Goal: Task Accomplishment & Management: Use online tool/utility

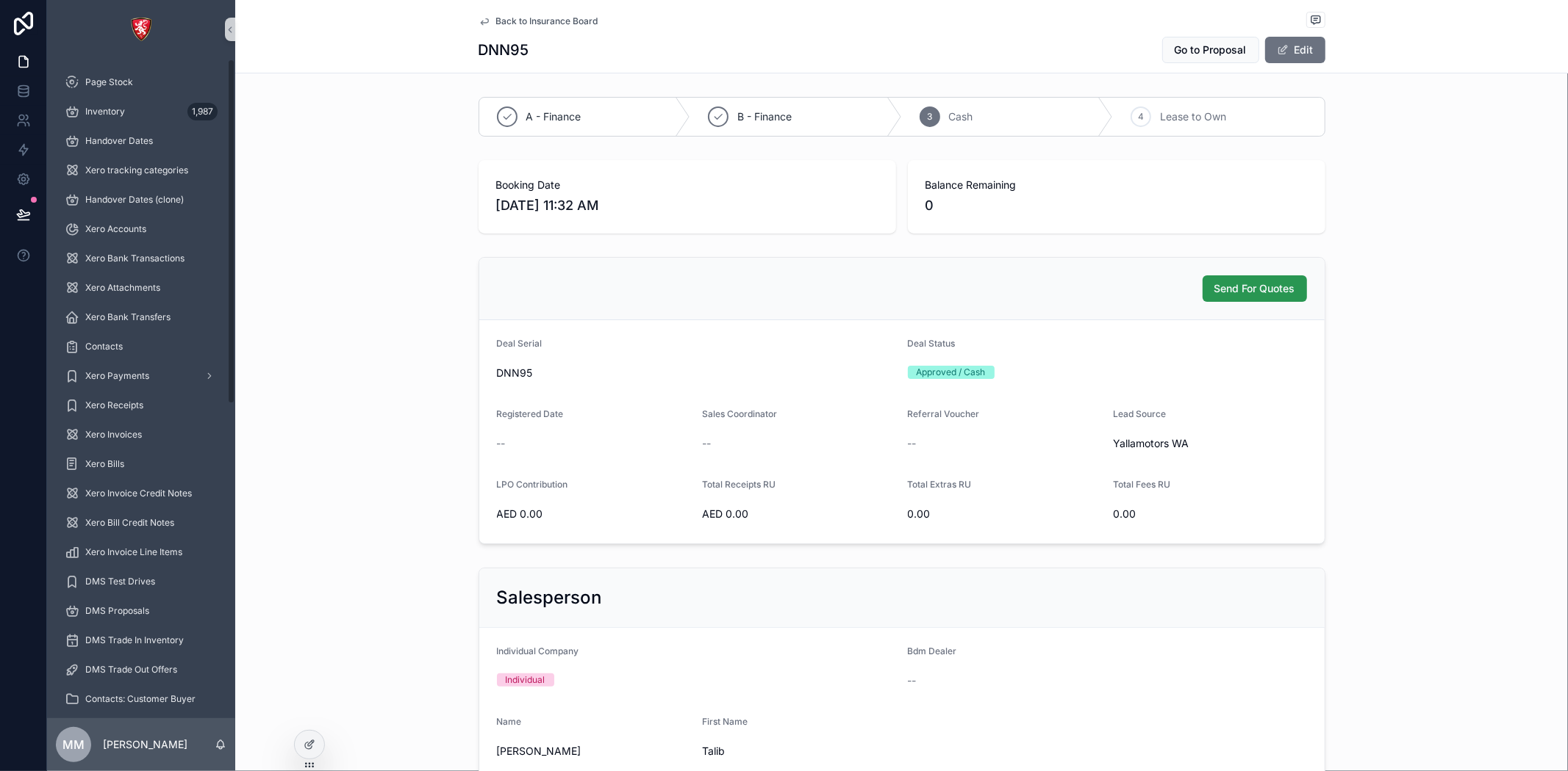
click at [1244, 276] on button "Send For Quotes" at bounding box center [1255, 289] width 104 height 26
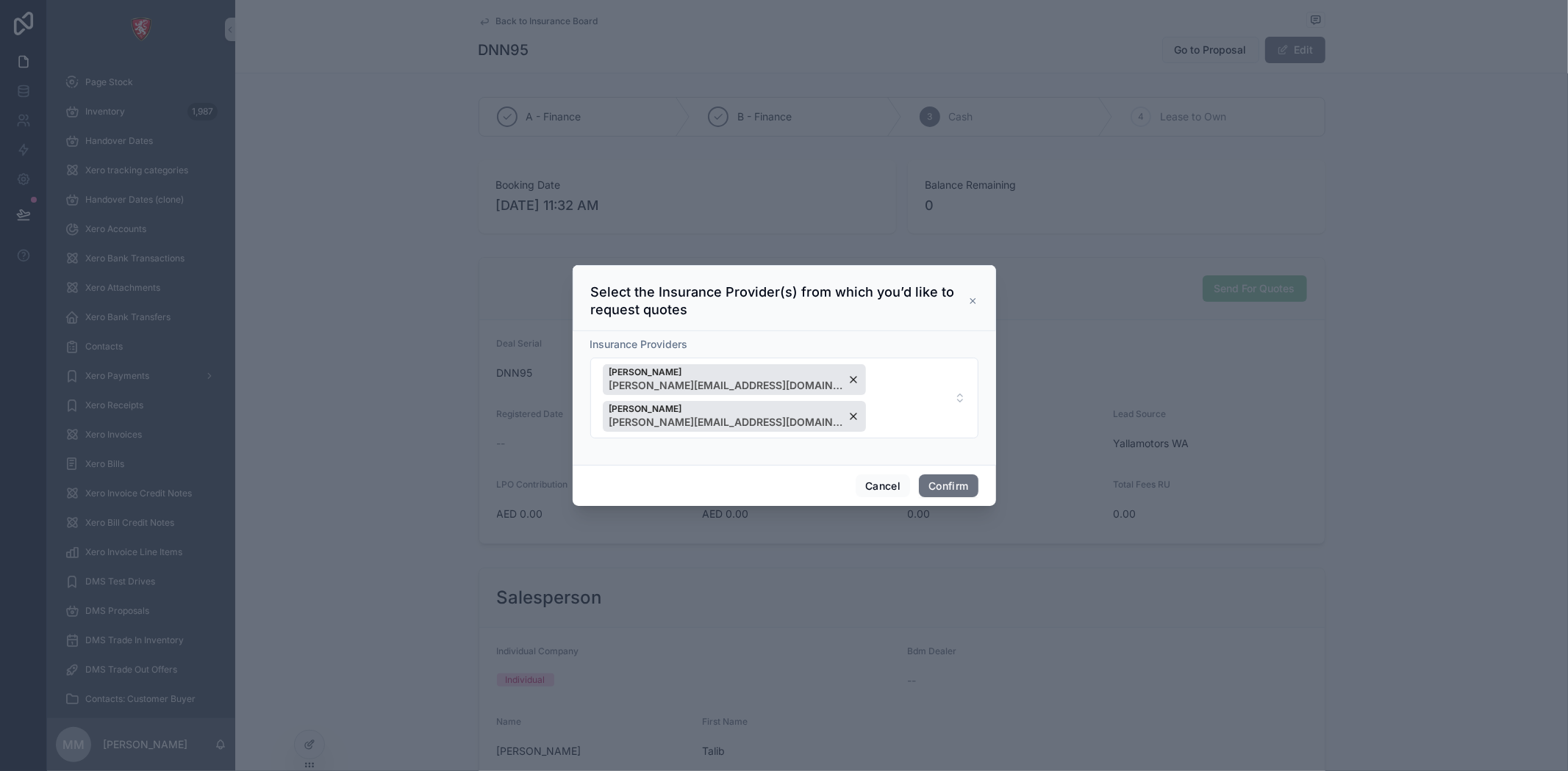
click at [971, 303] on icon at bounding box center [972, 301] width 4 height 4
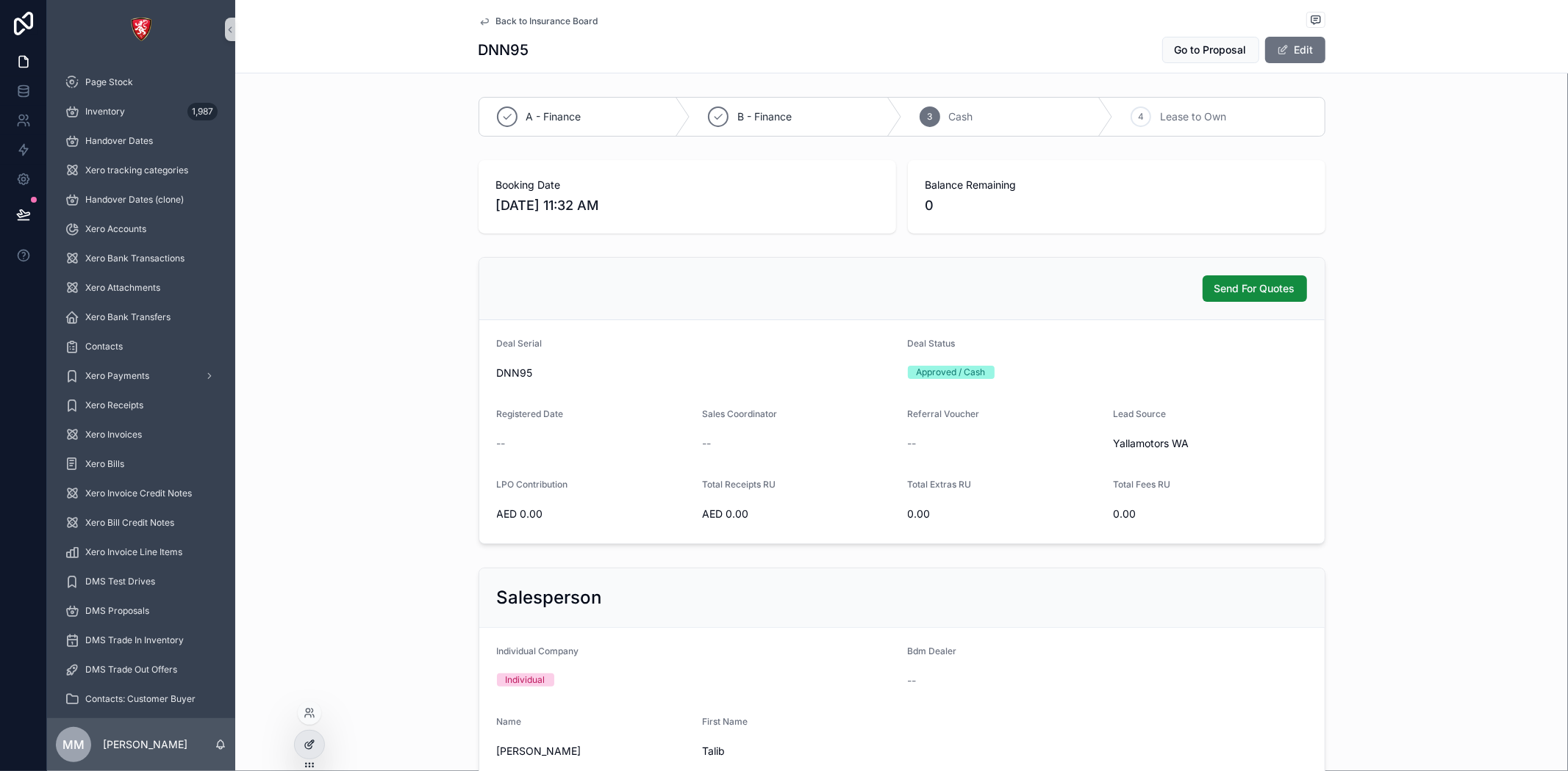
click at [306, 751] on div at bounding box center [309, 745] width 29 height 28
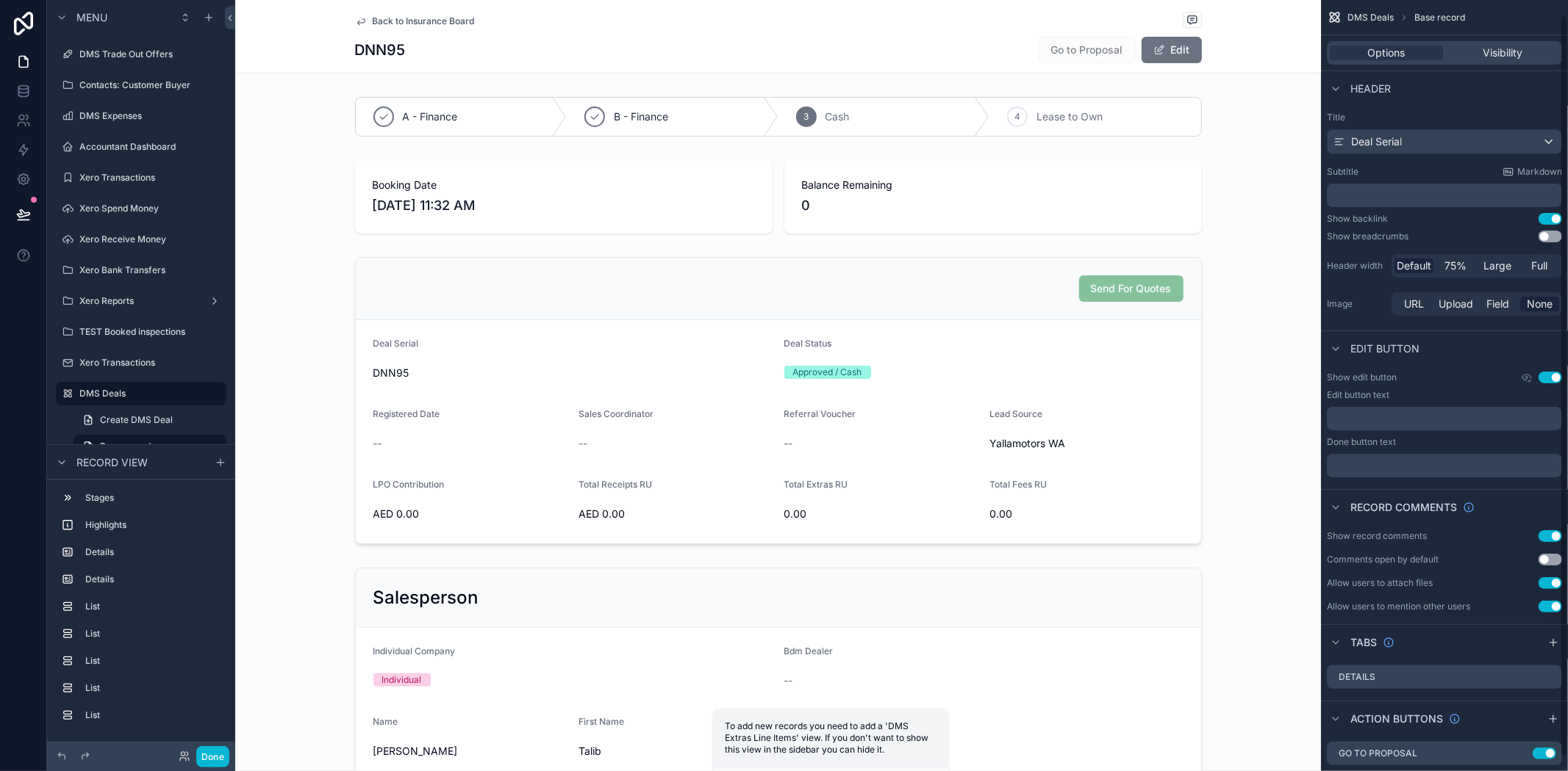
scroll to position [29, 0]
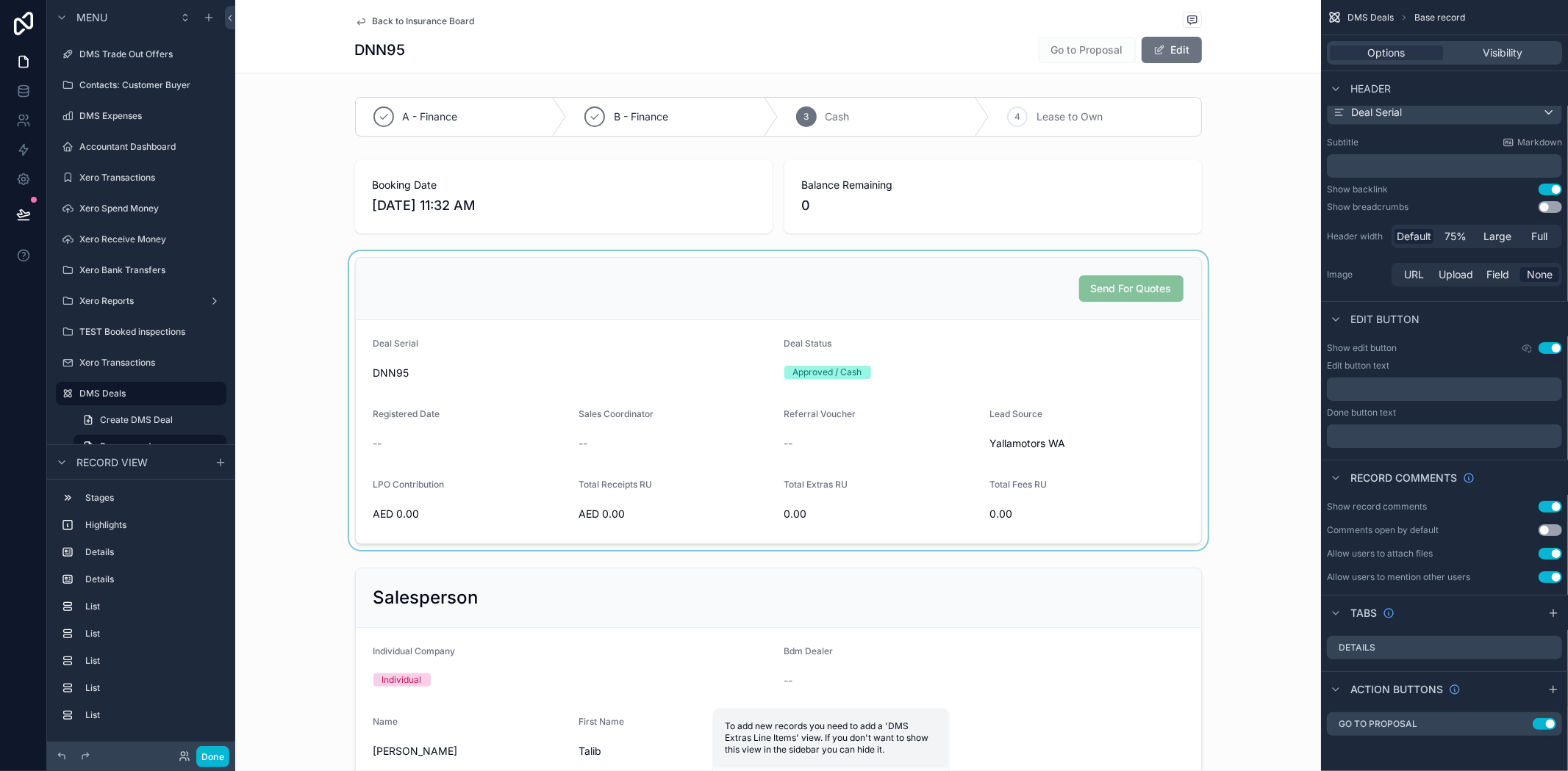
click at [1042, 350] on div "scrollable content" at bounding box center [777, 400] width 1085 height 299
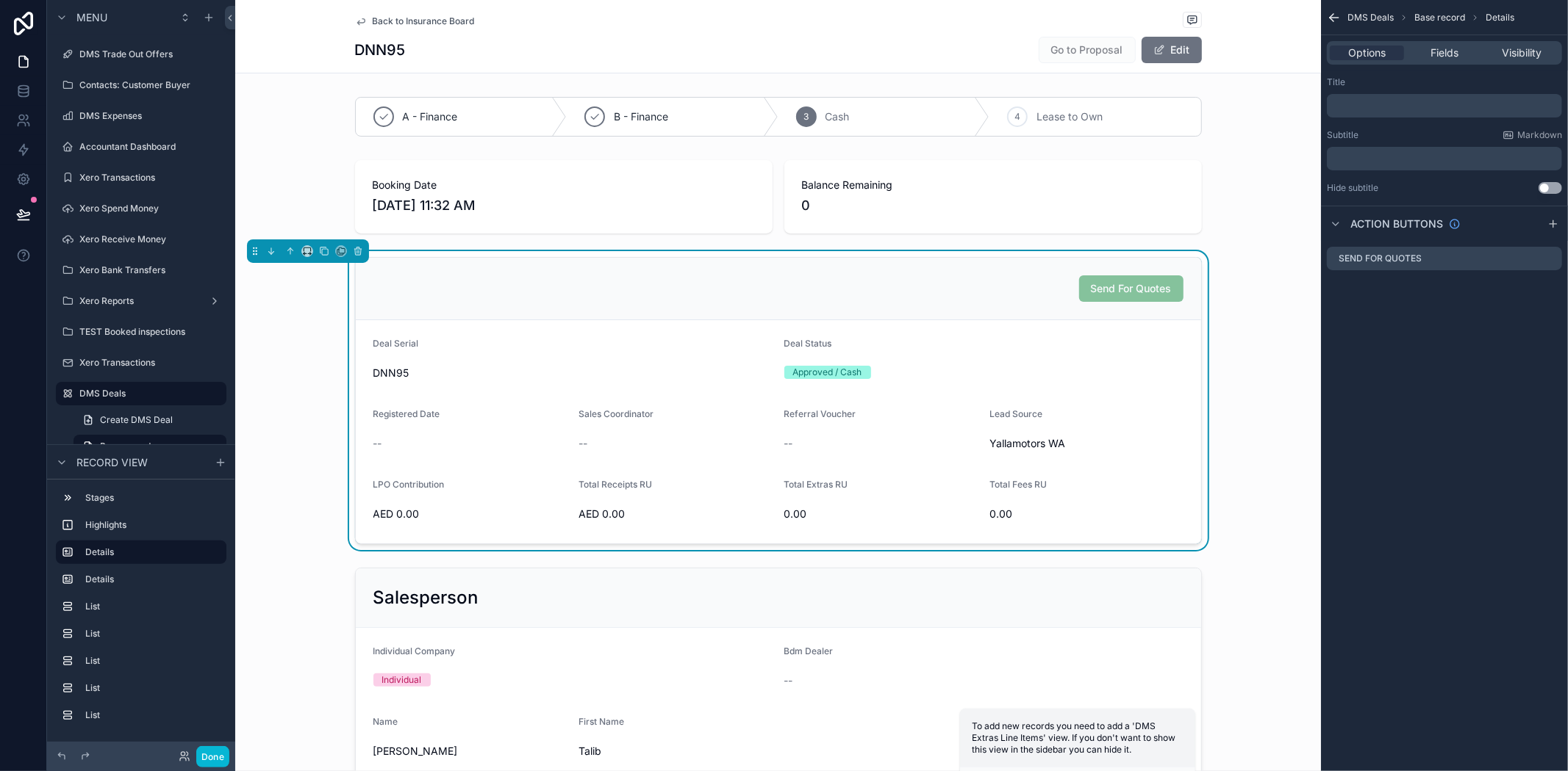
scroll to position [0, 0]
click at [1542, 259] on div "scrollable content" at bounding box center [1533, 258] width 47 height 11
click at [1548, 257] on icon "scrollable content" at bounding box center [1550, 258] width 11 height 11
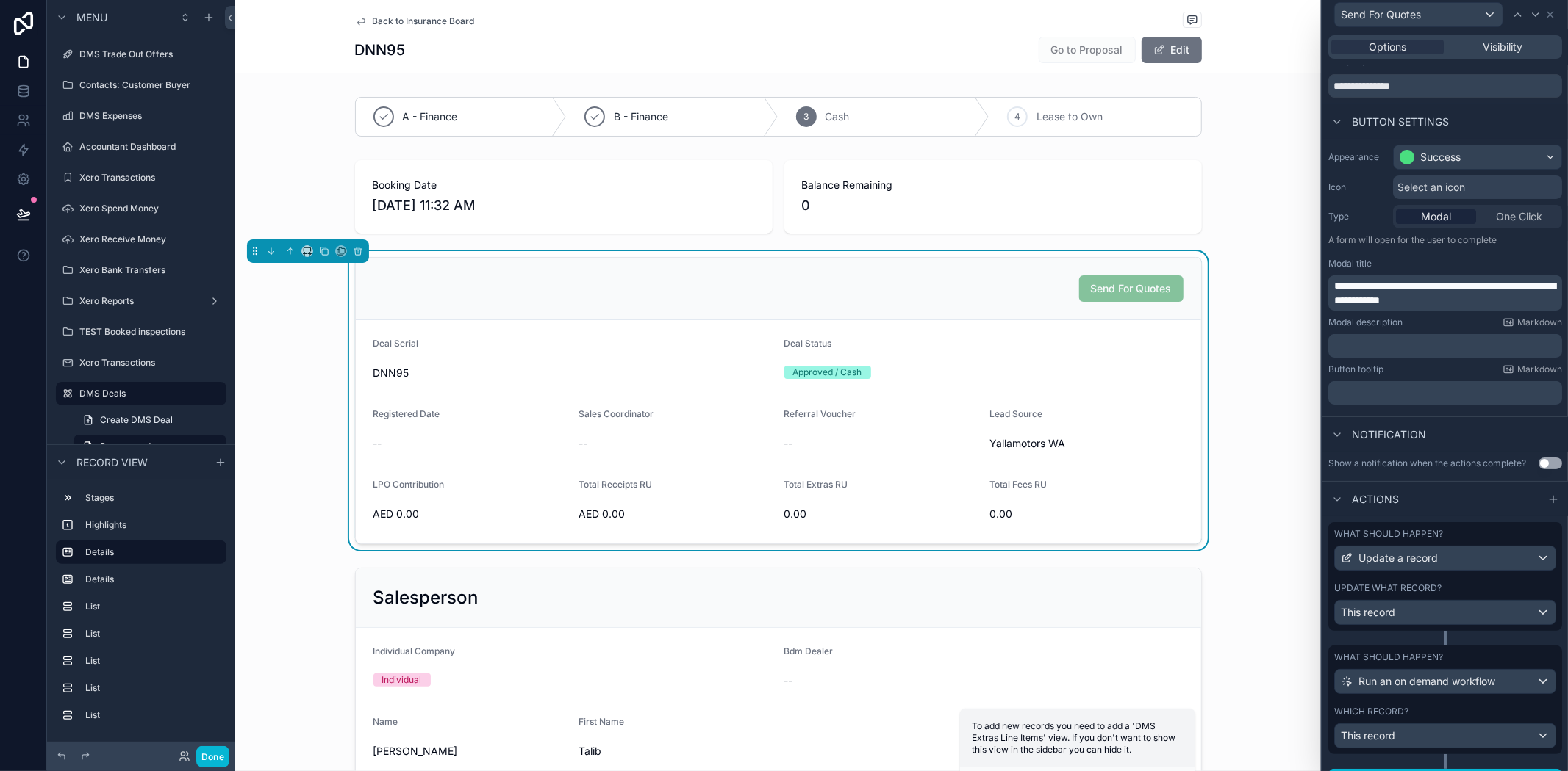
scroll to position [83, 0]
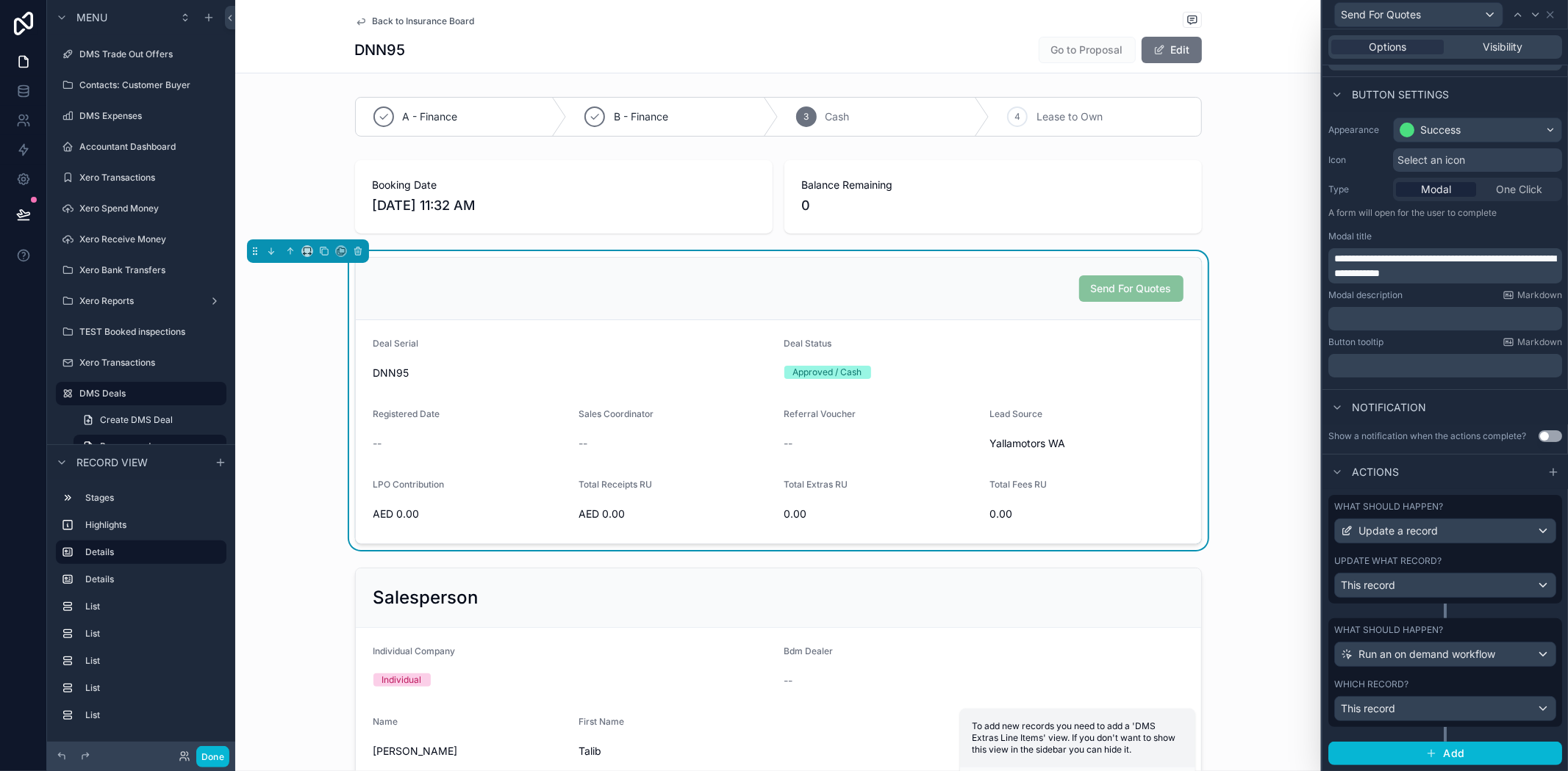
click at [1439, 555] on label "Update what record?" at bounding box center [1388, 561] width 108 height 11
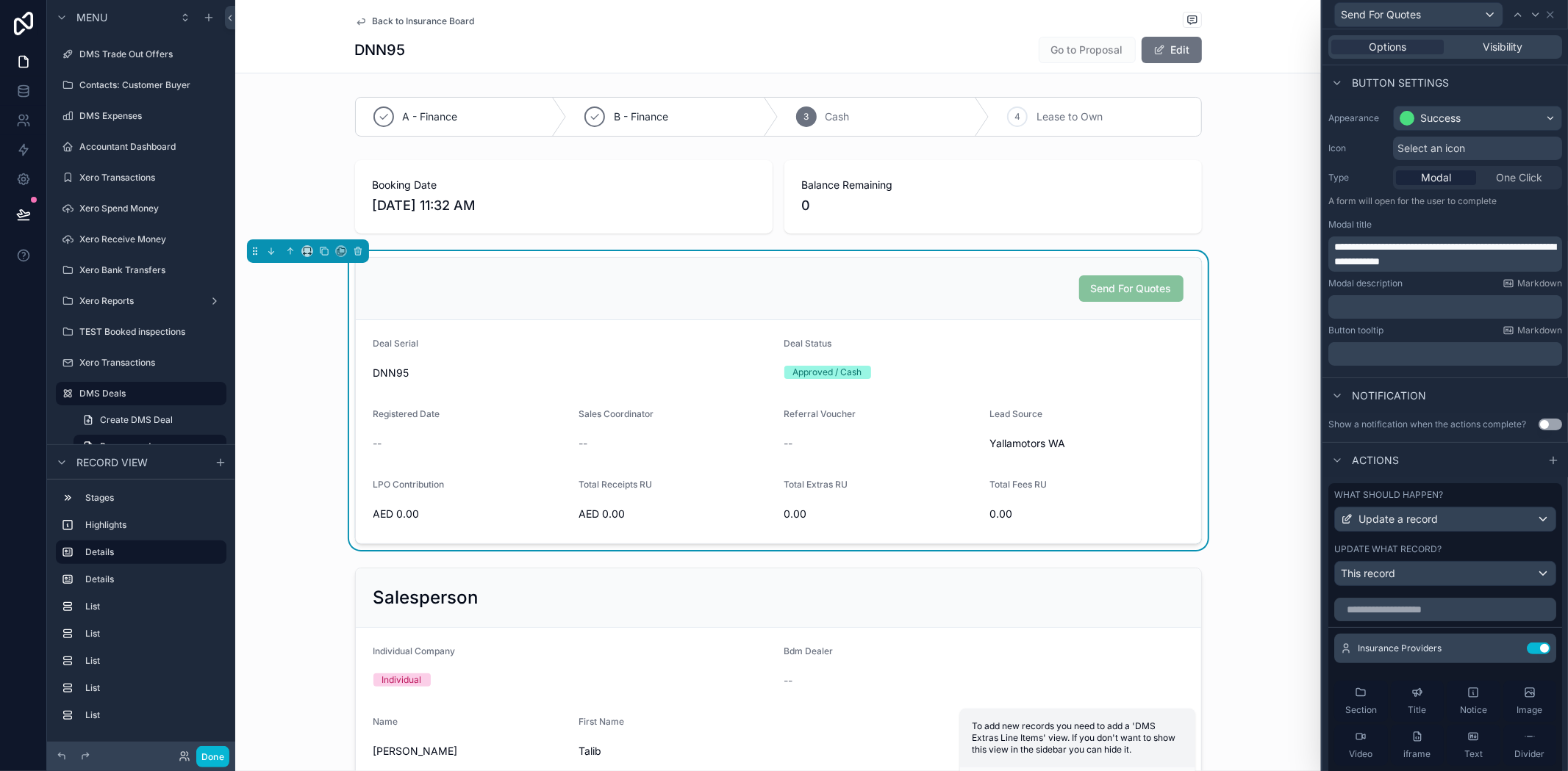
click at [1430, 549] on div "What should happen? Update a record Update what record? This record" at bounding box center [1445, 537] width 234 height 108
click at [1432, 555] on label "Update what record?" at bounding box center [1388, 549] width 108 height 11
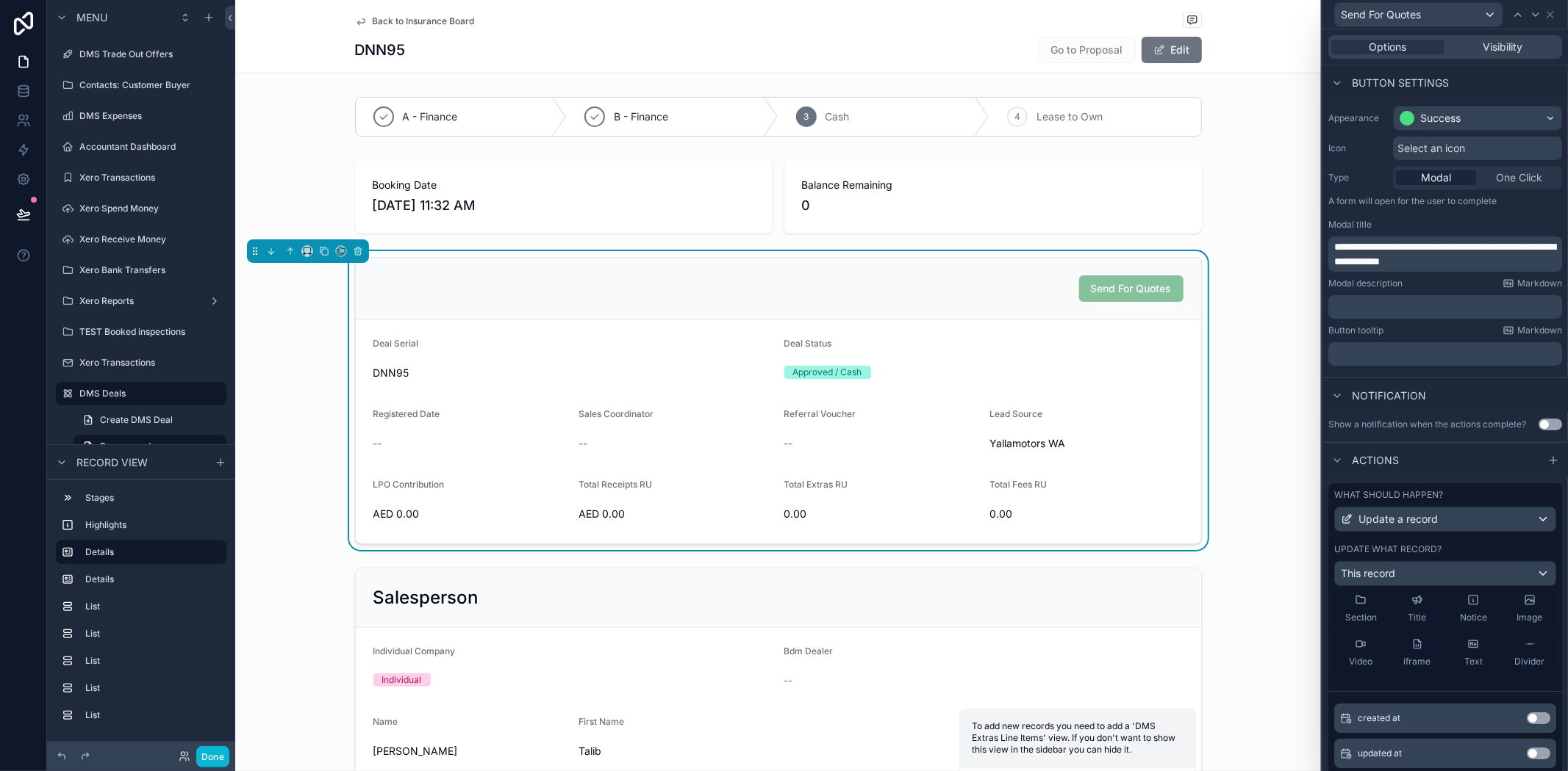
scroll to position [0, 0]
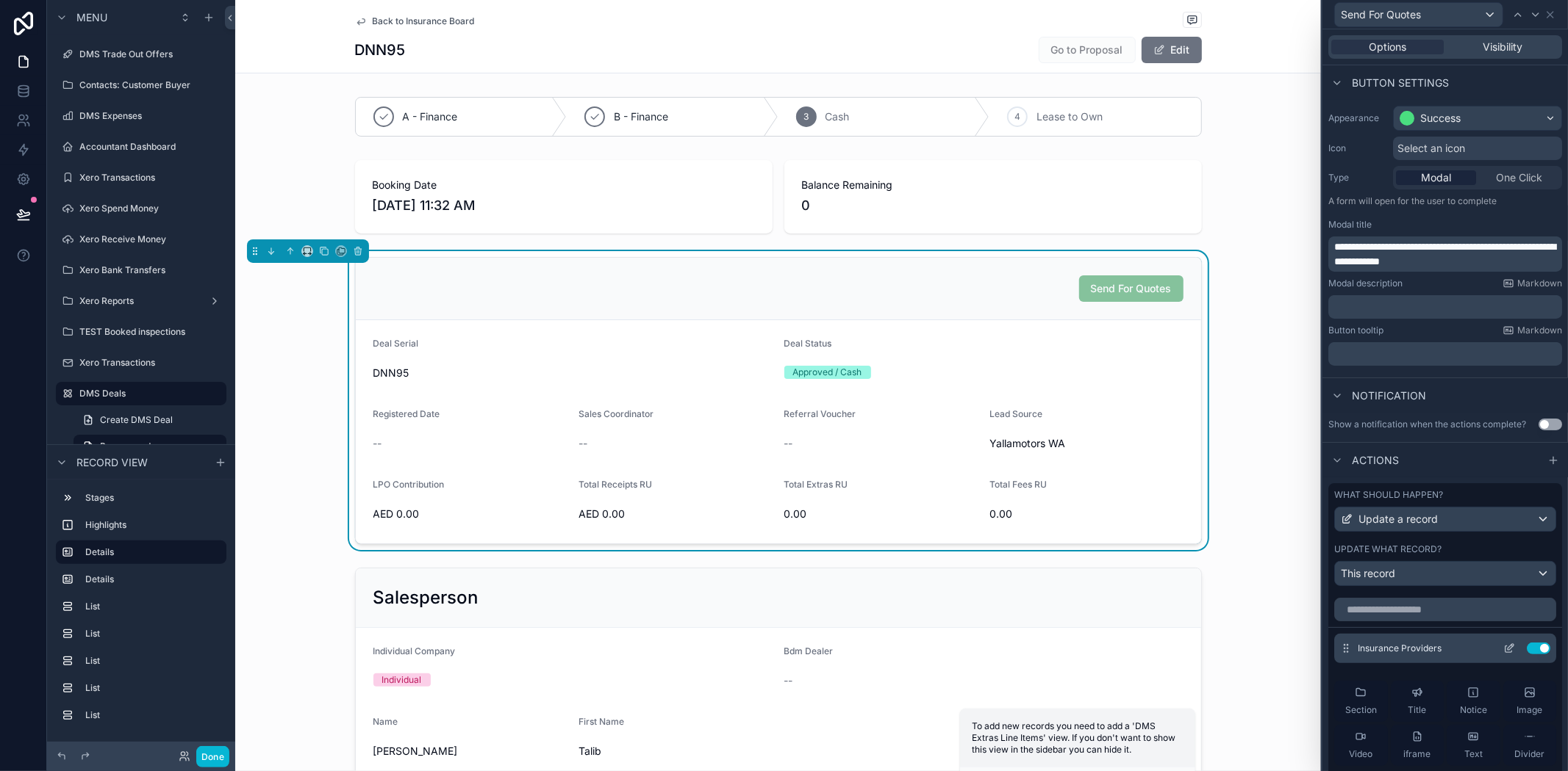
click at [1482, 654] on div "Insurance Providers Use setting" at bounding box center [1445, 649] width 222 height 29
click at [1503, 654] on icon at bounding box center [1508, 649] width 11 height 11
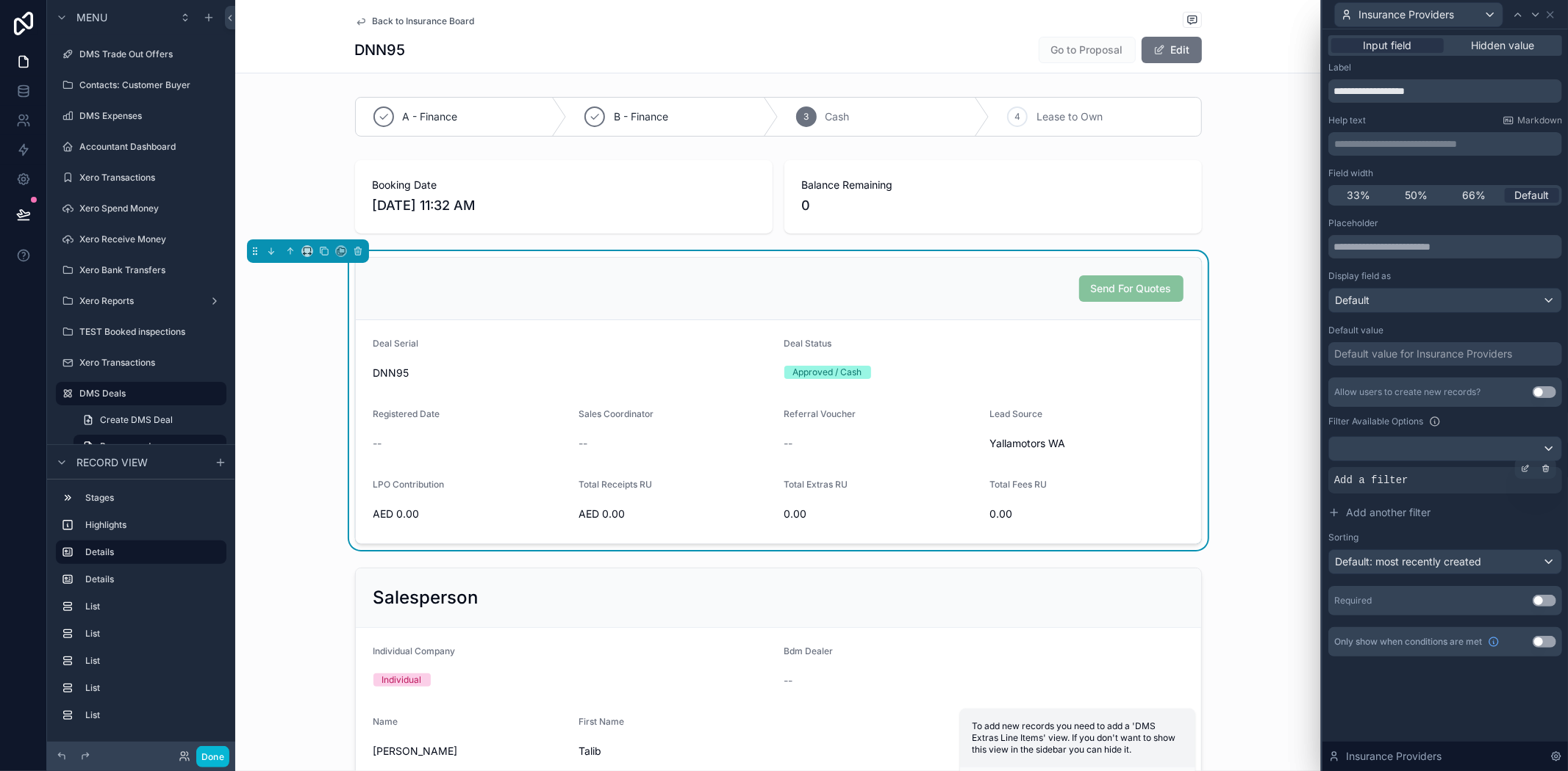
click at [1411, 481] on div "Add a filter" at bounding box center [1445, 480] width 234 height 26
click at [1523, 467] on icon at bounding box center [1525, 469] width 5 height 5
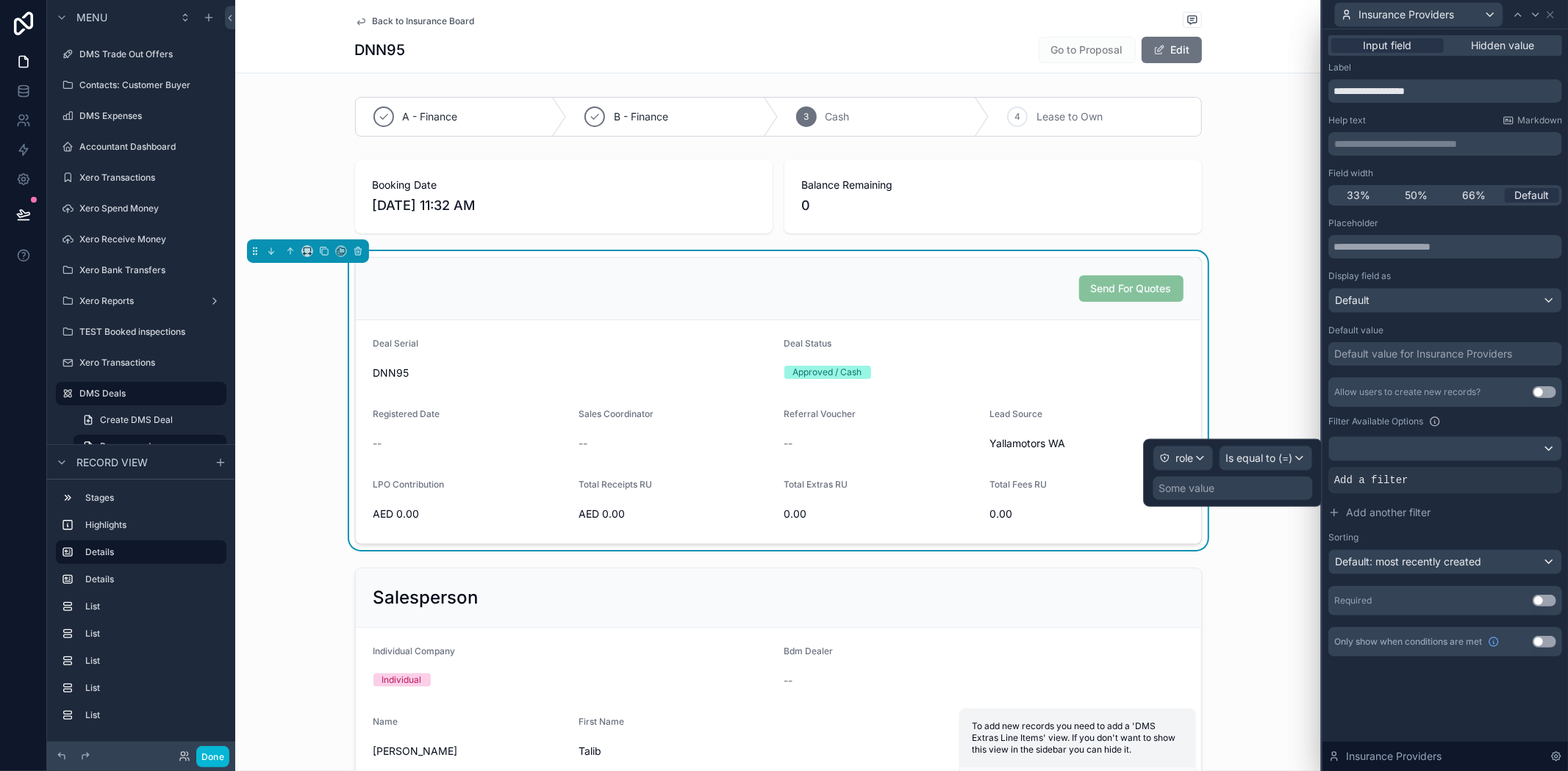
click at [1204, 488] on div "Some value" at bounding box center [1187, 488] width 56 height 15
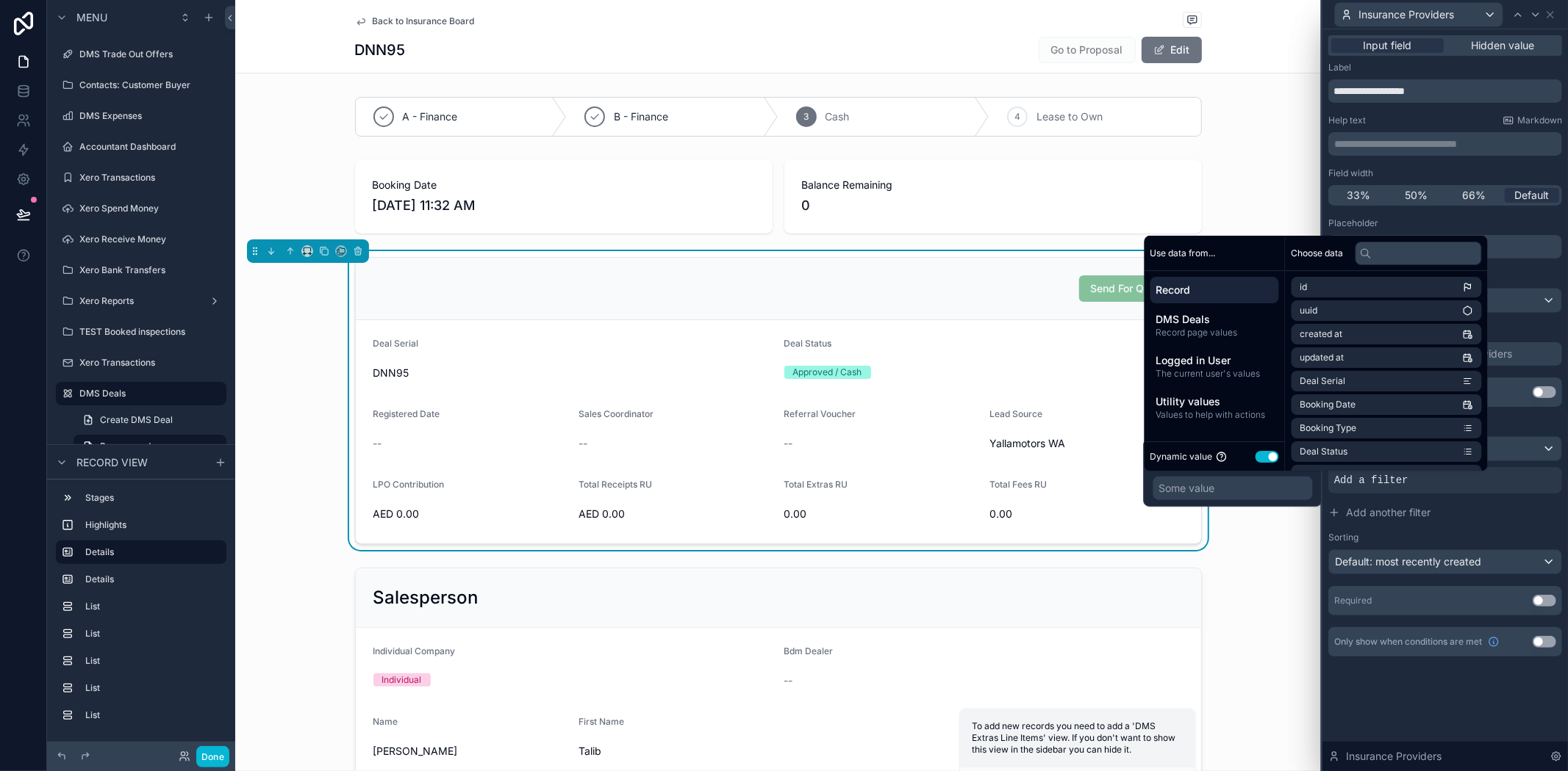
click at [1270, 457] on button "Use setting" at bounding box center [1267, 456] width 24 height 11
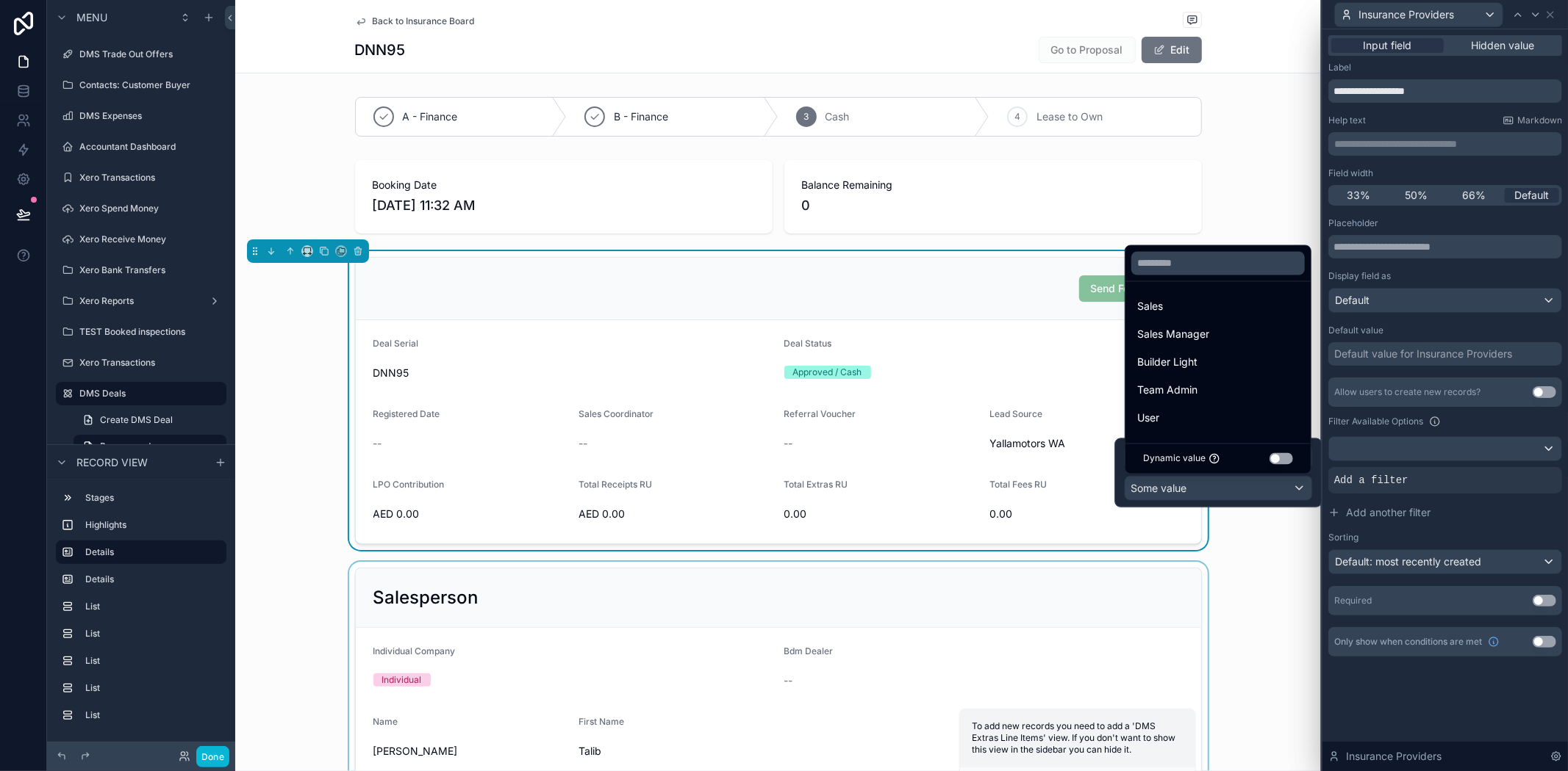
click at [1251, 574] on div "scrollable content" at bounding box center [777, 675] width 1085 height 226
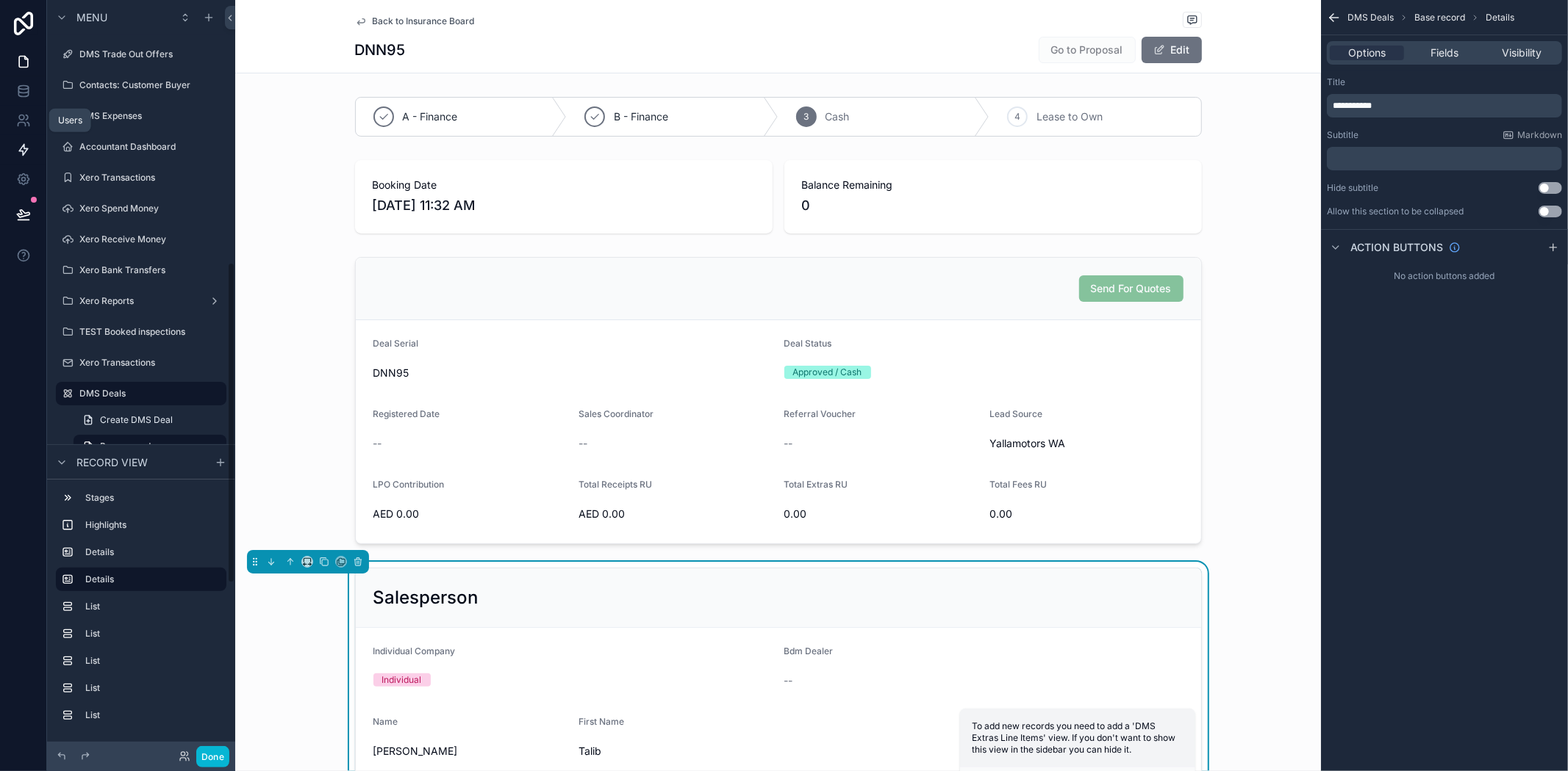
drag, startPoint x: 19, startPoint y: 122, endPoint x: 33, endPoint y: 152, distance: 33.1
click at [19, 123] on icon at bounding box center [21, 125] width 7 height 4
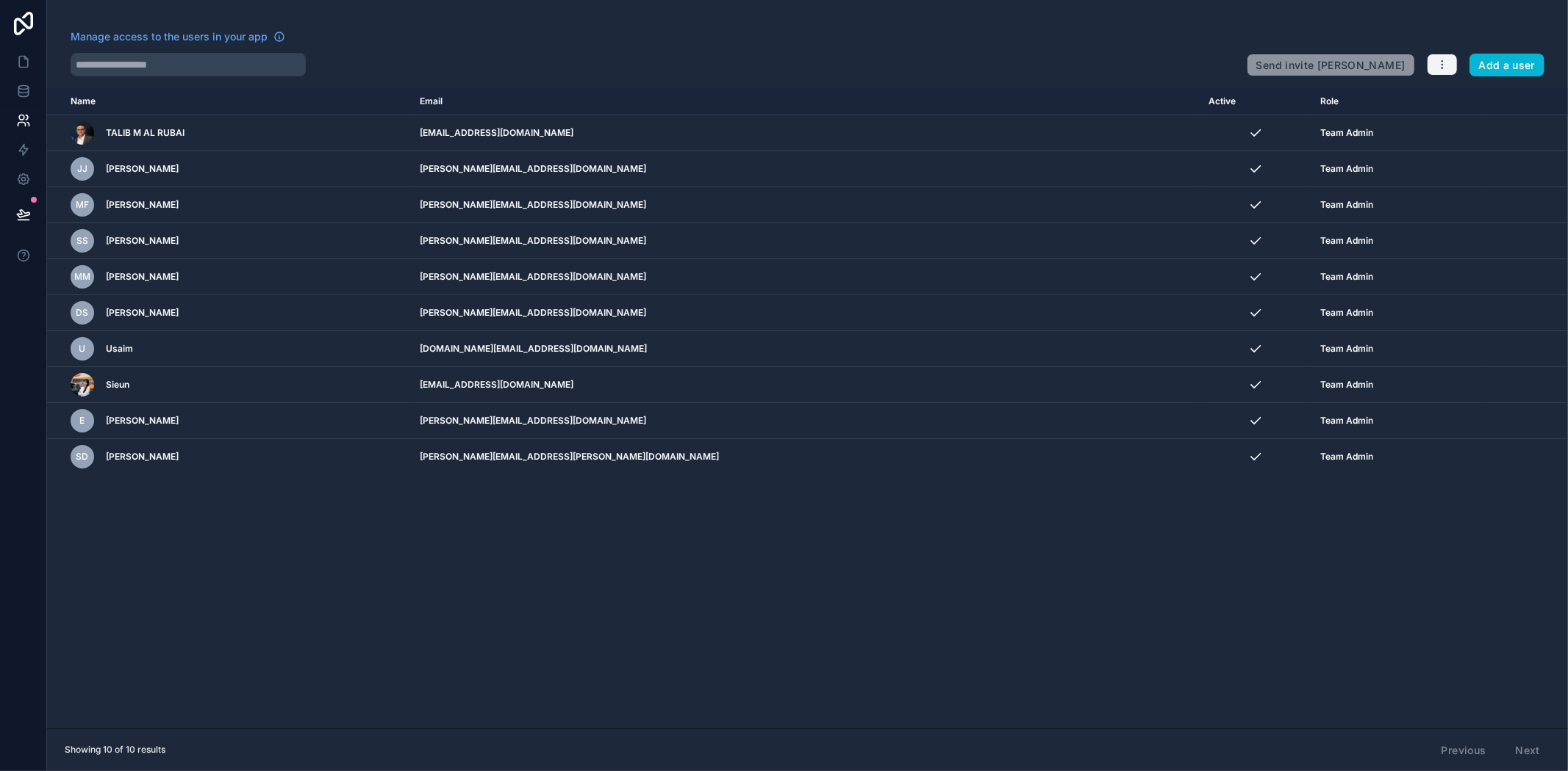
click at [1444, 66] on icon "button" at bounding box center [1442, 64] width 11 height 11
click at [1464, 94] on link "Manage roles" at bounding box center [1471, 99] width 92 height 24
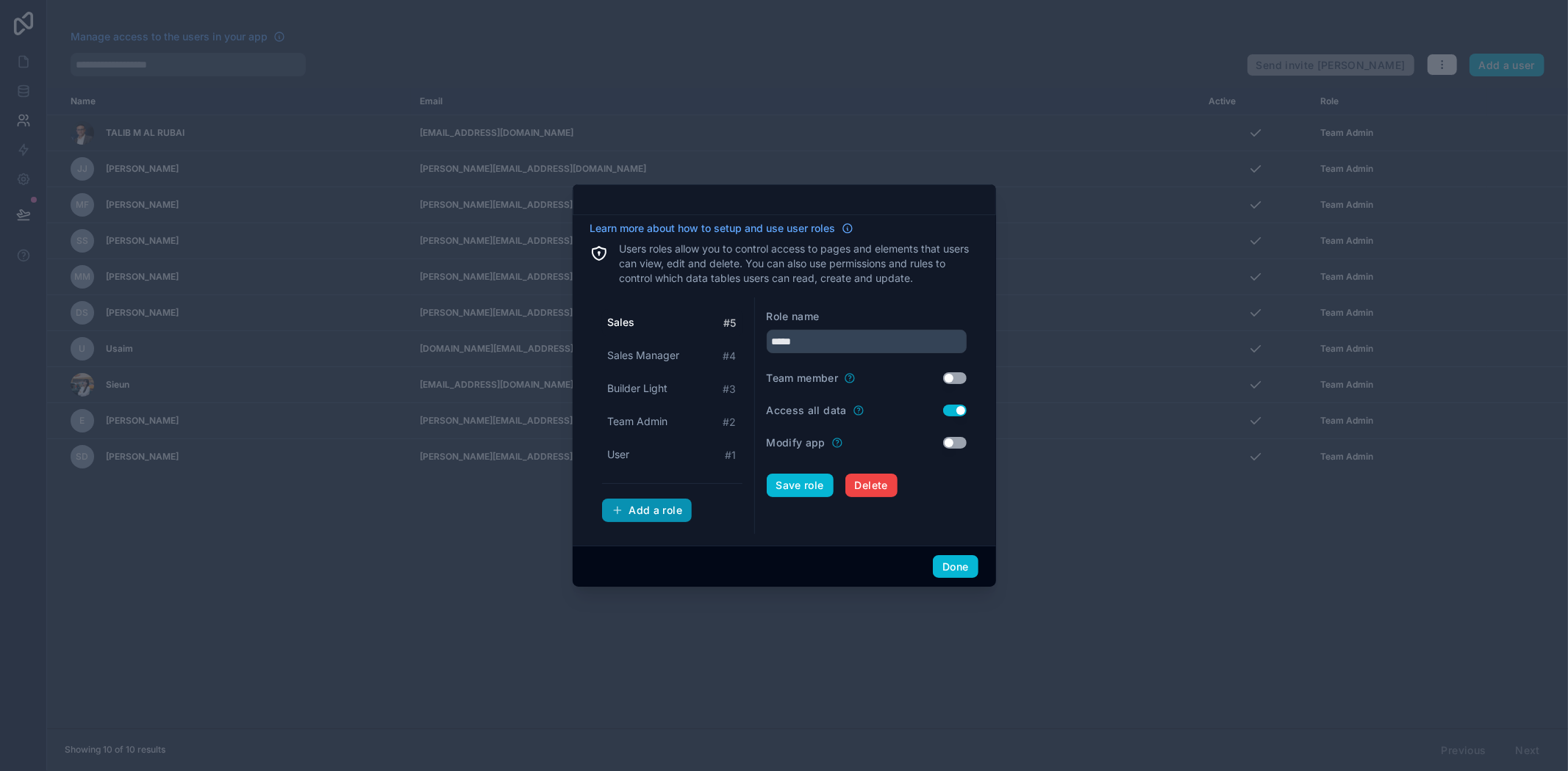
click at [623, 518] on button "Add a role" at bounding box center [647, 510] width 91 height 24
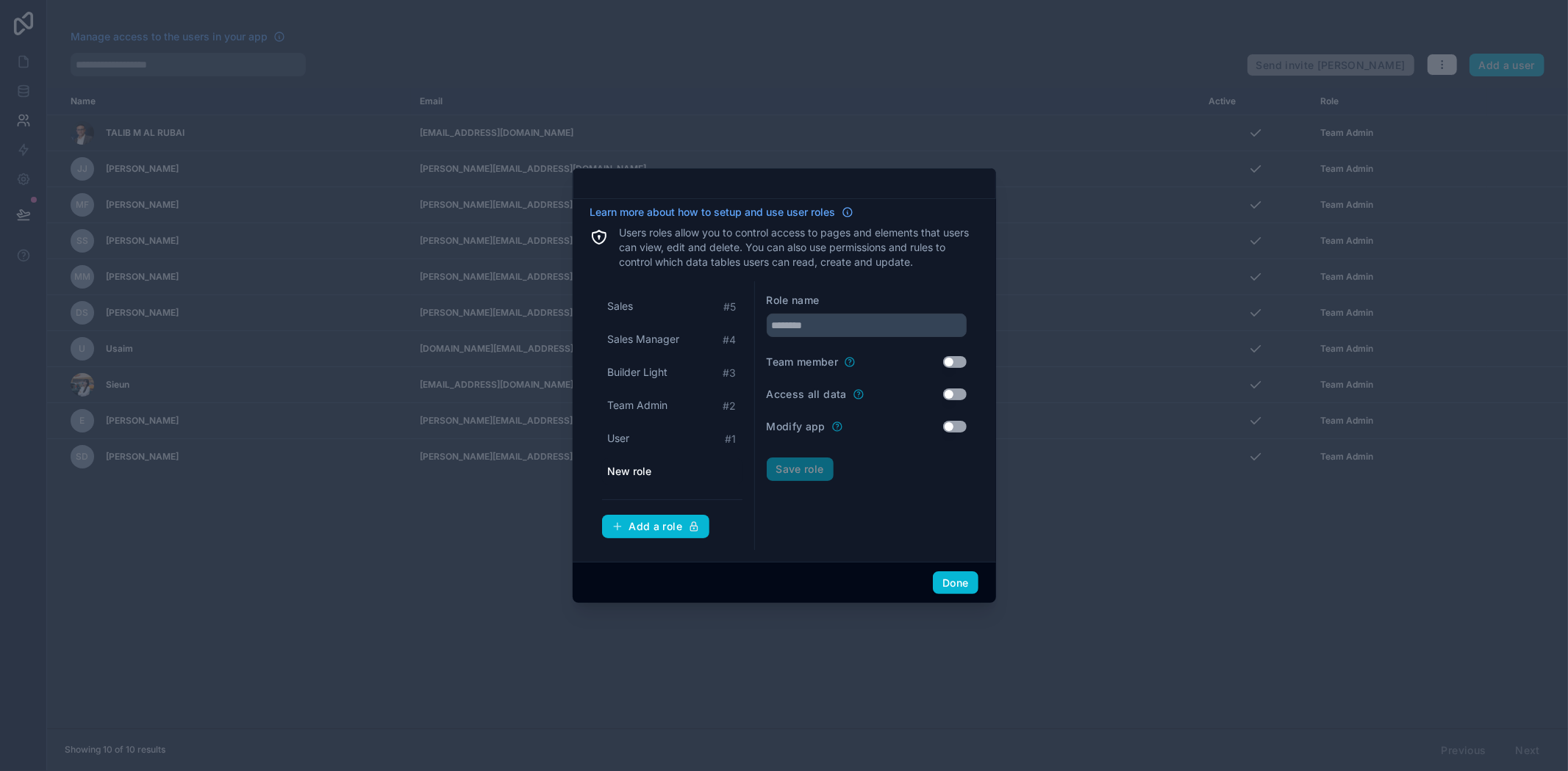
click at [824, 526] on form "Role name Team member Use setting Access all data Use setting Modify app Use se…" at bounding box center [866, 416] width 200 height 245
click at [720, 443] on div "User # 1" at bounding box center [672, 438] width 140 height 27
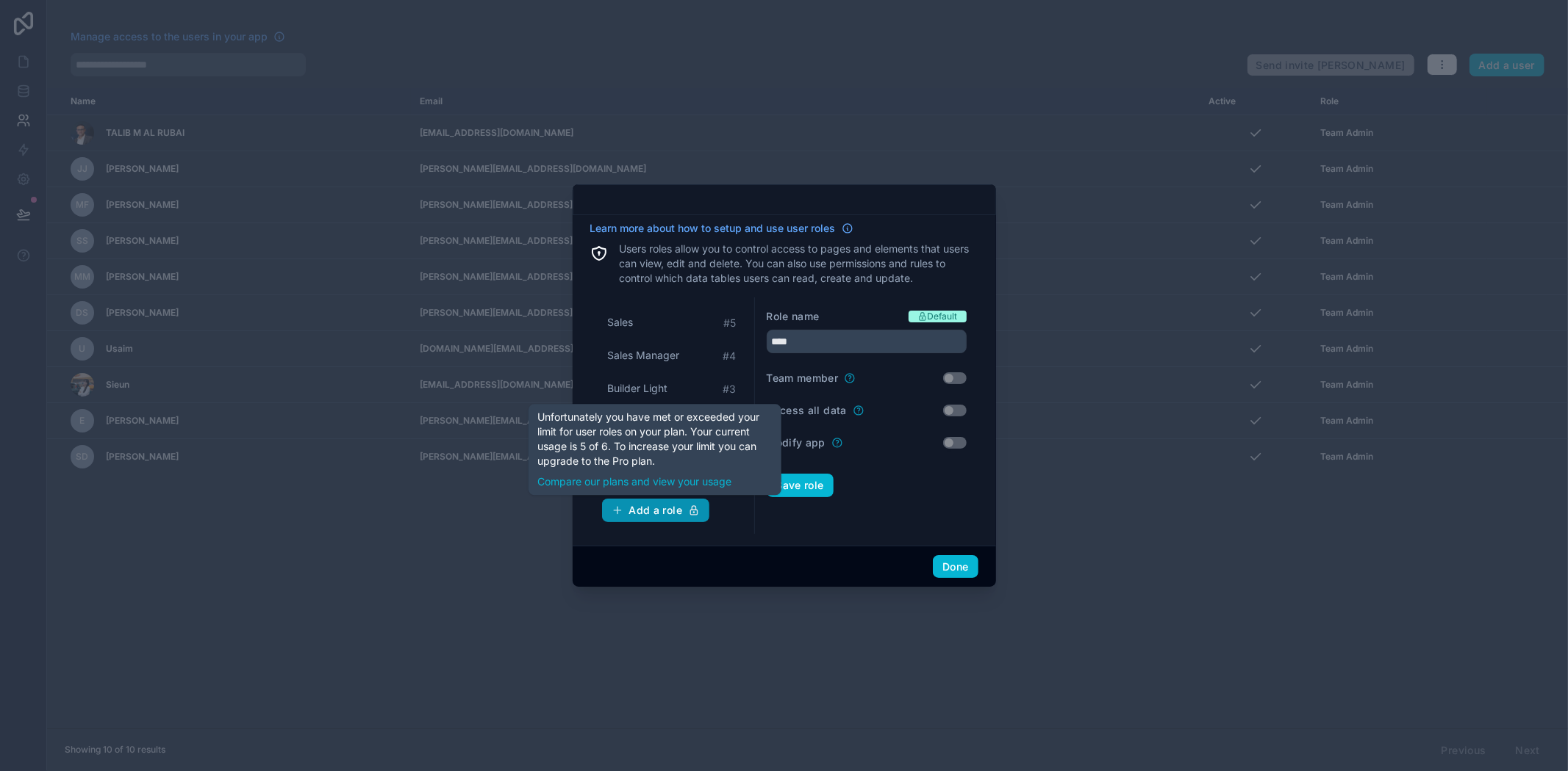
click at [652, 509] on div "Add a role" at bounding box center [656, 510] width 89 height 13
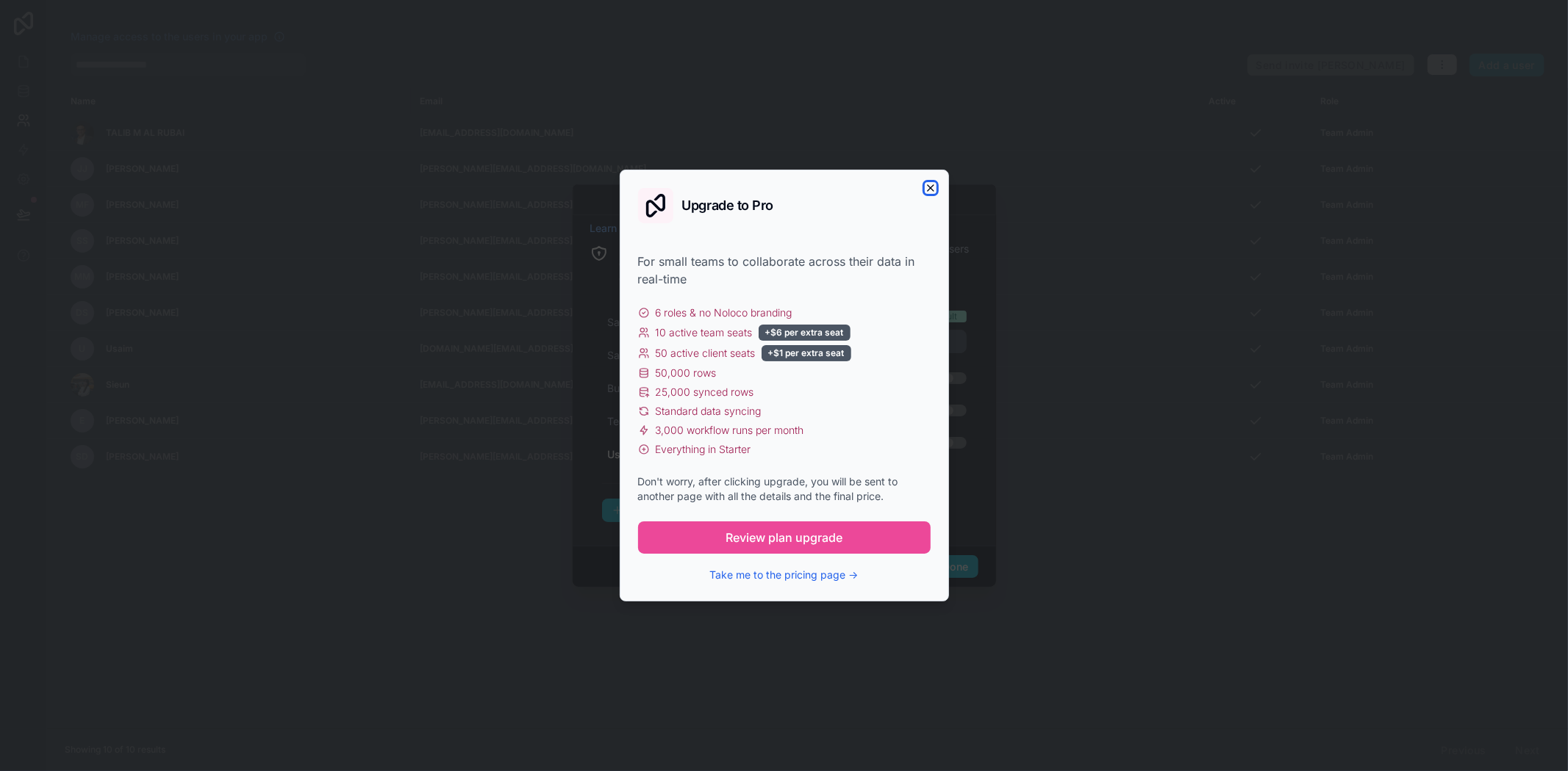
click at [925, 190] on icon "button" at bounding box center [930, 188] width 11 height 11
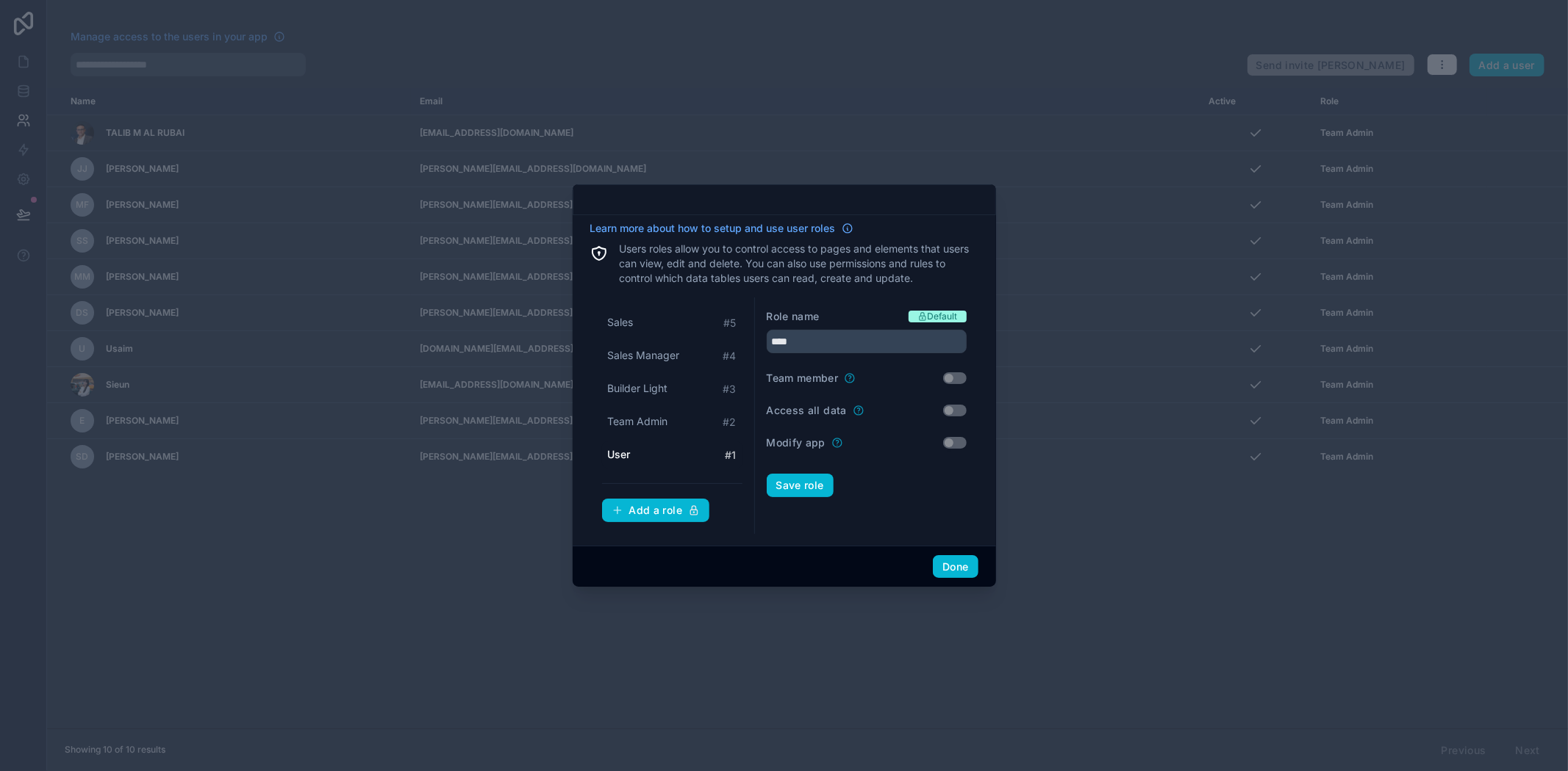
click at [811, 375] on label "Team member" at bounding box center [802, 378] width 72 height 15
click at [627, 320] on span "Sales" at bounding box center [621, 323] width 26 height 15
click at [645, 382] on span "Builder Light" at bounding box center [638, 389] width 60 height 15
click at [647, 414] on span "Team Admin" at bounding box center [638, 421] width 60 height 15
type input "**********"
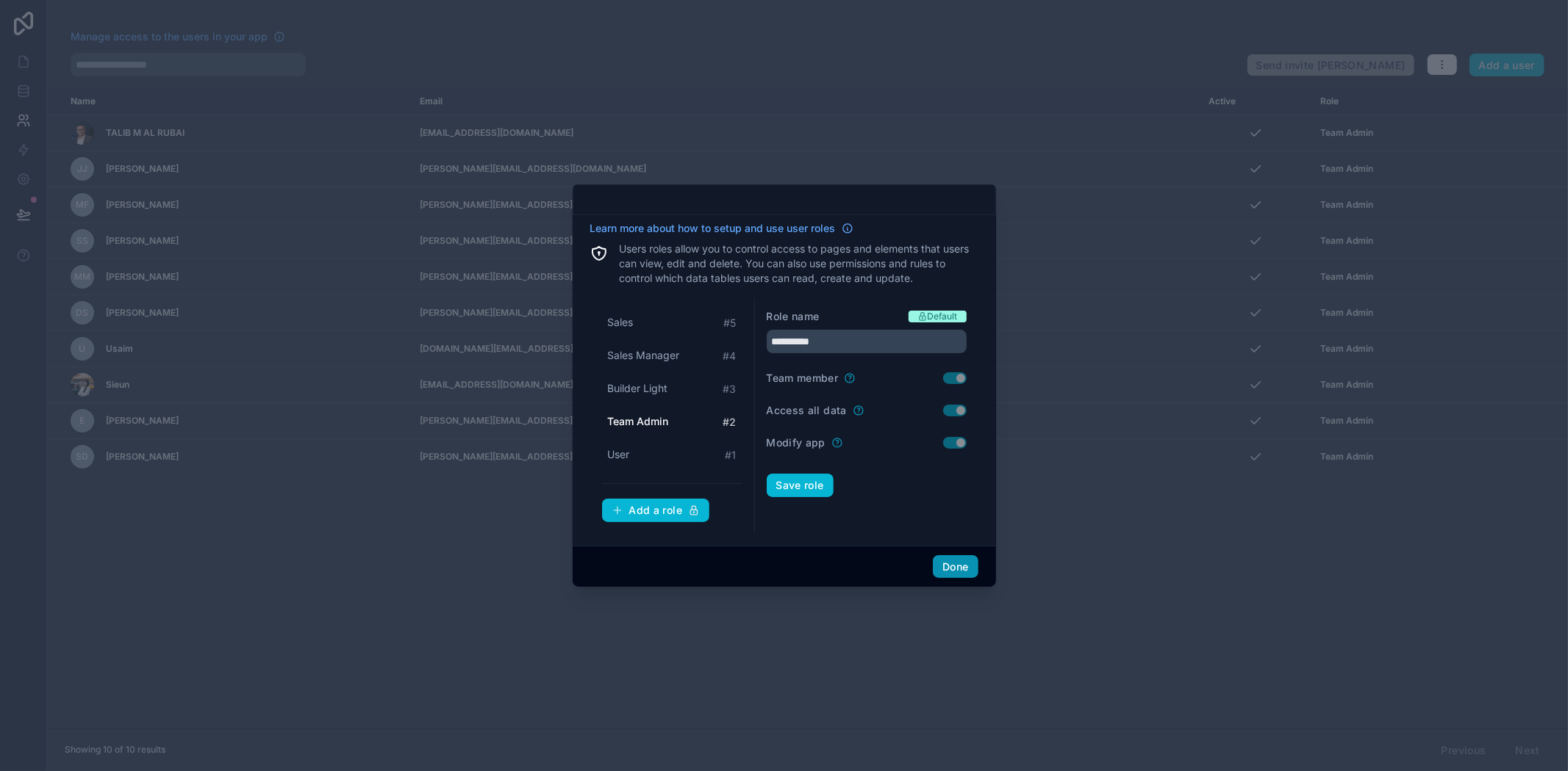
click at [950, 557] on button "Done" at bounding box center [955, 566] width 45 height 24
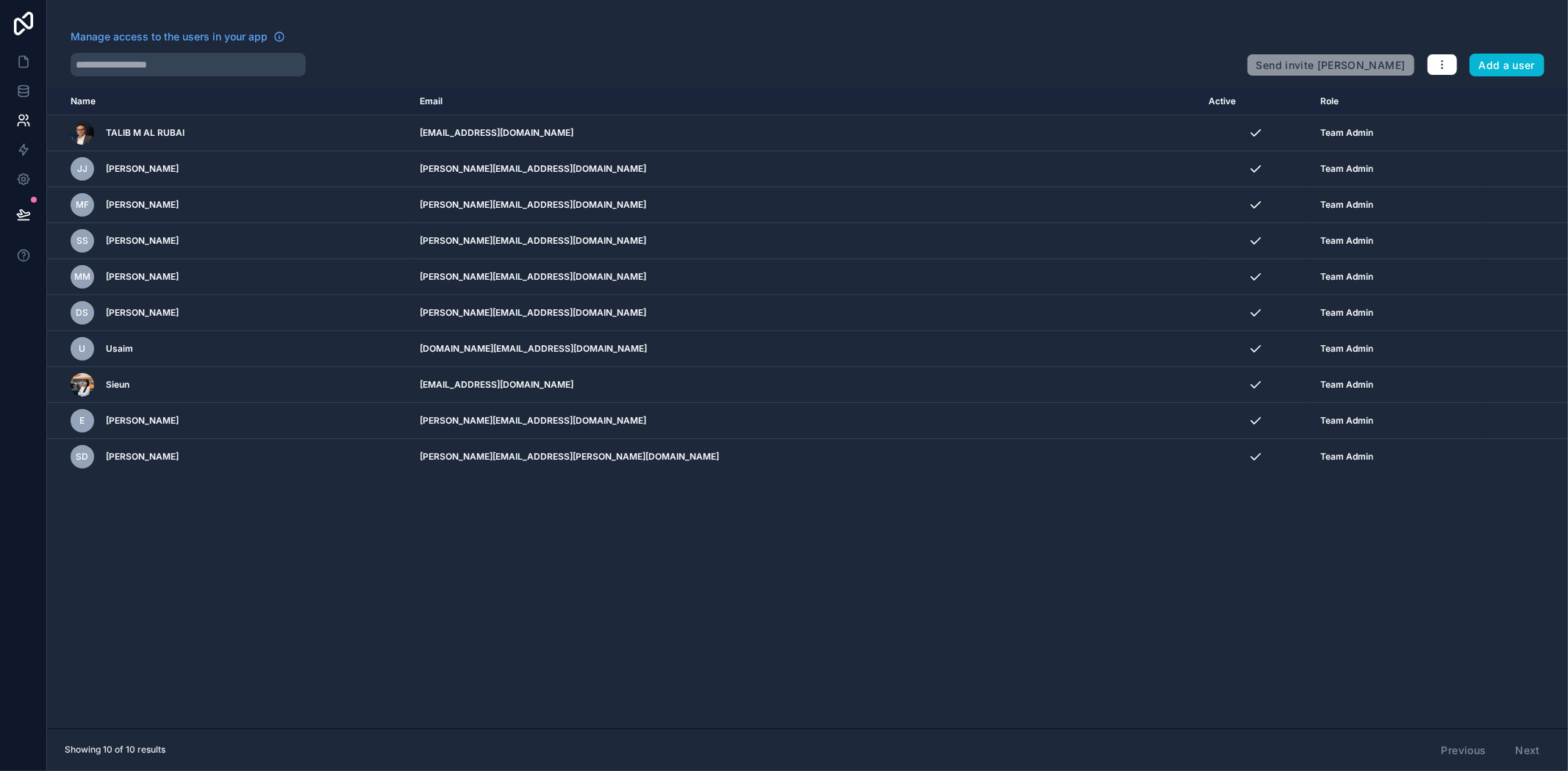
click at [1207, 581] on div "Name Email Active Role userTable.email TALIB M AL RUBAI talib@albacars.ae Team …" at bounding box center [807, 408] width 1521 height 641
click at [22, 100] on link at bounding box center [23, 91] width 46 height 29
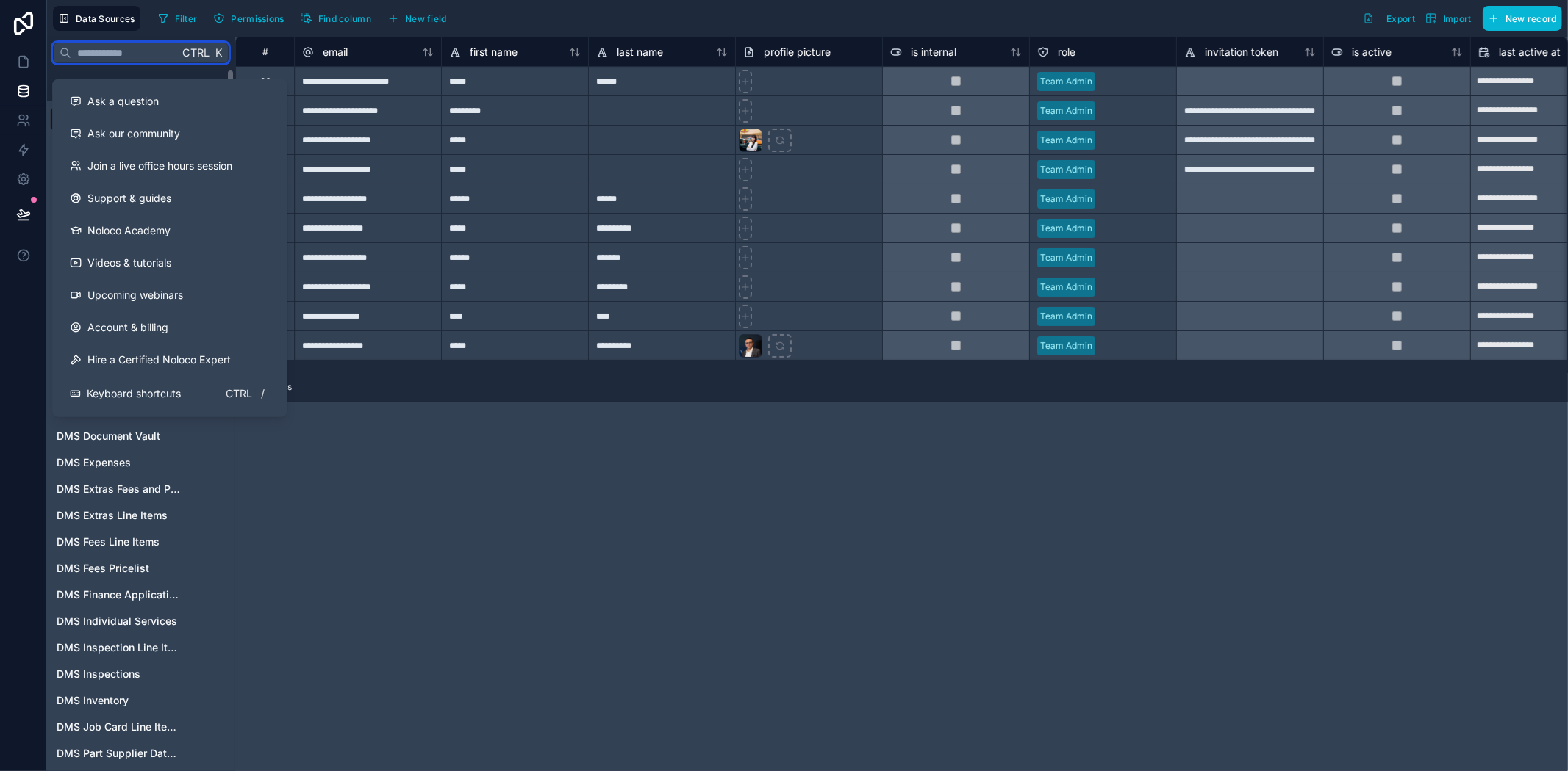
click at [111, 59] on input "text" at bounding box center [125, 53] width 108 height 26
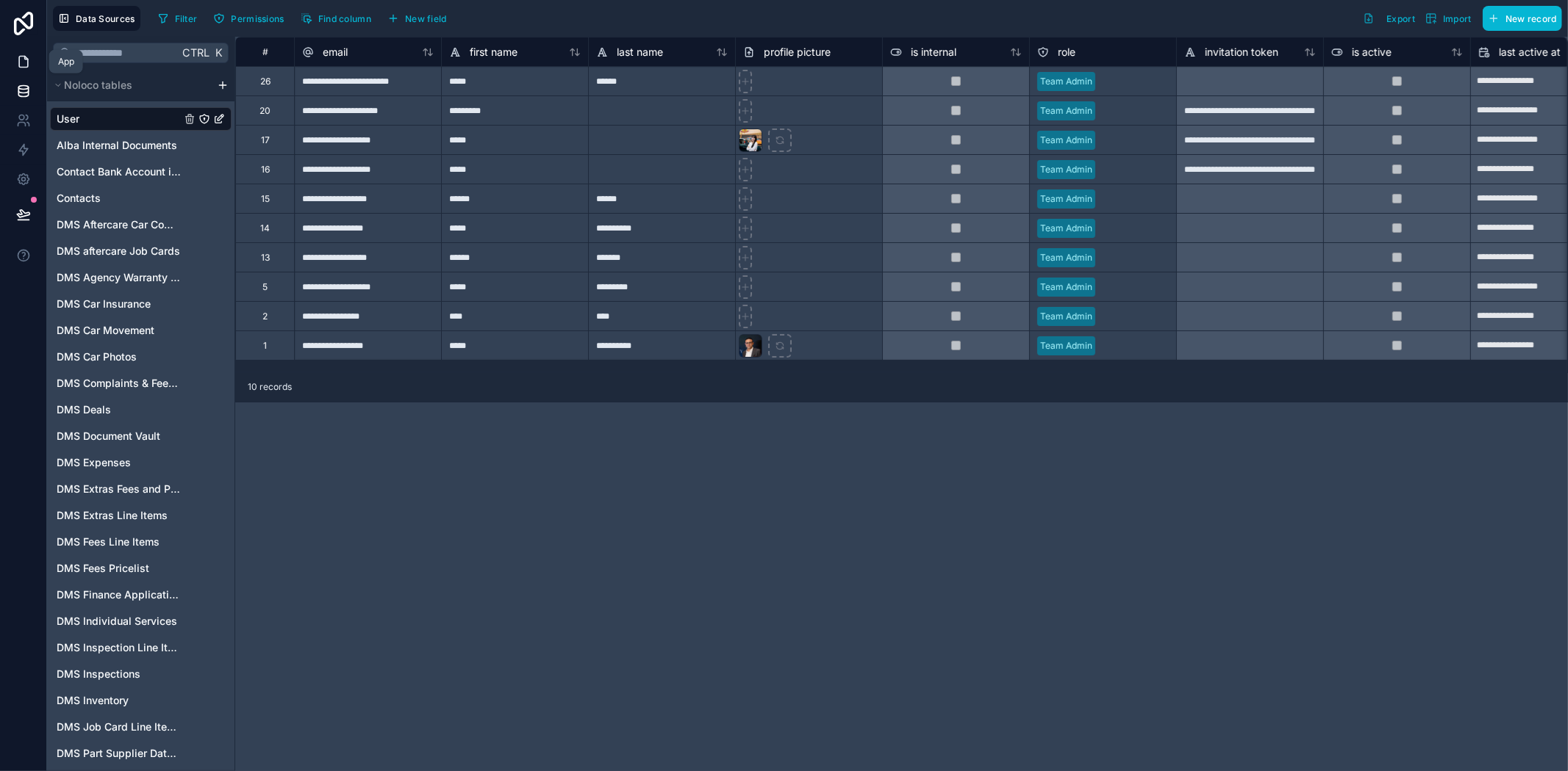
click at [26, 67] on icon at bounding box center [23, 62] width 9 height 11
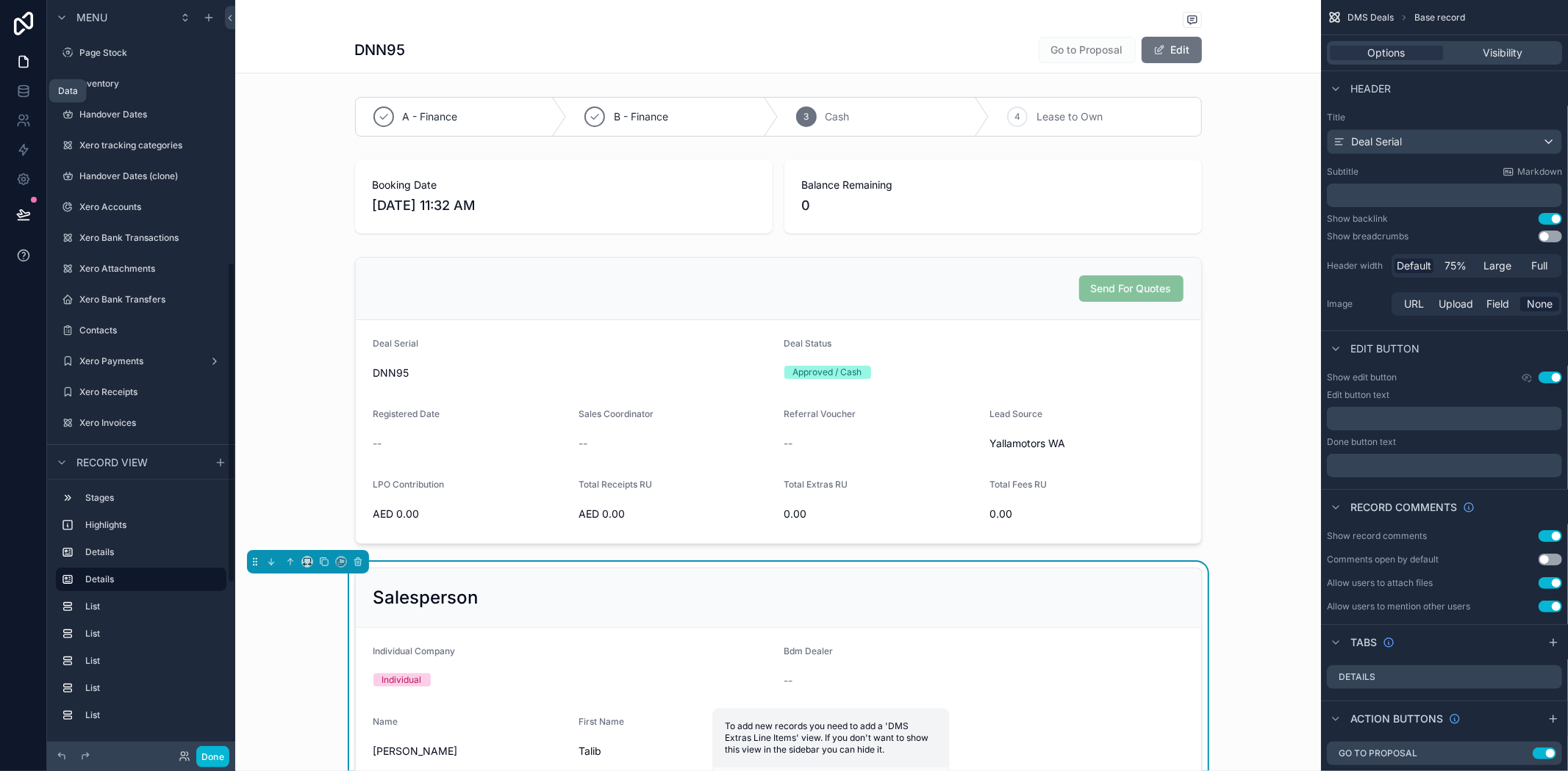
scroll to position [615, 0]
click at [61, 457] on icon "scrollable content" at bounding box center [62, 463] width 11 height 11
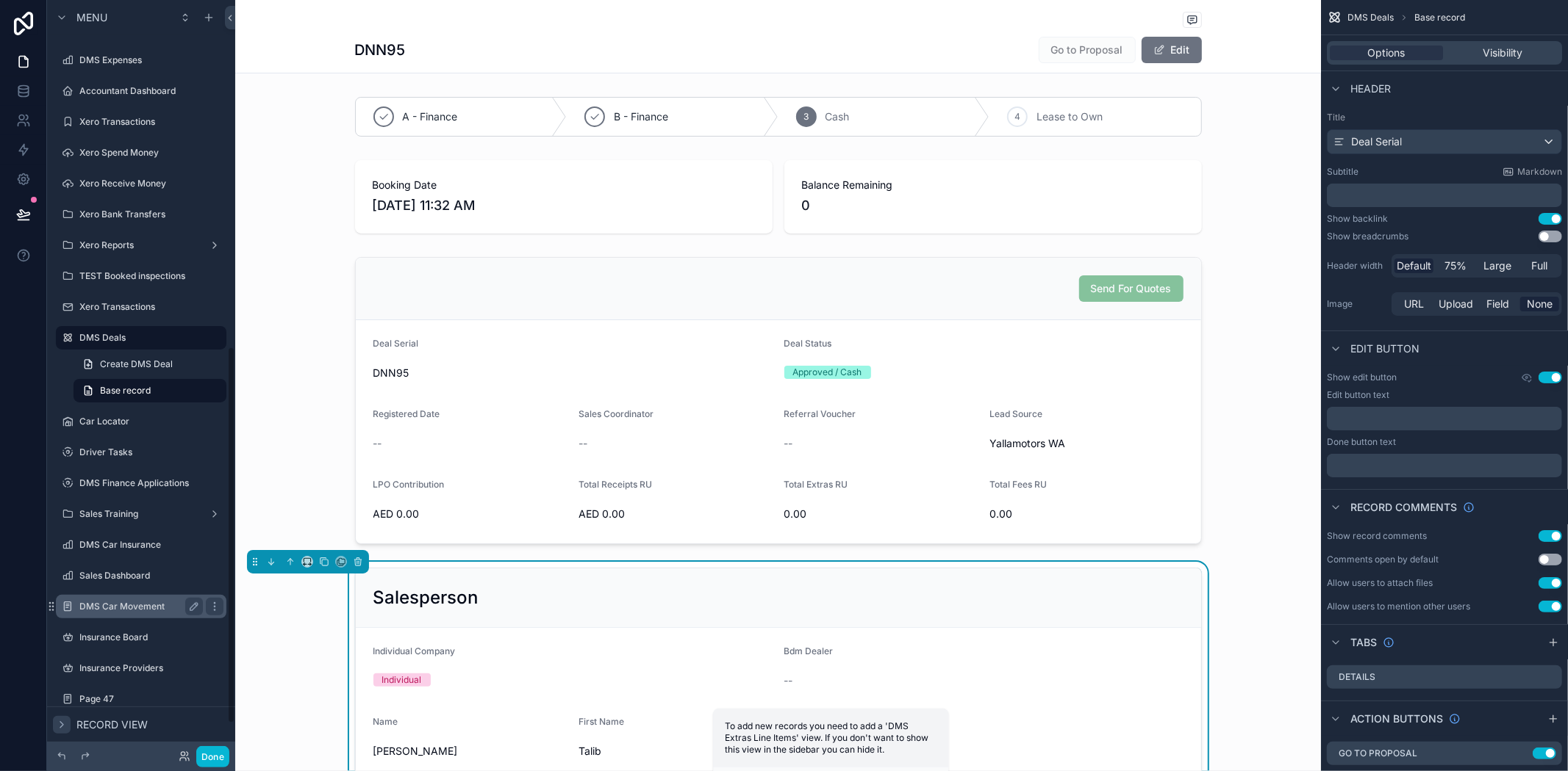
scroll to position [753, 0]
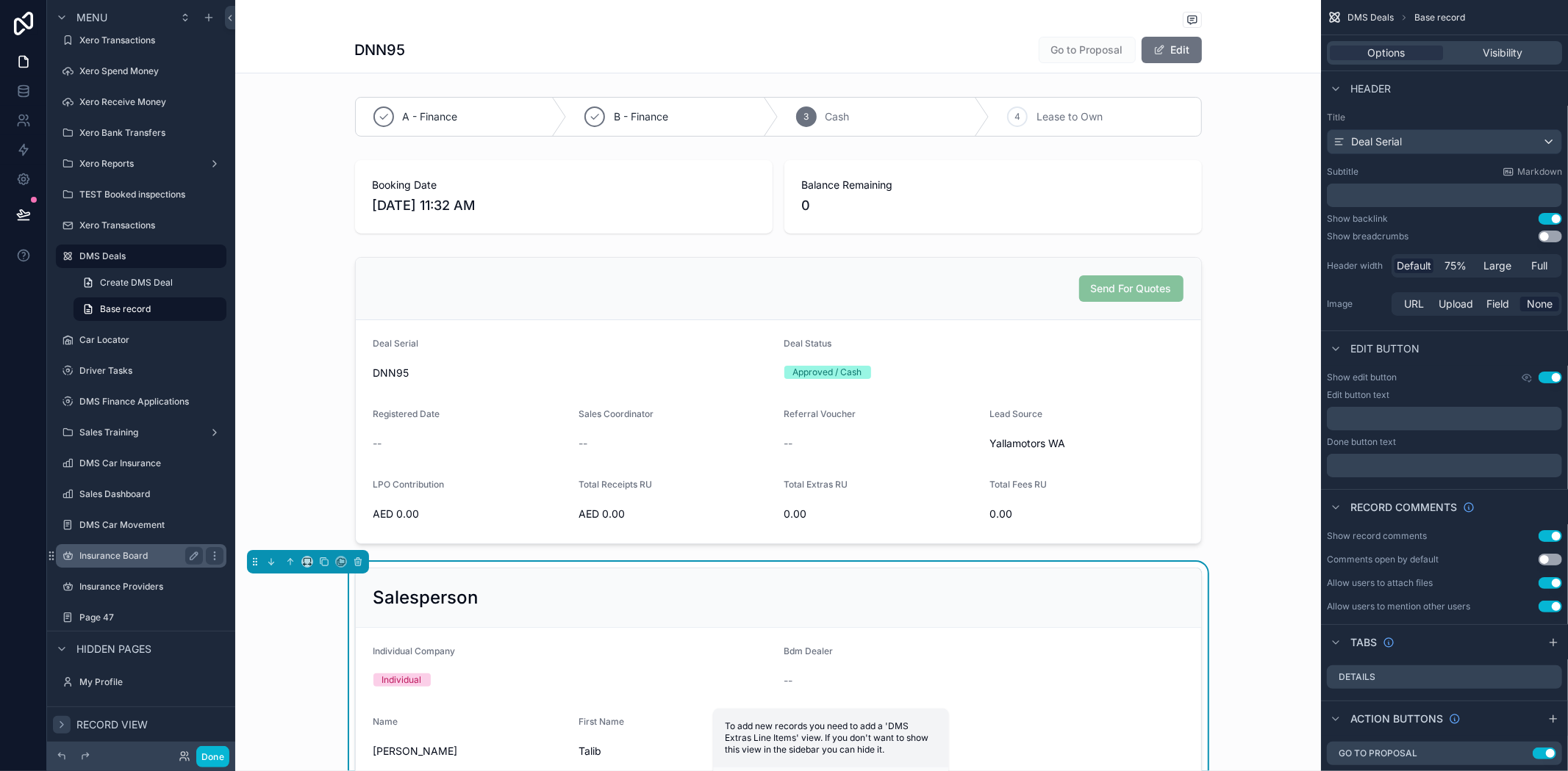
click at [116, 562] on div "Insurance Board" at bounding box center [140, 557] width 123 height 18
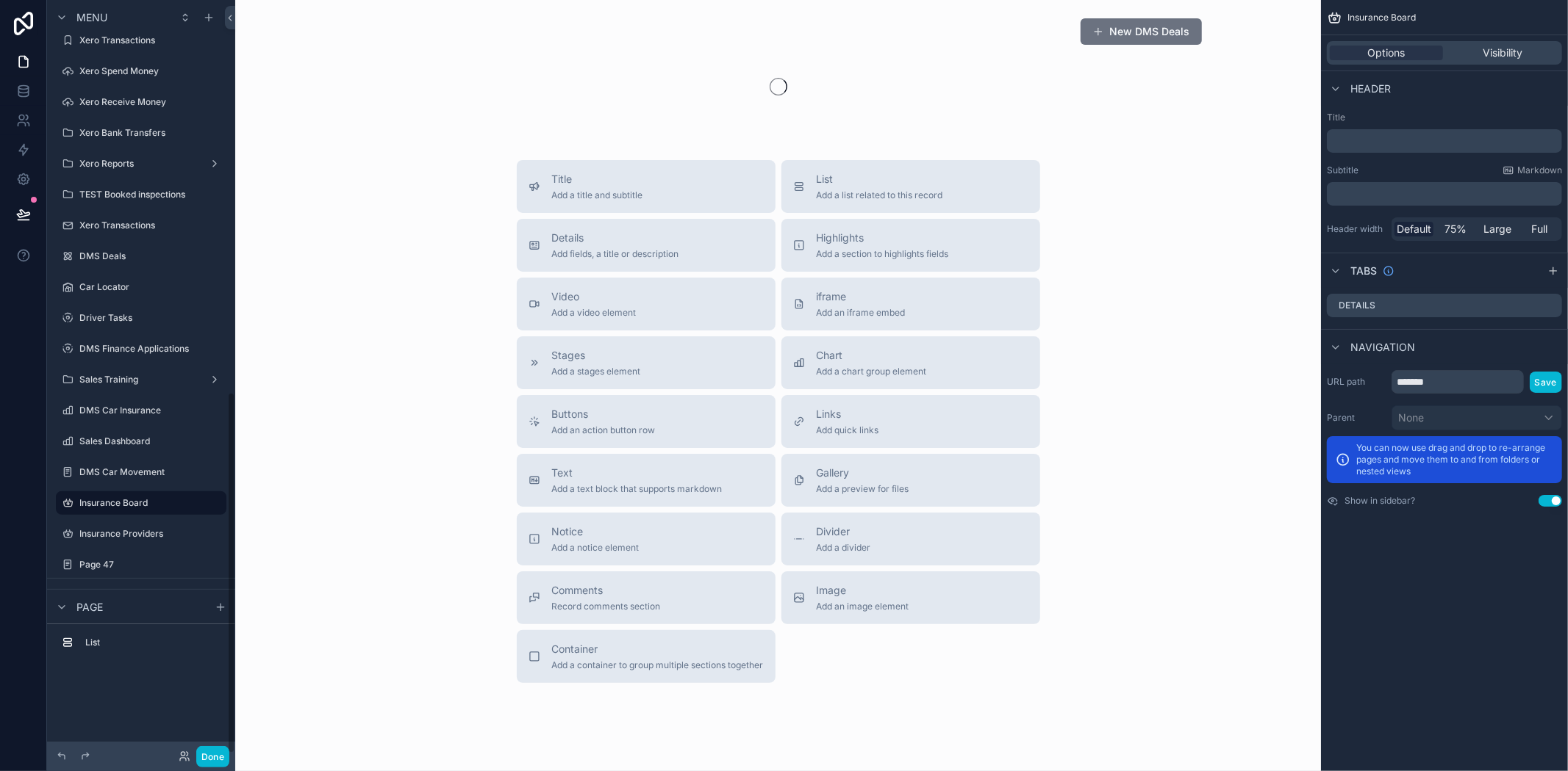
scroll to position [817, 0]
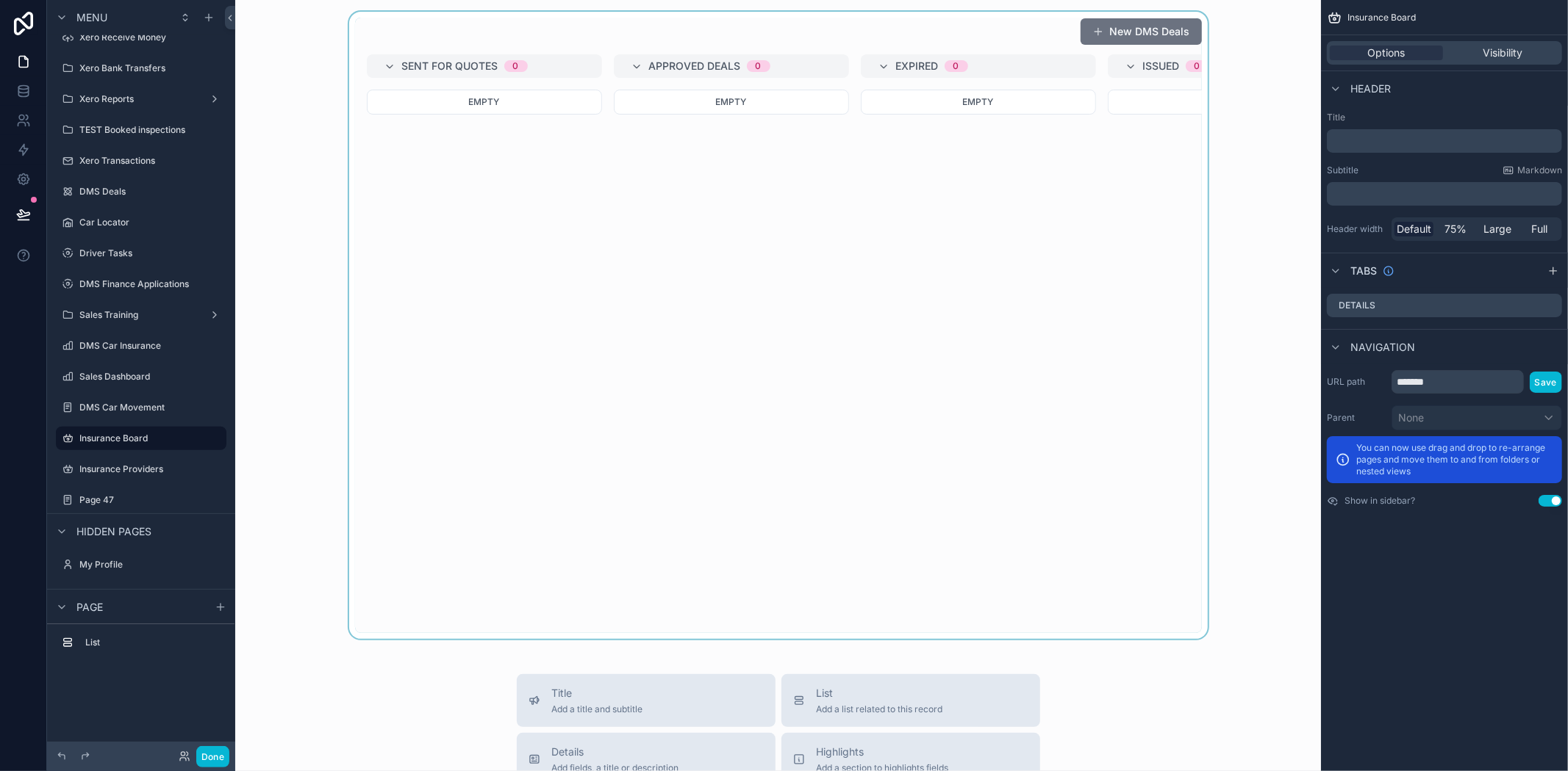
drag, startPoint x: 682, startPoint y: 637, endPoint x: 1045, endPoint y: 645, distance: 363.1
click at [1045, 639] on div "scrollable content" at bounding box center [778, 325] width 1062 height 628
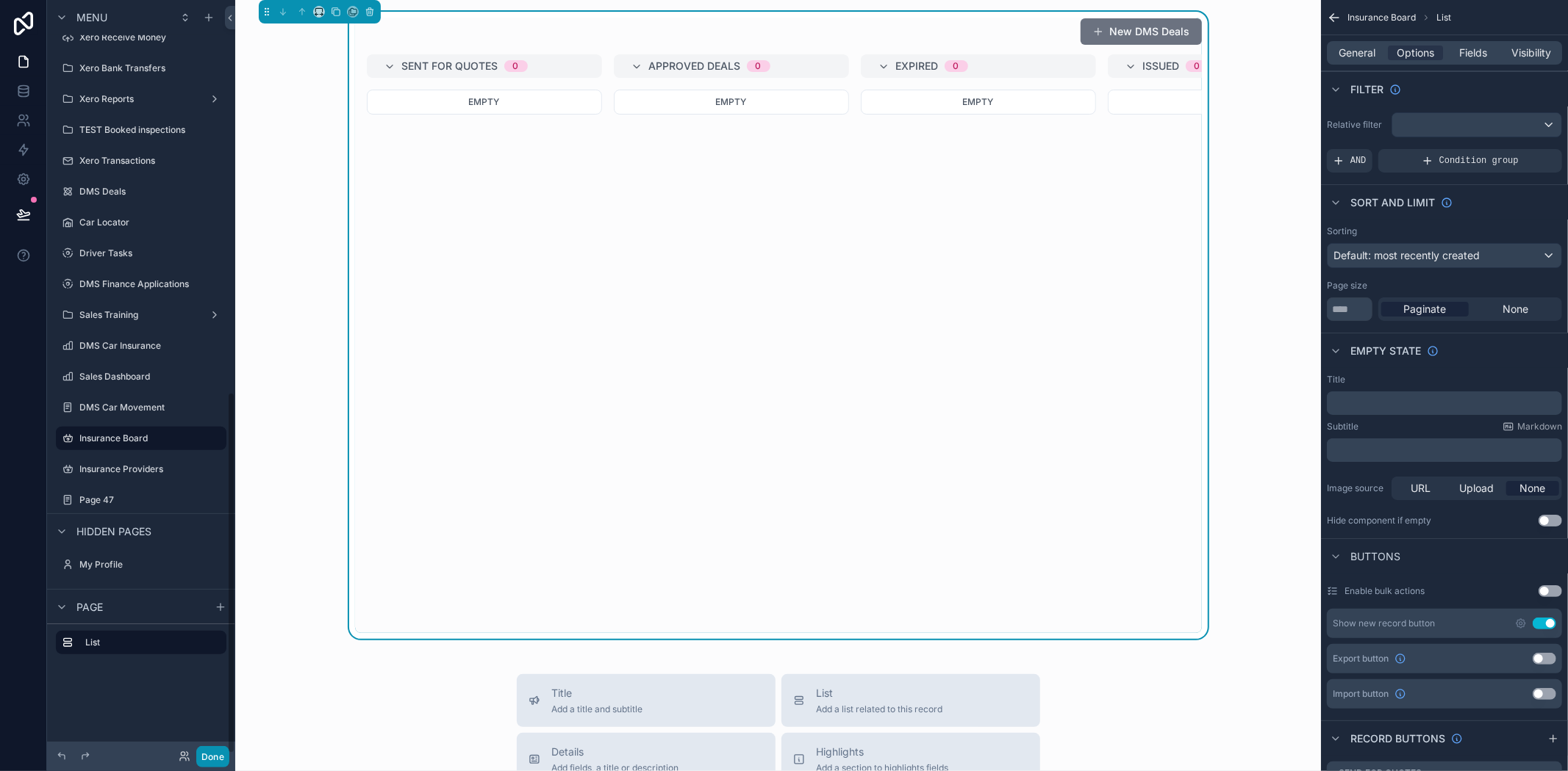
click at [208, 756] on button "Done" at bounding box center [213, 757] width 33 height 21
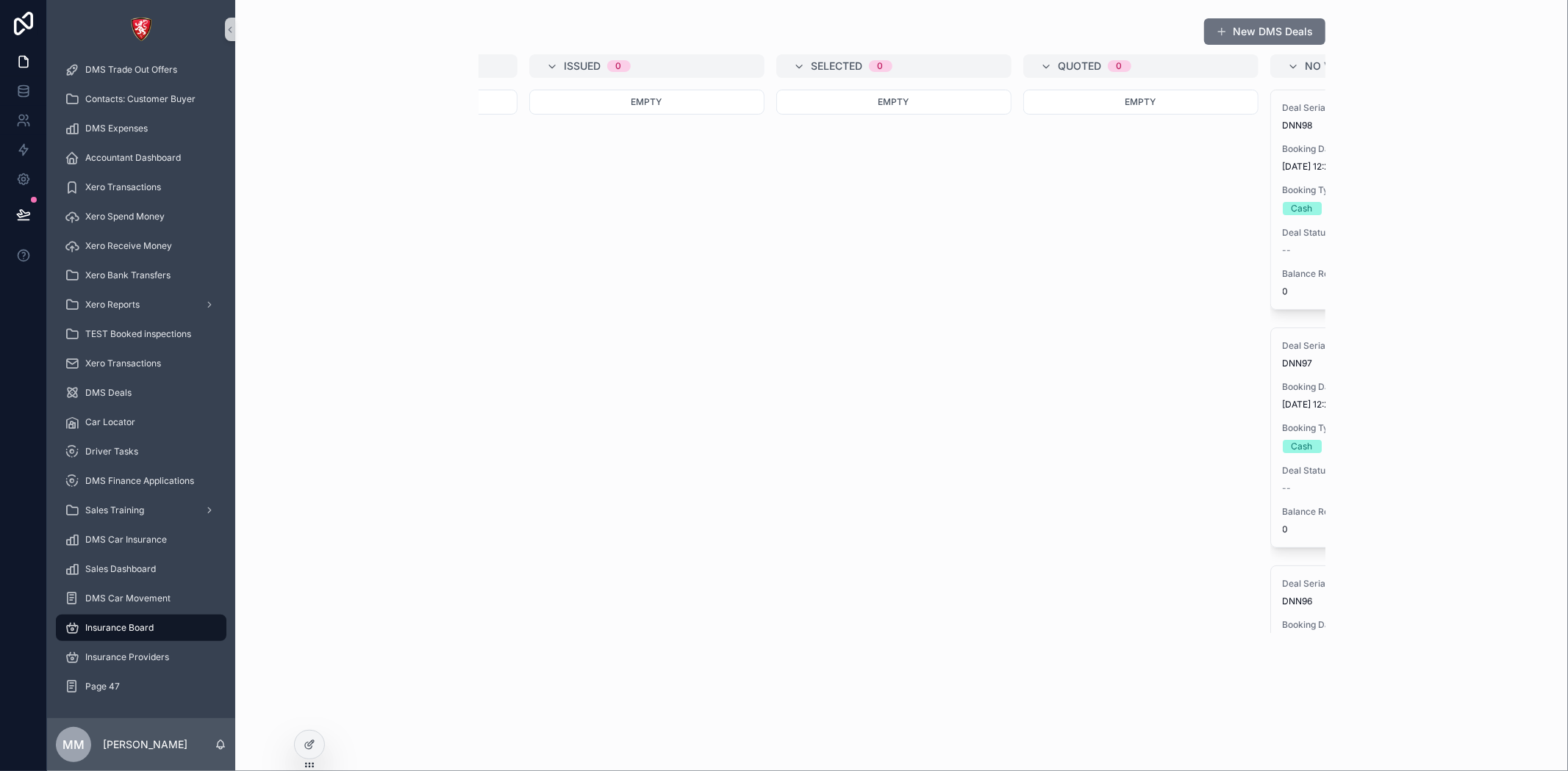
scroll to position [0, 1044]
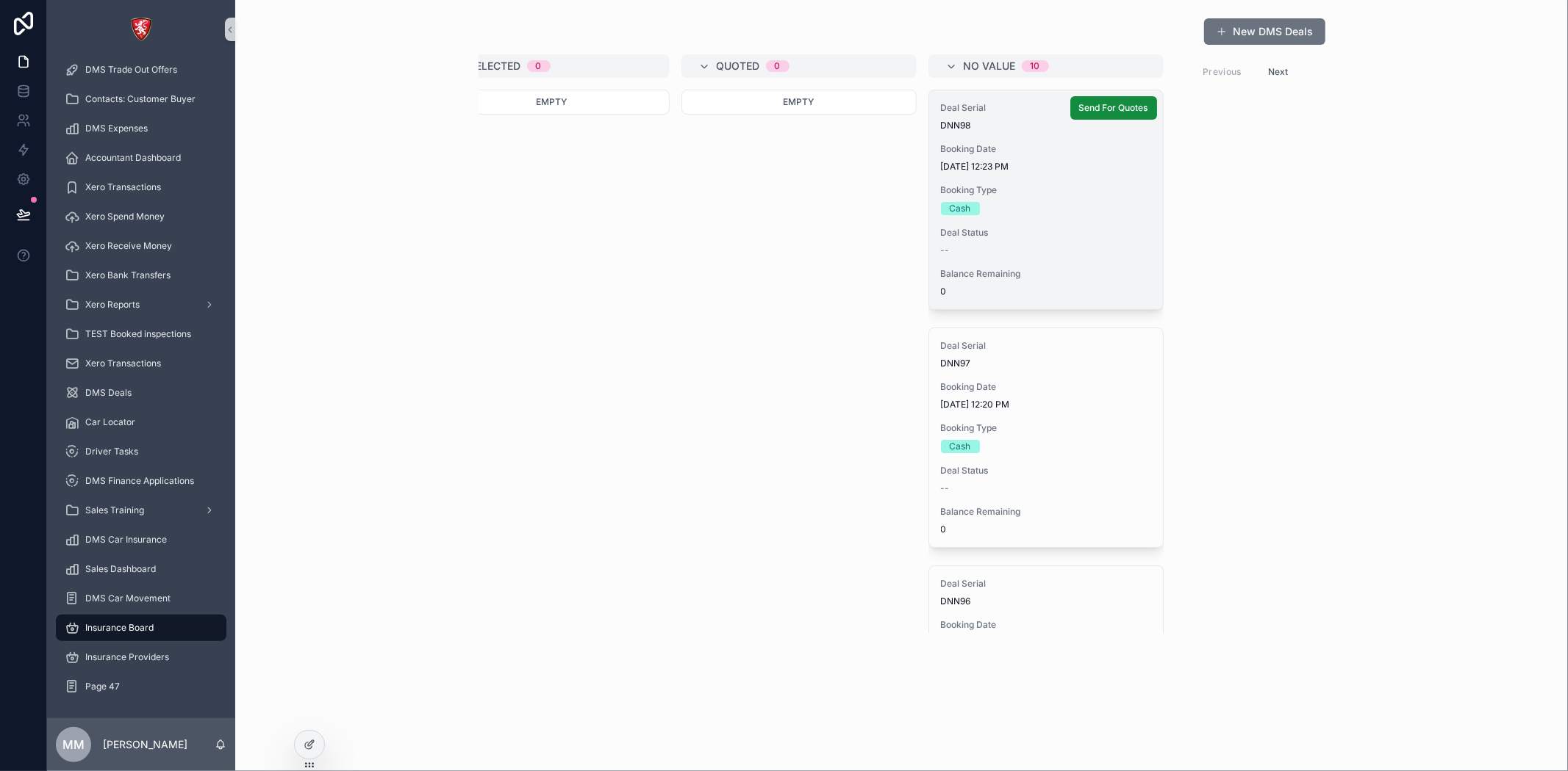
click at [1053, 263] on div "Deal Serial DNN98 Booking Date 9/1/2025 12:23 PM Booking Type Cash Deal Status …" at bounding box center [1045, 200] width 234 height 219
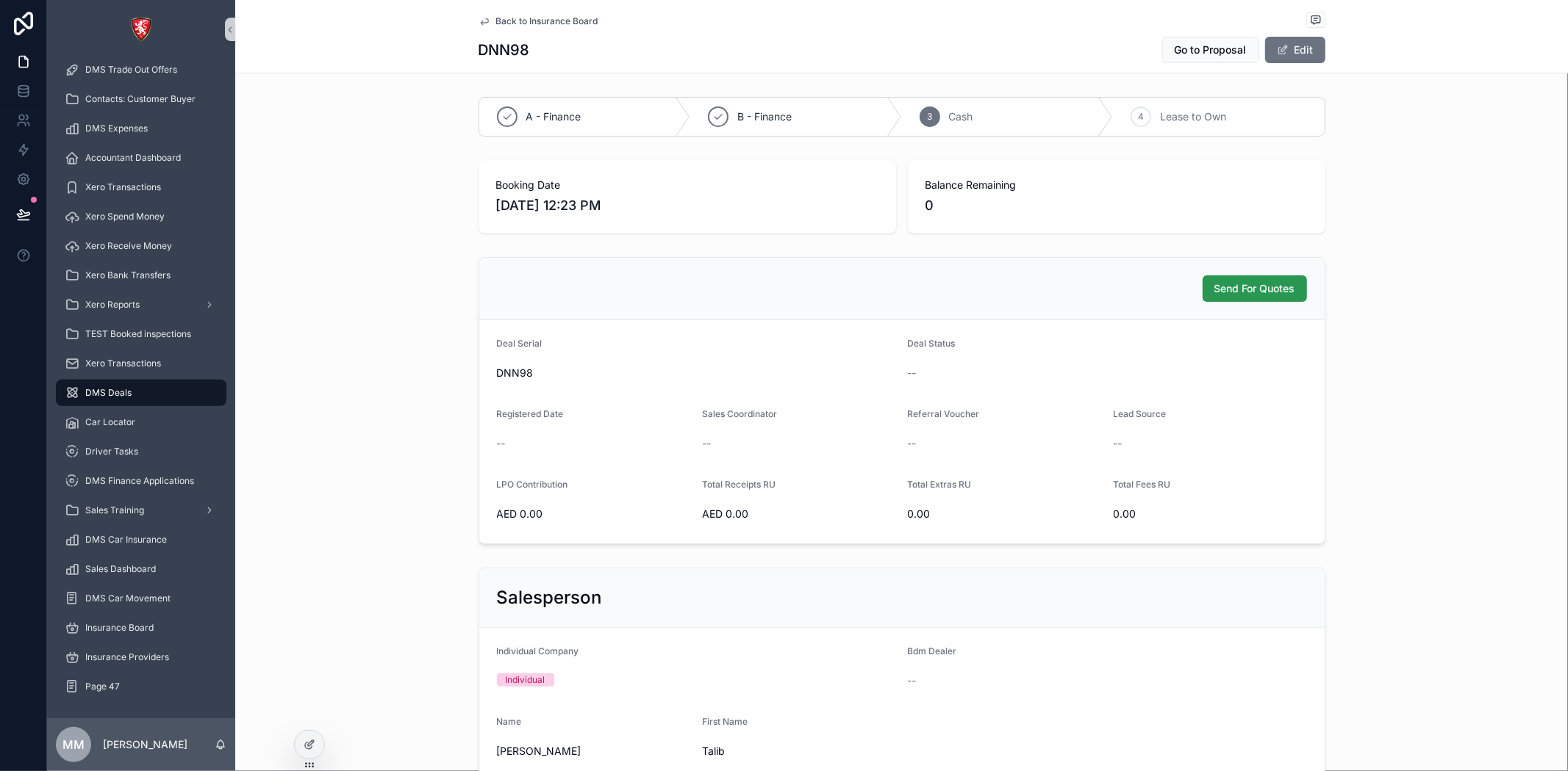
click at [1248, 287] on span "Send For Quotes" at bounding box center [1254, 289] width 81 height 15
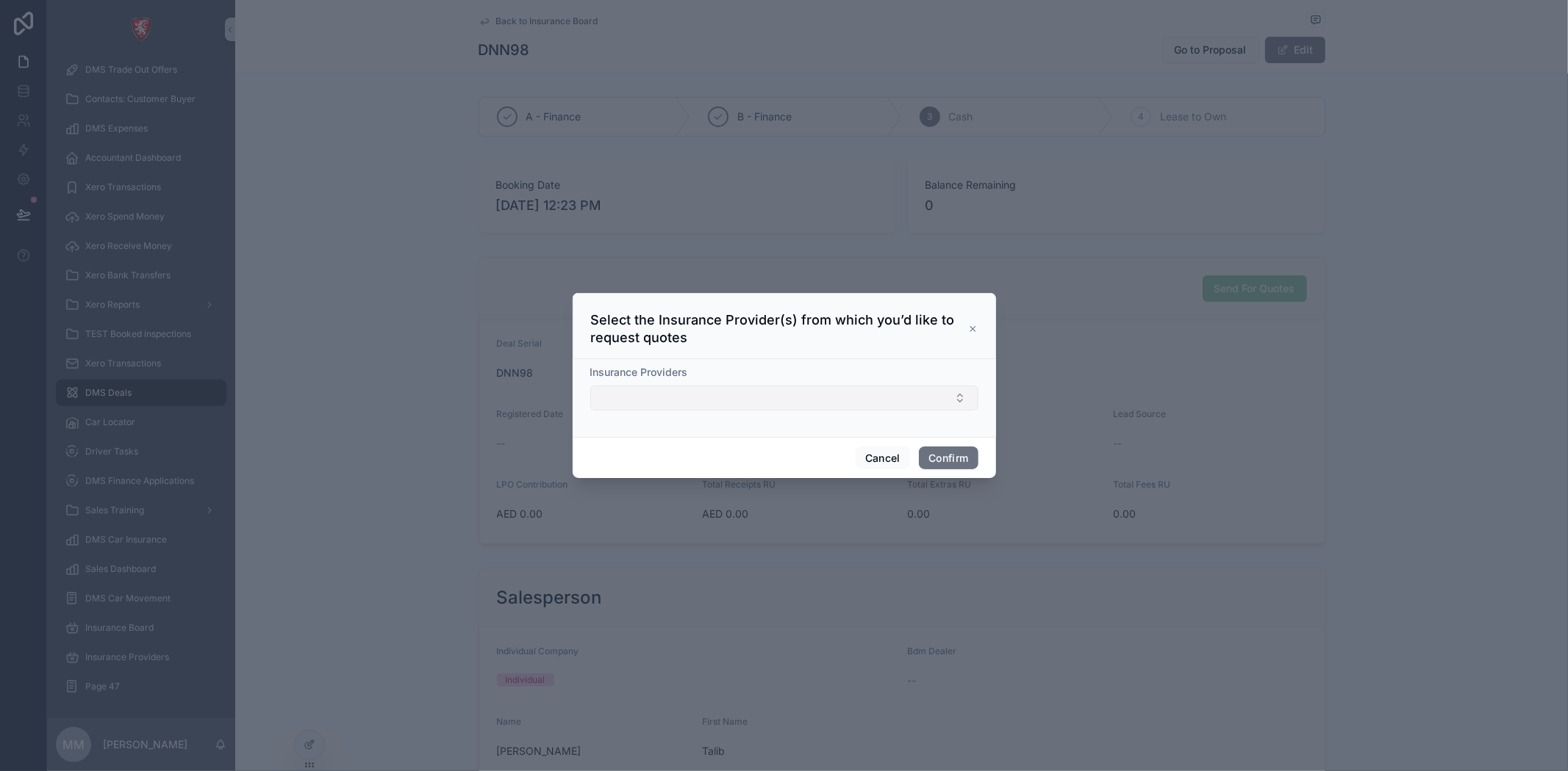
click at [648, 399] on button "Select Button" at bounding box center [784, 398] width 388 height 25
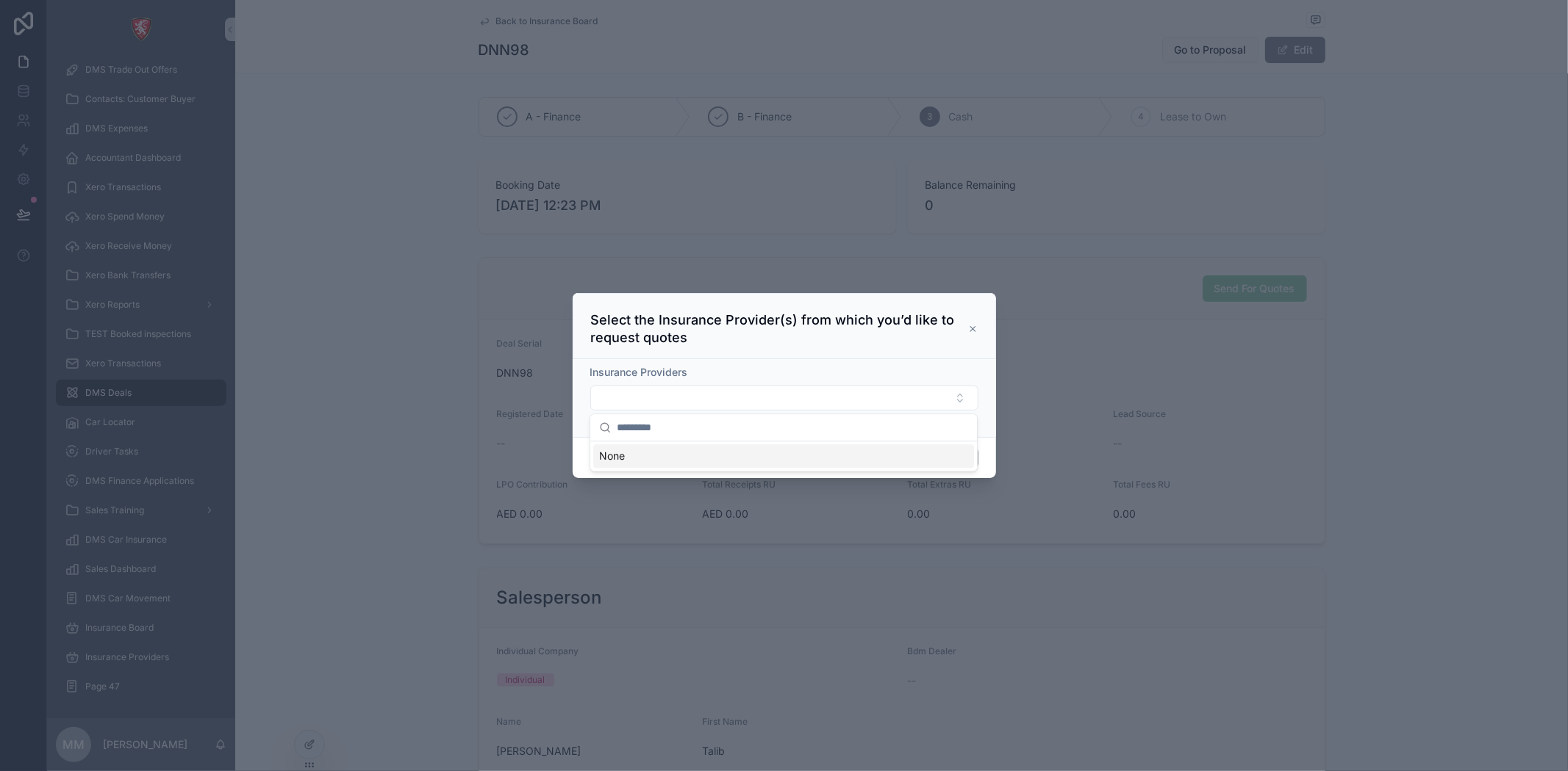
click at [638, 434] on input "text" at bounding box center [792, 427] width 351 height 26
click at [661, 430] on input "text" at bounding box center [792, 427] width 351 height 26
click at [789, 333] on h3 "Select the Insurance Provider(s) from which you’d like to request quotes" at bounding box center [780, 328] width 377 height 35
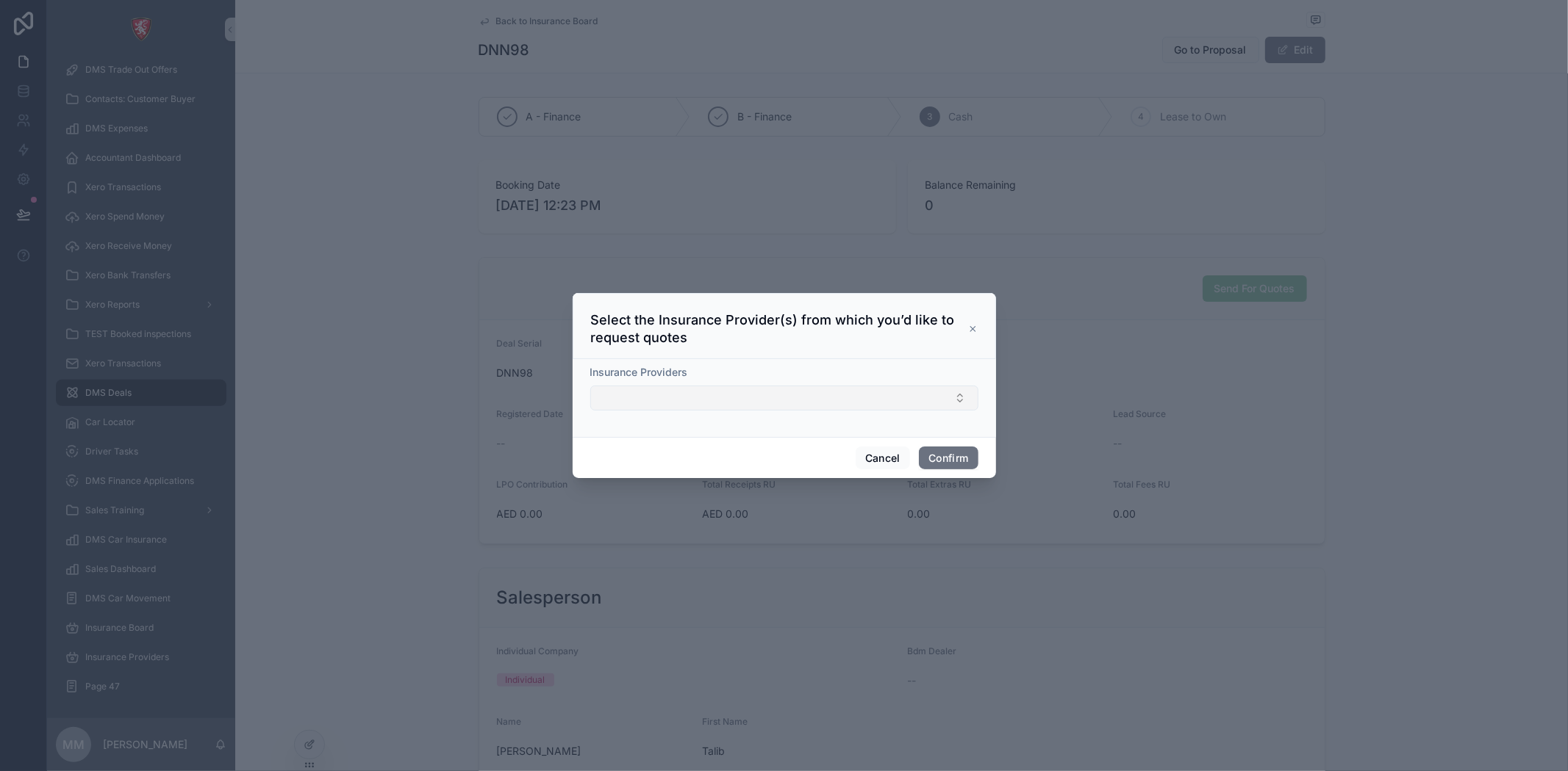
click at [780, 406] on button "Select Button" at bounding box center [784, 398] width 388 height 25
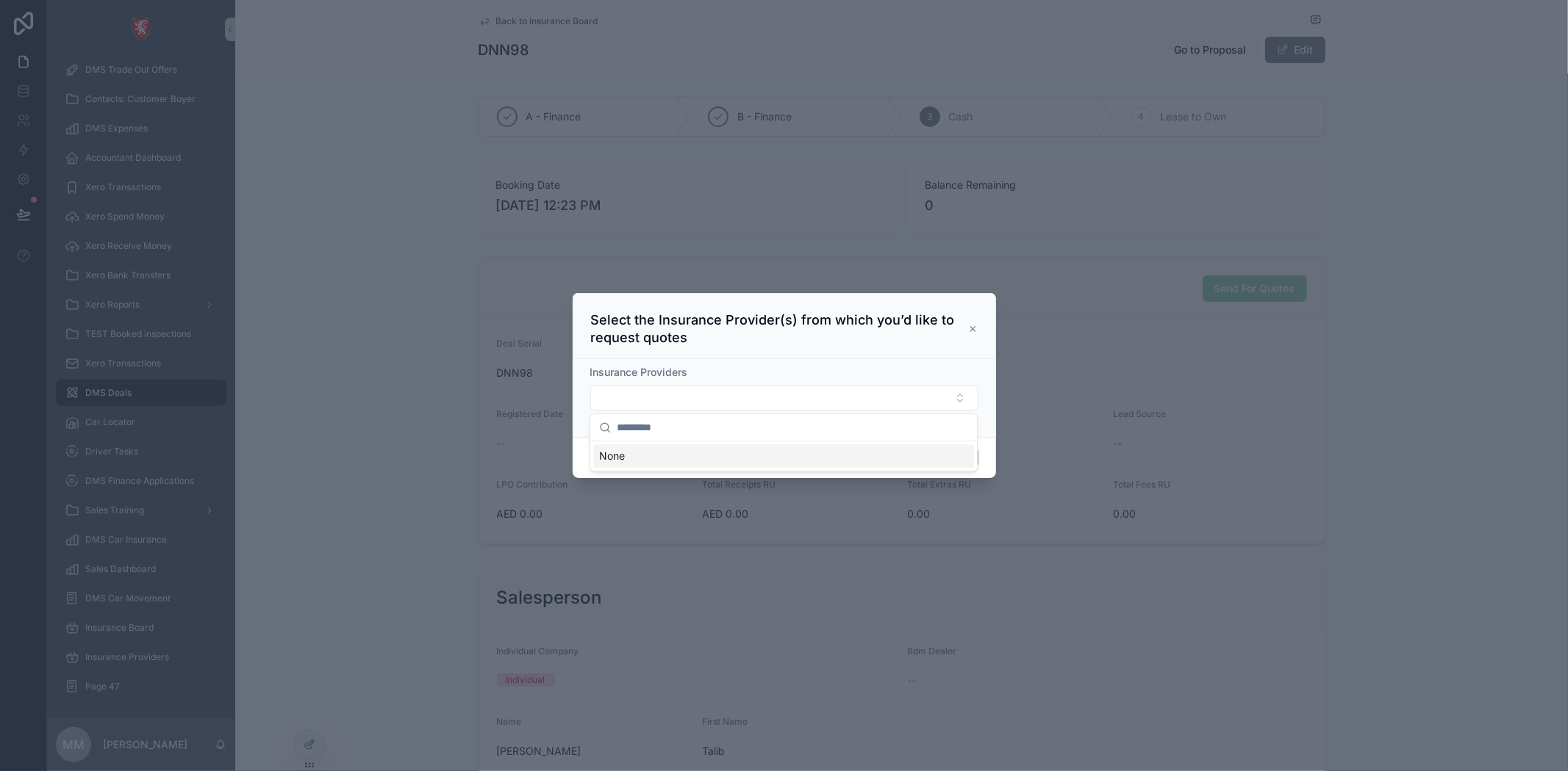
click at [978, 333] on div "Select the Insurance Provider(s) from which you’d like to request quotes" at bounding box center [784, 326] width 423 height 66
click at [971, 332] on icon at bounding box center [973, 329] width 10 height 11
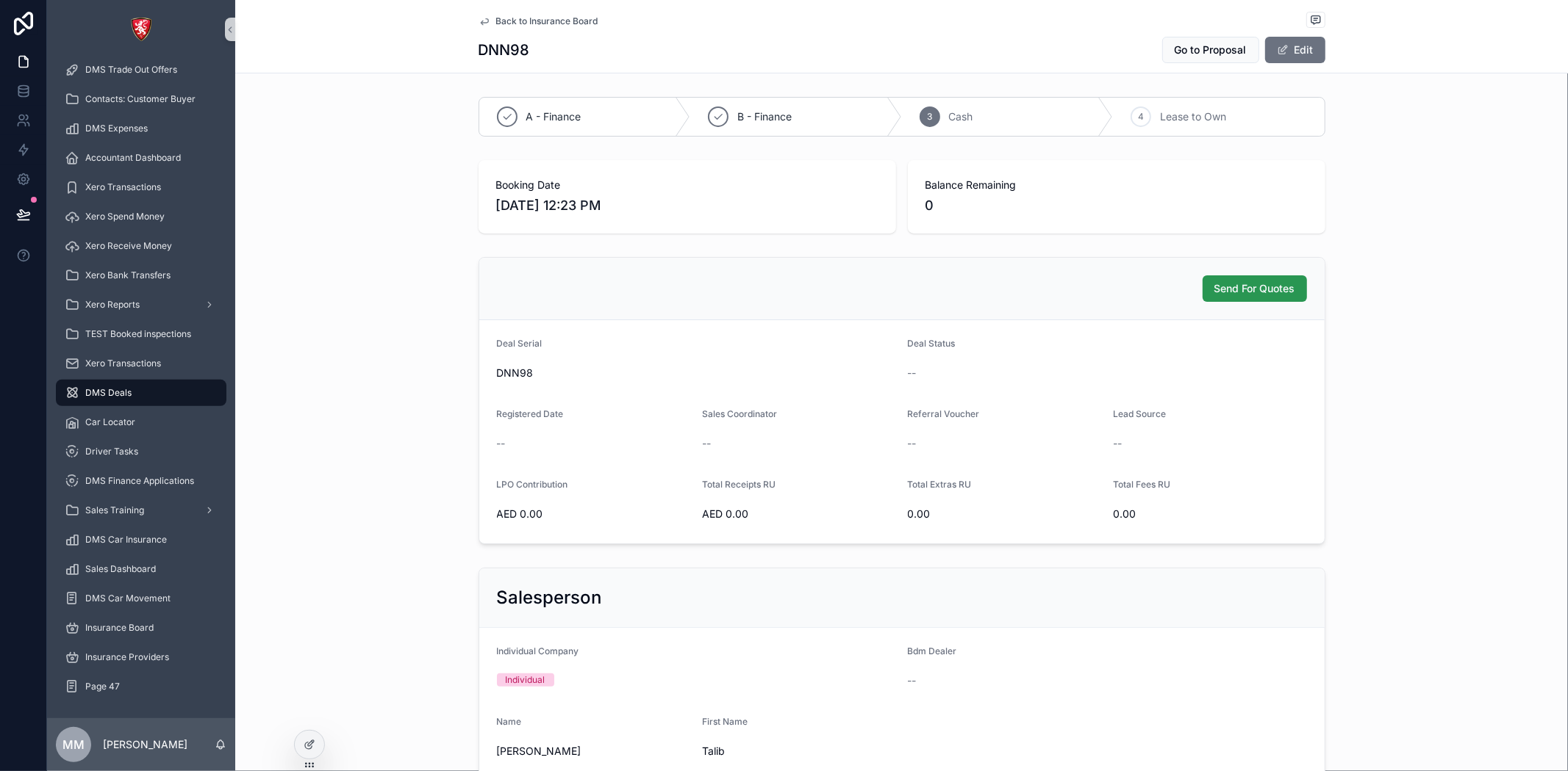
click at [1221, 290] on span "Send For Quotes" at bounding box center [1254, 289] width 81 height 15
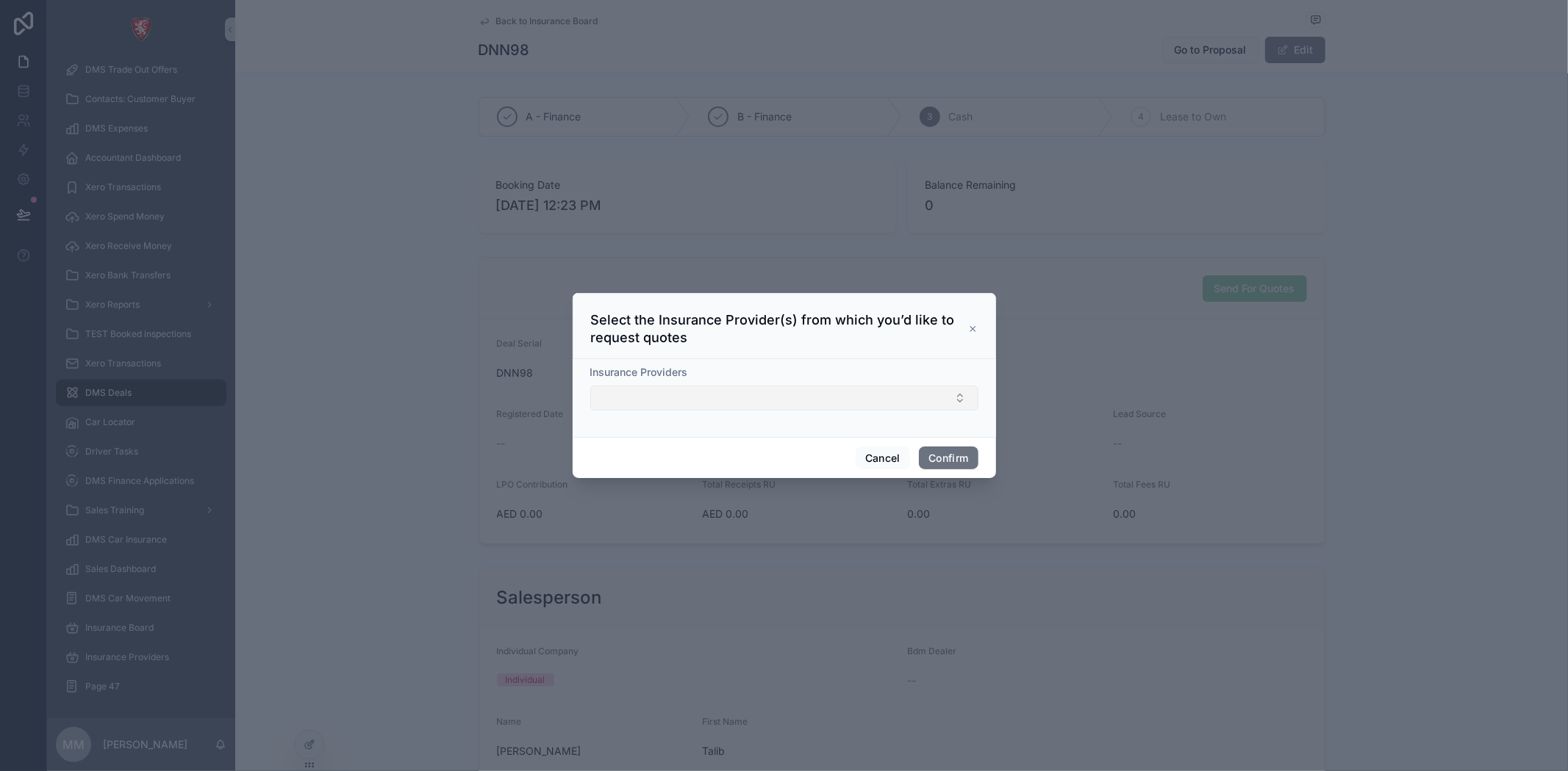
click at [705, 399] on button "Select Button" at bounding box center [784, 398] width 388 height 25
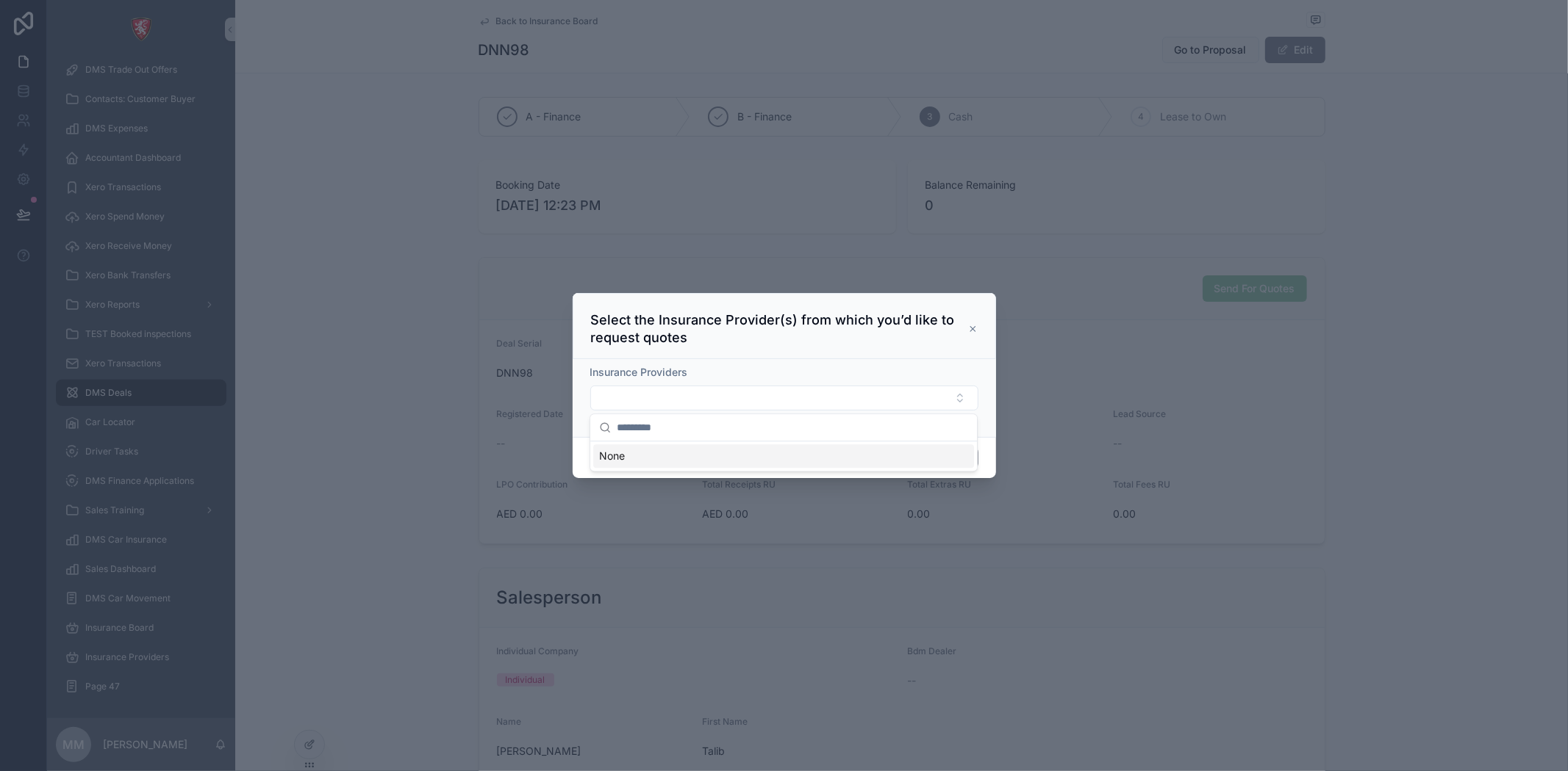
click at [975, 325] on icon at bounding box center [973, 329] width 10 height 11
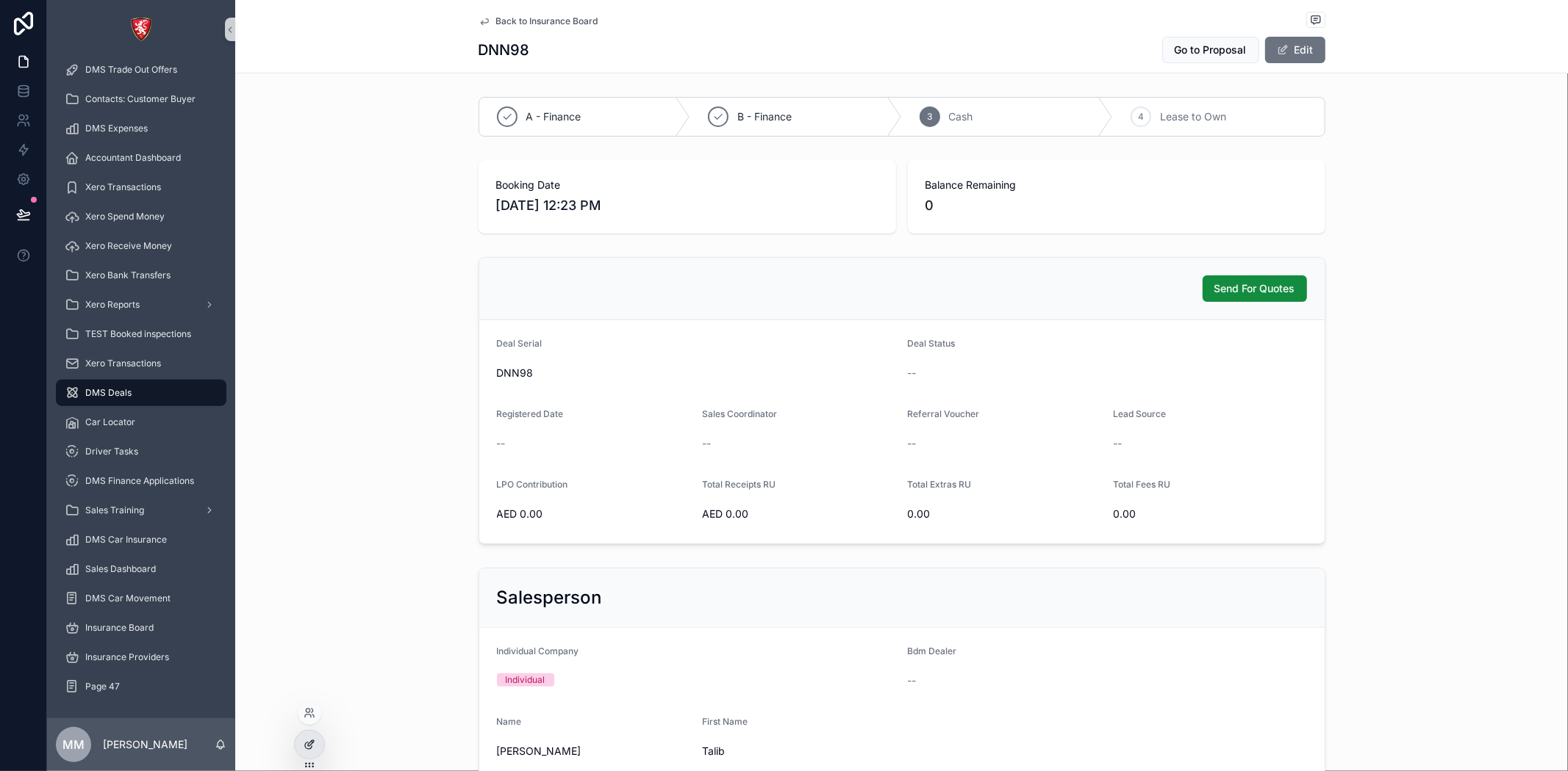
click at [316, 748] on div at bounding box center [309, 745] width 29 height 28
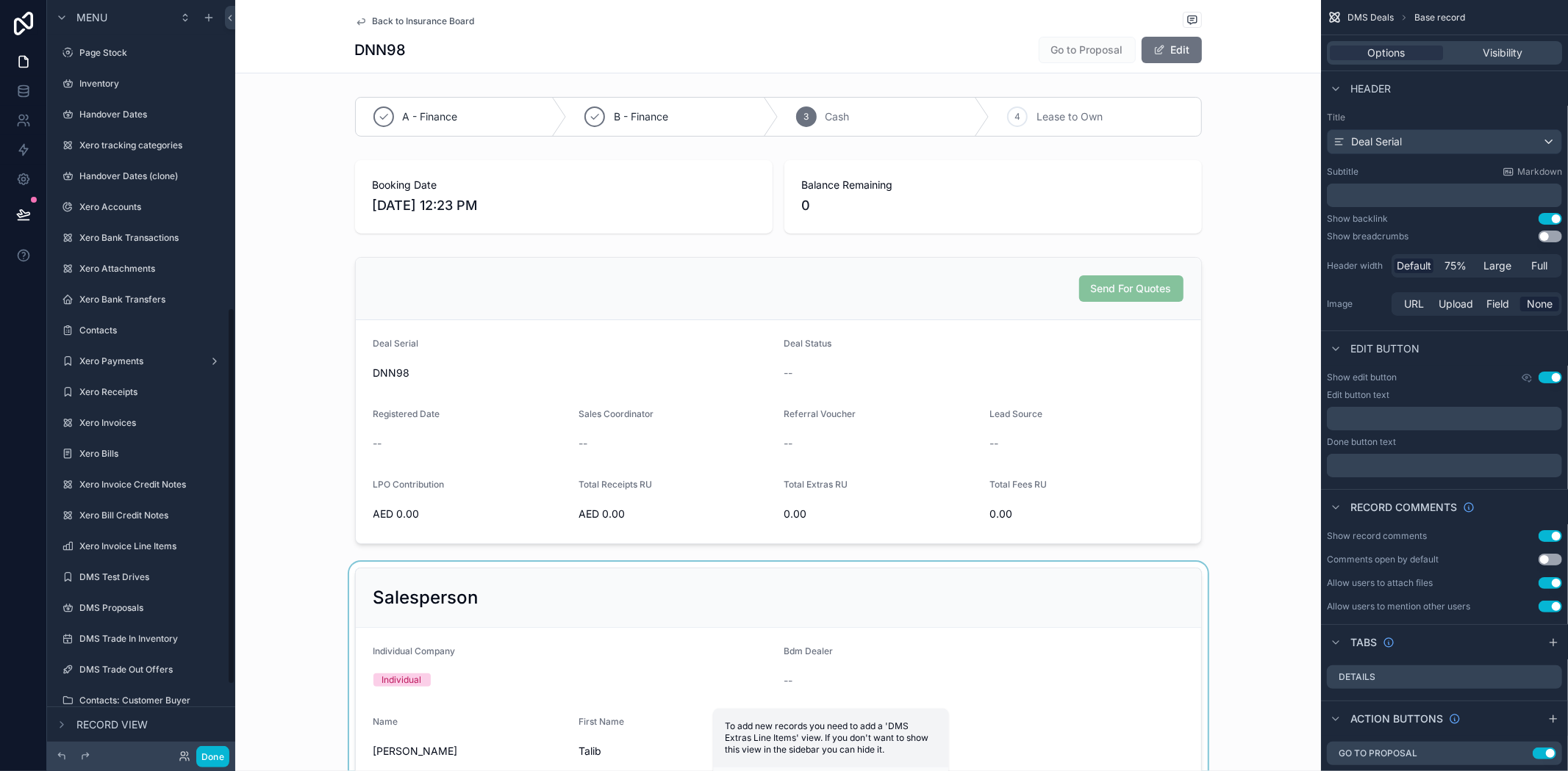
scroll to position [615, 0]
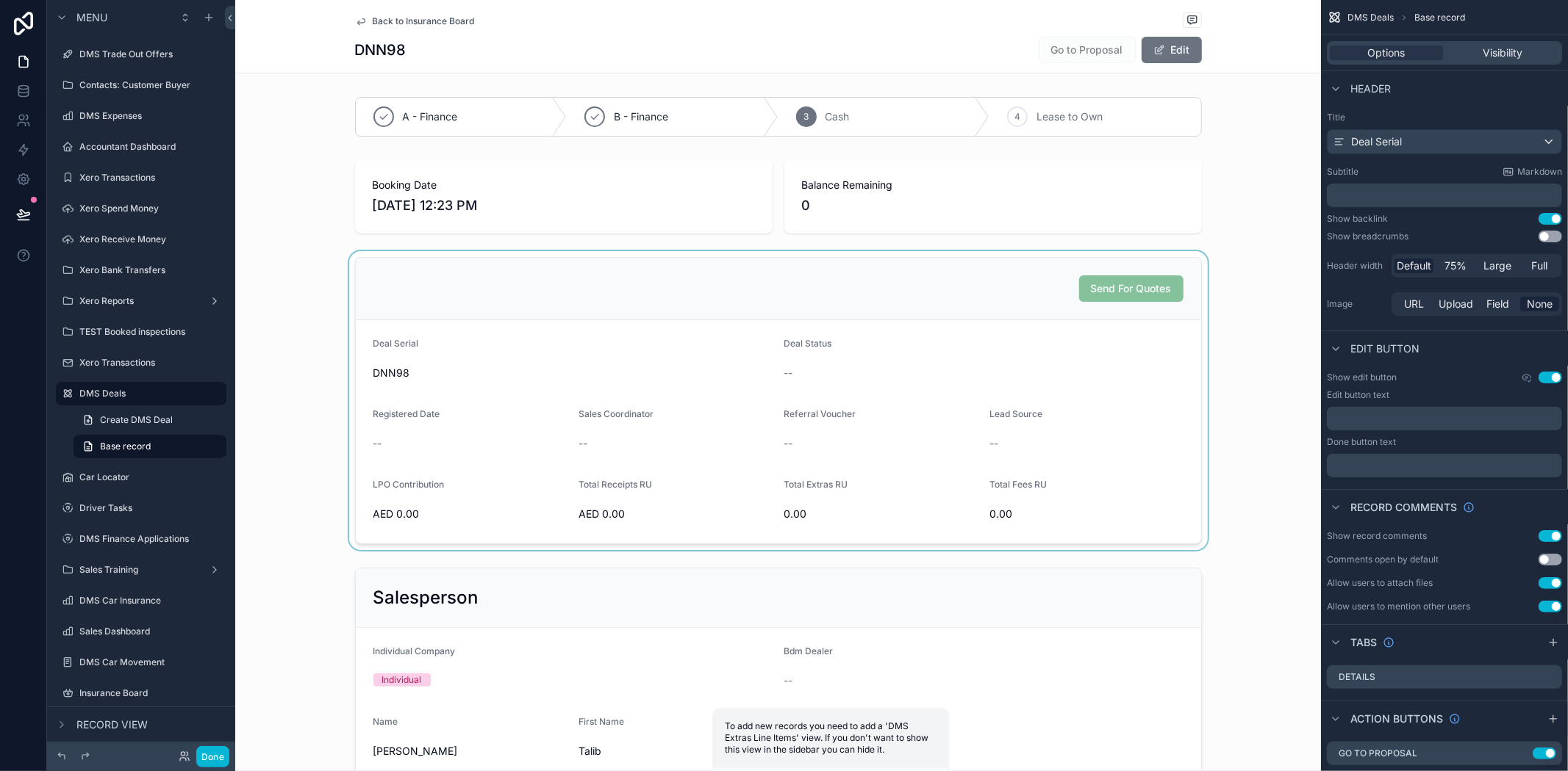
click at [1159, 482] on div "scrollable content" at bounding box center [777, 400] width 1085 height 299
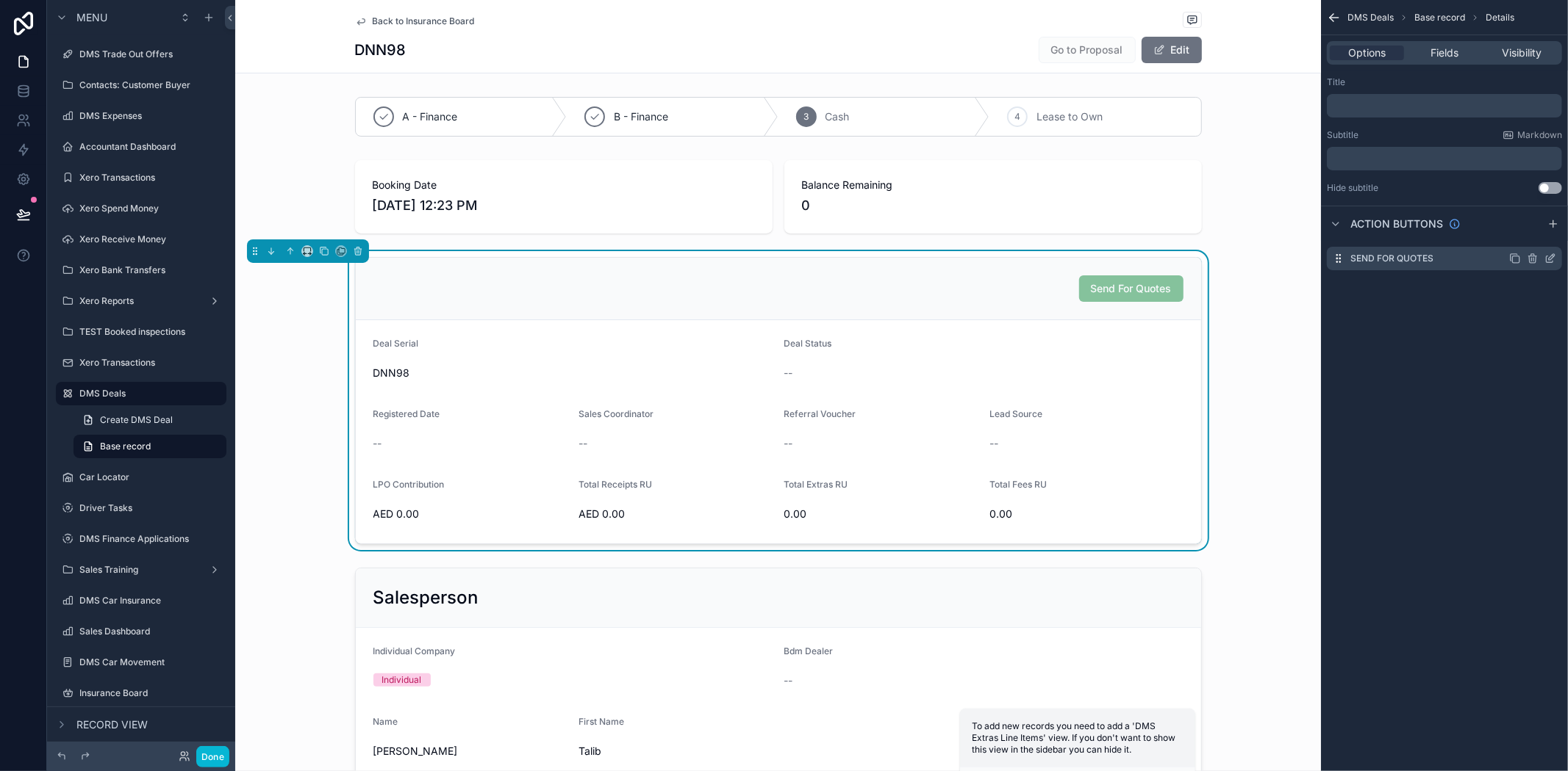
click at [1548, 256] on icon "scrollable content" at bounding box center [1550, 258] width 11 height 11
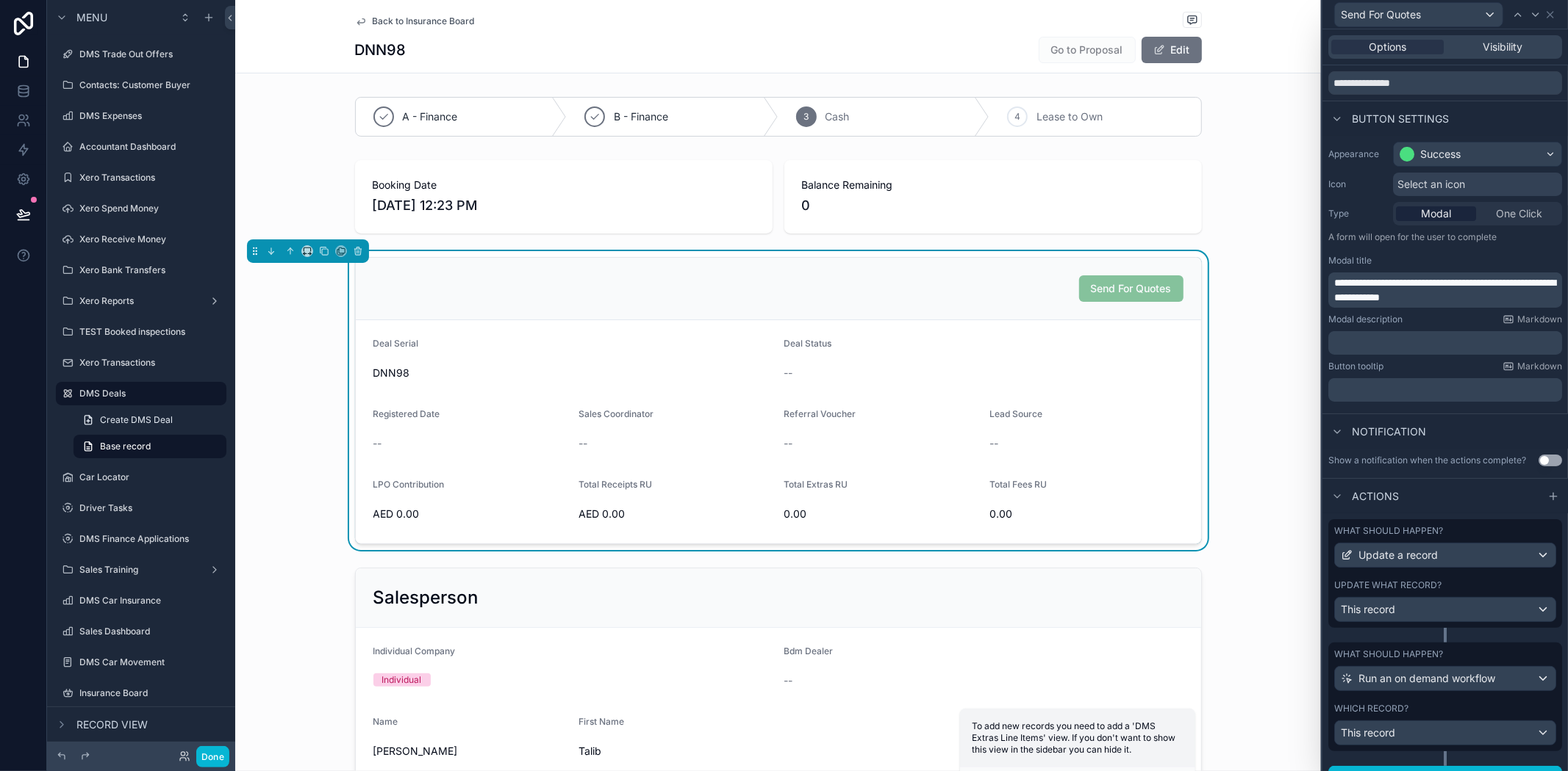
scroll to position [83, 0]
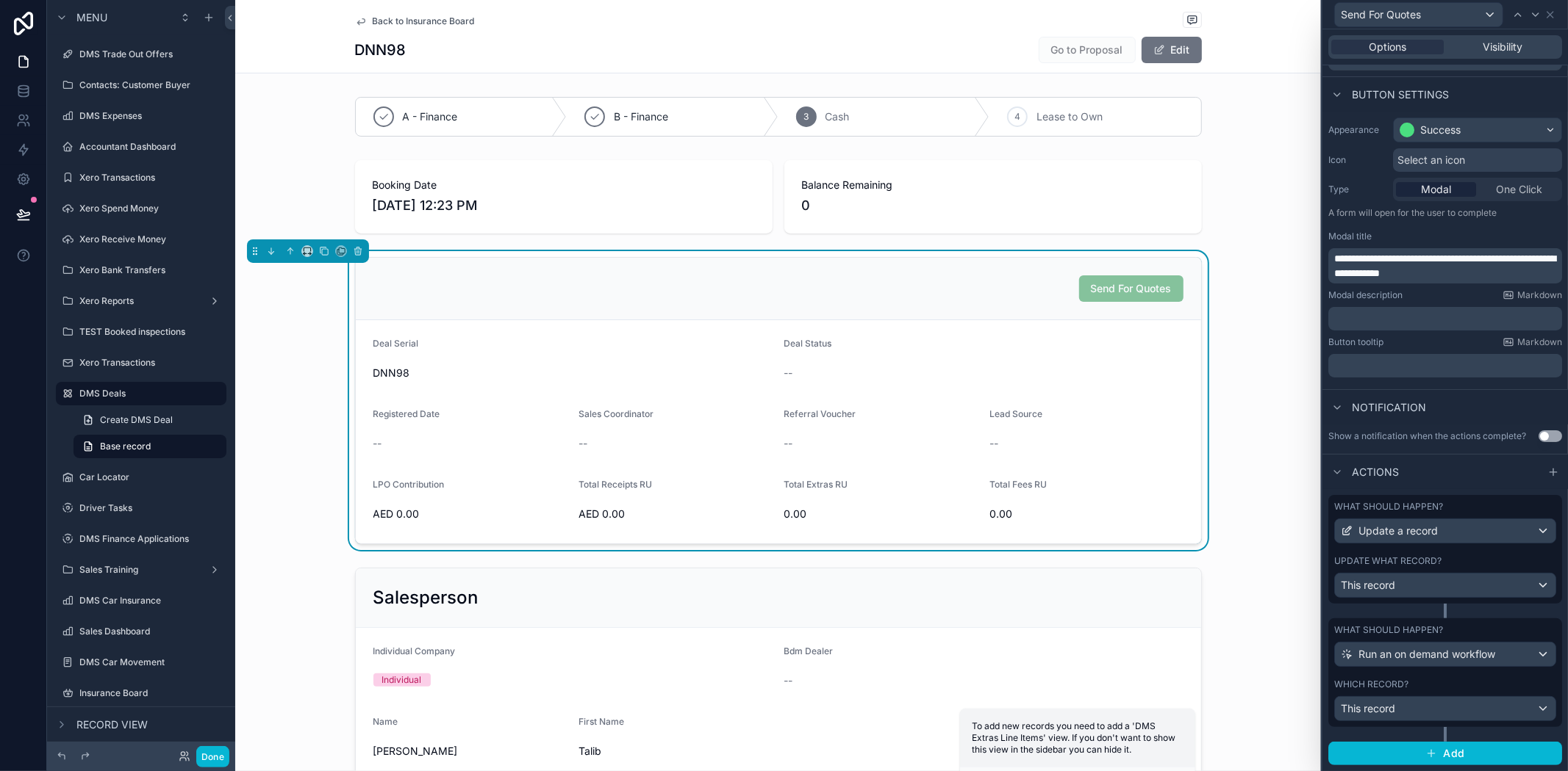
click at [1443, 734] on div at bounding box center [1445, 734] width 3 height 15
click at [1443, 676] on div "What should happen? Run an on demand workflow Which record? This record" at bounding box center [1445, 672] width 234 height 108
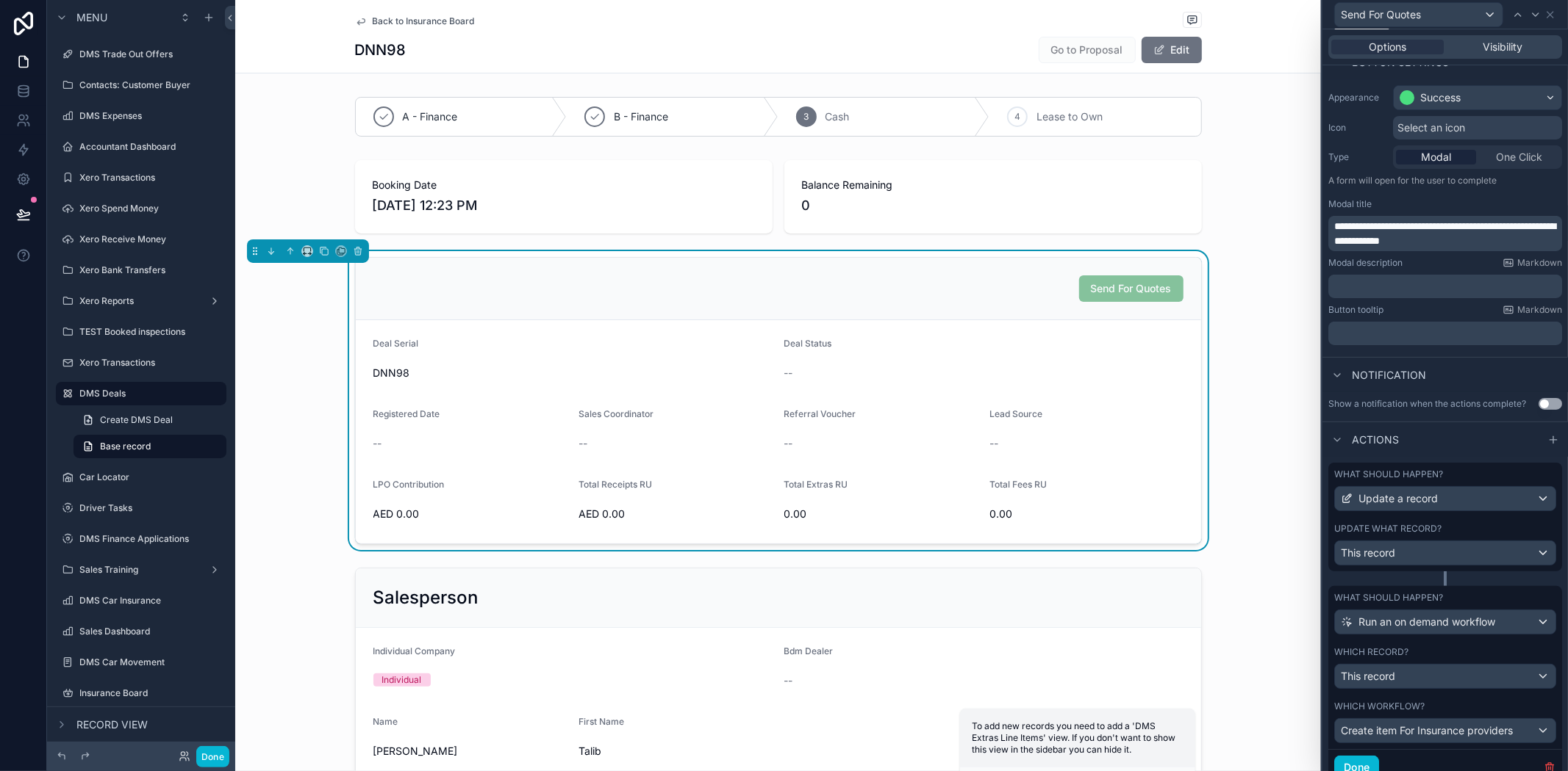
scroll to position [11, 0]
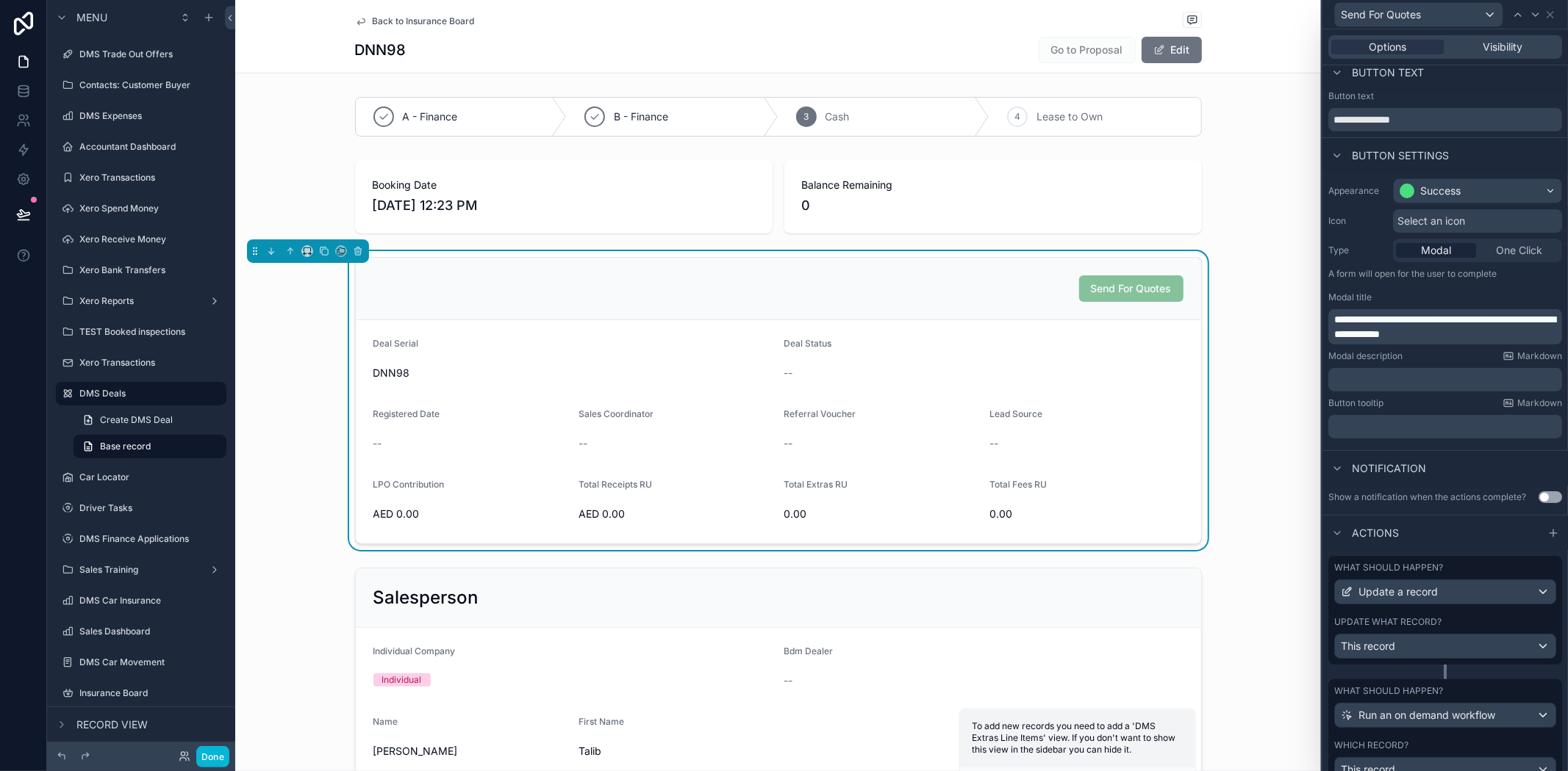
click at [1435, 680] on div "What should happen? Update a record Update what record? This record" at bounding box center [1445, 617] width 234 height 123
click at [1441, 680] on div "What should happen? Update a record Update what record? This record" at bounding box center [1445, 617] width 234 height 123
click at [1455, 622] on div "What should happen? Update a record Update what record? This record" at bounding box center [1445, 610] width 234 height 108
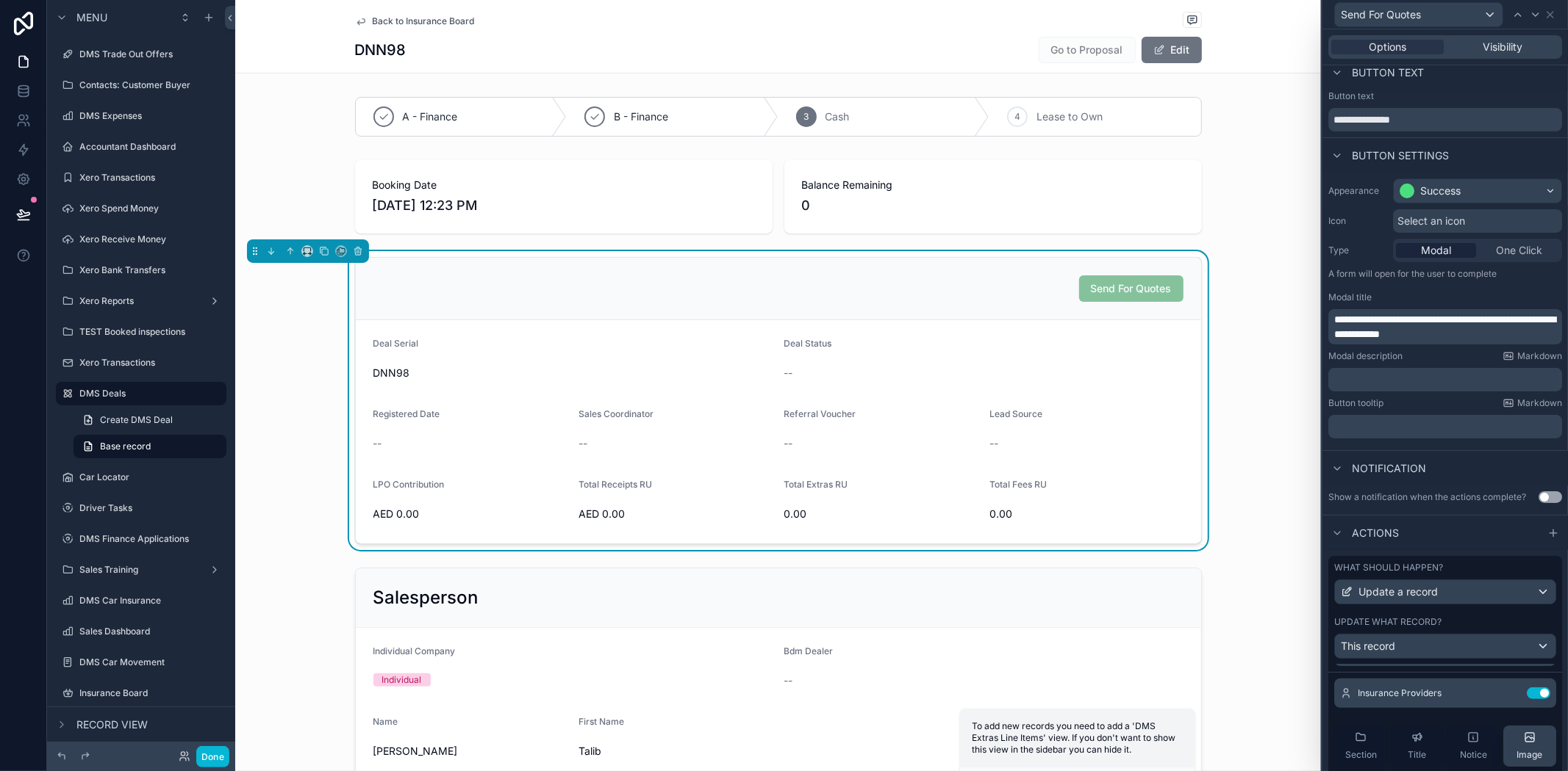
scroll to position [0, 0]
click at [1503, 727] on icon at bounding box center [1508, 721] width 11 height 11
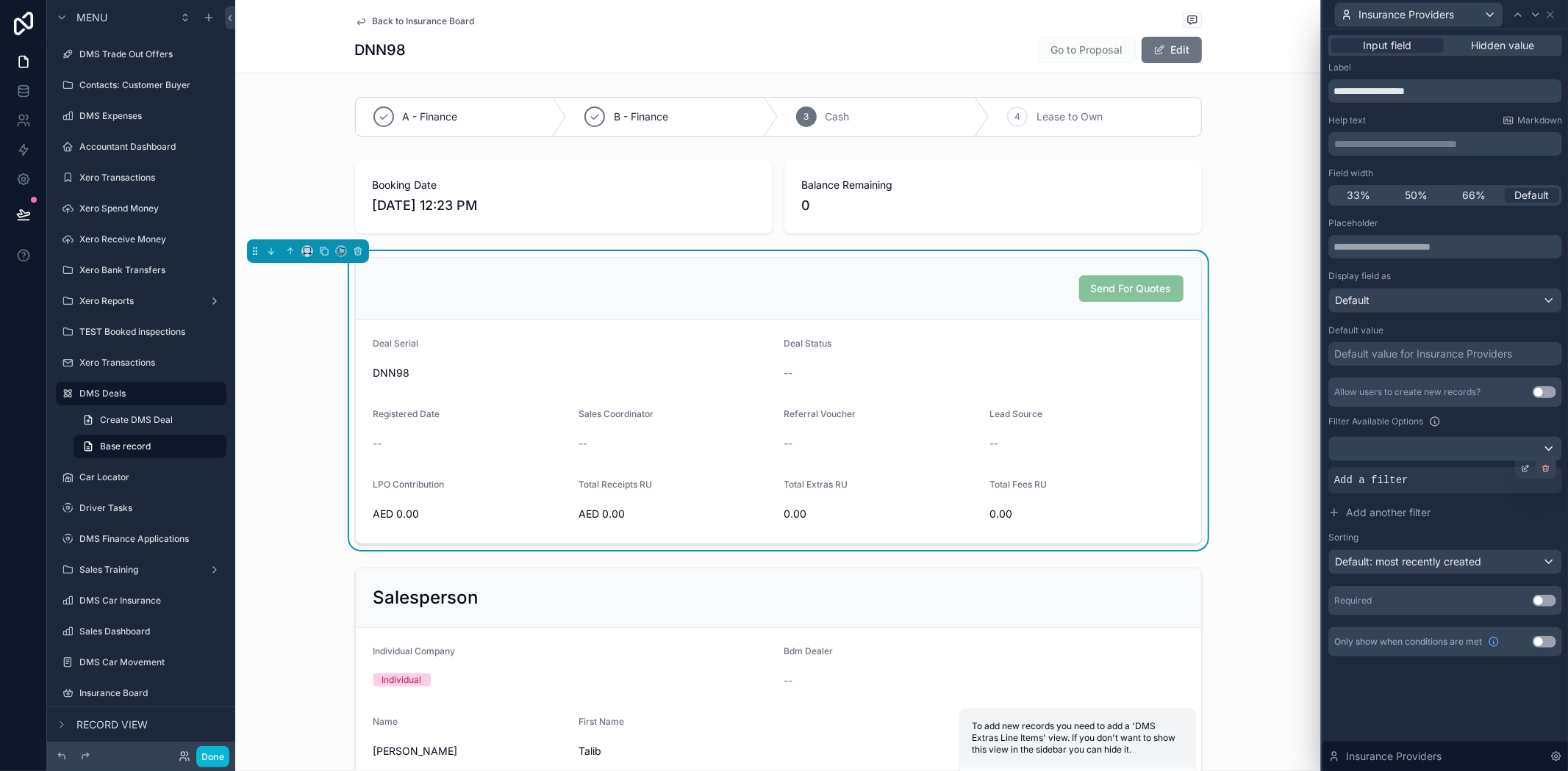
click at [1548, 473] on icon at bounding box center [1545, 469] width 9 height 9
click at [1513, 526] on div "Allow users to create new records? Use setting Filter Available Options AND Con…" at bounding box center [1445, 476] width 234 height 197
click at [217, 754] on button "Done" at bounding box center [213, 757] width 33 height 21
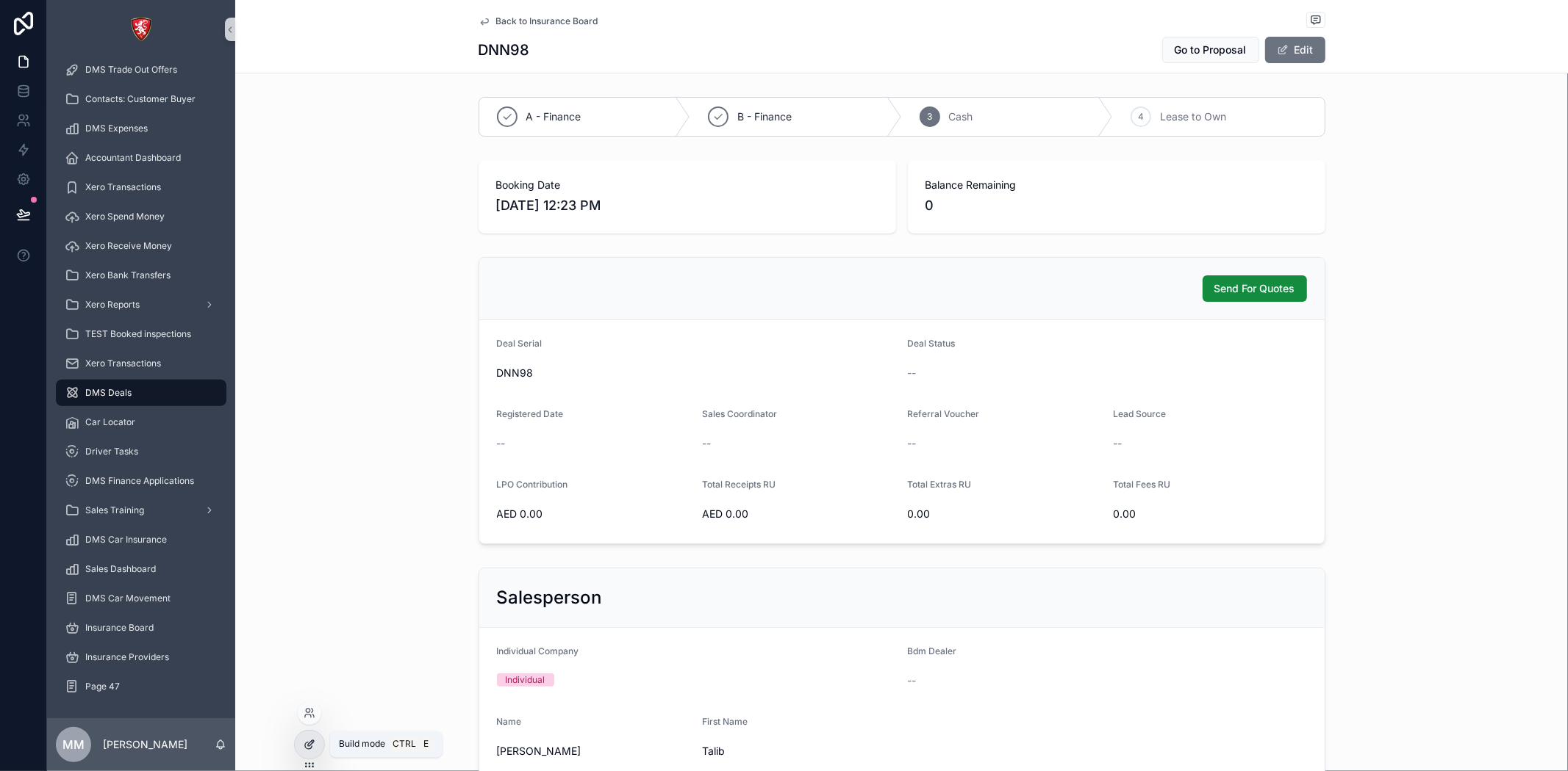
click at [303, 747] on icon at bounding box center [309, 745] width 11 height 11
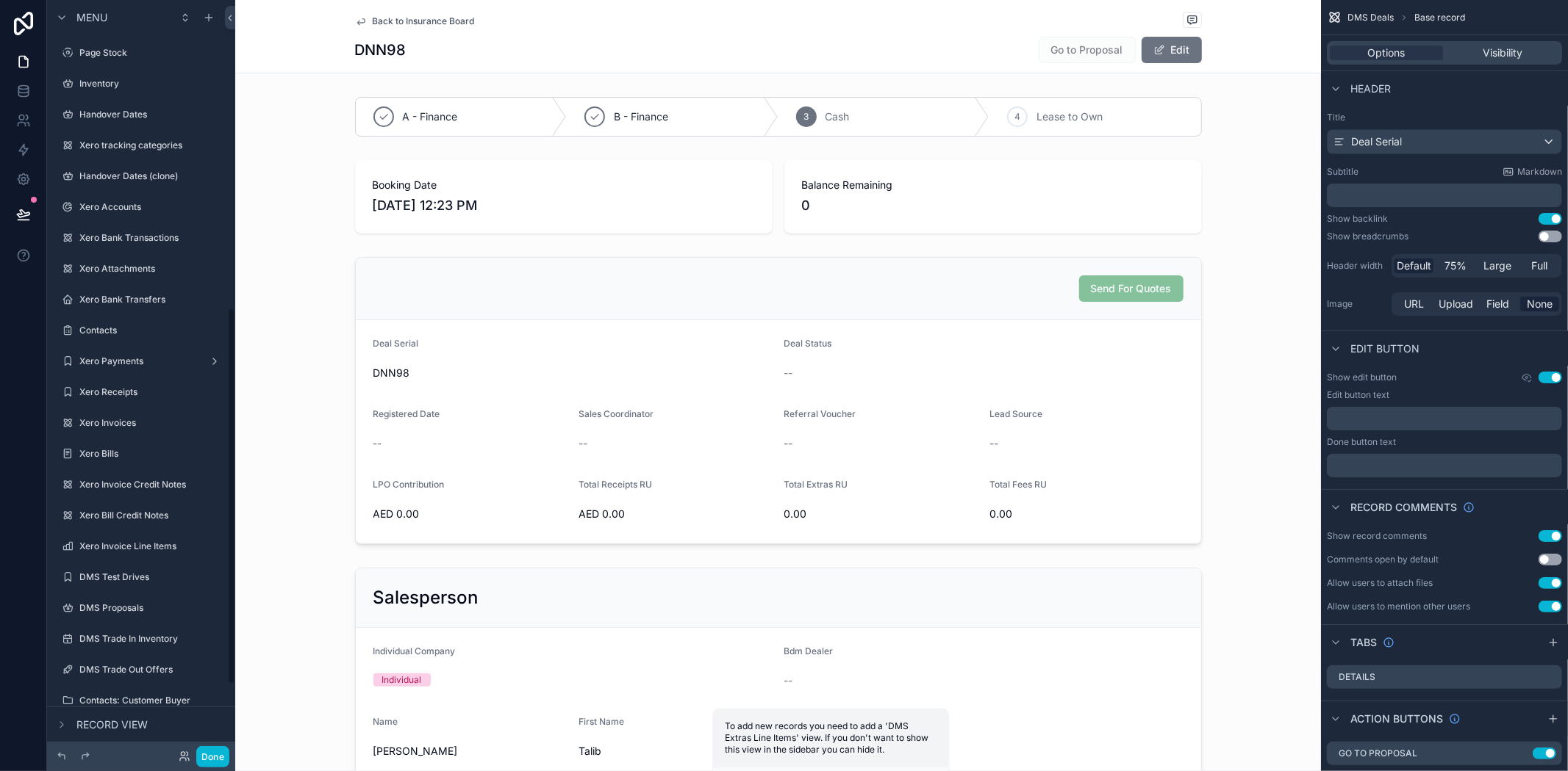
scroll to position [615, 0]
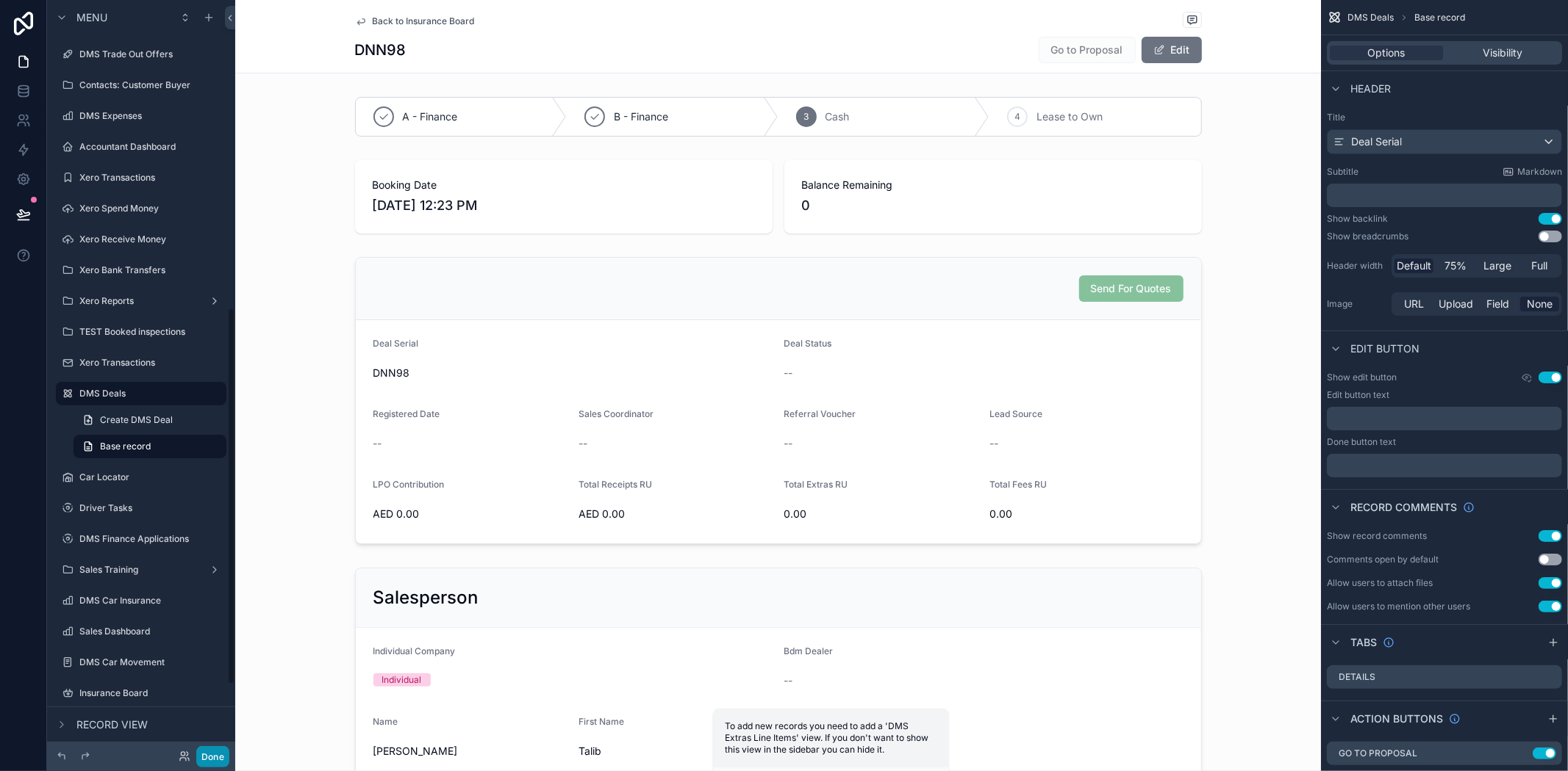
click at [206, 751] on button "Done" at bounding box center [213, 757] width 33 height 21
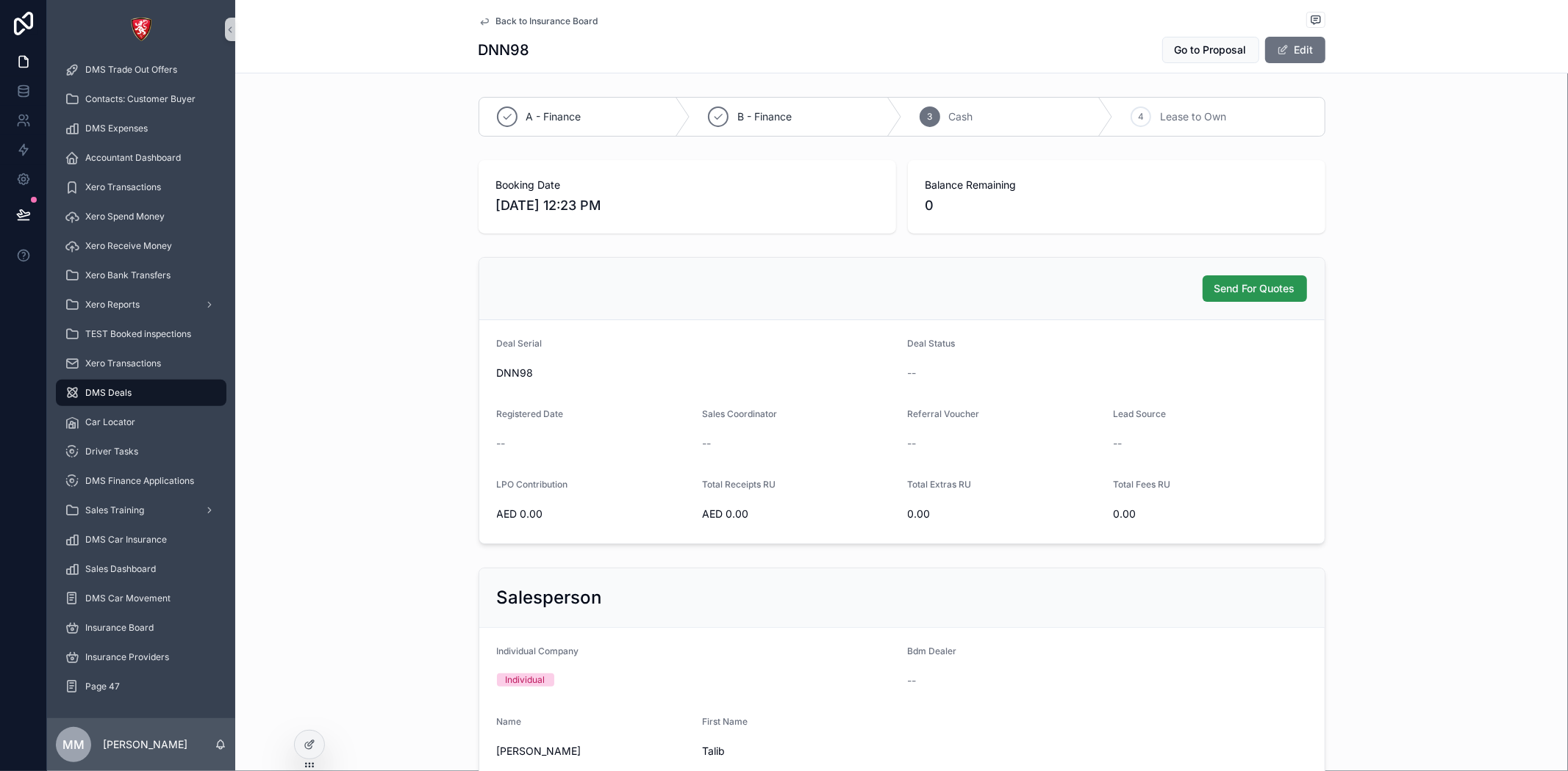
click at [1243, 289] on span "Send For Quotes" at bounding box center [1254, 289] width 81 height 15
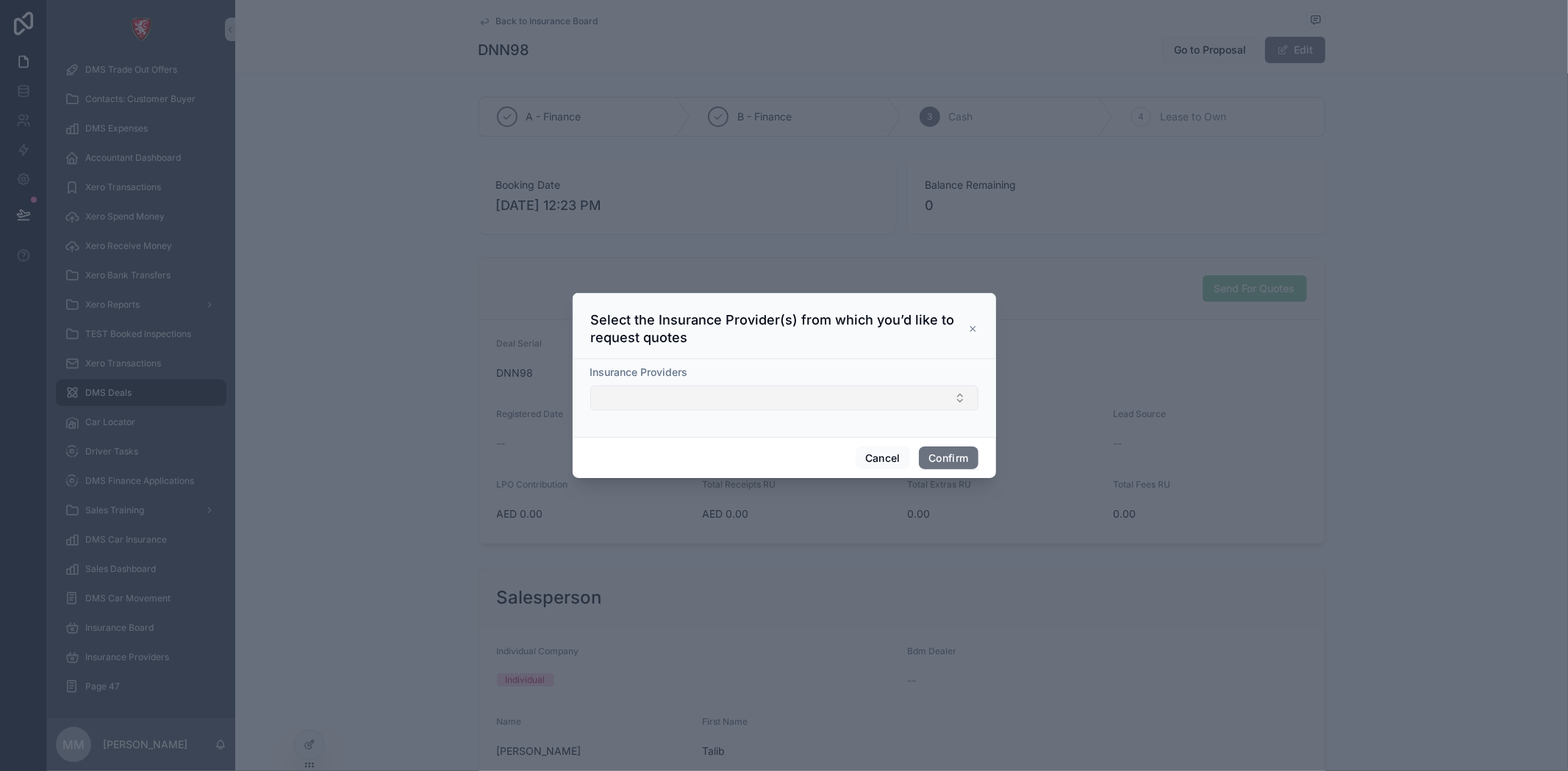
click at [676, 392] on button "Select Button" at bounding box center [784, 398] width 388 height 25
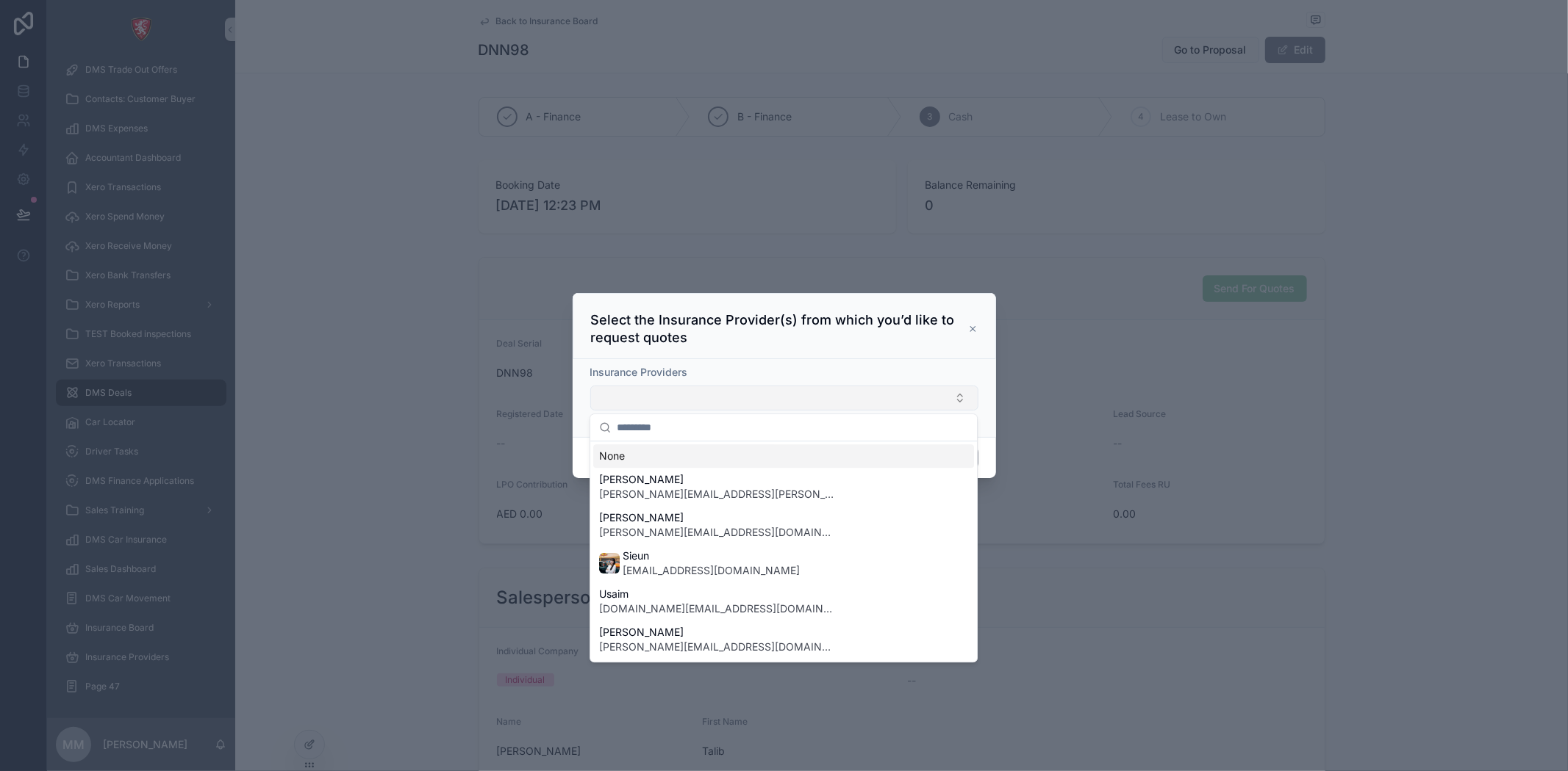
click at [696, 399] on button "Select Button" at bounding box center [784, 398] width 388 height 25
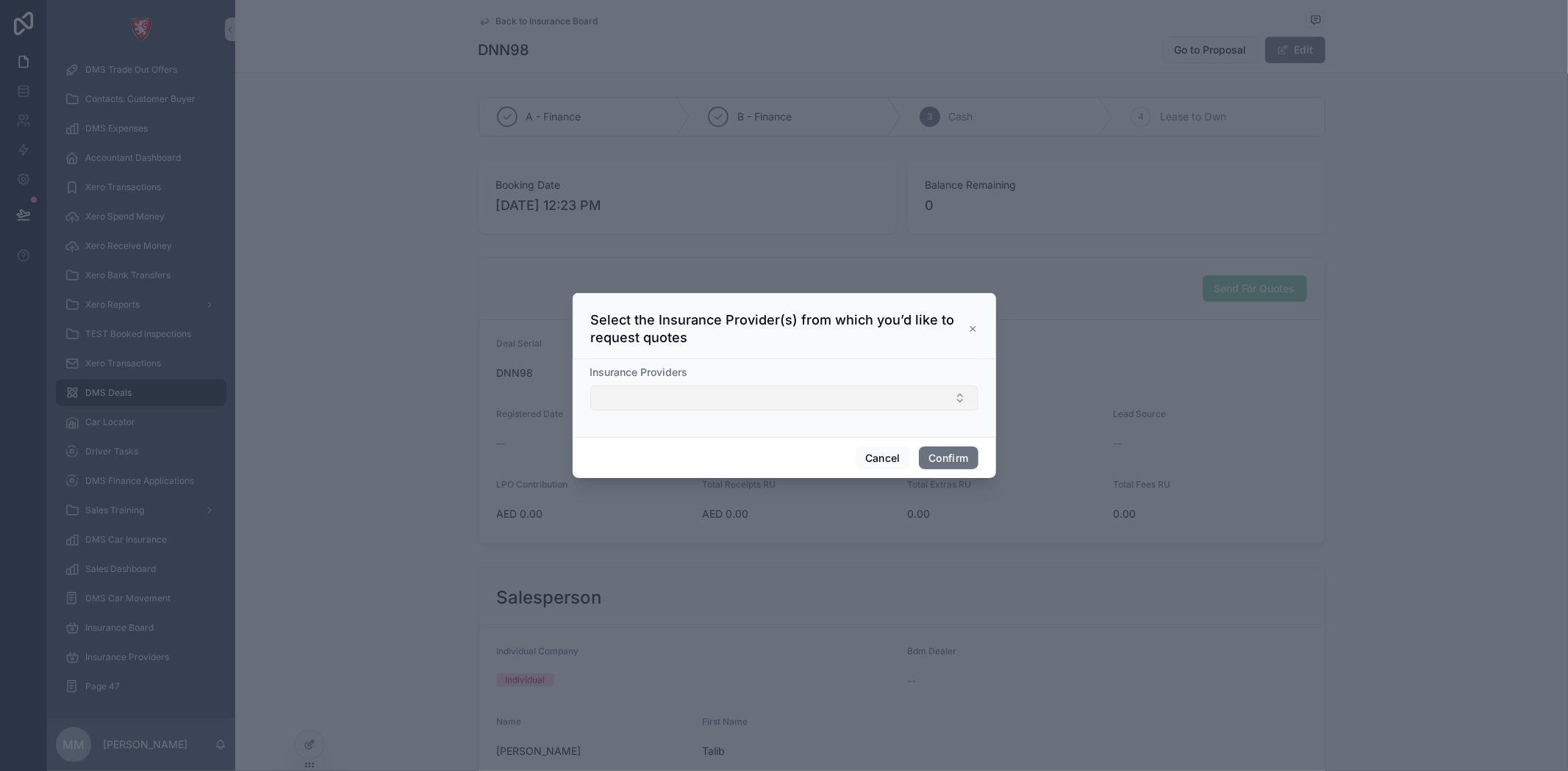
click at [719, 391] on button "Select Button" at bounding box center [784, 398] width 388 height 25
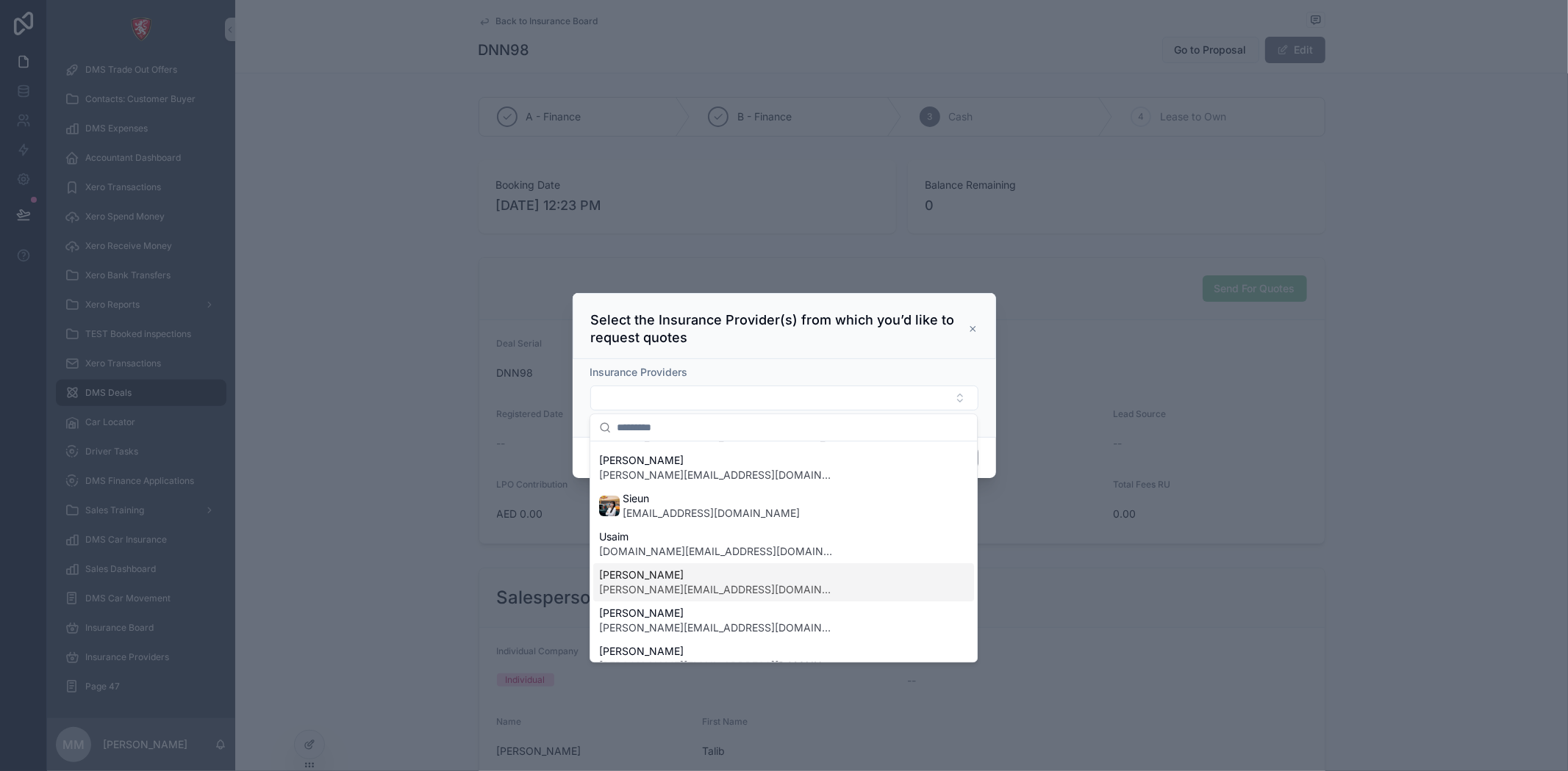
scroll to position [82, 0]
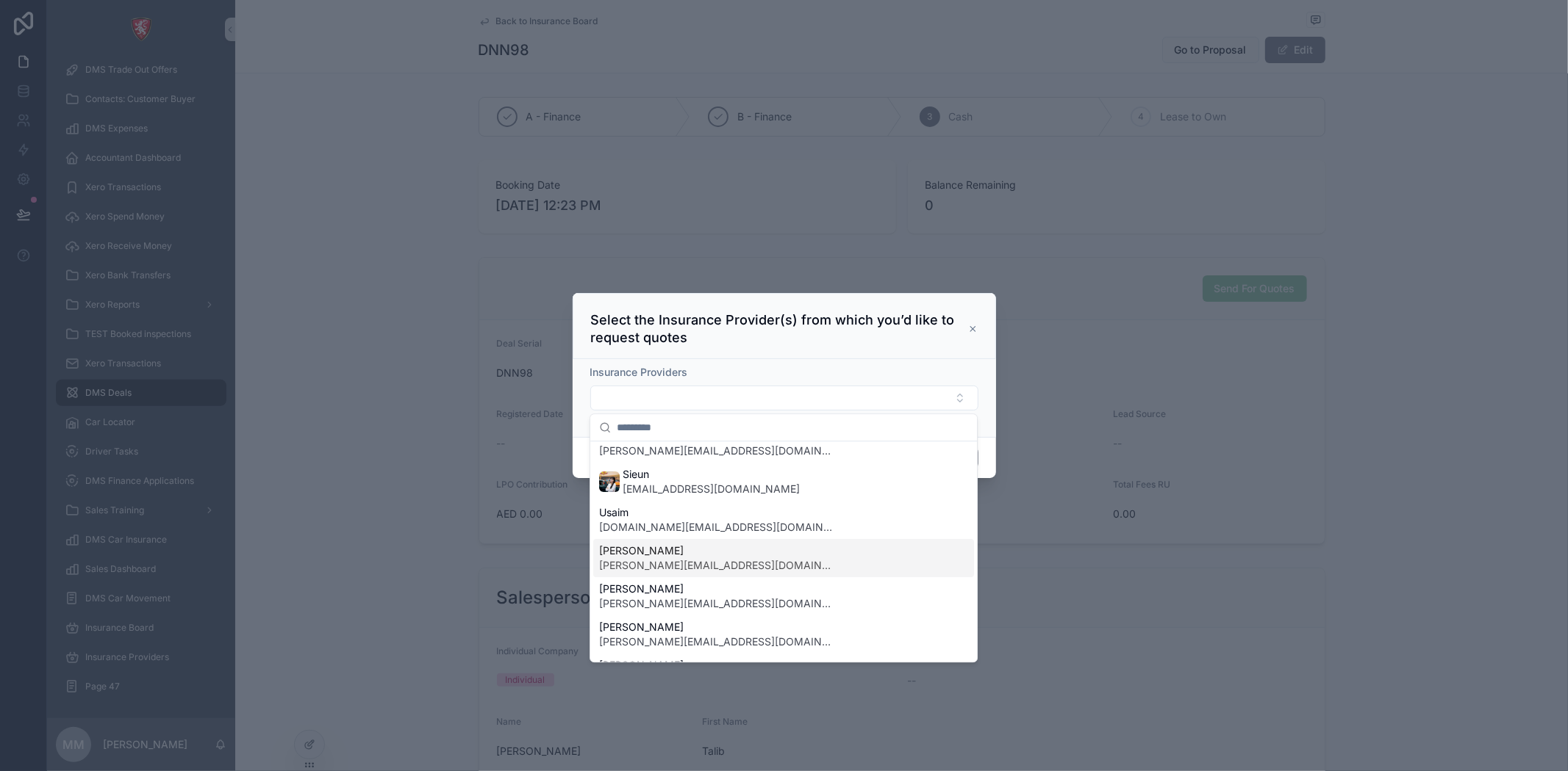
click at [674, 555] on span "Divraj Sahney" at bounding box center [717, 551] width 235 height 15
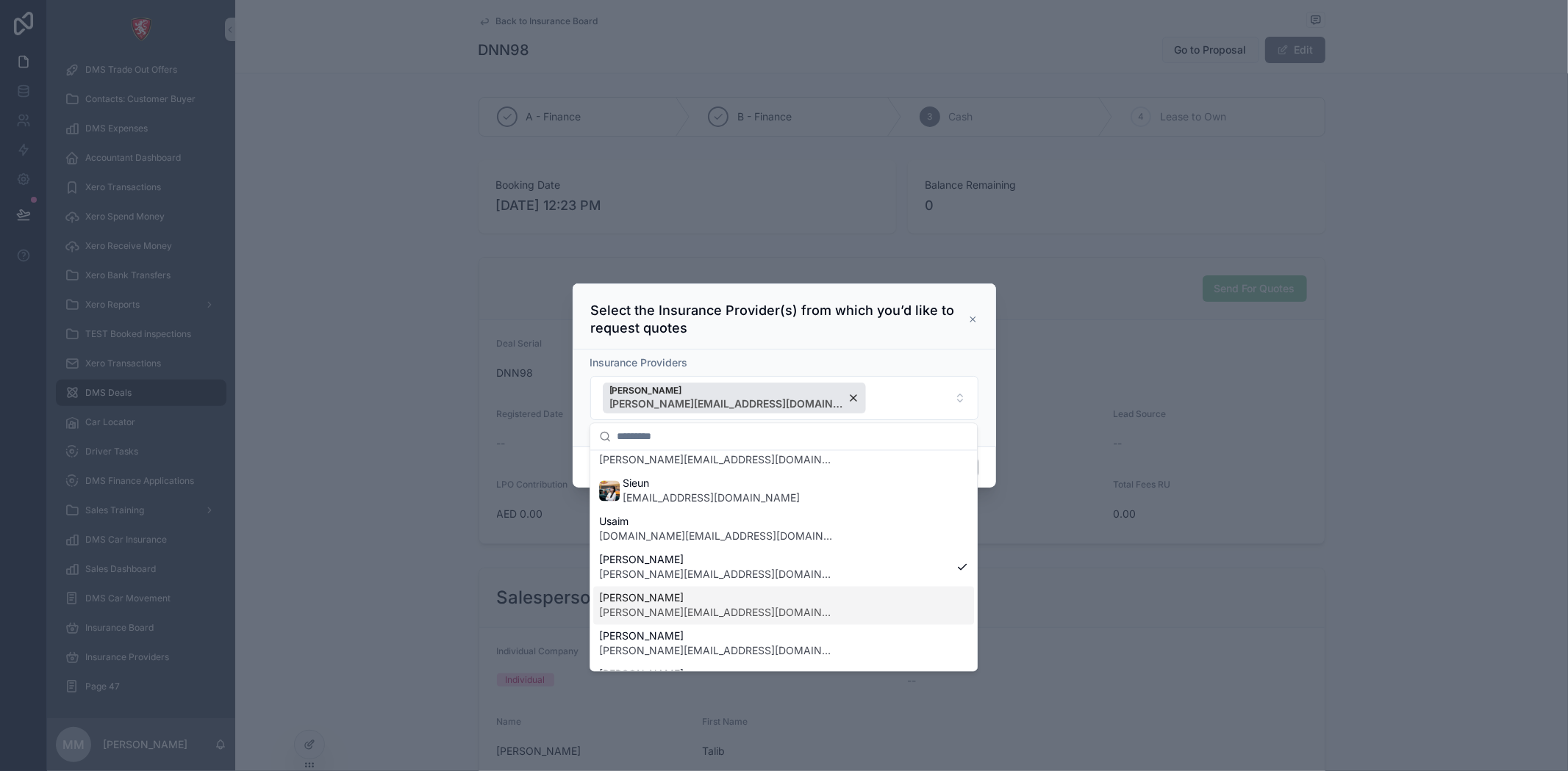
click at [684, 584] on div "Divraj Sahney divraj@albacars.ae" at bounding box center [783, 567] width 381 height 38
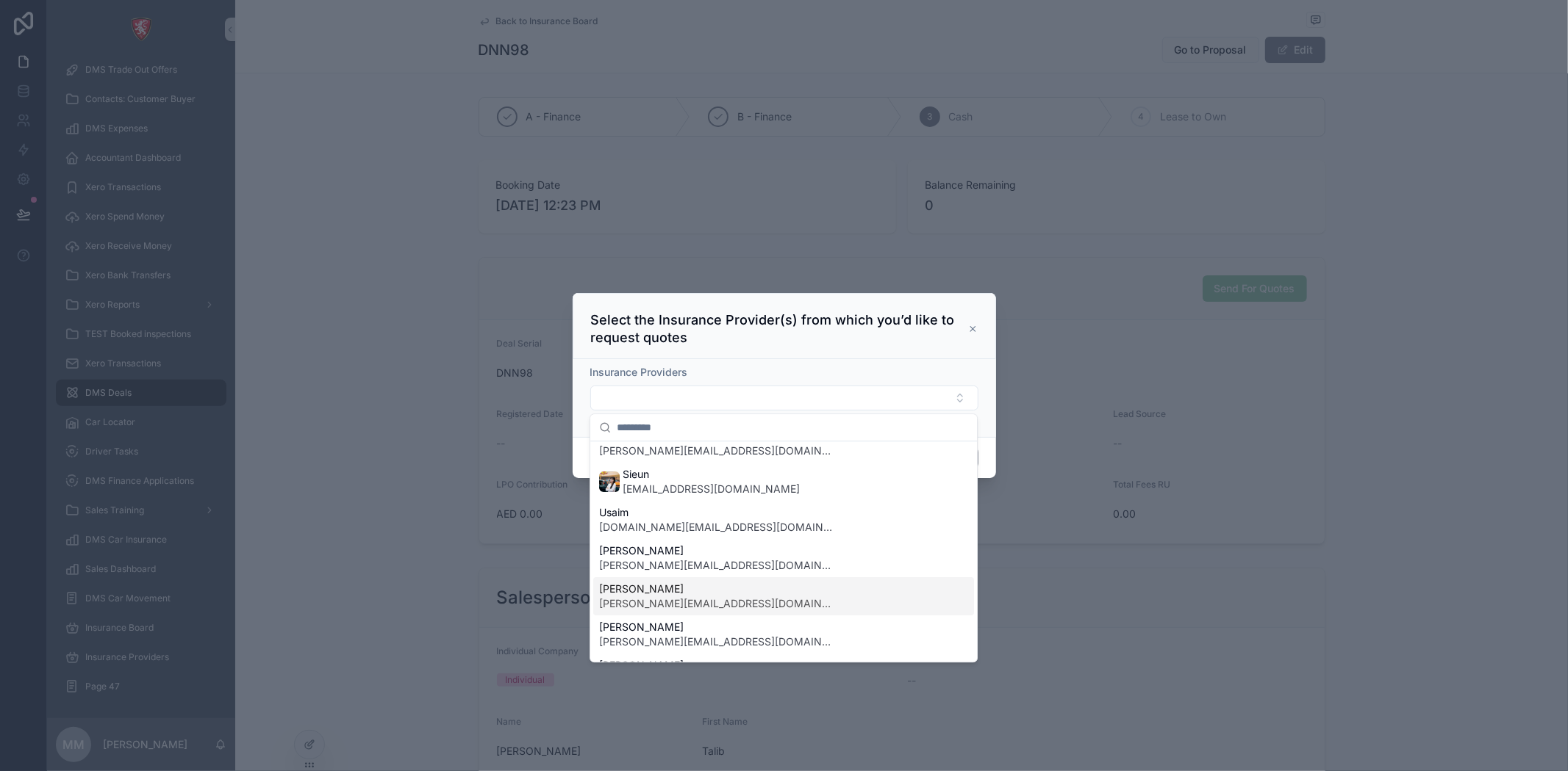
click at [674, 582] on span "[PERSON_NAME]" at bounding box center [717, 589] width 235 height 15
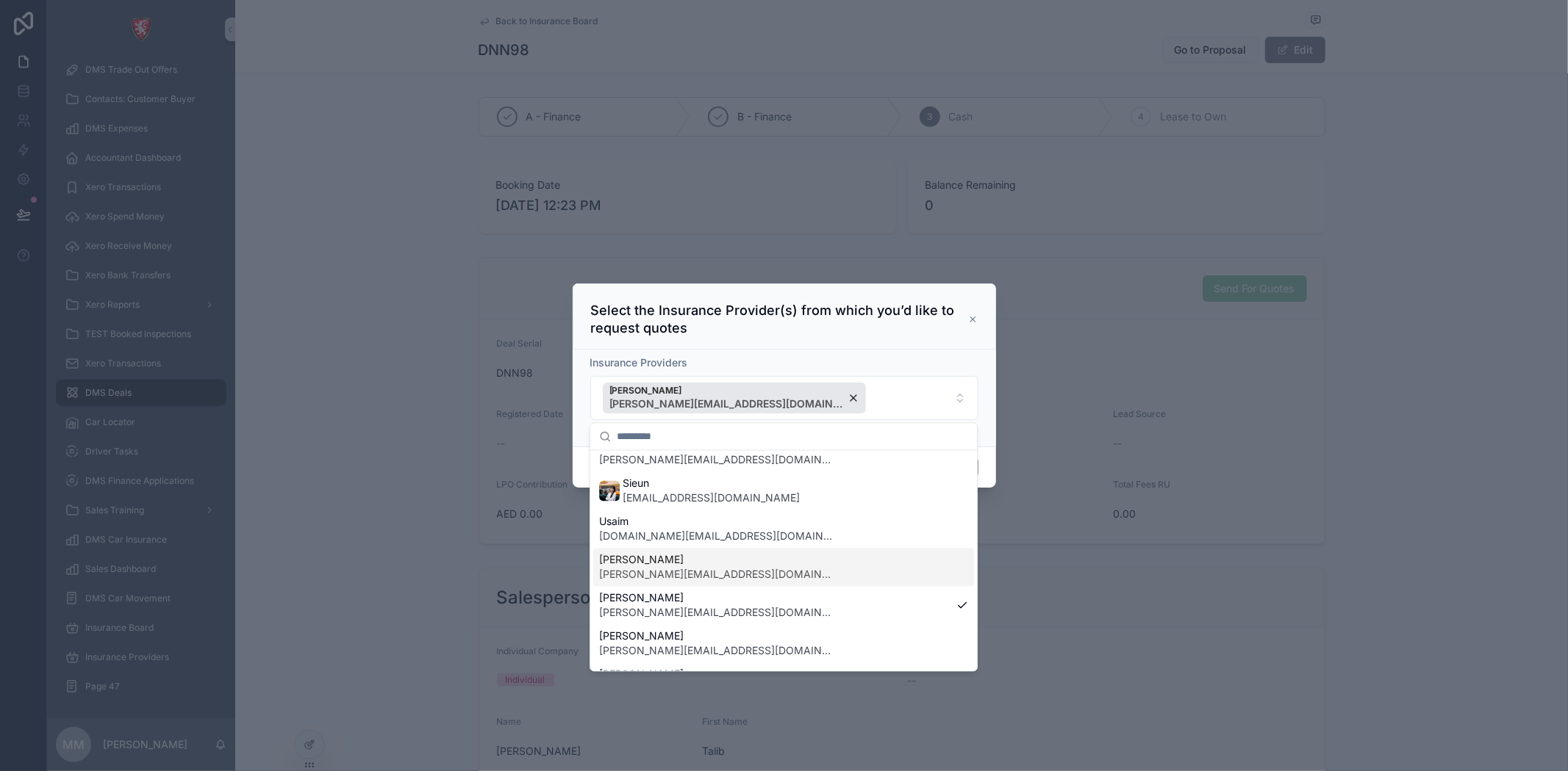
click at [661, 562] on span "Divraj Sahney" at bounding box center [717, 561] width 235 height 15
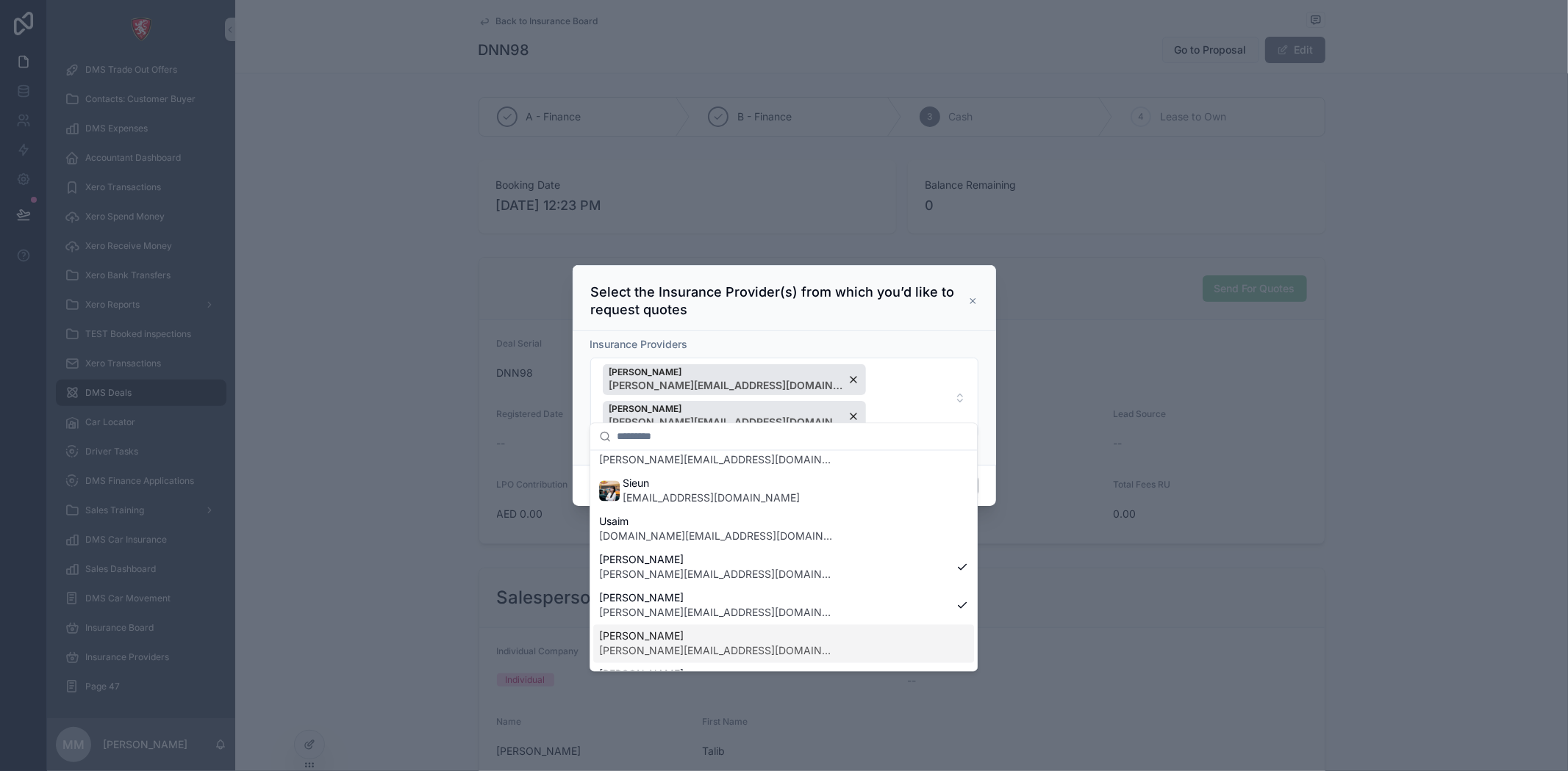
click at [665, 641] on span "[PERSON_NAME]" at bounding box center [717, 637] width 235 height 15
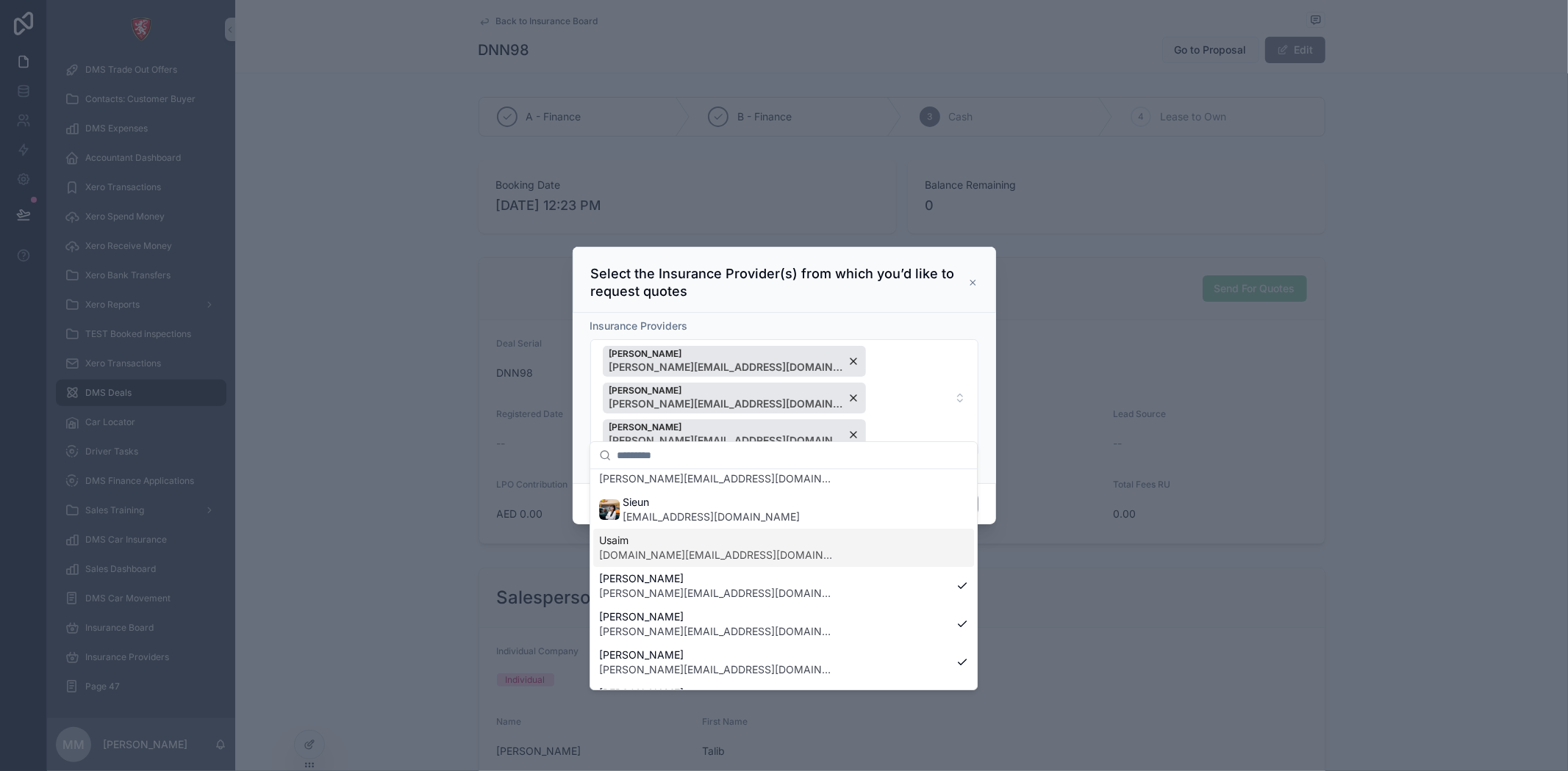
click at [917, 313] on div "Select the Insurance Provider(s) from which you’d like to request quotes" at bounding box center [784, 280] width 423 height 66
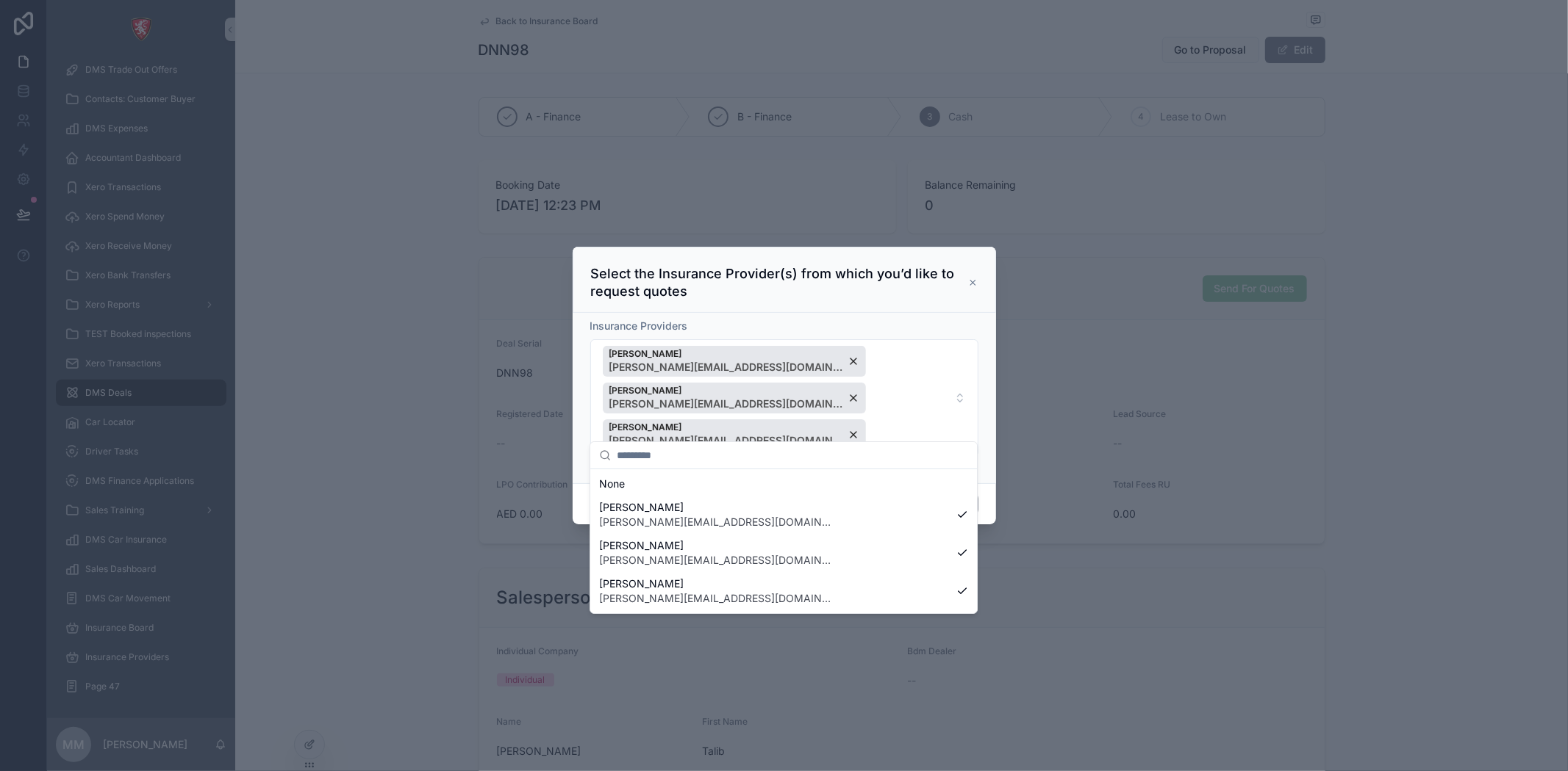
scroll to position [0, 0]
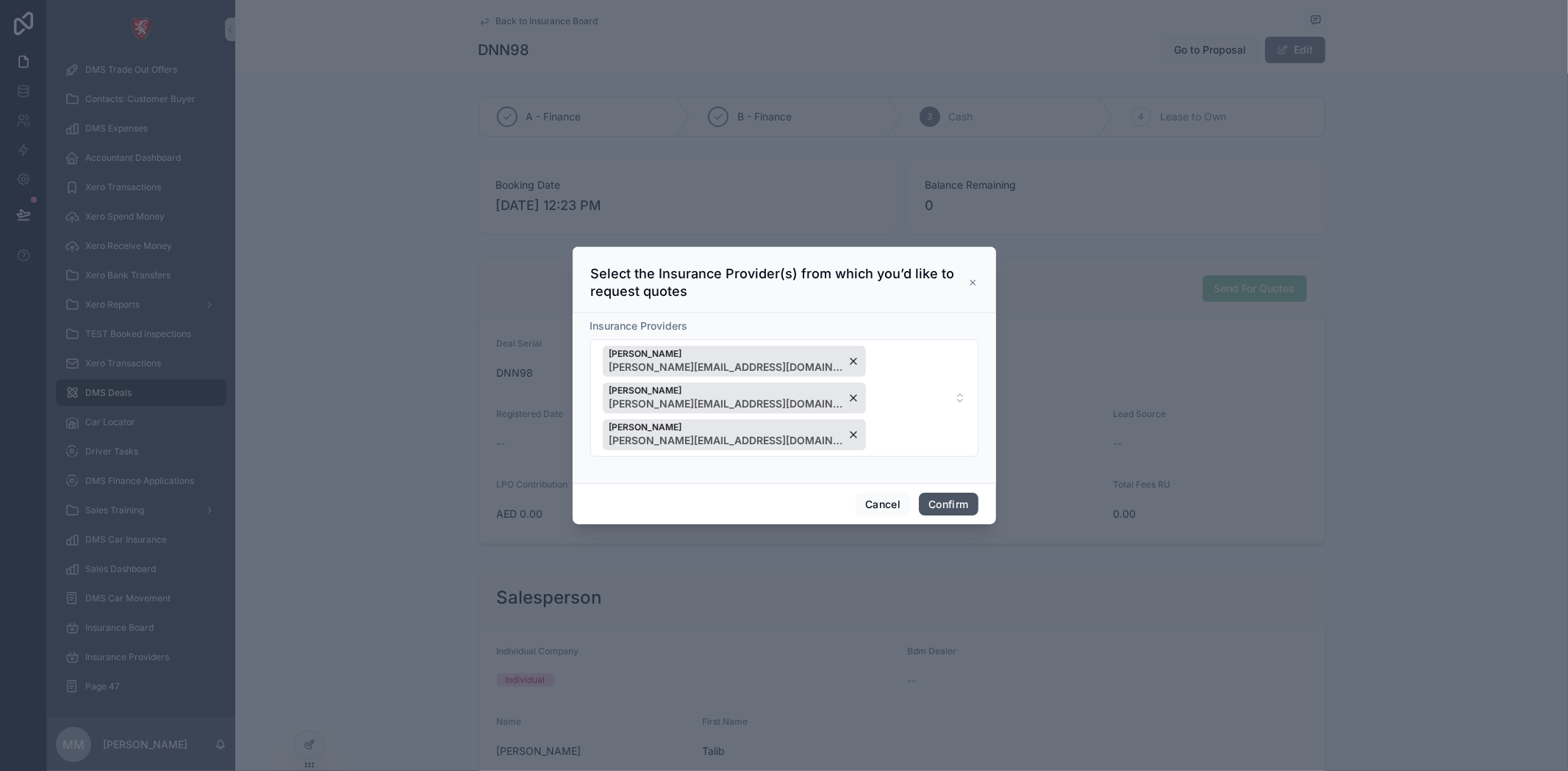
click at [951, 493] on button "Confirm" at bounding box center [948, 504] width 59 height 24
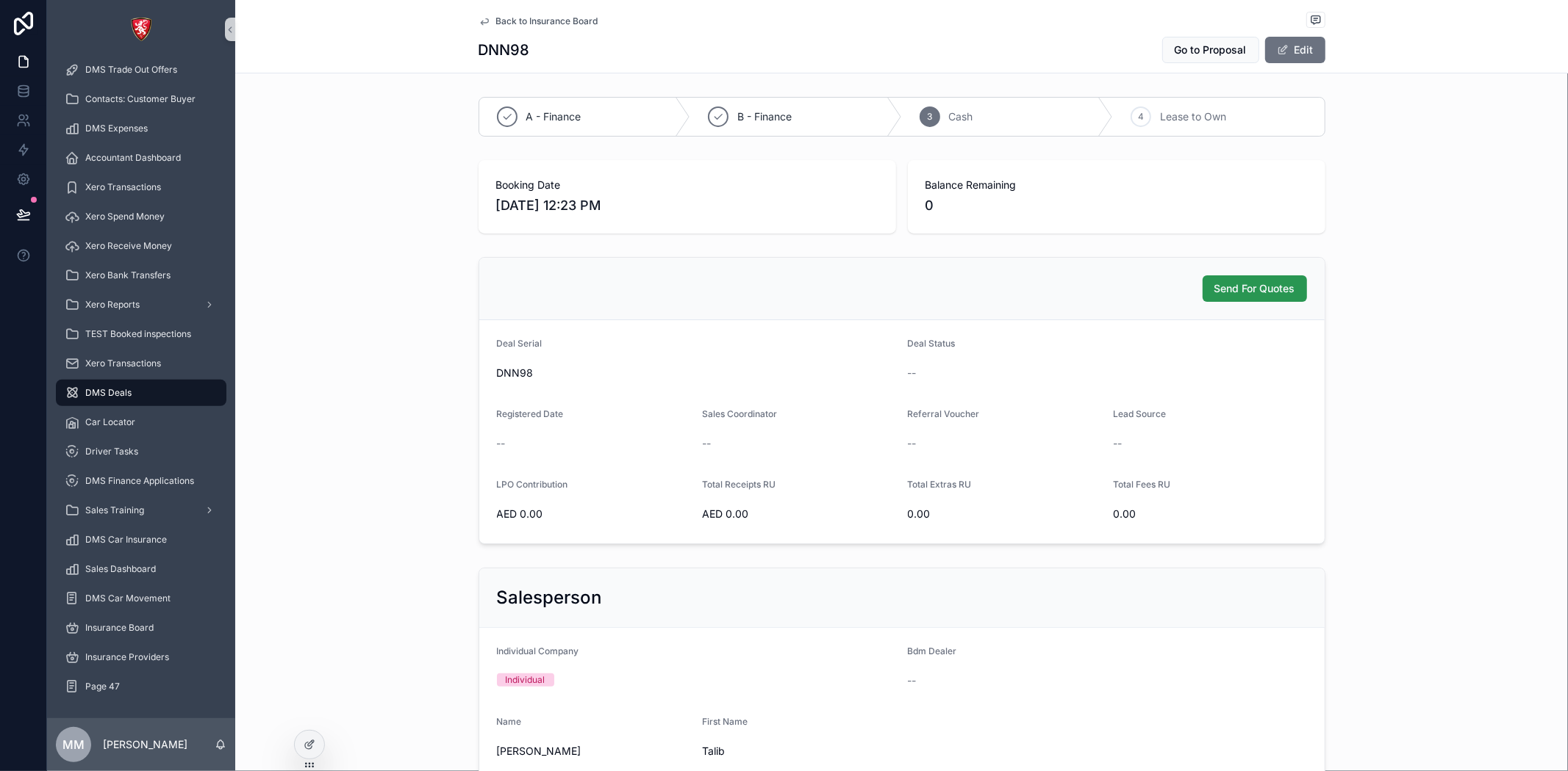
click at [1254, 284] on span "Send For Quotes" at bounding box center [1254, 289] width 81 height 15
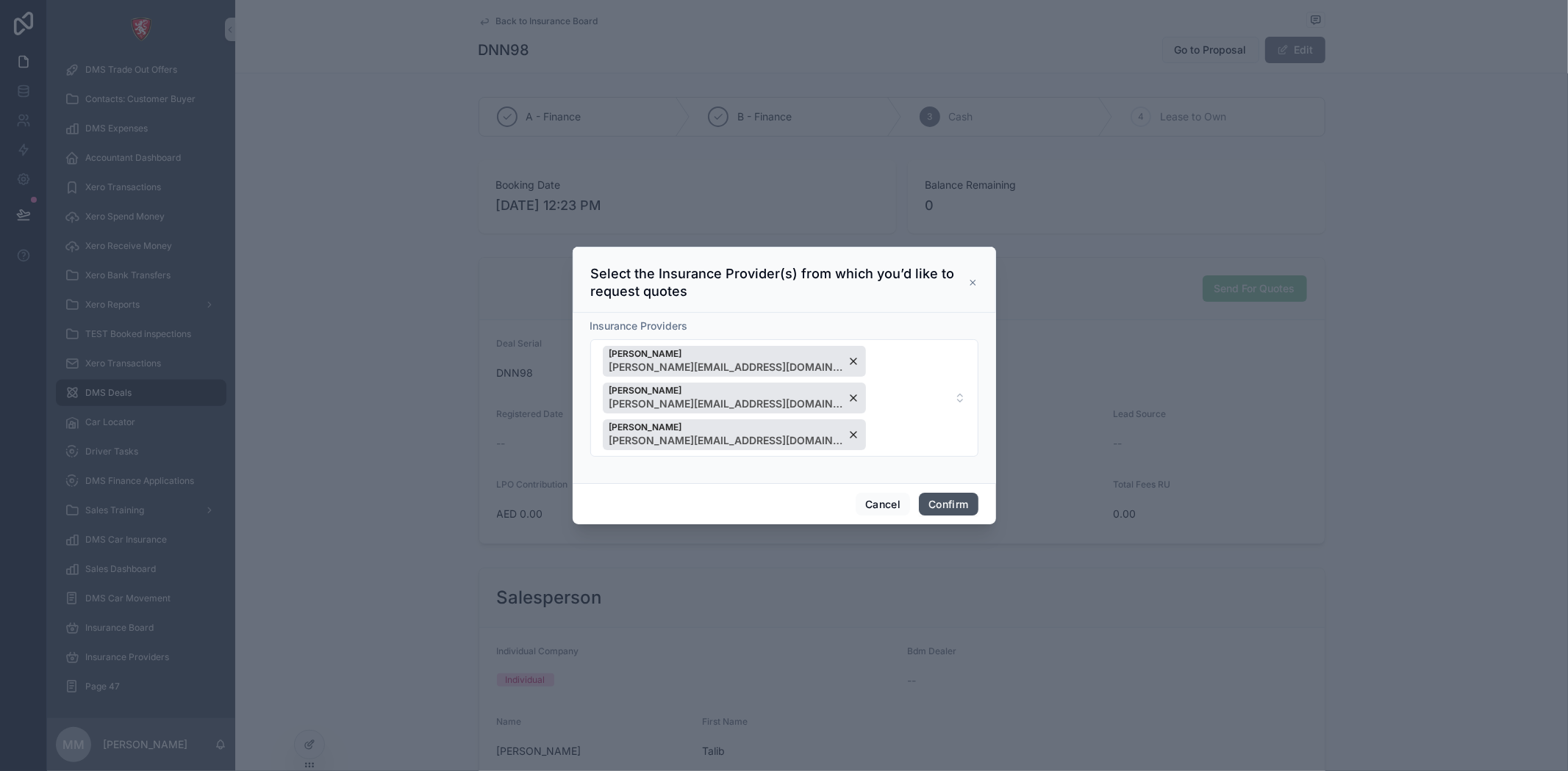
click at [934, 493] on button "Confirm" at bounding box center [948, 504] width 59 height 24
click at [948, 493] on button "Confirm" at bounding box center [948, 504] width 59 height 24
click at [815, 429] on span "Divraj Sahney divraj@albacars.ae Meenu MadhuKumar meenu@albacars.ae Shadab Shak…" at bounding box center [775, 399] width 346 height 104
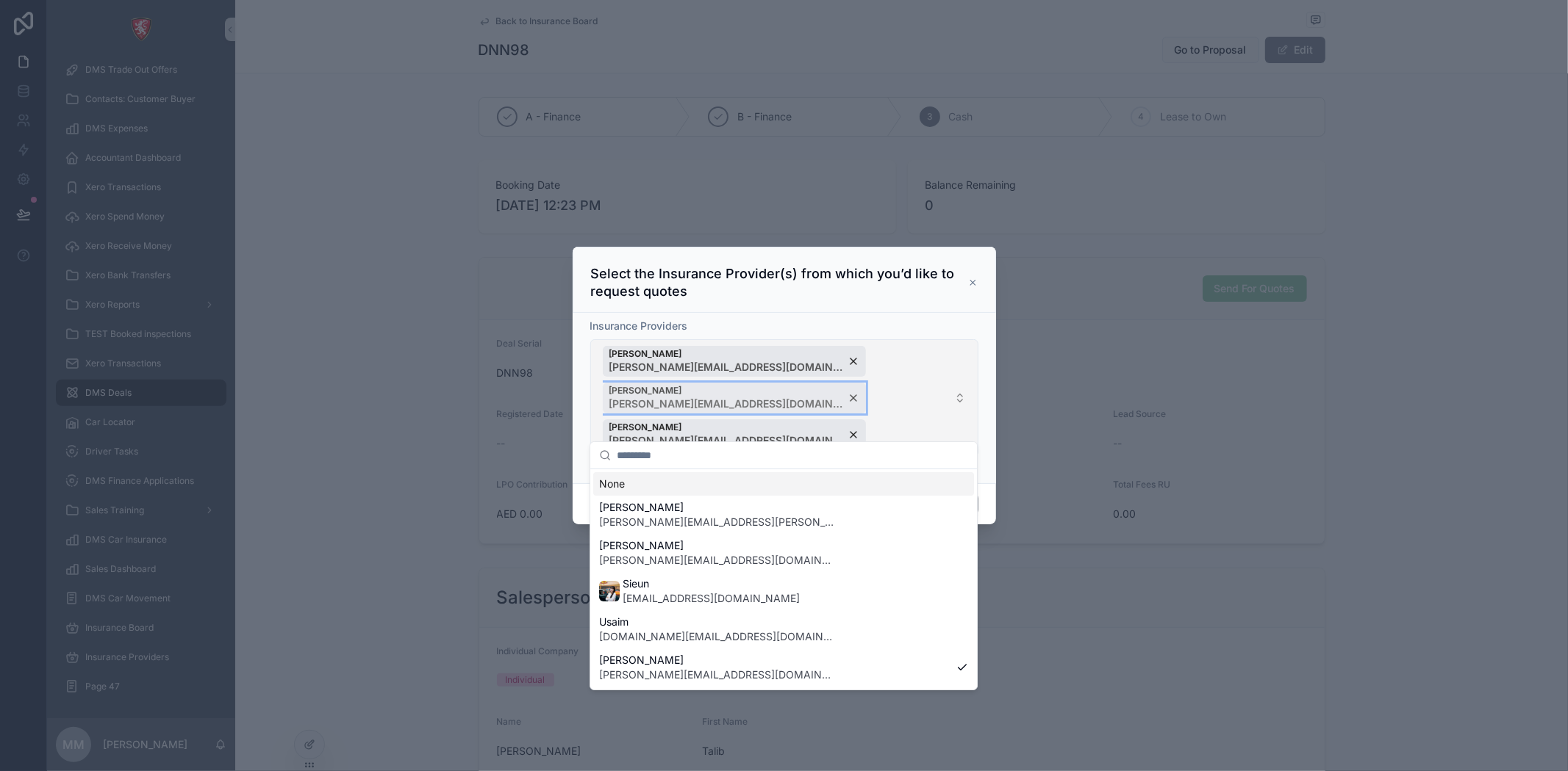
click at [849, 383] on div "Meenu MadhuKumar meenu@albacars.ae" at bounding box center [734, 399] width 263 height 31
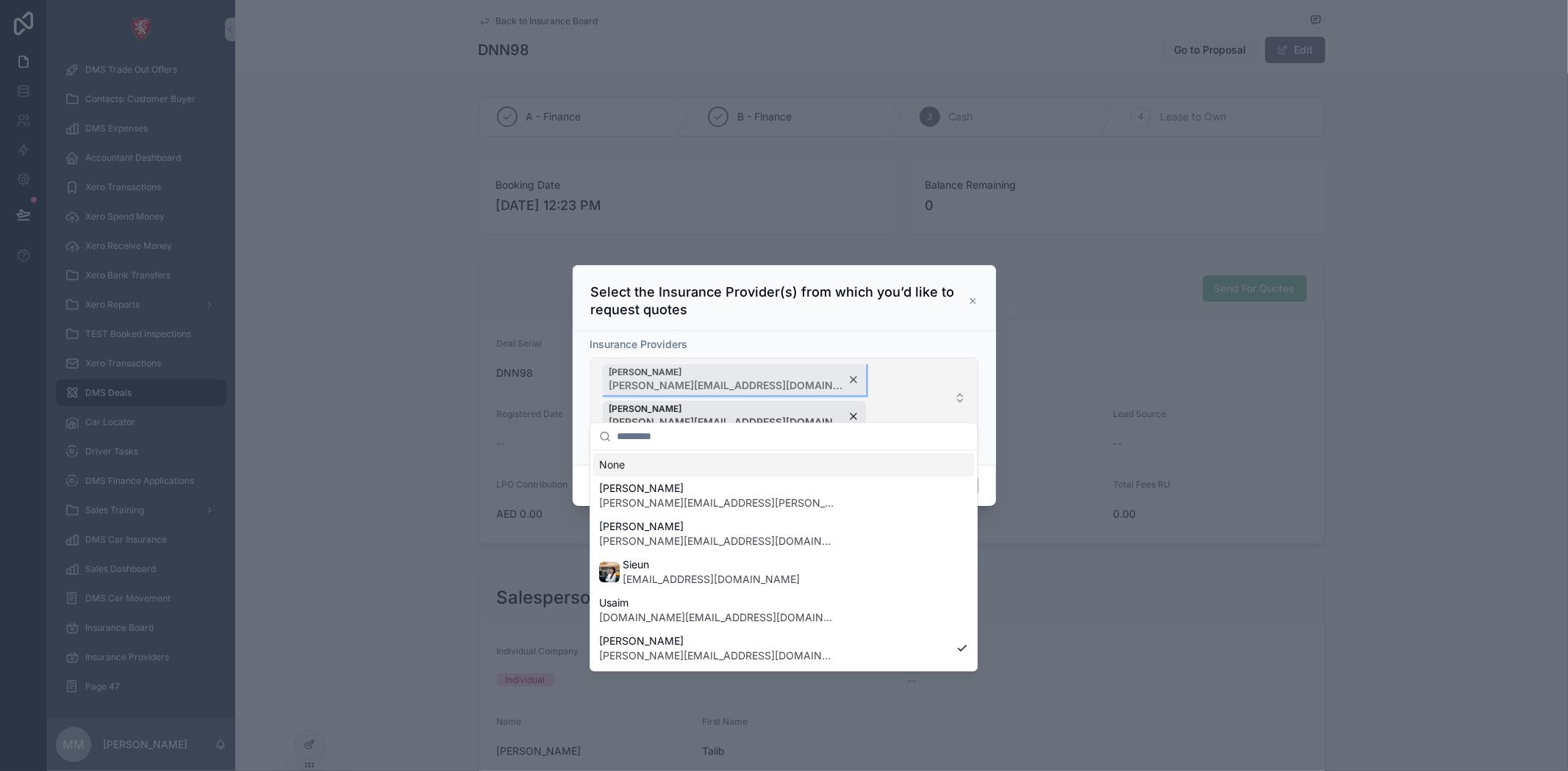
click at [713, 394] on div "Divraj Sahney divraj@albacars.ae" at bounding box center [734, 380] width 263 height 31
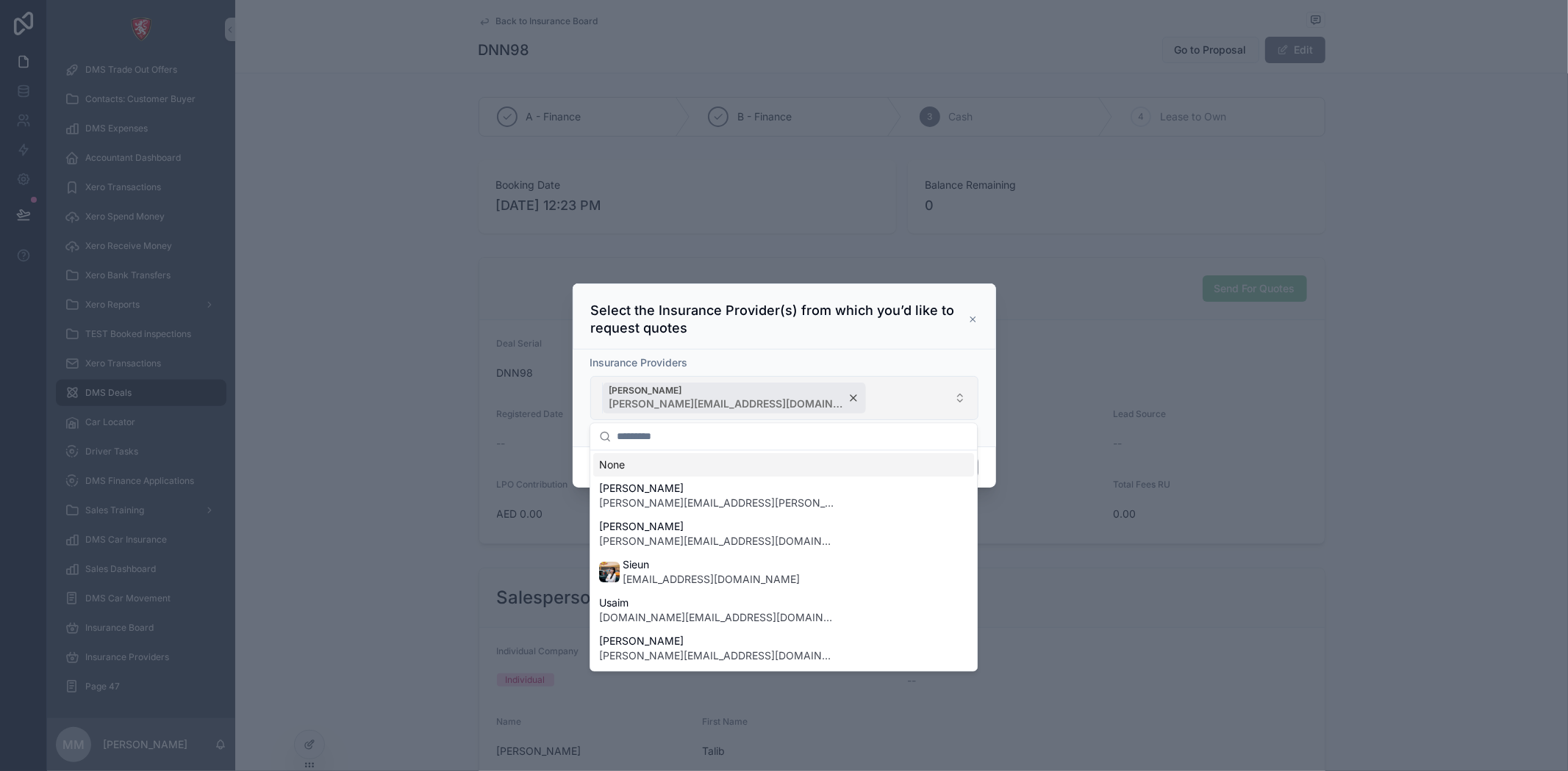
click at [722, 398] on div "Shadab Shakeel shadab@albacars.ae" at bounding box center [734, 399] width 263 height 31
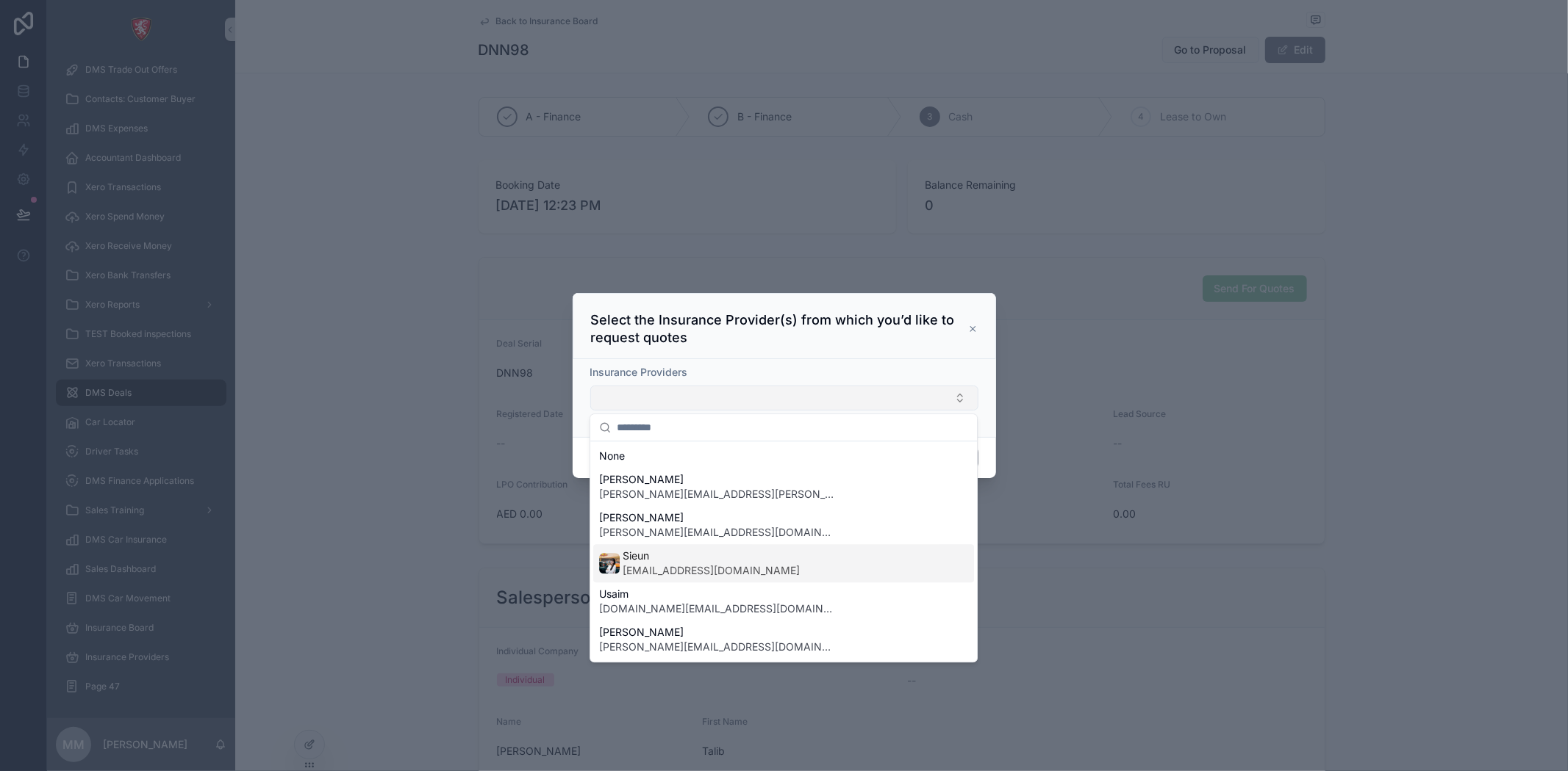
click at [704, 551] on span "Sieun" at bounding box center [710, 556] width 177 height 15
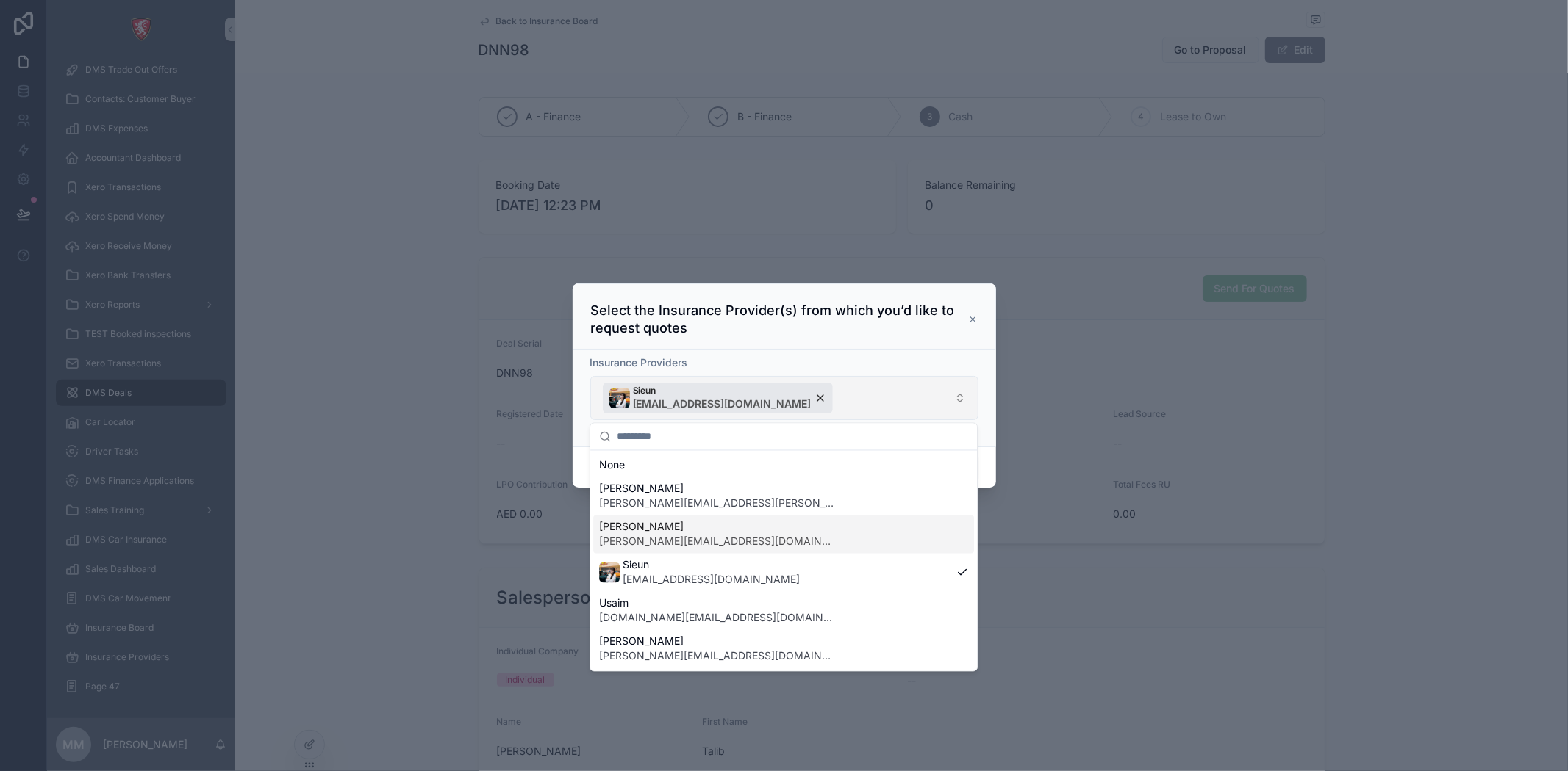
click at [944, 361] on div "Insurance Providers" at bounding box center [784, 363] width 388 height 15
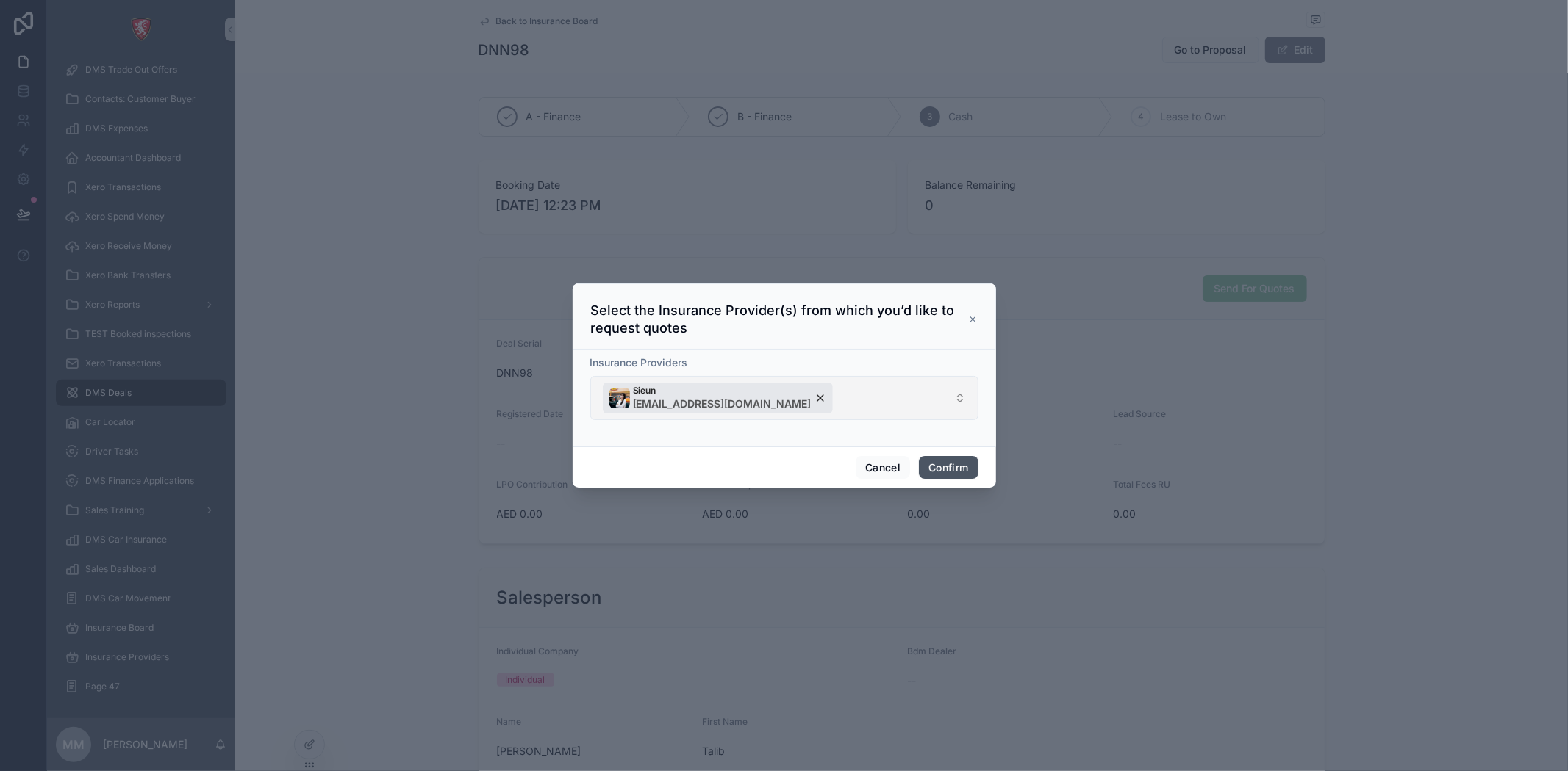
click at [939, 460] on button "Confirm" at bounding box center [948, 468] width 59 height 24
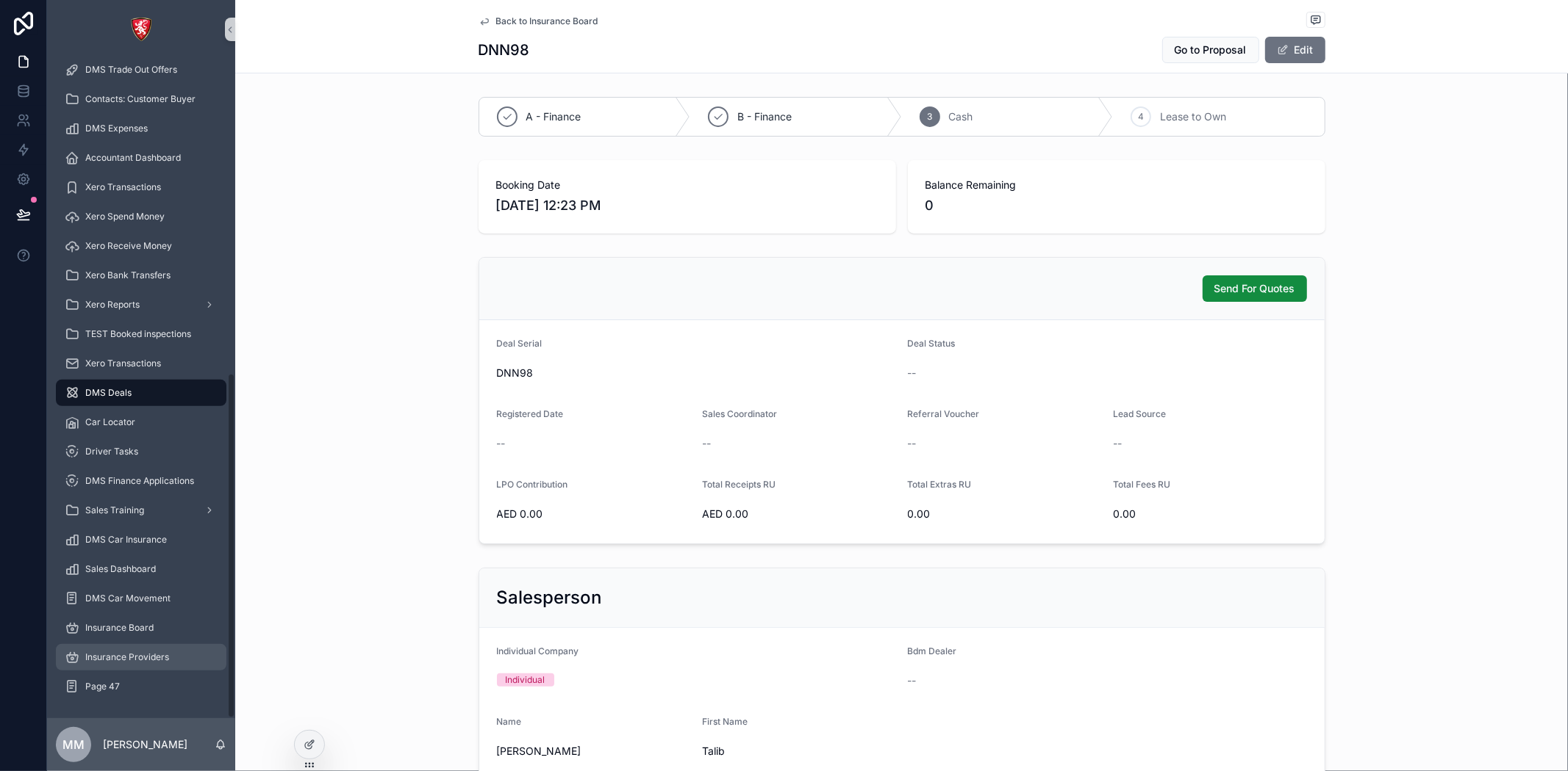
click at [110, 652] on span "Insurance Providers" at bounding box center [127, 658] width 84 height 11
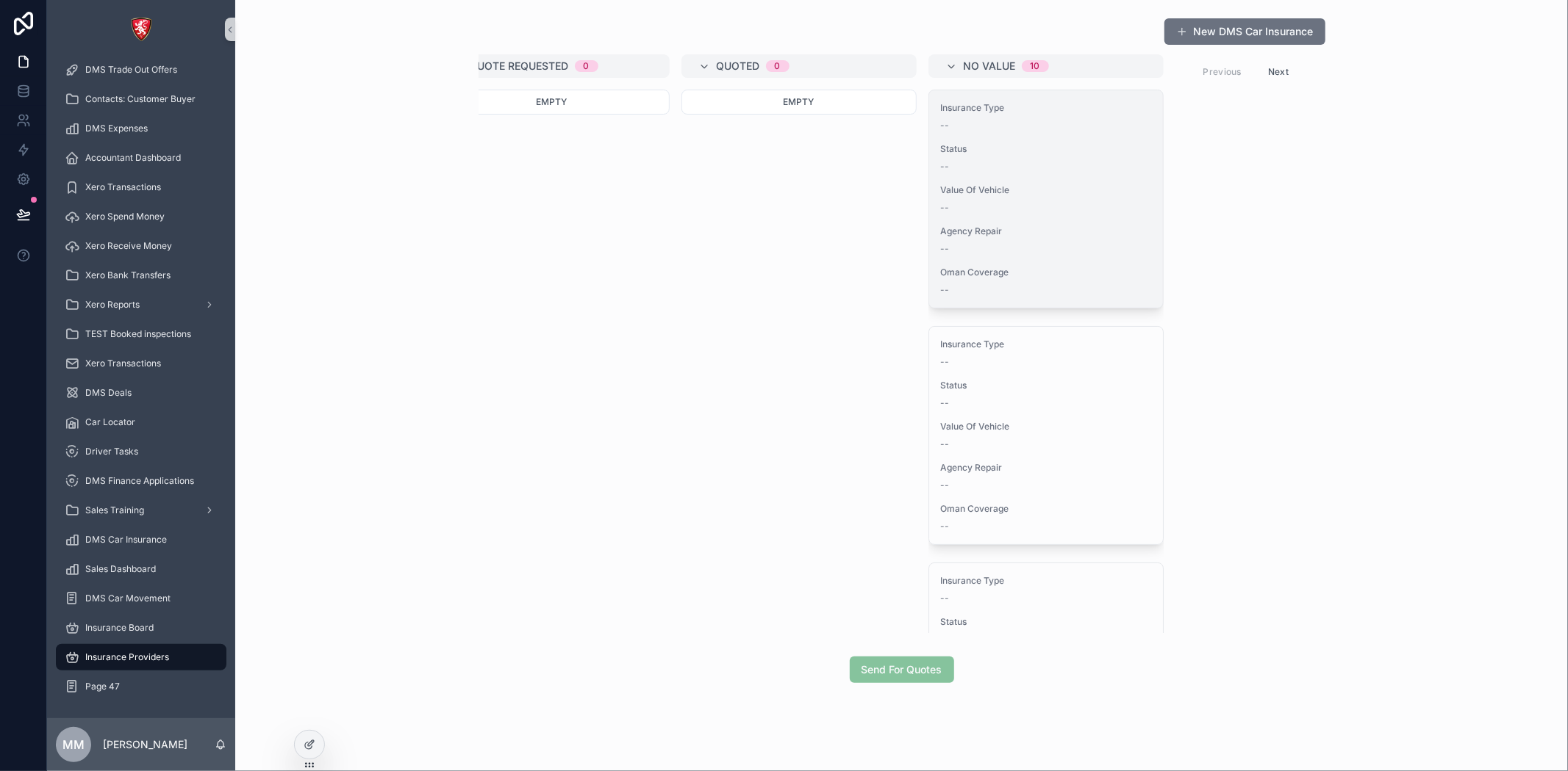
click at [1048, 235] on span "Agency Repair" at bounding box center [1046, 231] width 210 height 11
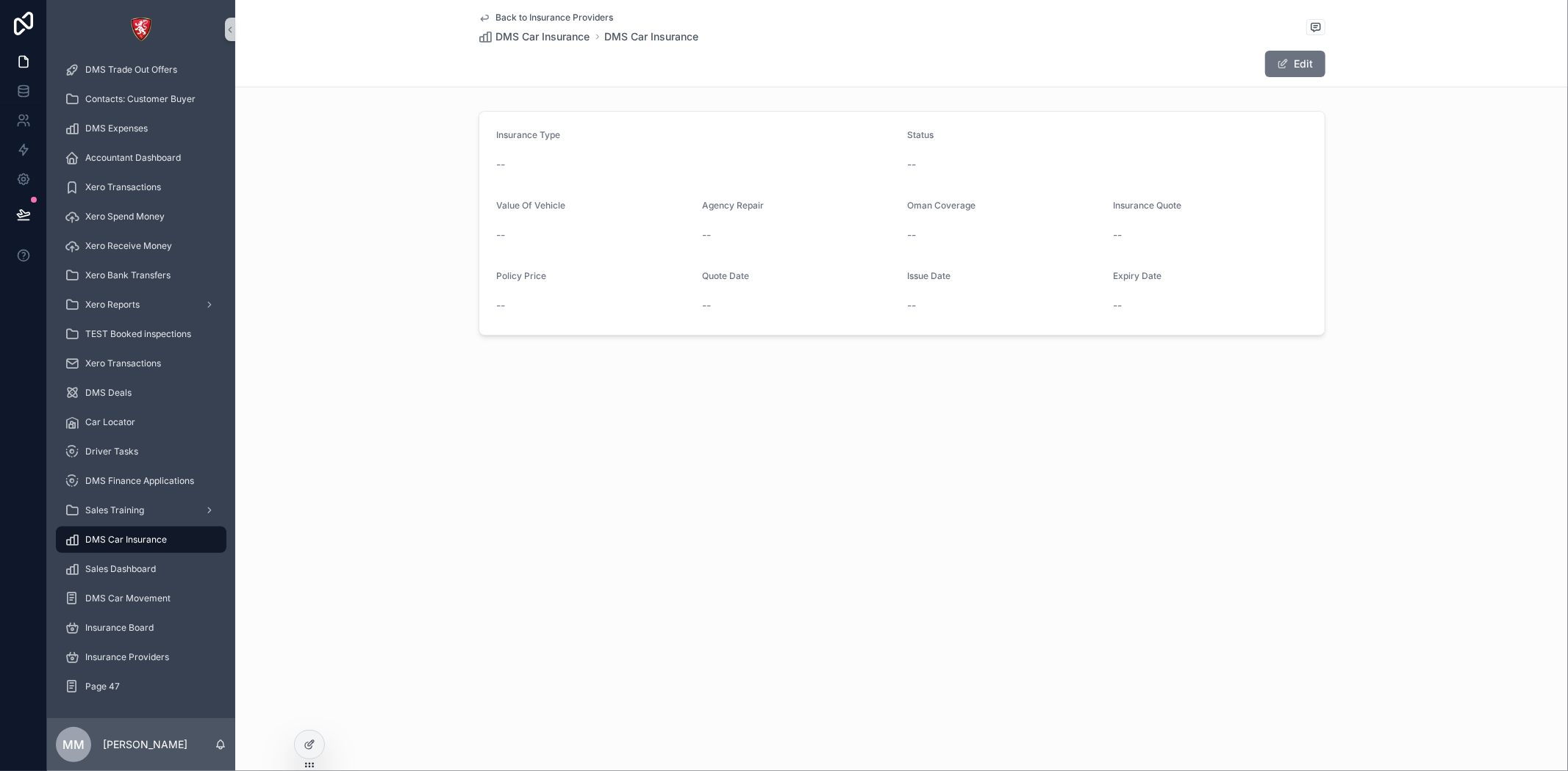
click at [1159, 651] on div "Back to Insurance Providers DMS Car Insurance DMS Car Insurance Edit Insurance …" at bounding box center [901, 386] width 1332 height 771
click at [129, 622] on span "Insurance Board" at bounding box center [120, 628] width 68 height 11
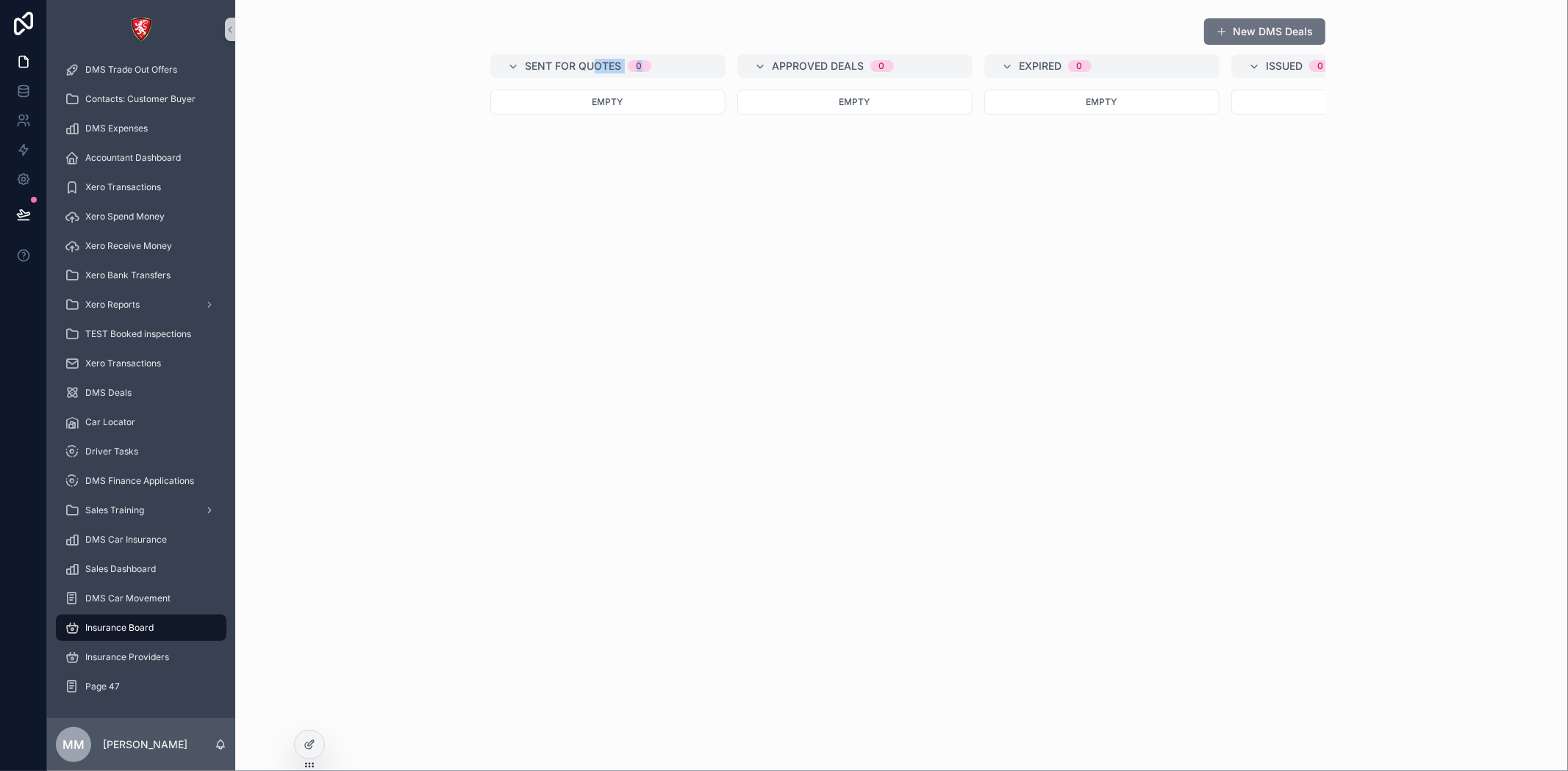
drag, startPoint x: 597, startPoint y: 66, endPoint x: 625, endPoint y: 57, distance: 29.4
click at [636, 63] on div "Sent For Quotes 0" at bounding box center [617, 66] width 183 height 24
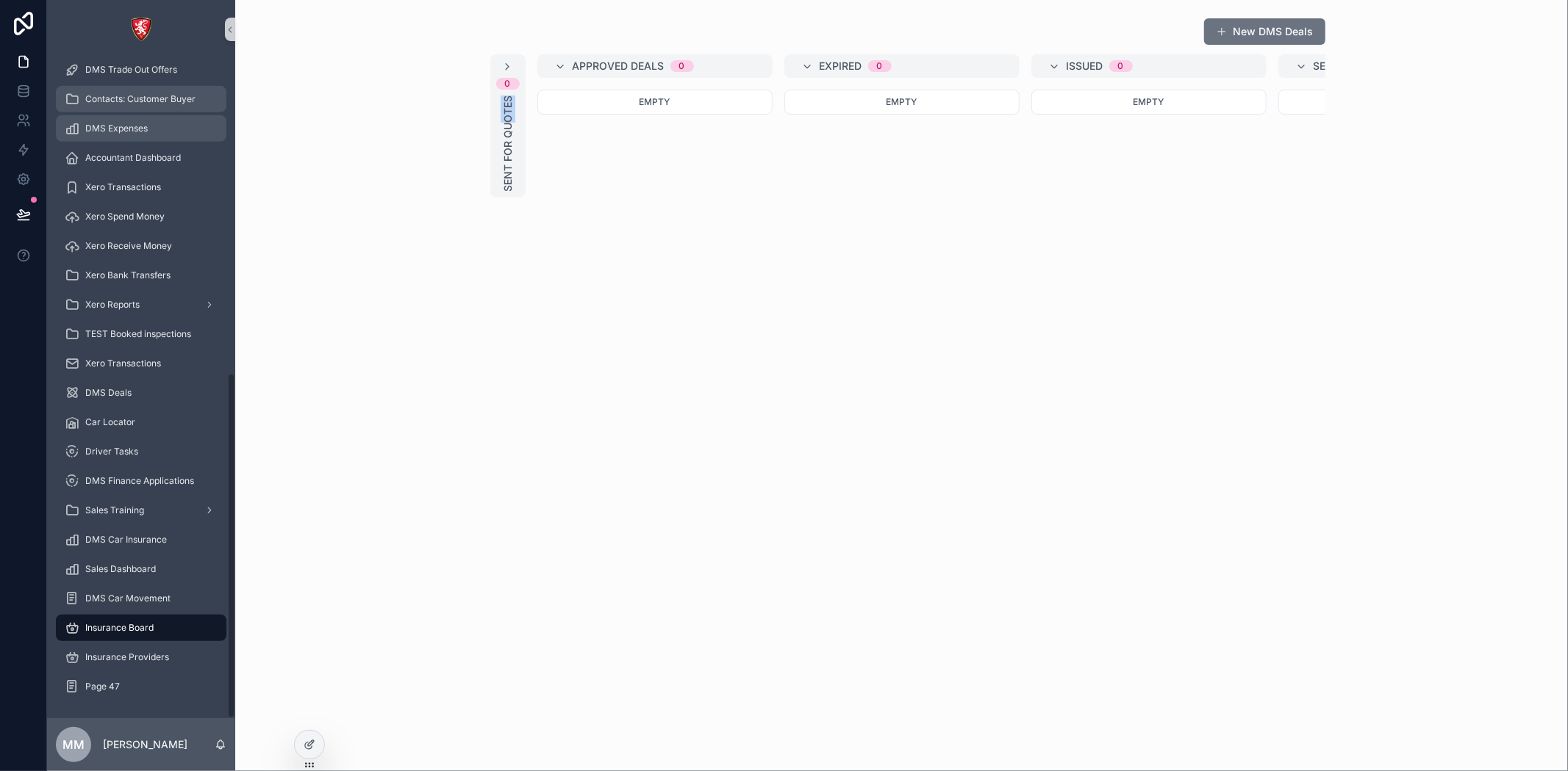
drag, startPoint x: 118, startPoint y: 90, endPoint x: 123, endPoint y: 126, distance: 36.3
click at [118, 90] on div "Contacts: Customer Buyer" at bounding box center [140, 99] width 152 height 24
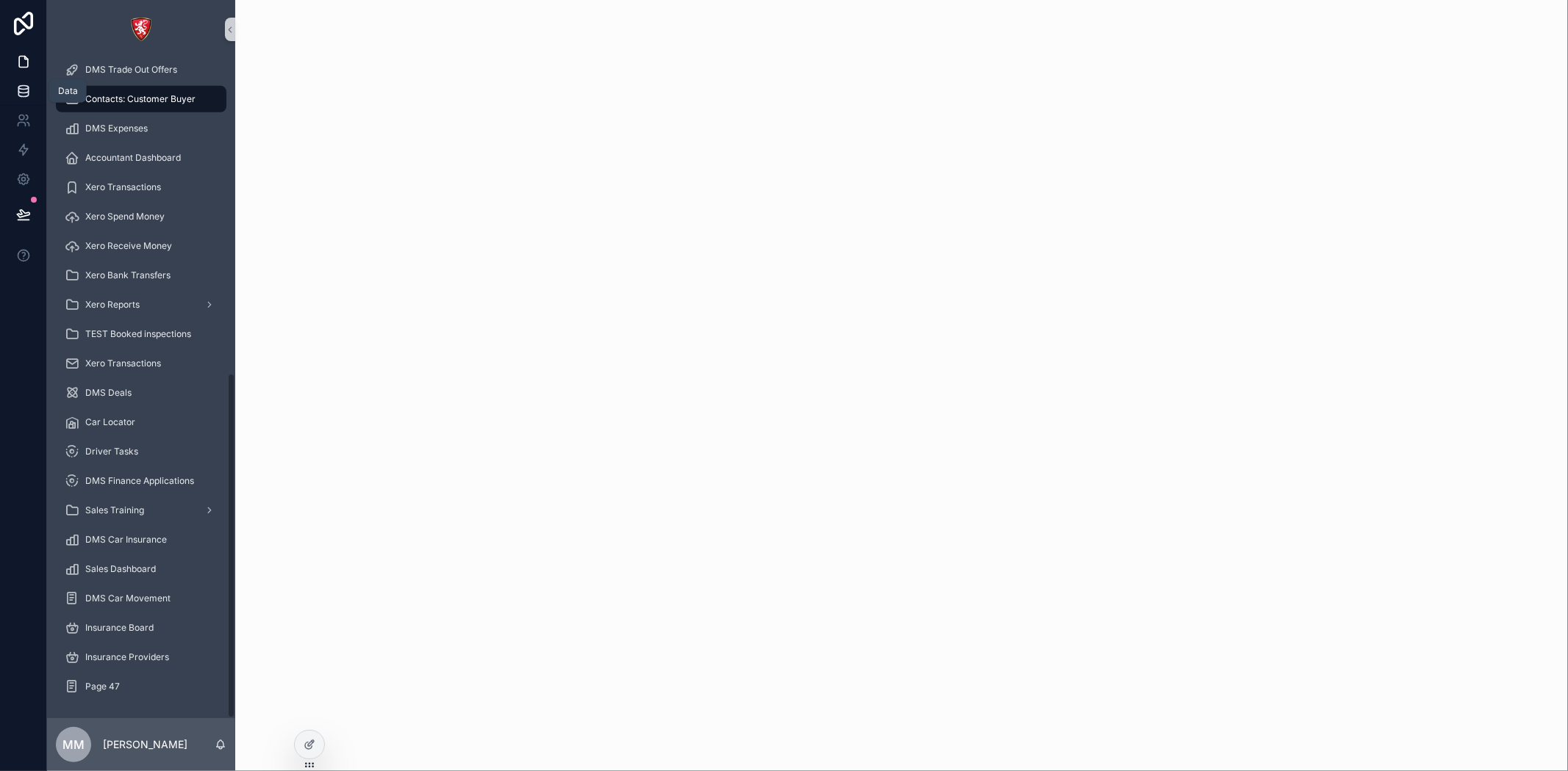
click at [24, 88] on icon at bounding box center [24, 91] width 15 height 15
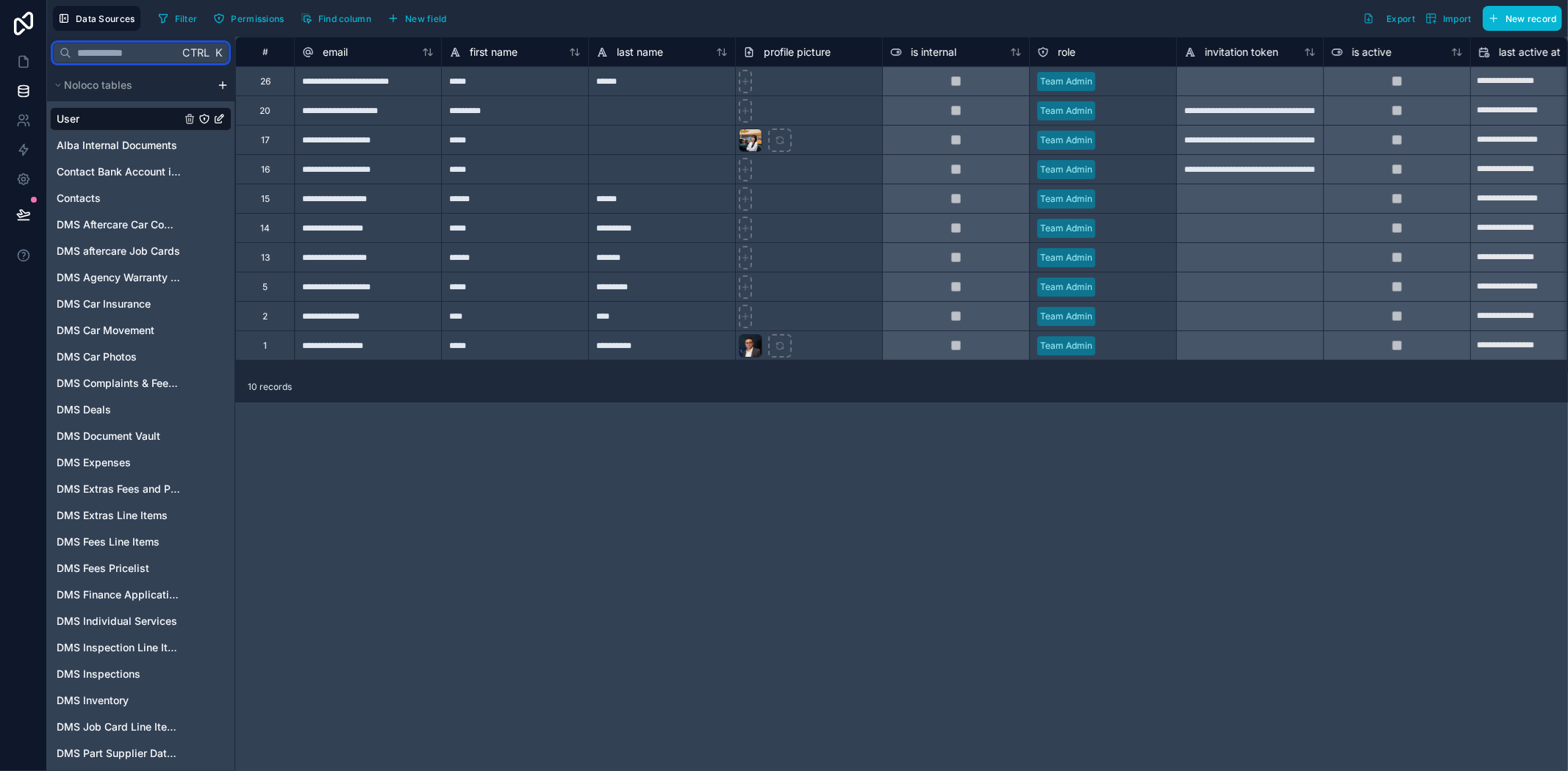
click at [101, 54] on input "text" at bounding box center [125, 53] width 108 height 26
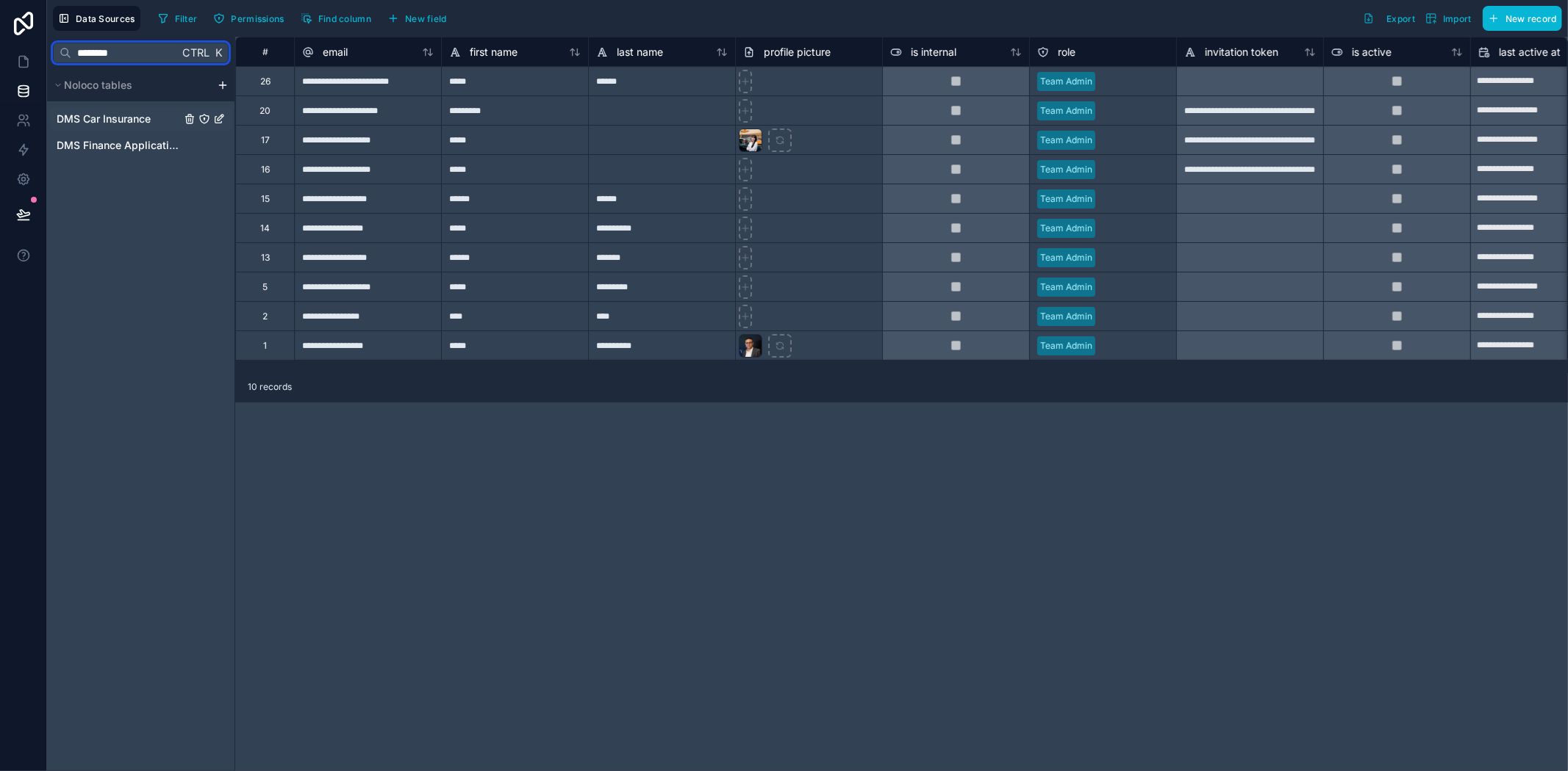
type input "********"
click at [123, 121] on span "DMS Car Insurance" at bounding box center [103, 119] width 94 height 15
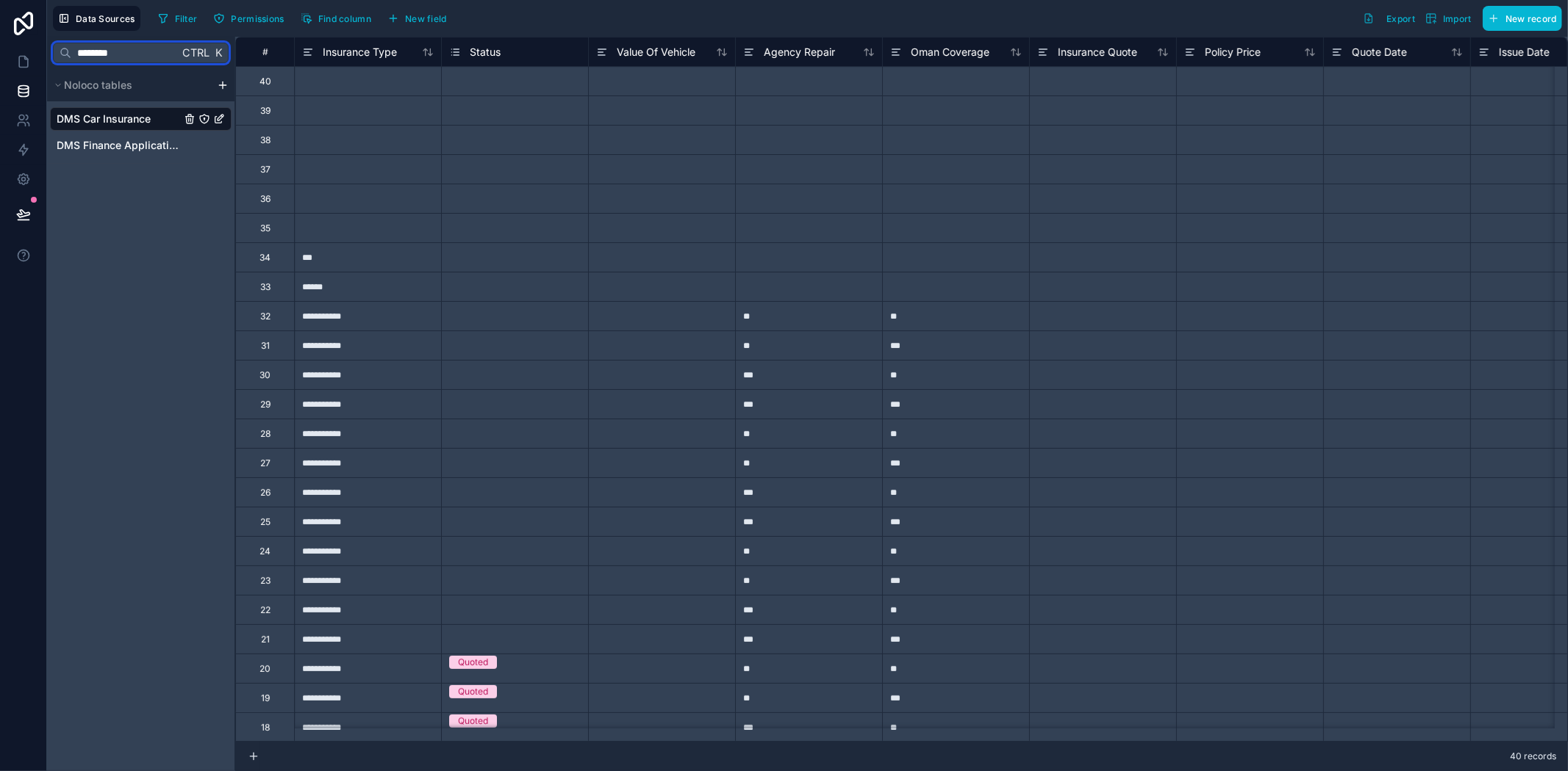
drag, startPoint x: 145, startPoint y: 48, endPoint x: 0, endPoint y: 37, distance: 145.4
click at [0, 37] on div "**********" at bounding box center [784, 386] width 1568 height 771
type input "*"
type input "*****"
click at [88, 118] on span "DMS Deals" at bounding box center [83, 119] width 55 height 15
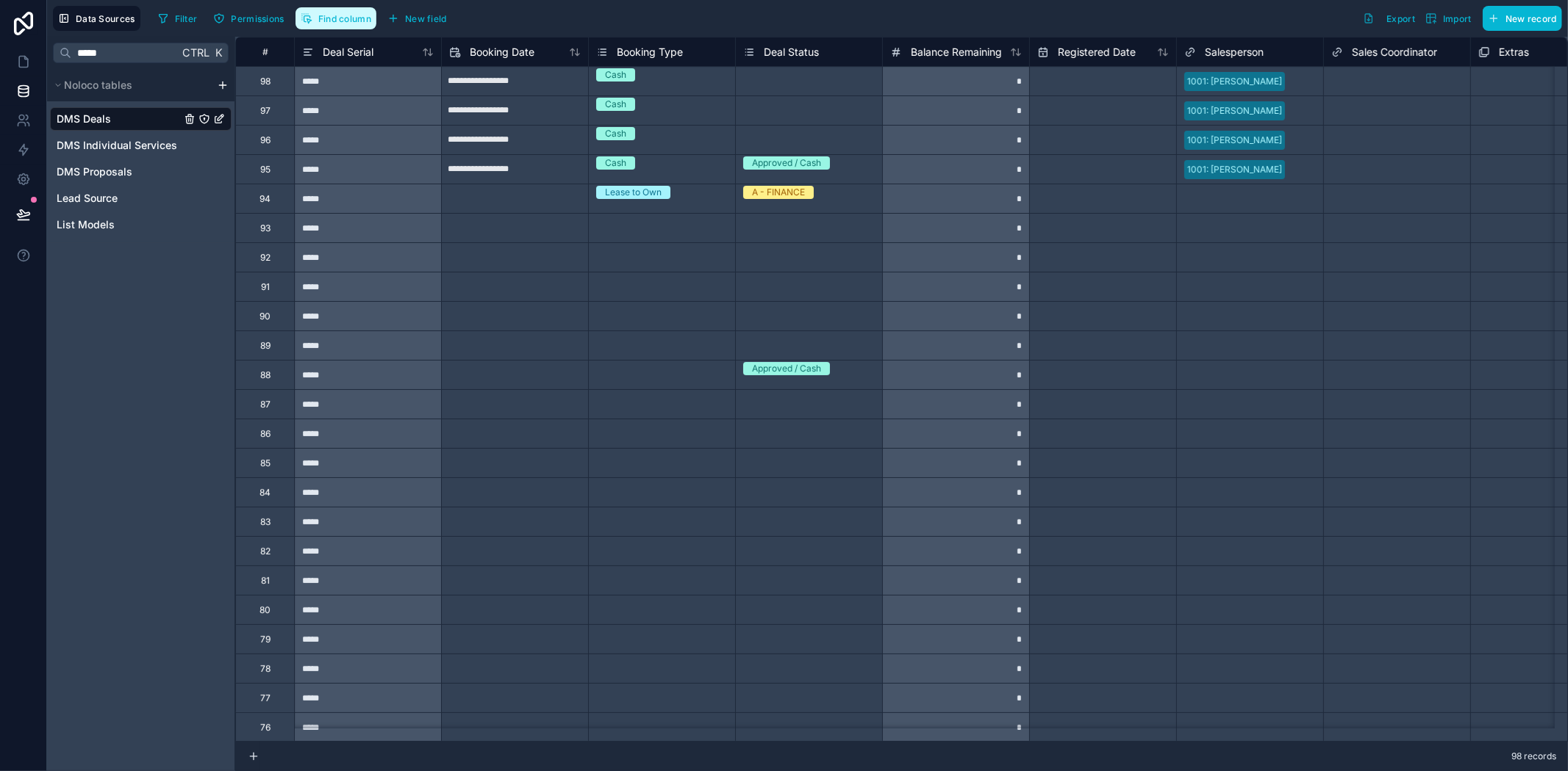
click at [343, 22] on span "Find column" at bounding box center [344, 19] width 53 height 11
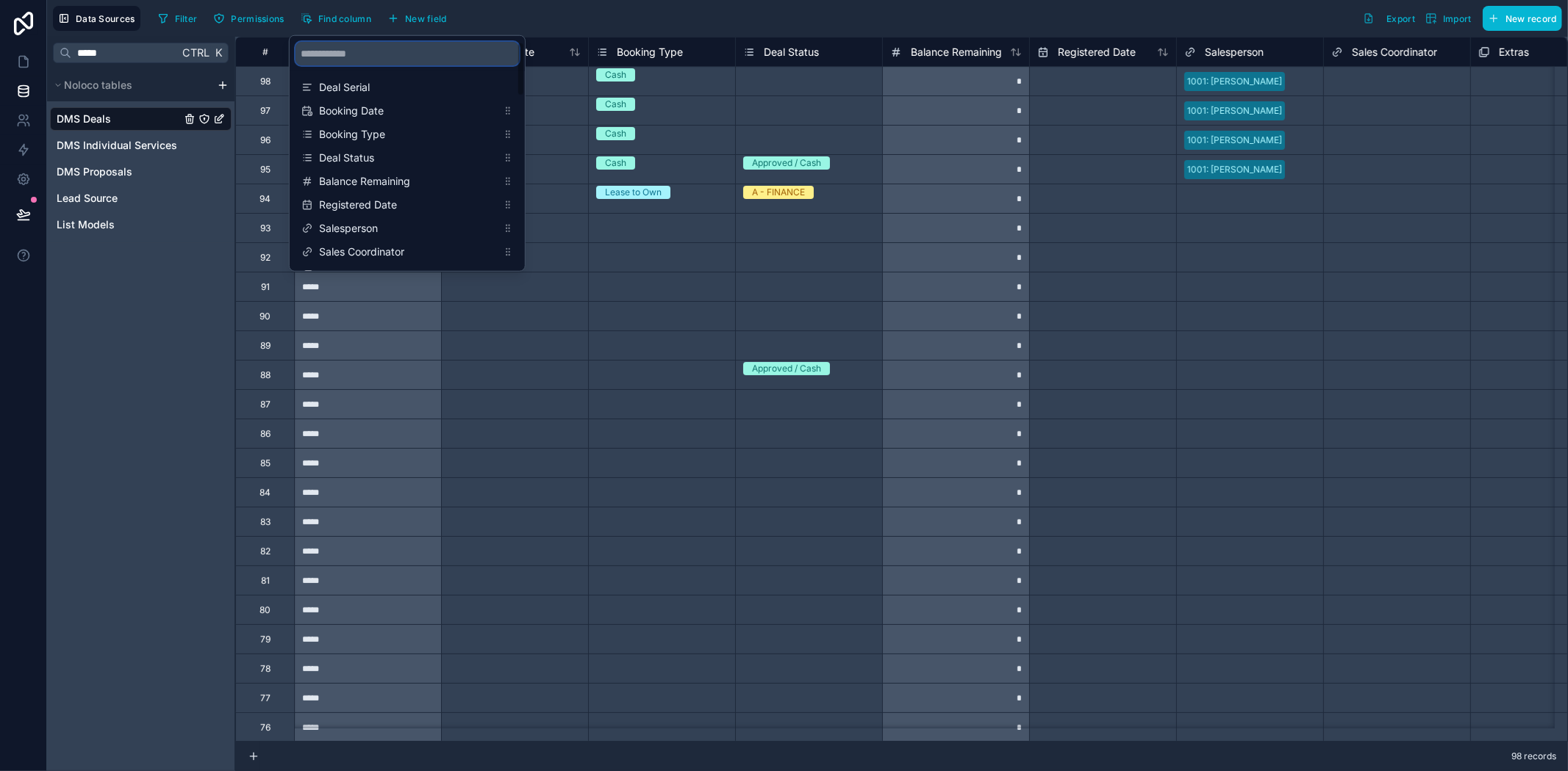
click at [360, 55] on input "scrollable content" at bounding box center [407, 53] width 223 height 24
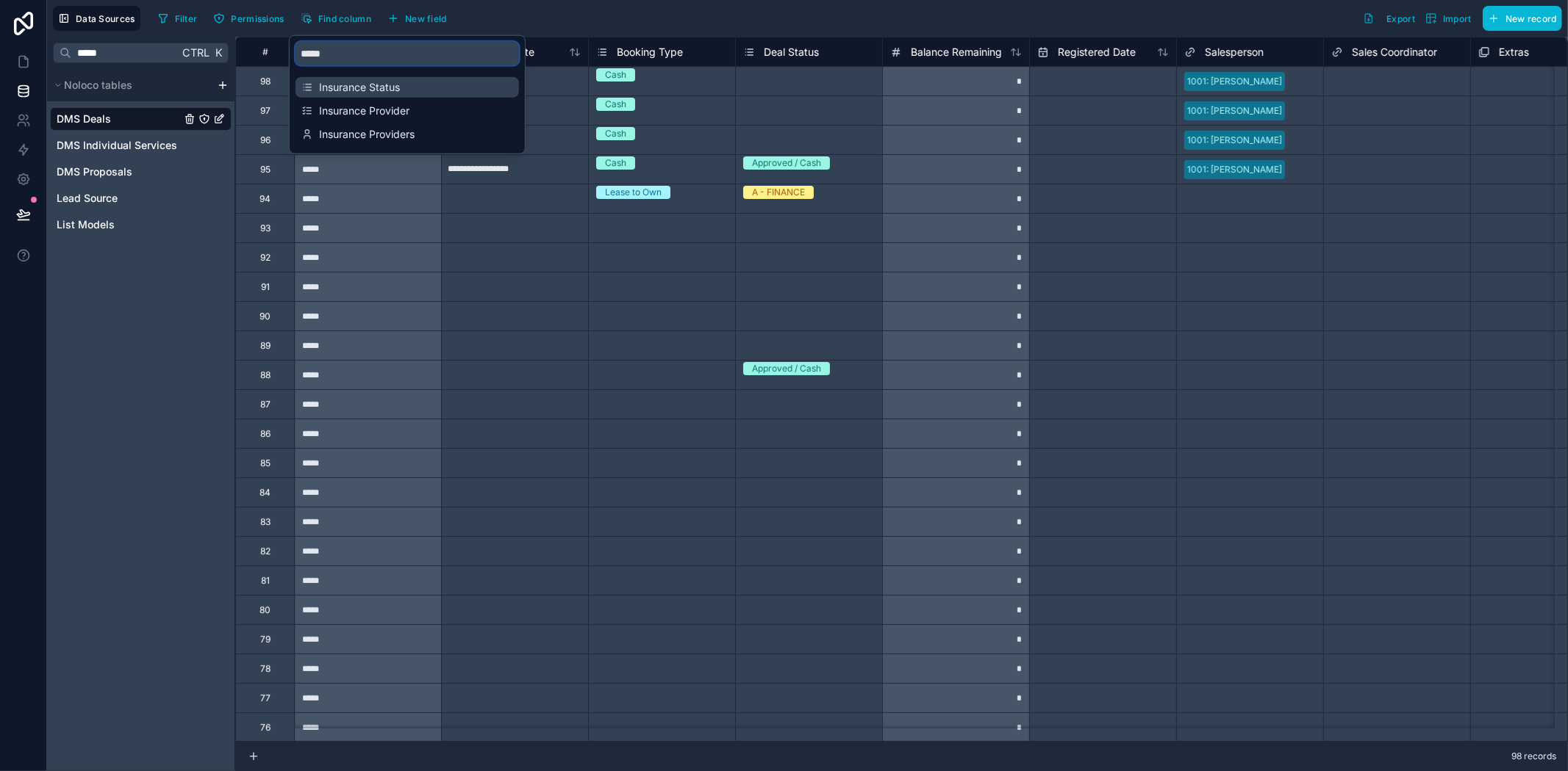
type input "*****"
click at [369, 86] on span "Insurance Status" at bounding box center [408, 87] width 178 height 15
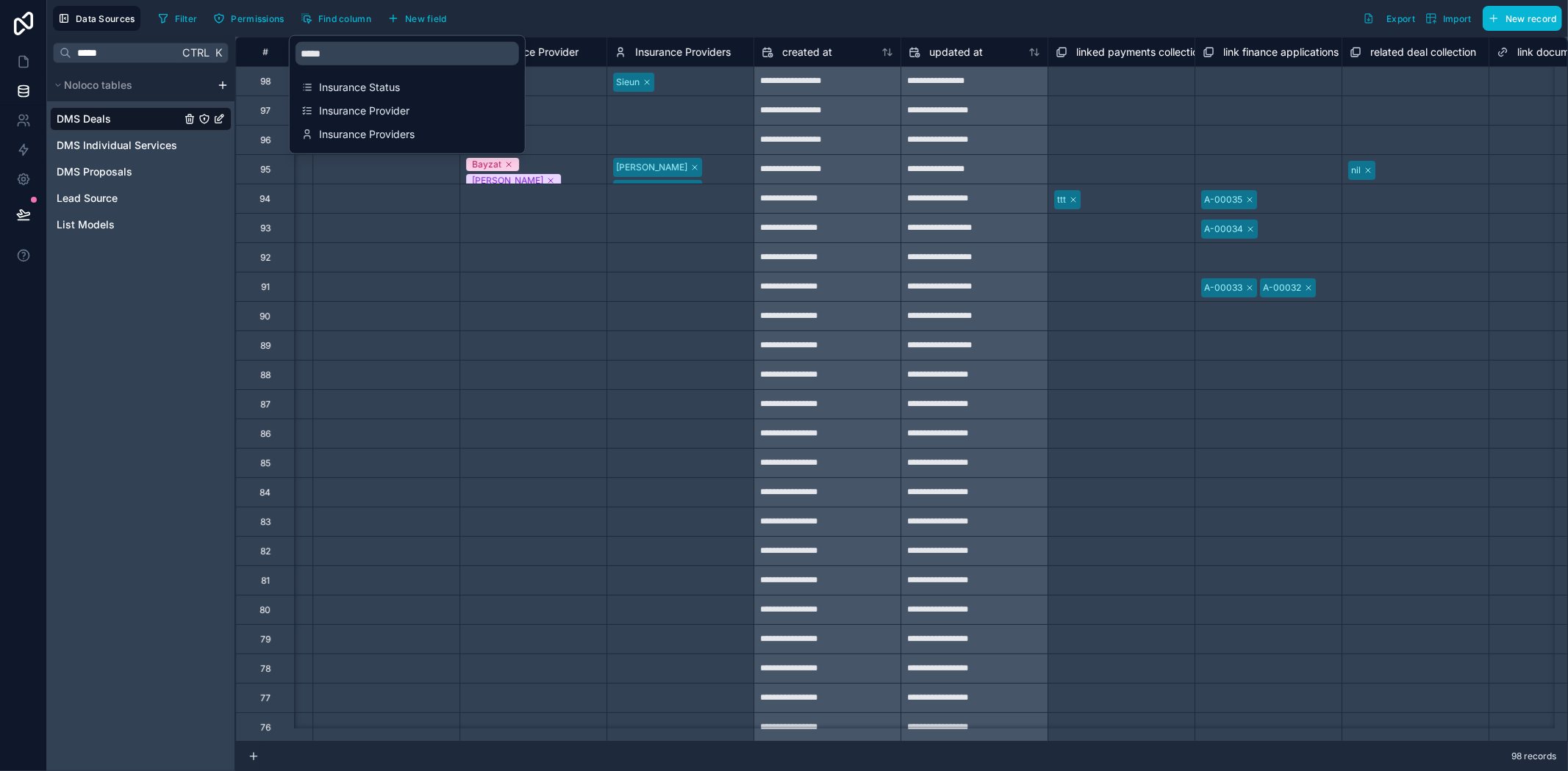
scroll to position [0, 3969]
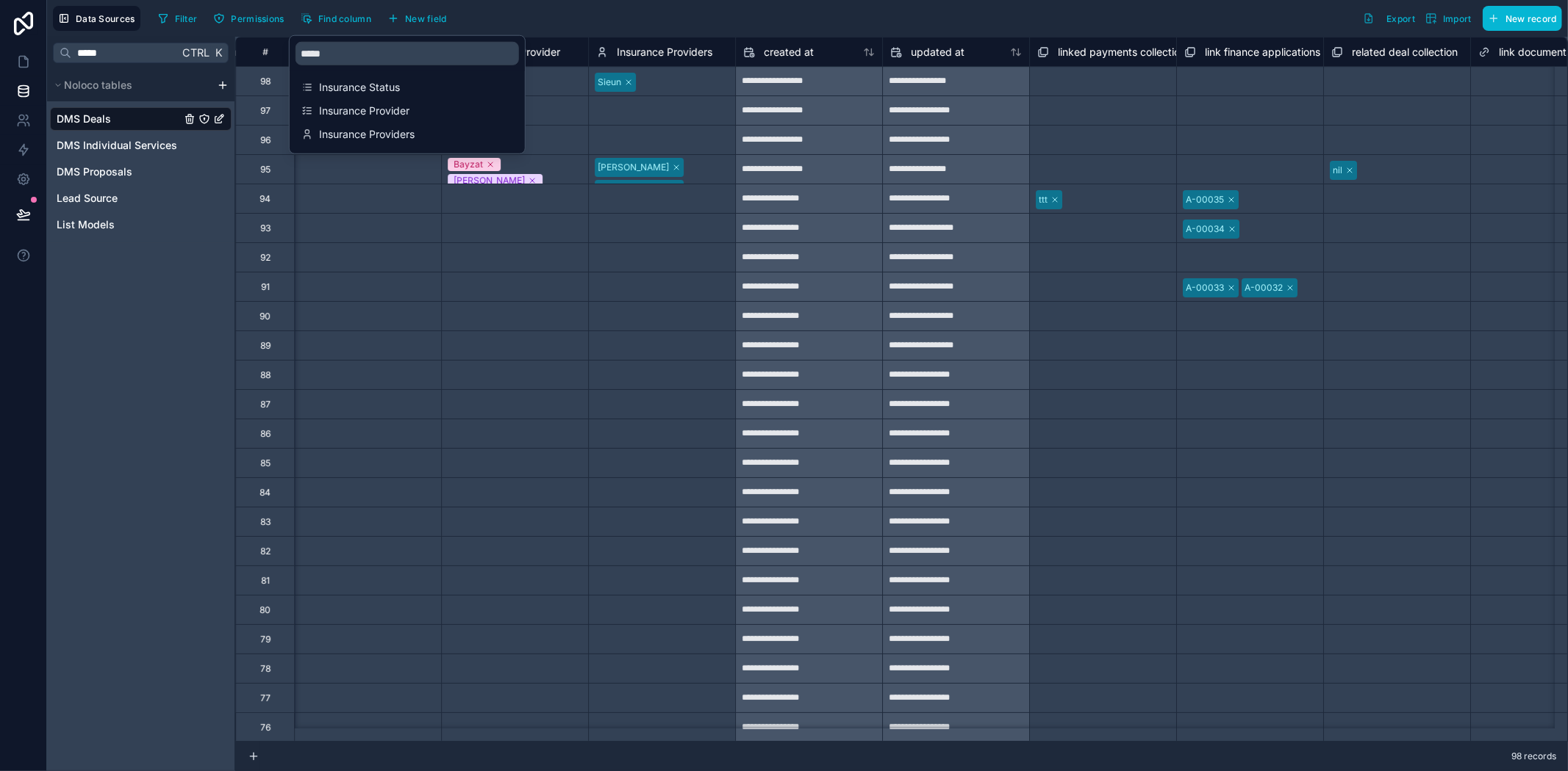
click at [481, 377] on div "Select a Insurance Provider" at bounding box center [515, 369] width 146 height 16
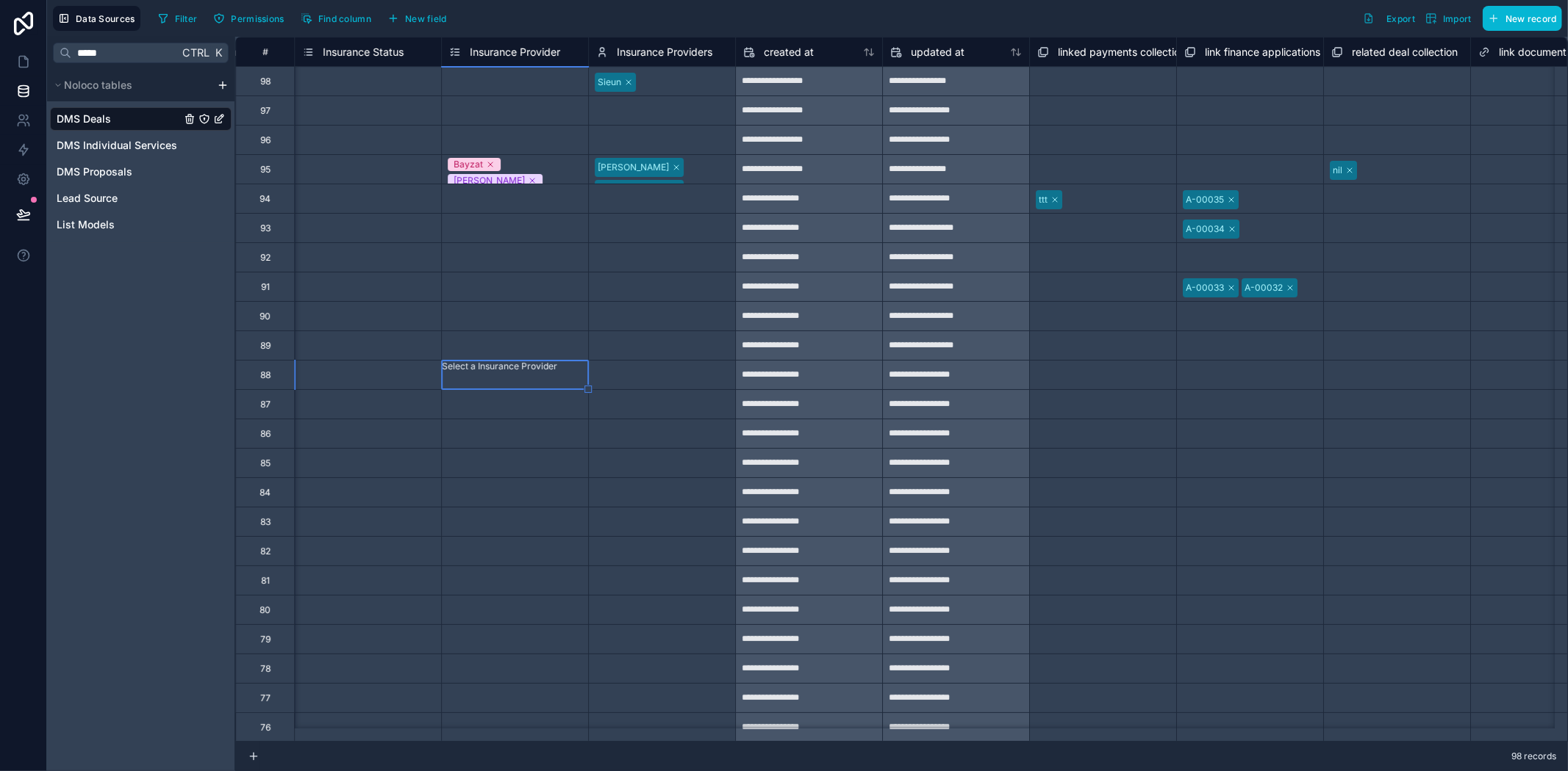
click at [328, 49] on span "Insurance Status" at bounding box center [363, 52] width 81 height 15
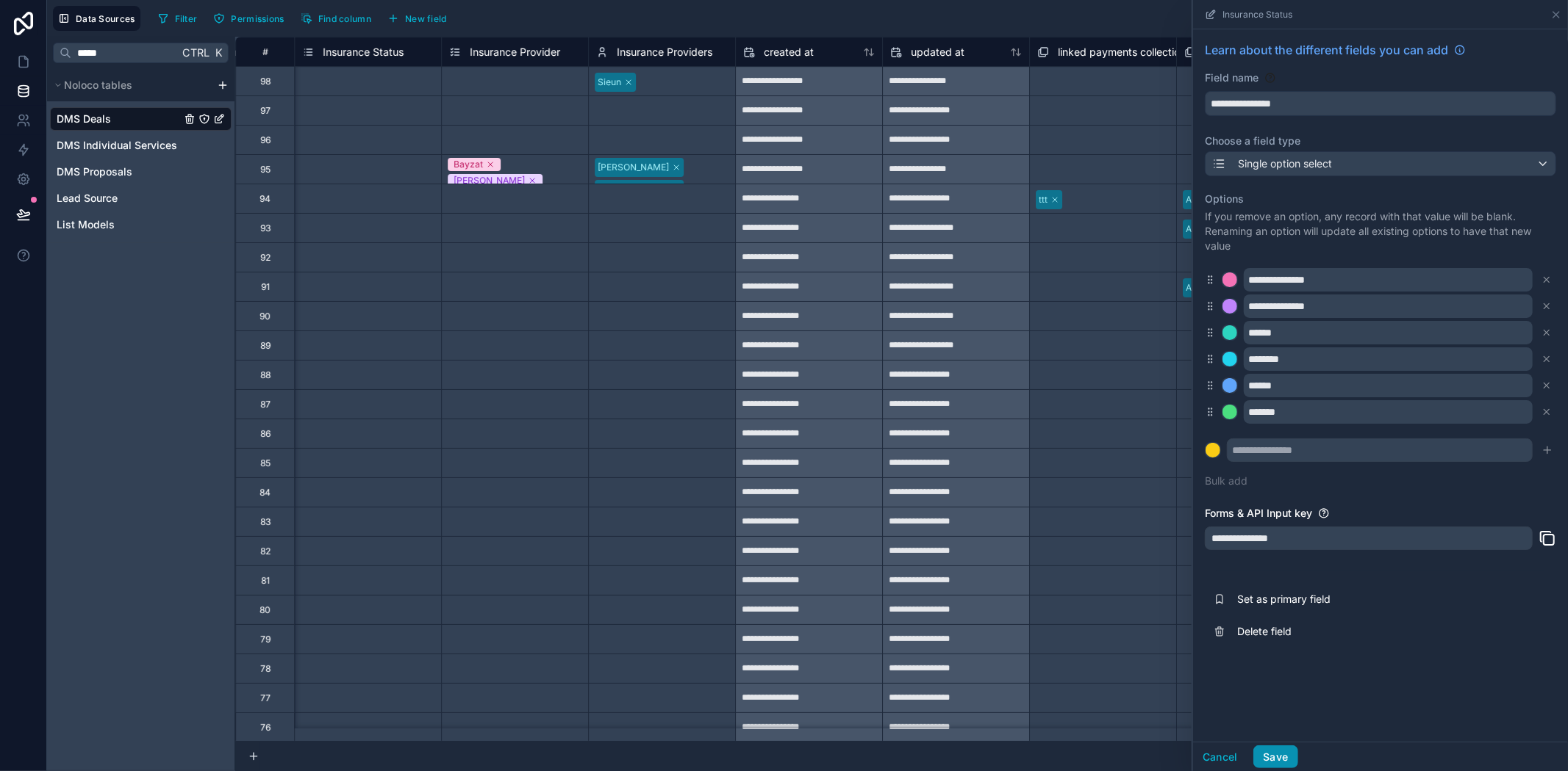
click at [1282, 749] on button "Save" at bounding box center [1275, 757] width 44 height 24
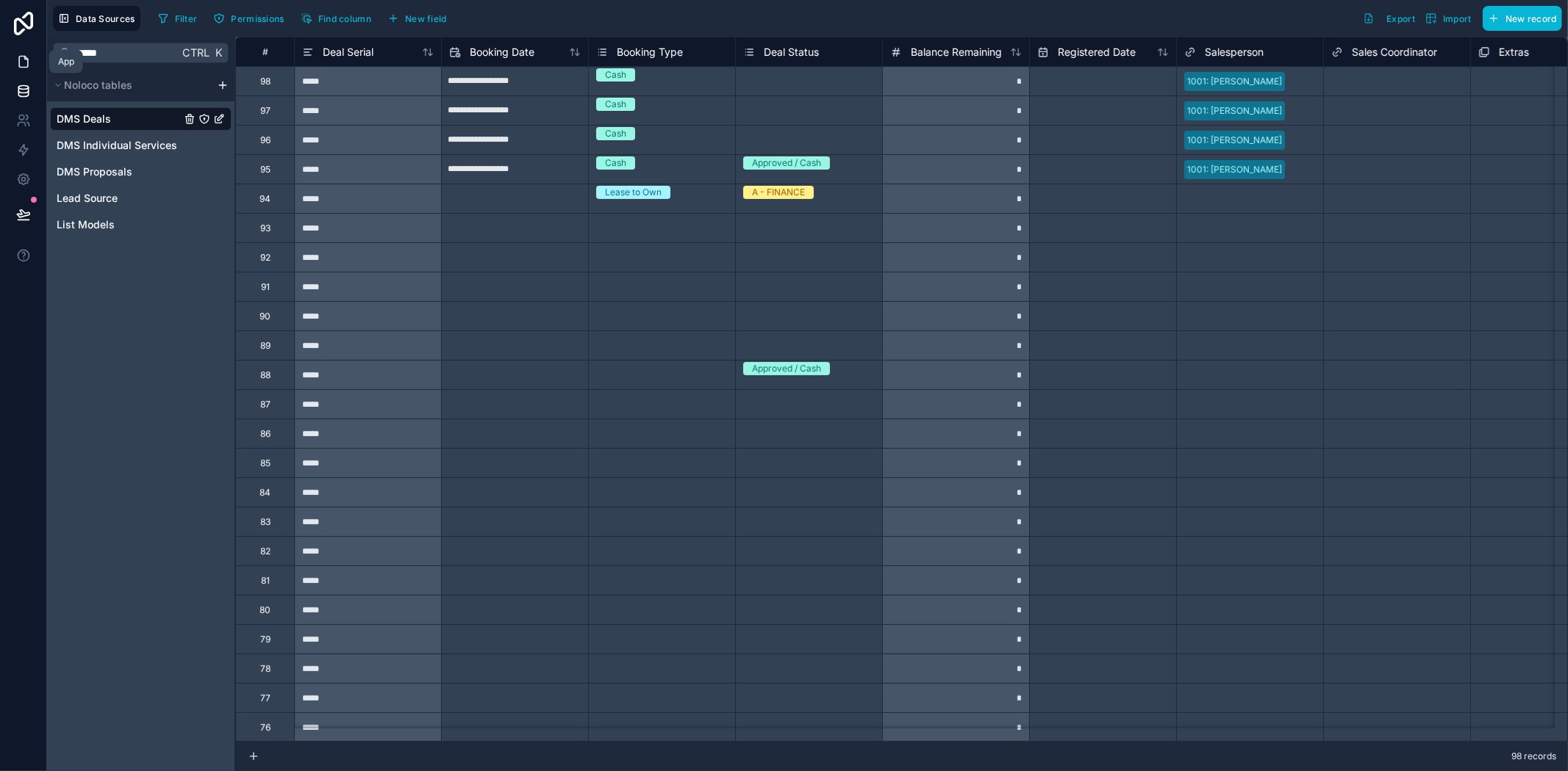
click at [17, 55] on icon at bounding box center [24, 62] width 15 height 15
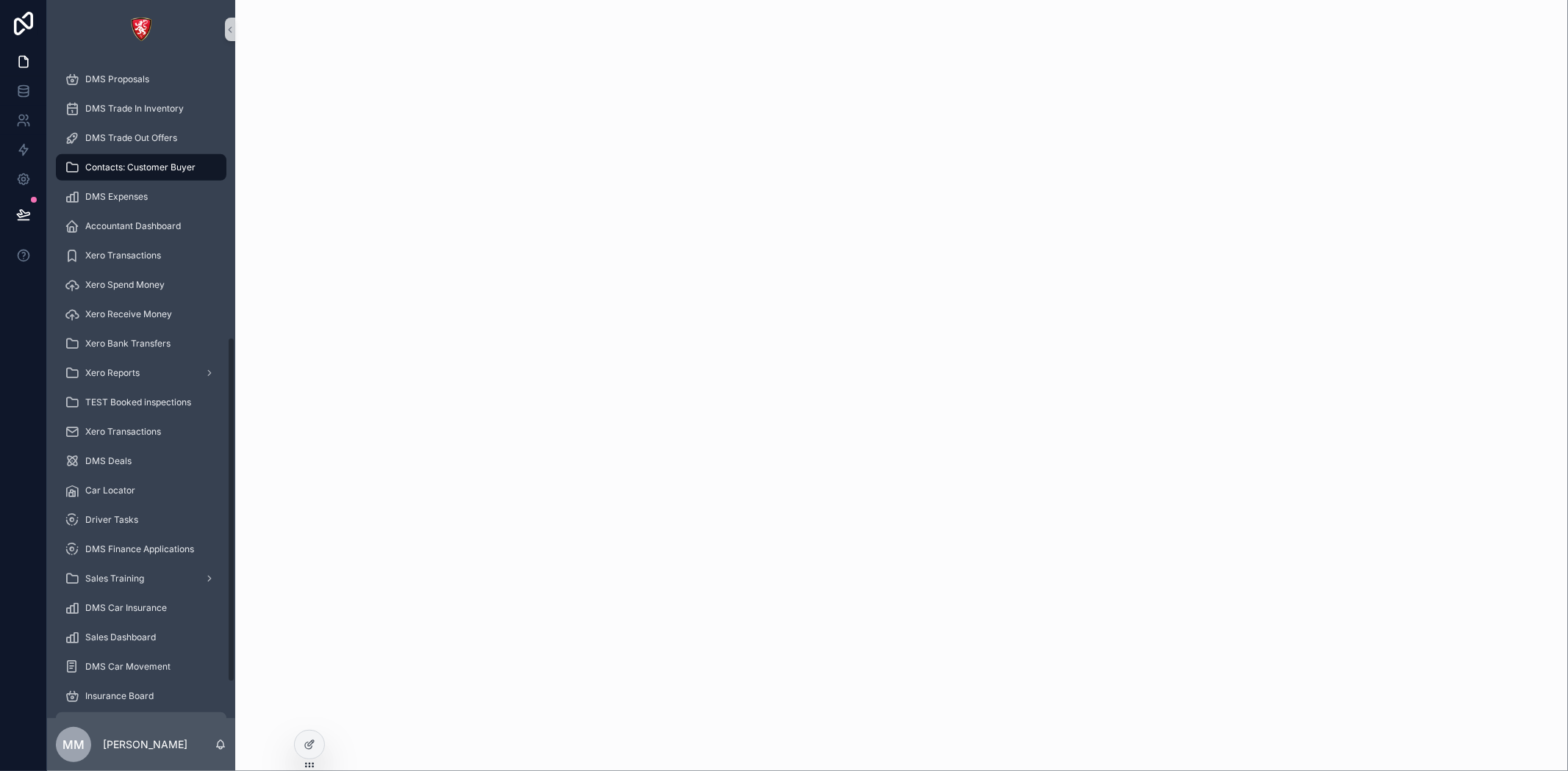
scroll to position [600, 0]
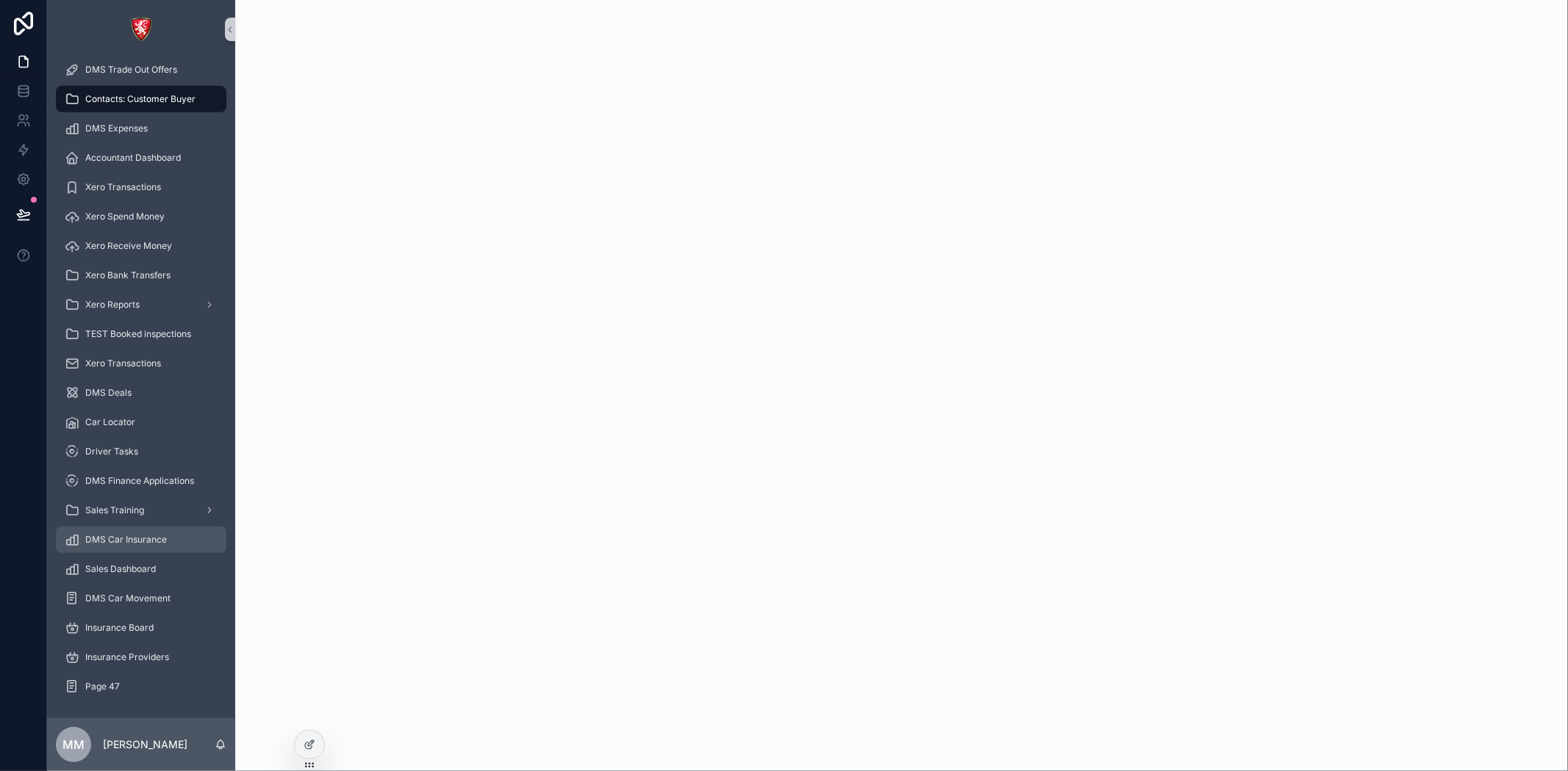
click at [139, 545] on div "DMS Car Insurance" at bounding box center [140, 540] width 152 height 24
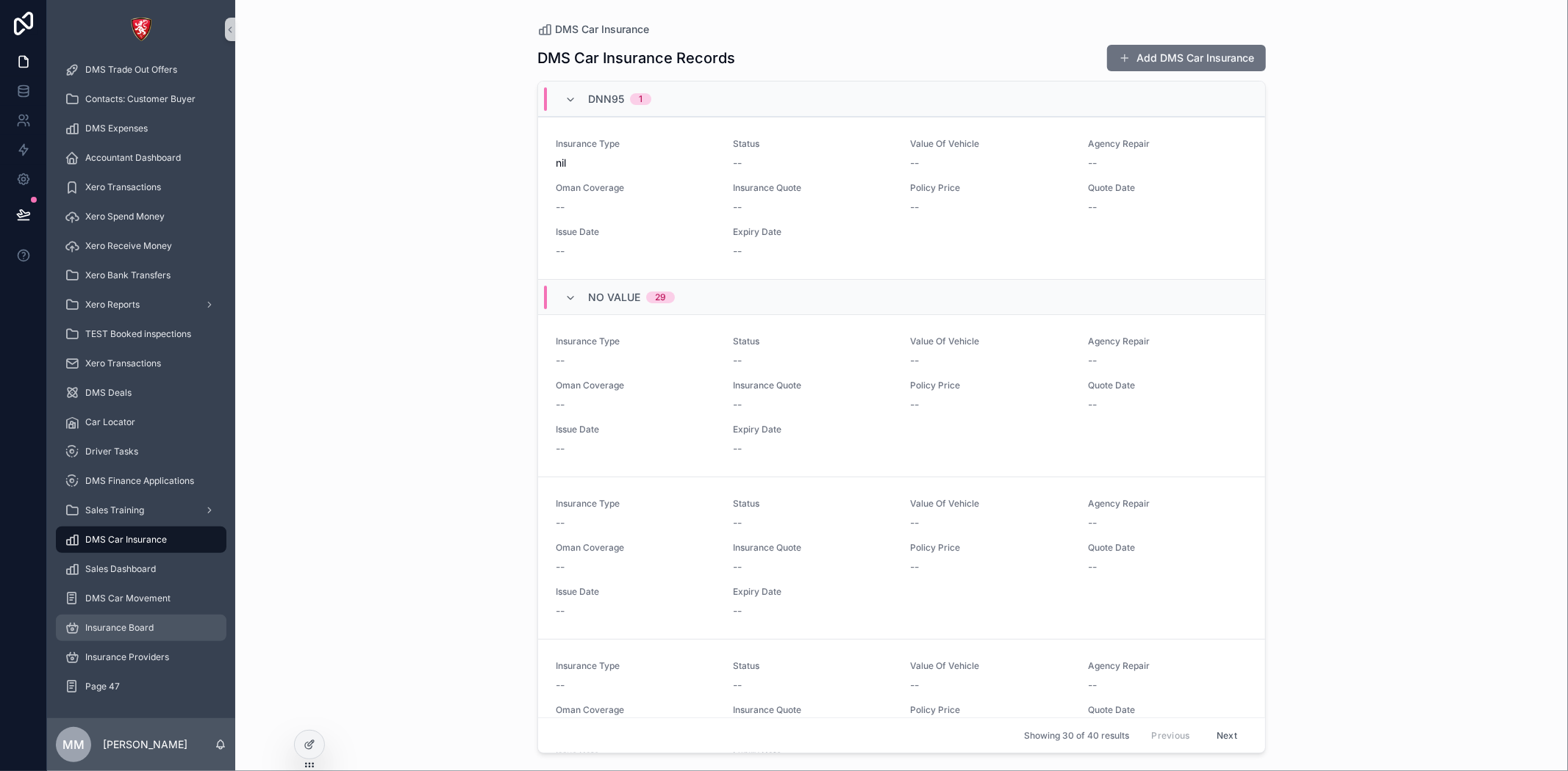
click at [137, 628] on span "Insurance Board" at bounding box center [120, 628] width 68 height 11
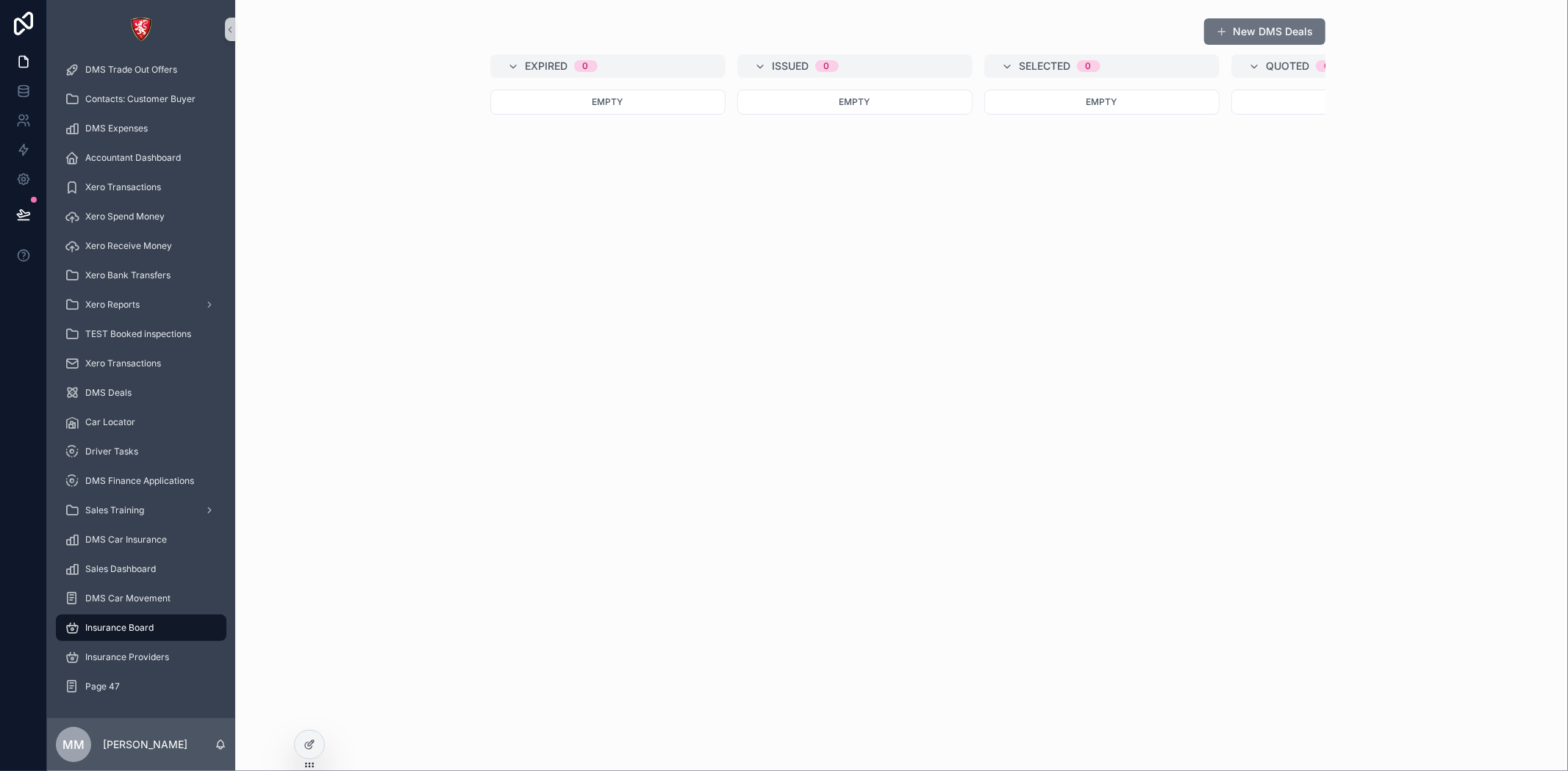
scroll to position [0, 843]
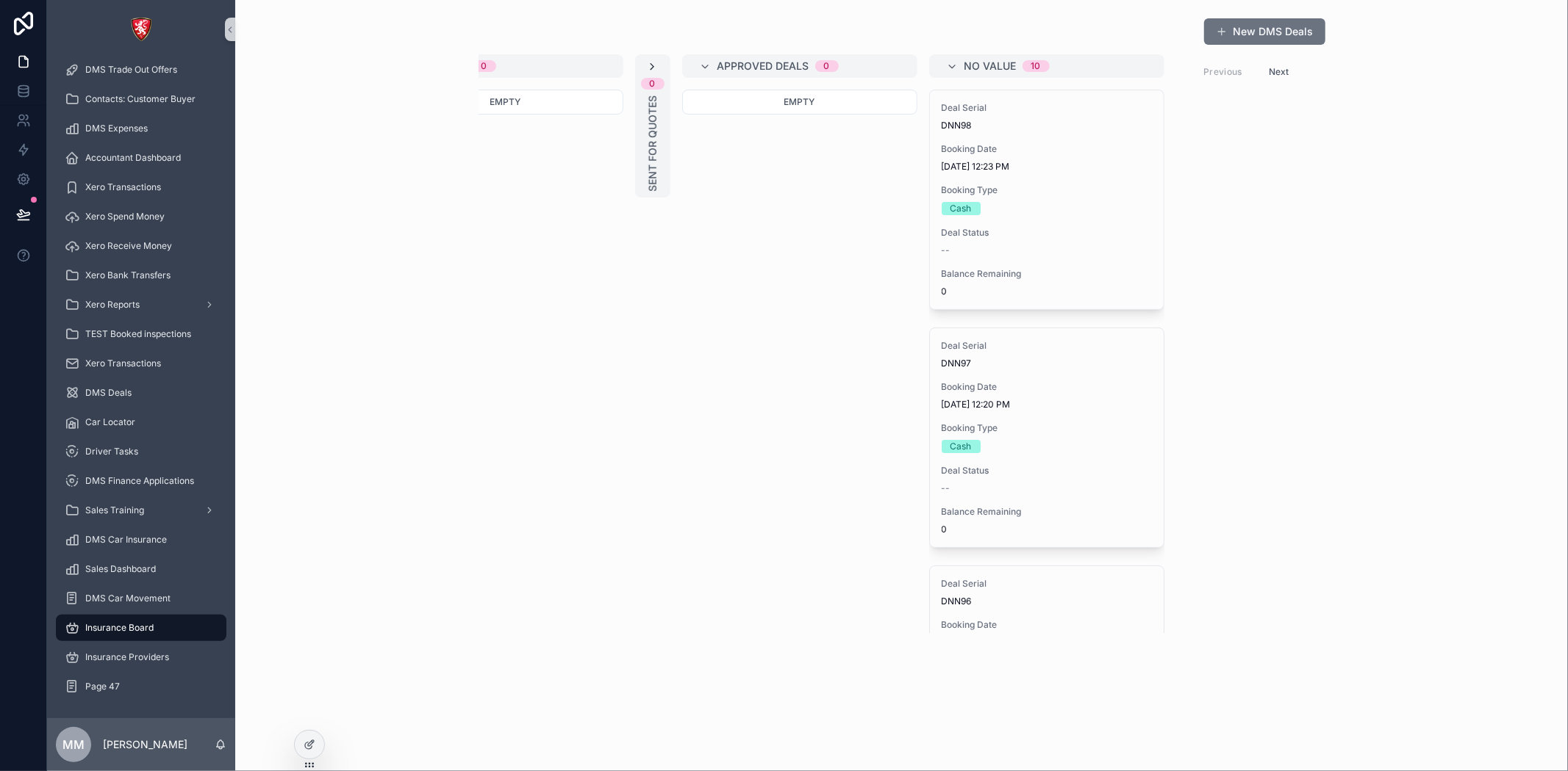
click at [652, 64] on icon "scrollable content" at bounding box center [652, 67] width 11 height 11
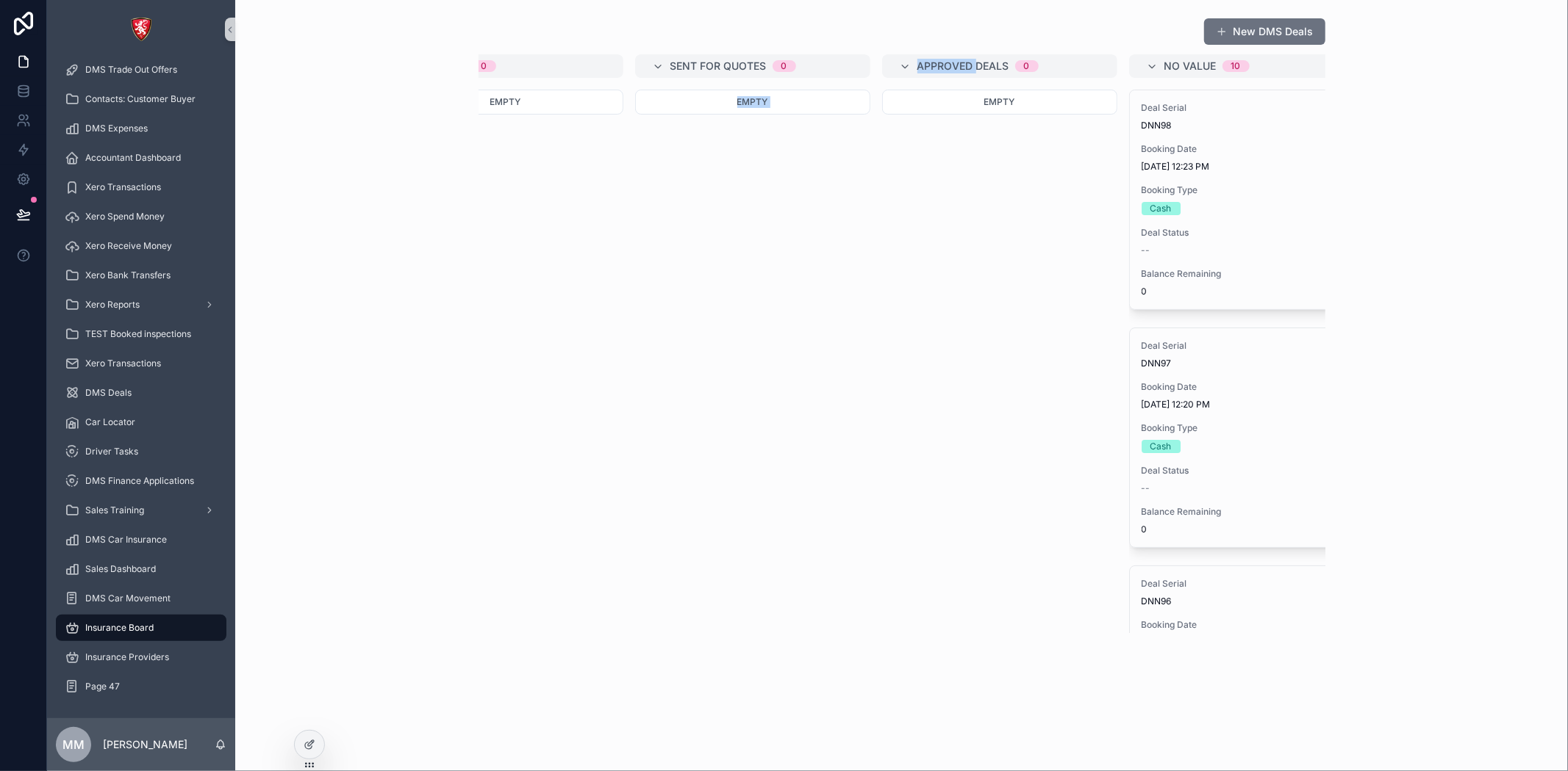
drag, startPoint x: 975, startPoint y: 59, endPoint x: 659, endPoint y: 122, distance: 322.2
click at [659, 122] on div "Expired 0 Empty Issued 0 Empty Selected 0 Empty Quoted 0 Empty Sent For Quotes …" at bounding box center [902, 344] width 846 height 579
click at [843, 263] on div "Empty" at bounding box center [753, 231] width 235 height 282
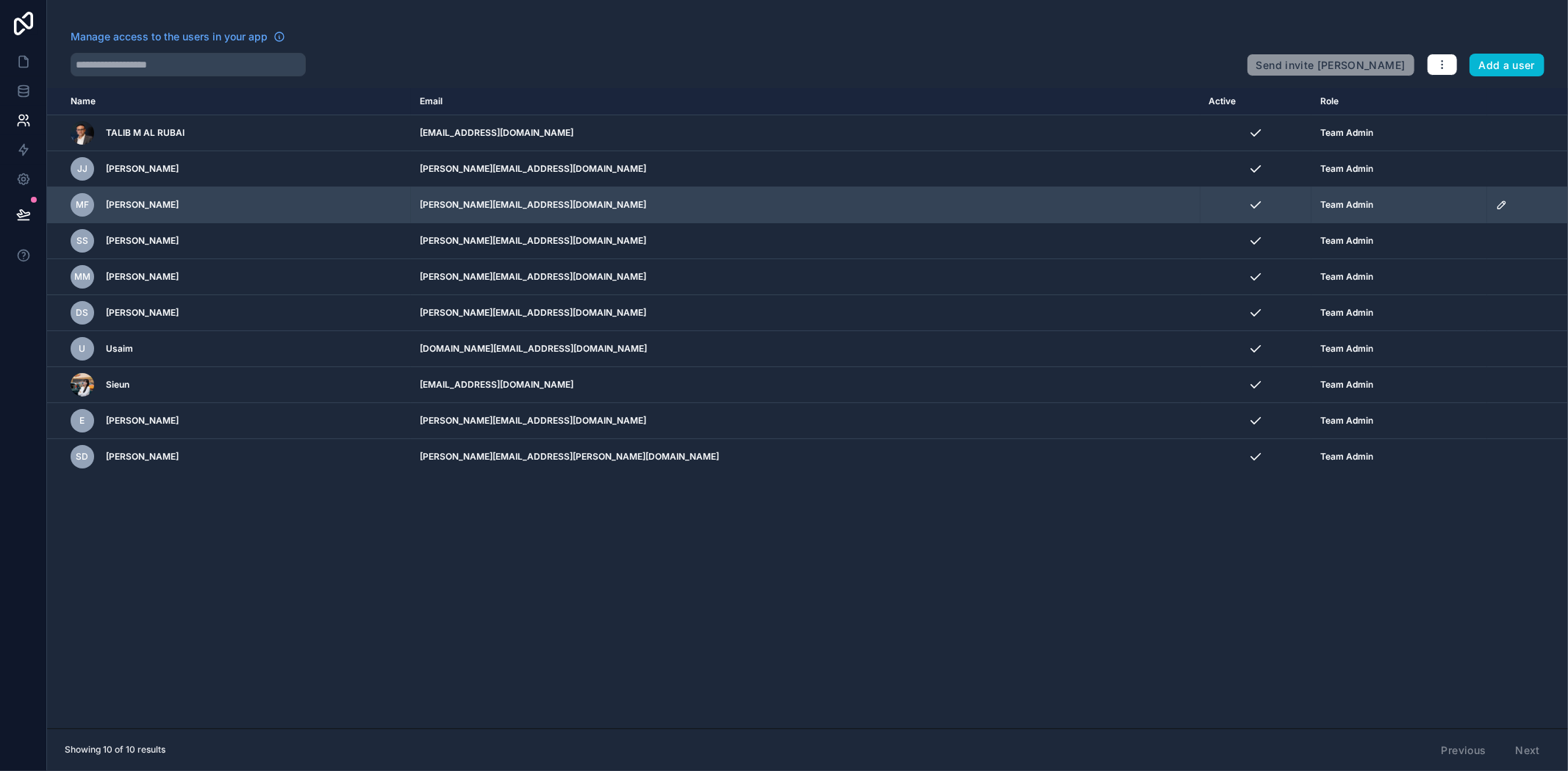
click at [1495, 205] on div "scrollable content" at bounding box center [1527, 205] width 64 height 11
click at [1495, 202] on icon "scrollable content" at bounding box center [1501, 205] width 11 height 11
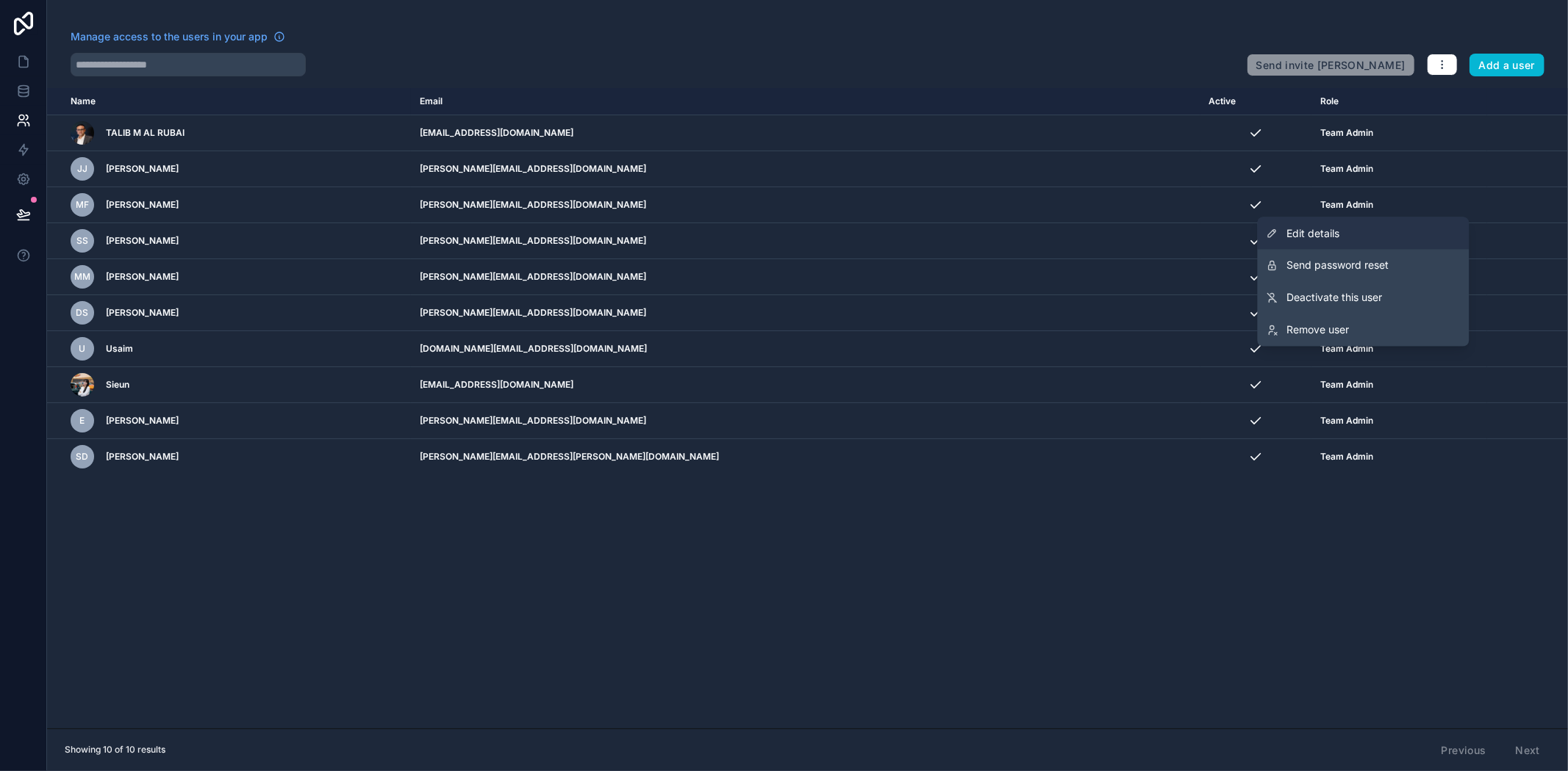
click at [1325, 229] on span "Edit details" at bounding box center [1313, 234] width 53 height 15
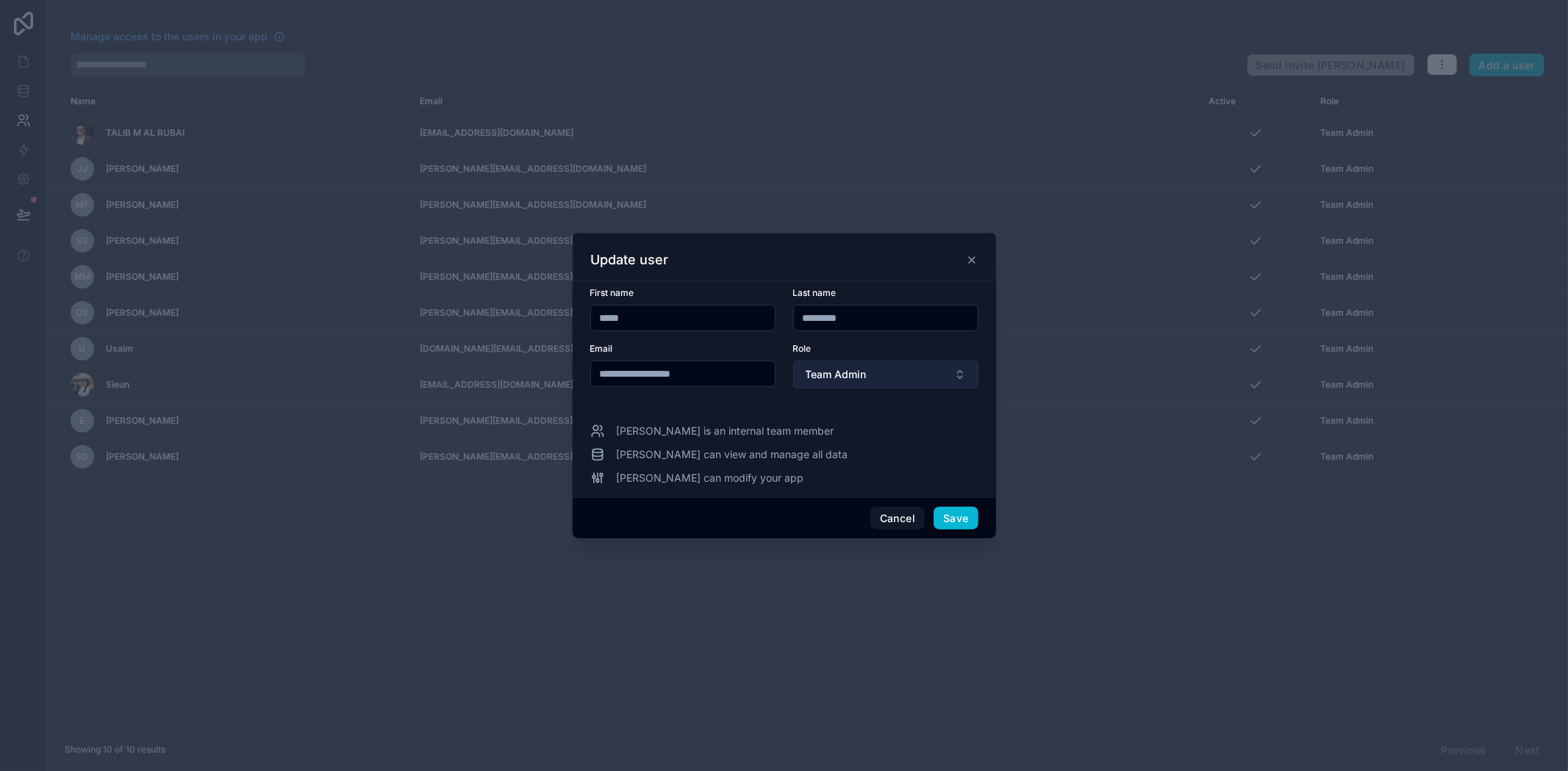
click at [837, 363] on button "Team Admin" at bounding box center [886, 375] width 185 height 28
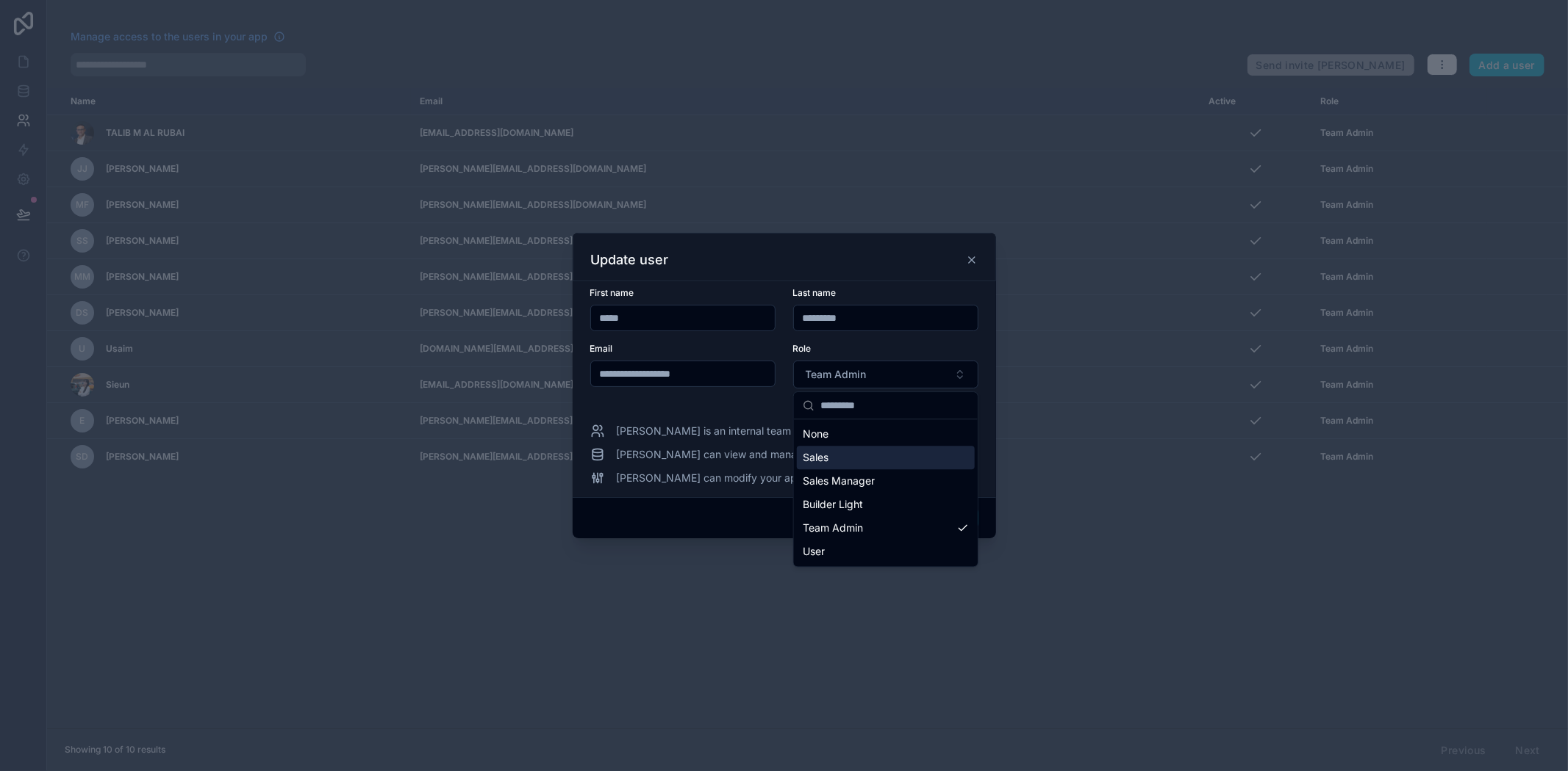
click at [978, 259] on div "Update user" at bounding box center [784, 257] width 423 height 48
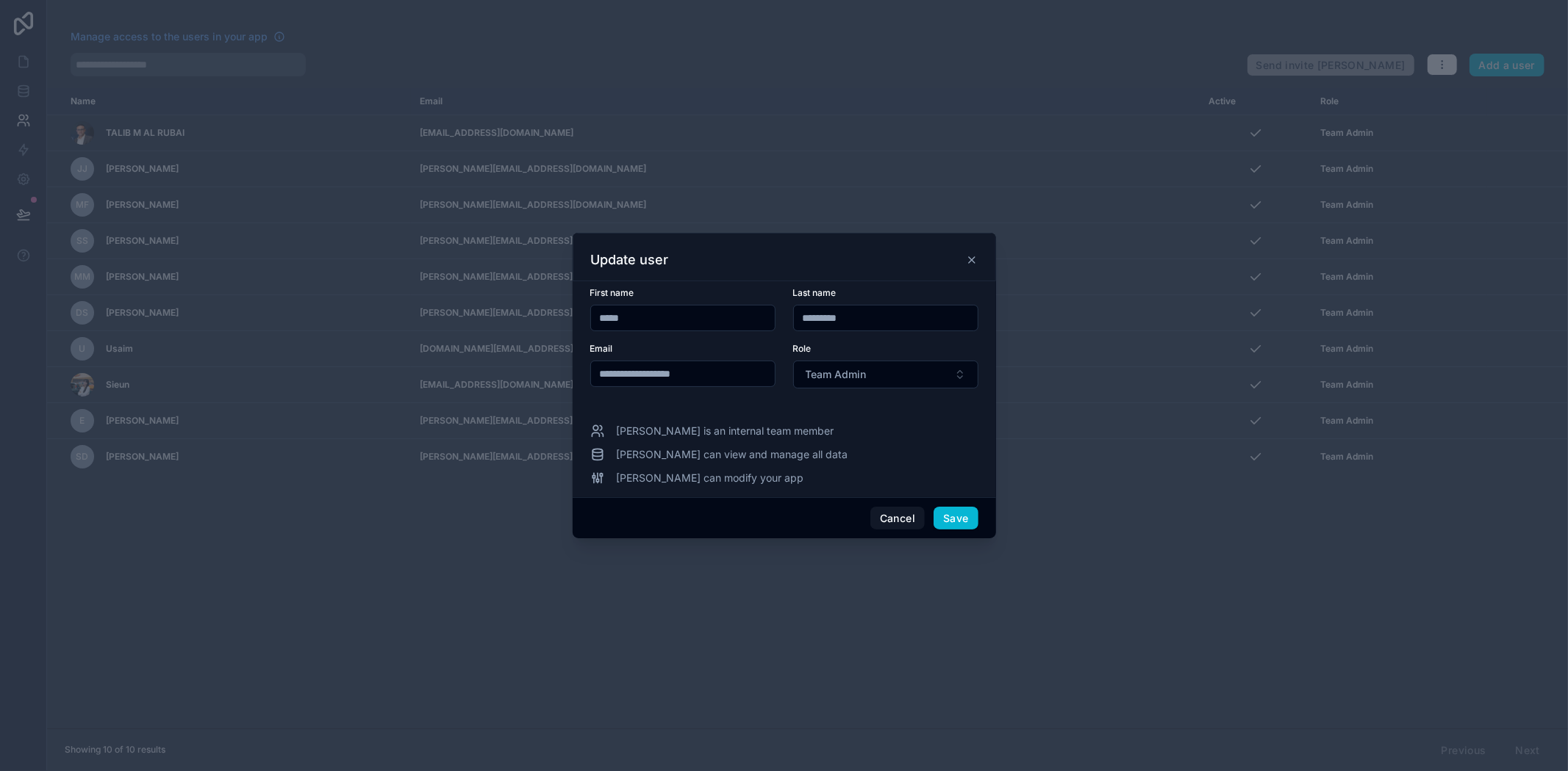
click at [972, 262] on icon at bounding box center [971, 260] width 11 height 11
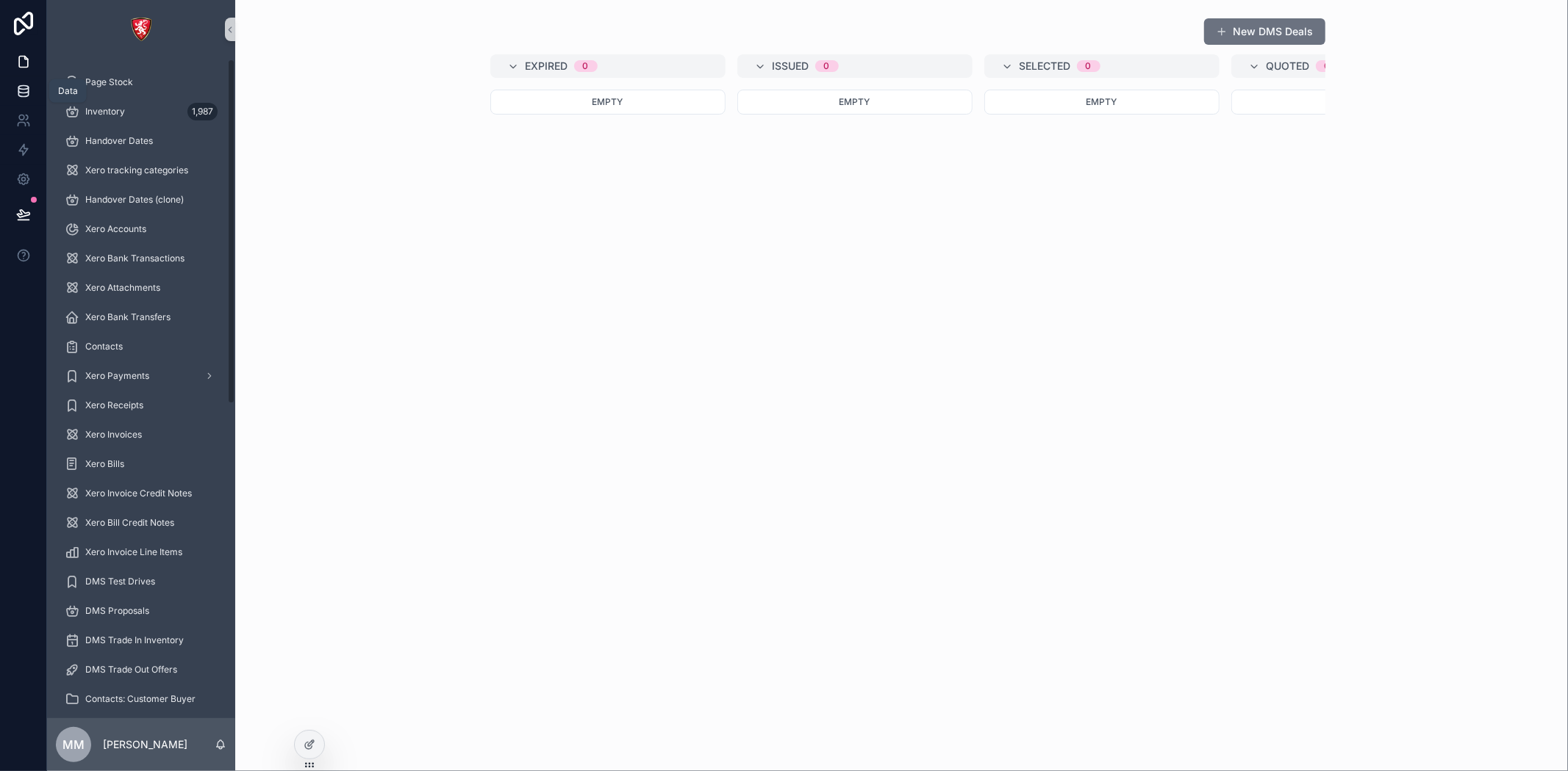
click at [19, 88] on icon at bounding box center [24, 91] width 15 height 15
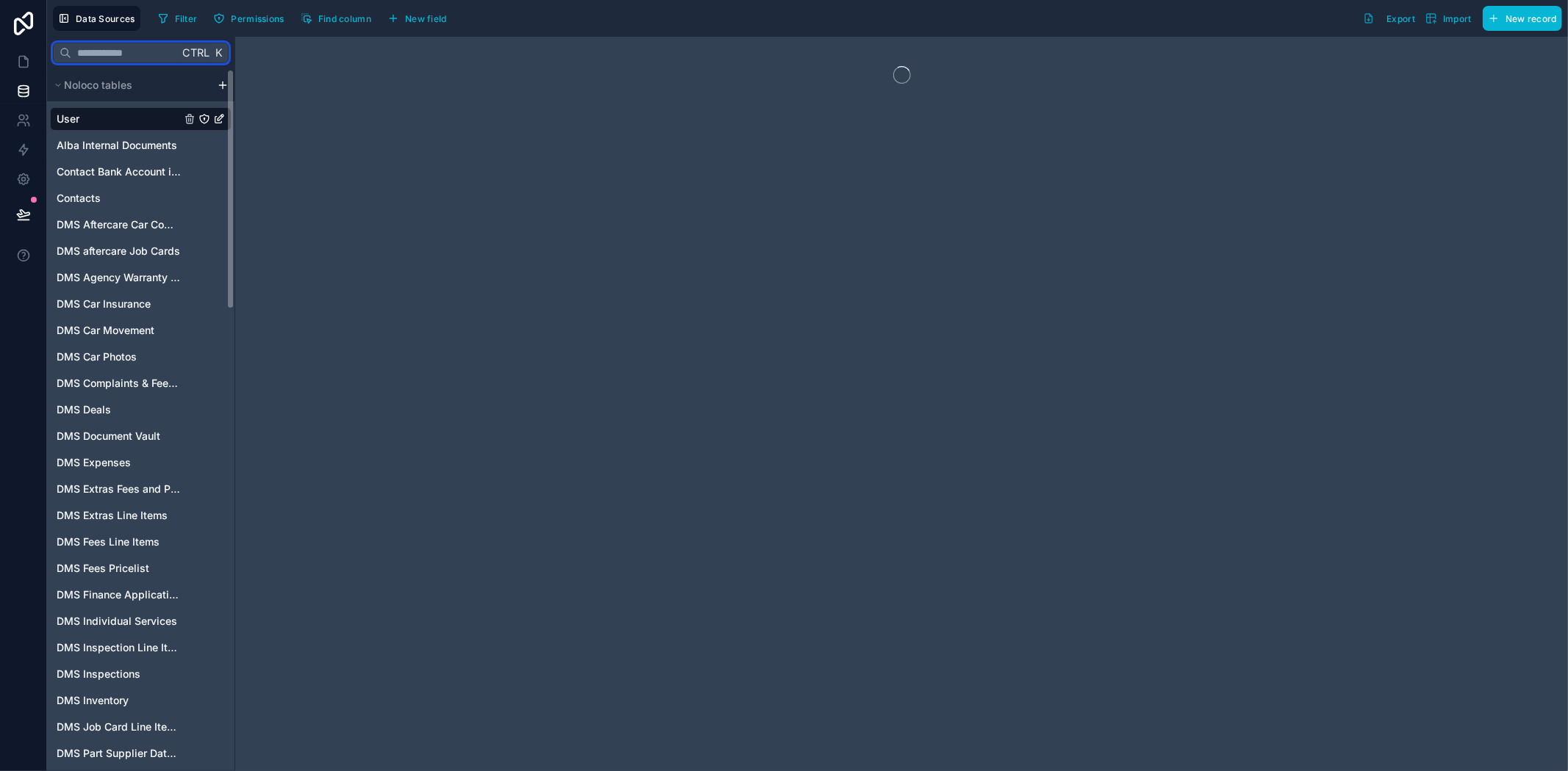
click at [148, 49] on input "text" at bounding box center [125, 53] width 108 height 26
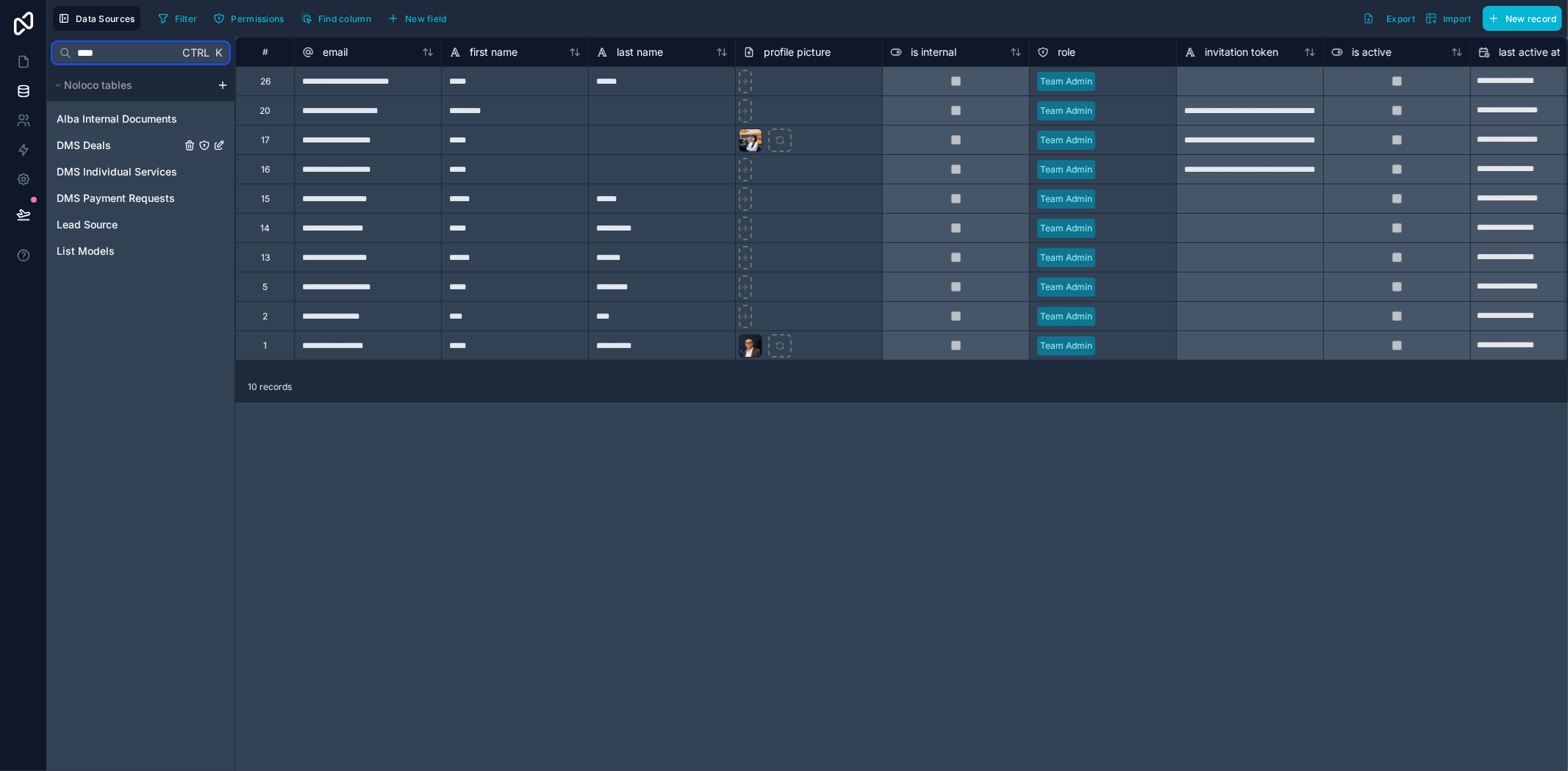
type input "****"
click at [130, 152] on div "DMS Deals" at bounding box center [140, 145] width 182 height 24
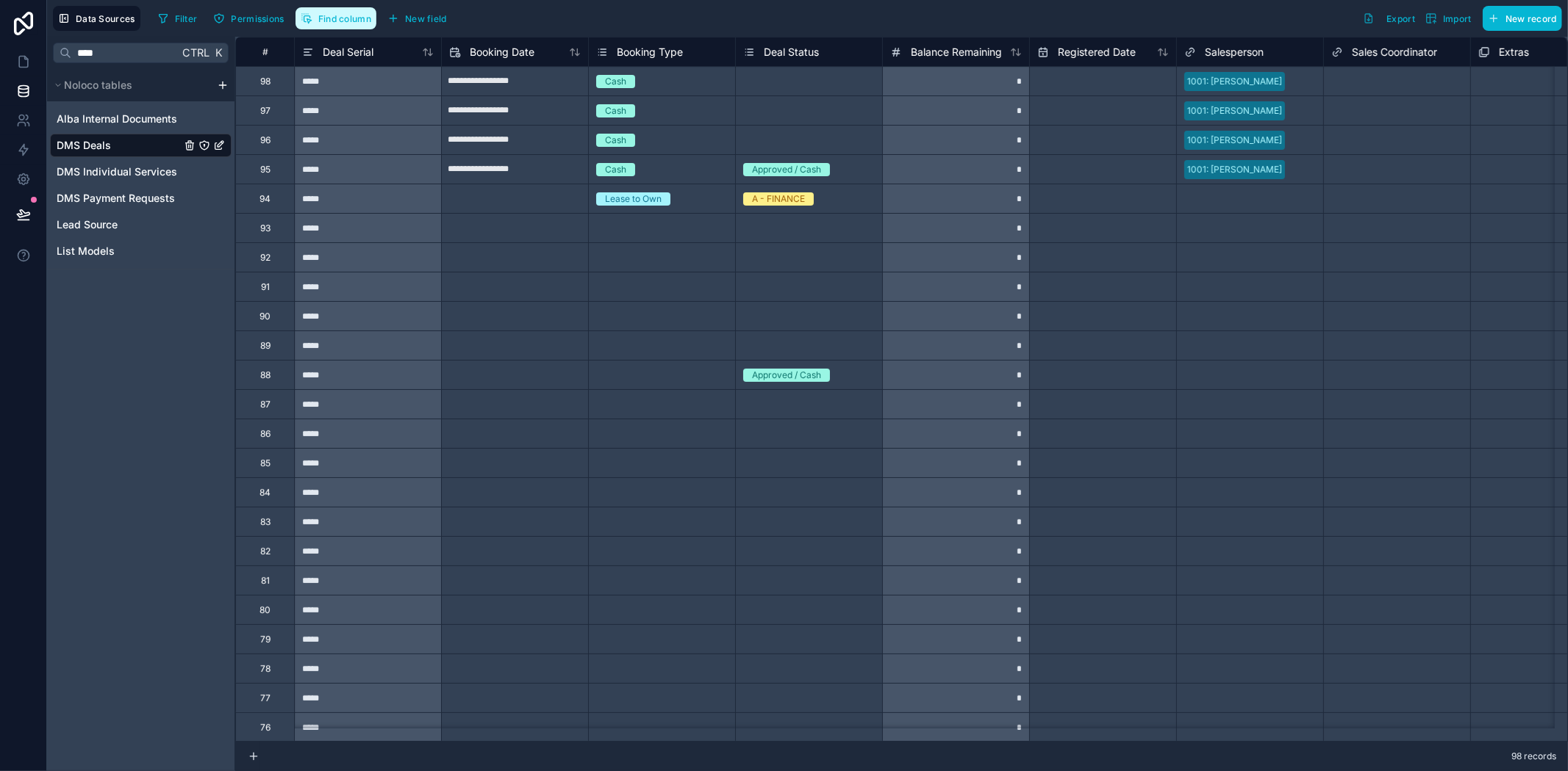
click at [341, 20] on span "Find column" at bounding box center [344, 19] width 53 height 11
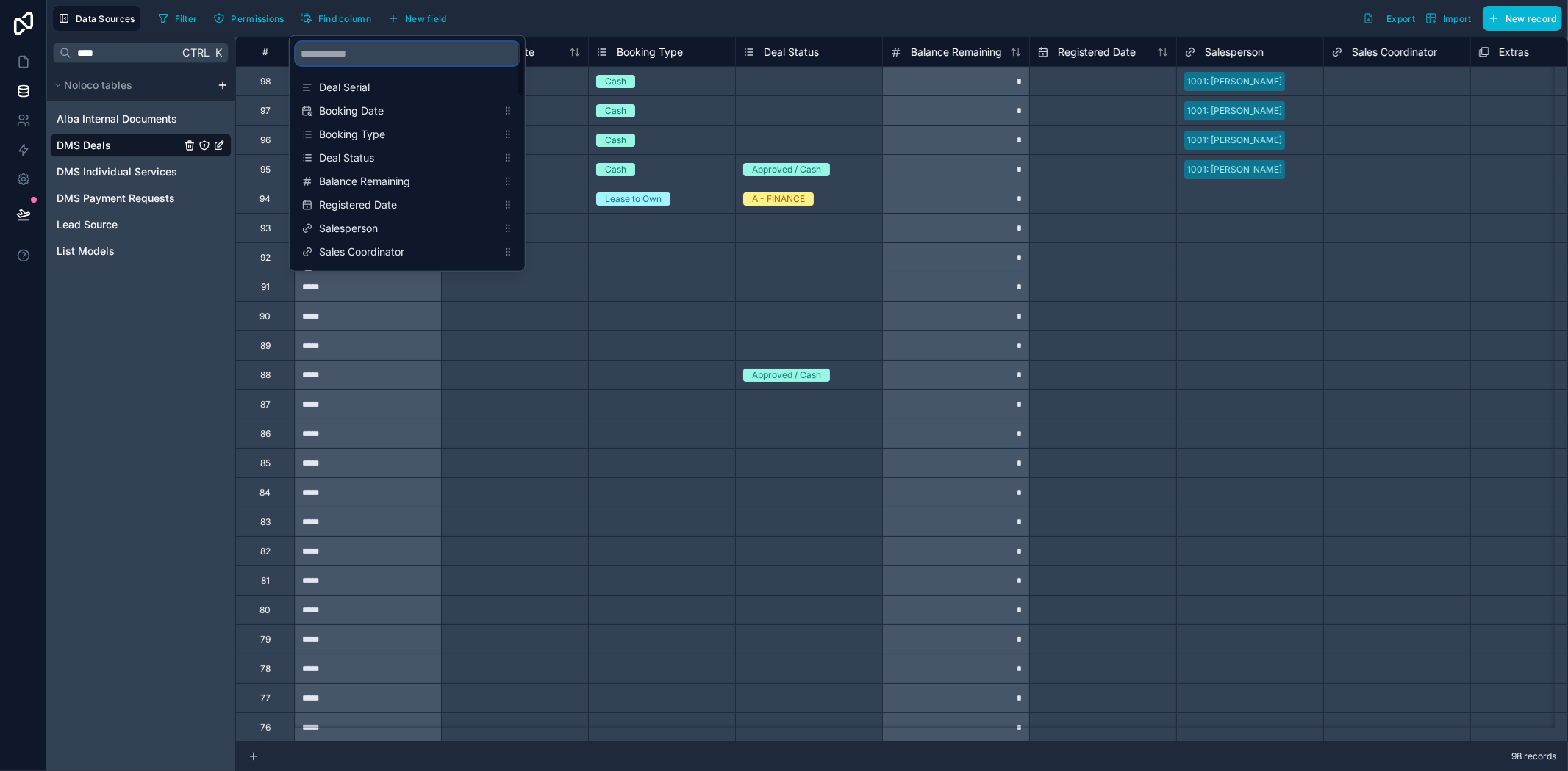
click at [360, 64] on input "scrollable content" at bounding box center [407, 53] width 223 height 24
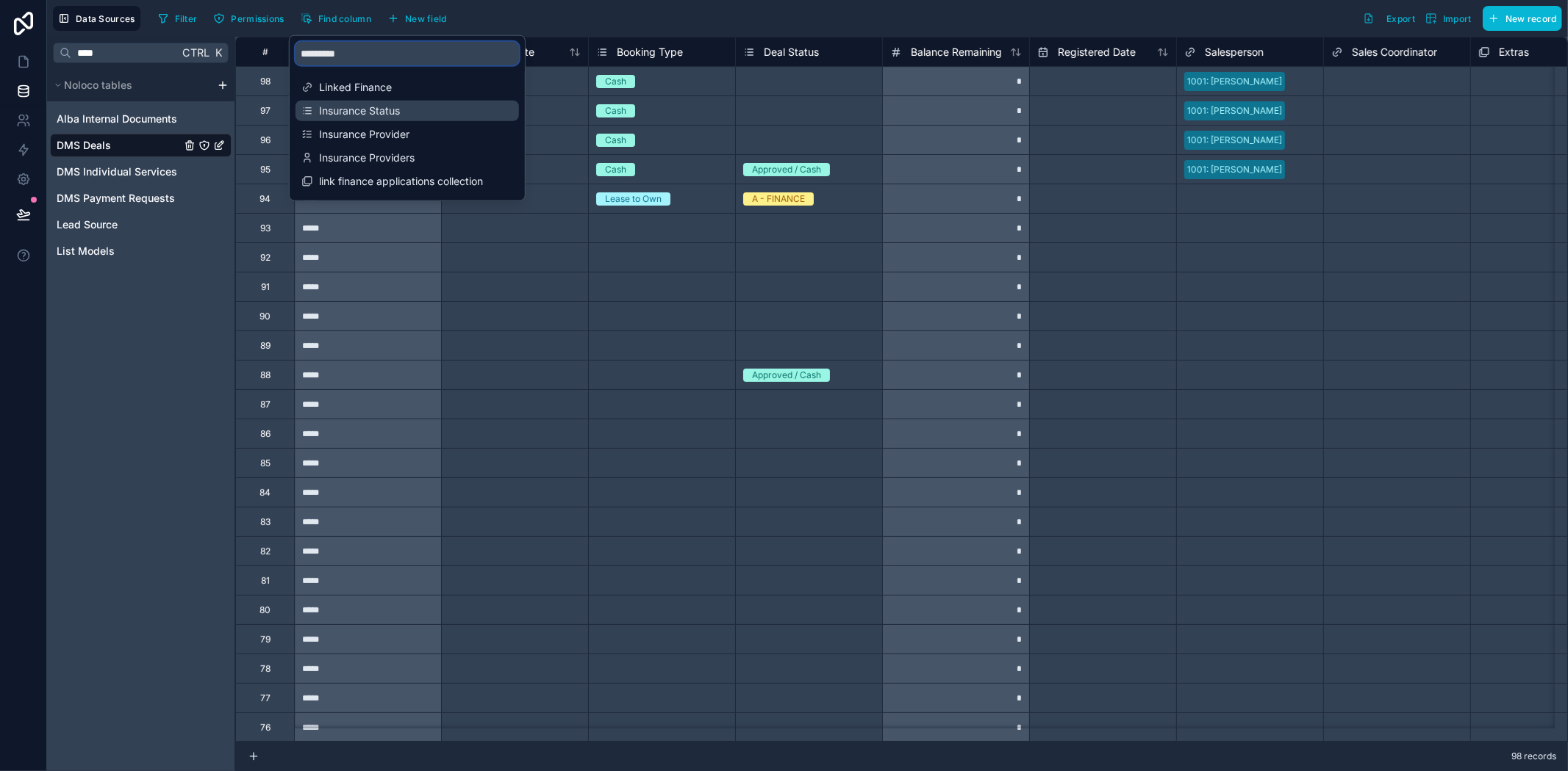
type input "*********"
click at [351, 113] on span "Insurance Status" at bounding box center [408, 111] width 178 height 15
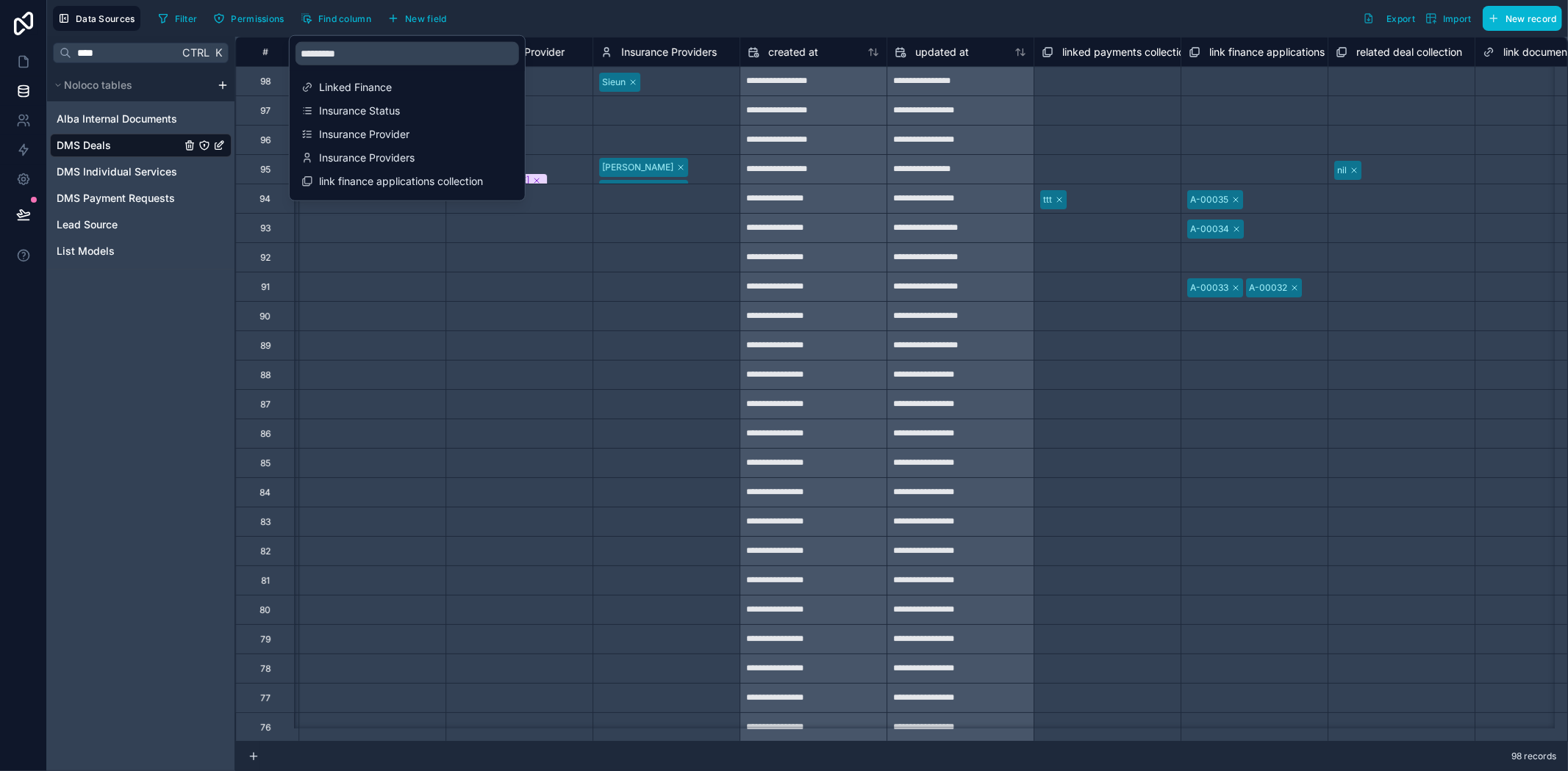
scroll to position [0, 3969]
click at [849, 26] on div "Filter Permissions Find column New field Export Import New record" at bounding box center [857, 18] width 1410 height 25
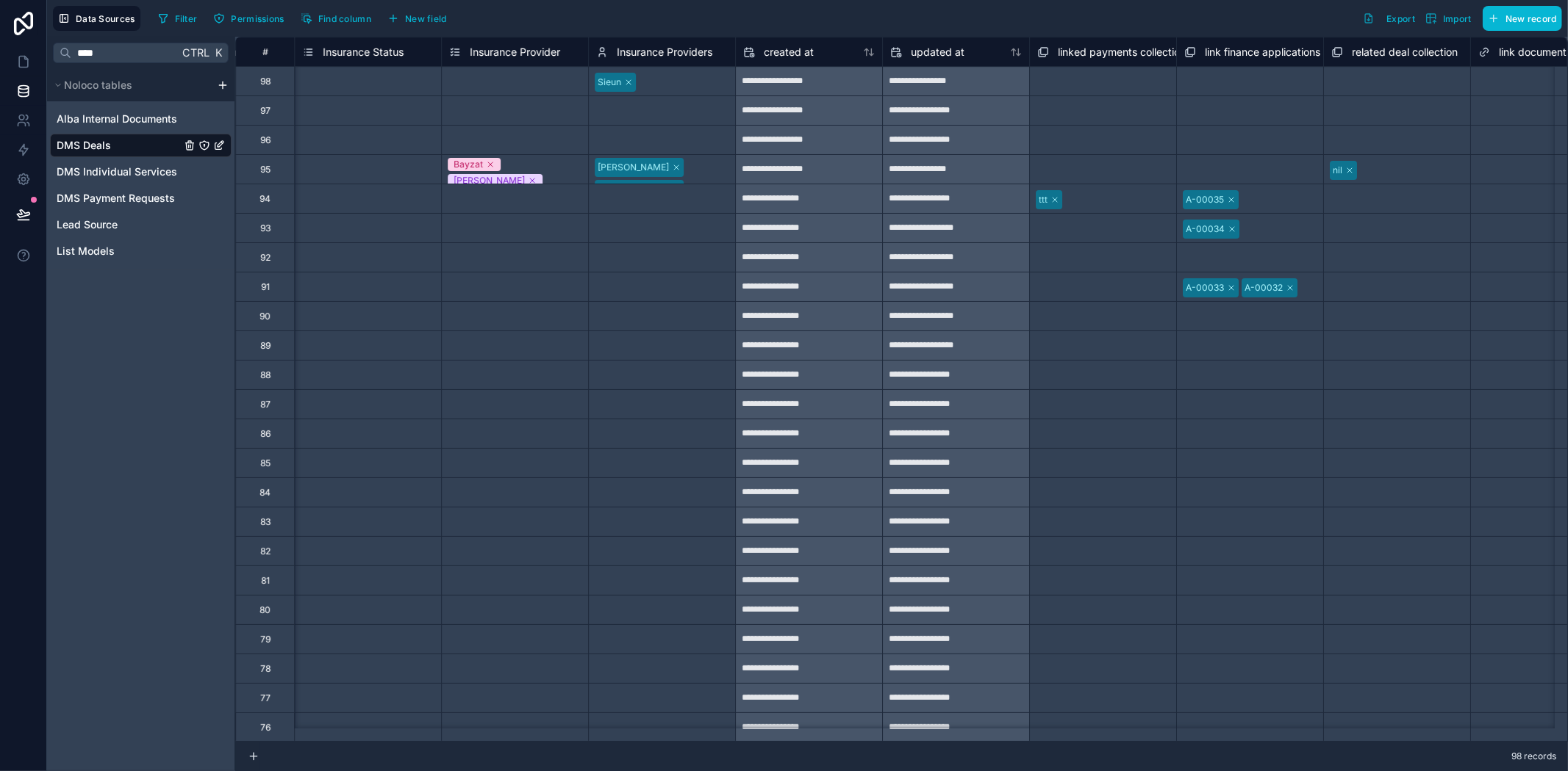
click at [364, 45] on span "Insurance Status" at bounding box center [363, 52] width 81 height 15
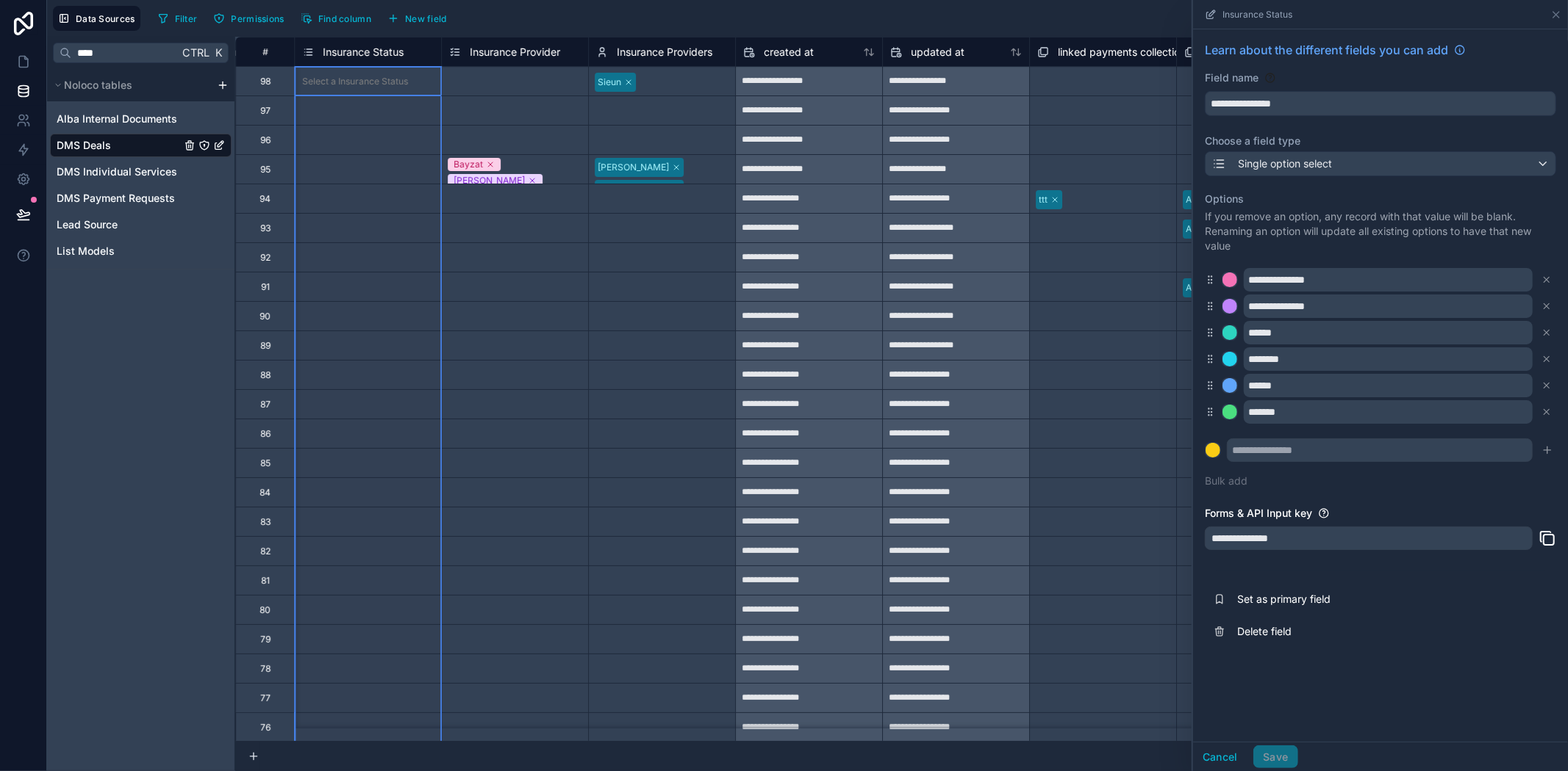
click at [1278, 753] on div "Cancel Save" at bounding box center [1245, 757] width 105 height 24
click at [1554, 16] on icon at bounding box center [1556, 15] width 11 height 11
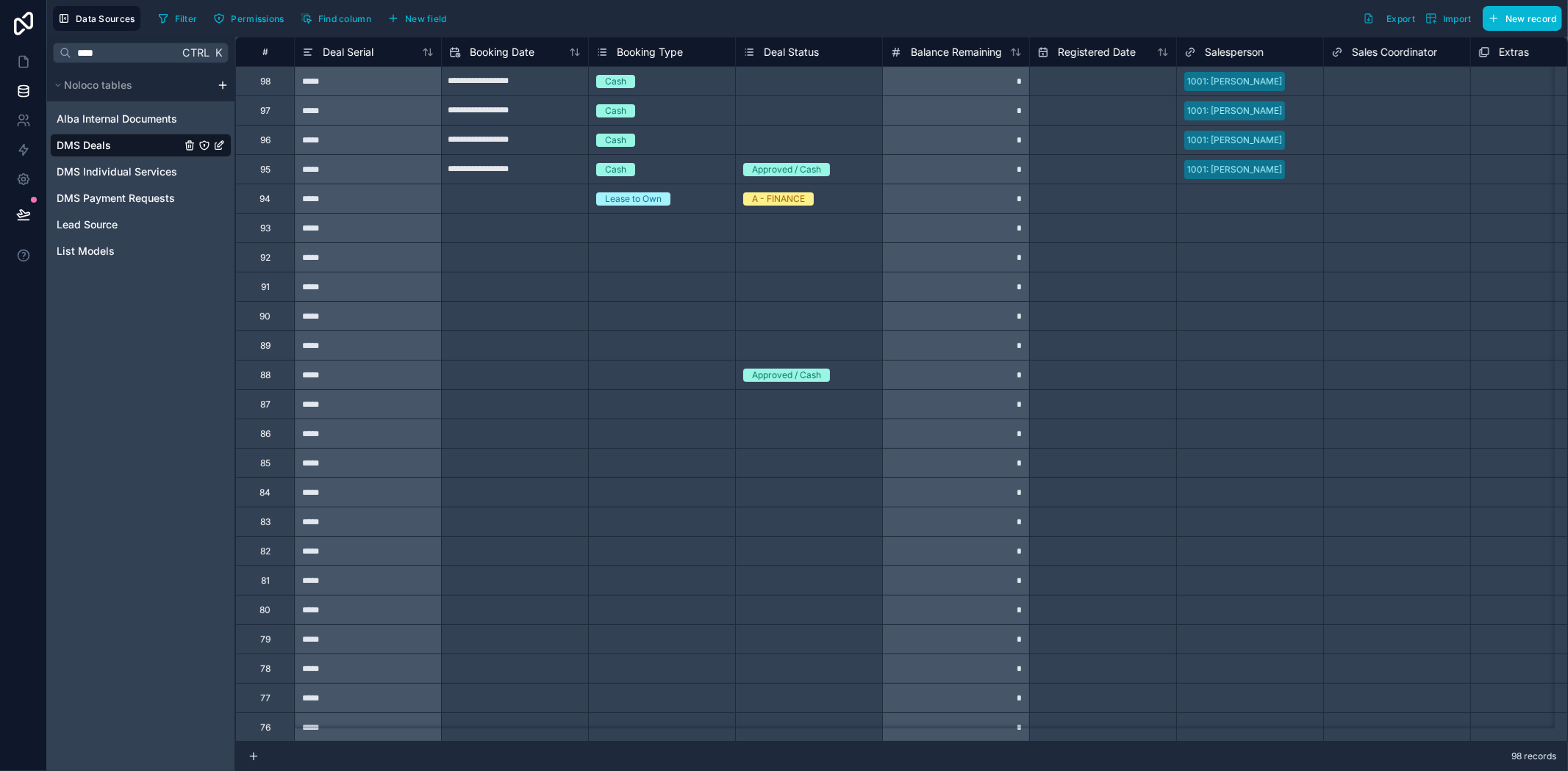
click at [812, 147] on div "Select a Deal Status" at bounding box center [808, 140] width 146 height 15
click at [827, 140] on div "Select a Deal Status" at bounding box center [808, 140] width 146 height 15
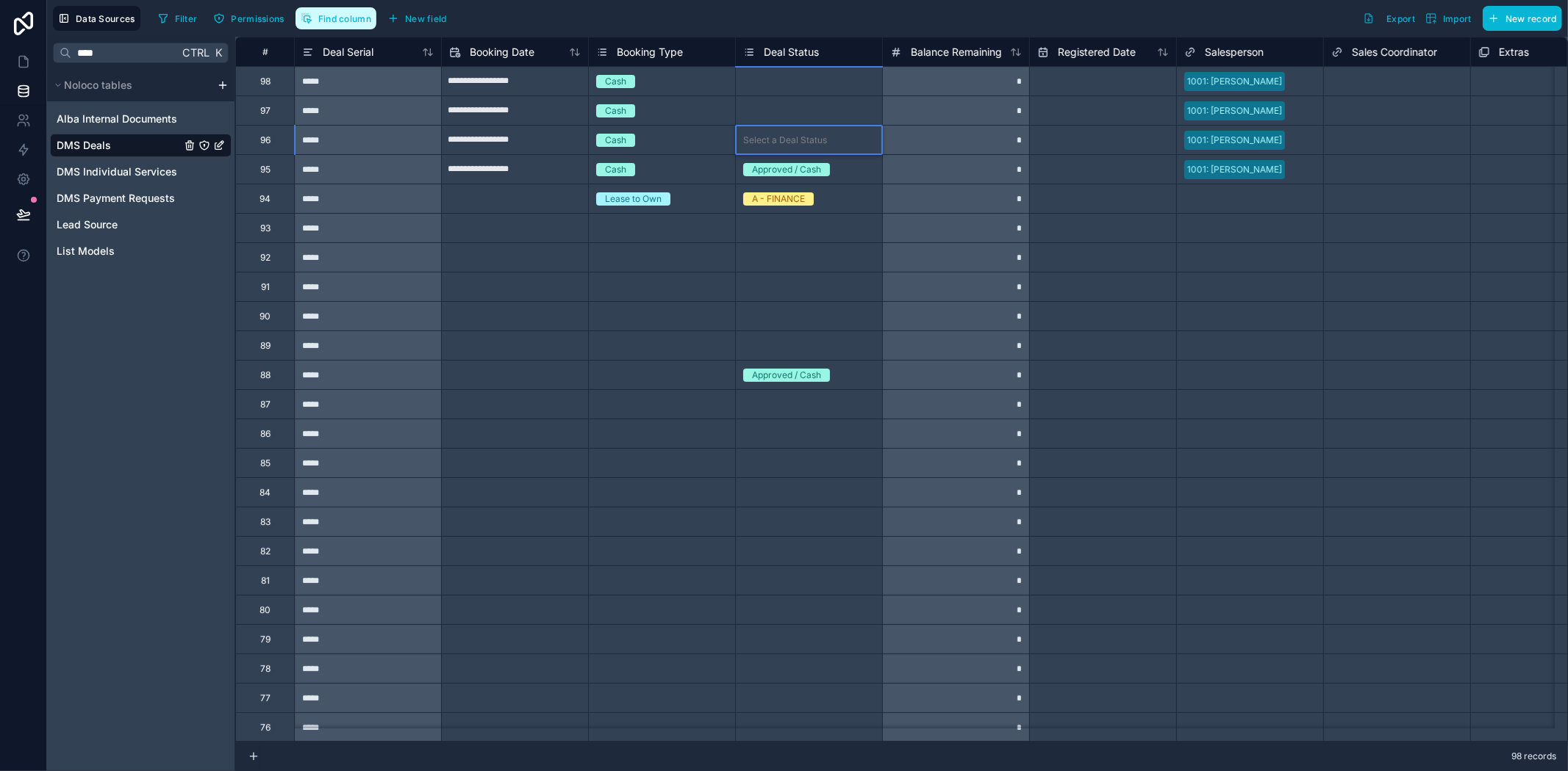
click at [349, 16] on span "Find column" at bounding box center [344, 19] width 53 height 11
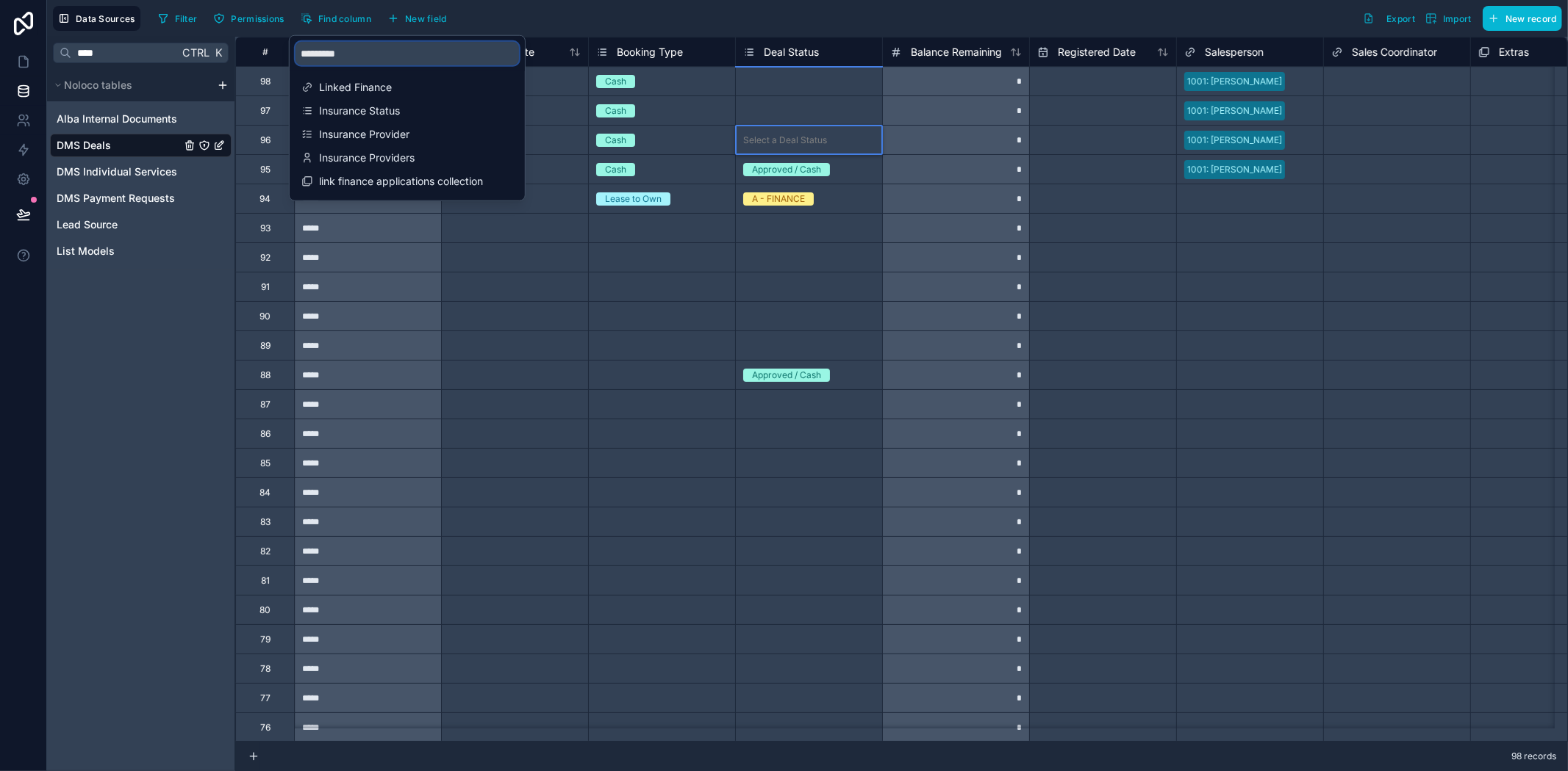
click at [347, 50] on input "*********" at bounding box center [407, 53] width 223 height 24
click at [377, 114] on span "Insurance Status" at bounding box center [408, 111] width 178 height 15
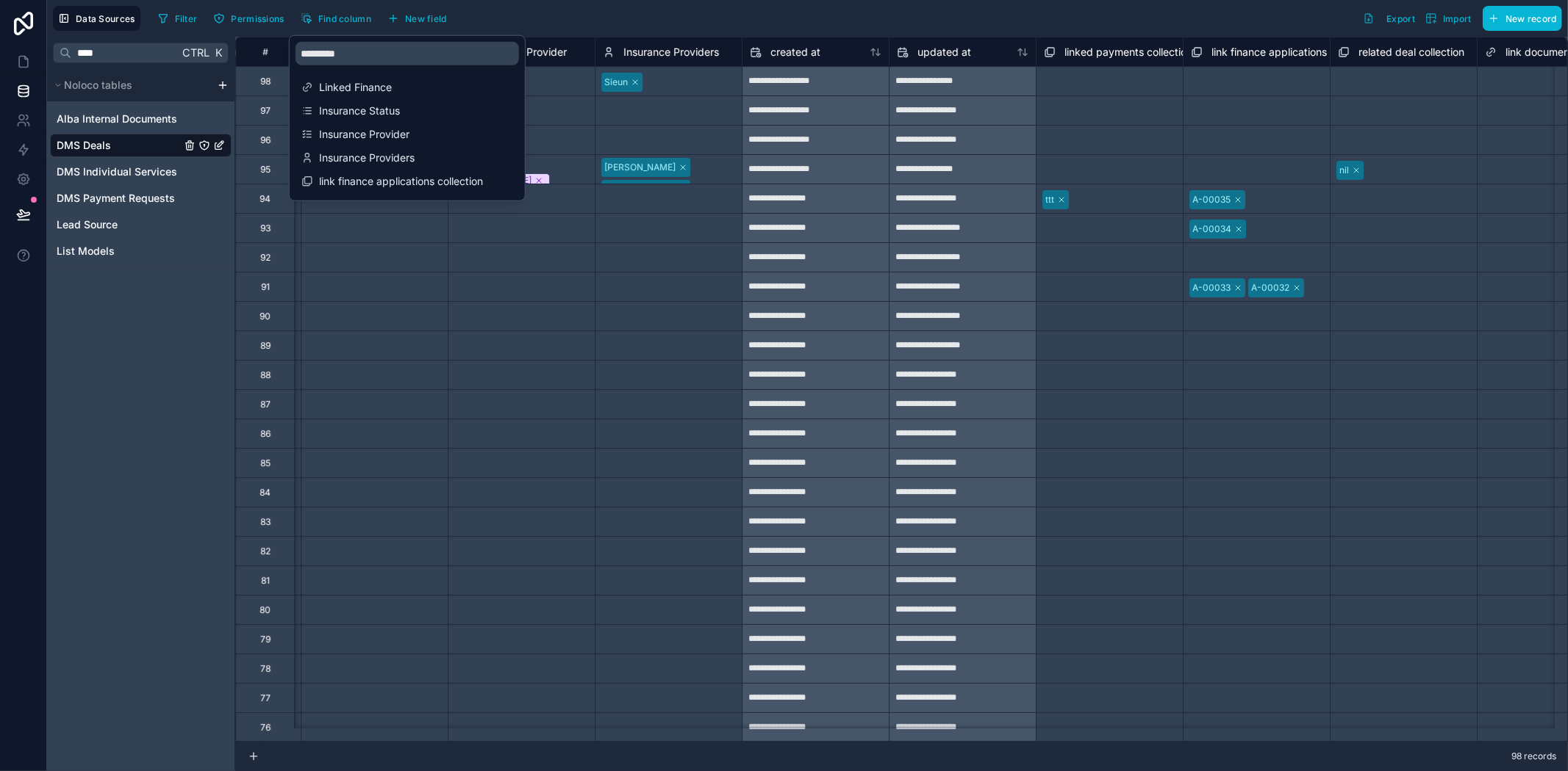
scroll to position [0, 3969]
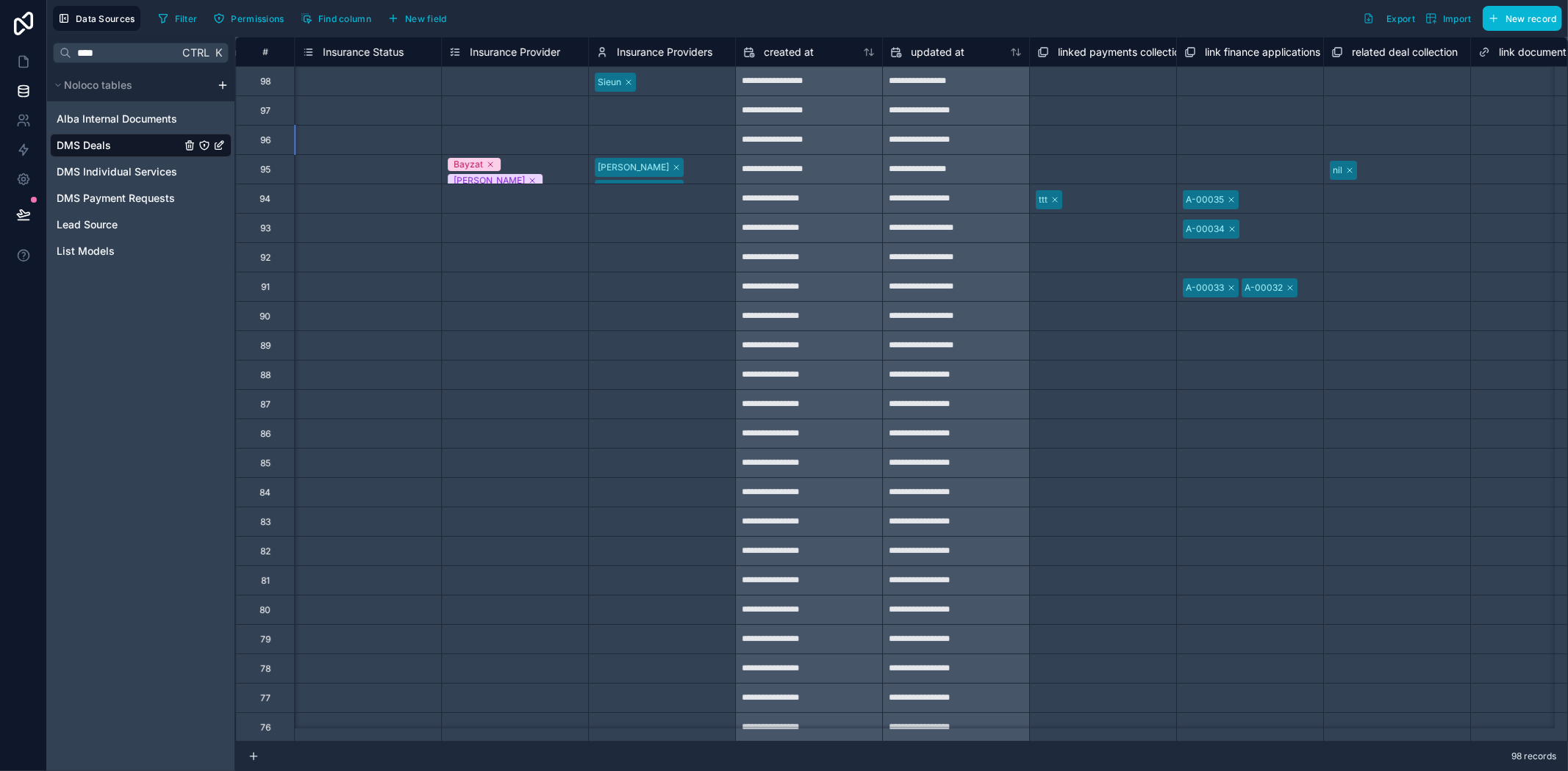
click at [849, 19] on div "Filter Permissions Find column New field Export Import New record" at bounding box center [857, 18] width 1410 height 25
drag, startPoint x: 17, startPoint y: 143, endPoint x: 41, endPoint y: 126, distance: 29.4
click at [17, 143] on icon at bounding box center [24, 150] width 15 height 15
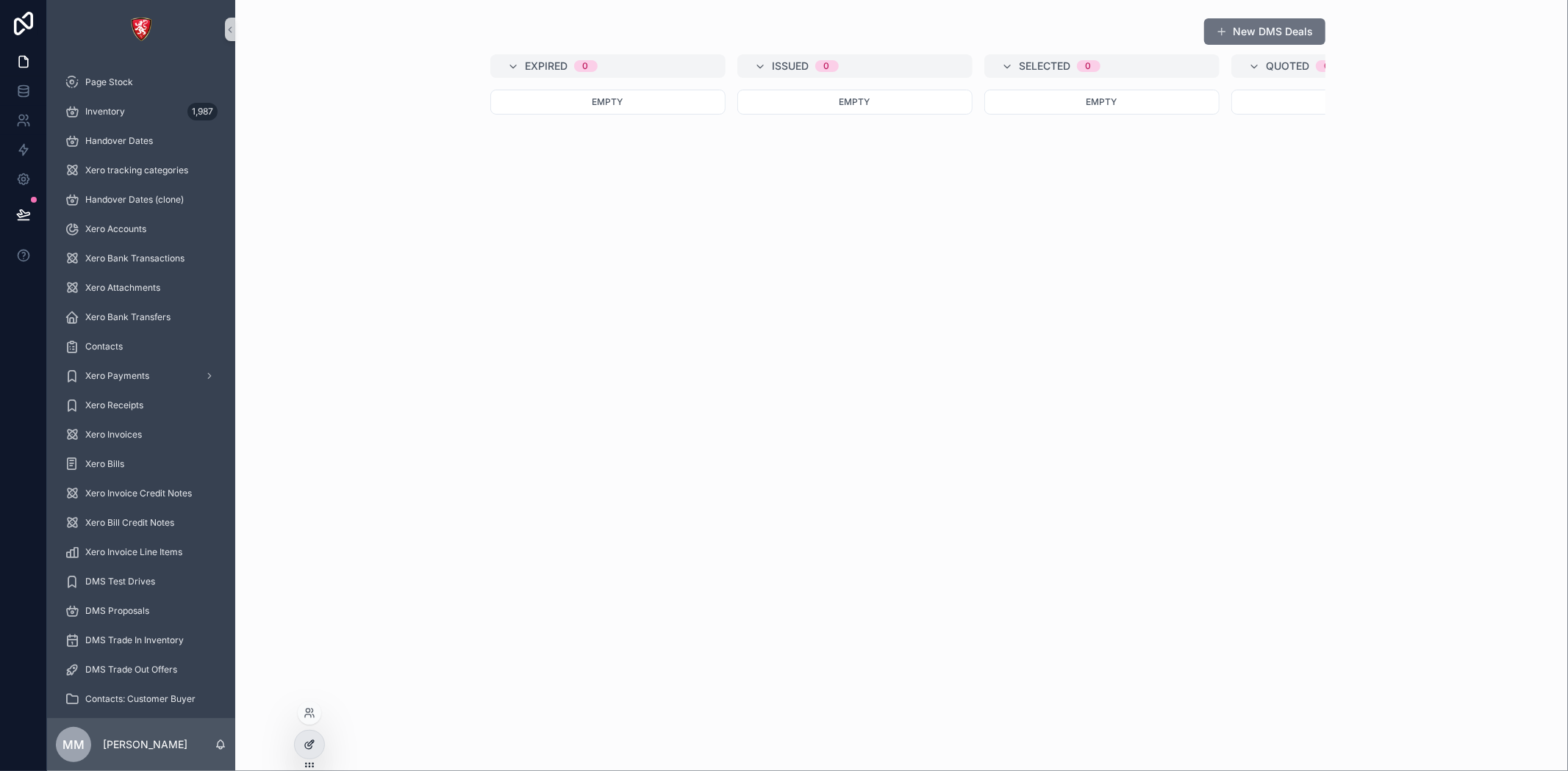
click at [310, 739] on icon at bounding box center [309, 745] width 11 height 11
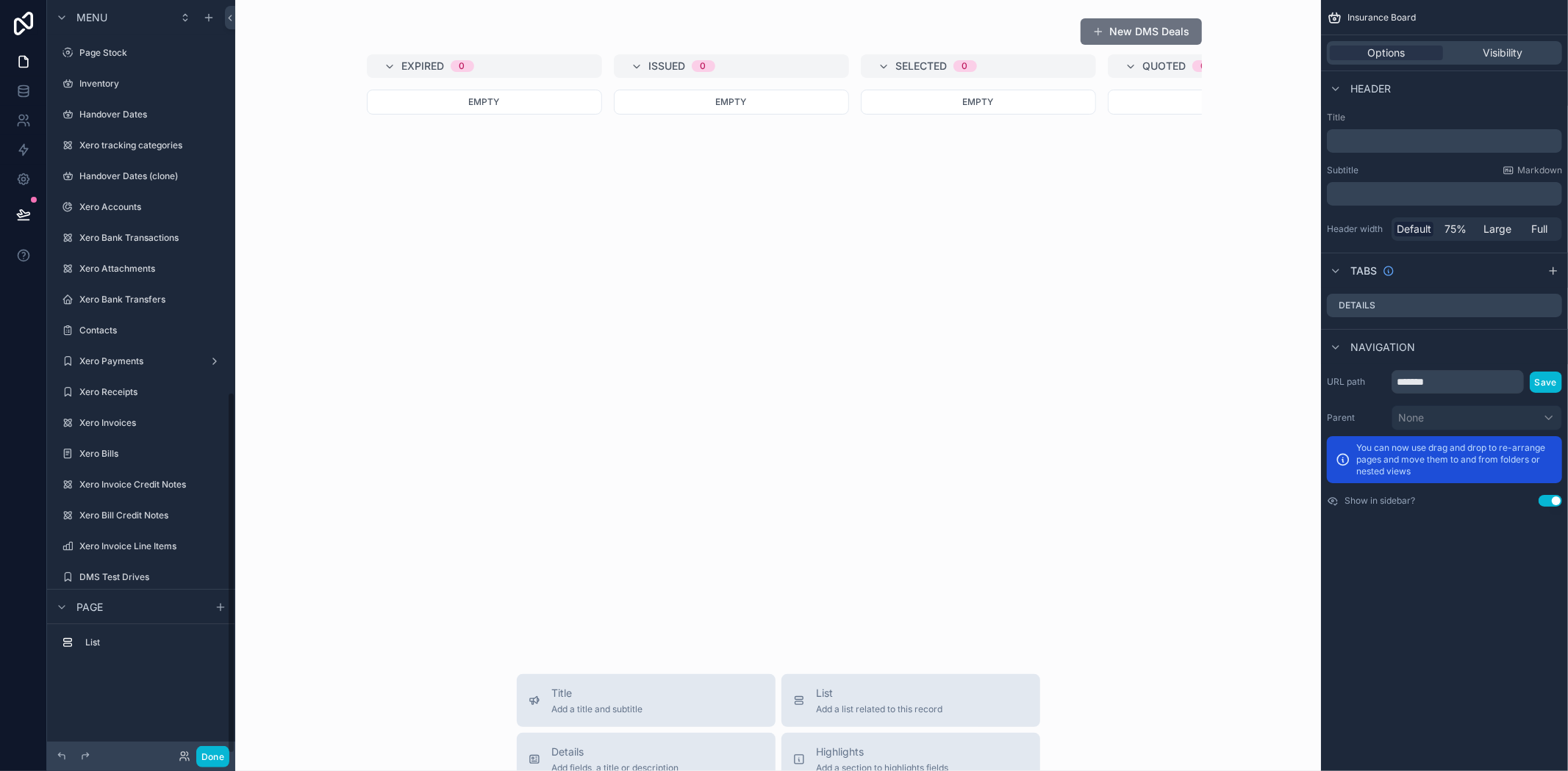
scroll to position [817, 0]
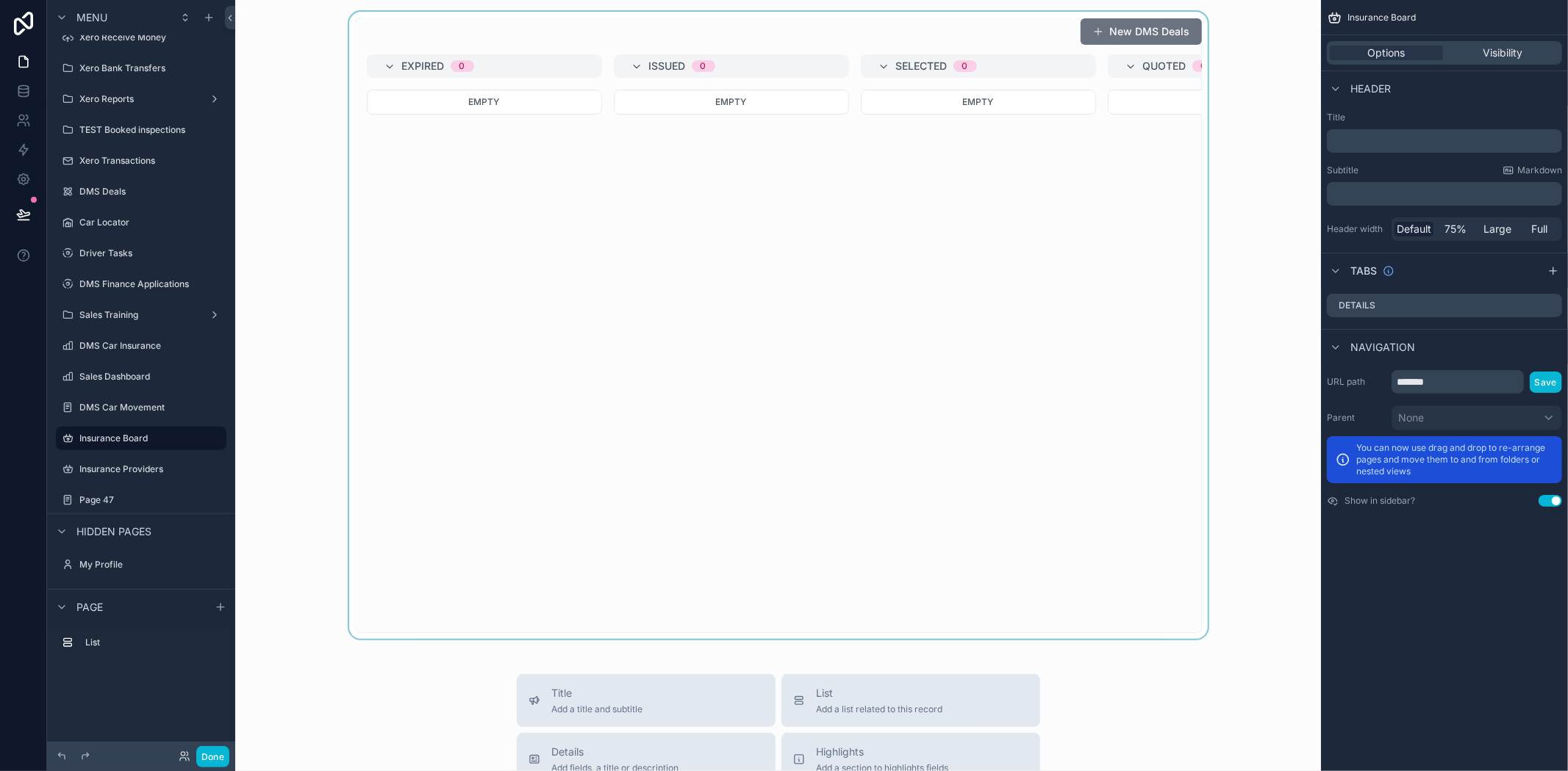
click at [1089, 105] on div "scrollable content" at bounding box center [778, 325] width 1062 height 628
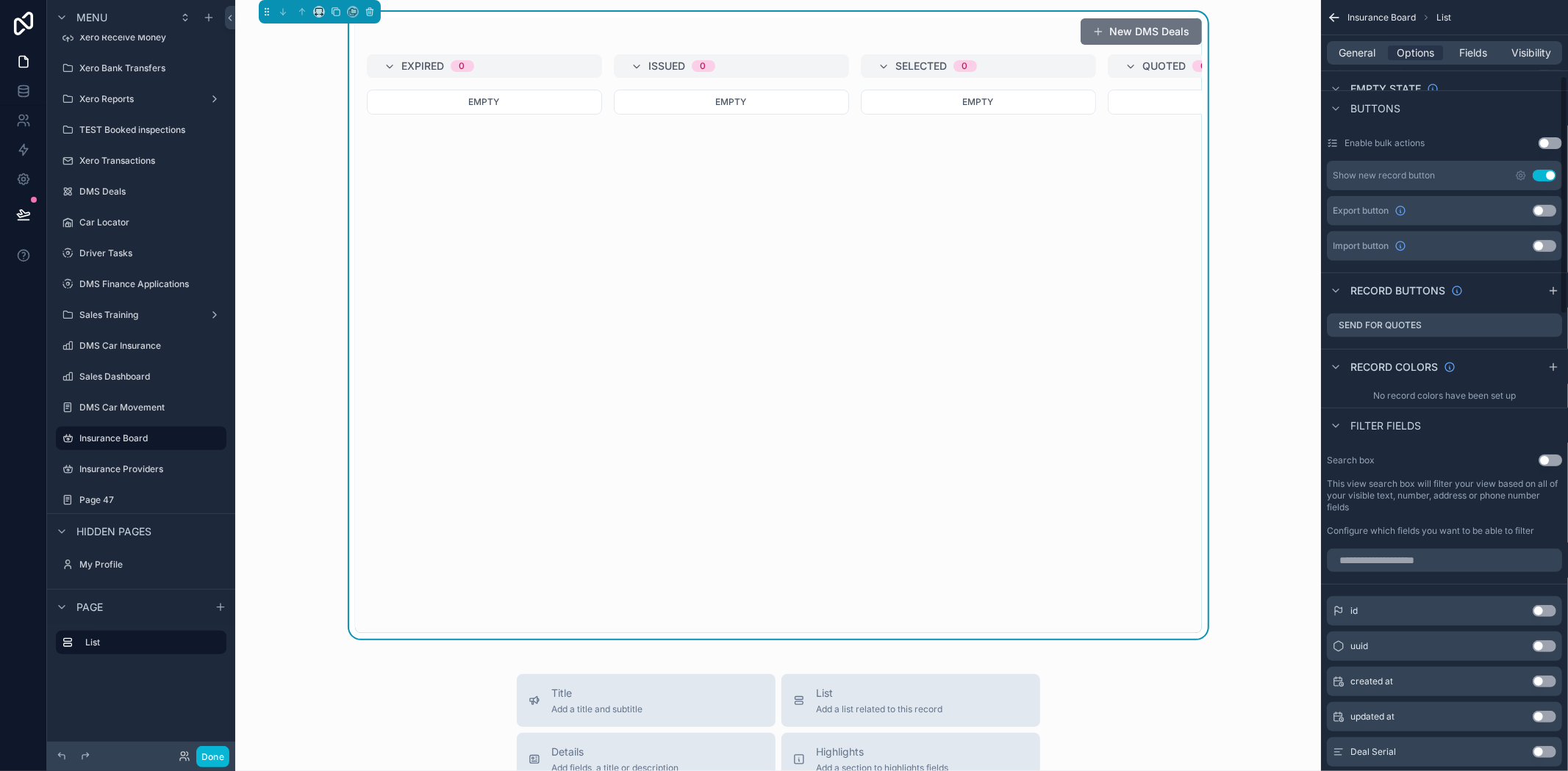
scroll to position [245, 0]
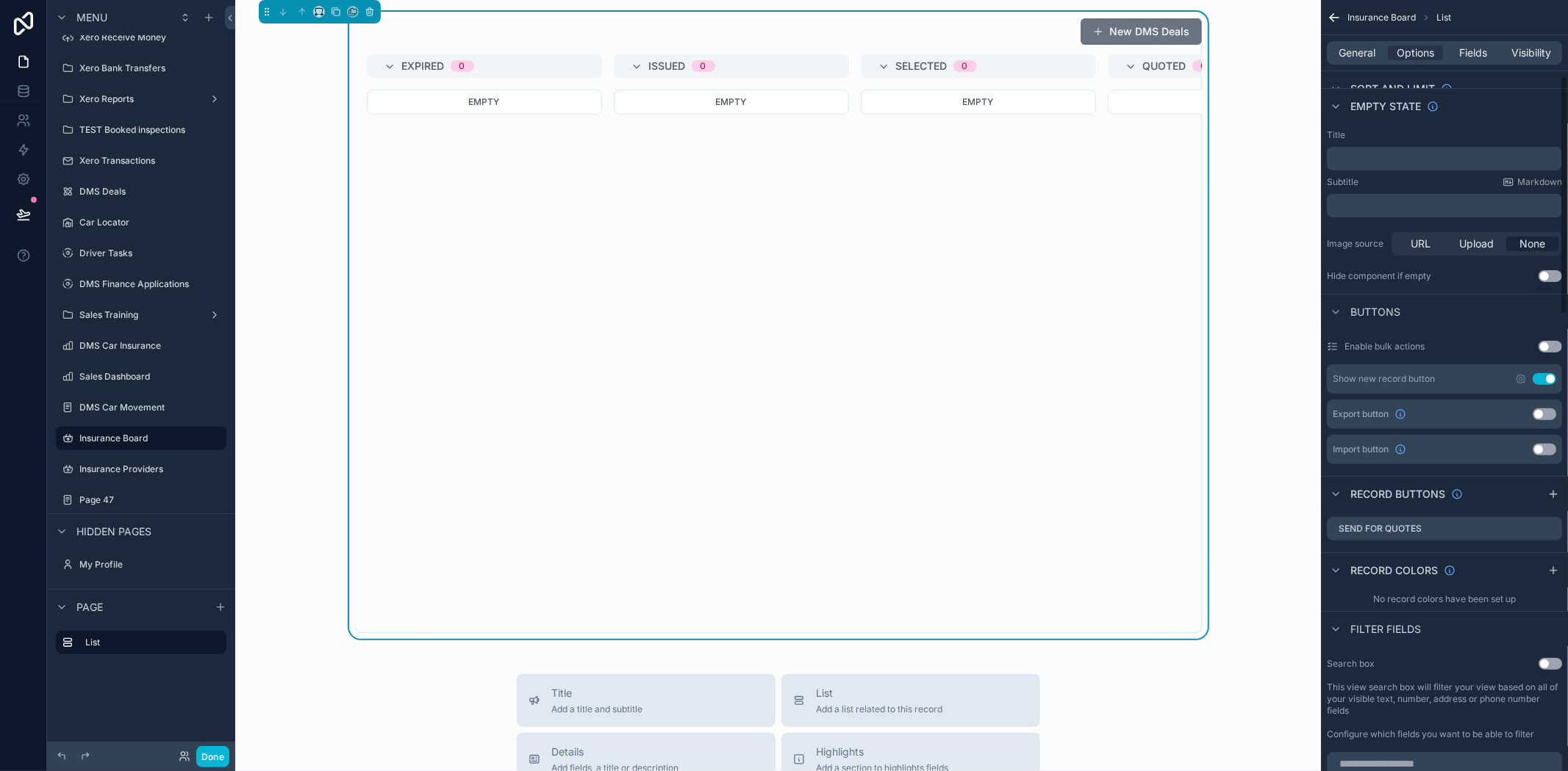
click at [1551, 378] on button "Use setting" at bounding box center [1544, 379] width 24 height 11
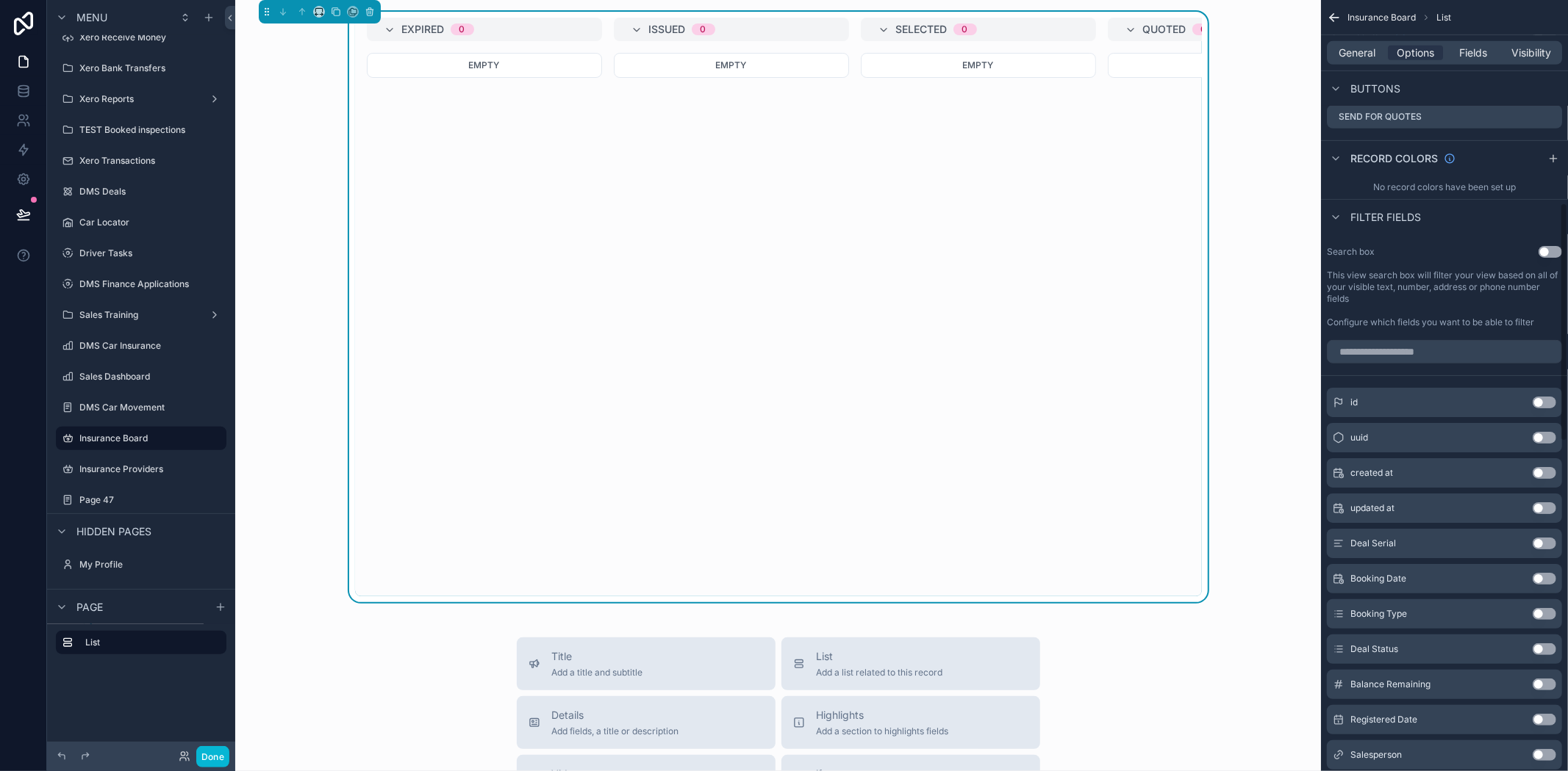
scroll to position [249, 0]
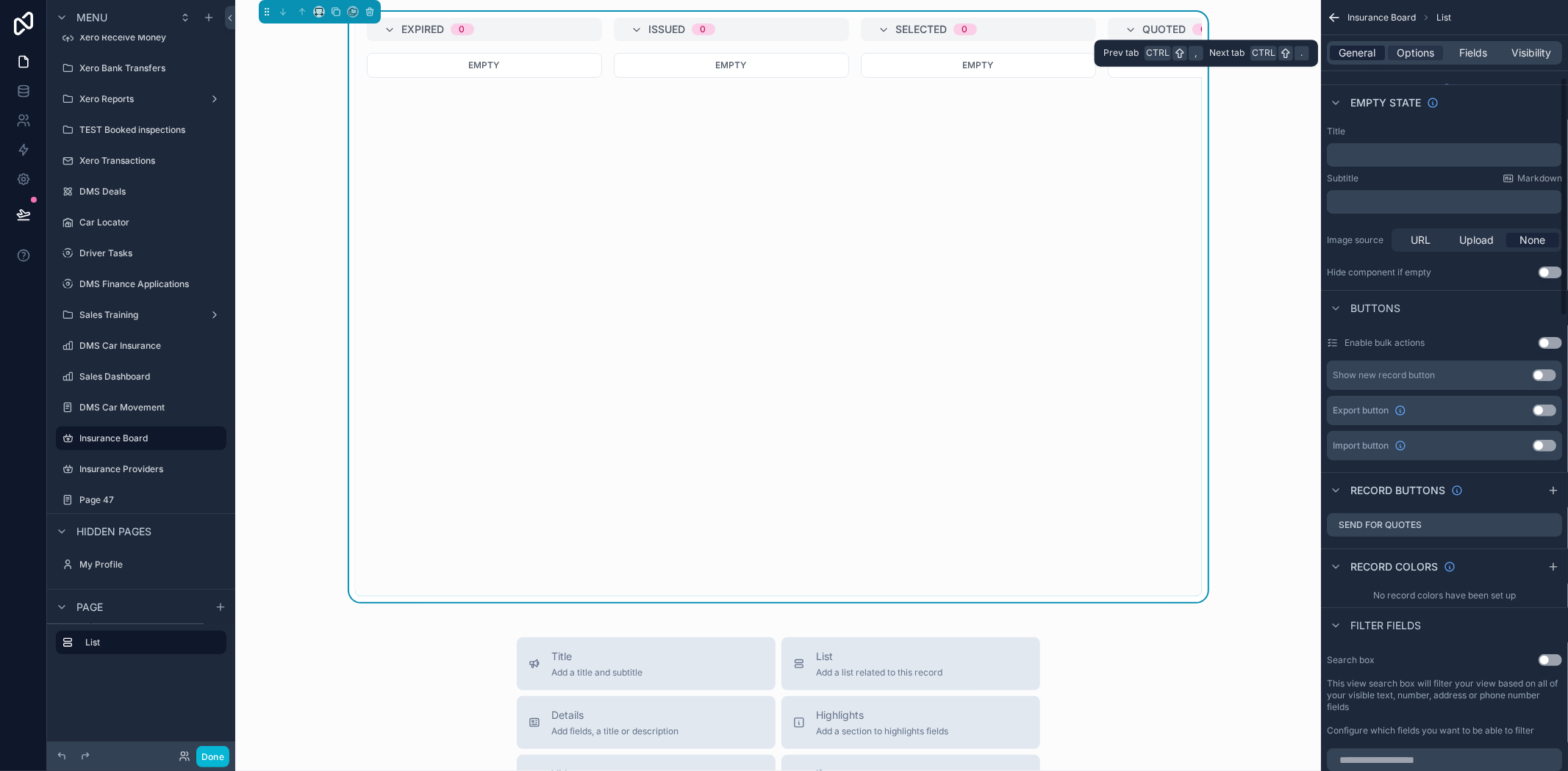
click at [1358, 54] on span "General" at bounding box center [1357, 53] width 37 height 15
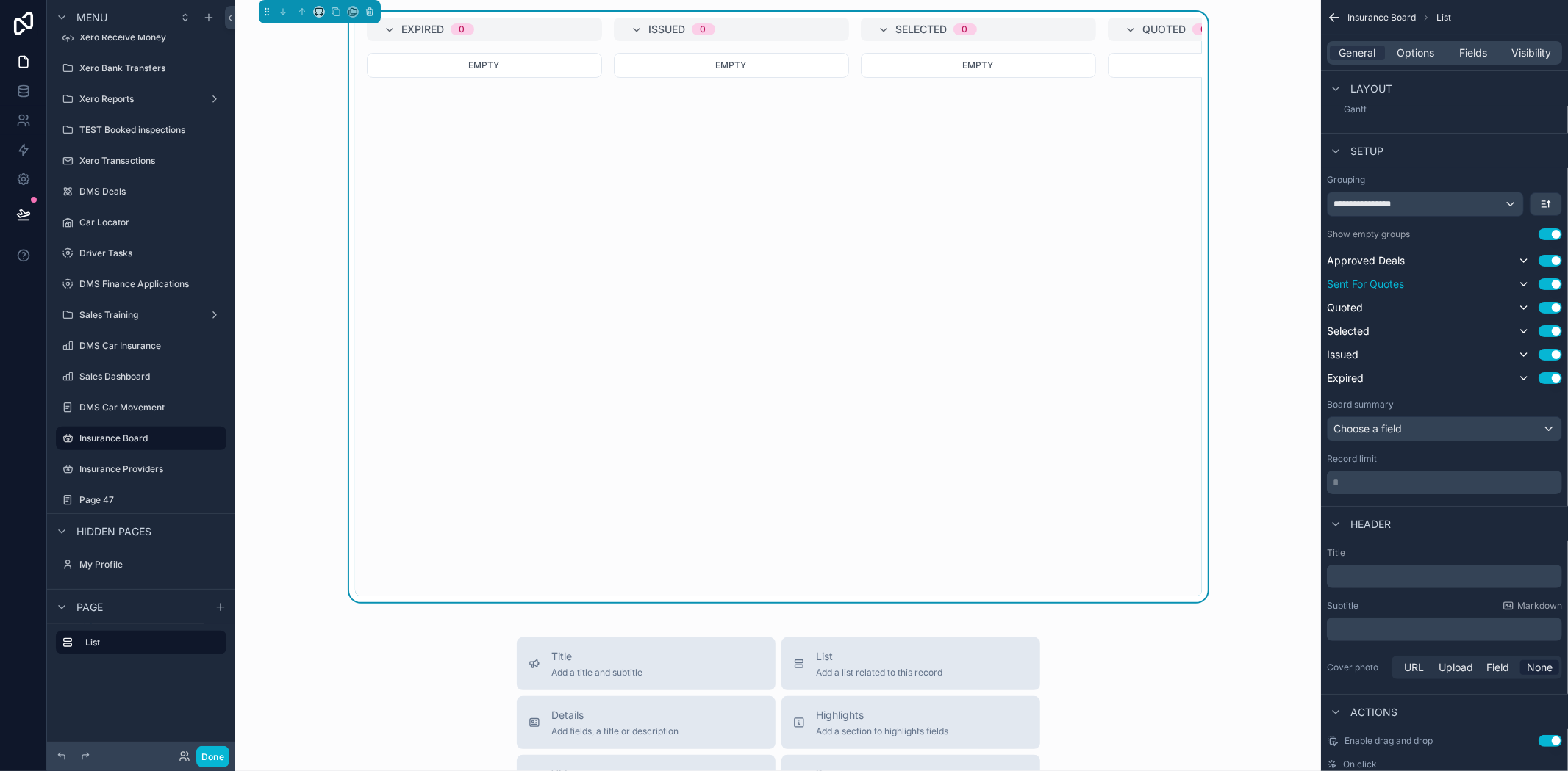
drag, startPoint x: 1342, startPoint y: 261, endPoint x: 1340, endPoint y: 283, distance: 22.1
click at [1340, 283] on div "Approved Deals Use setting Sent For Quotes Use setting Quoted Use setting Selec…" at bounding box center [1444, 319] width 235 height 135
click at [1345, 384] on span "Expired" at bounding box center [1345, 378] width 37 height 15
click at [1542, 196] on button "scrollable content" at bounding box center [1546, 204] width 31 height 22
click at [1517, 262] on span "Last -> First" at bounding box center [1517, 266] width 56 height 18
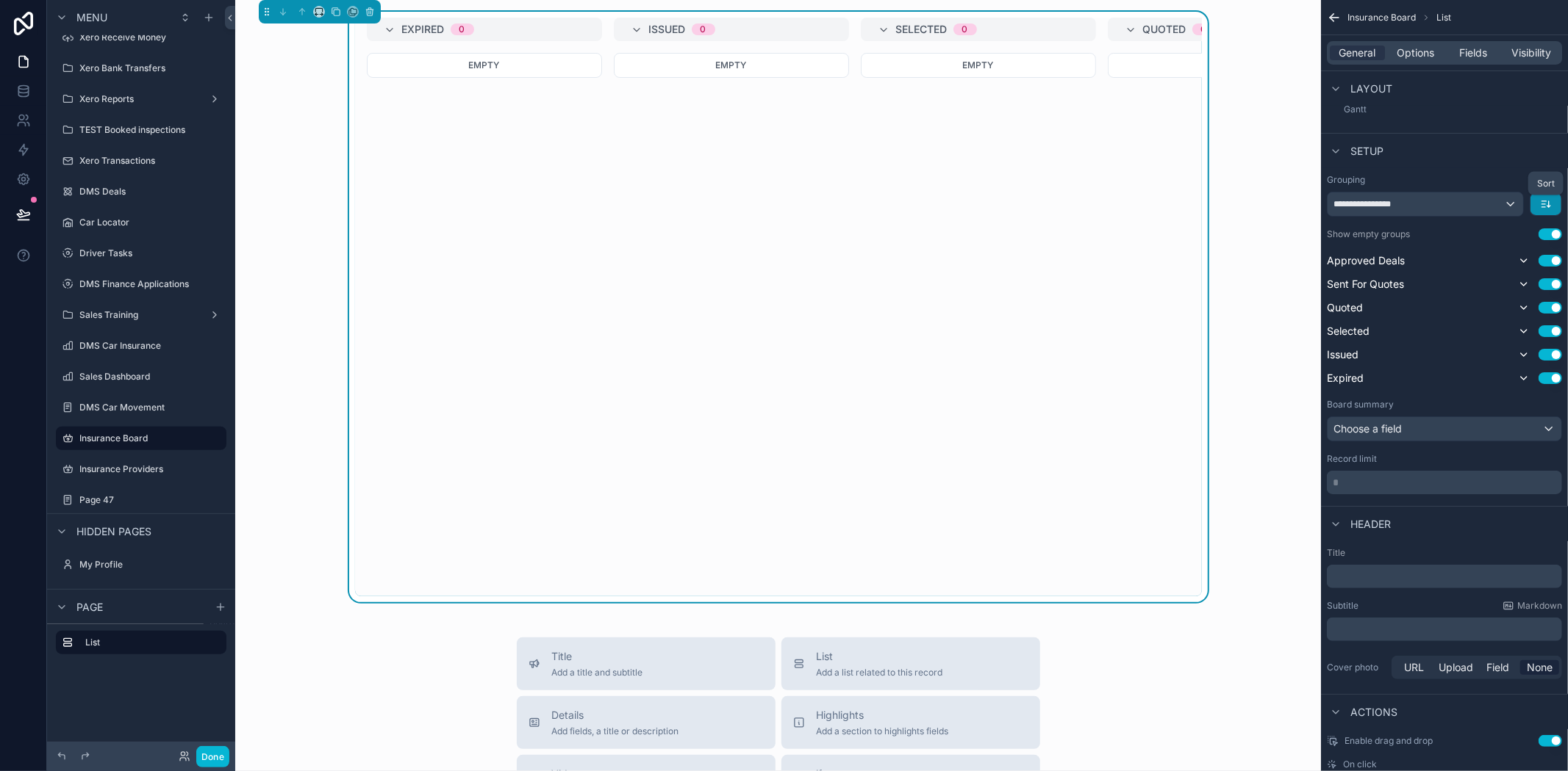
click at [1539, 198] on icon "scrollable content" at bounding box center [1545, 204] width 11 height 11
click at [1524, 237] on span "First -> Last" at bounding box center [1517, 237] width 56 height 18
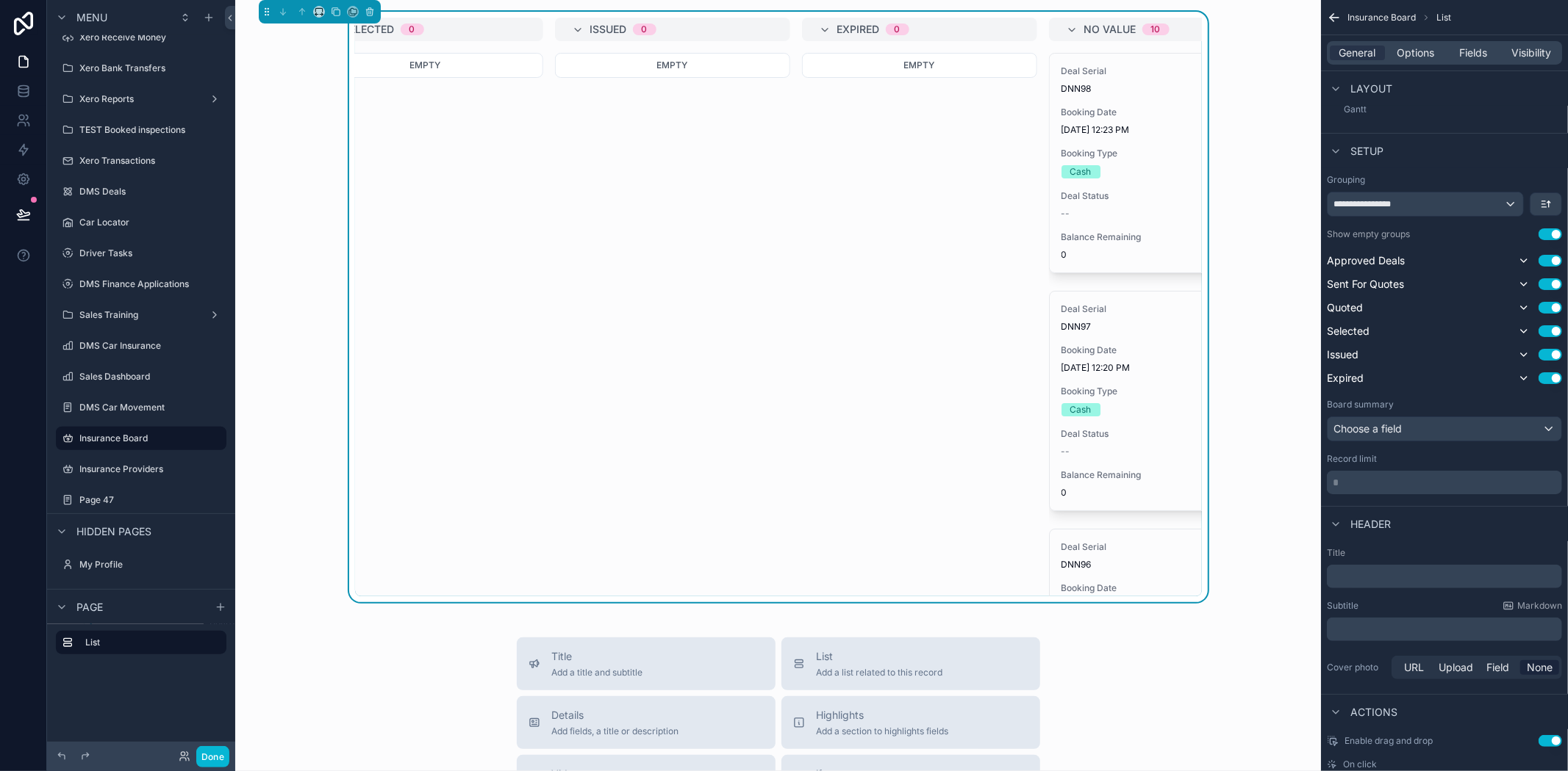
scroll to position [0, 1044]
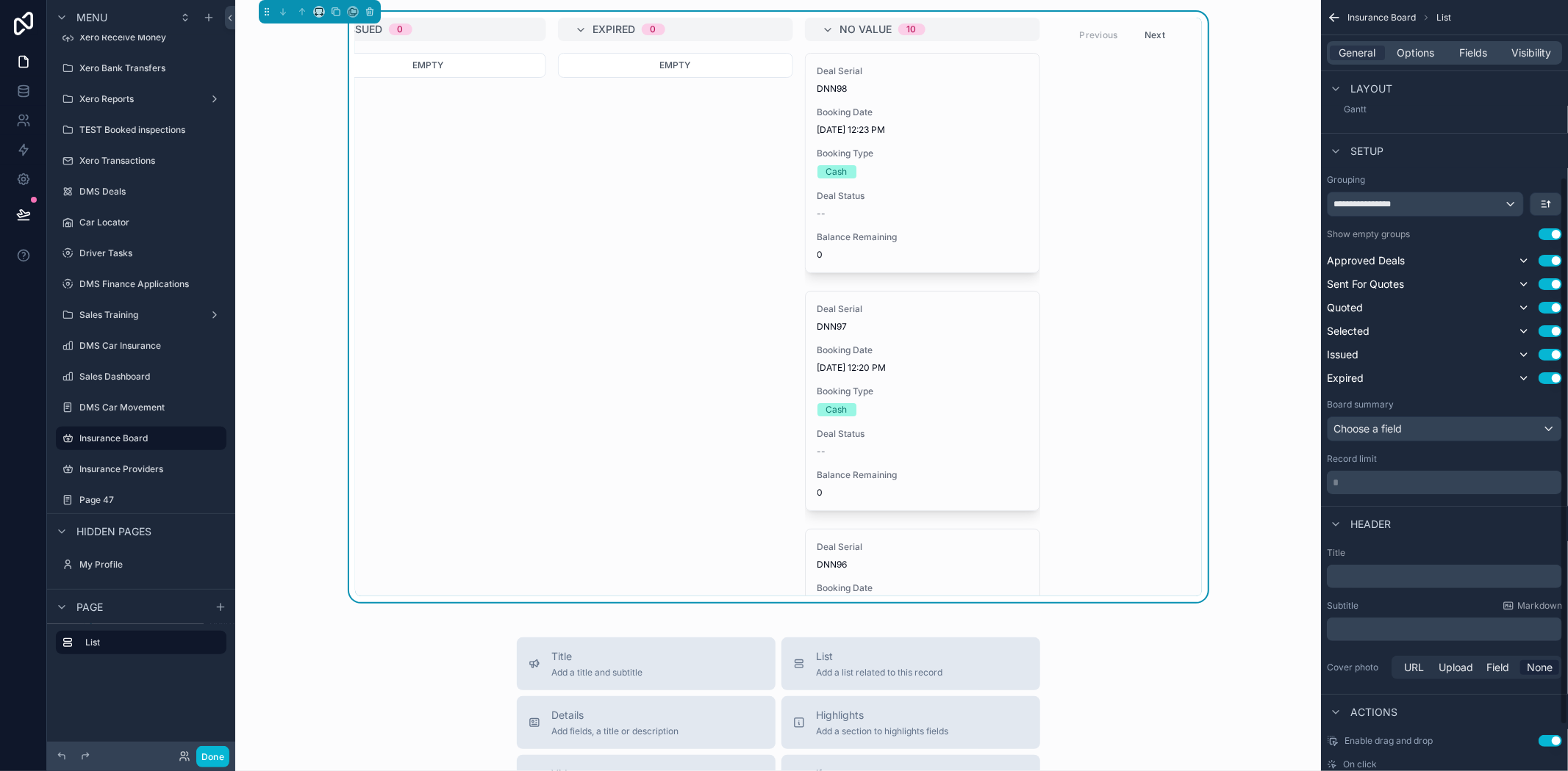
click at [1331, 23] on icon "scrollable content" at bounding box center [1334, 18] width 15 height 15
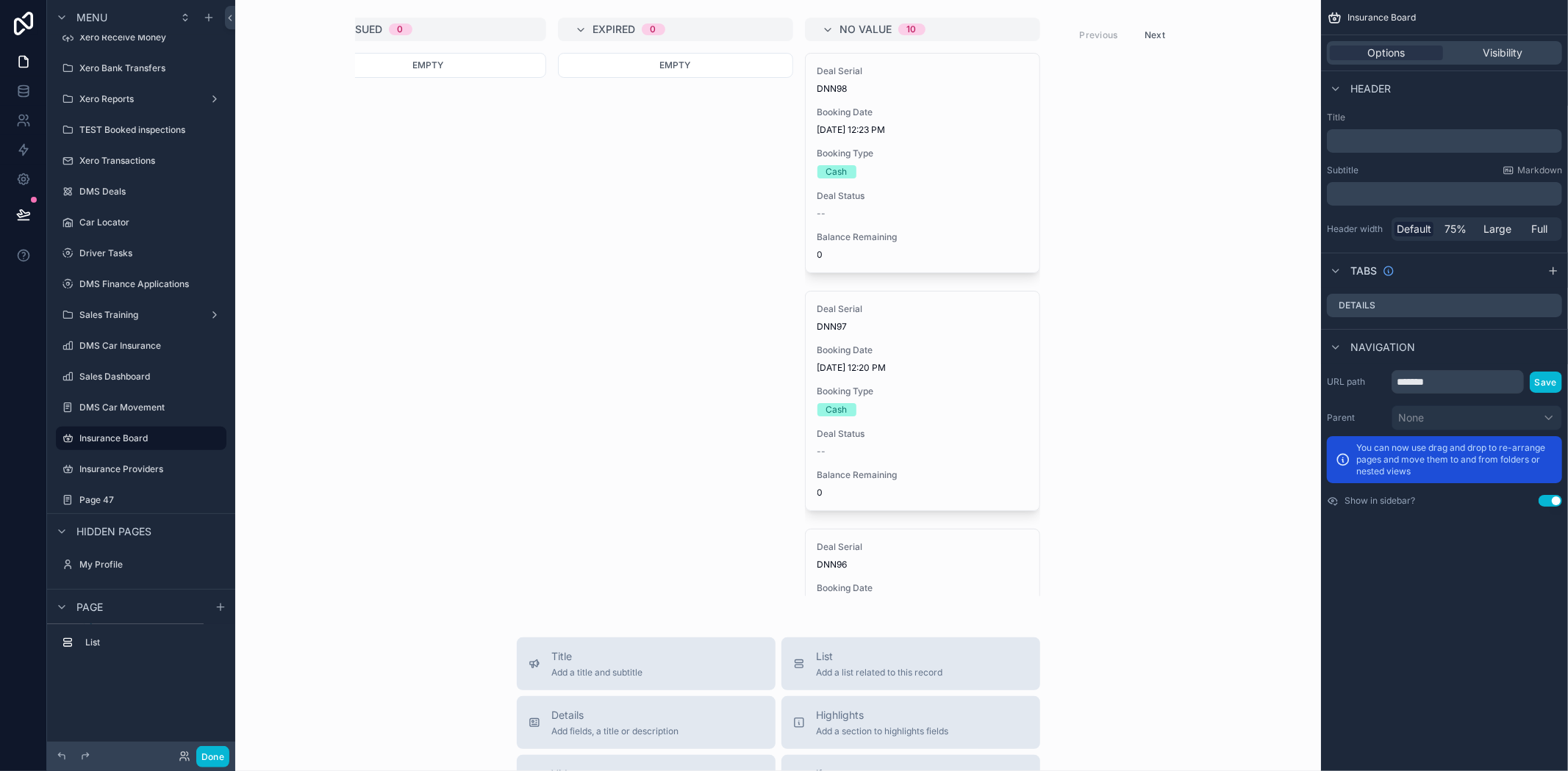
scroll to position [0, 0]
click at [219, 752] on button "Done" at bounding box center [213, 757] width 33 height 21
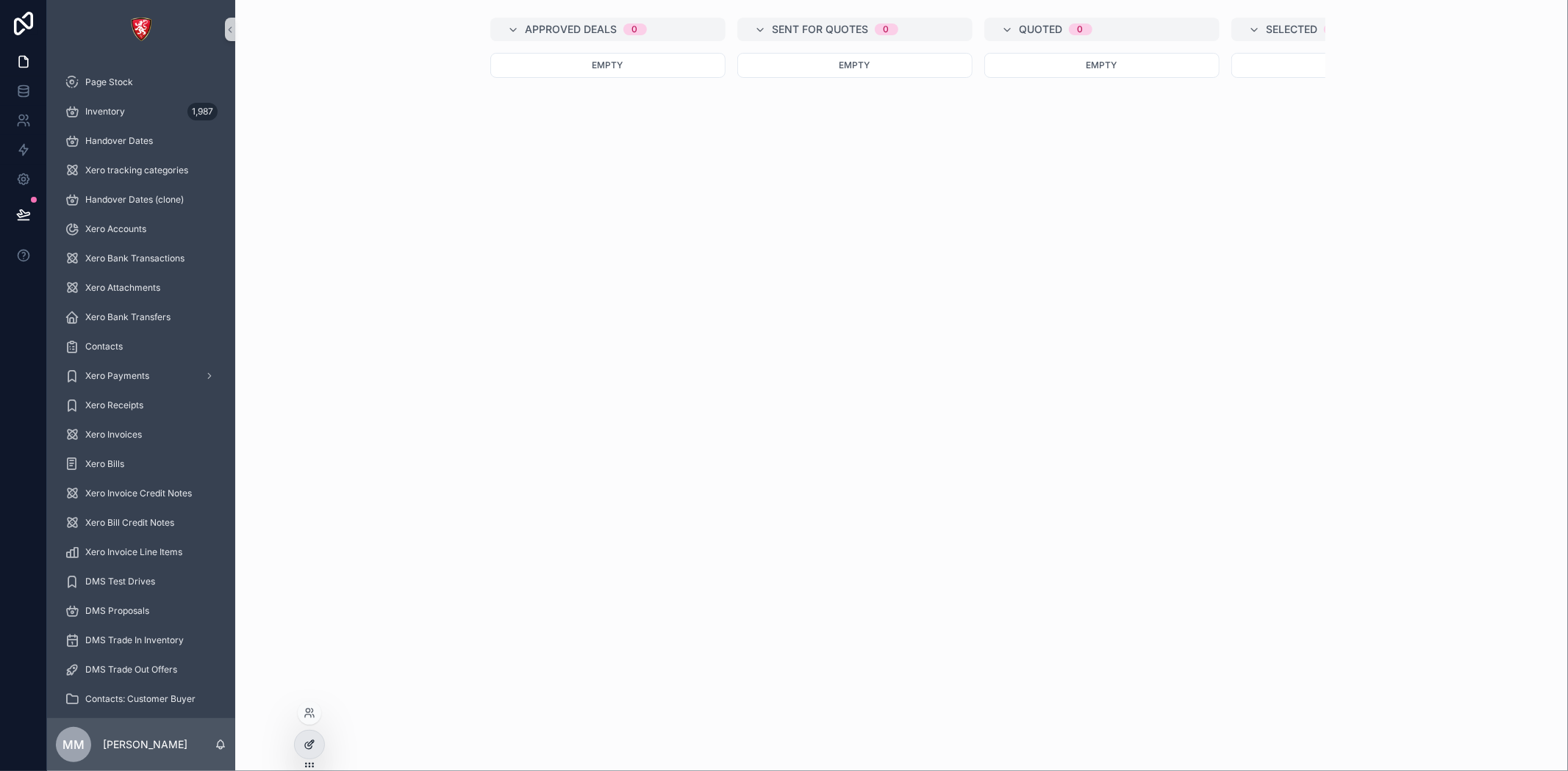
click at [307, 753] on div at bounding box center [309, 745] width 29 height 28
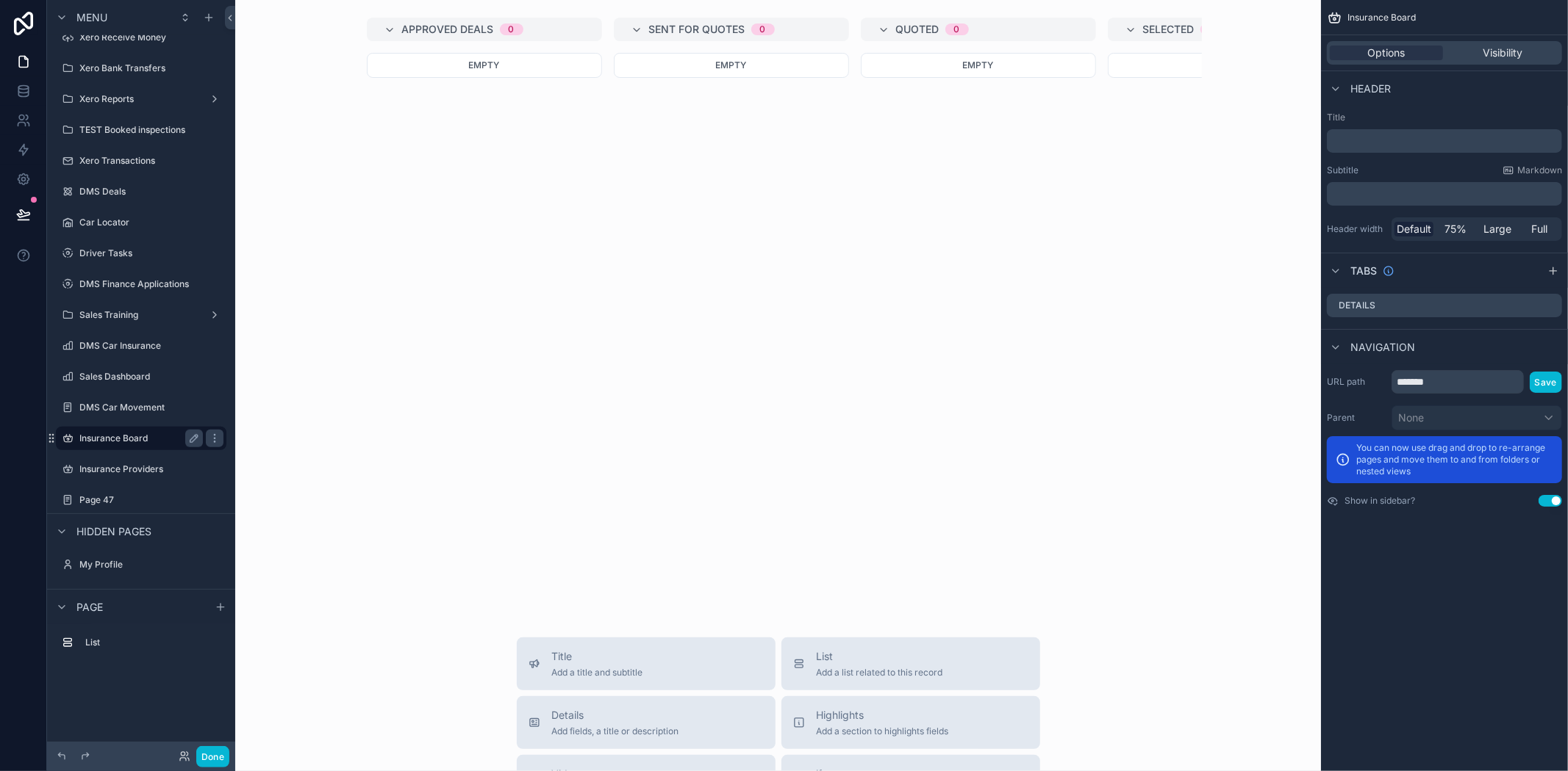
click at [143, 438] on label "Insurance Board" at bounding box center [138, 438] width 117 height 11
click at [132, 435] on label "Insurance Board" at bounding box center [138, 438] width 117 height 11
click at [224, 753] on button "Done" at bounding box center [213, 757] width 33 height 21
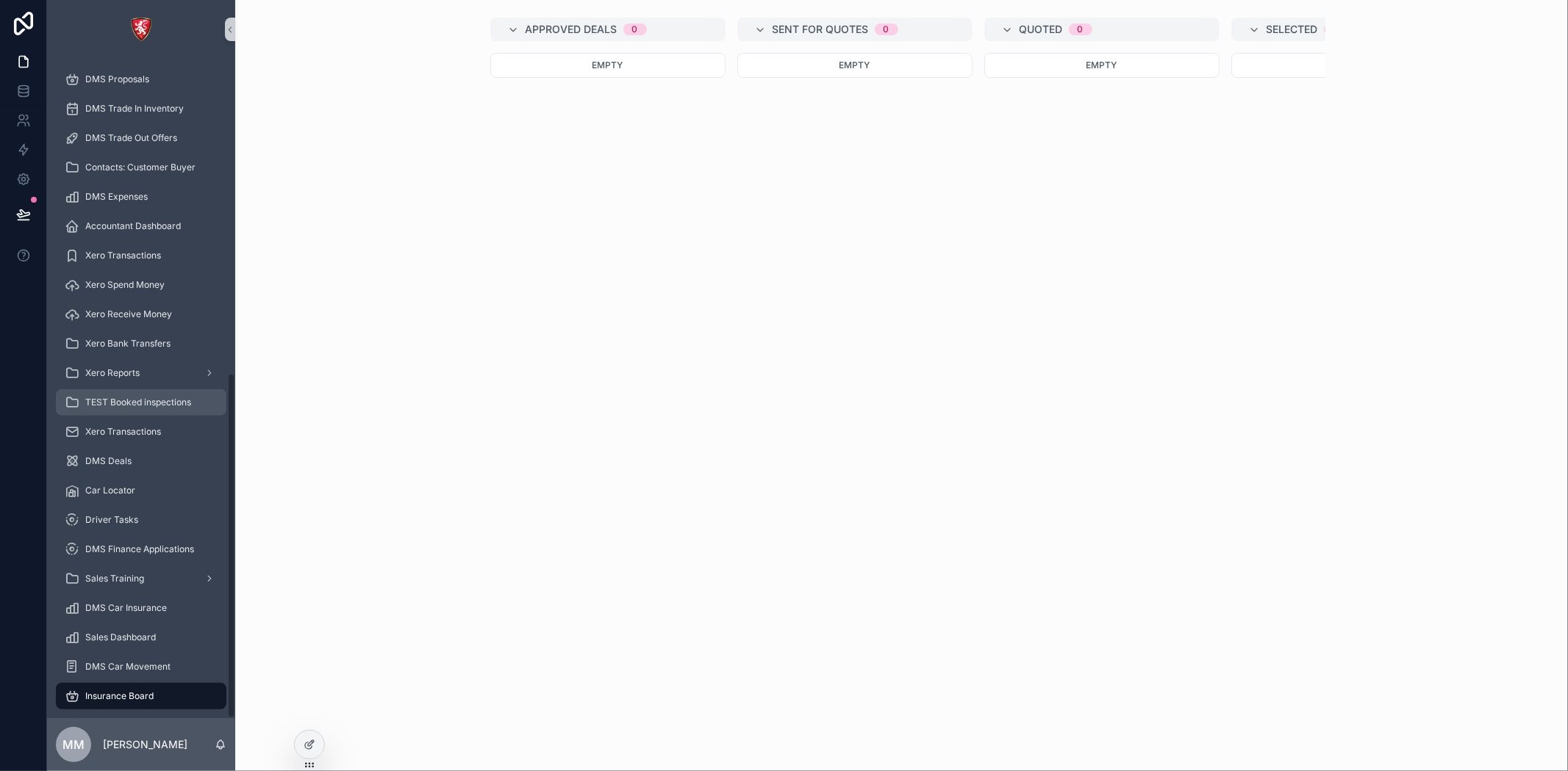
scroll to position [600, 0]
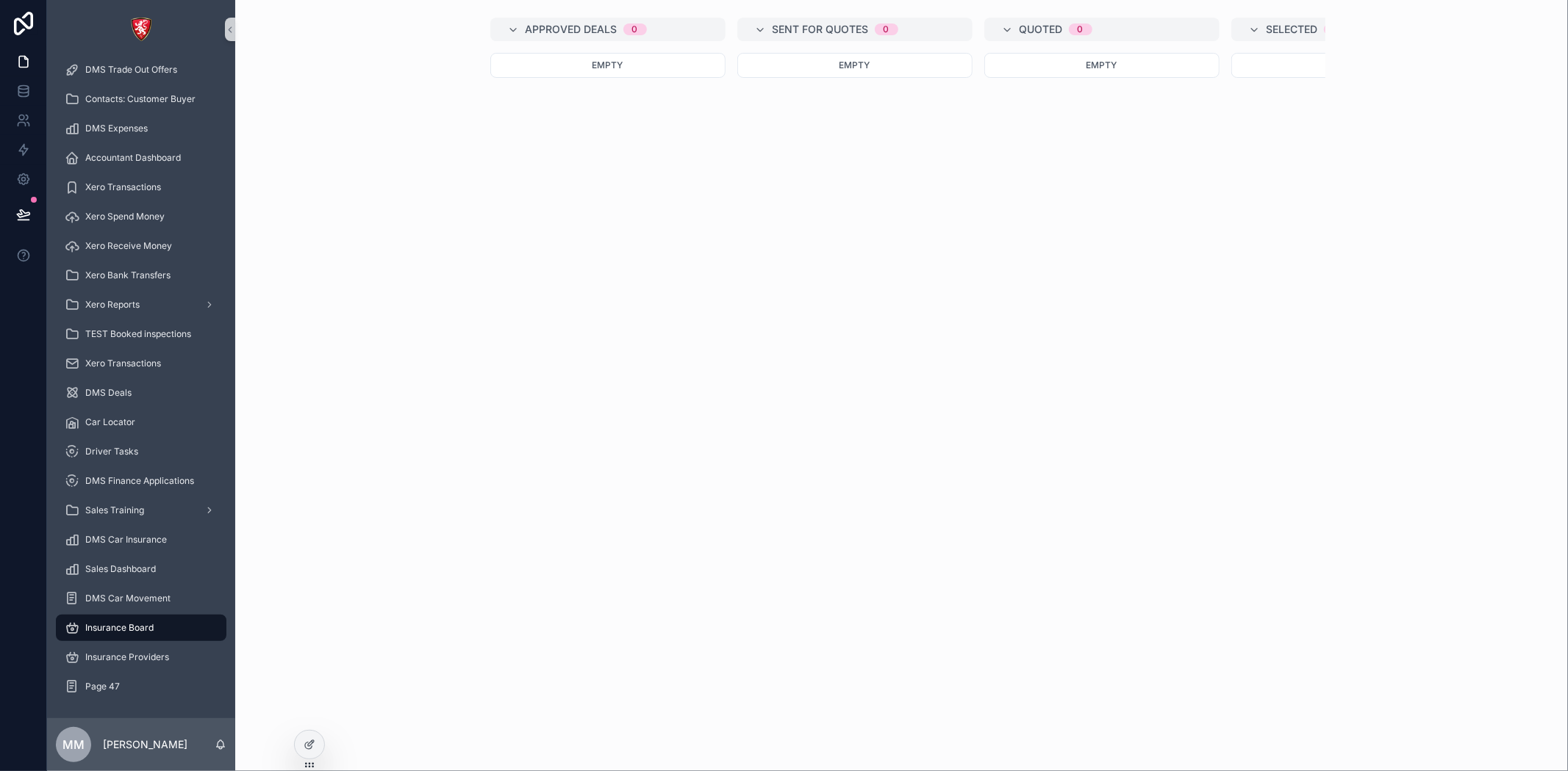
click at [130, 630] on span "Insurance Board" at bounding box center [120, 628] width 68 height 11
click at [305, 748] on icon at bounding box center [308, 746] width 7 height 7
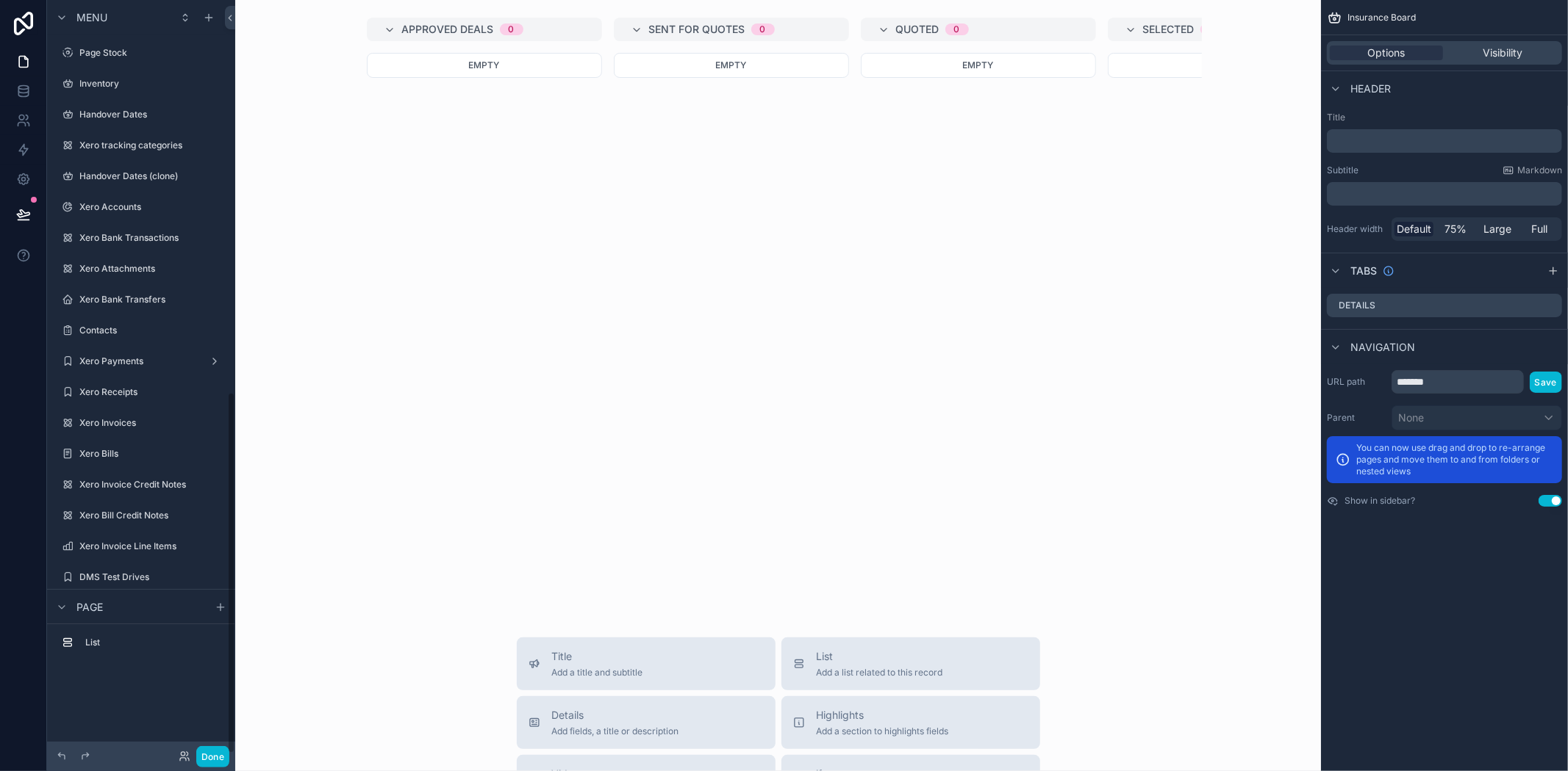
scroll to position [817, 0]
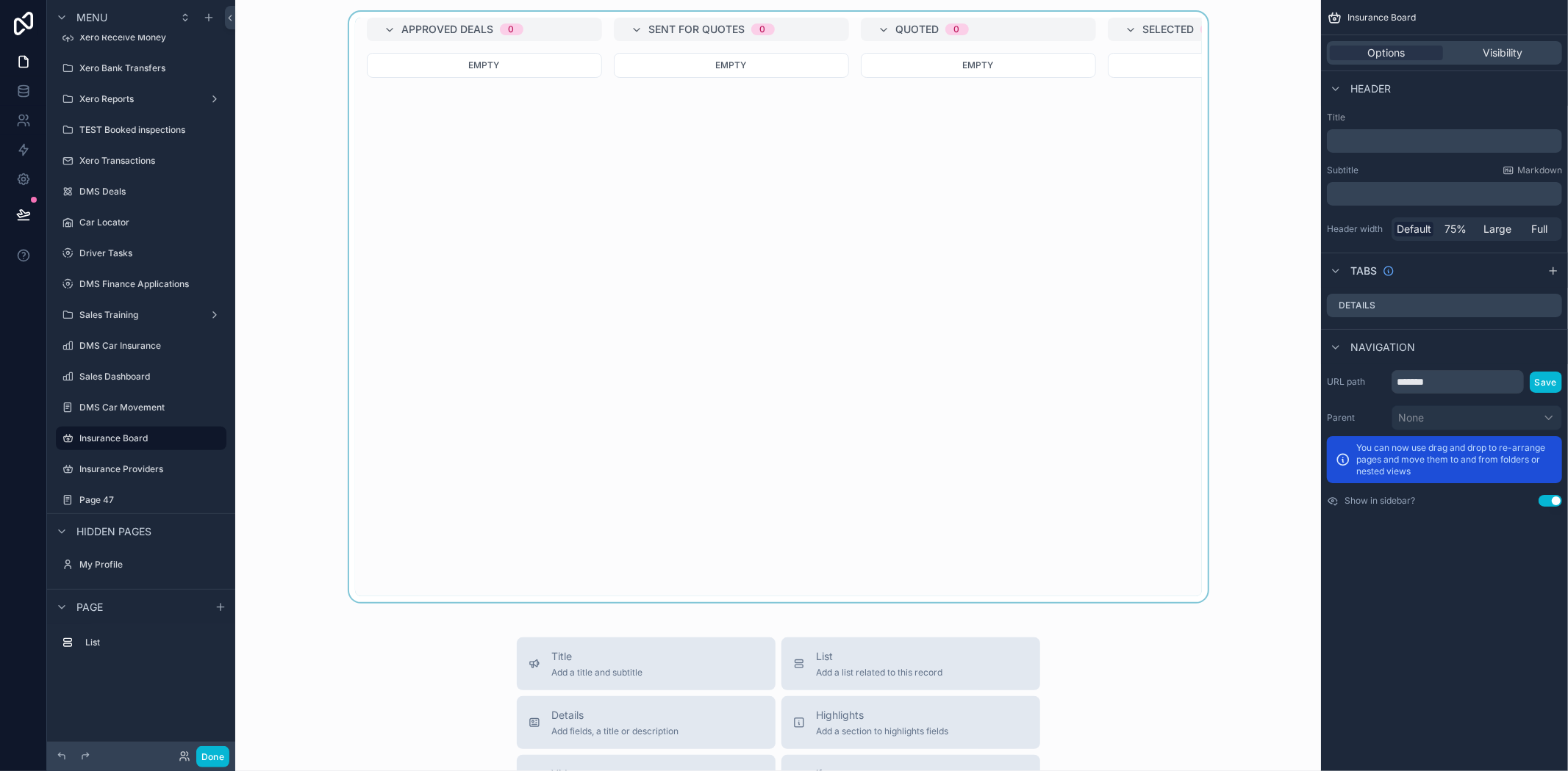
click at [902, 193] on div "scrollable content" at bounding box center [778, 306] width 1062 height 591
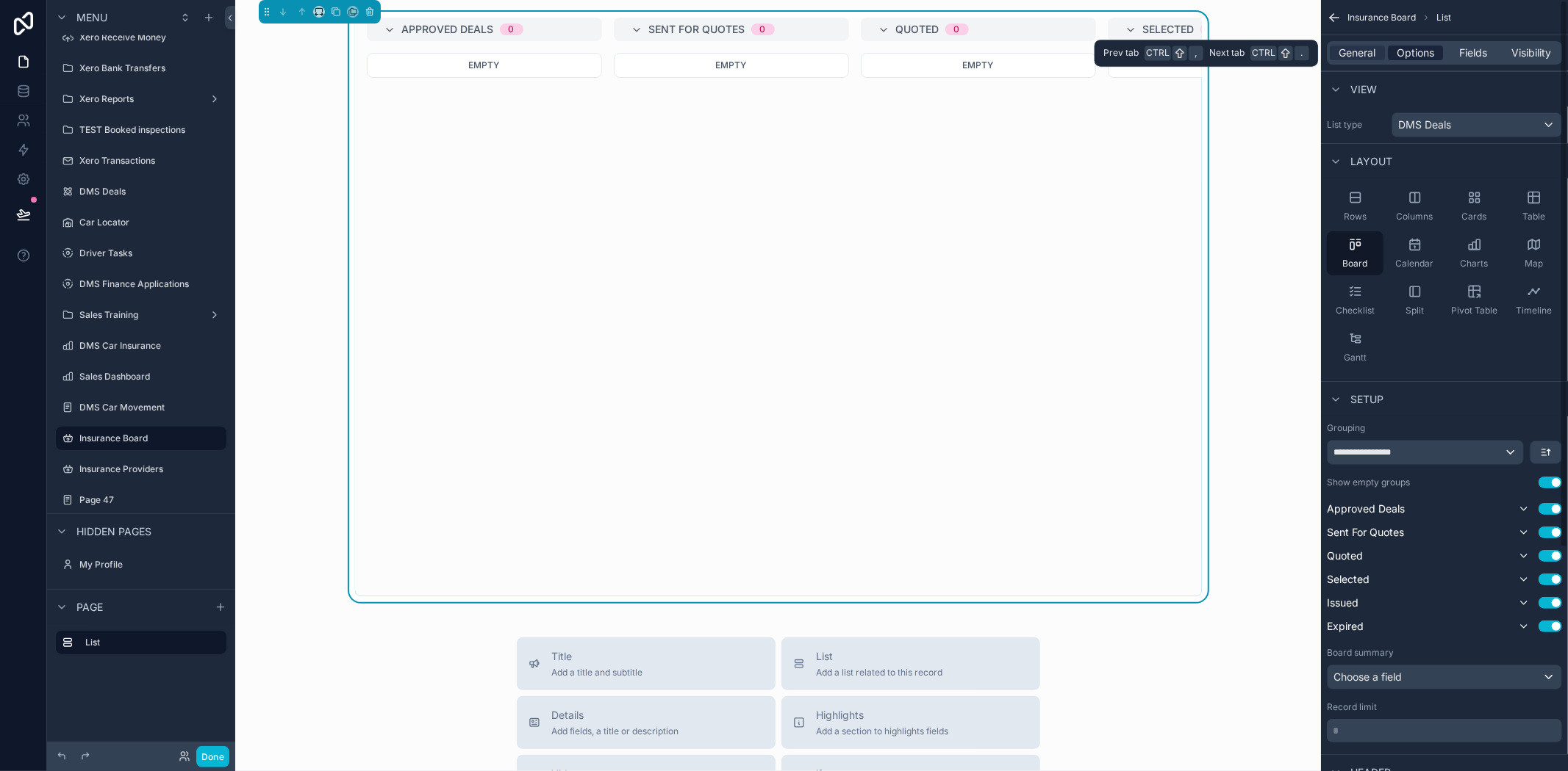
click at [1406, 54] on span "Options" at bounding box center [1416, 53] width 38 height 15
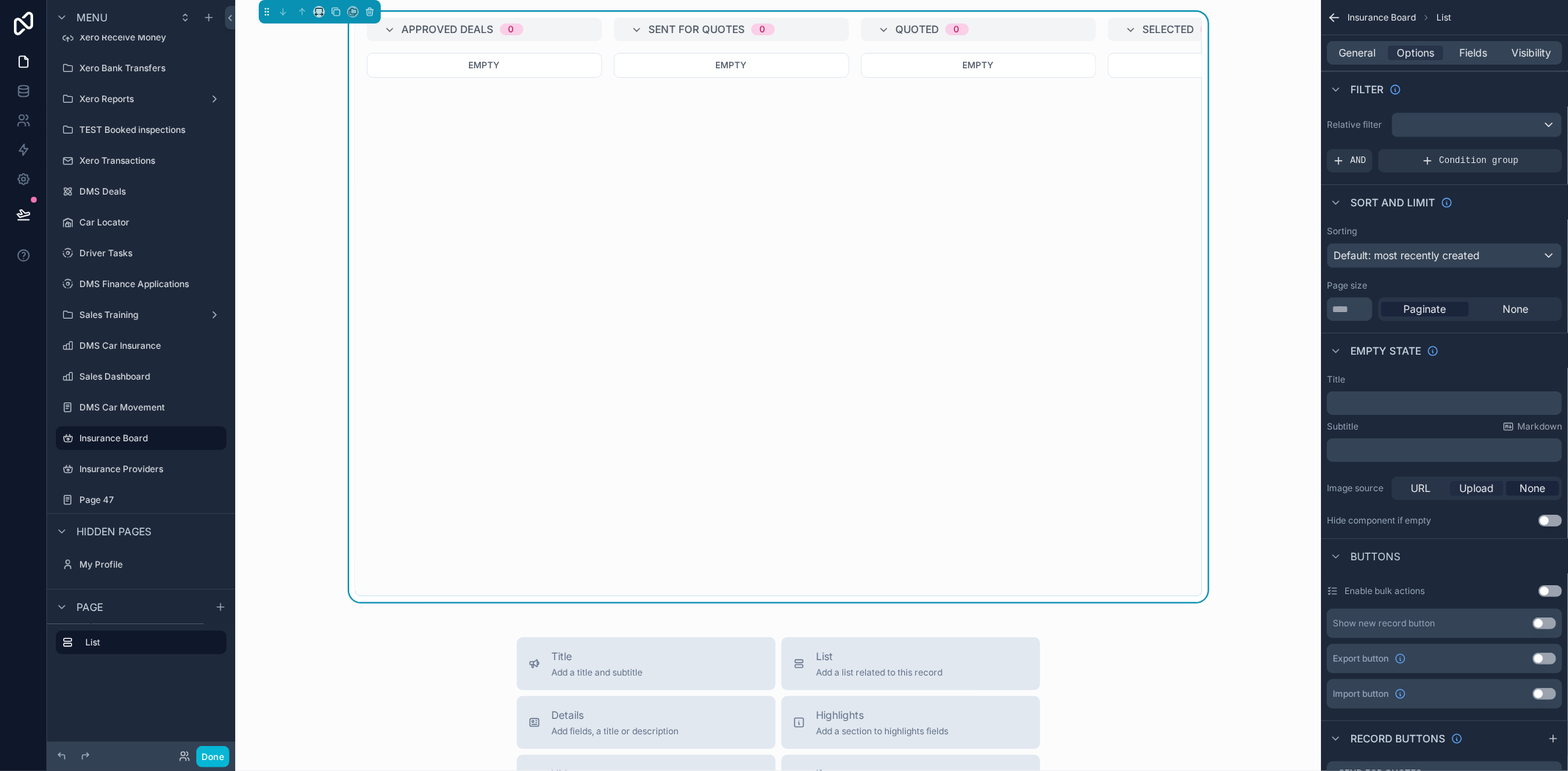
click at [1480, 487] on span "Upload" at bounding box center [1477, 488] width 34 height 15
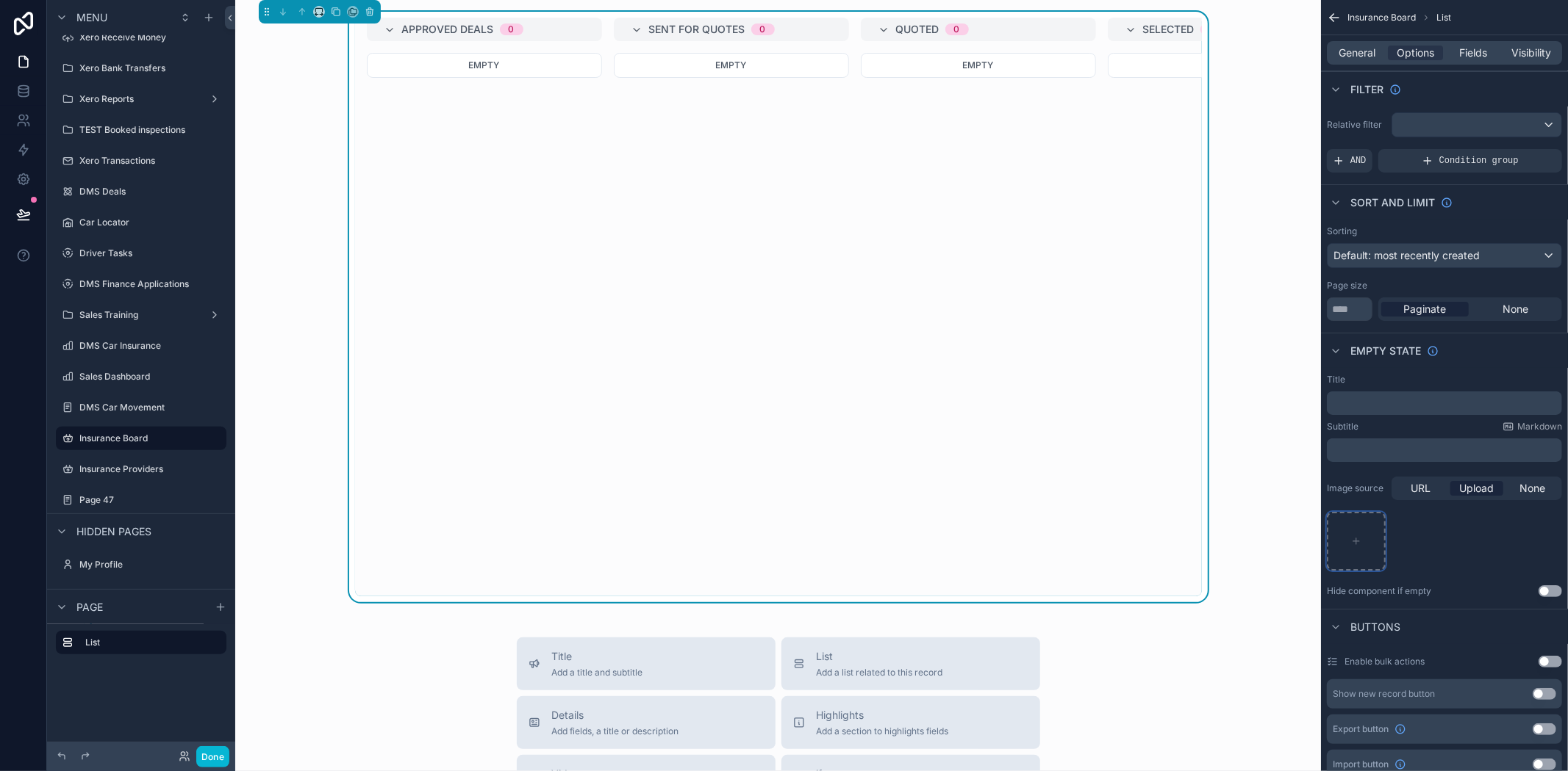
click at [1350, 548] on div "scrollable content" at bounding box center [1356, 541] width 59 height 59
type input "**********"
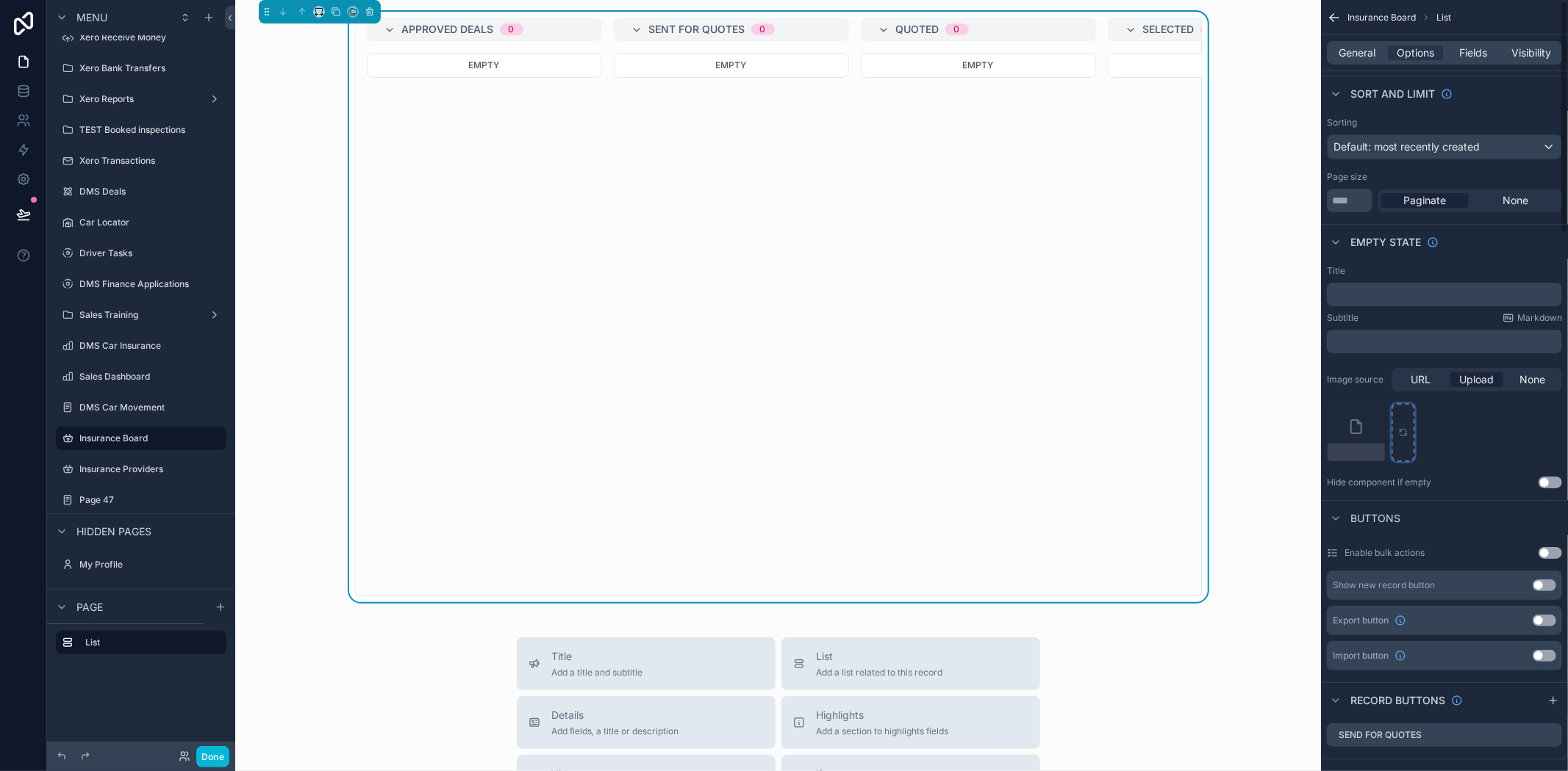
scroll to position [0, 0]
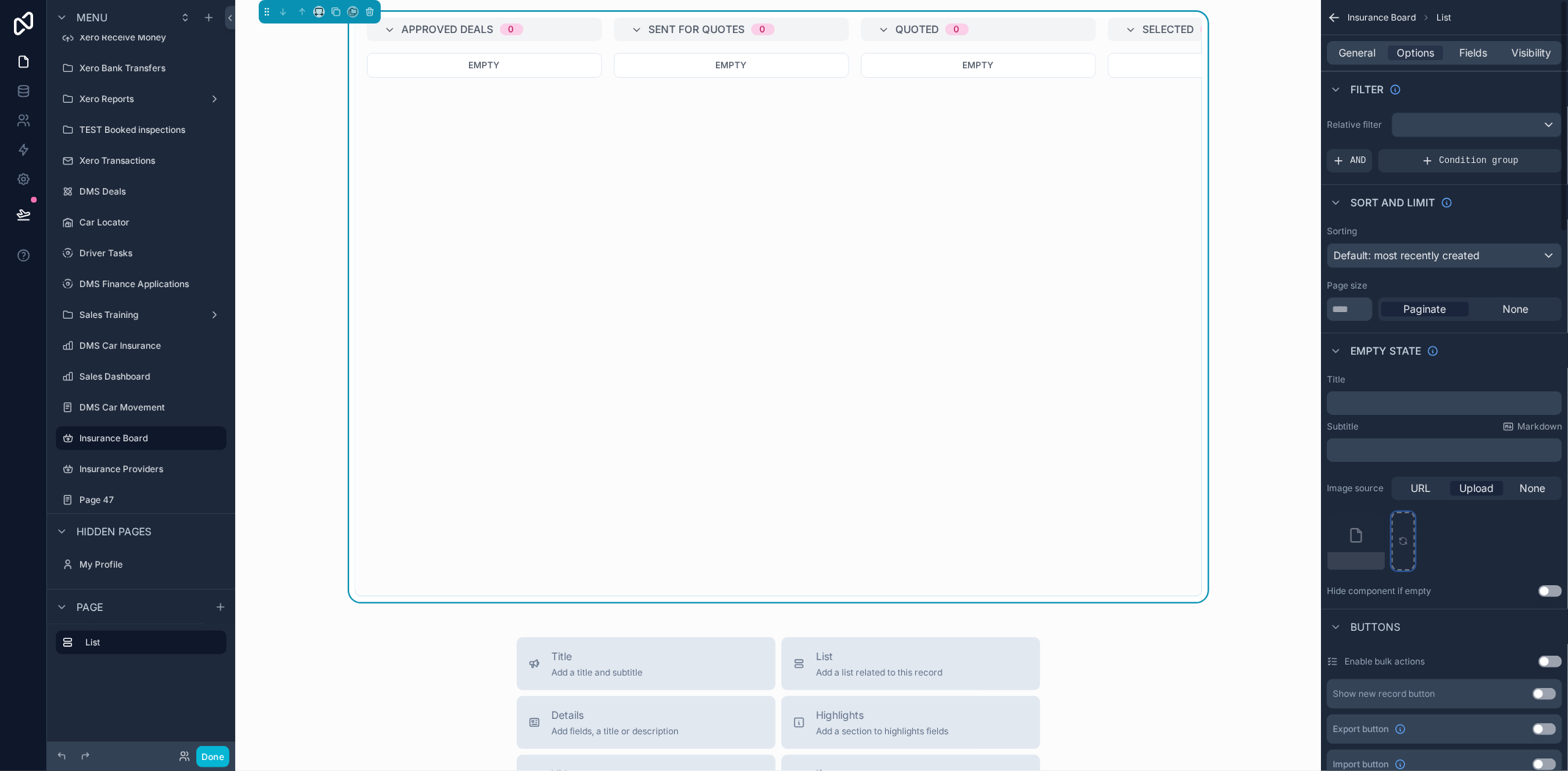
click at [1402, 546] on icon "scrollable content" at bounding box center [1402, 541] width 11 height 11
click at [1368, 548] on div "online-car-insurance-application .jpg" at bounding box center [1356, 541] width 59 height 59
click at [1354, 541] on div "online-car-insurance-application .jpg" at bounding box center [1356, 541] width 59 height 59
click at [1494, 549] on div "online-car-insurance-application .jpg" at bounding box center [1444, 541] width 235 height 59
click at [1360, 544] on div "online-car-insurance-application .jpg" at bounding box center [1356, 541] width 59 height 59
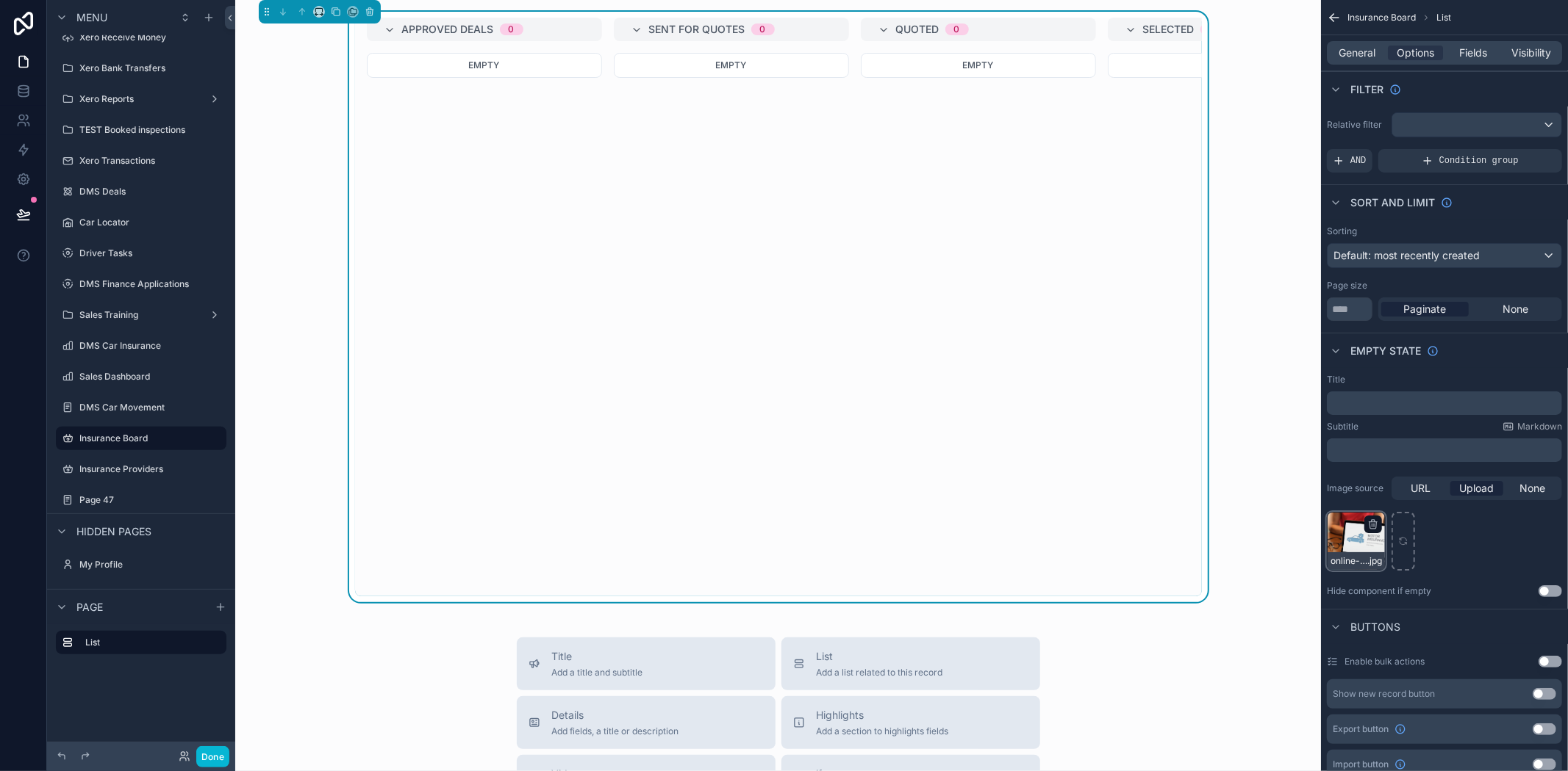
click at [1360, 540] on div "online-car-insurance-application .jpg" at bounding box center [1356, 541] width 59 height 59
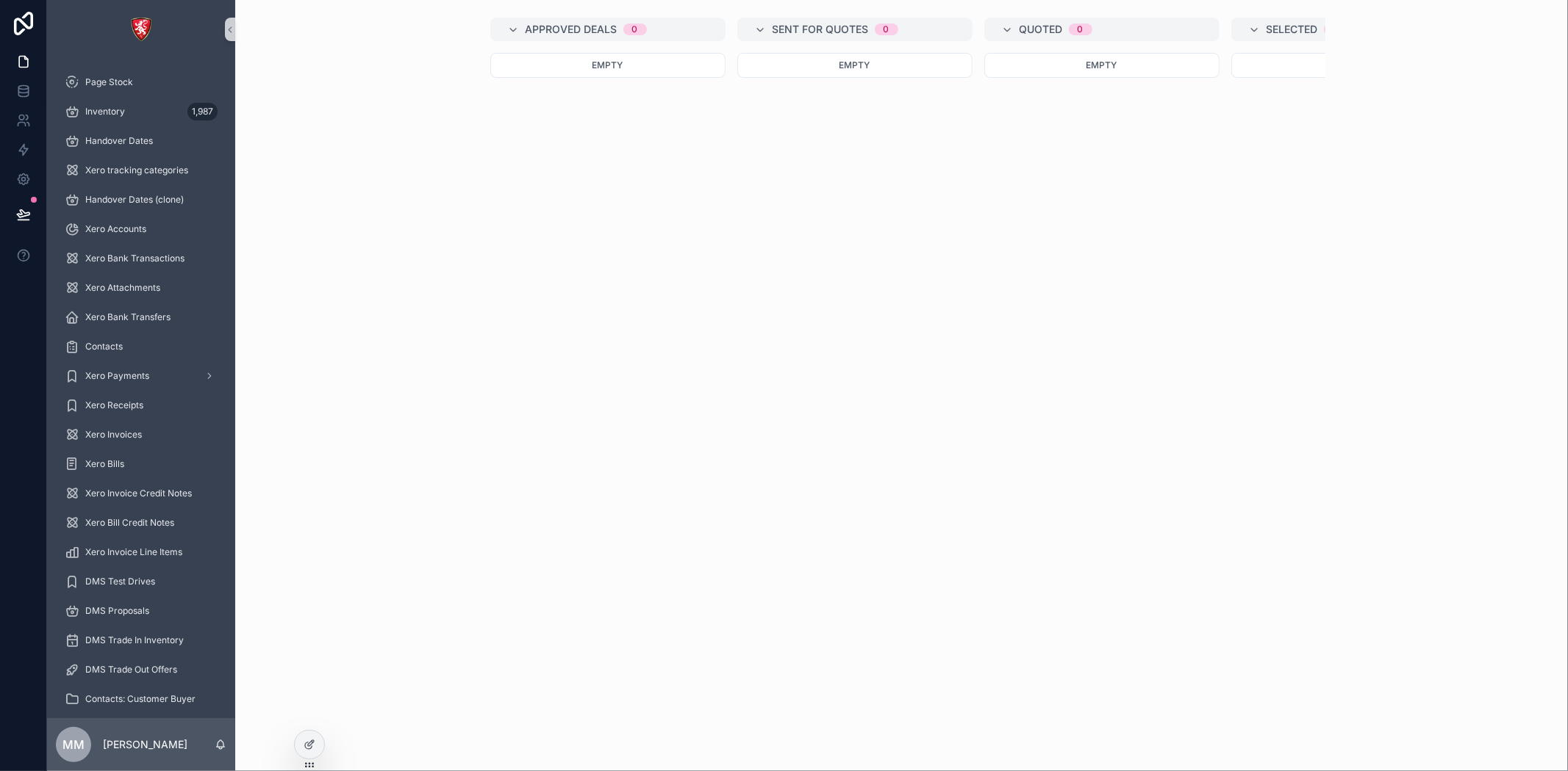
scroll to position [0, 1044]
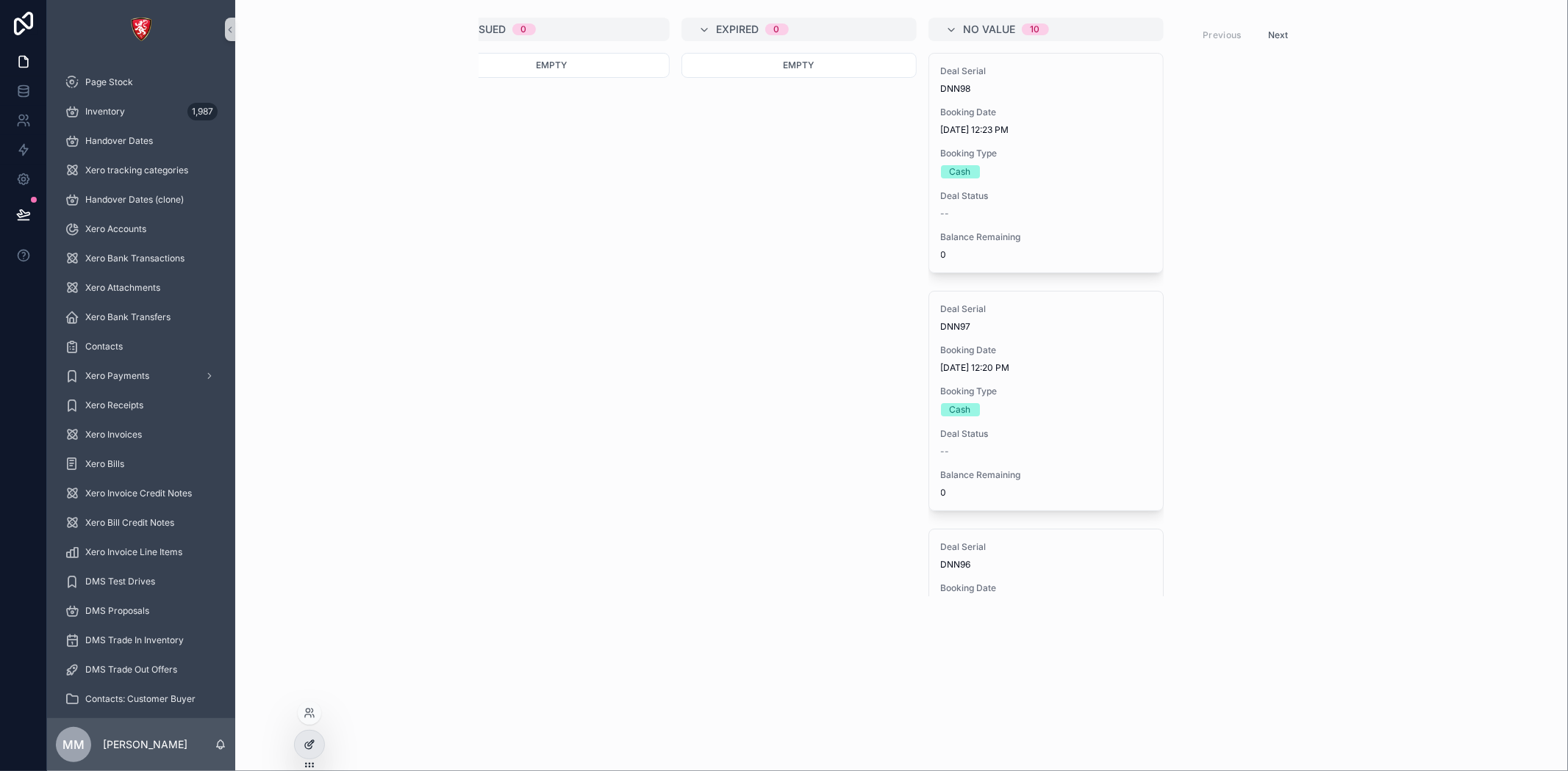
click at [303, 751] on div at bounding box center [309, 745] width 29 height 28
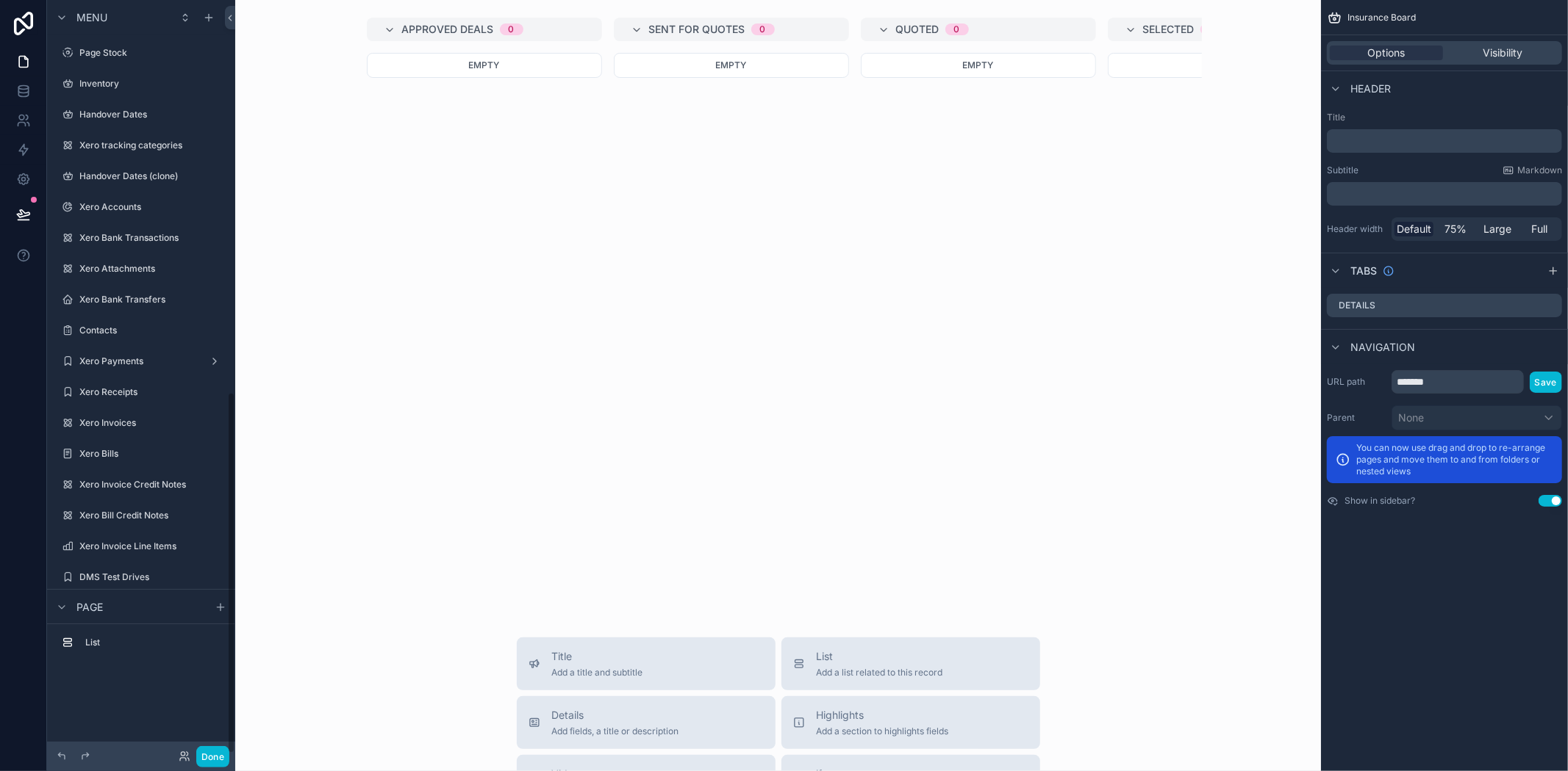
scroll to position [817, 0]
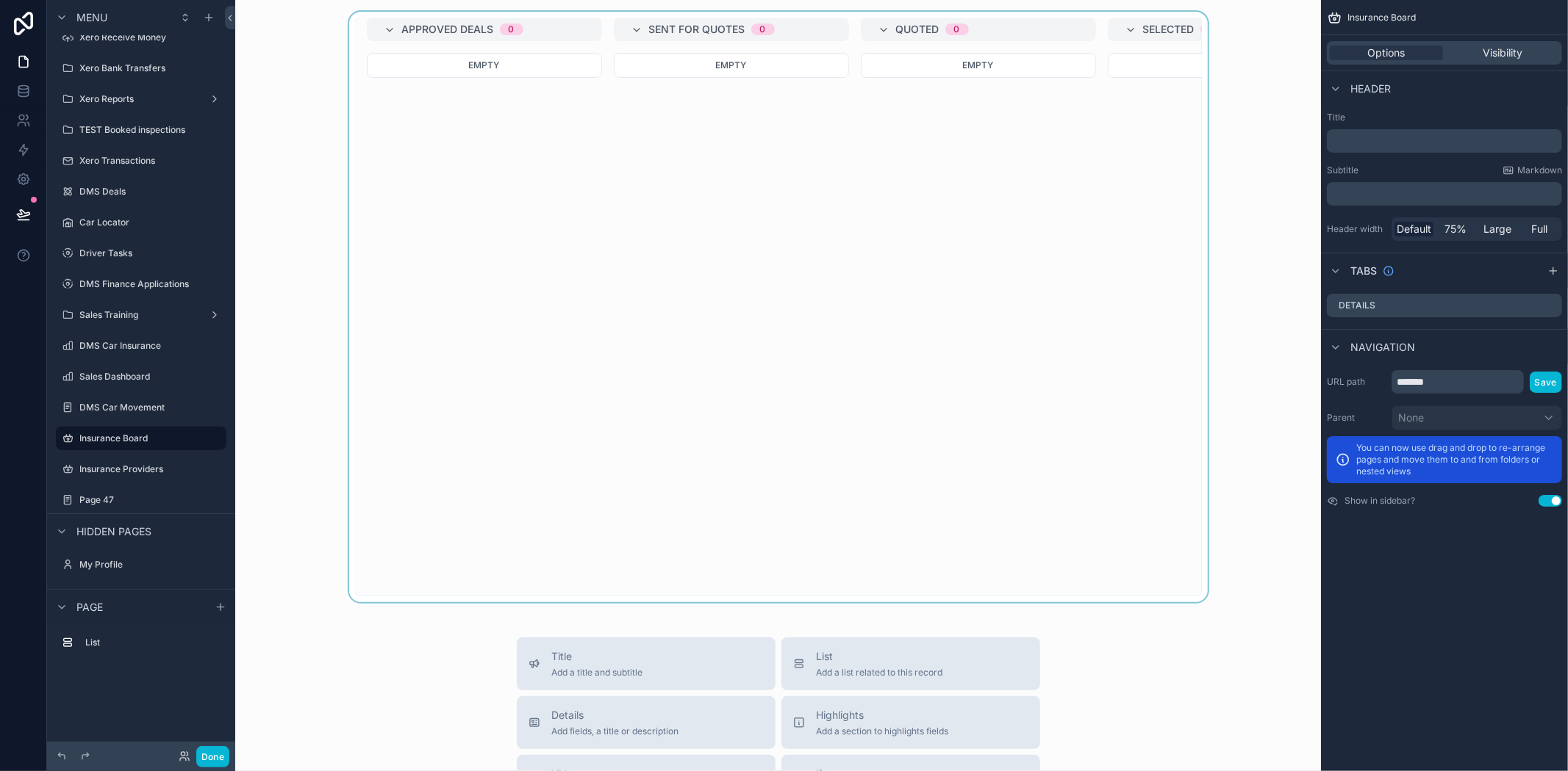
click at [868, 172] on div "scrollable content" at bounding box center [778, 306] width 1062 height 591
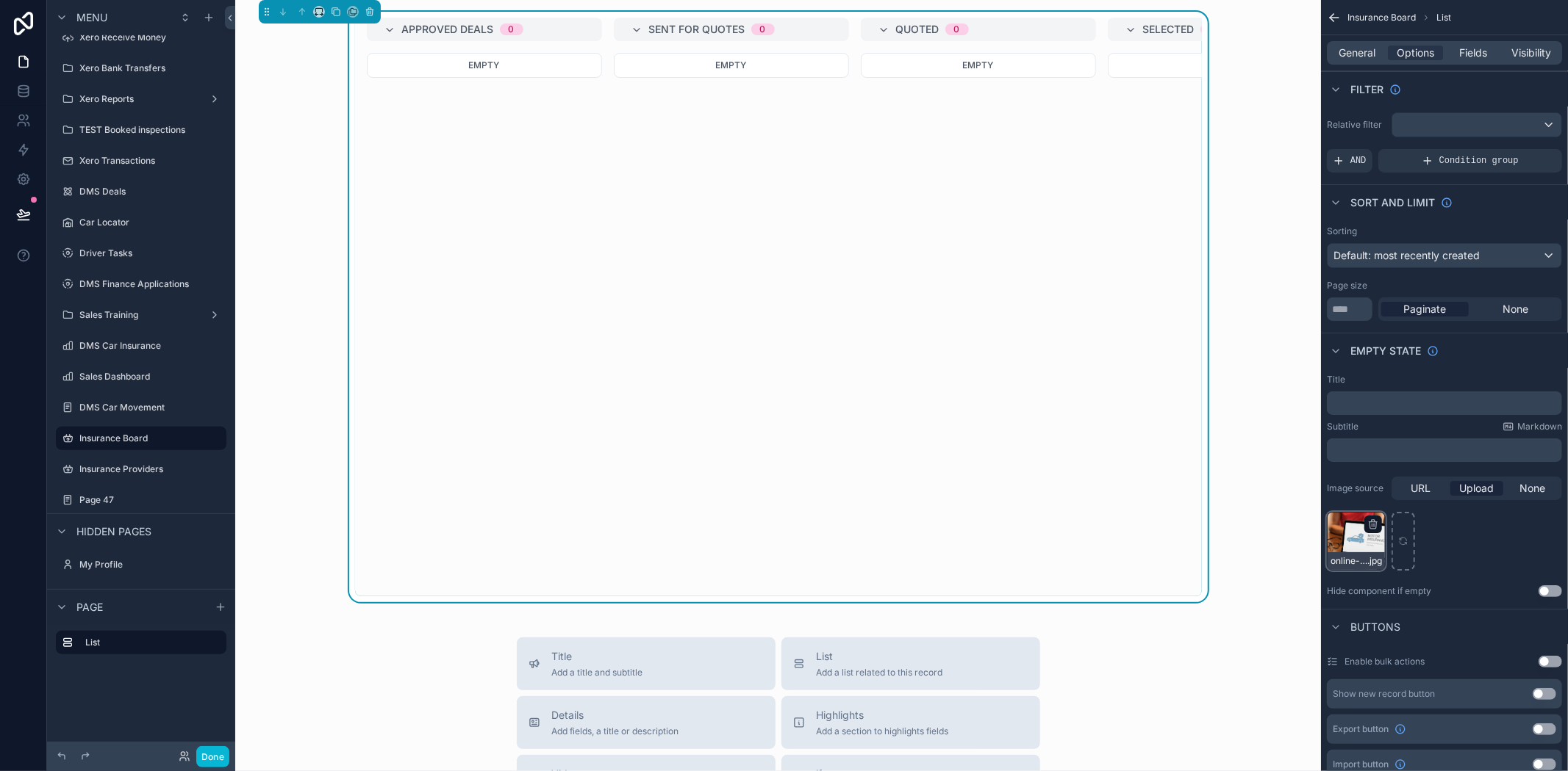
click at [1345, 541] on div "online-car-insurance-application .jpg" at bounding box center [1356, 541] width 59 height 59
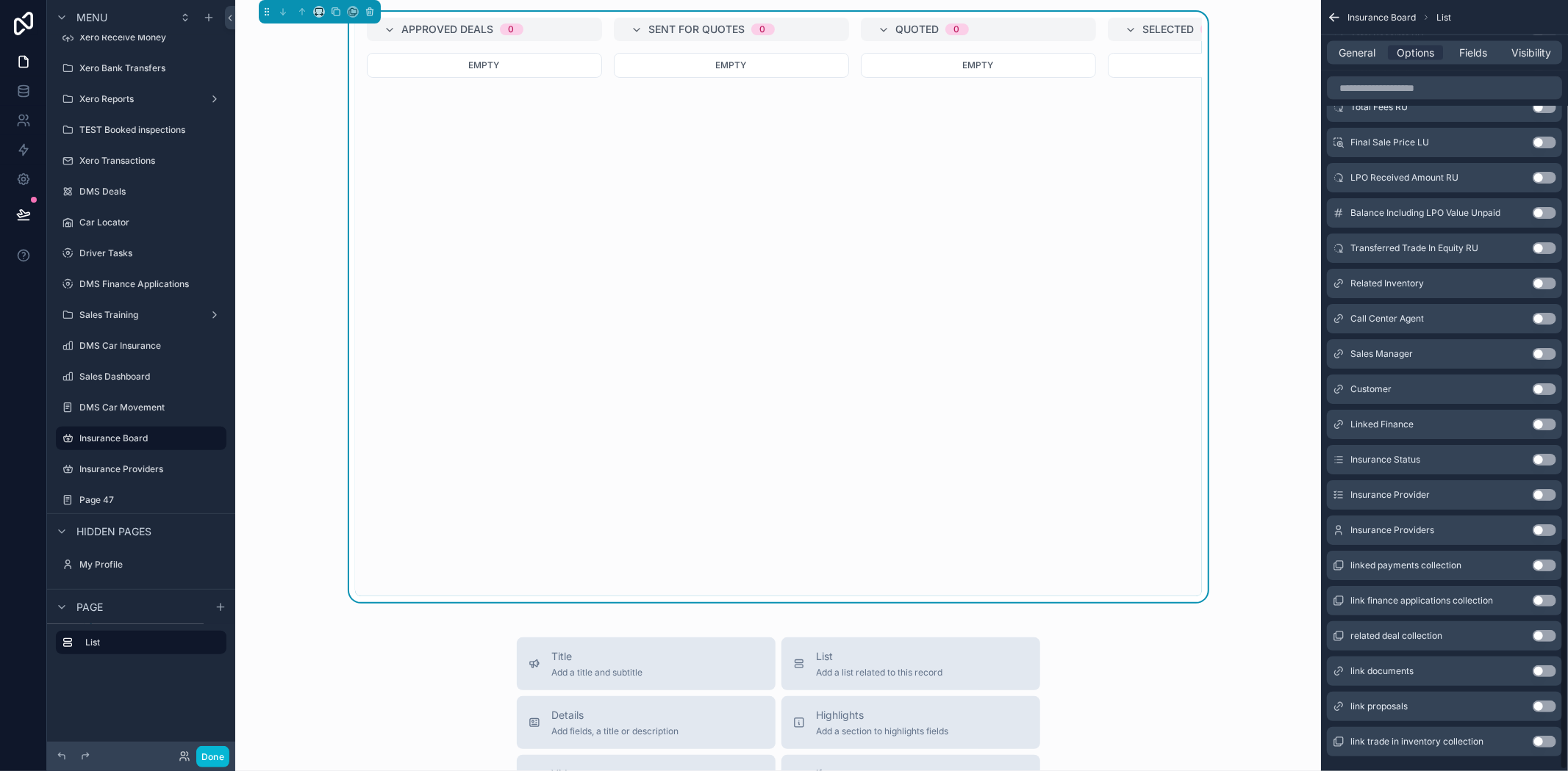
scroll to position [1789, 0]
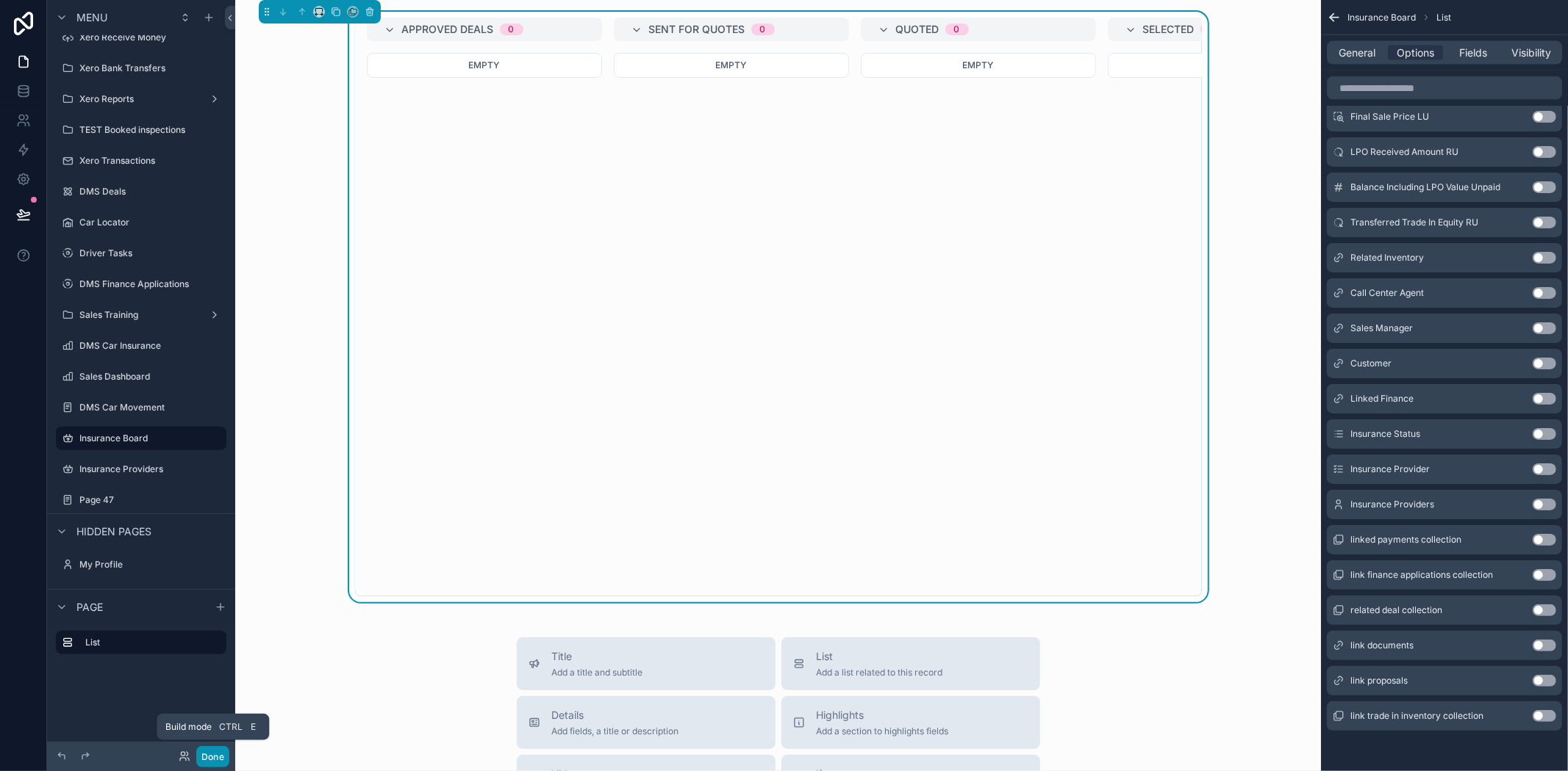
click at [219, 756] on button "Done" at bounding box center [213, 757] width 33 height 21
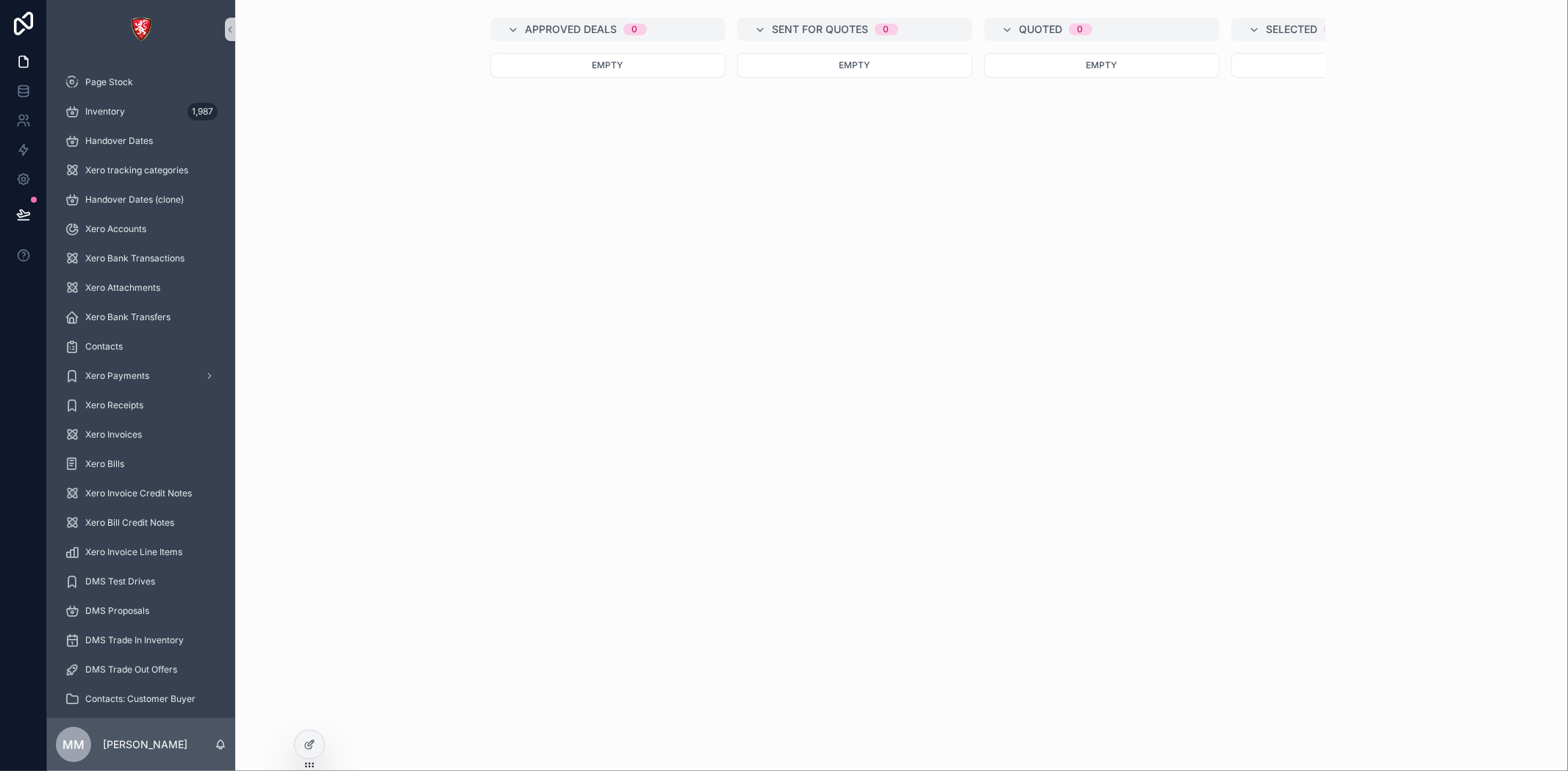
scroll to position [0, 1044]
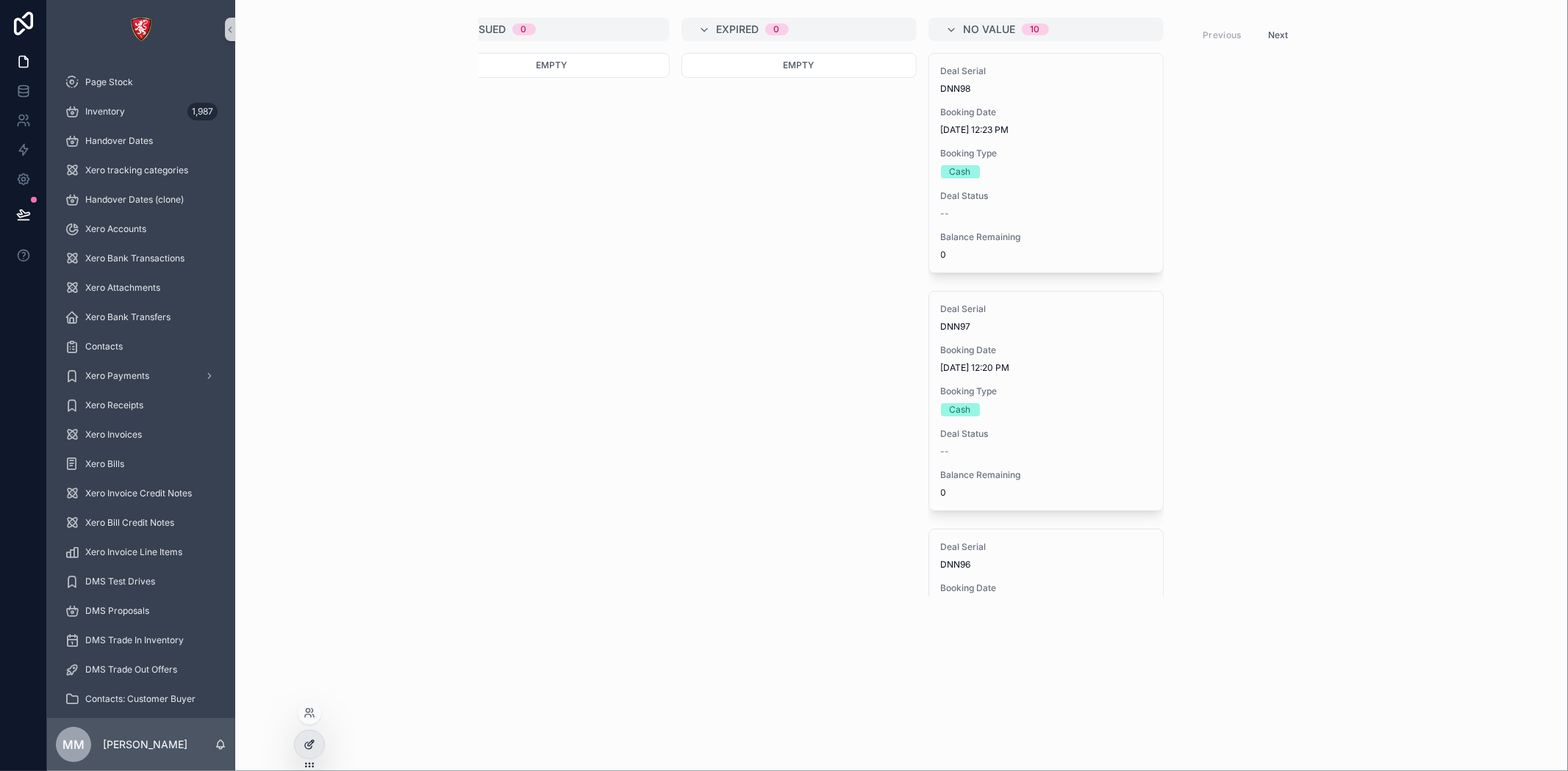
click at [312, 737] on div at bounding box center [309, 745] width 29 height 28
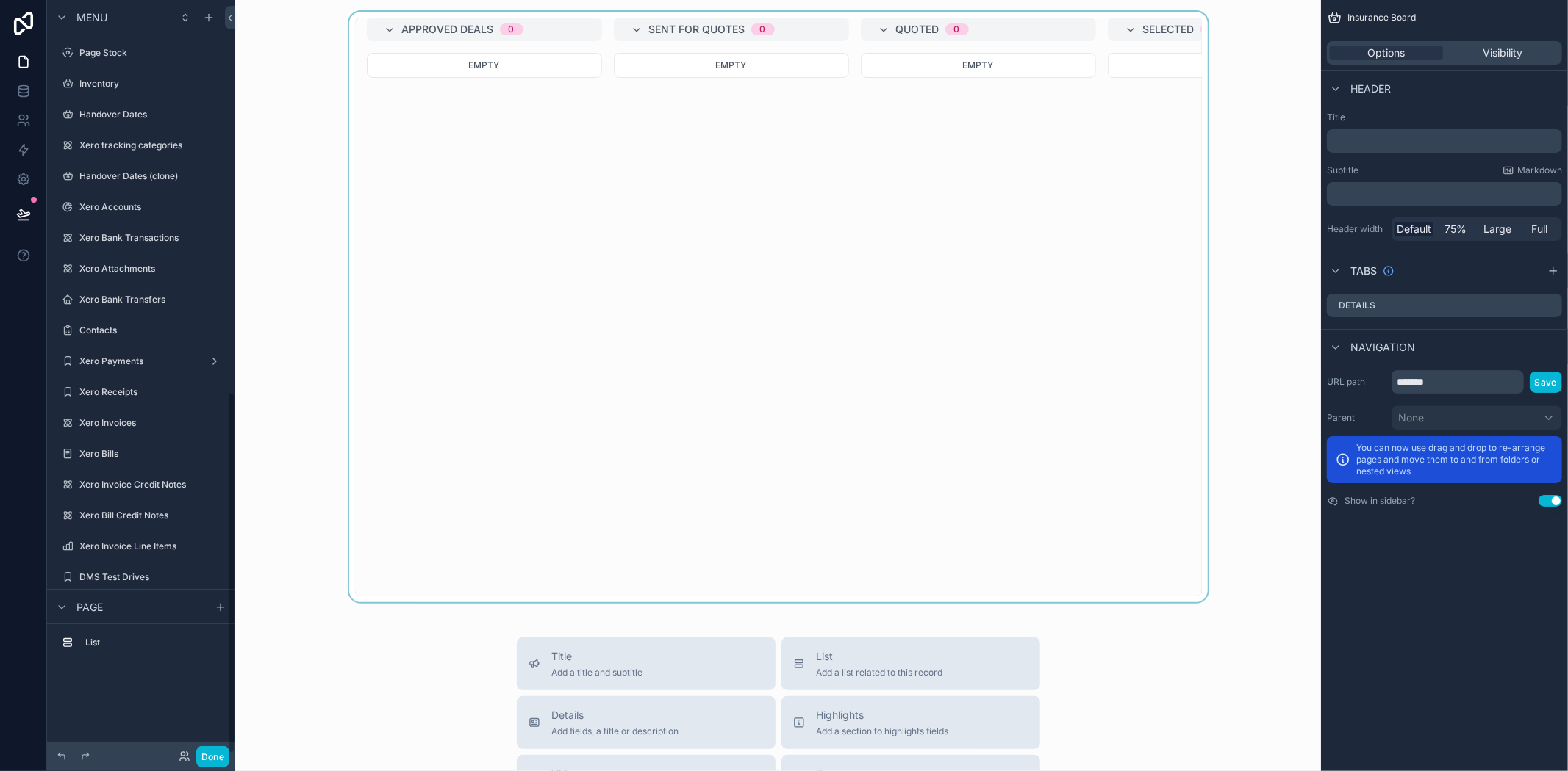
scroll to position [817, 0]
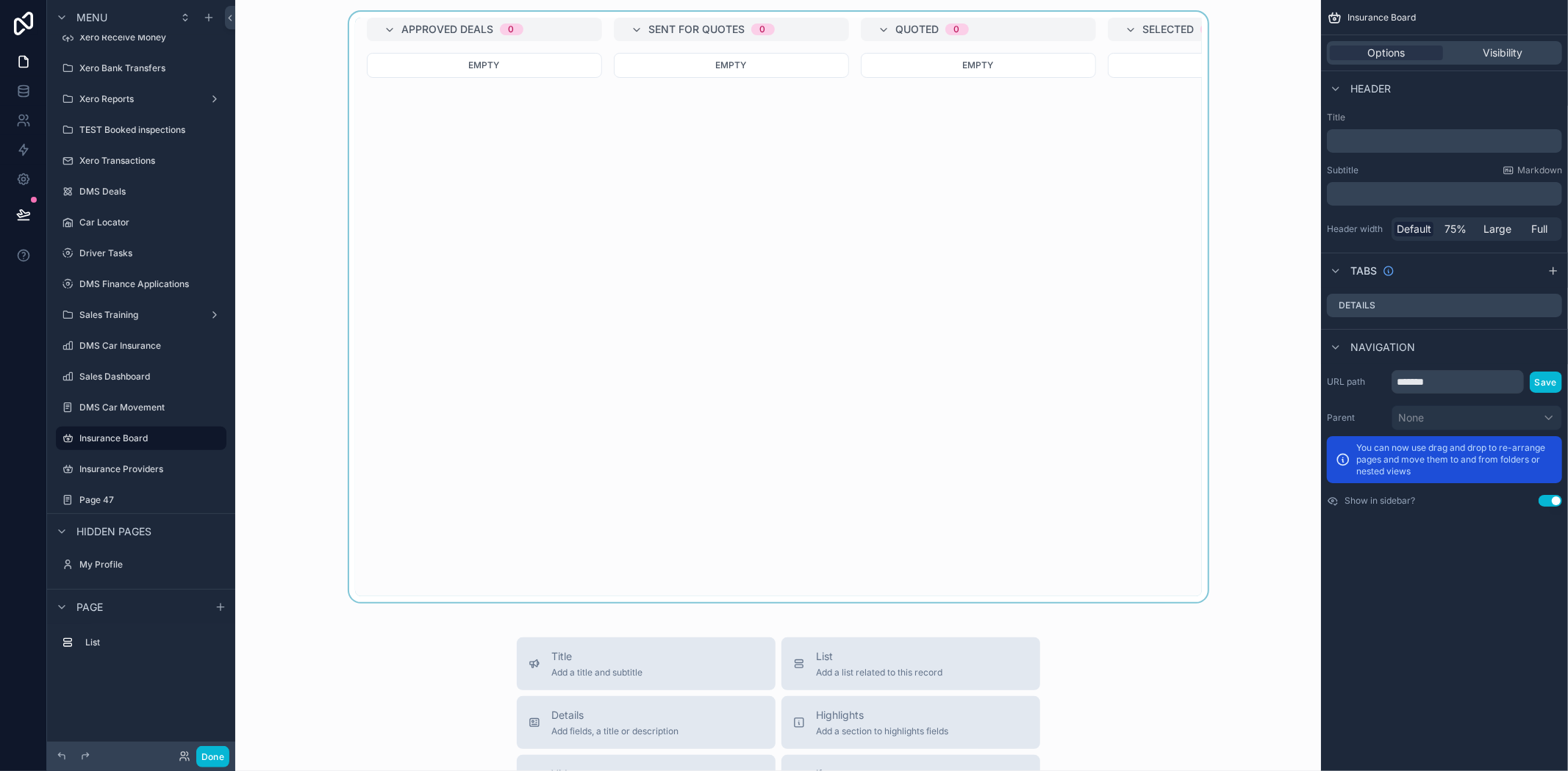
click at [694, 329] on div "scrollable content" at bounding box center [778, 306] width 1062 height 591
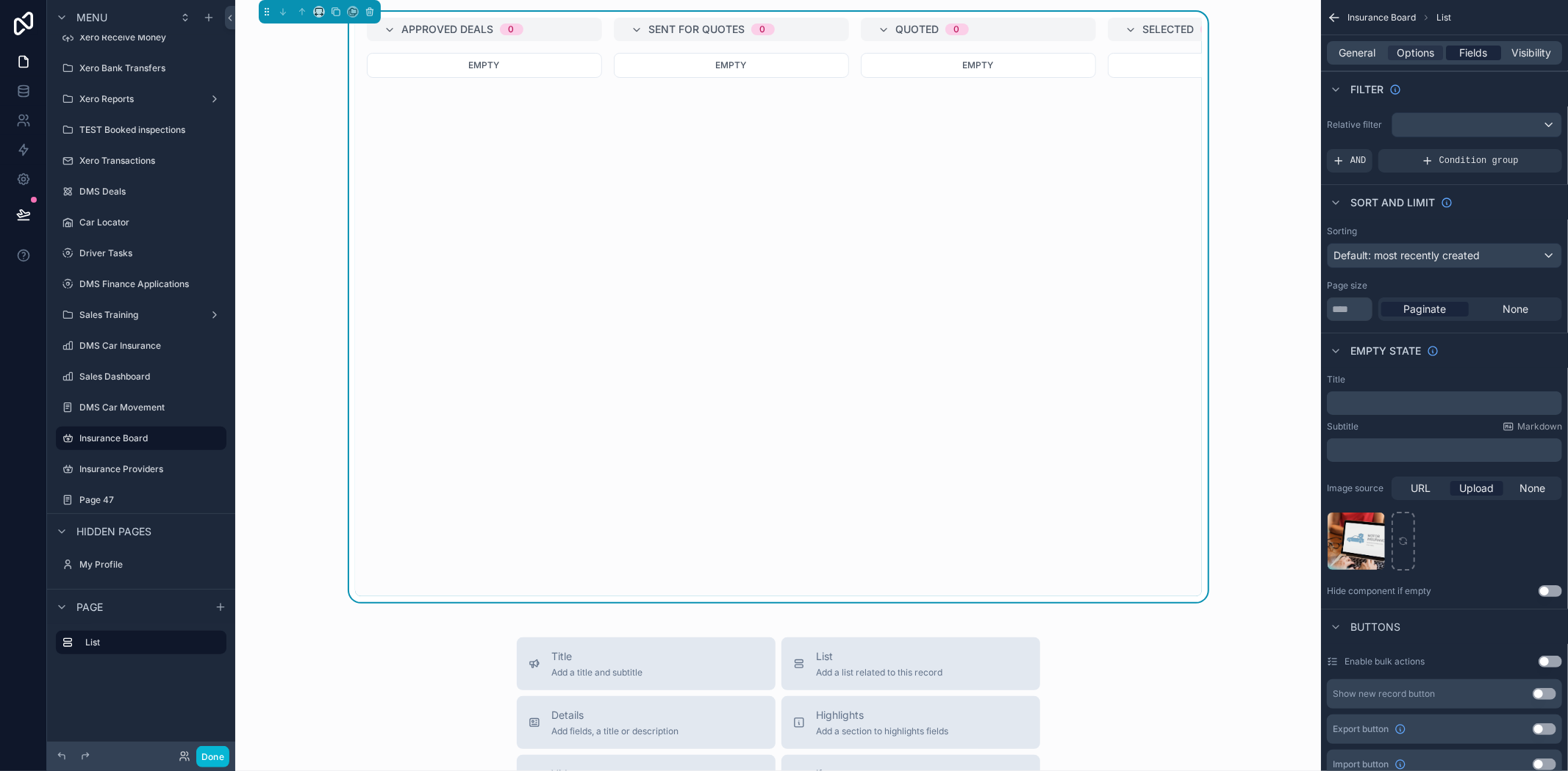
click at [1464, 55] on span "Fields" at bounding box center [1473, 53] width 28 height 15
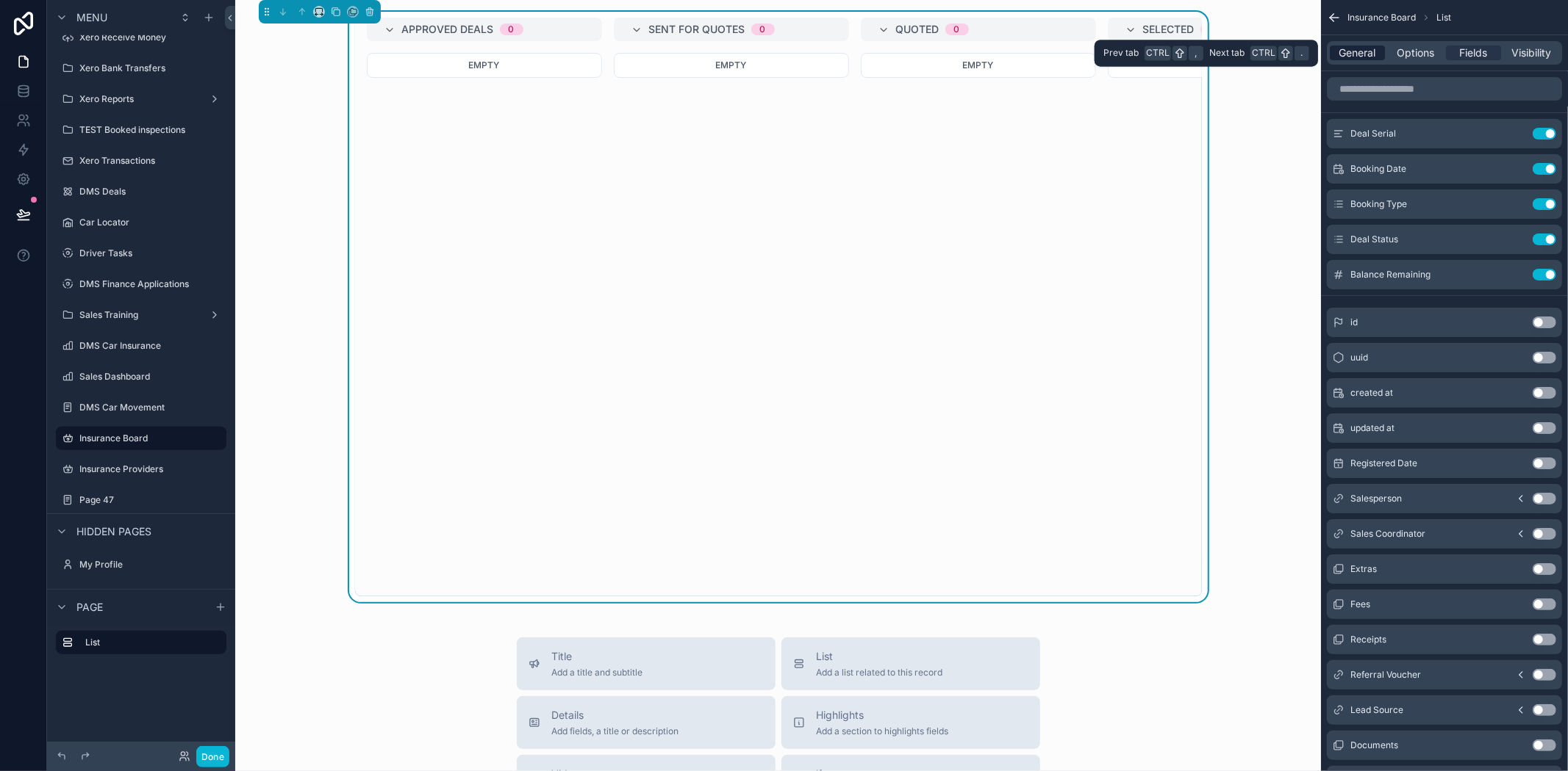
click at [1358, 47] on span "General" at bounding box center [1357, 53] width 37 height 15
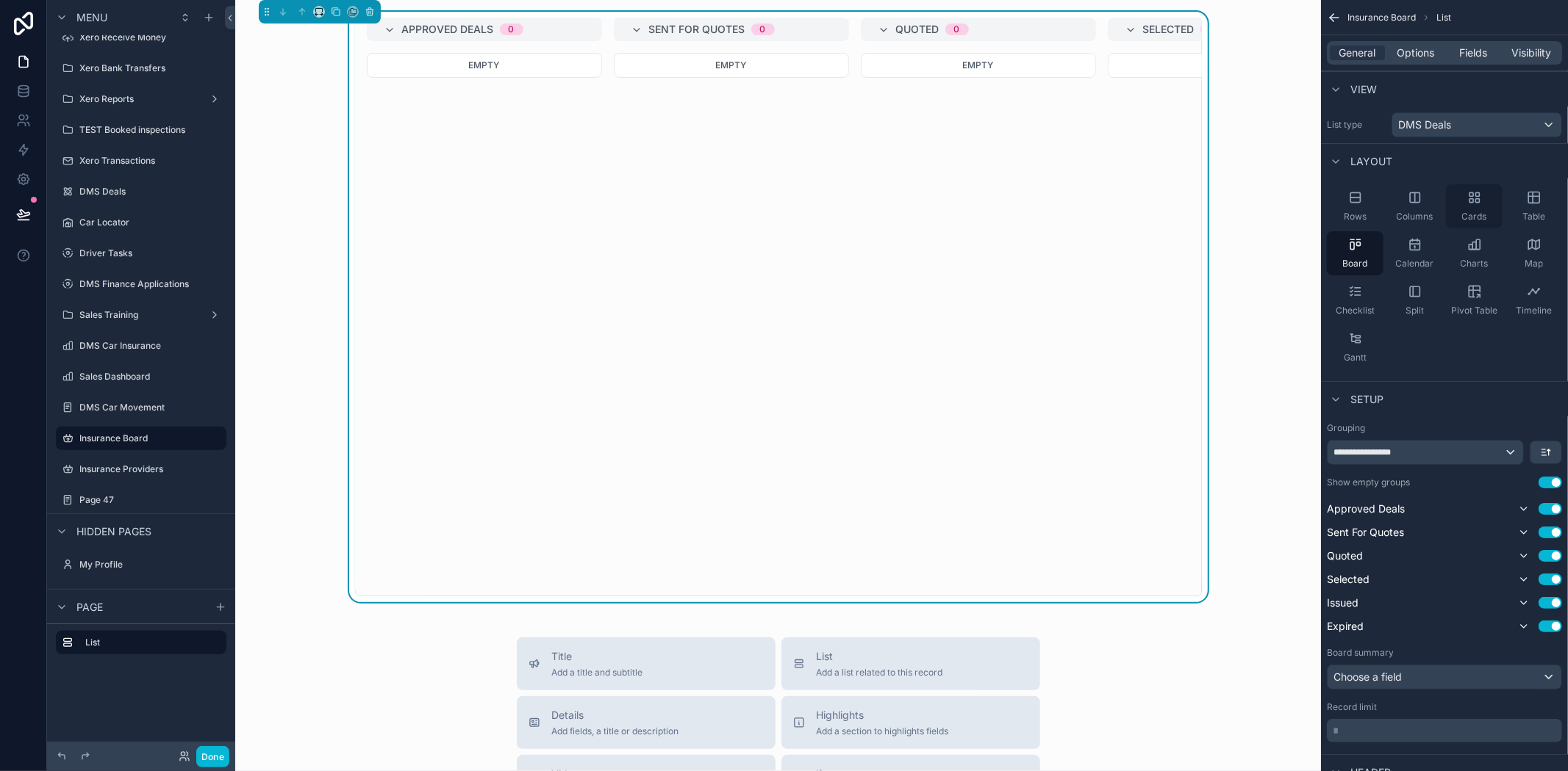
click at [1476, 209] on div "Cards" at bounding box center [1473, 206] width 56 height 44
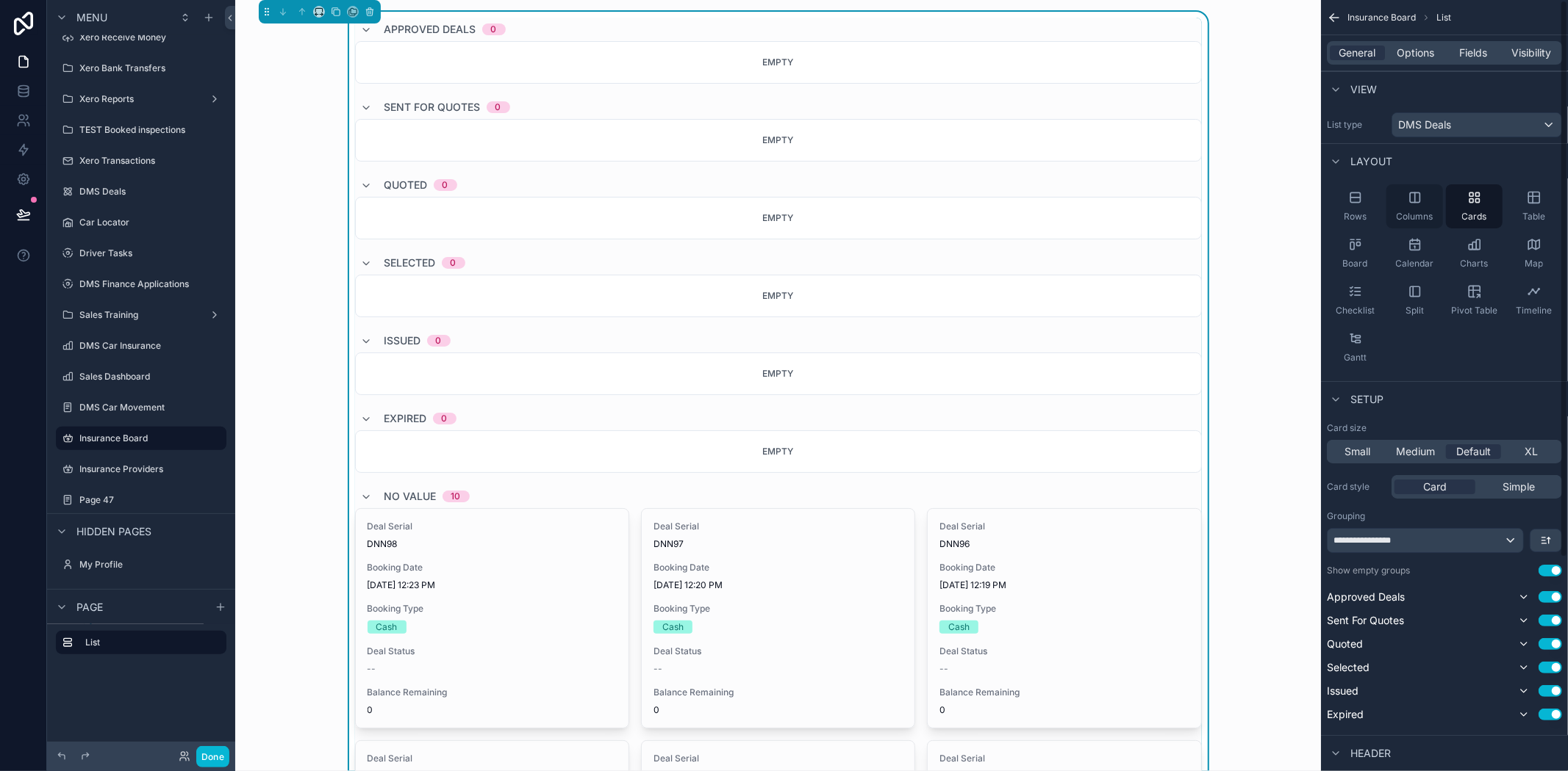
click at [1410, 209] on div "Columns" at bounding box center [1414, 206] width 56 height 44
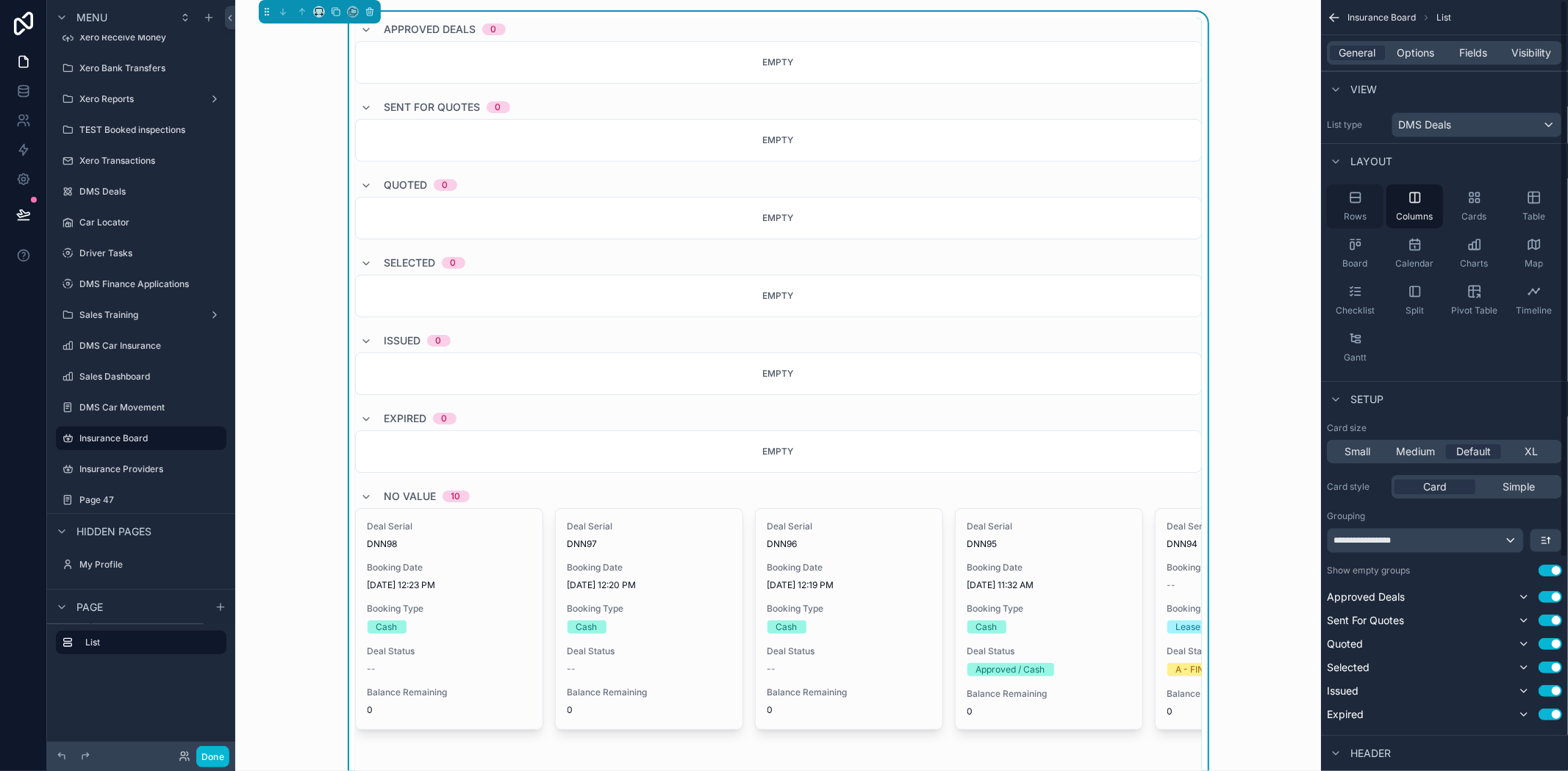
click at [1357, 207] on div "Rows" at bounding box center [1354, 206] width 56 height 44
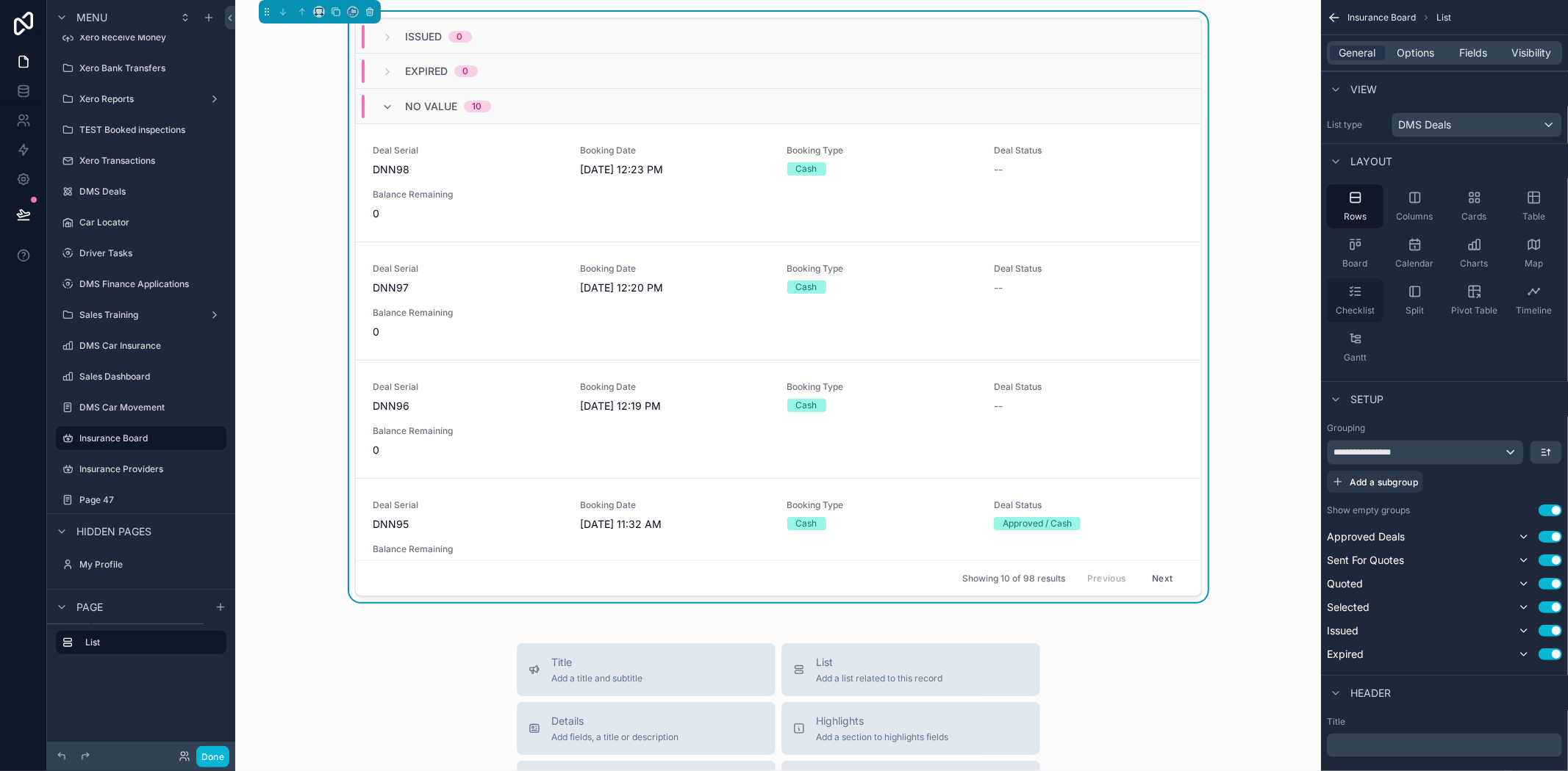
scroll to position [163, 0]
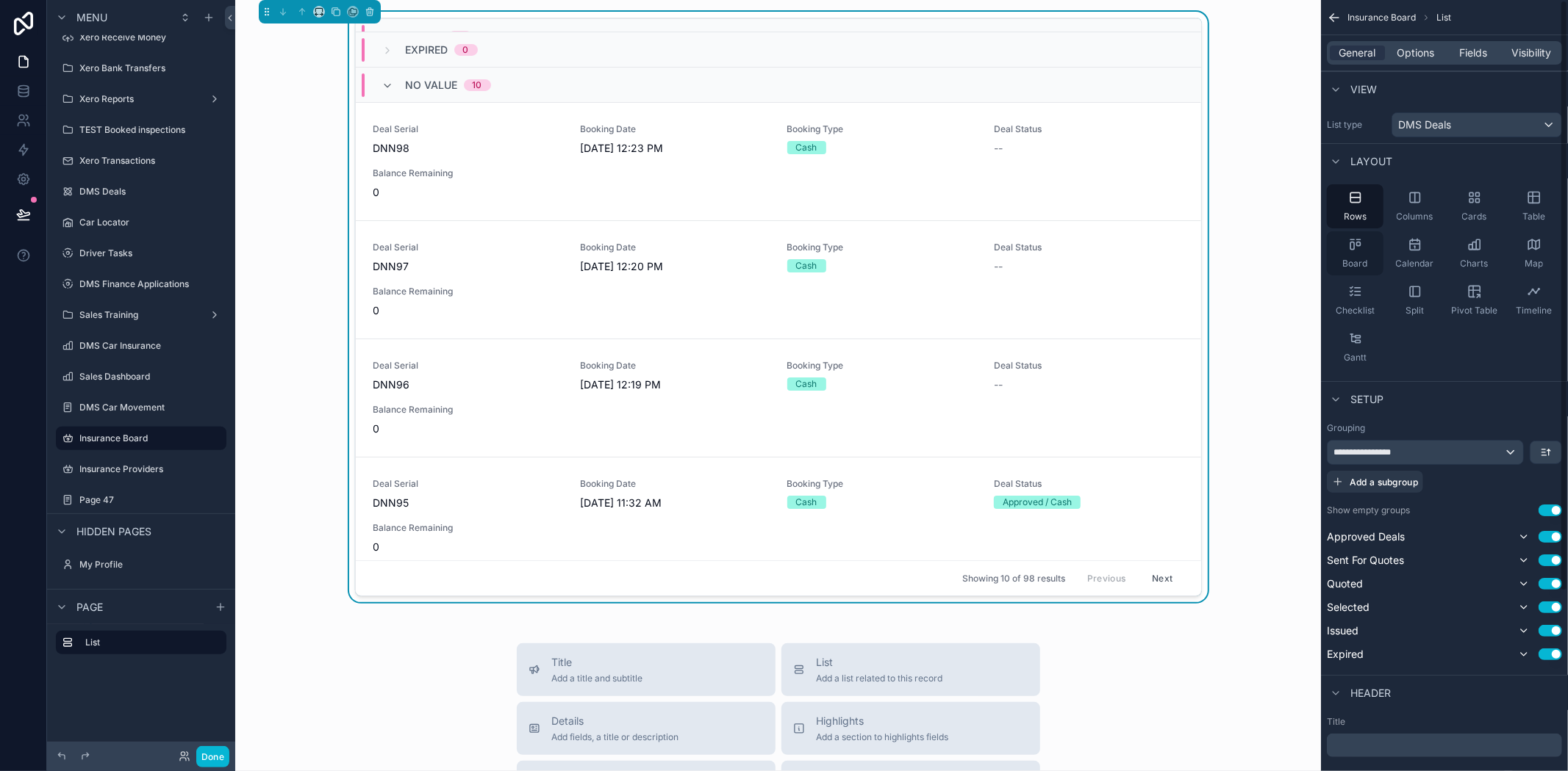
drag, startPoint x: 1348, startPoint y: 258, endPoint x: 1361, endPoint y: 256, distance: 13.2
click at [1348, 258] on span "Board" at bounding box center [1355, 263] width 25 height 11
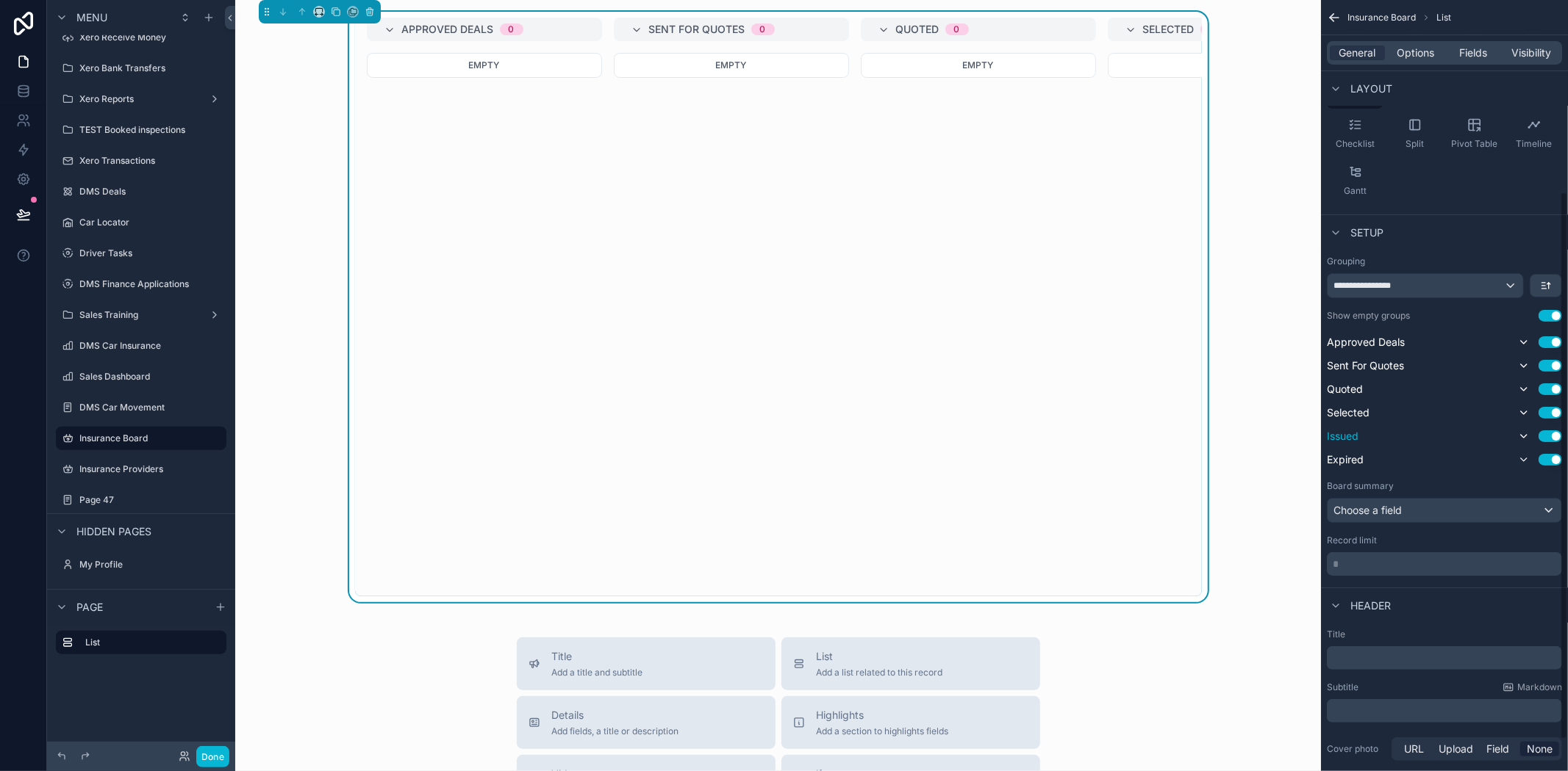
scroll to position [313, 0]
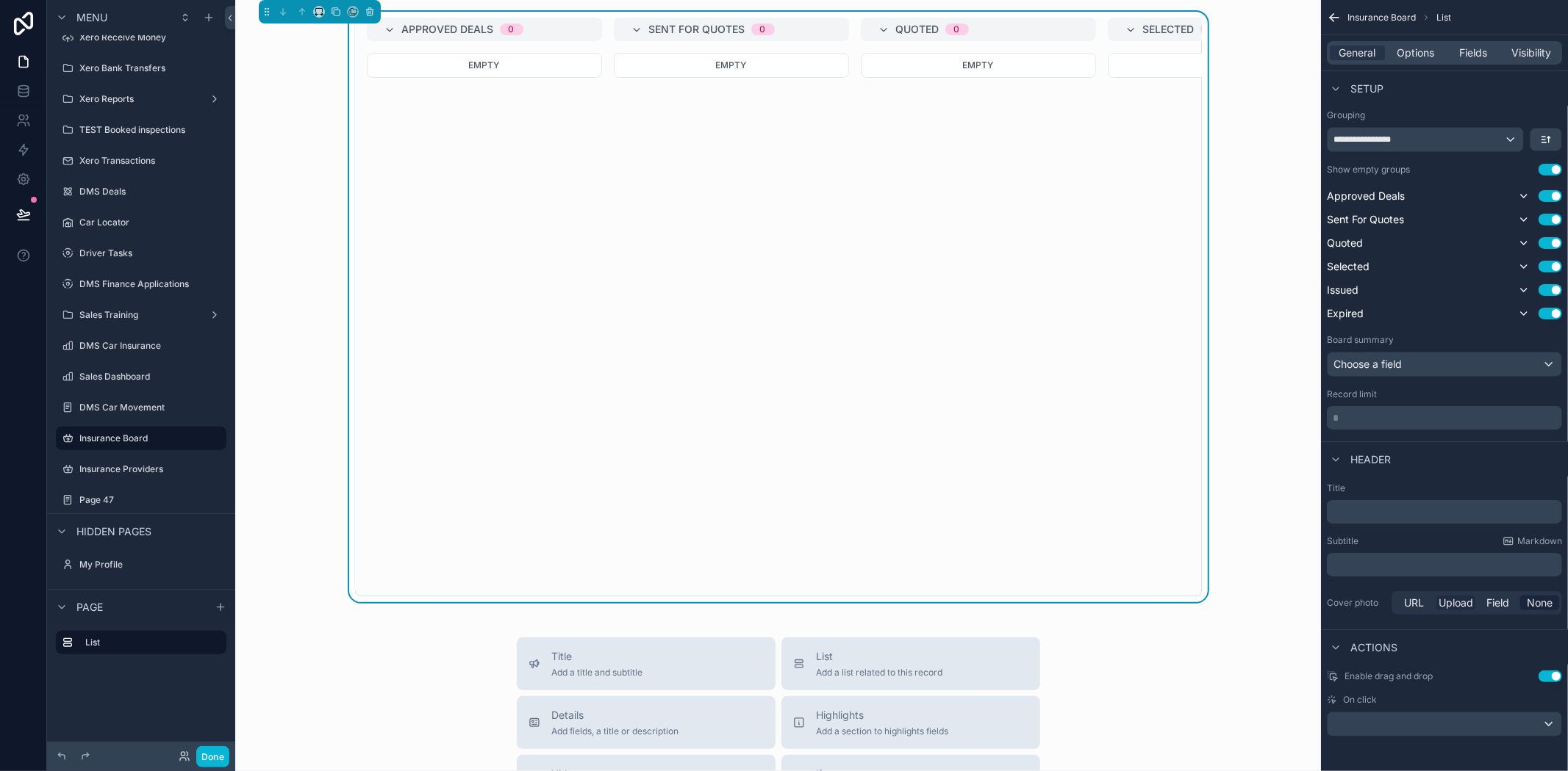
click at [1441, 600] on span "Upload" at bounding box center [1455, 603] width 34 height 15
click at [1347, 647] on div "scrollable content" at bounding box center [1356, 656] width 59 height 59
type input "**********"
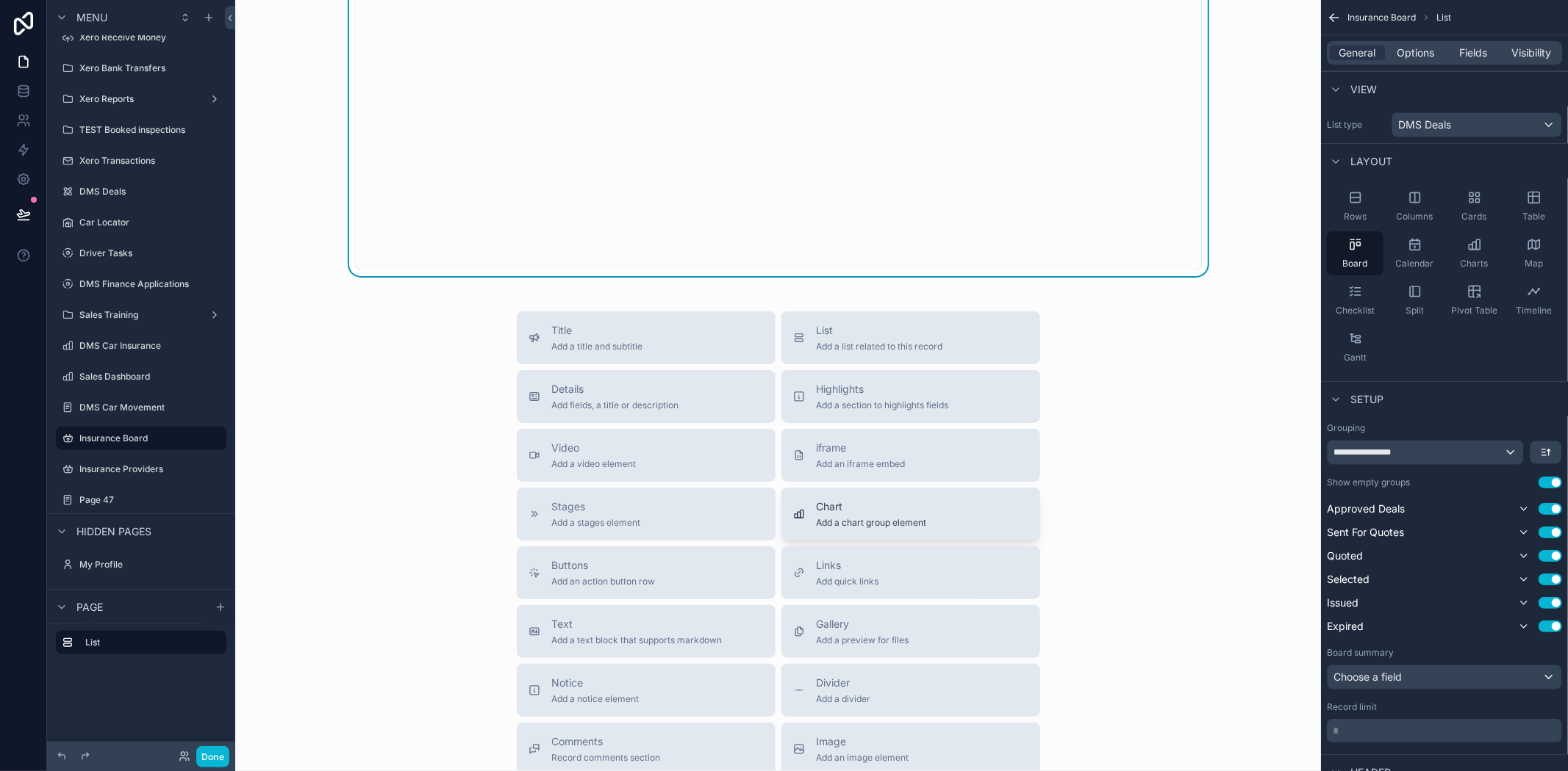
scroll to position [0, 0]
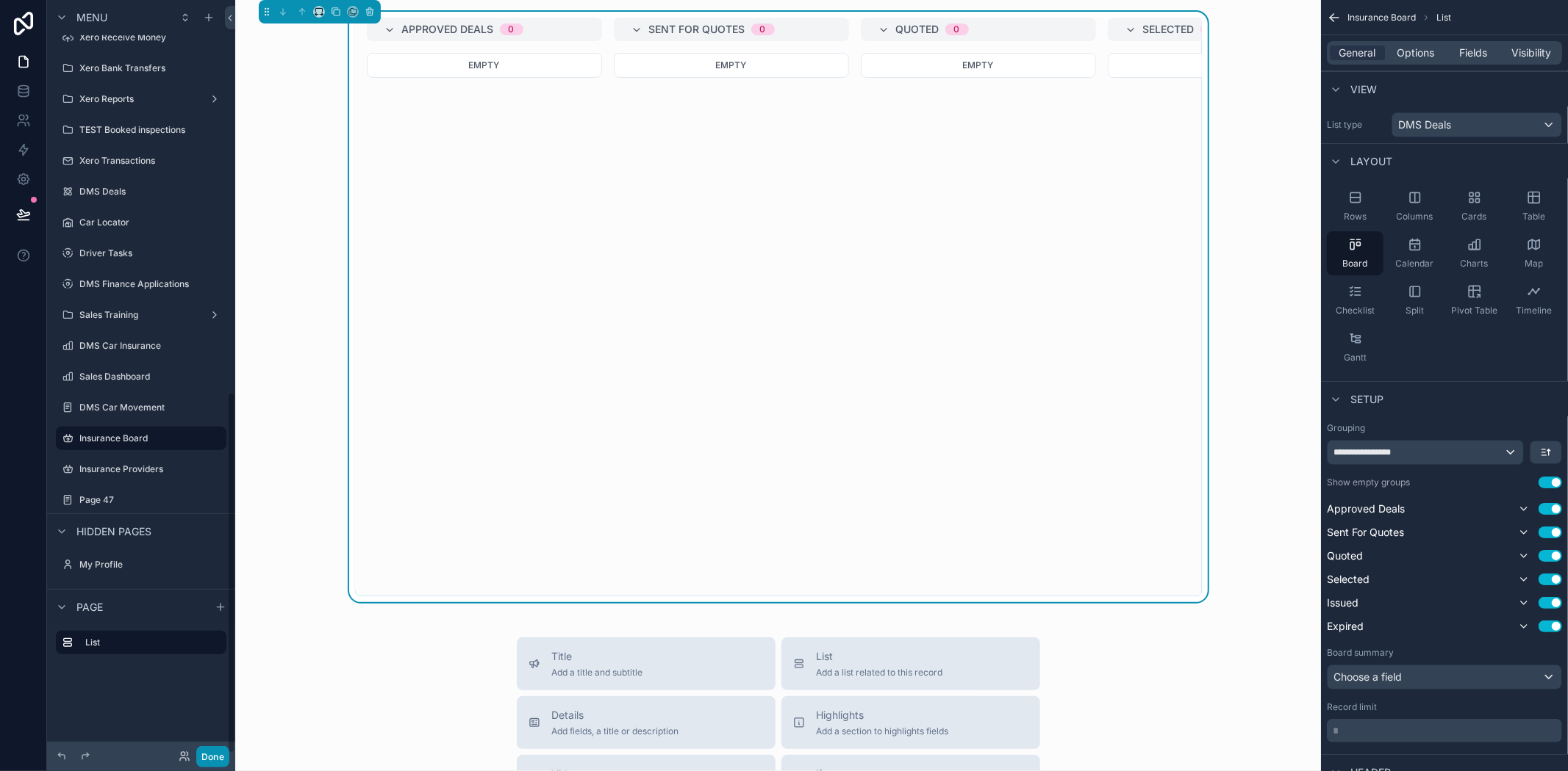
click at [208, 753] on button "Done" at bounding box center [213, 757] width 33 height 21
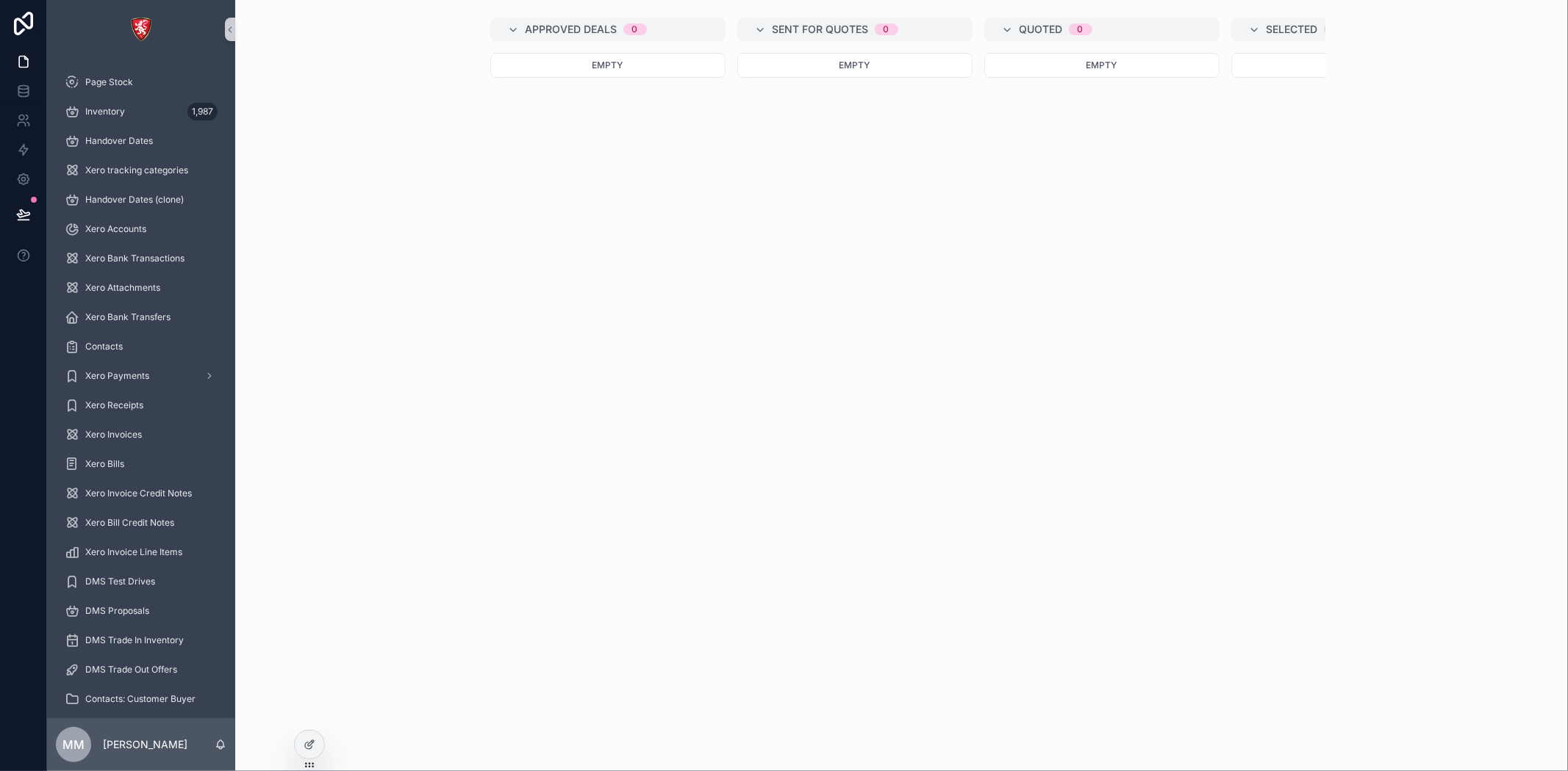
scroll to position [0, 1044]
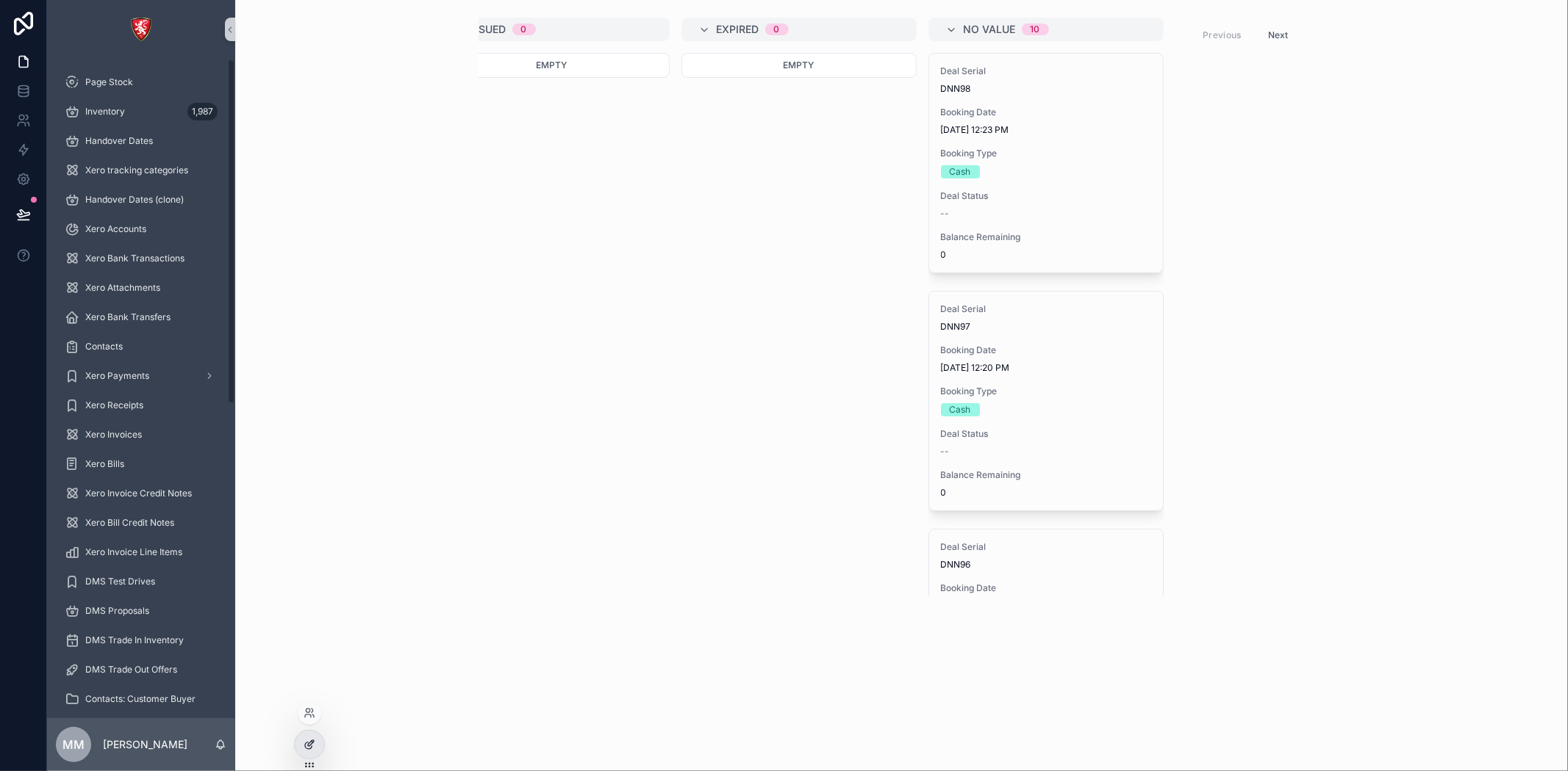
click at [302, 738] on div at bounding box center [309, 745] width 29 height 28
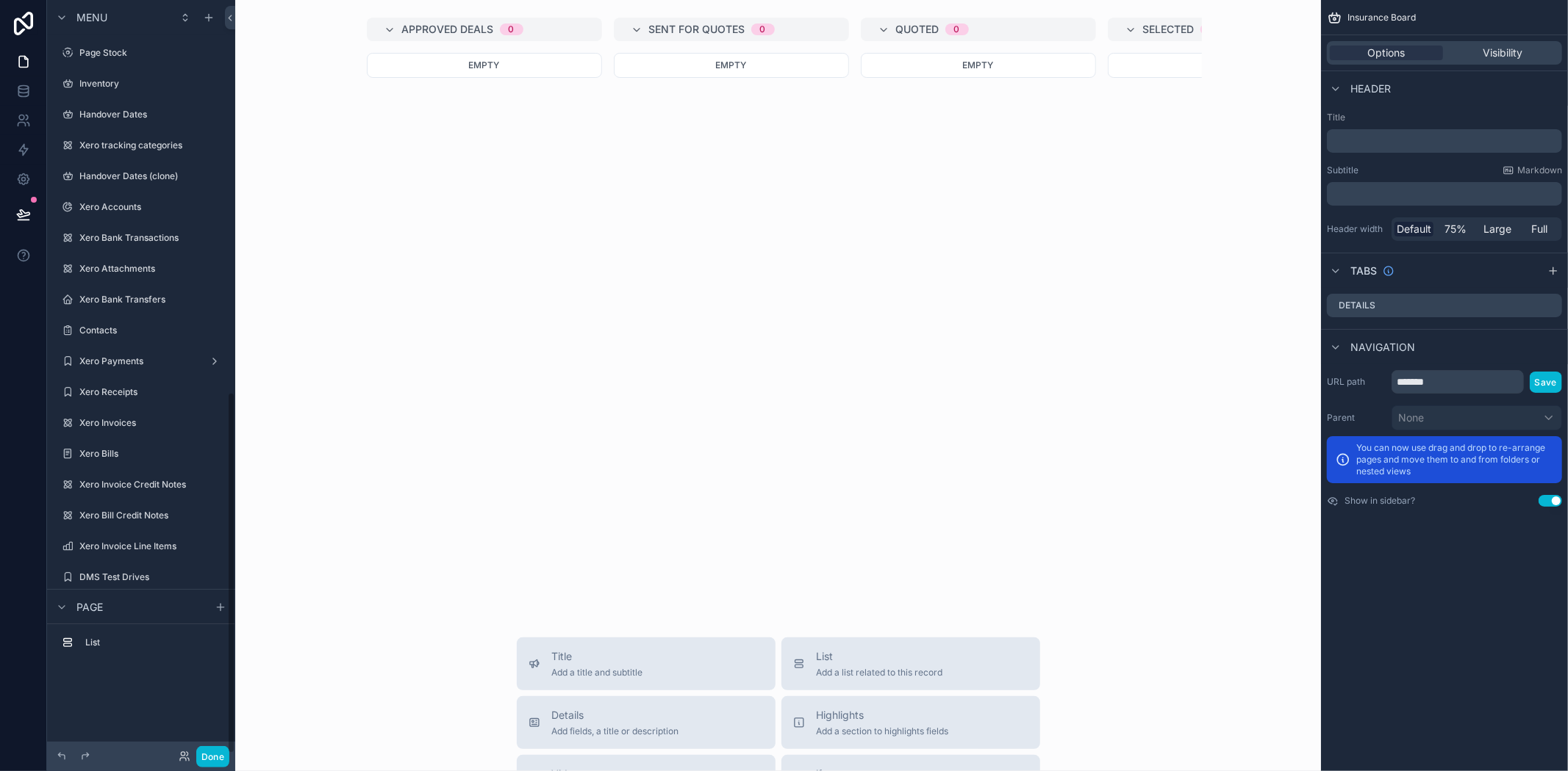
scroll to position [817, 0]
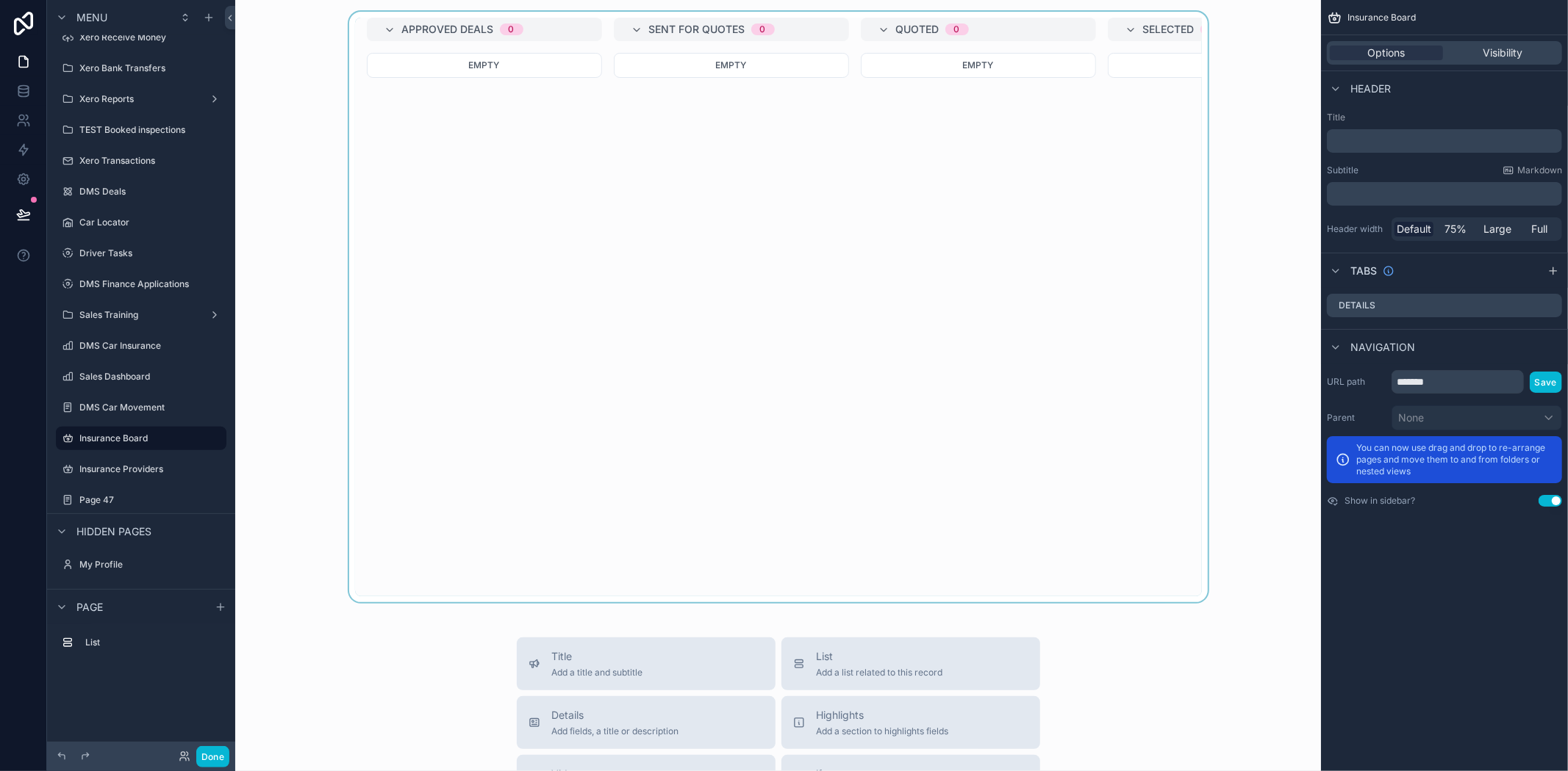
click at [1173, 294] on div "scrollable content" at bounding box center [778, 306] width 1062 height 591
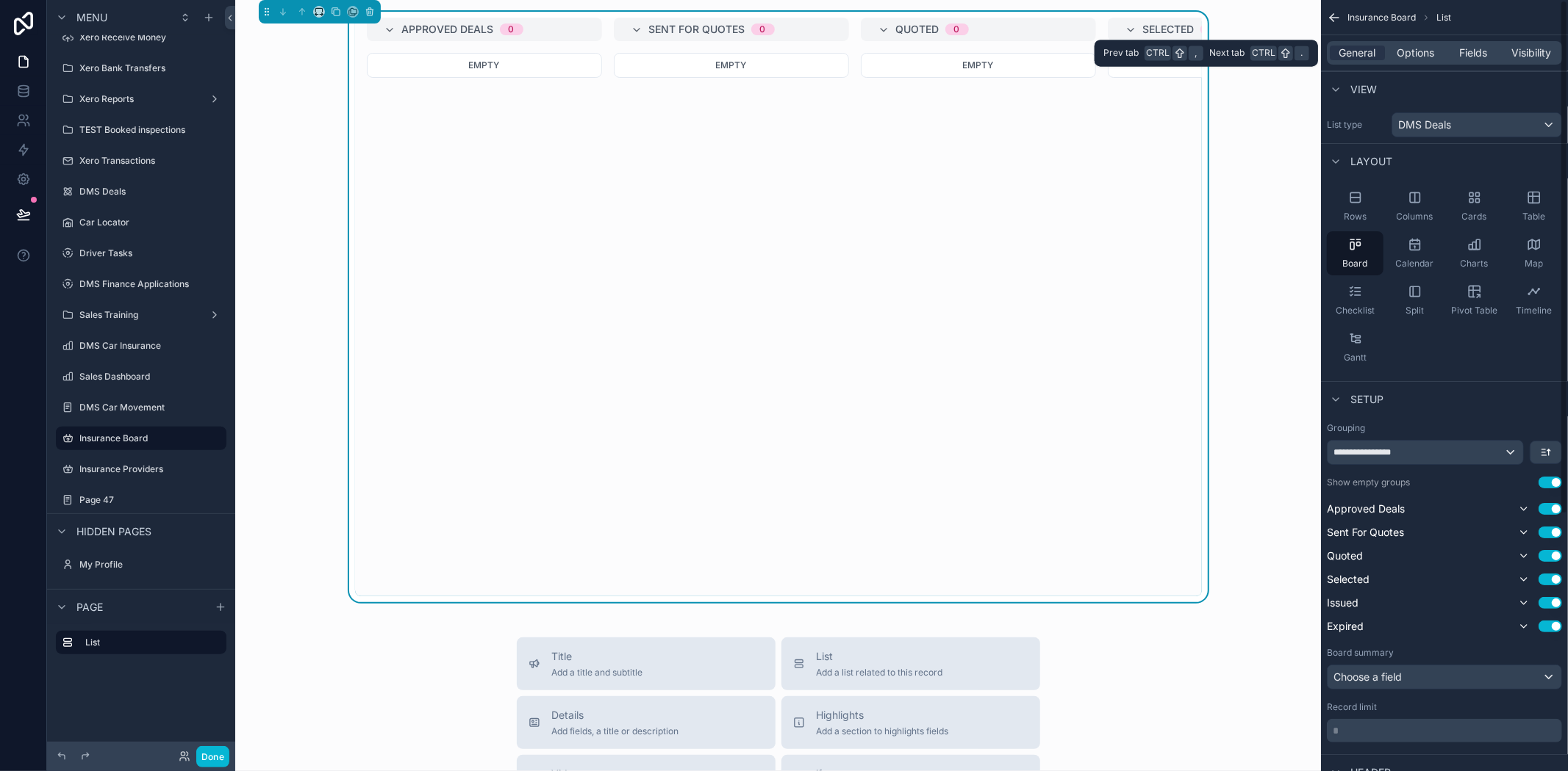
click at [1410, 70] on div "General Options Fields Visibility" at bounding box center [1444, 52] width 247 height 35
drag, startPoint x: 1415, startPoint y: 44, endPoint x: 1449, endPoint y: 108, distance: 72.5
click at [1415, 46] on div "General Options Fields Visibility" at bounding box center [1444, 52] width 235 height 24
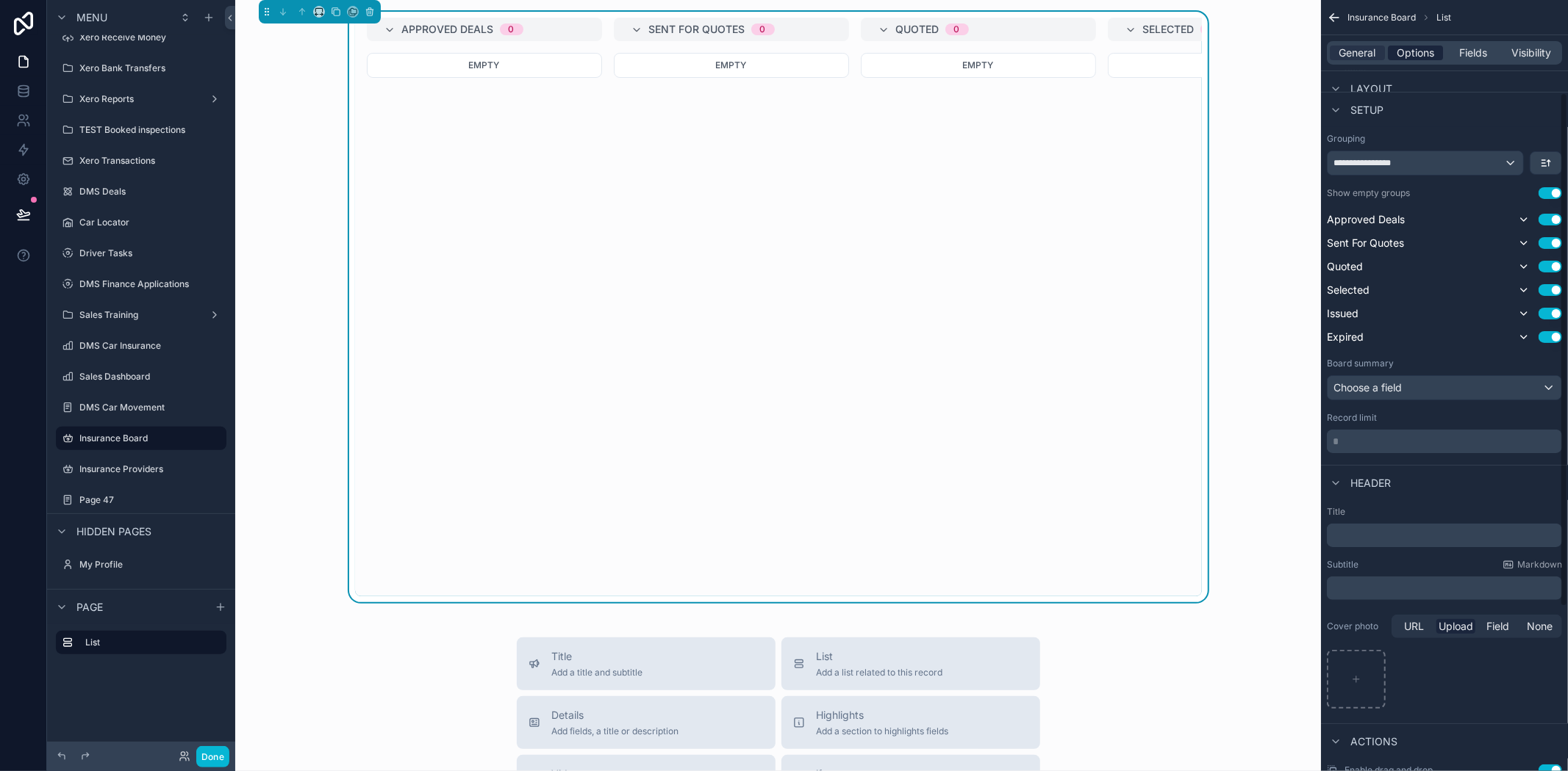
scroll to position [384, 0]
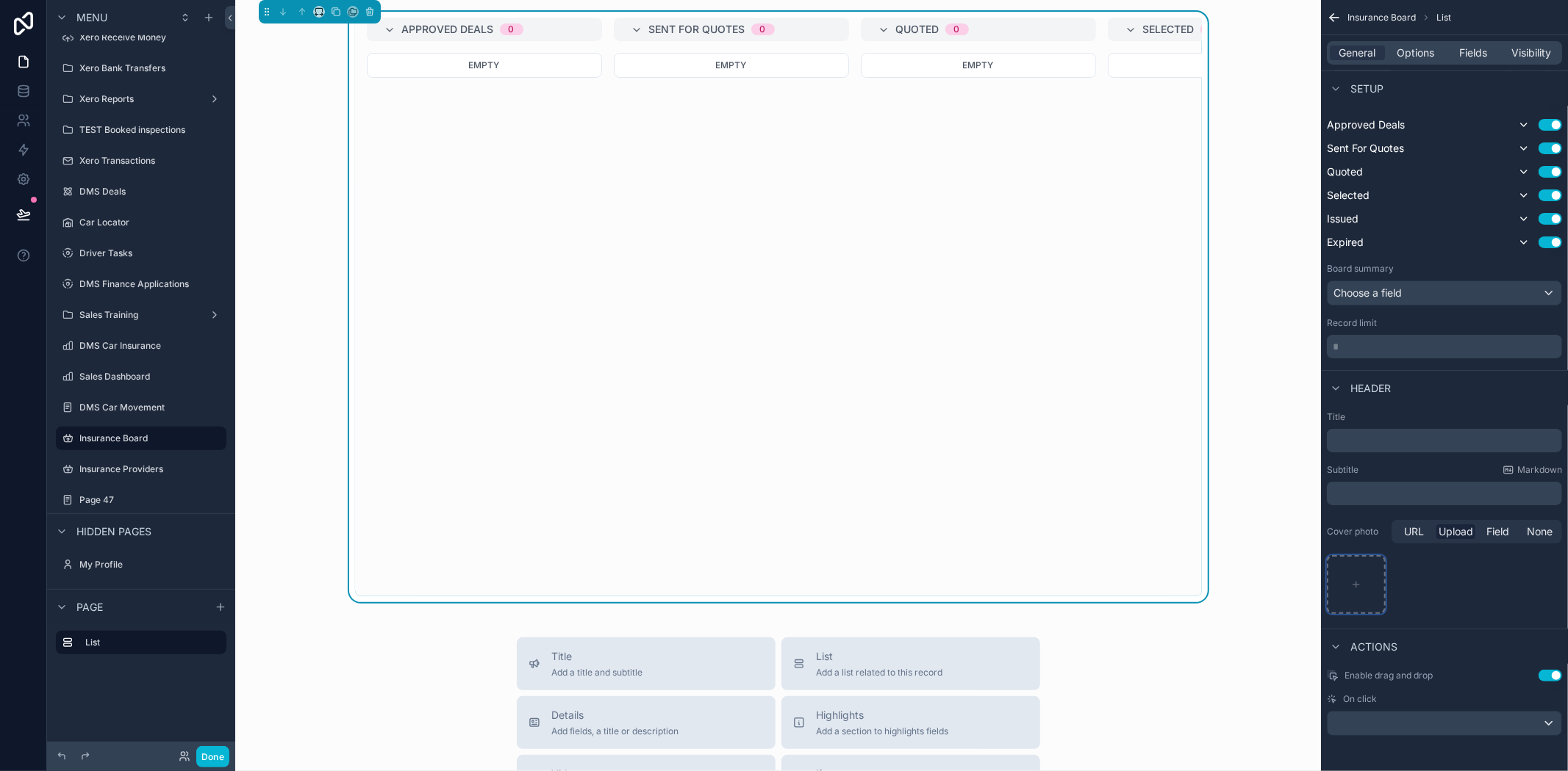
click at [1376, 592] on div "scrollable content" at bounding box center [1356, 584] width 59 height 59
type input "**********"
click at [1353, 584] on icon "scrollable content" at bounding box center [1356, 579] width 18 height 18
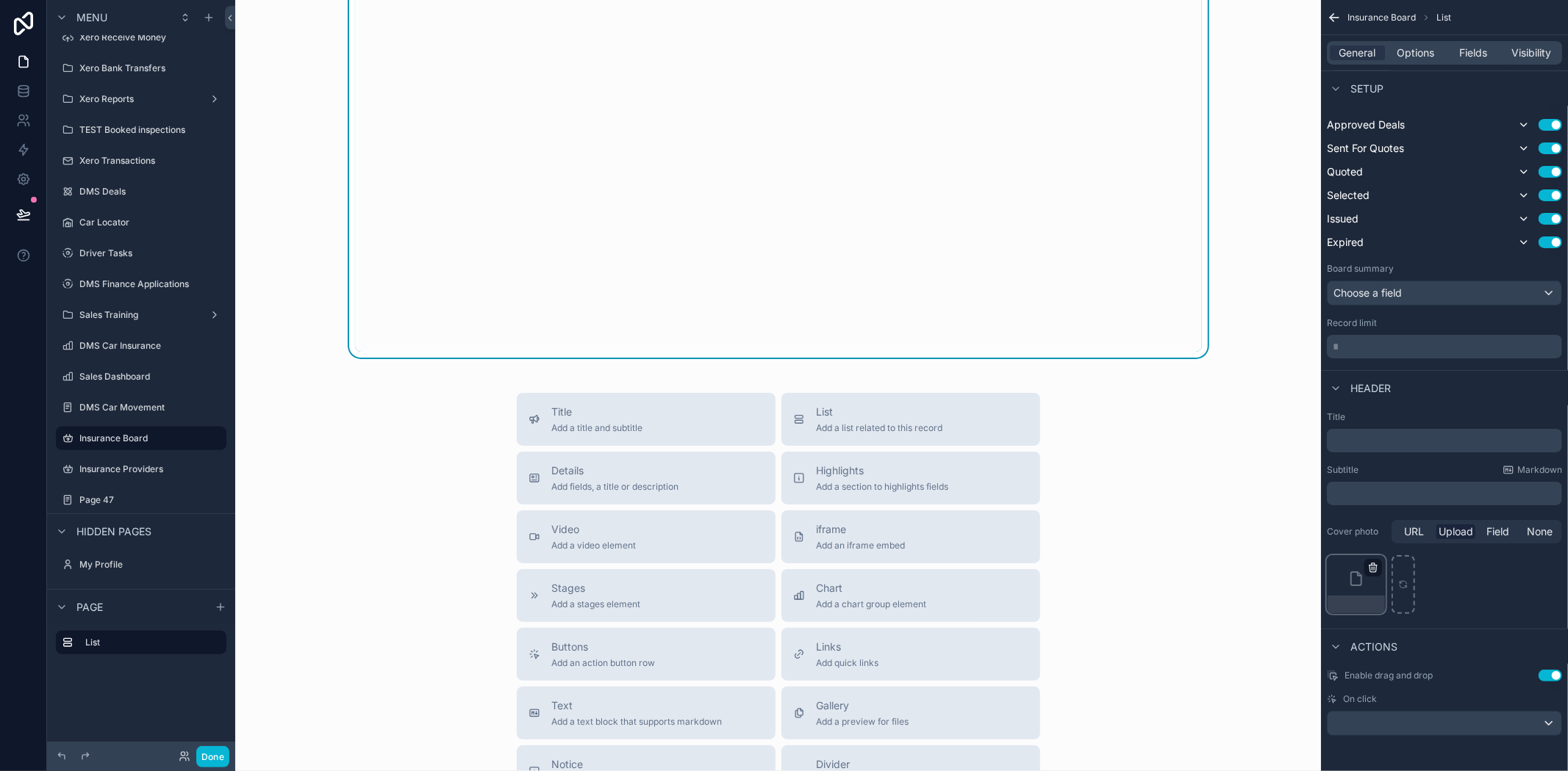
click at [1373, 567] on icon "scrollable content" at bounding box center [1373, 568] width 11 height 11
click at [1405, 537] on icon "button" at bounding box center [1405, 538] width 3 height 2
click at [1444, 531] on span "Upload" at bounding box center [1455, 532] width 34 height 15
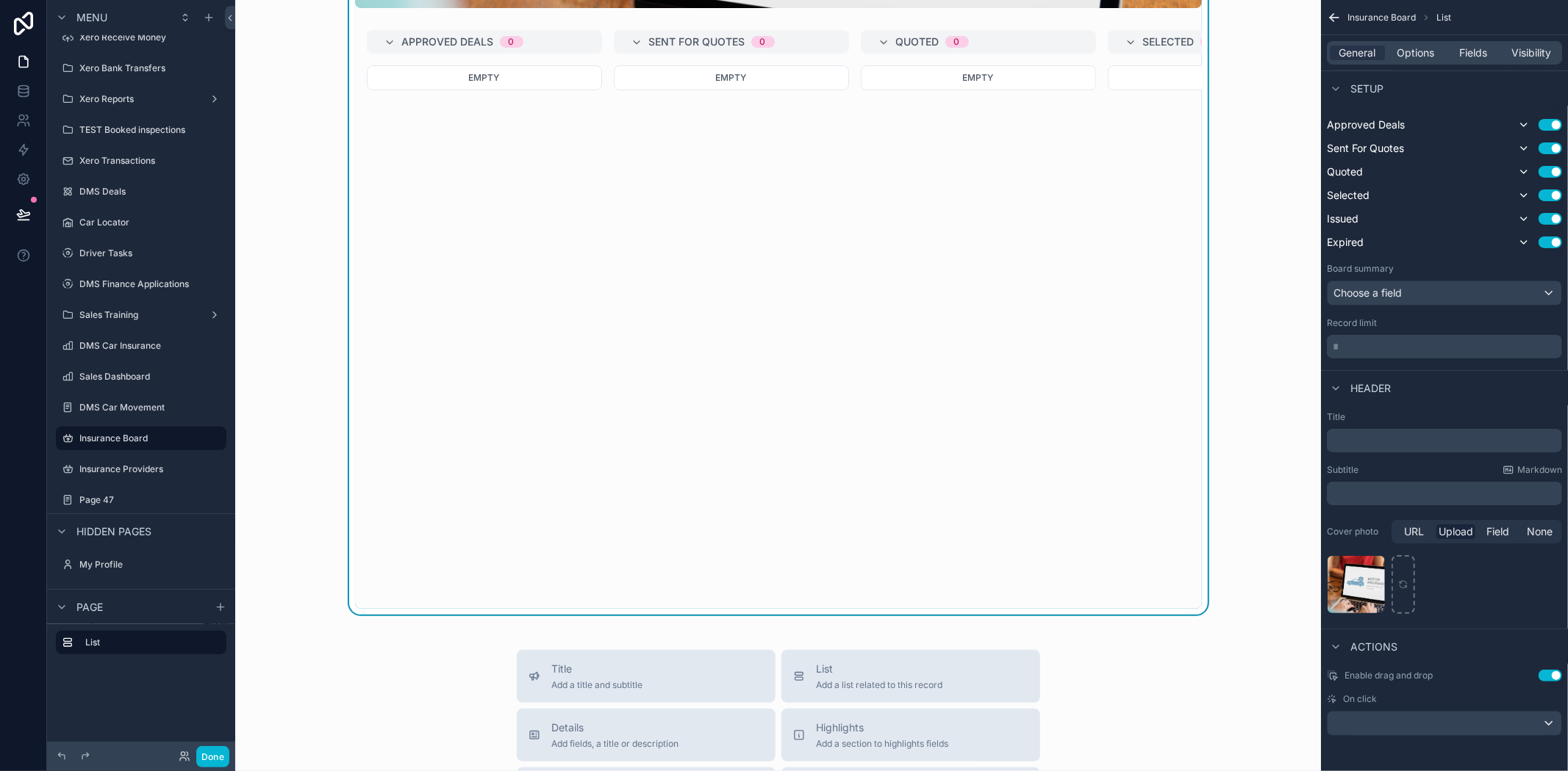
click at [1358, 590] on div "online-car-insurance-application .jpg" at bounding box center [1356, 584] width 59 height 59
click at [1349, 597] on div "online-car-insurance-application .jpg" at bounding box center [1356, 605] width 57 height 18
click at [1360, 586] on div "online-car-insurance-application .jpg" at bounding box center [1356, 584] width 59 height 59
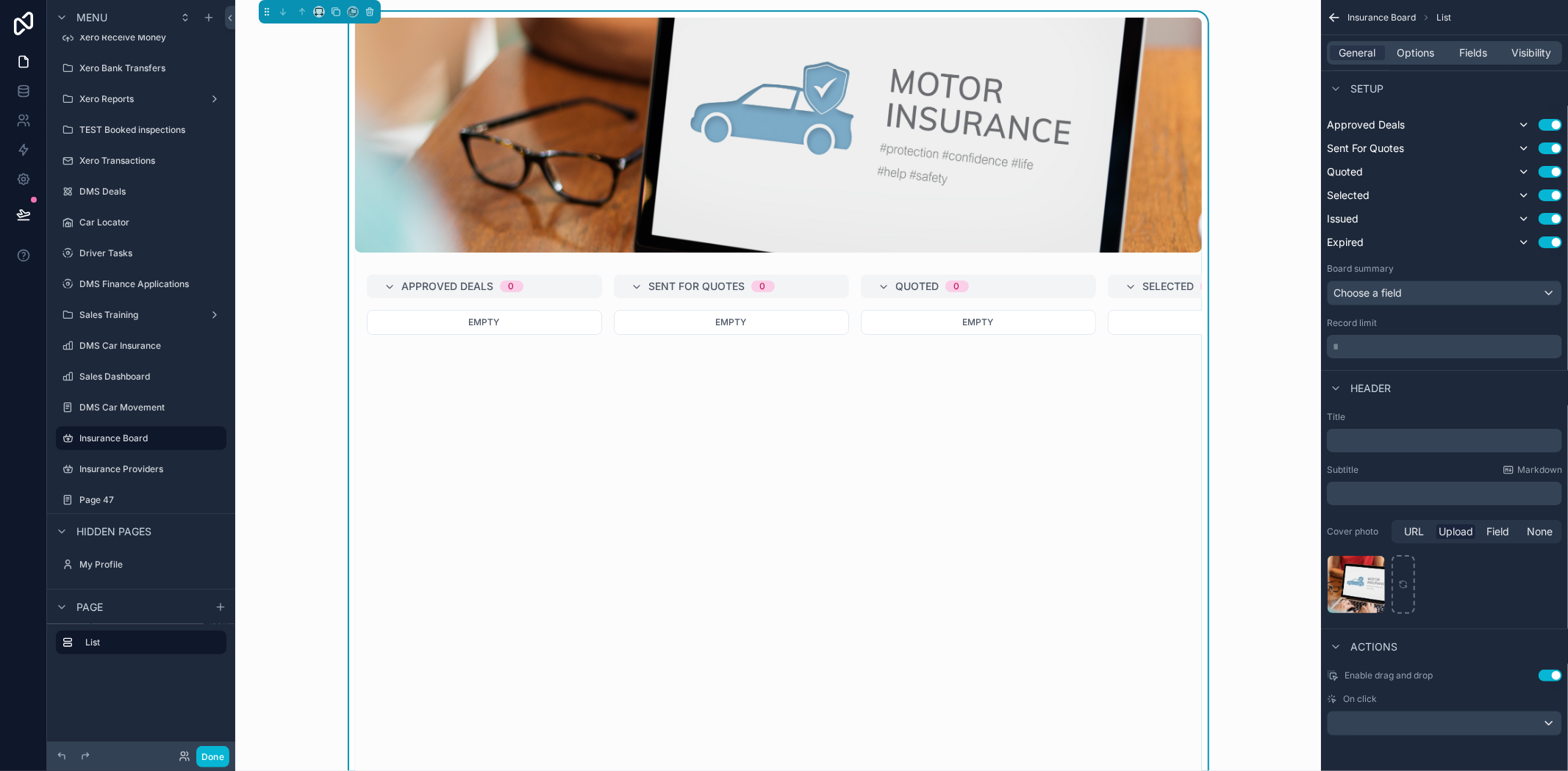
scroll to position [163, 0]
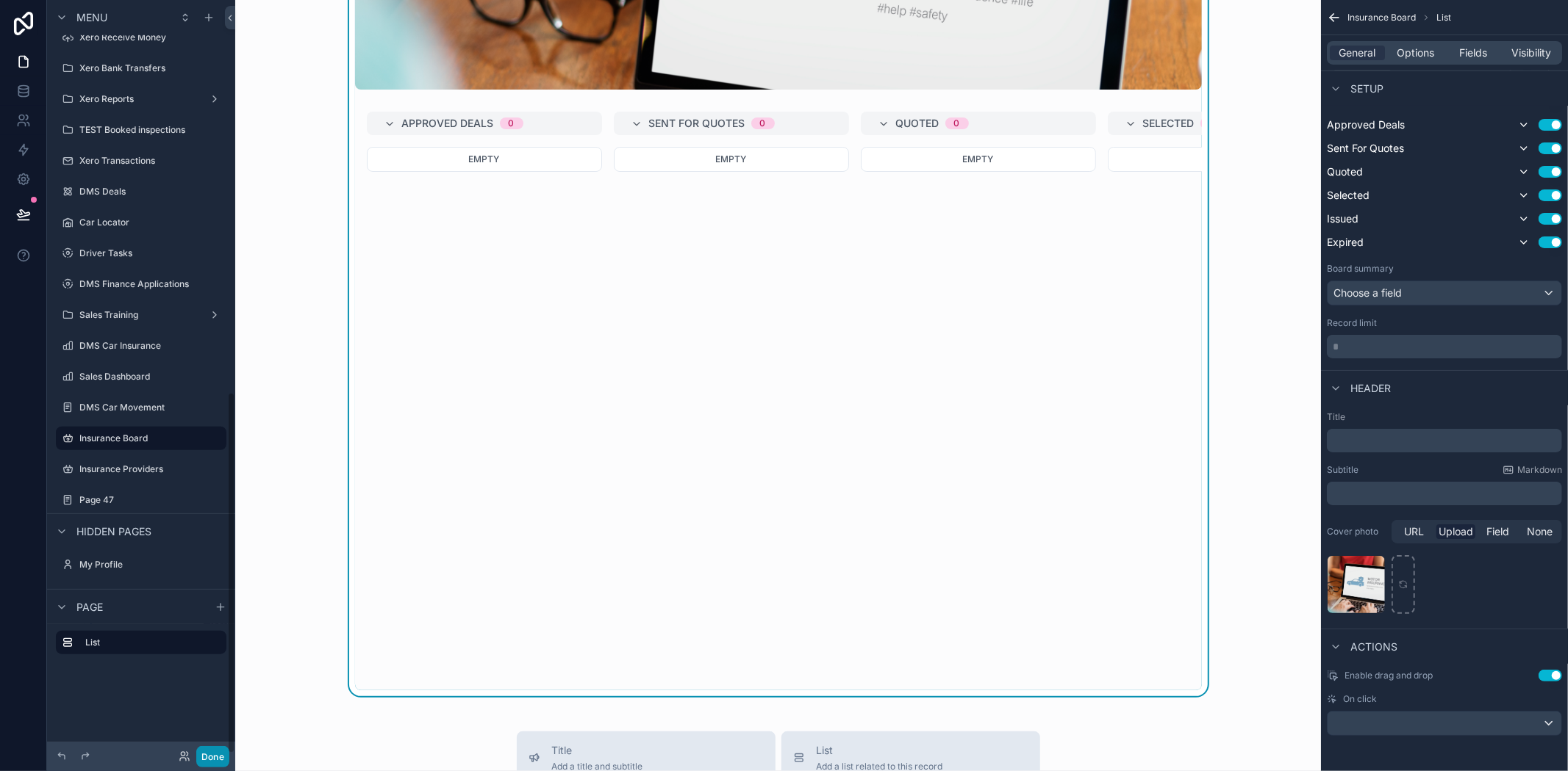
drag, startPoint x: 208, startPoint y: 759, endPoint x: 231, endPoint y: 769, distance: 25.1
click at [208, 759] on button "Done" at bounding box center [213, 757] width 33 height 21
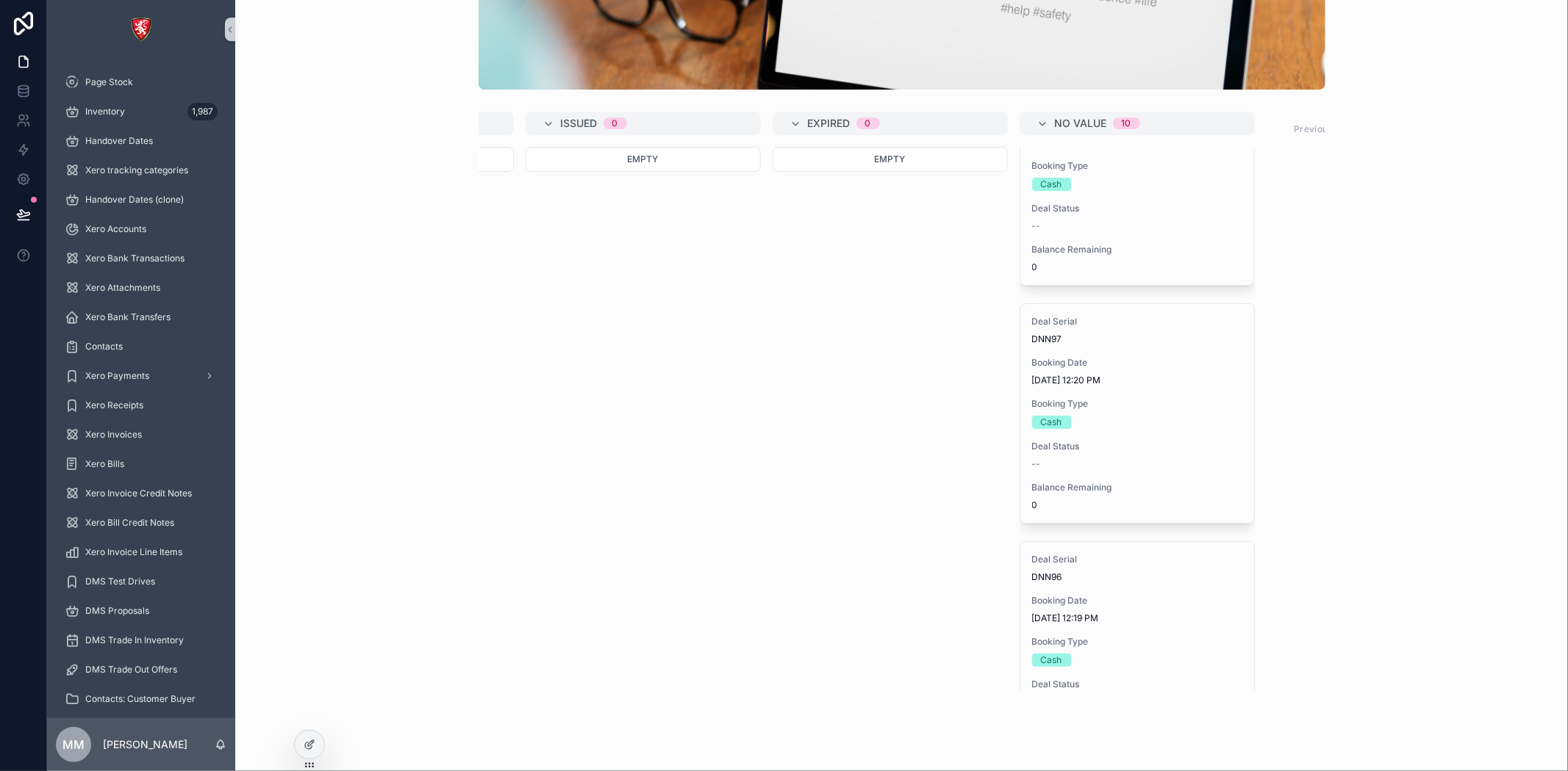
scroll to position [0, 0]
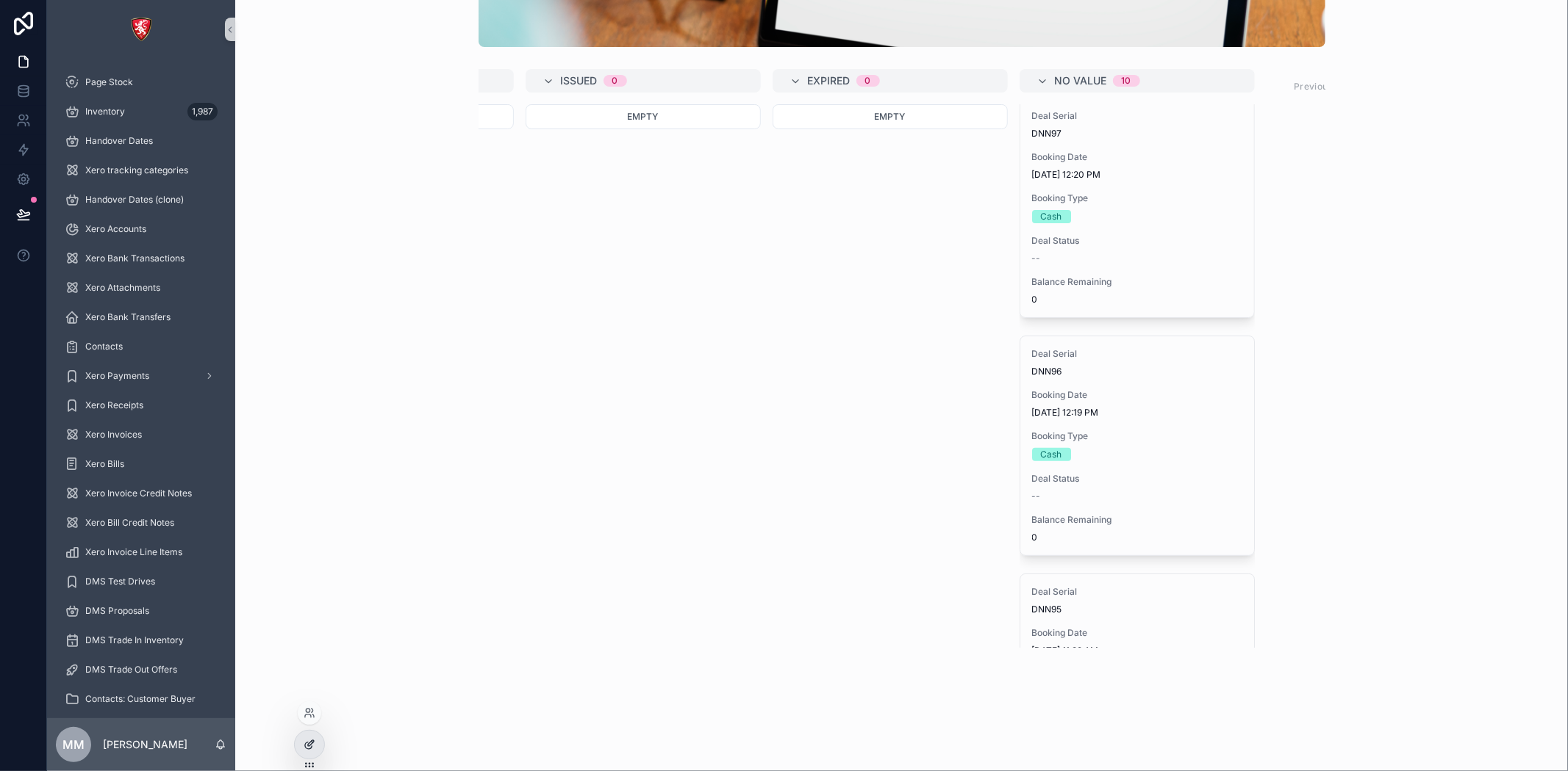
click at [309, 738] on div at bounding box center [309, 745] width 29 height 28
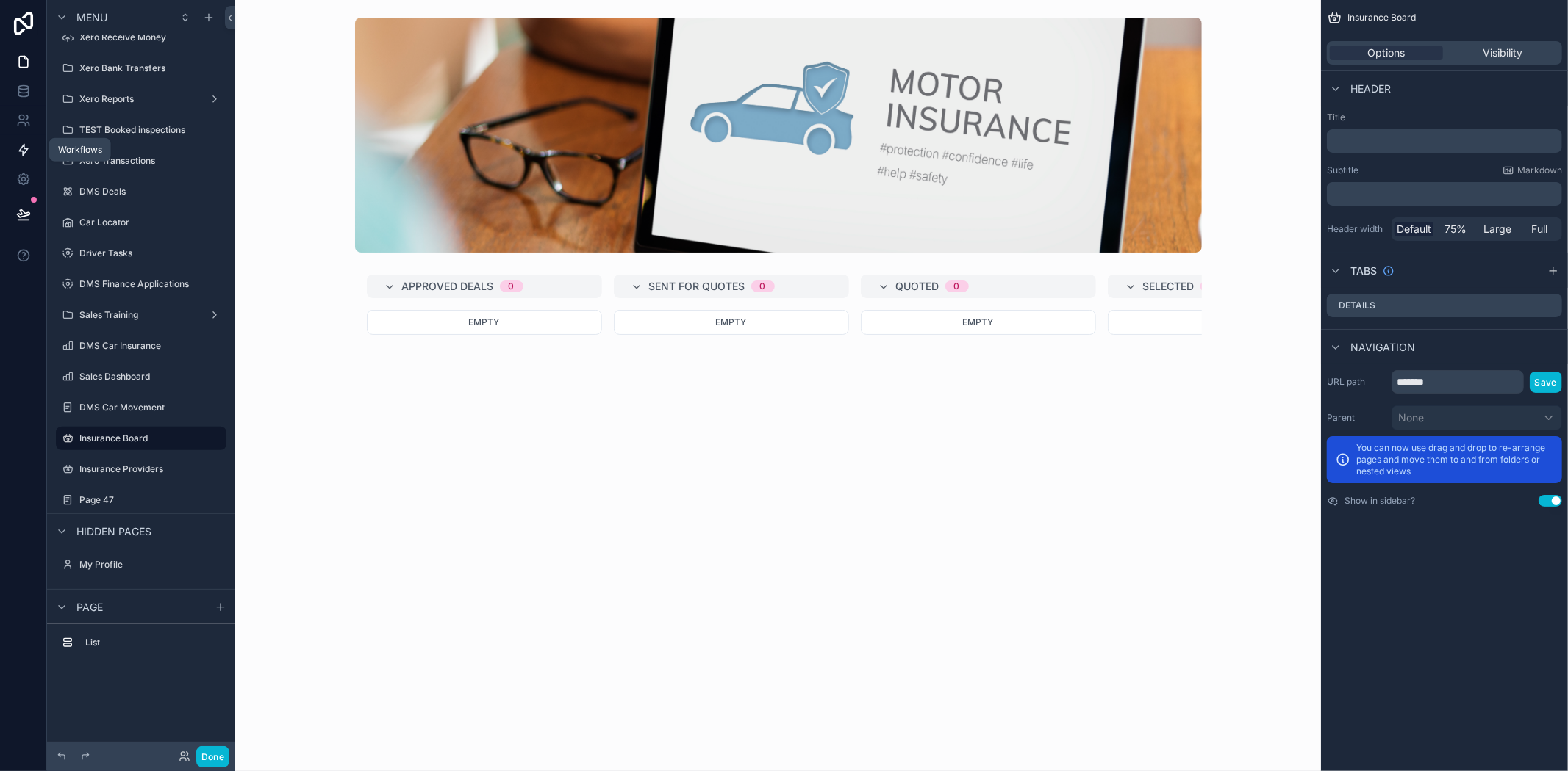
drag, startPoint x: 17, startPoint y: 143, endPoint x: 24, endPoint y: 147, distance: 8.1
click at [17, 143] on icon at bounding box center [24, 150] width 15 height 15
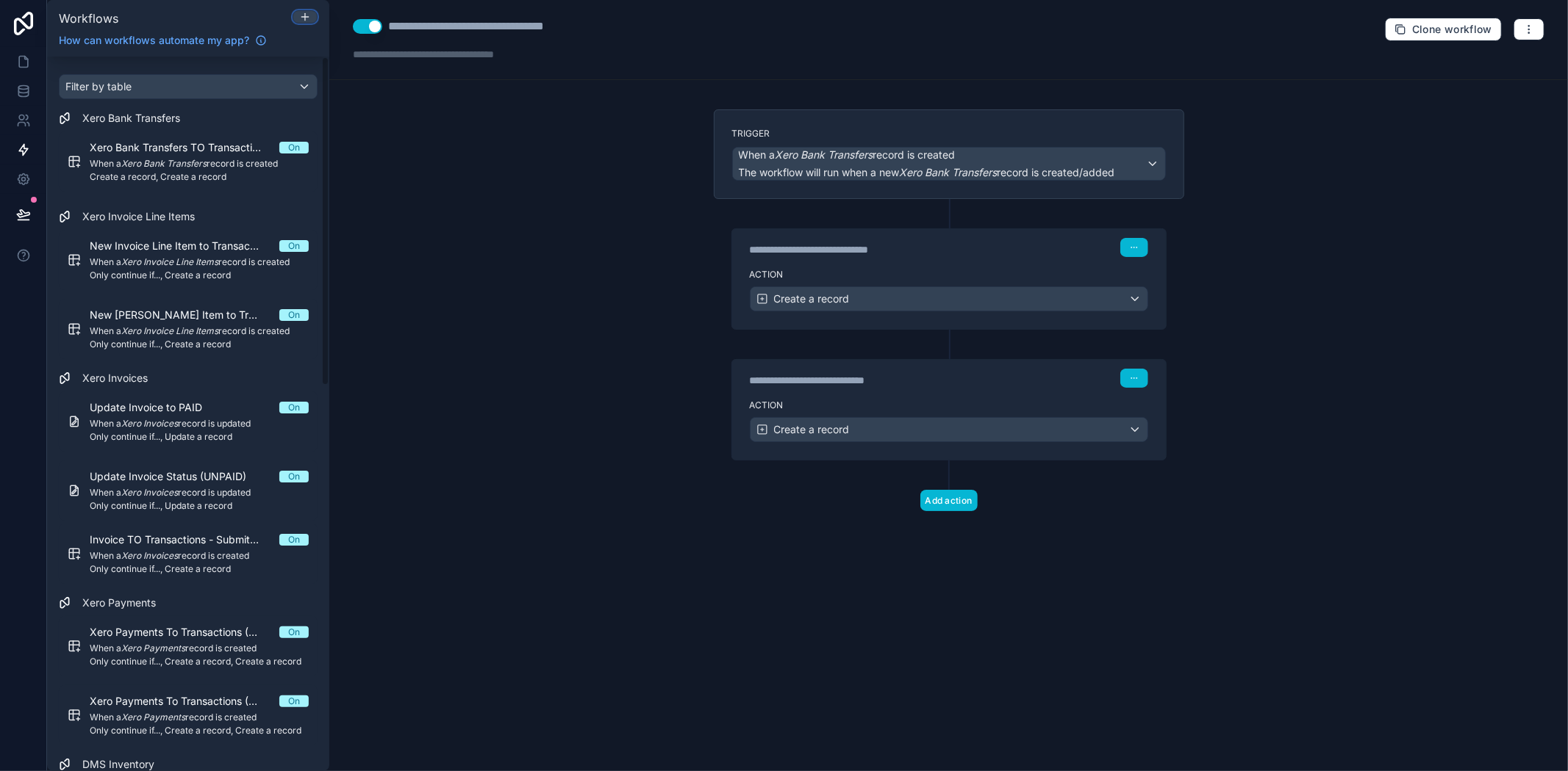
click at [312, 15] on div at bounding box center [305, 17] width 24 height 11
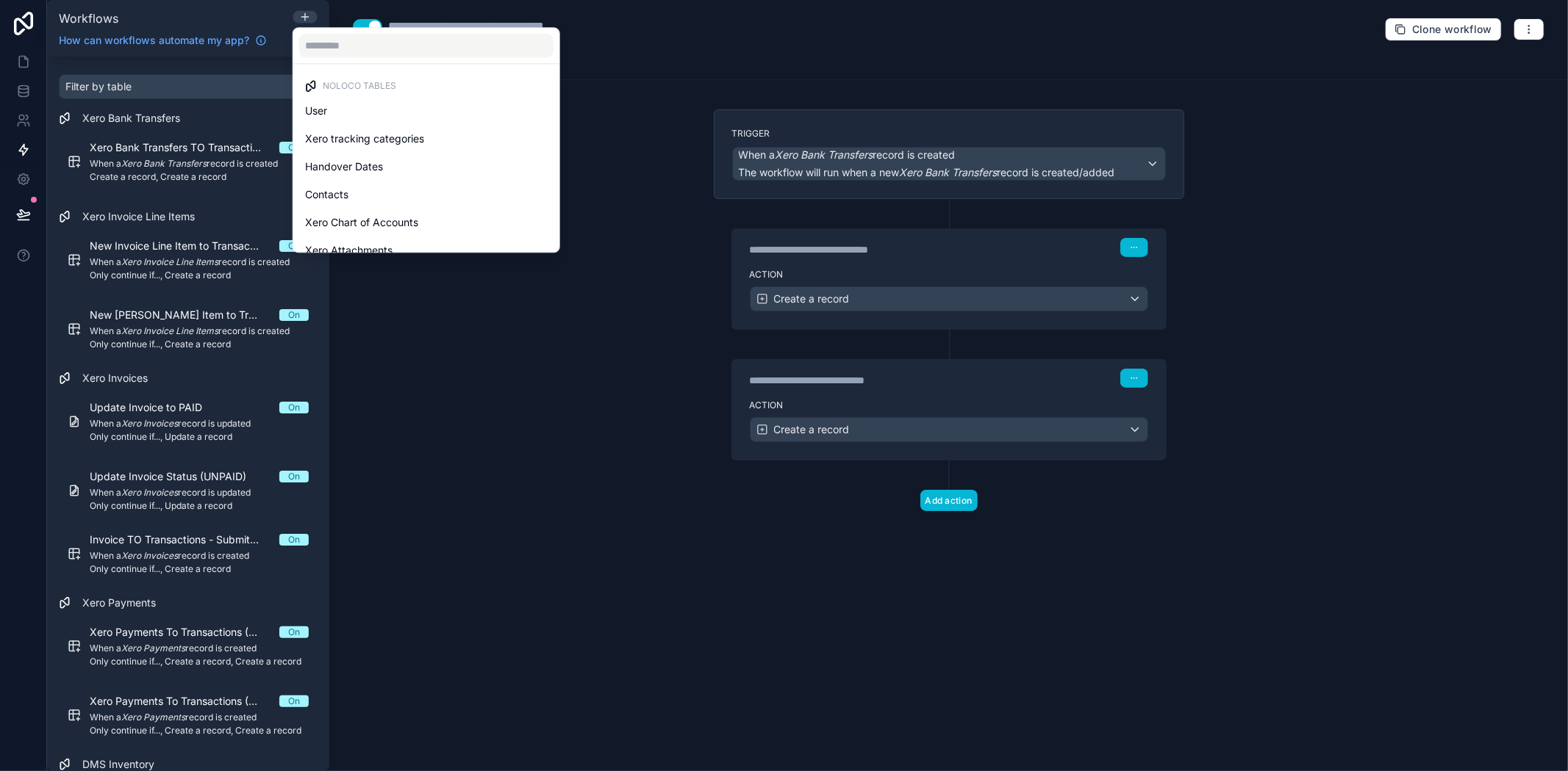
drag, startPoint x: 211, startPoint y: 59, endPoint x: 307, endPoint y: 24, distance: 102.2
click at [211, 60] on div at bounding box center [784, 386] width 1568 height 771
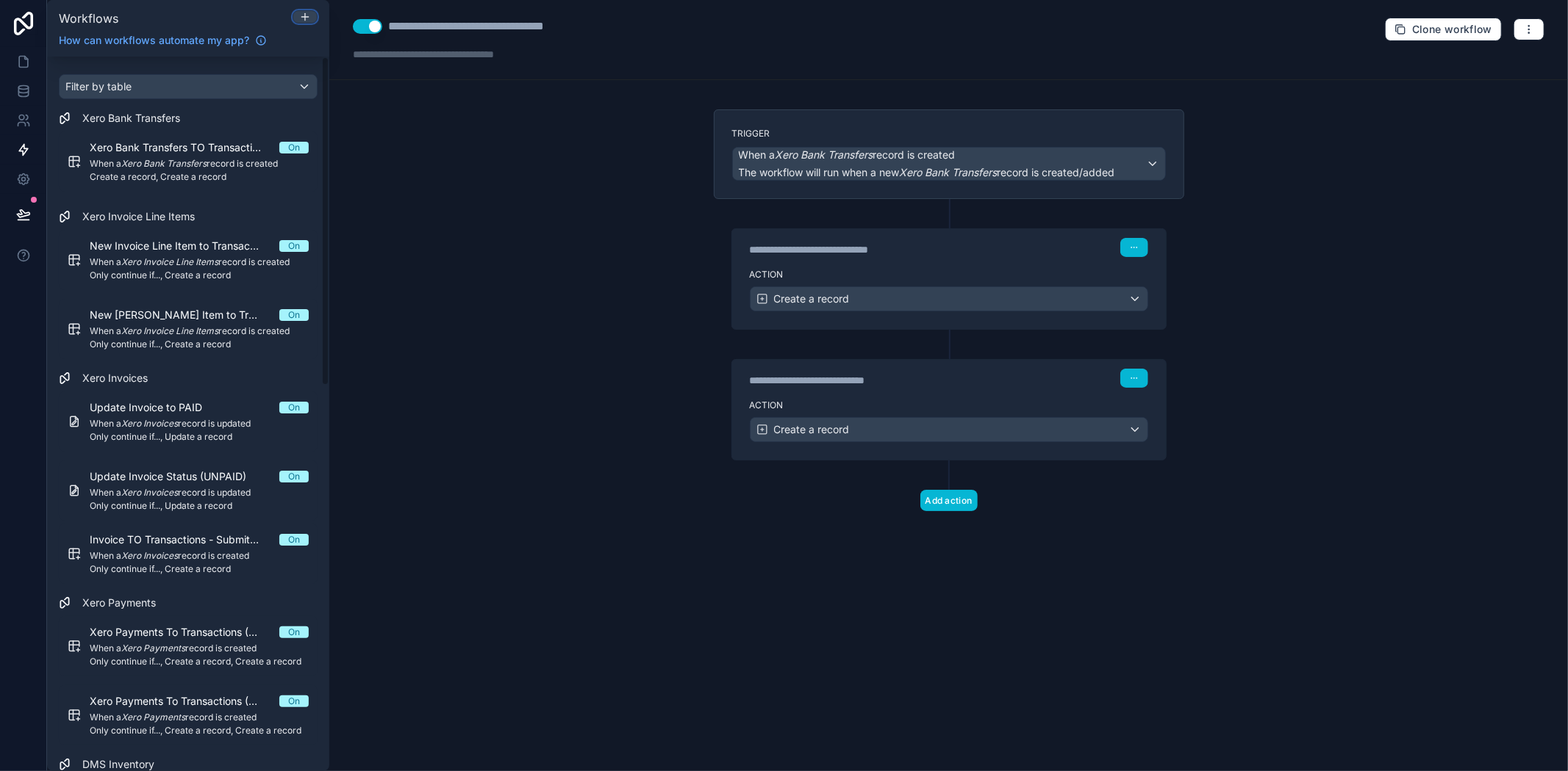
click at [297, 11] on div at bounding box center [305, 17] width 24 height 11
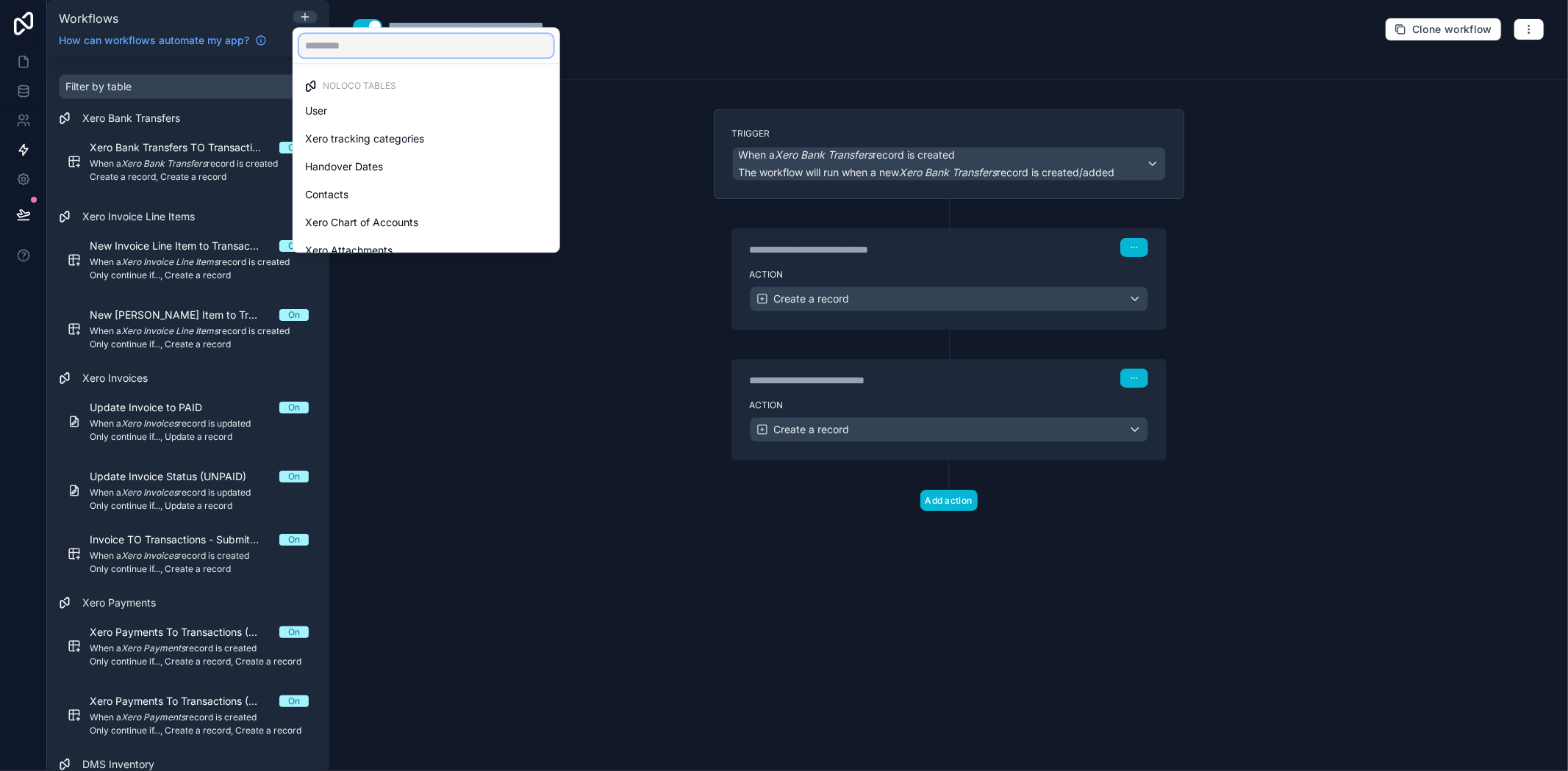
click at [363, 45] on input "text" at bounding box center [426, 45] width 254 height 24
click at [506, 540] on div at bounding box center [784, 386] width 1568 height 771
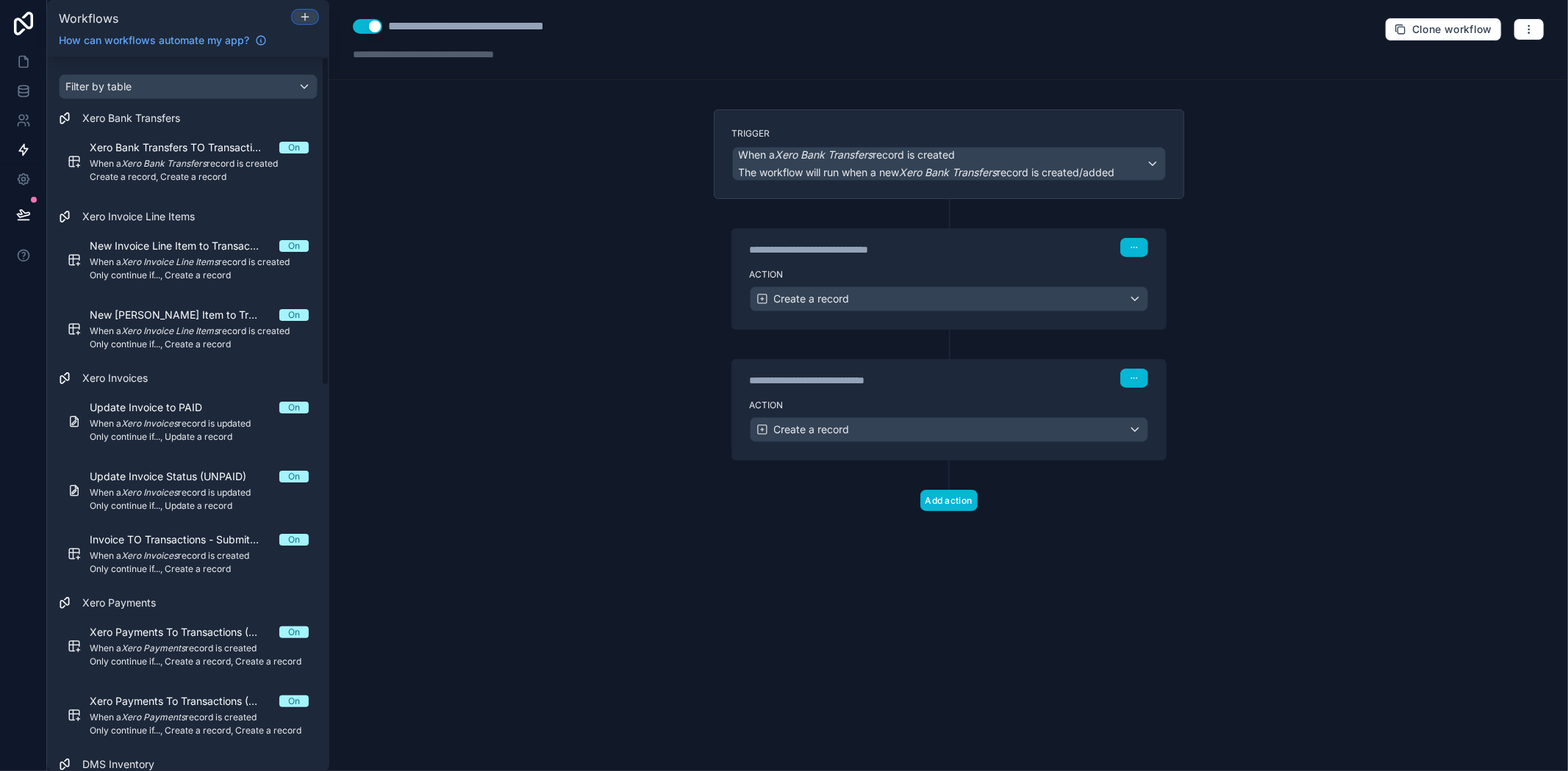
click at [312, 15] on div at bounding box center [305, 17] width 24 height 11
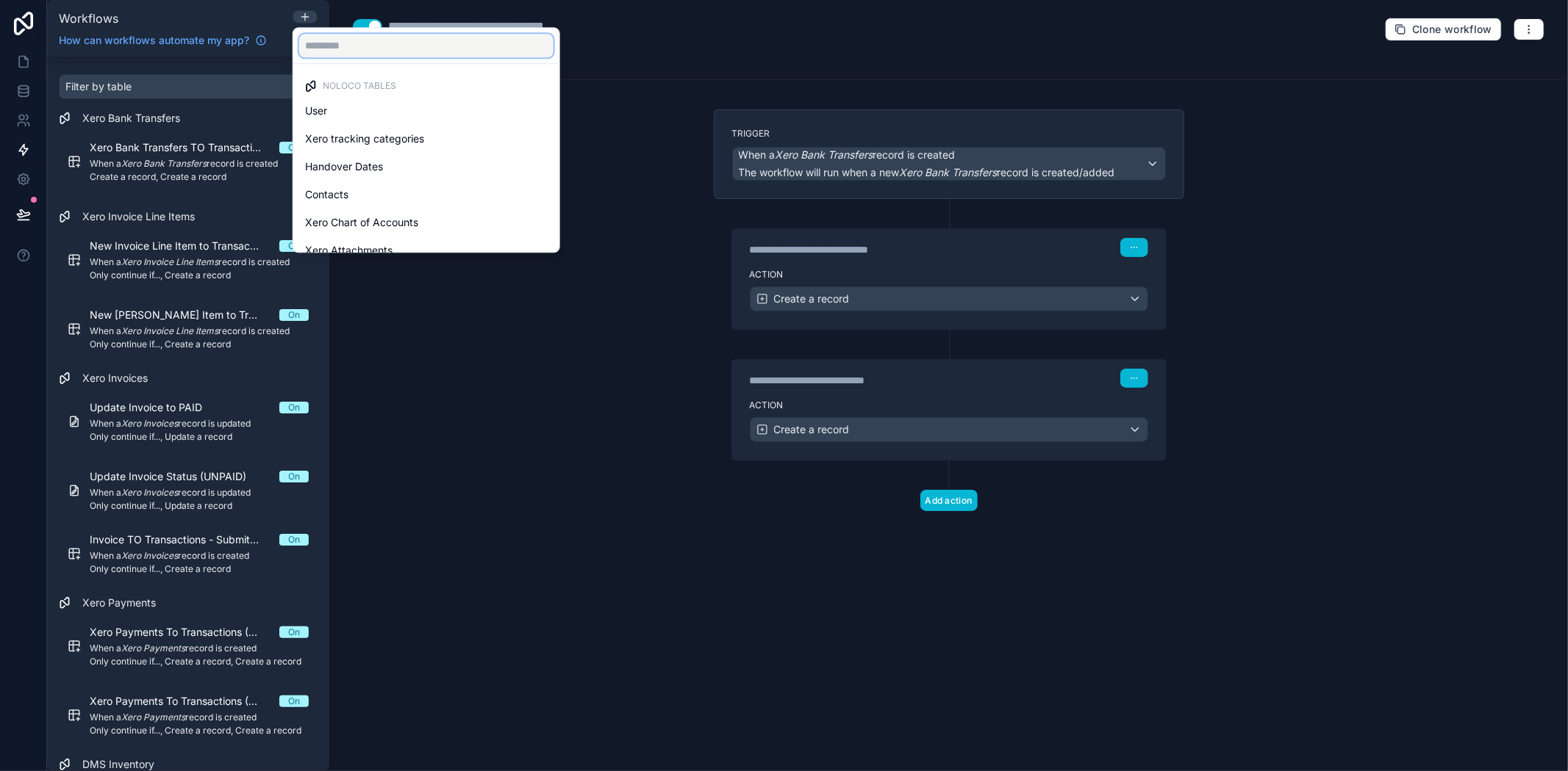
click at [348, 45] on input "text" at bounding box center [426, 45] width 254 height 24
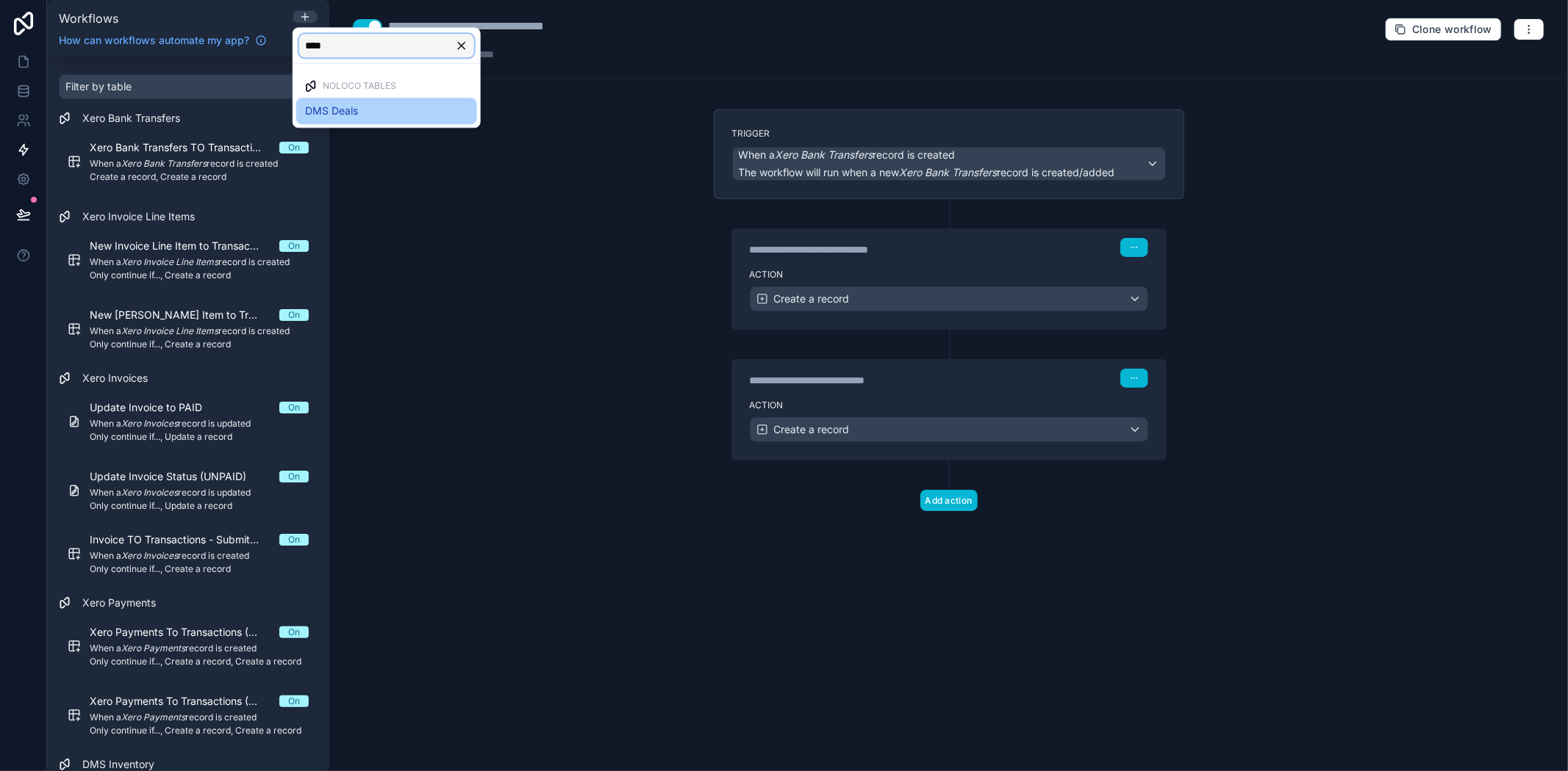
type input "****"
click at [373, 116] on div "DMS Deals" at bounding box center [386, 111] width 163 height 18
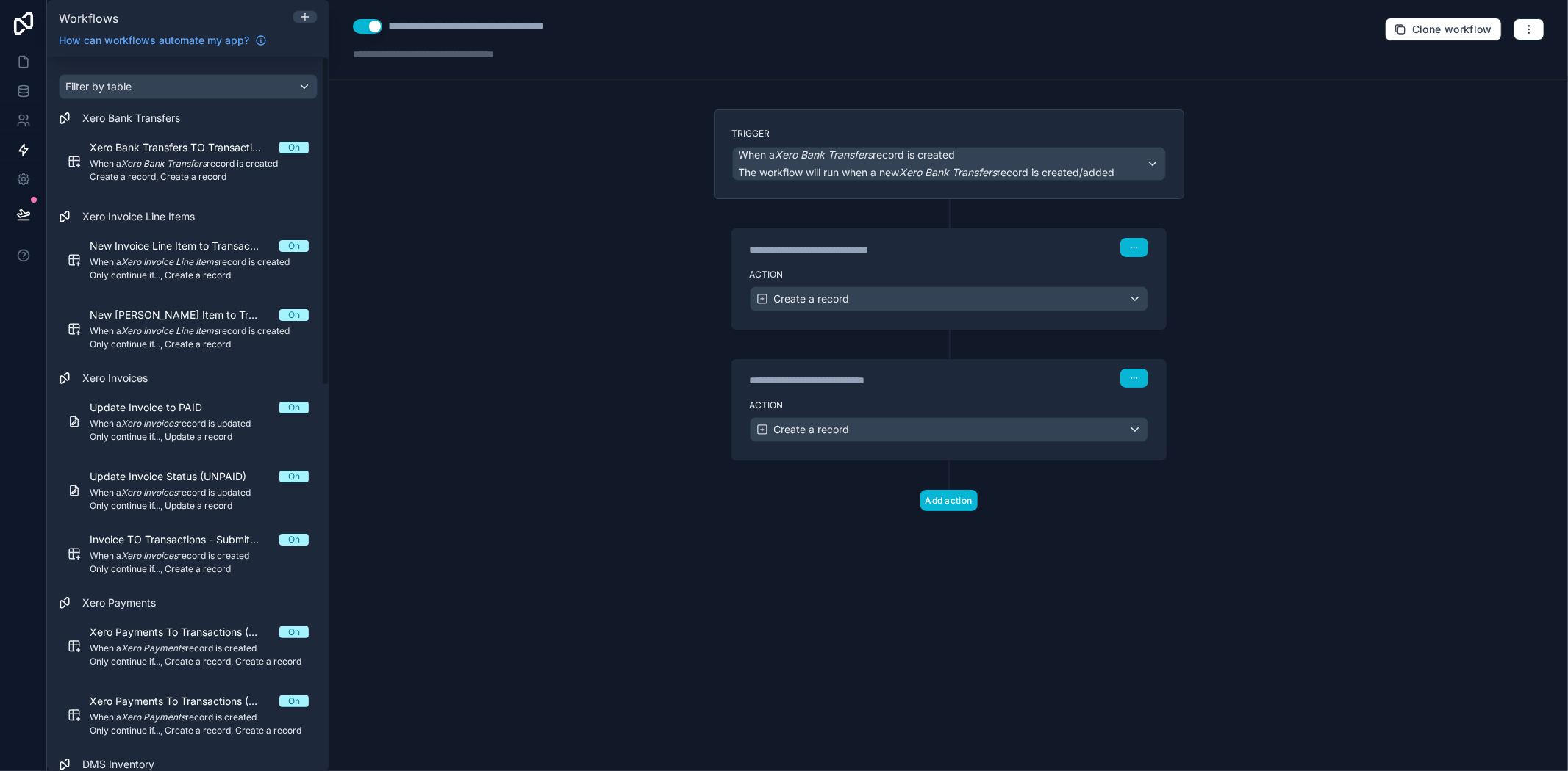
click at [939, 613] on div "**********" at bounding box center [948, 386] width 1239 height 771
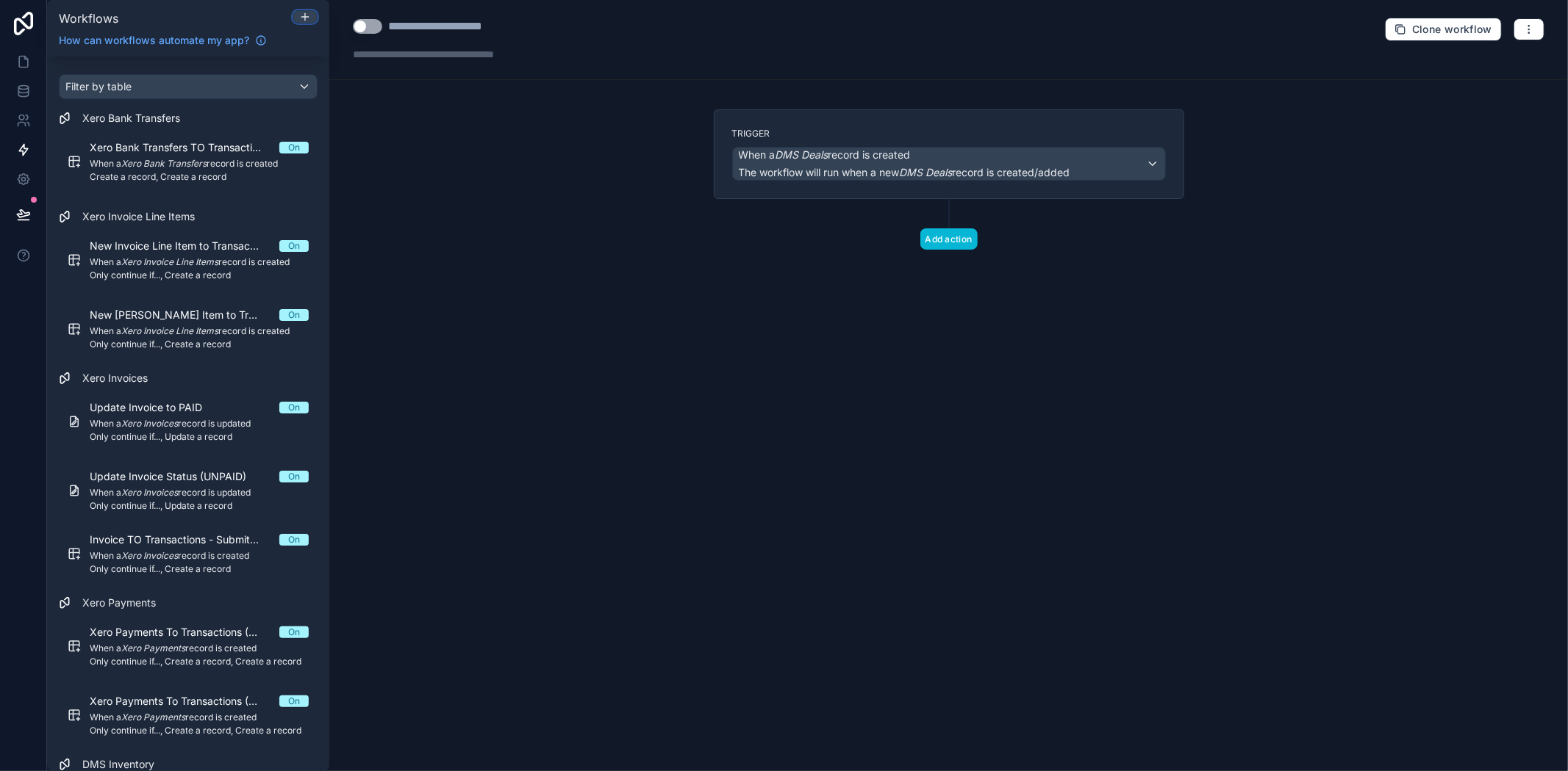
click at [300, 15] on icon at bounding box center [305, 17] width 11 height 11
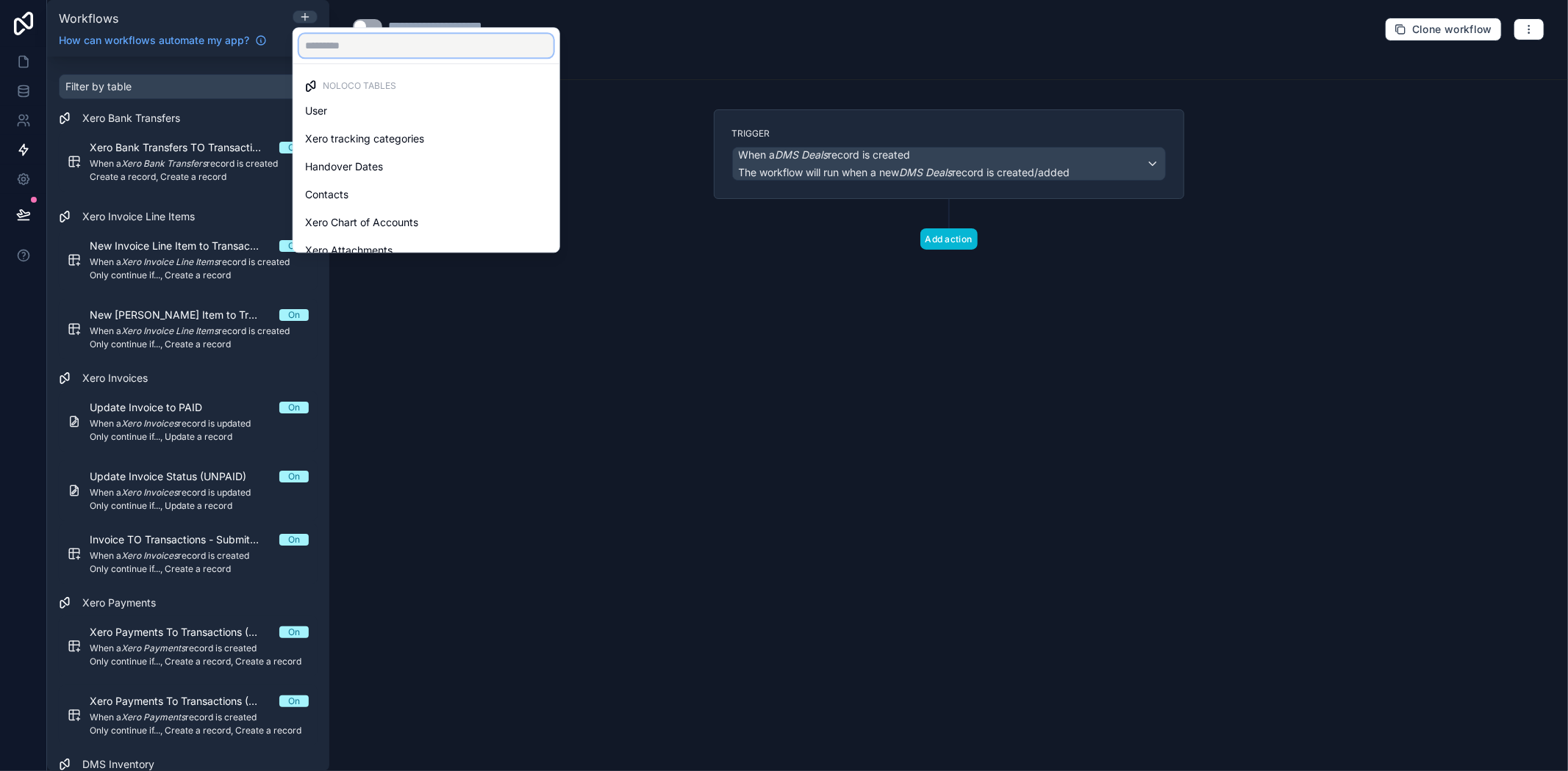
click at [353, 45] on input "text" at bounding box center [426, 45] width 254 height 24
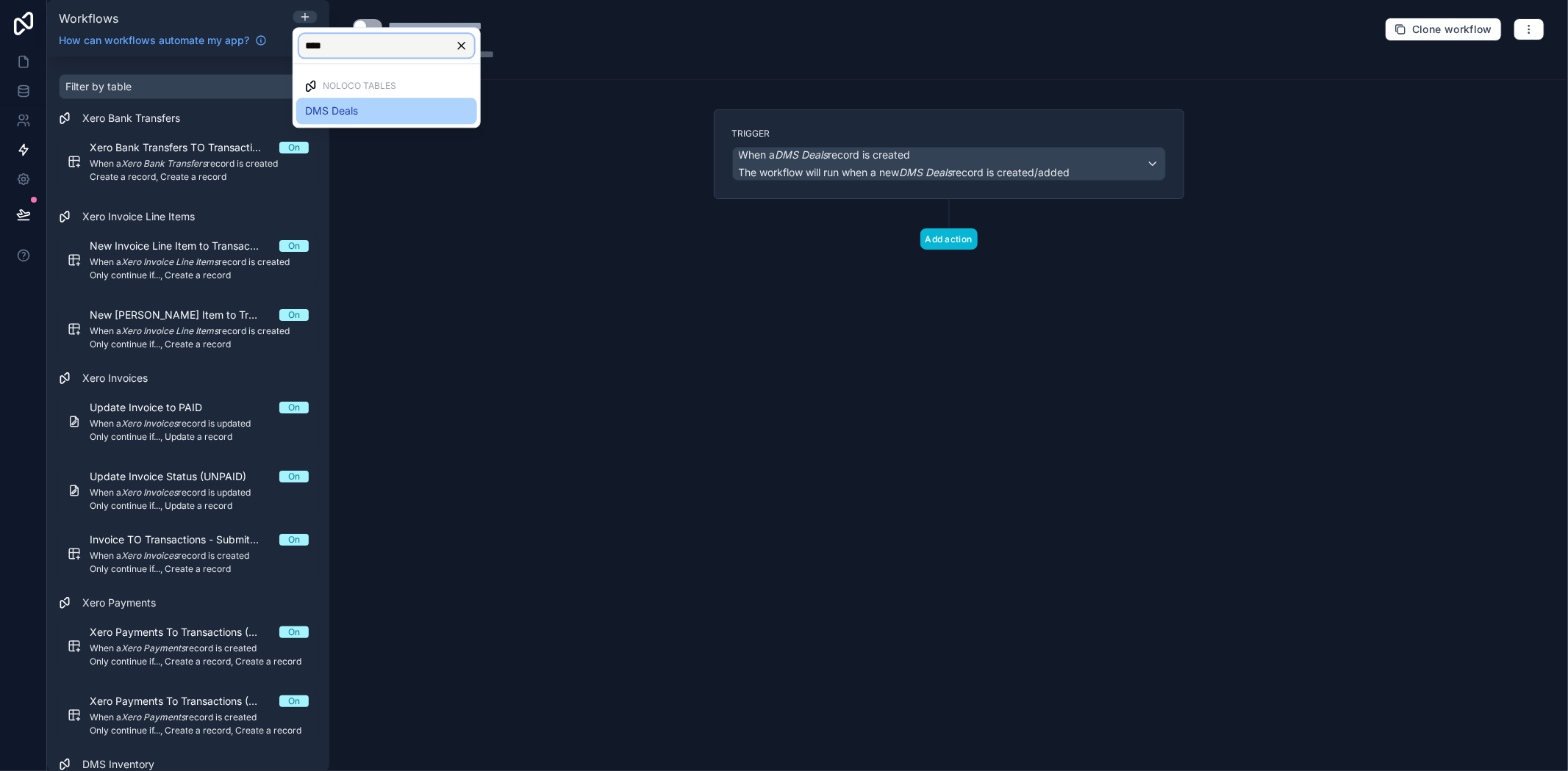
type input "****"
click at [365, 110] on div "DMS Deals" at bounding box center [386, 111] width 163 height 18
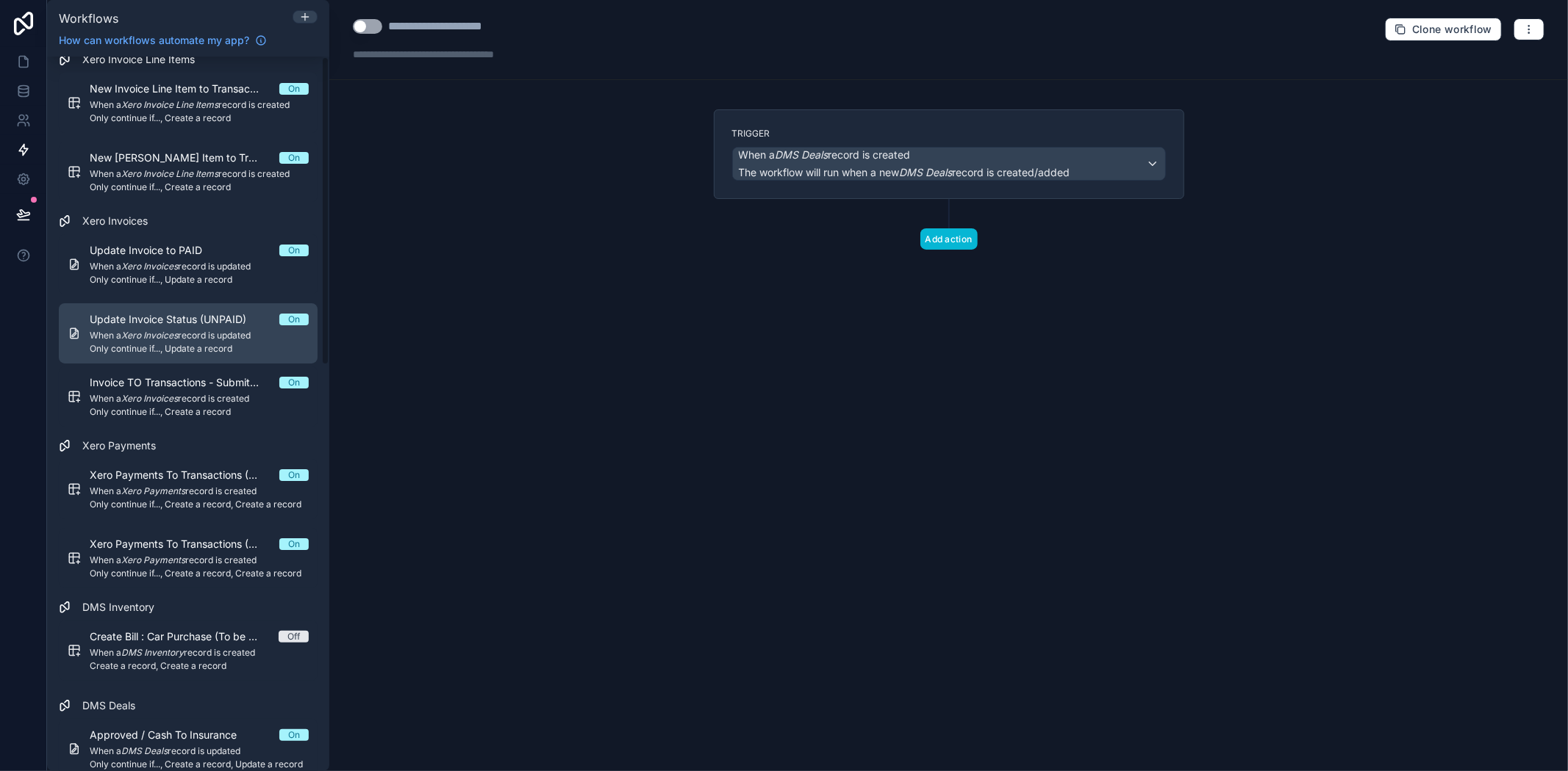
scroll to position [245, 0]
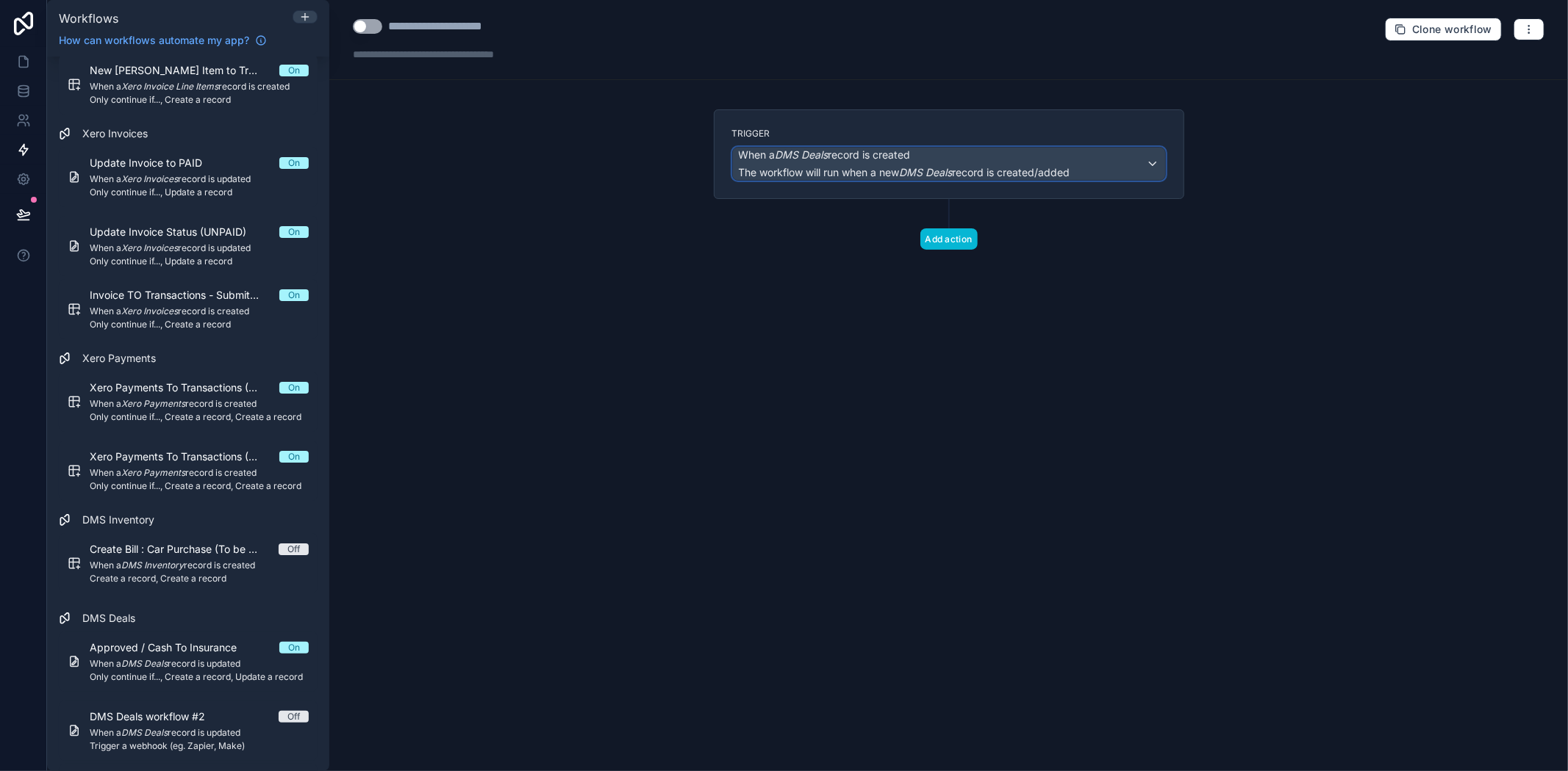
click at [826, 155] on em "DMS Deals" at bounding box center [802, 154] width 53 height 12
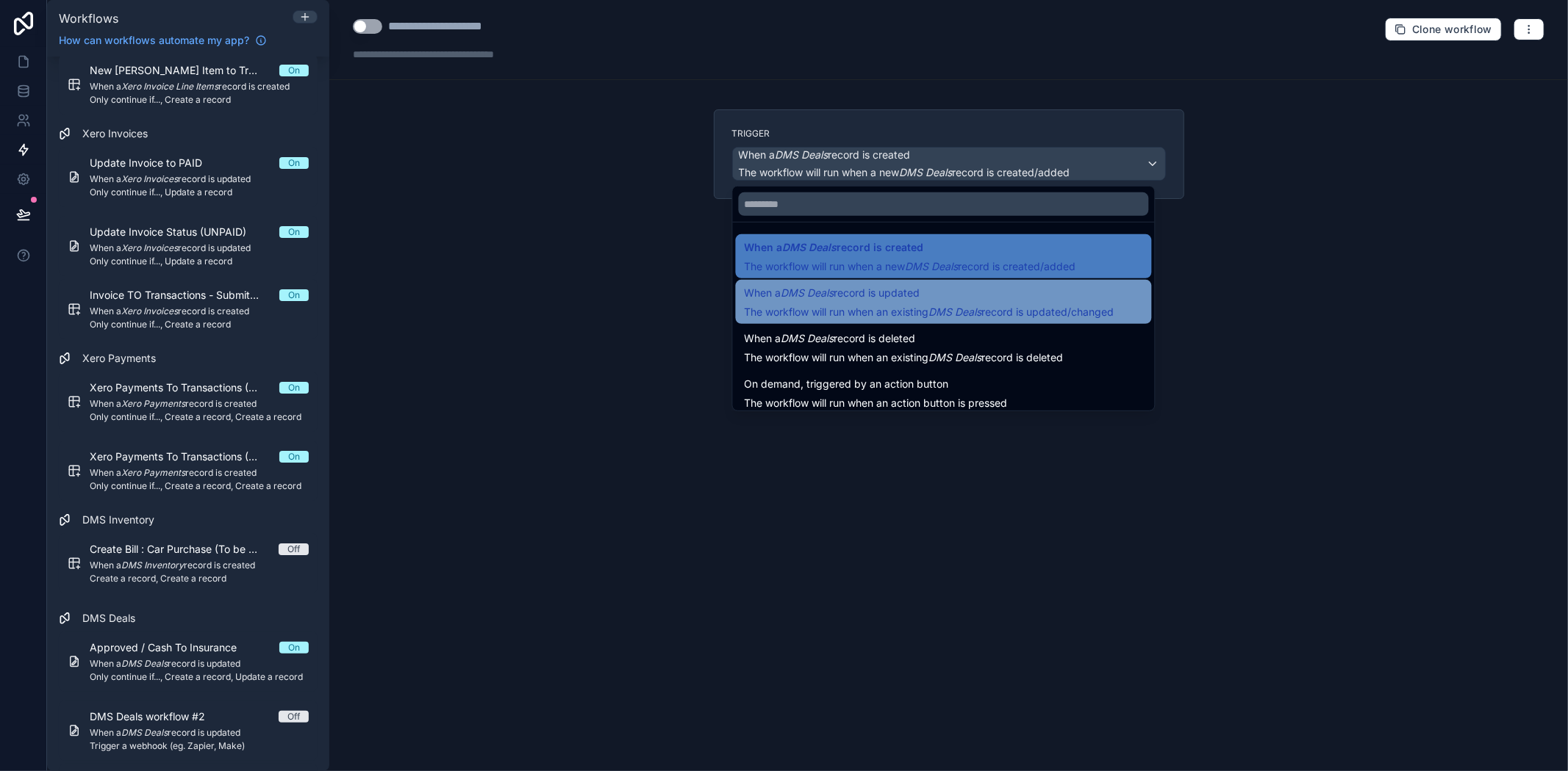
click at [864, 314] on span "The workflow will run when an existing DMS Deals record is updated/changed" at bounding box center [929, 311] width 369 height 12
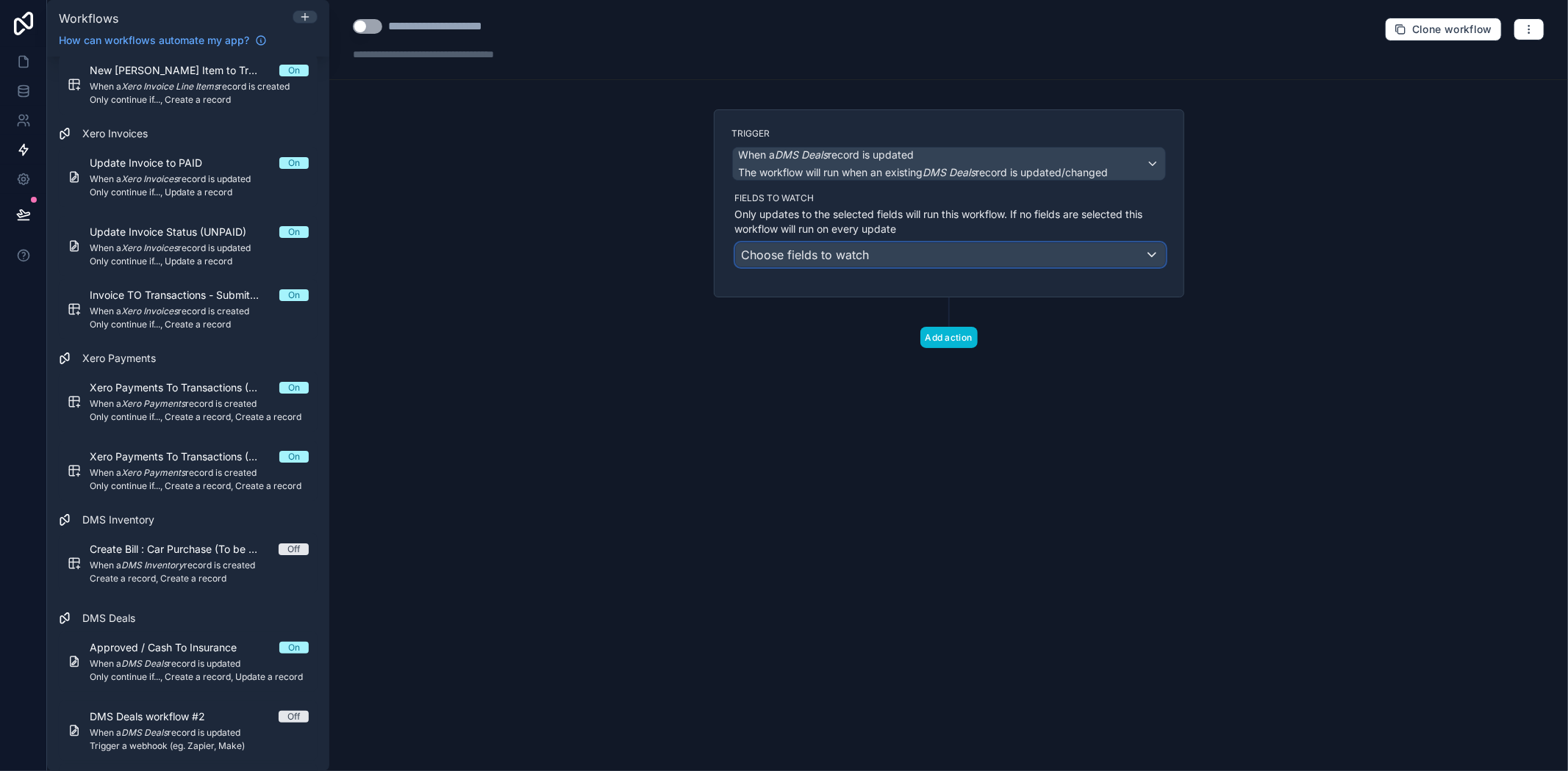
click at [863, 258] on span "Choose fields to watch" at bounding box center [806, 255] width 128 height 15
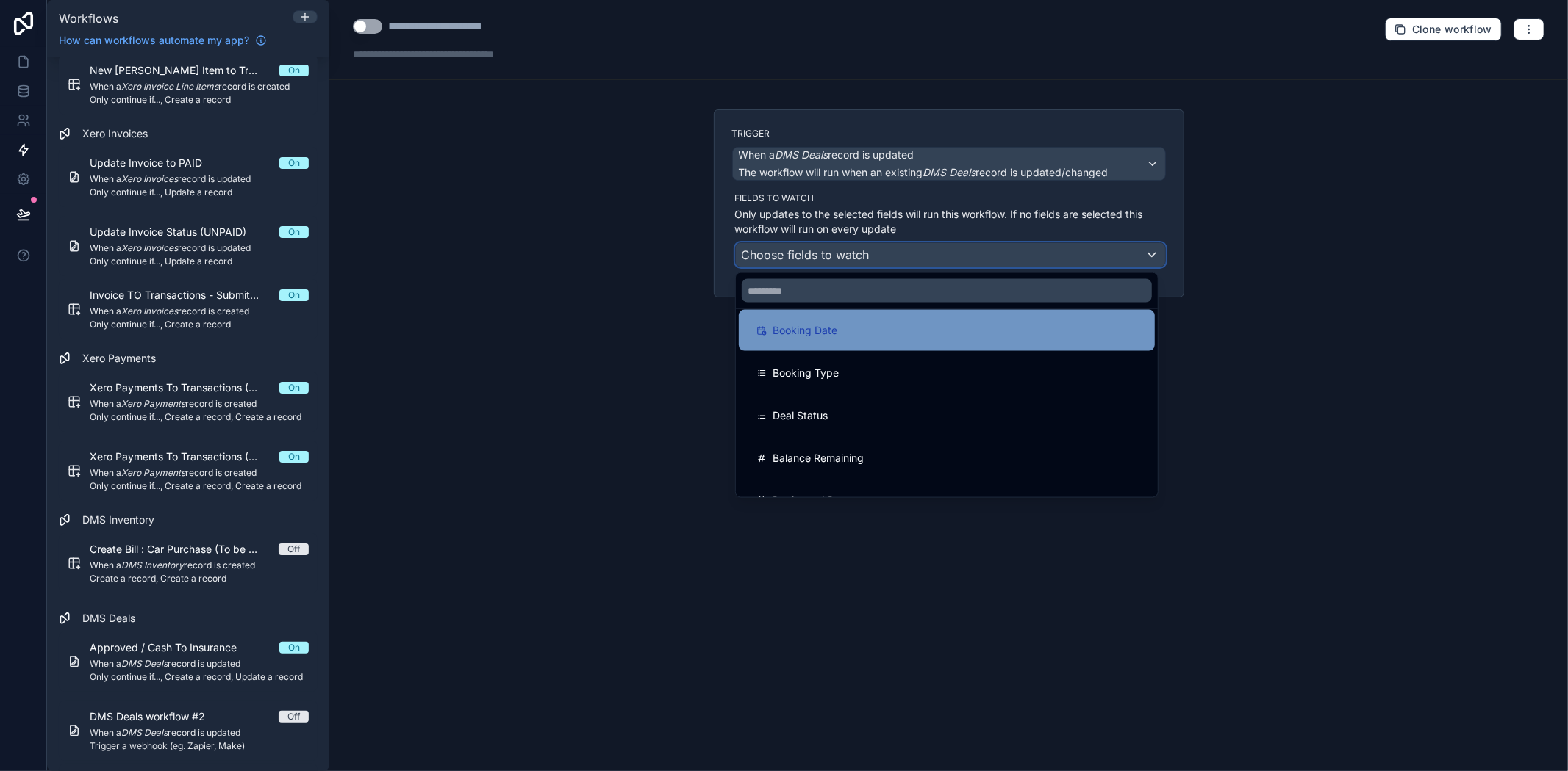
scroll to position [82, 0]
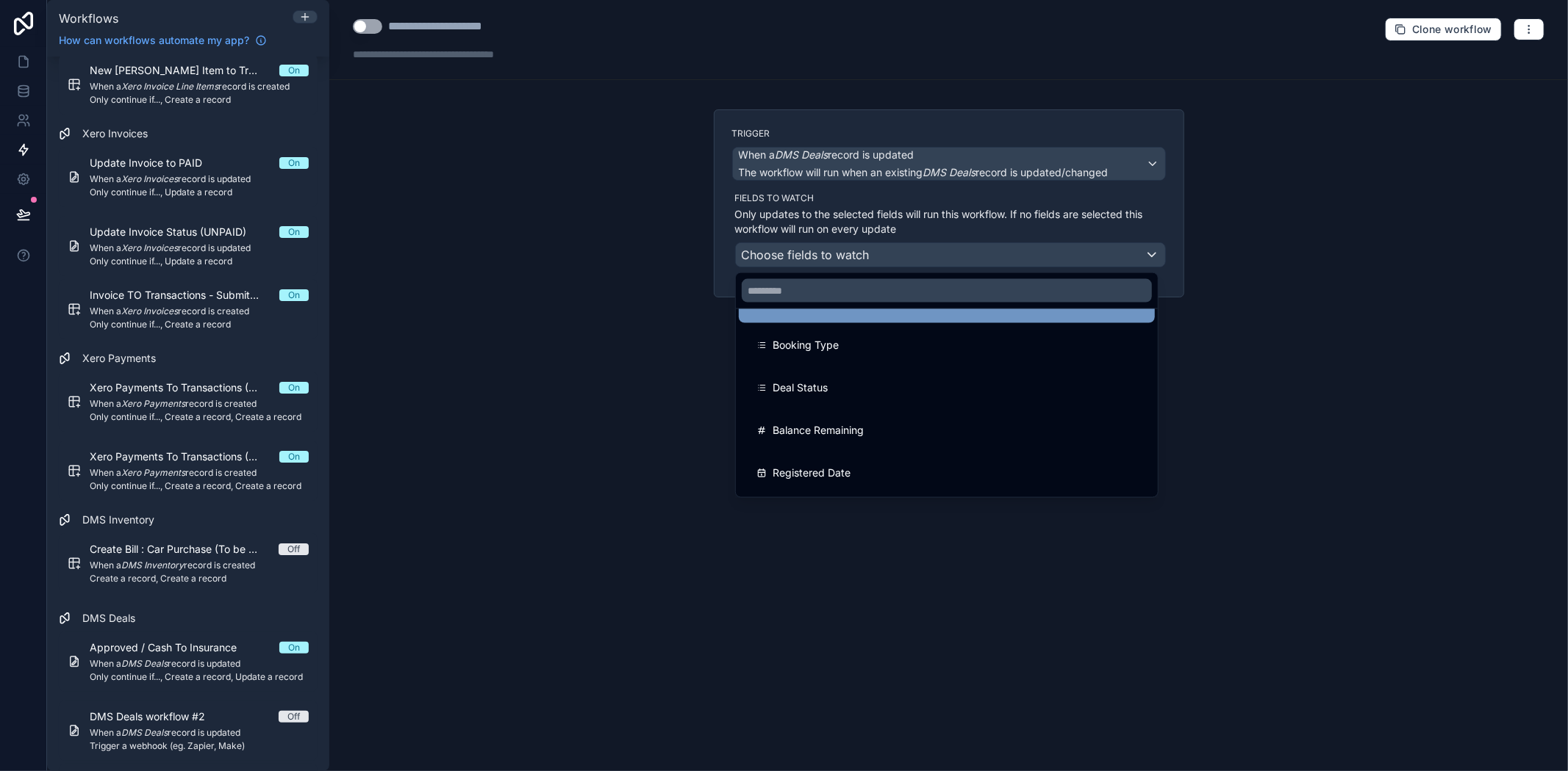
click at [848, 369] on div "Deal Status" at bounding box center [947, 388] width 416 height 41
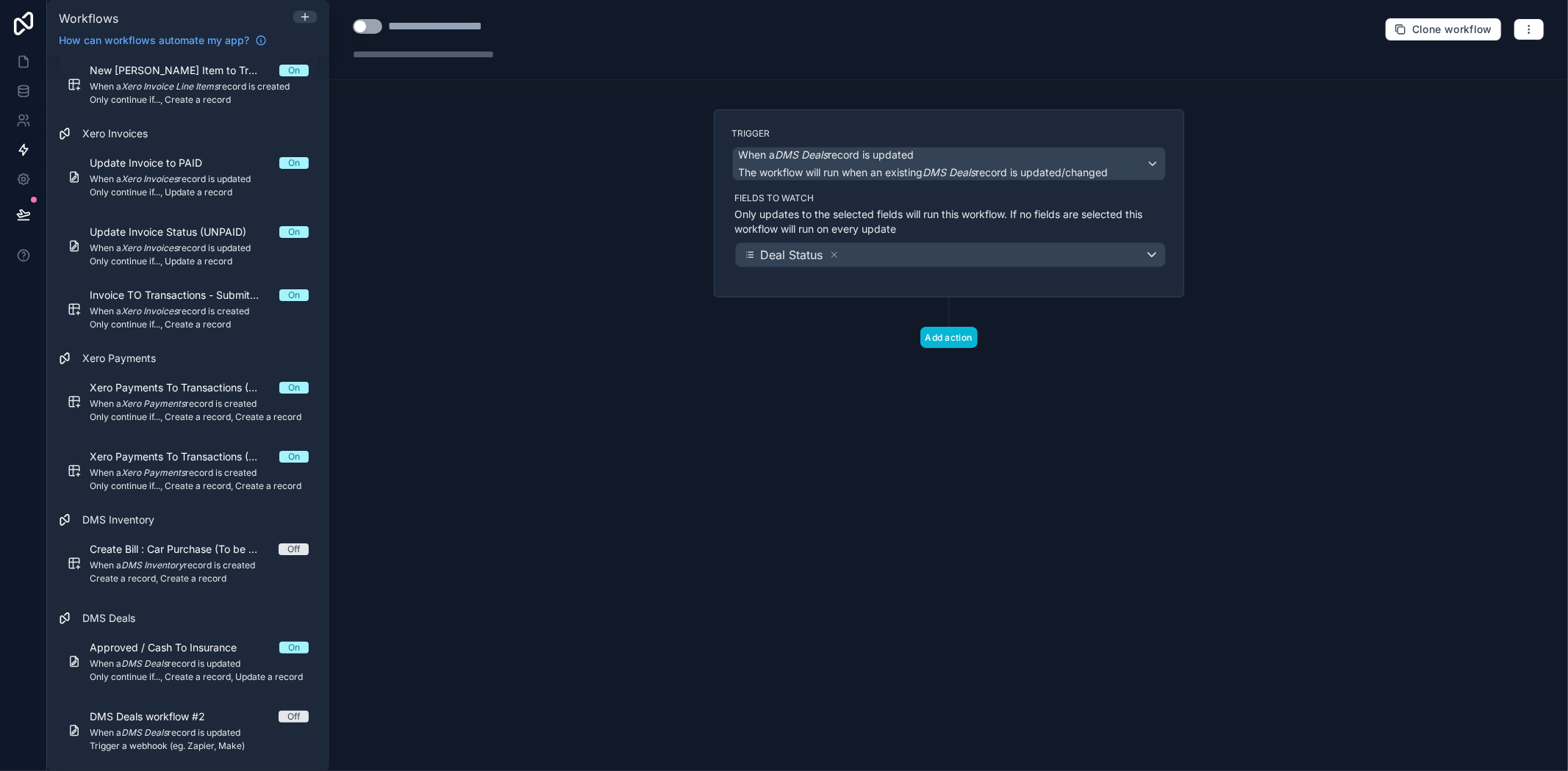
click at [960, 270] on div "Trigger When a DMS Deals record is updated The workflow will run when an existi…" at bounding box center [948, 203] width 470 height 188
click at [957, 280] on div "Trigger When a DMS Deals record is updated The workflow will run when an existi…" at bounding box center [948, 203] width 470 height 188
click at [946, 233] on p "Only updates to the selected fields will run this workflow. If no fields are se…" at bounding box center [950, 222] width 431 height 29
click at [926, 272] on div "Trigger When a DMS Deals record is updated The workflow will run when an existi…" at bounding box center [948, 203] width 470 height 188
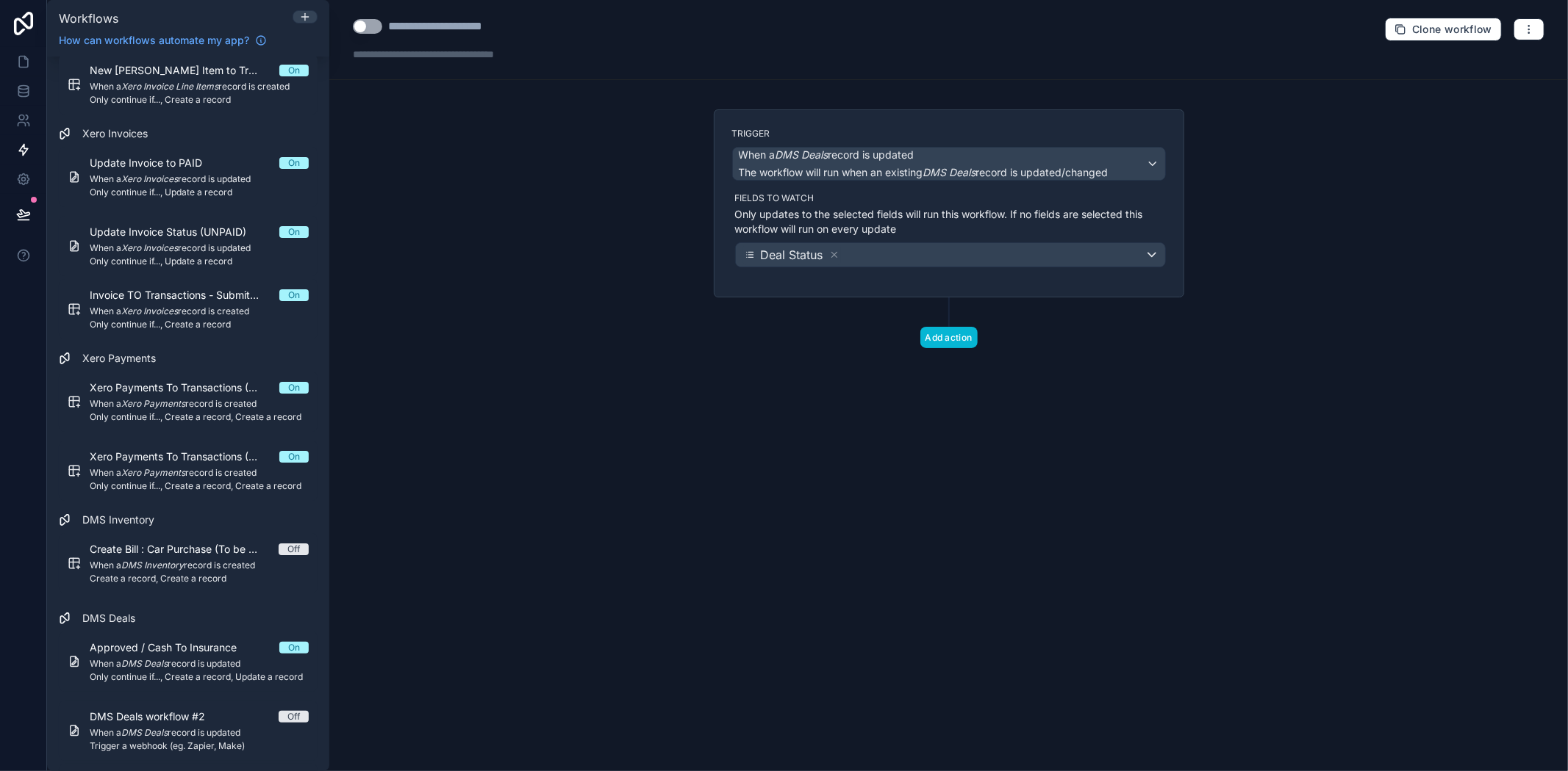
click at [926, 272] on div "Trigger When a DMS Deals record is updated The workflow will run when an existi…" at bounding box center [948, 203] width 470 height 188
click at [924, 339] on button "Add action" at bounding box center [949, 337] width 57 height 21
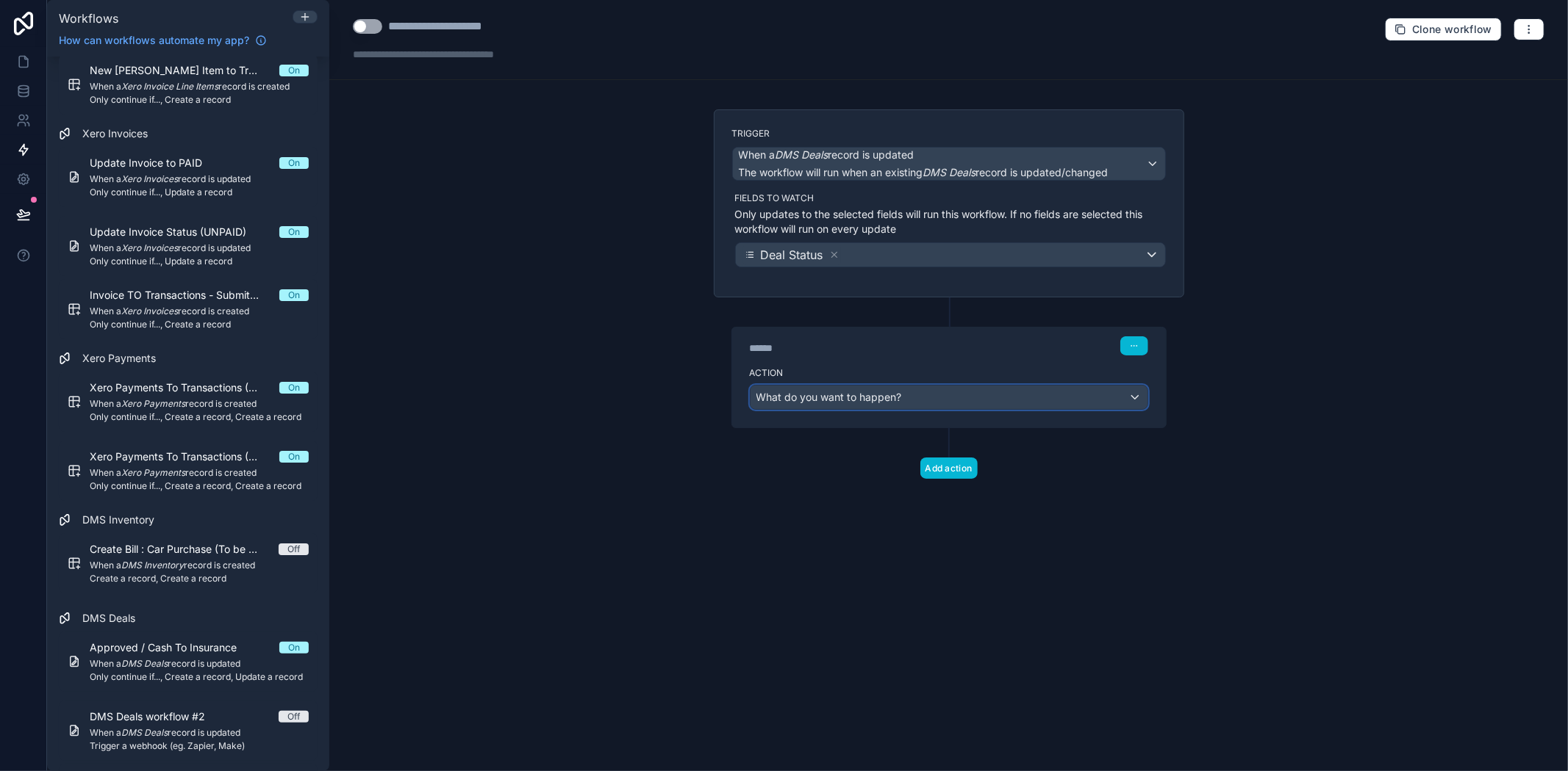
click at [819, 403] on span "What do you want to happen?" at bounding box center [829, 397] width 145 height 12
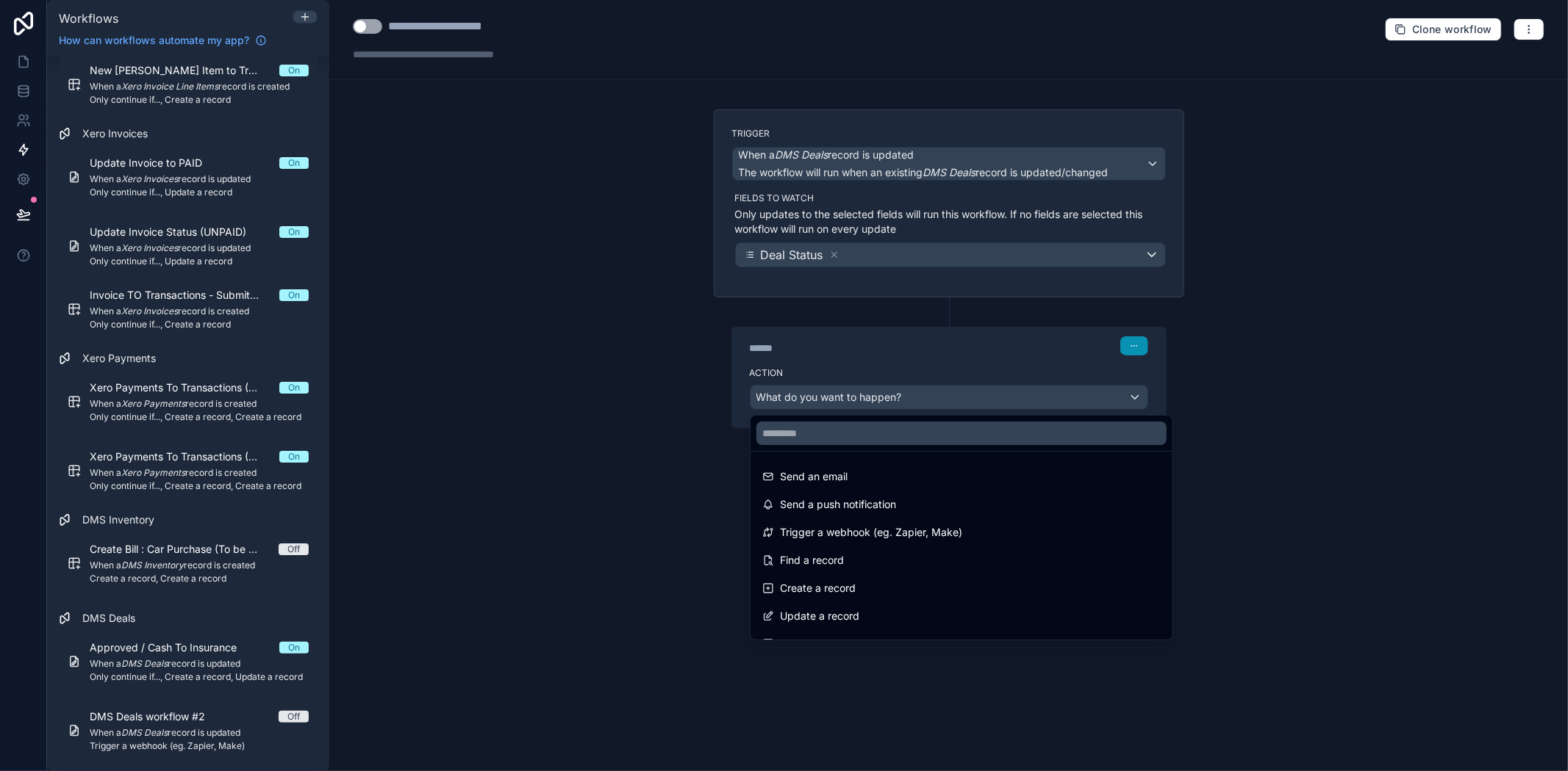
click at [1137, 346] on div at bounding box center [784, 386] width 1568 height 771
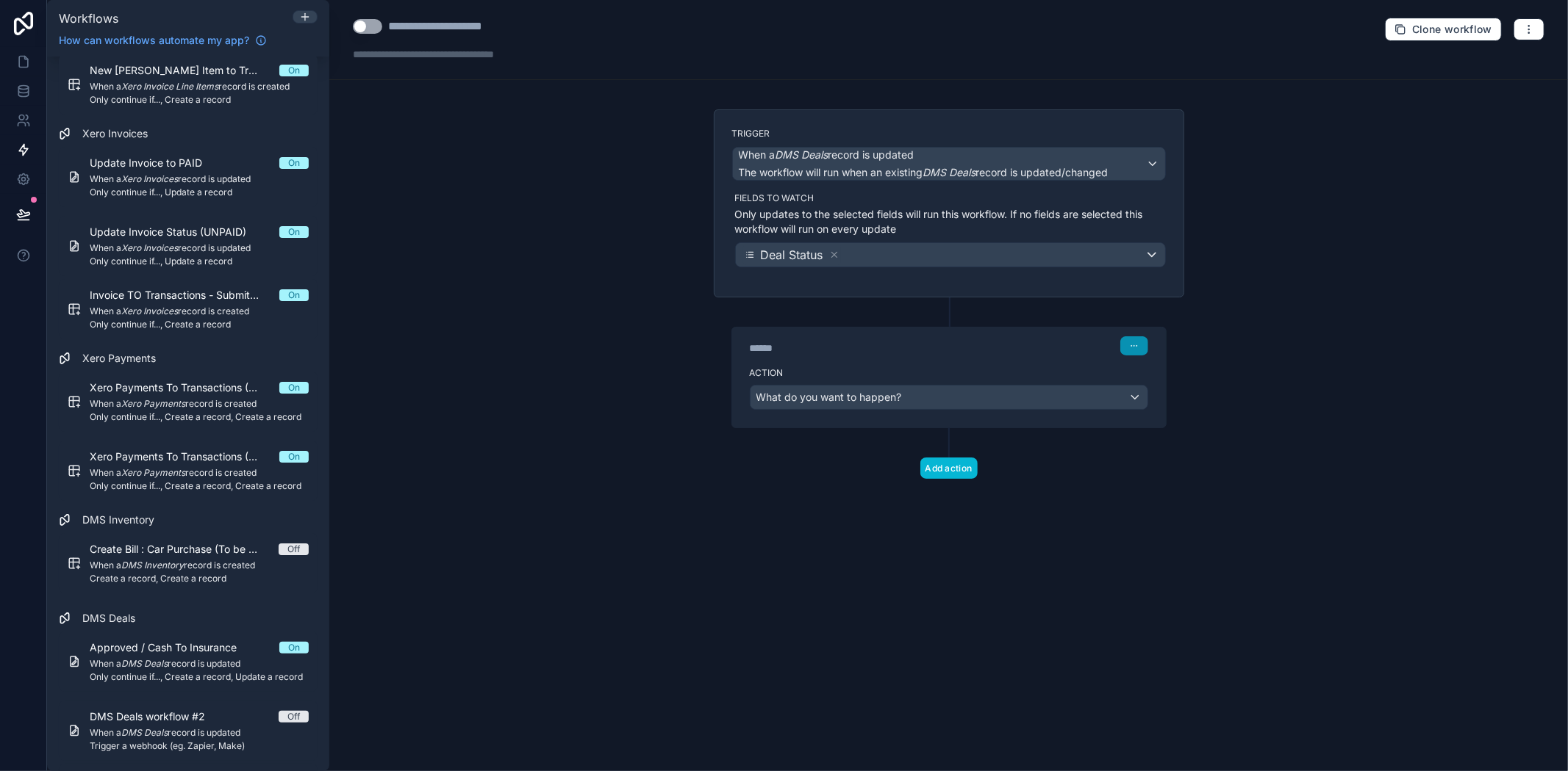
click at [1137, 346] on icon "button" at bounding box center [1137, 346] width 1 height 1
click at [891, 344] on div "******" at bounding box center [859, 348] width 220 height 15
click at [762, 339] on div "****** Step 1" at bounding box center [948, 346] width 399 height 19
click at [850, 399] on span "What do you want to happen?" at bounding box center [829, 397] width 145 height 12
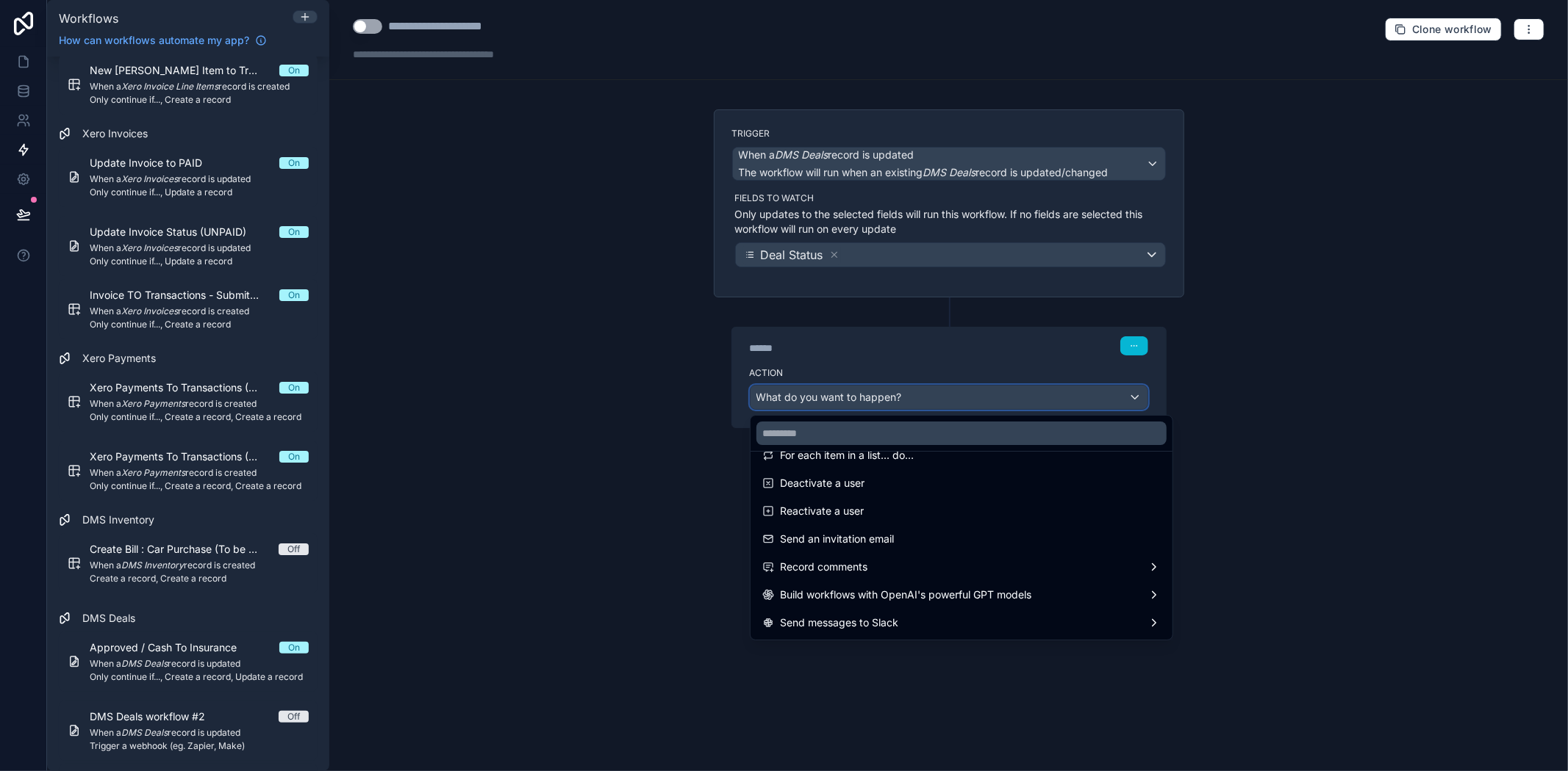
scroll to position [163, 0]
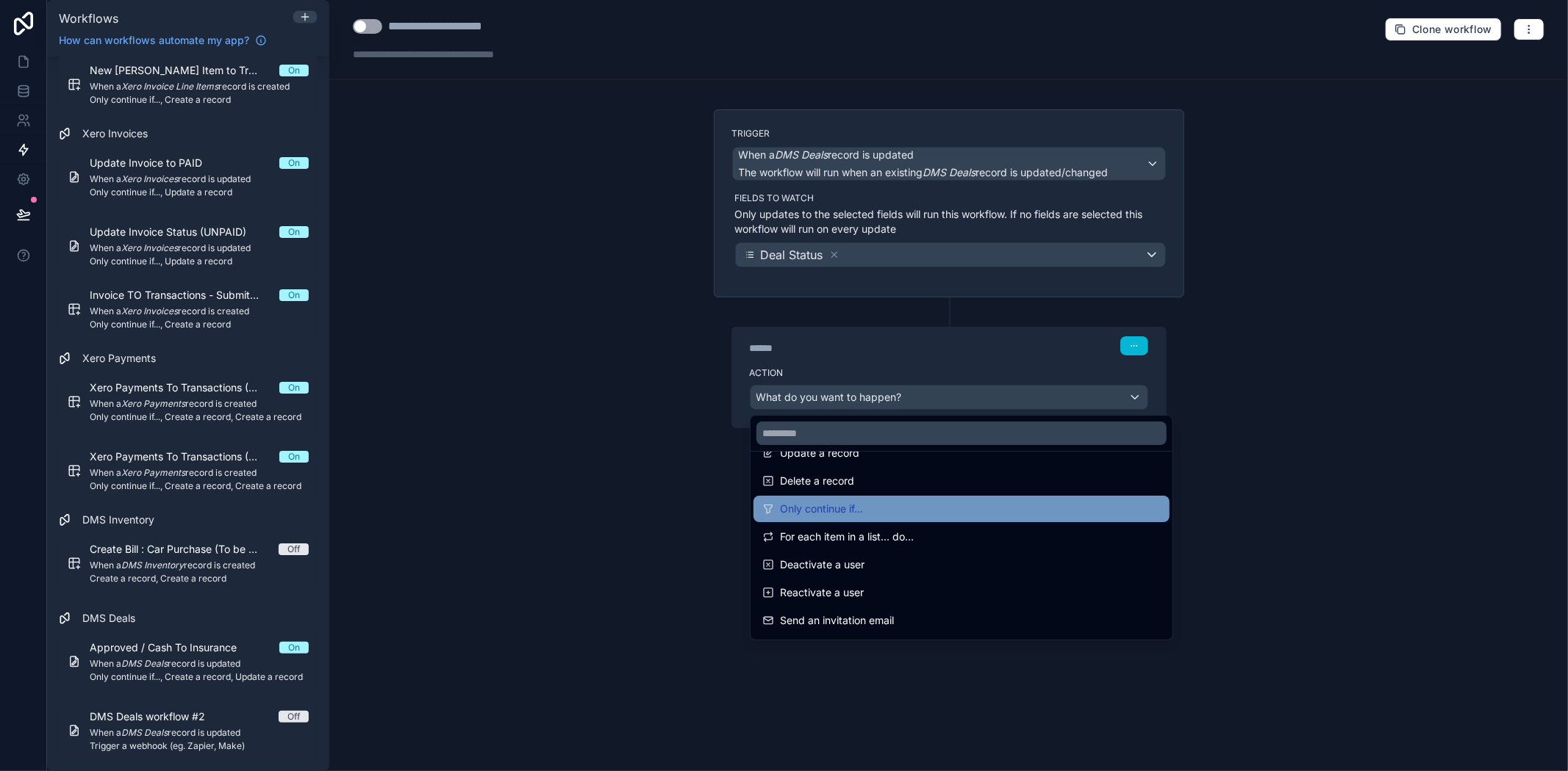
click at [833, 512] on span "Only continue if..." at bounding box center [821, 509] width 83 height 18
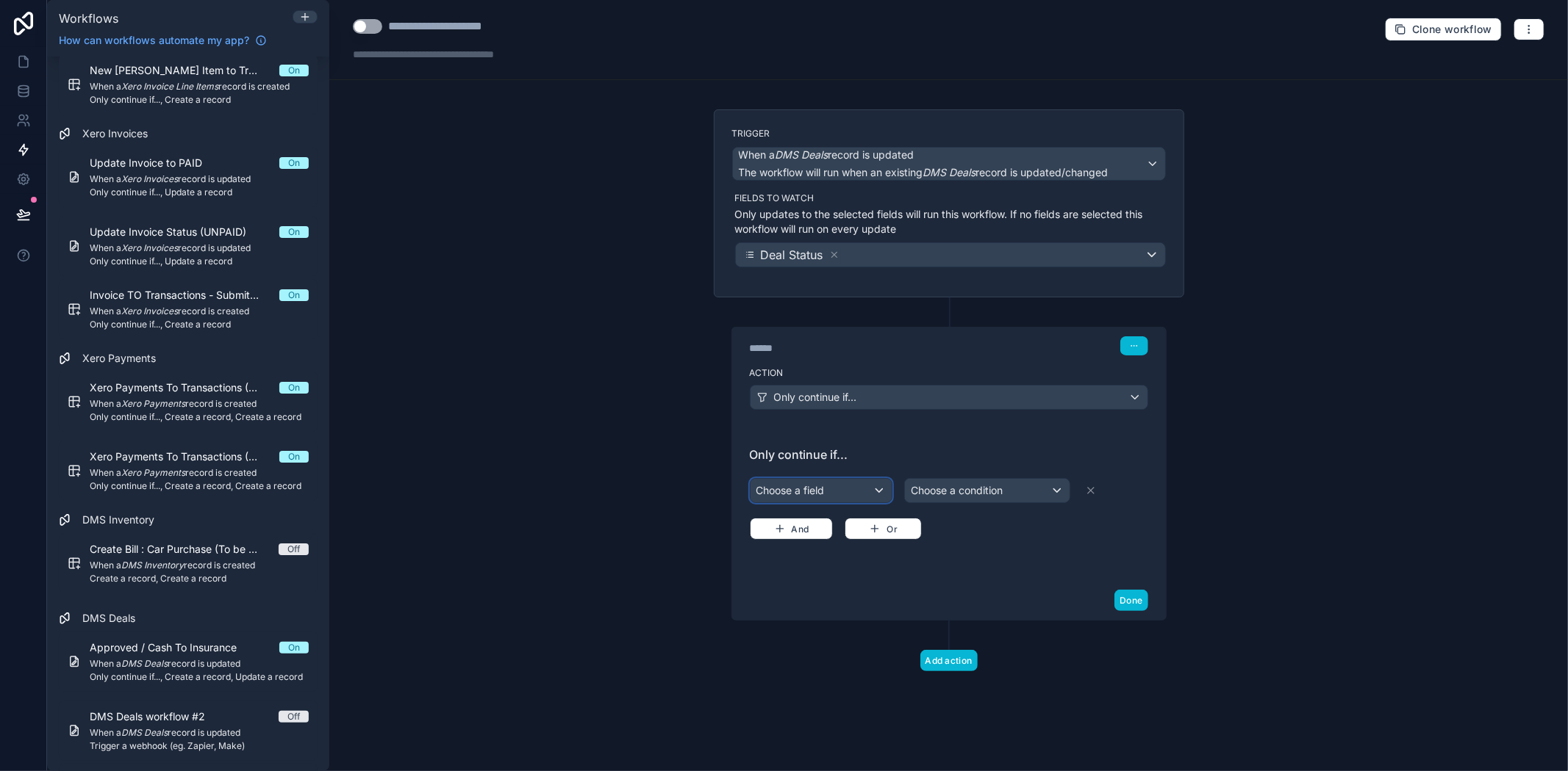
click at [816, 488] on div "Choose a field" at bounding box center [820, 491] width 141 height 24
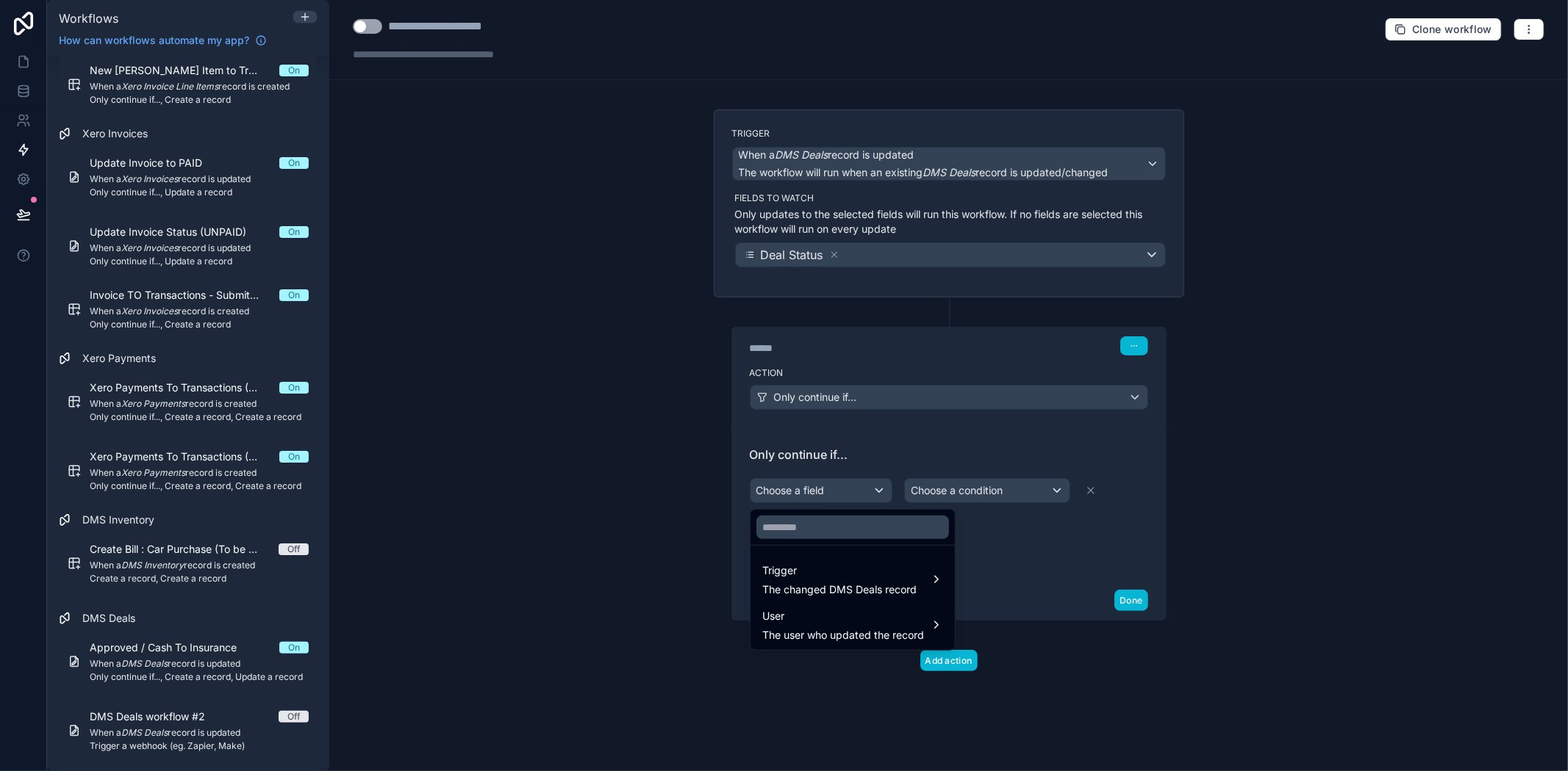
click at [816, 488] on div at bounding box center [784, 386] width 1568 height 771
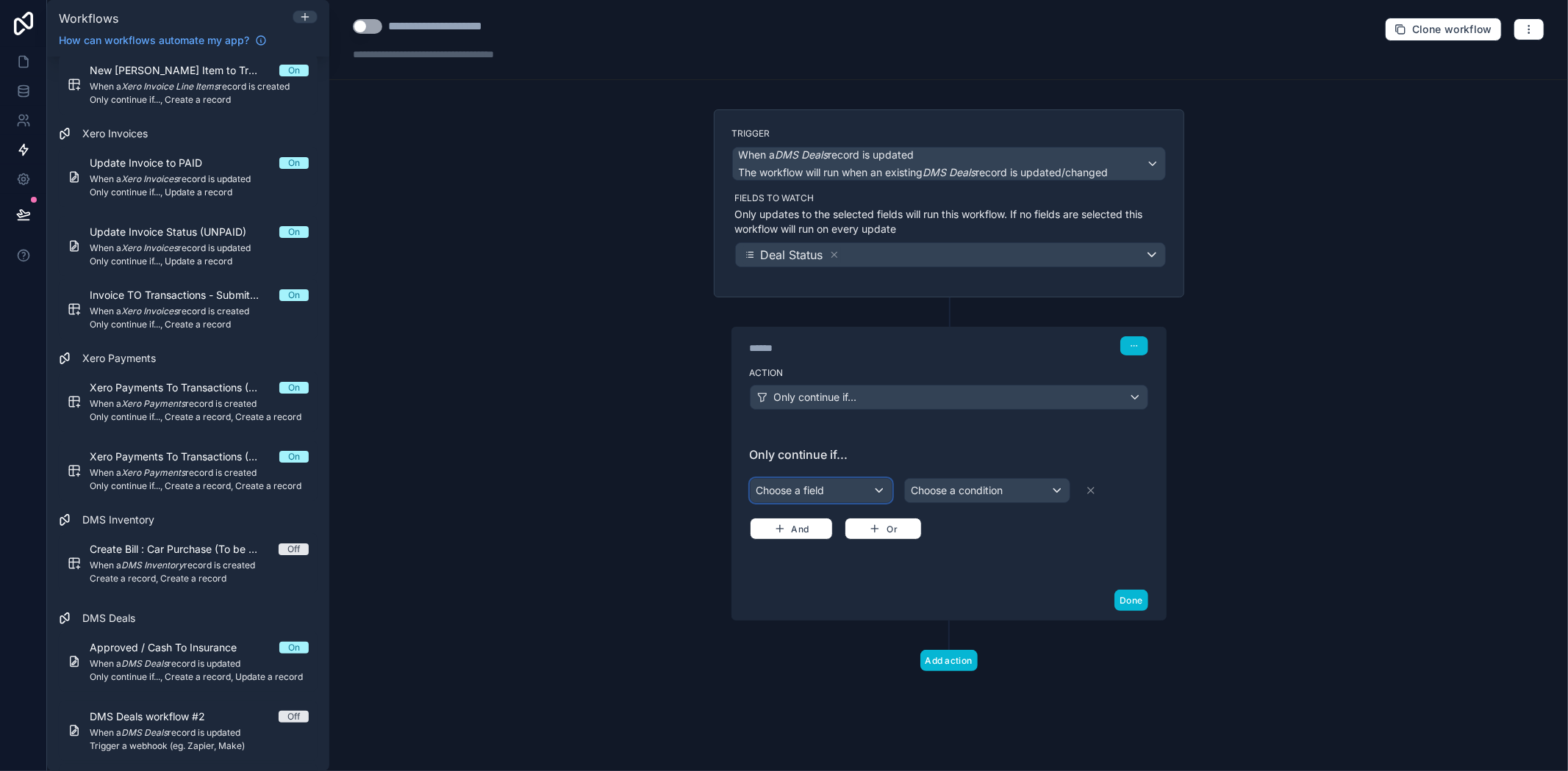
click at [816, 488] on div "Choose a field" at bounding box center [820, 491] width 141 height 24
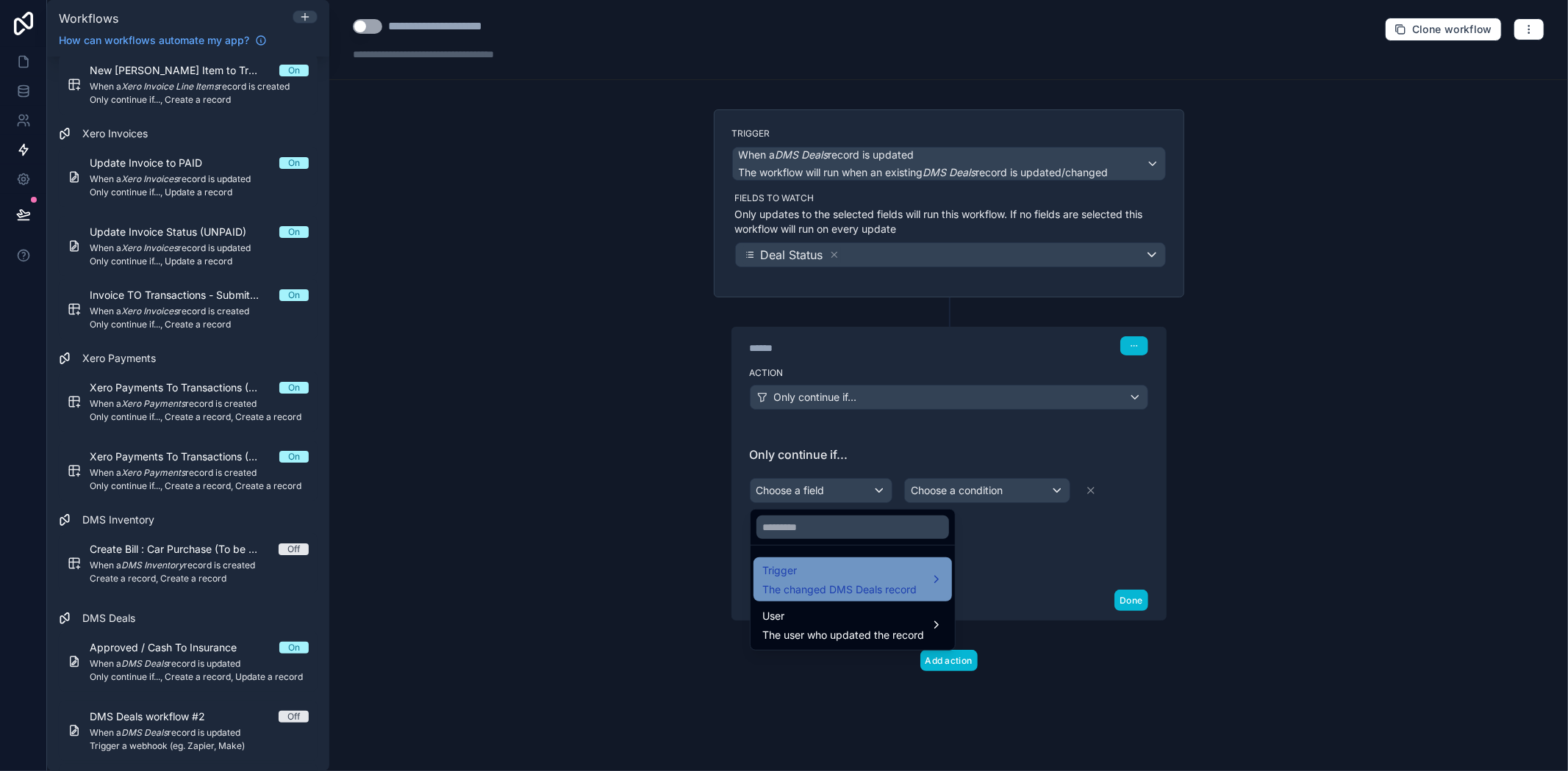
click at [831, 585] on span "The changed DMS Deals record" at bounding box center [839, 590] width 154 height 15
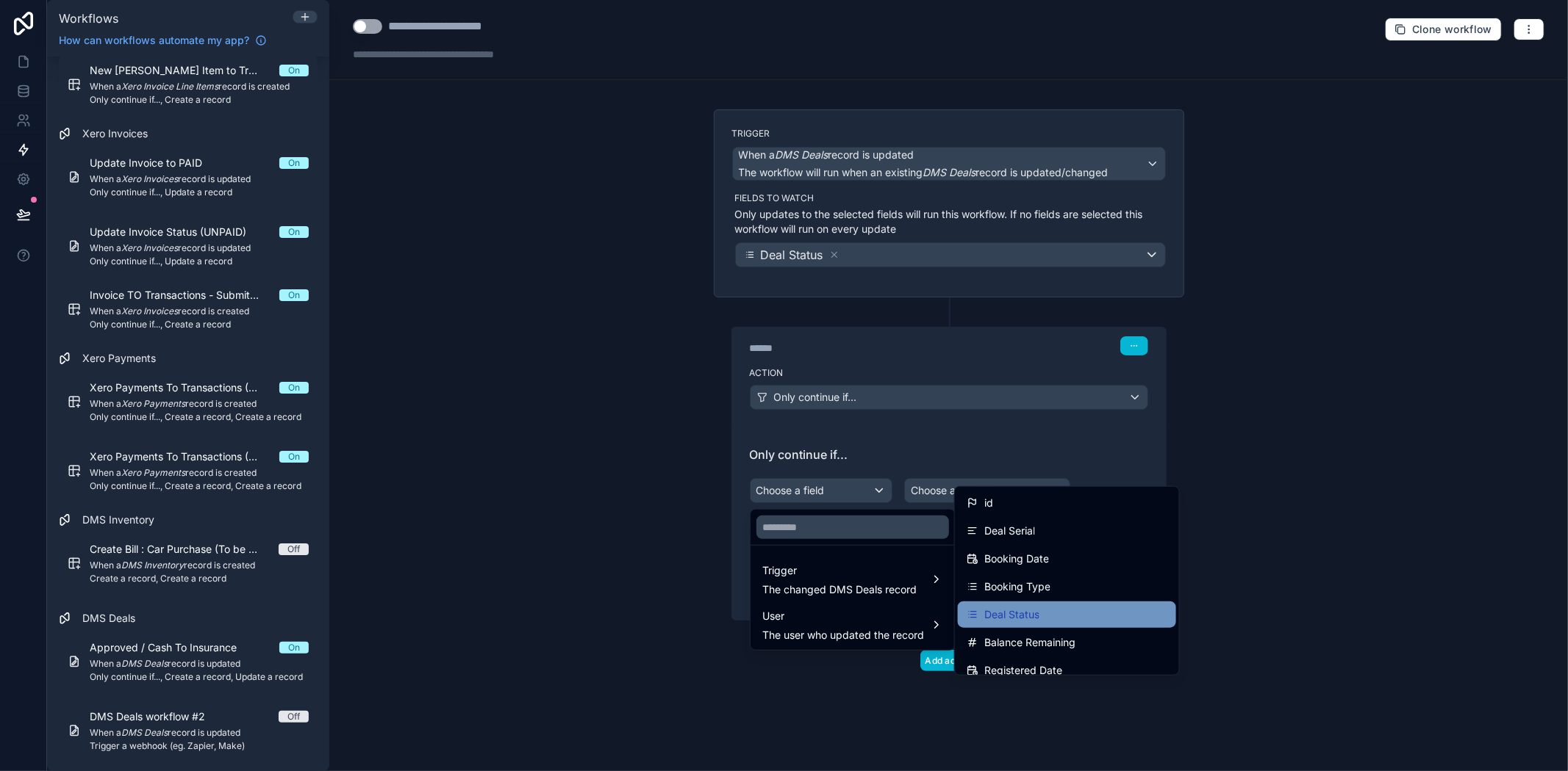
click at [1003, 608] on span "Deal Status" at bounding box center [1012, 615] width 55 height 18
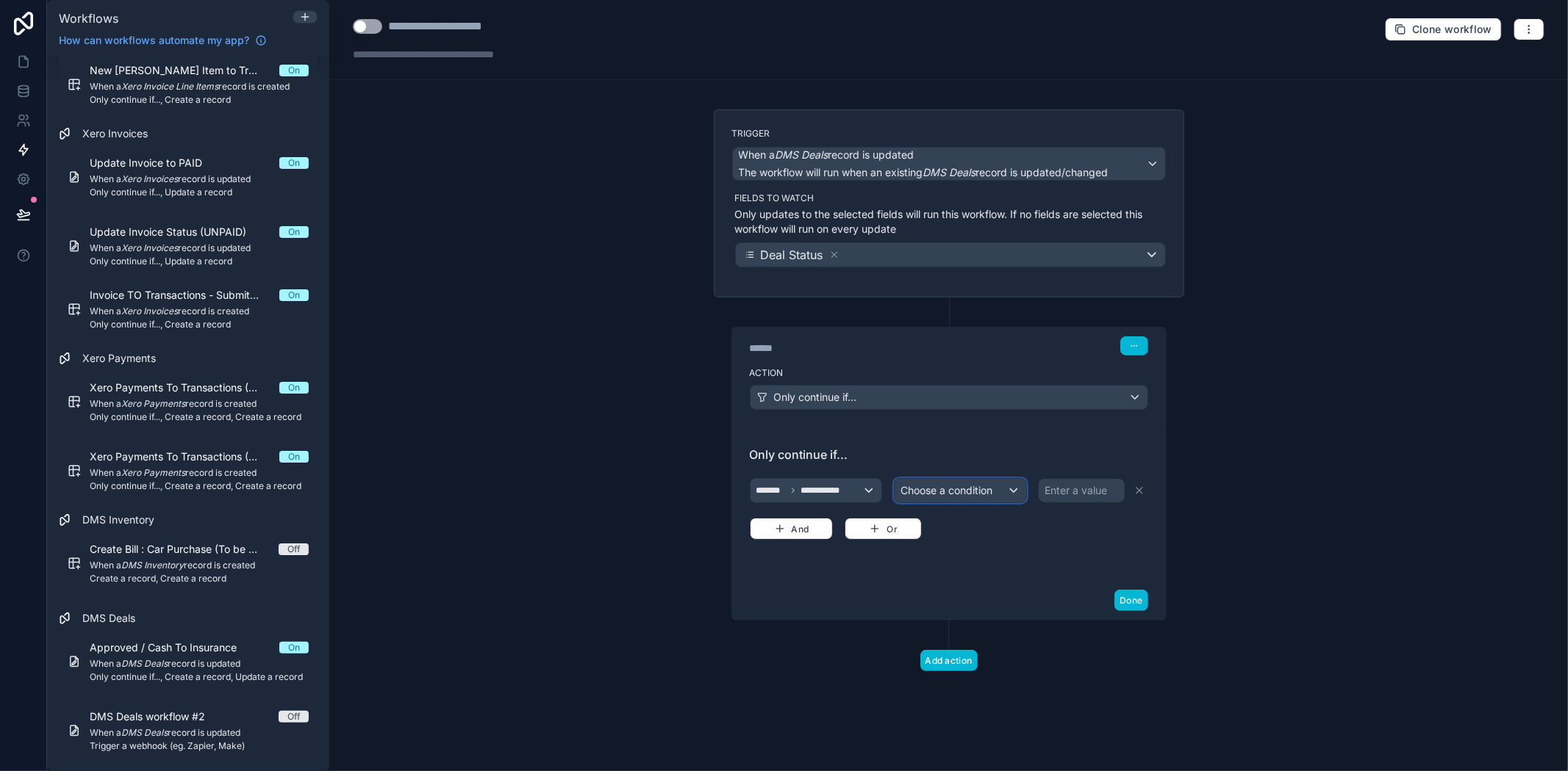
click at [981, 493] on span "Choose a condition" at bounding box center [946, 490] width 92 height 12
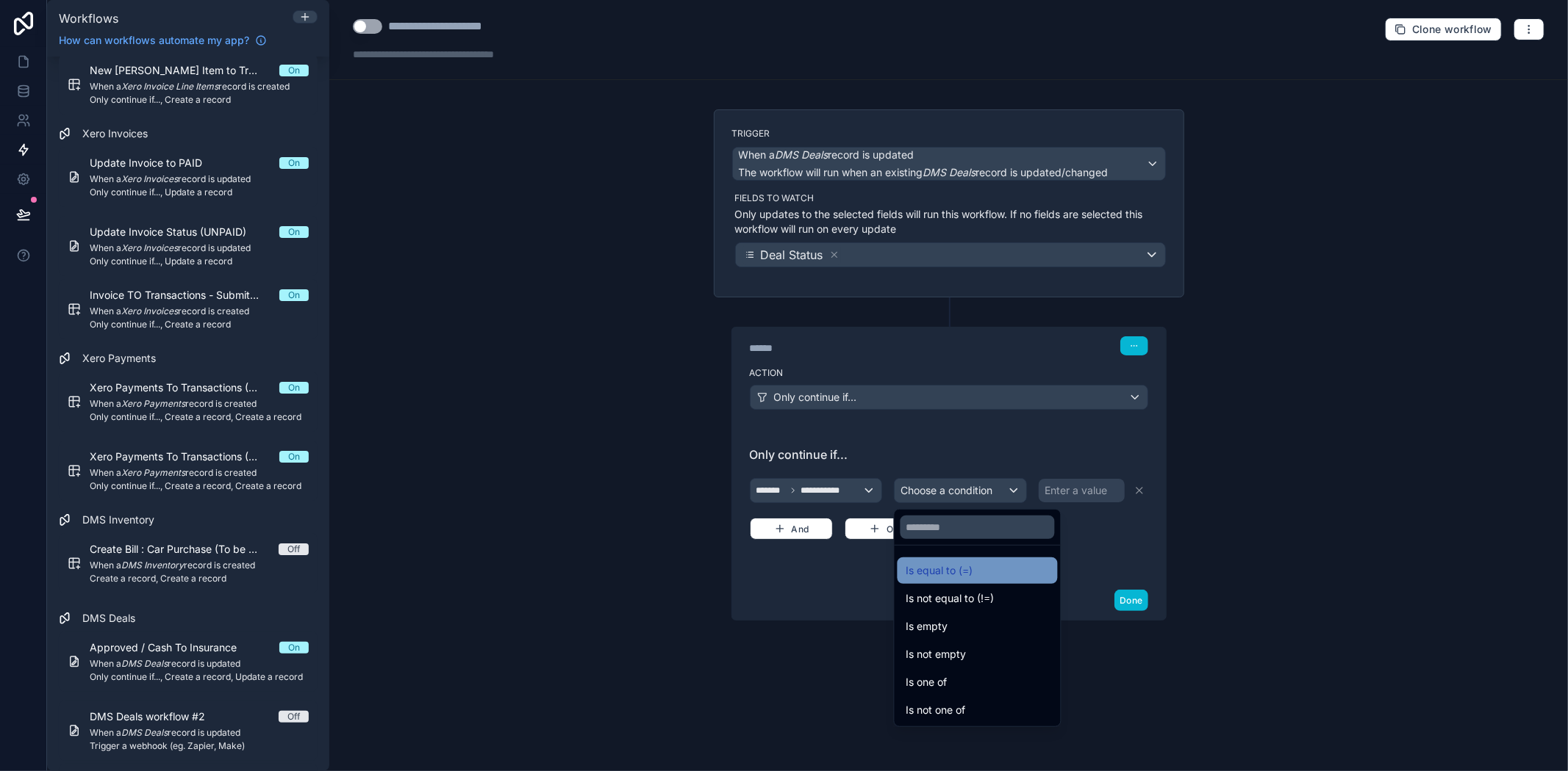
click at [967, 575] on span "Is equal to (=)" at bounding box center [939, 571] width 67 height 18
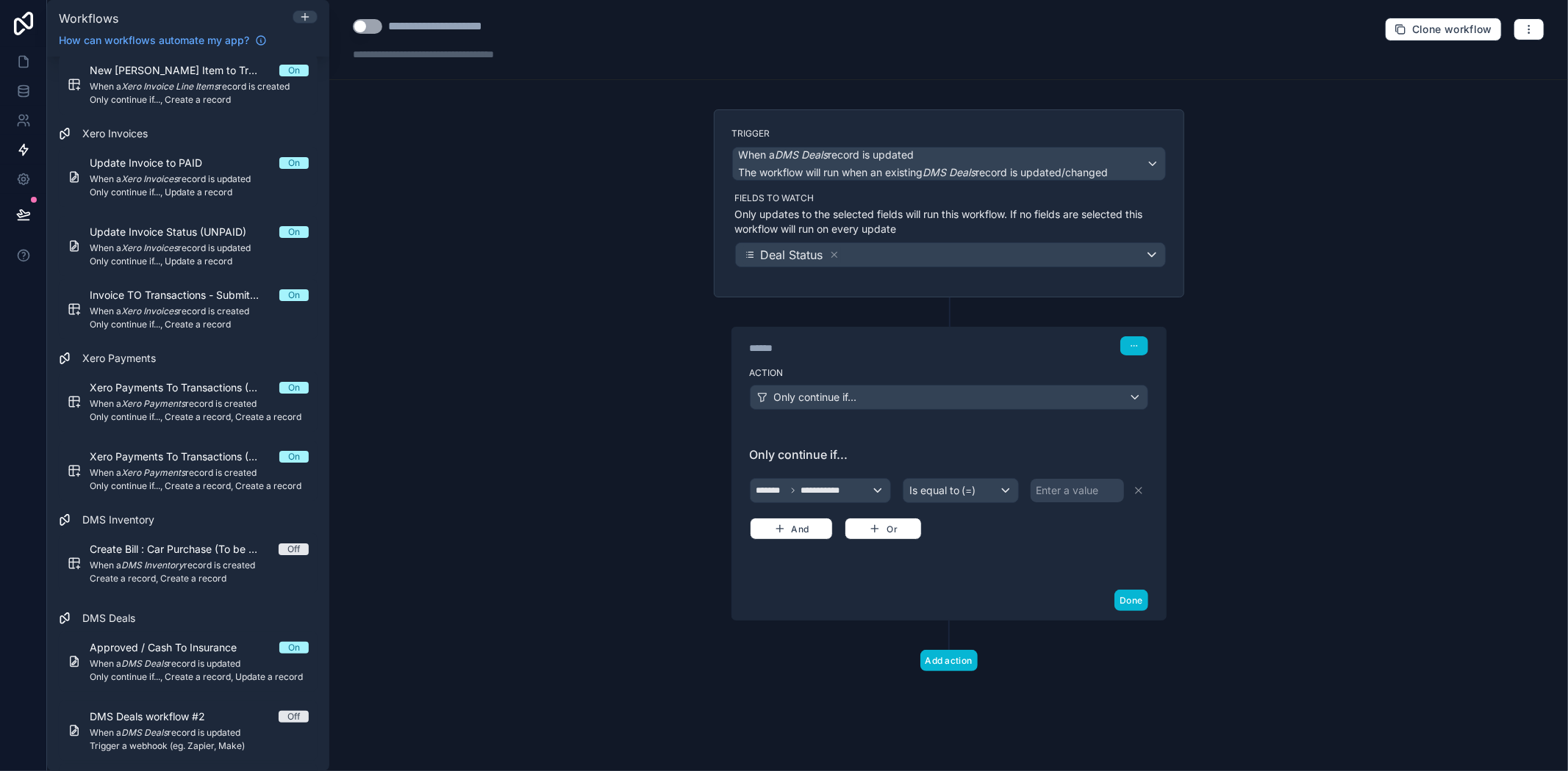
click at [1093, 489] on div "Enter a value" at bounding box center [1067, 491] width 63 height 15
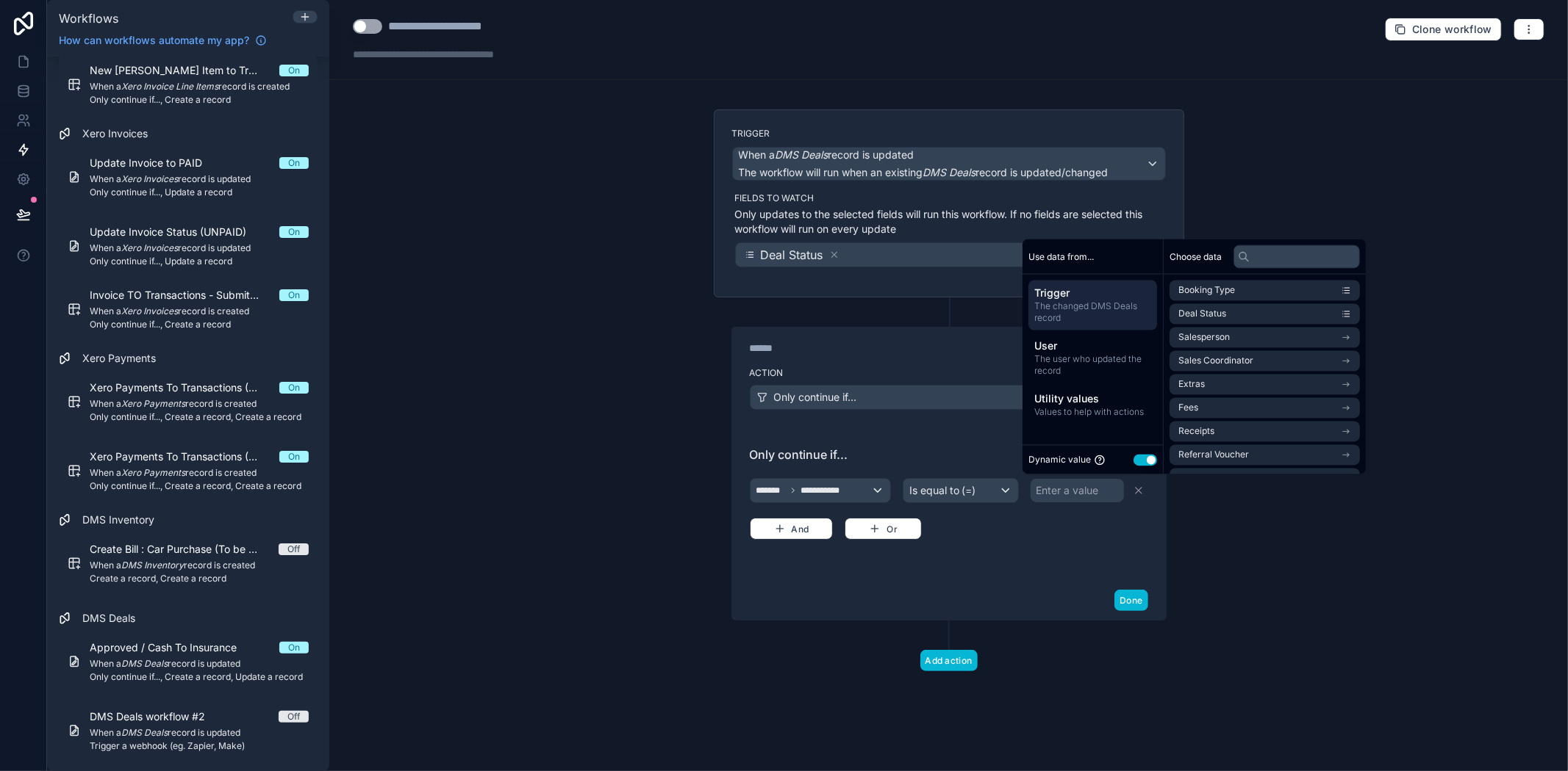
click at [1140, 458] on button "Use setting" at bounding box center [1145, 460] width 24 height 11
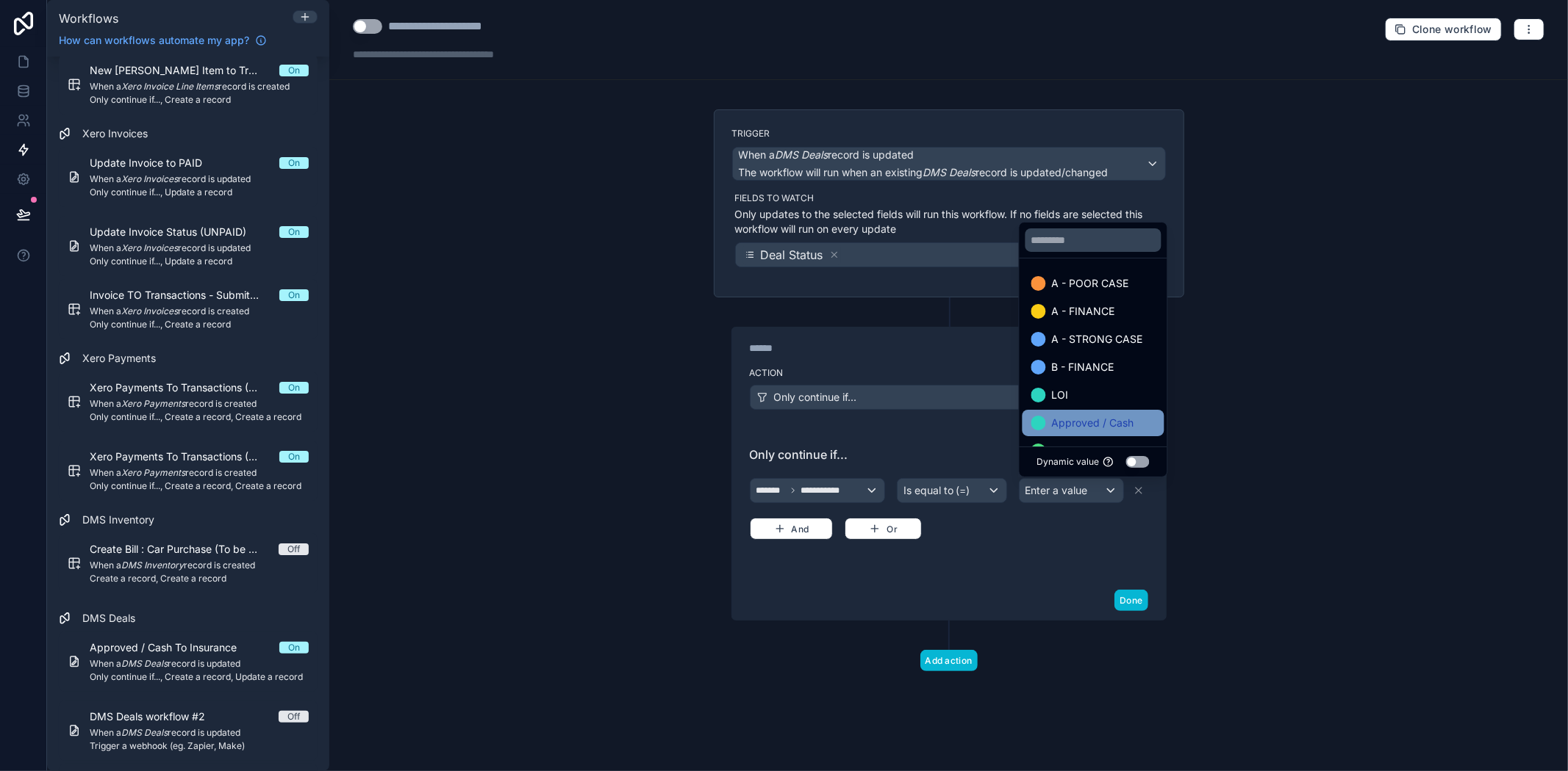
click at [1080, 416] on span "Approved / Cash" at bounding box center [1093, 423] width 82 height 18
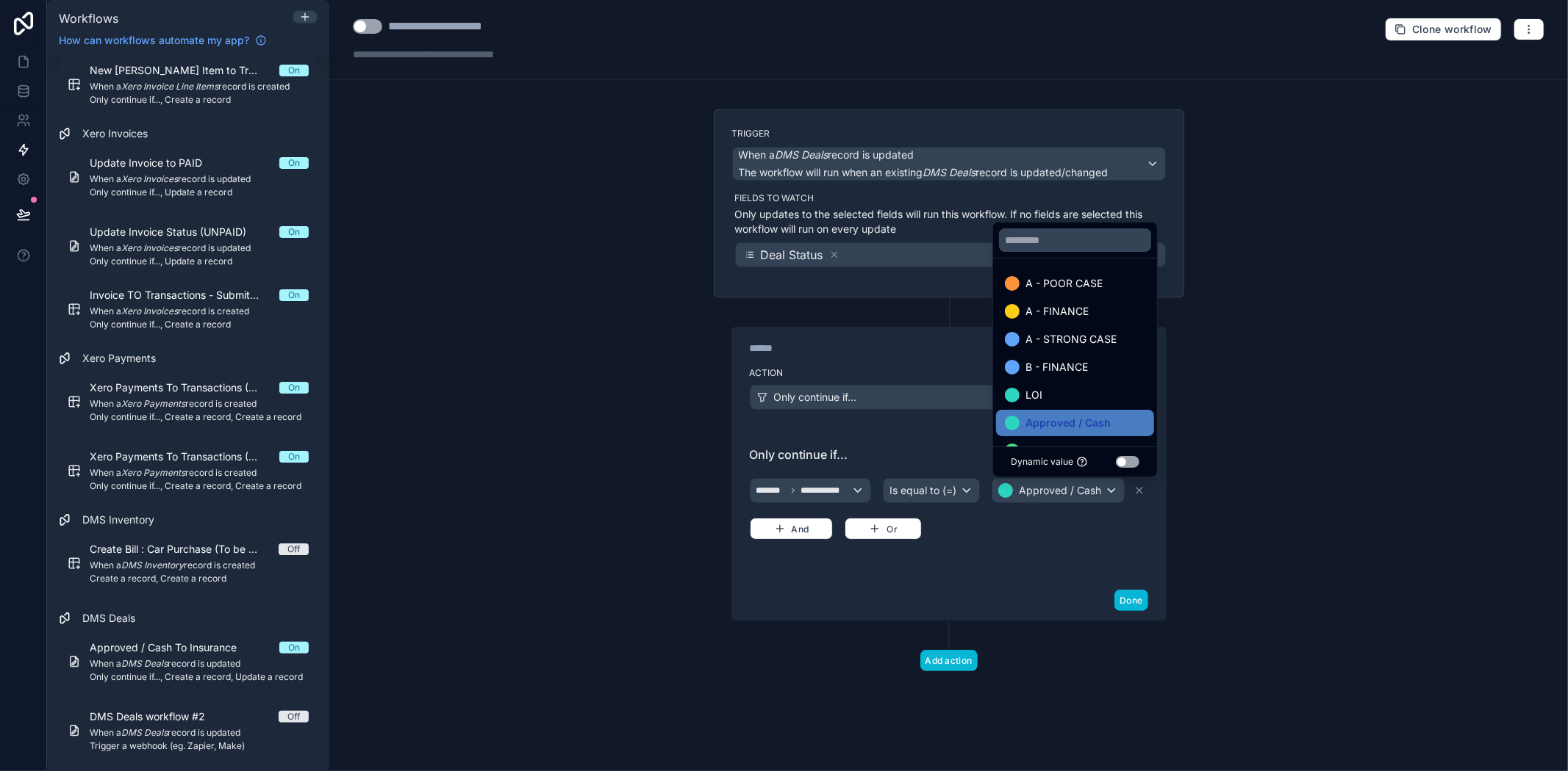
click at [987, 571] on div "**********" at bounding box center [949, 504] width 434 height 153
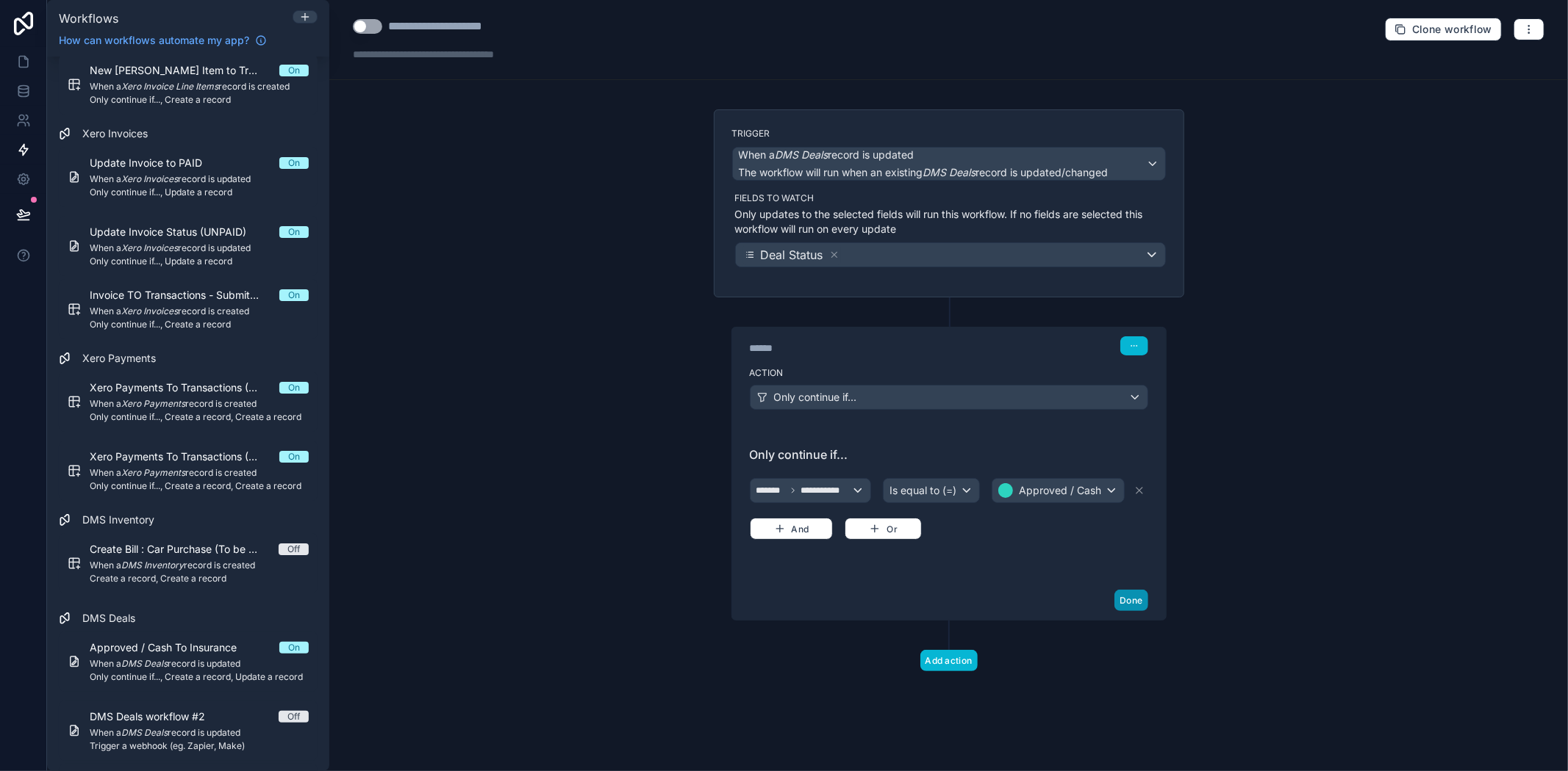
click at [1136, 591] on button "Done" at bounding box center [1131, 601] width 33 height 21
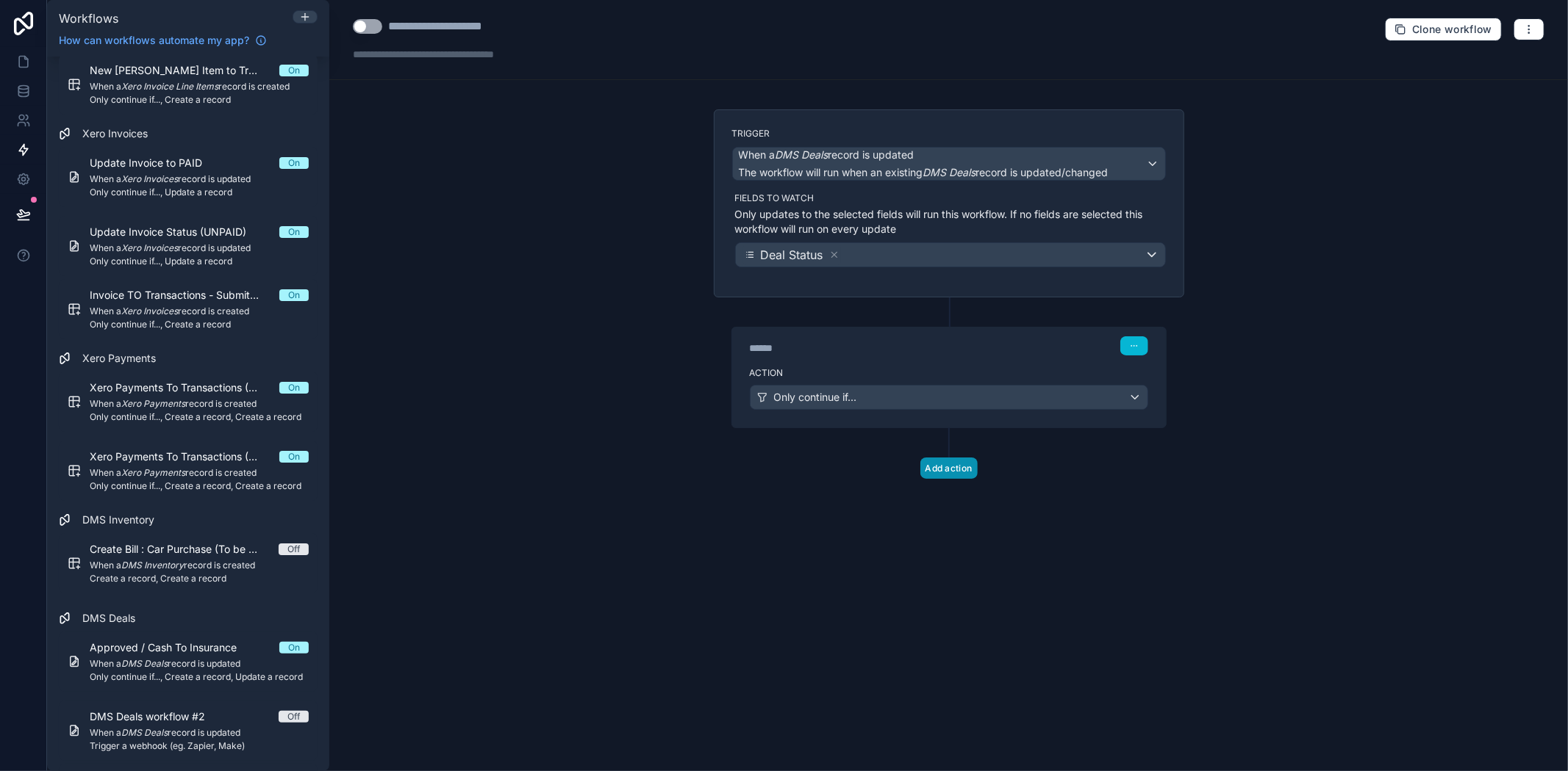
click at [943, 475] on button "Add action" at bounding box center [949, 469] width 57 height 21
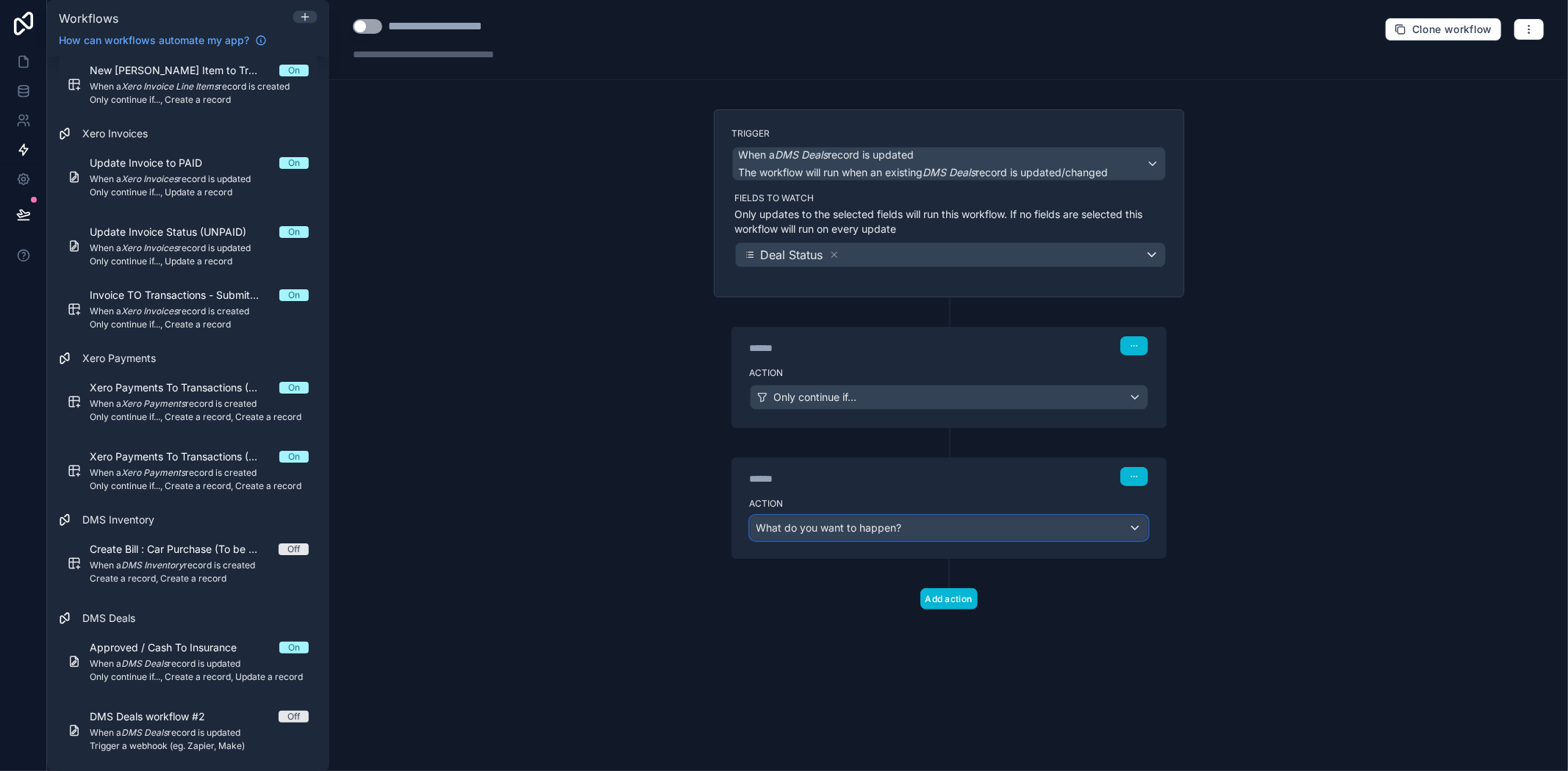
click at [853, 526] on span "What do you want to happen?" at bounding box center [829, 527] width 145 height 12
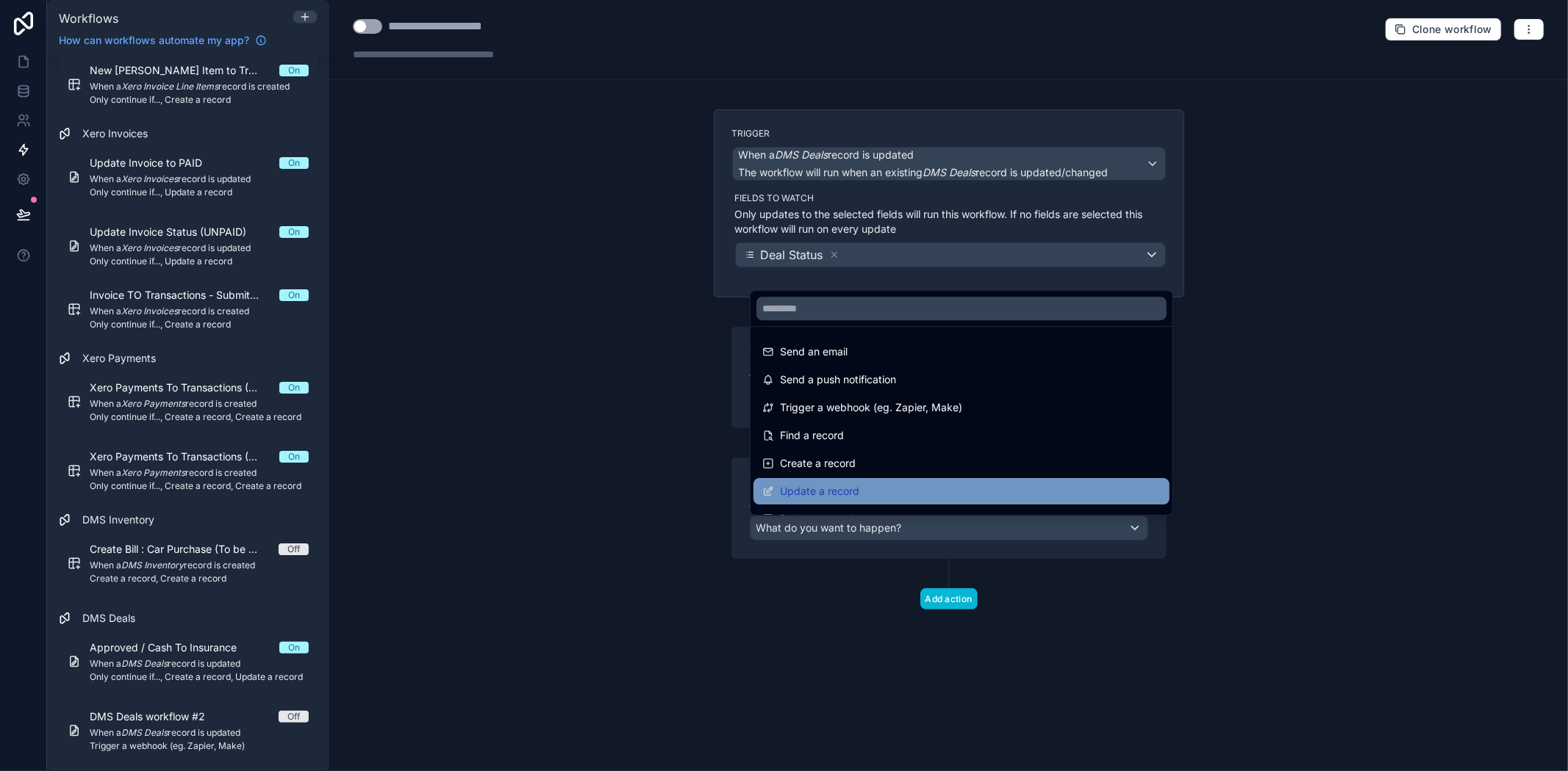
click at [841, 486] on span "Update a record" at bounding box center [819, 491] width 79 height 18
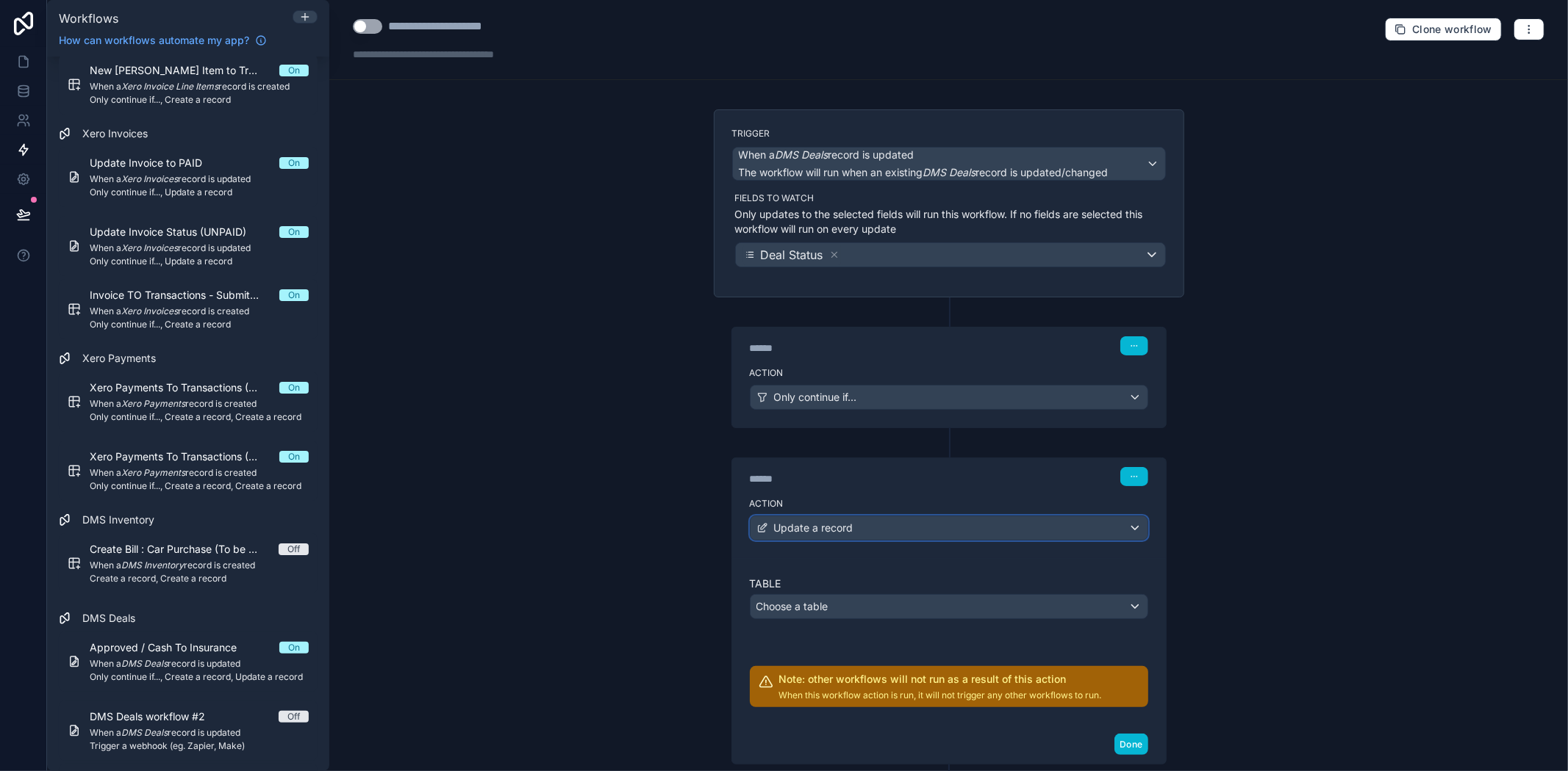
click at [810, 519] on div "Update a record" at bounding box center [948, 528] width 397 height 24
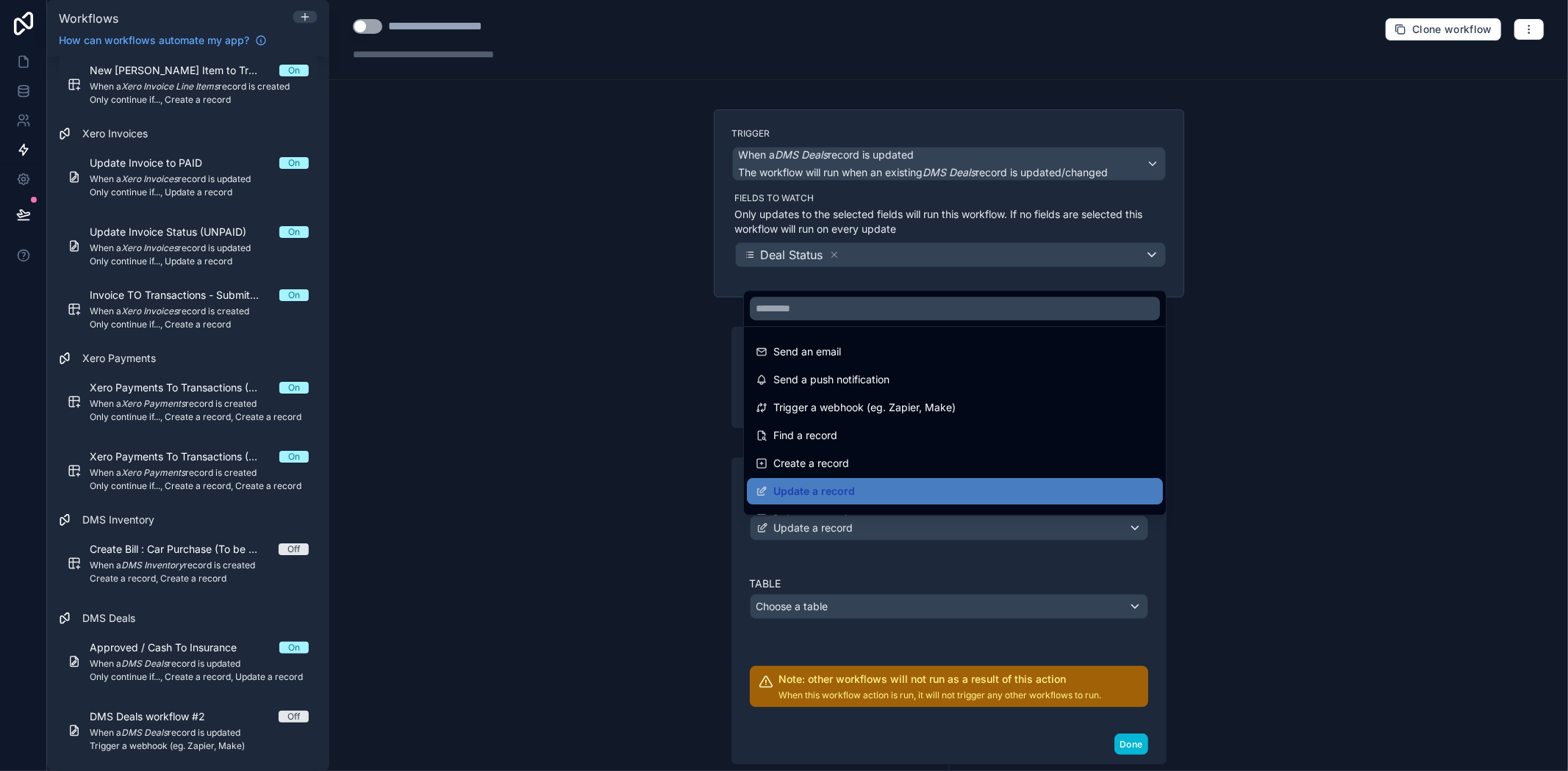
click at [826, 600] on div at bounding box center [784, 386] width 1568 height 771
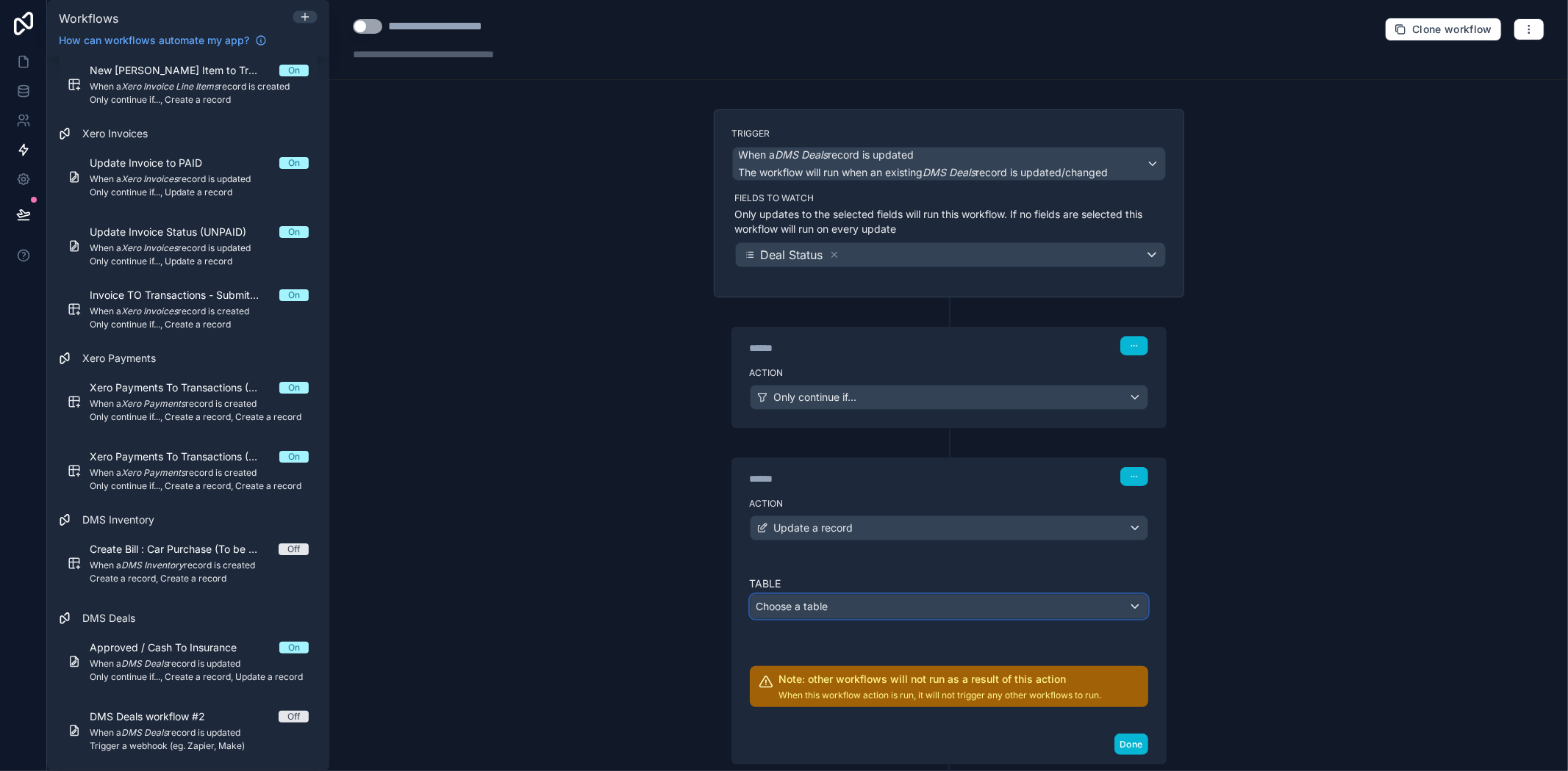
click at [829, 606] on div "Choose a table" at bounding box center [948, 606] width 397 height 24
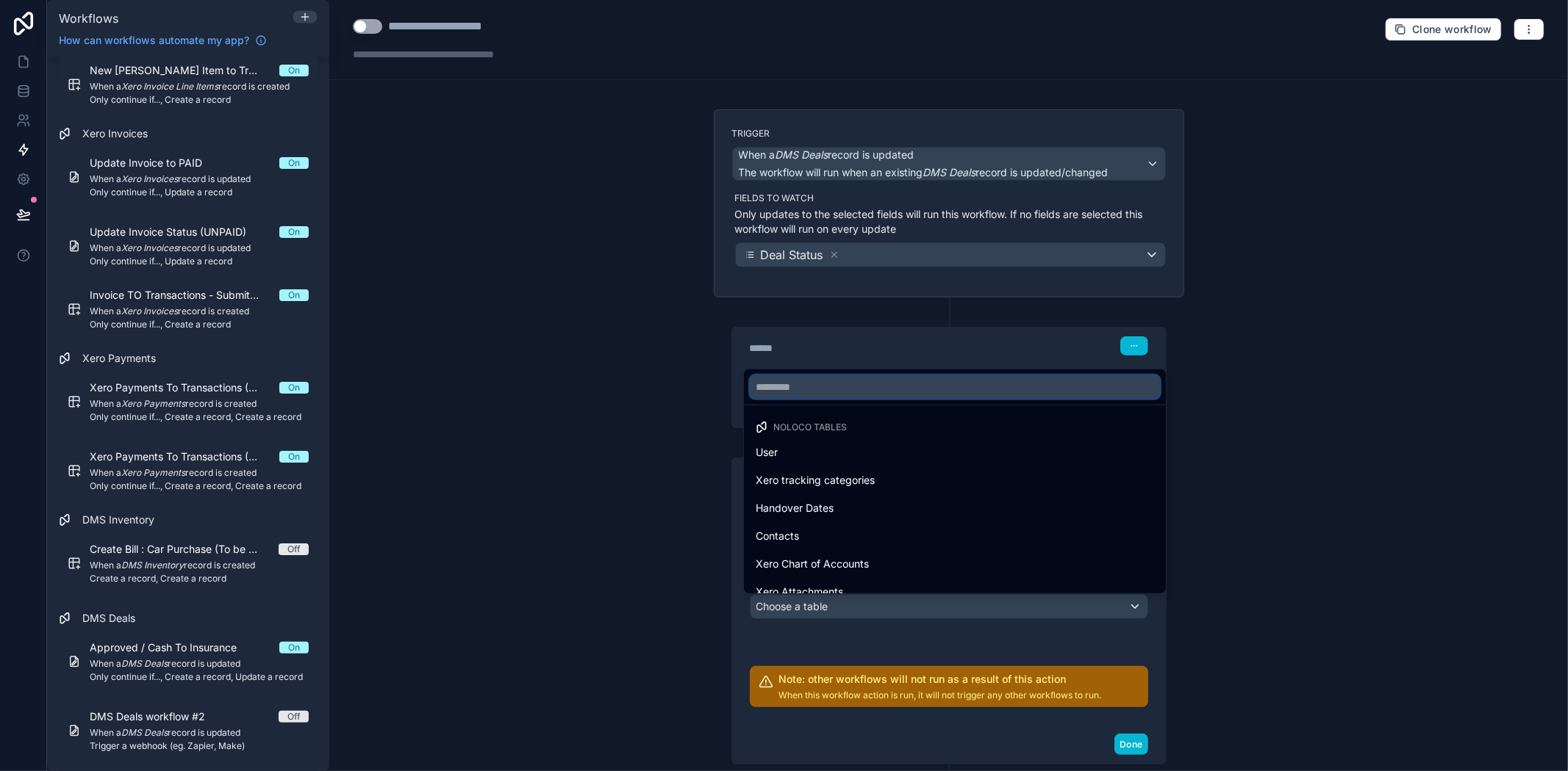
click at [809, 385] on input "text" at bounding box center [954, 387] width 410 height 24
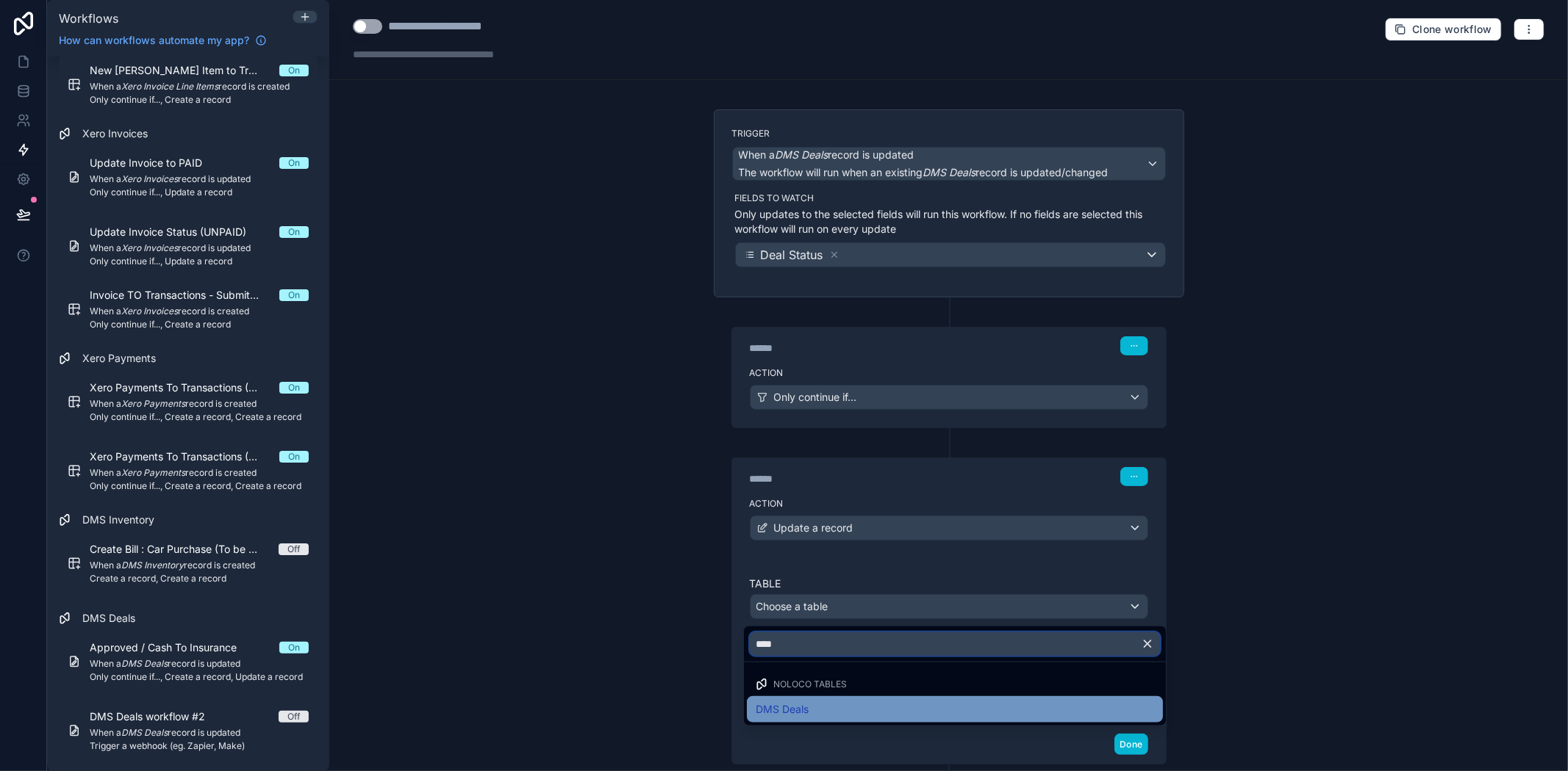
type input "****"
click at [800, 701] on span "DMS Deals" at bounding box center [782, 710] width 53 height 18
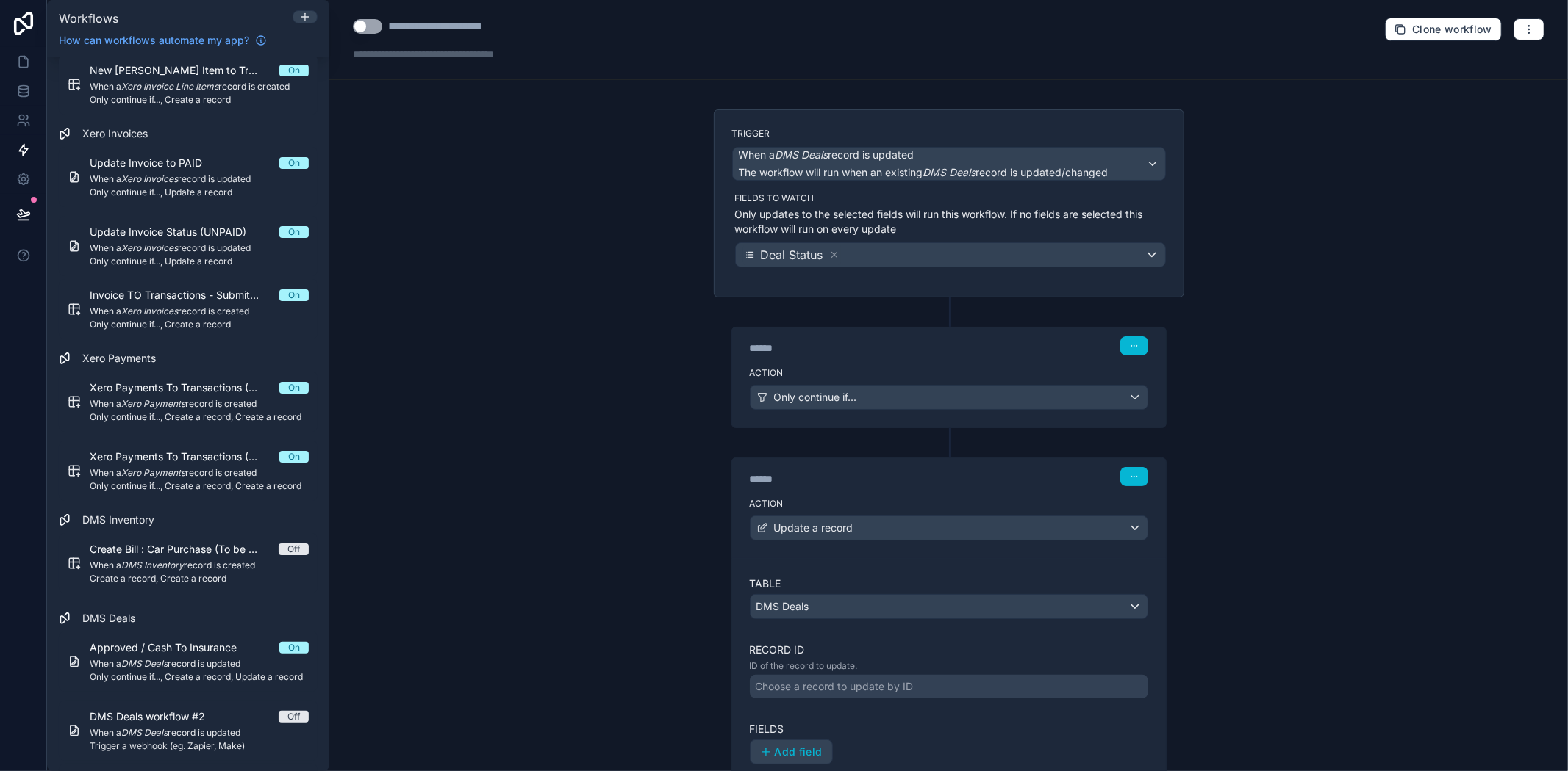
click at [819, 685] on div "Choose a record to update by ID" at bounding box center [835, 687] width 158 height 15
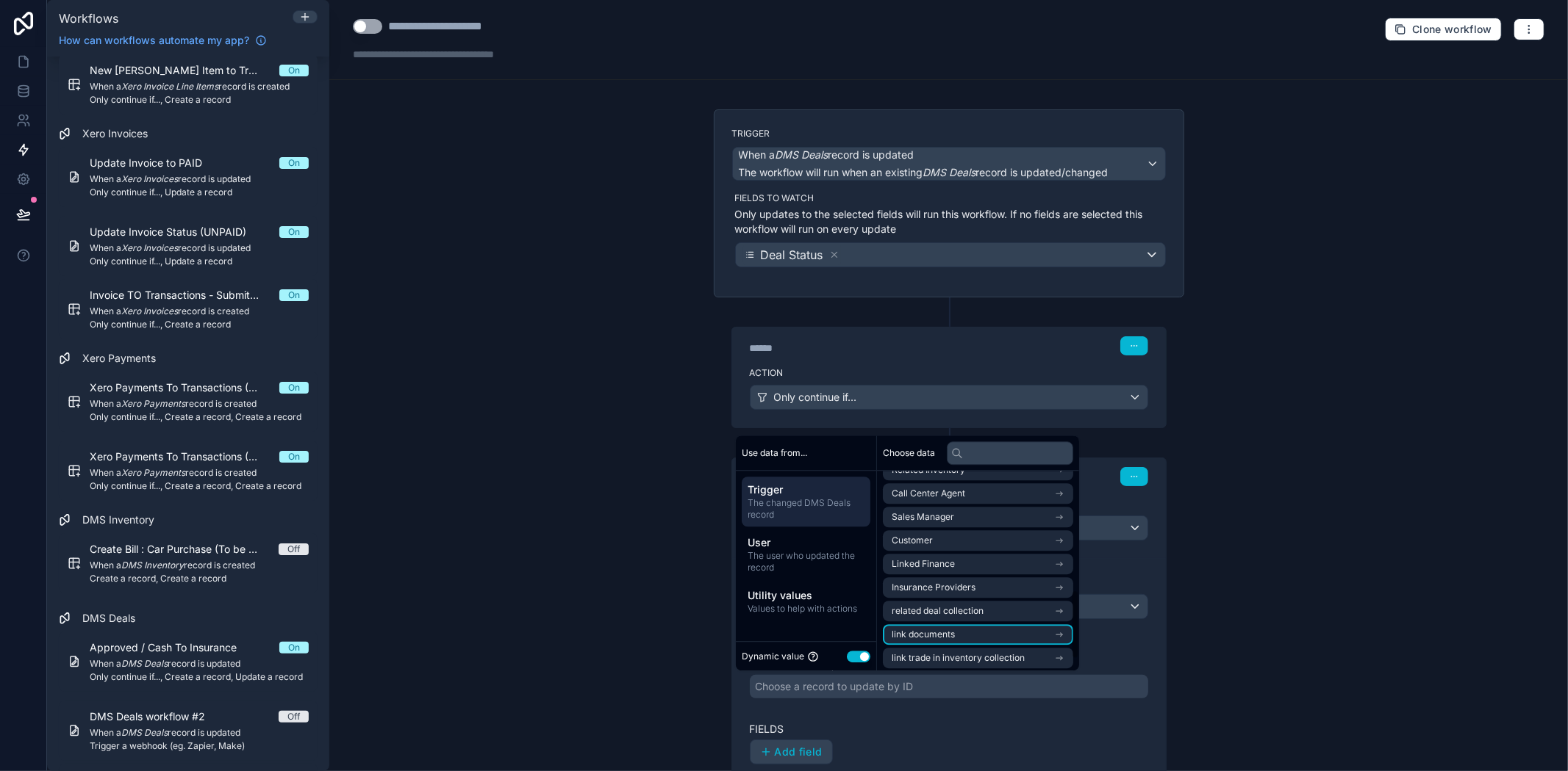
scroll to position [372, 0]
click at [868, 656] on button "Use setting" at bounding box center [858, 657] width 24 height 11
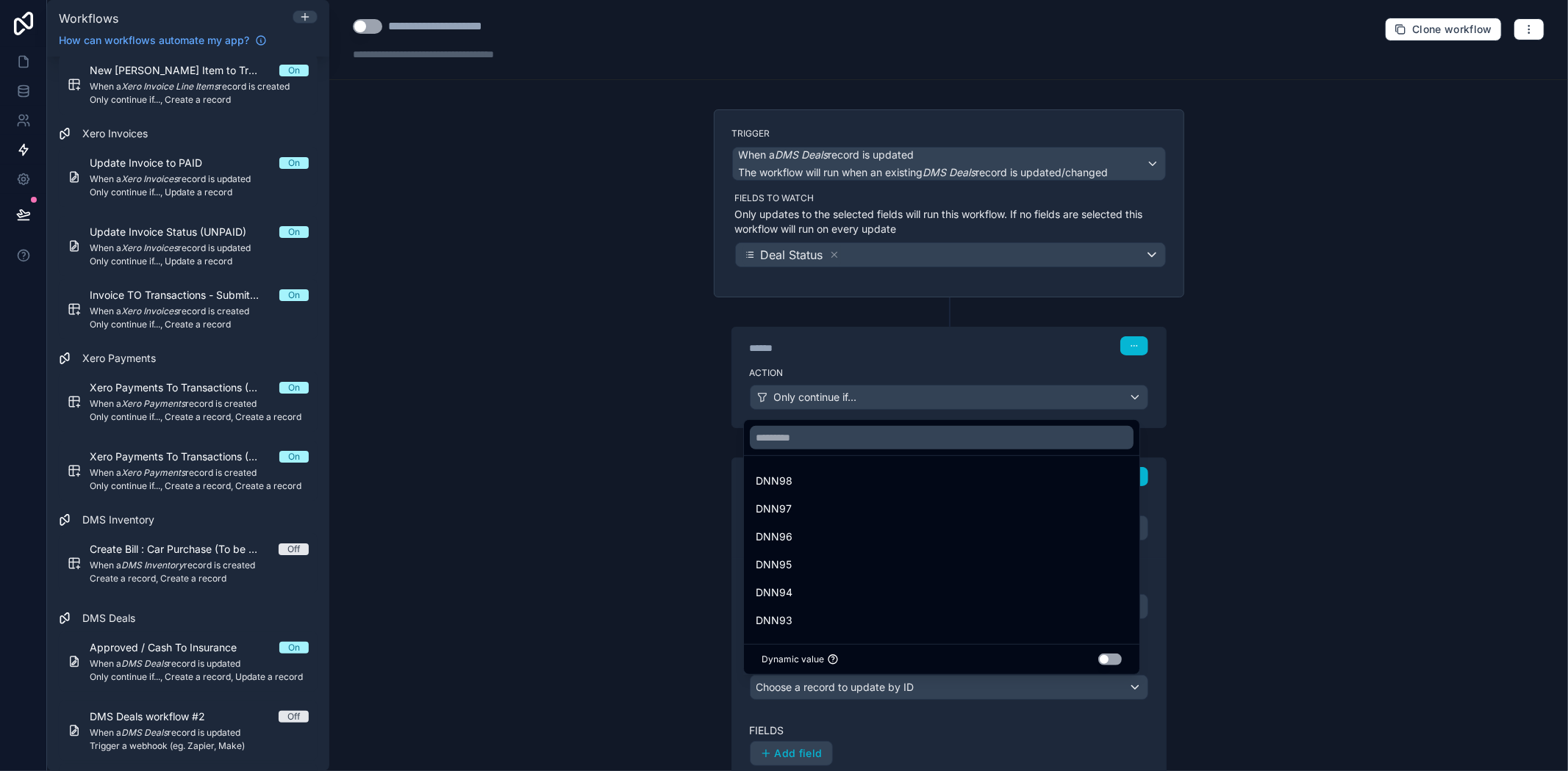
click at [1104, 657] on button "Use setting" at bounding box center [1110, 659] width 24 height 11
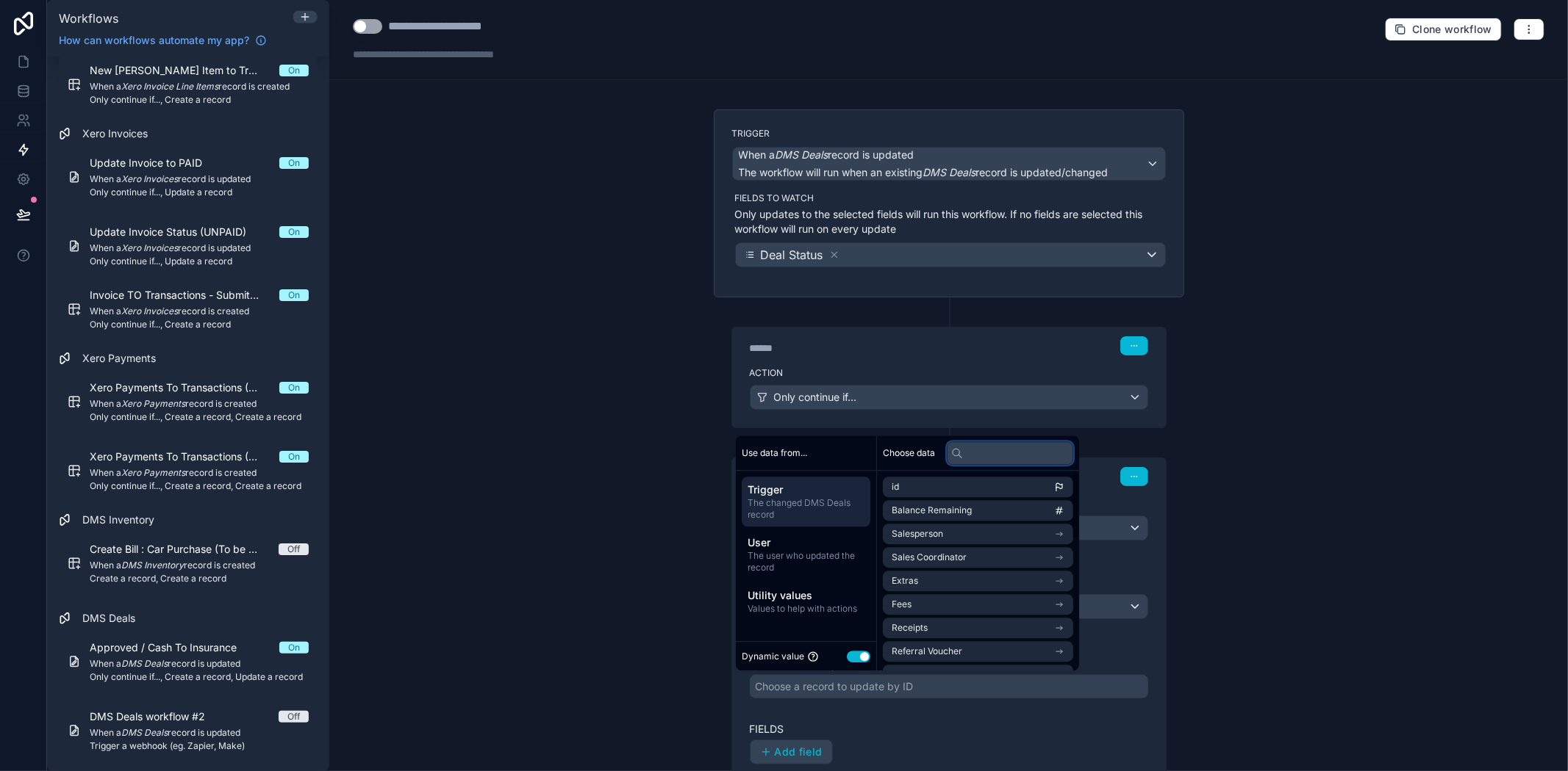
click at [1024, 453] on input "text" at bounding box center [1009, 453] width 126 height 24
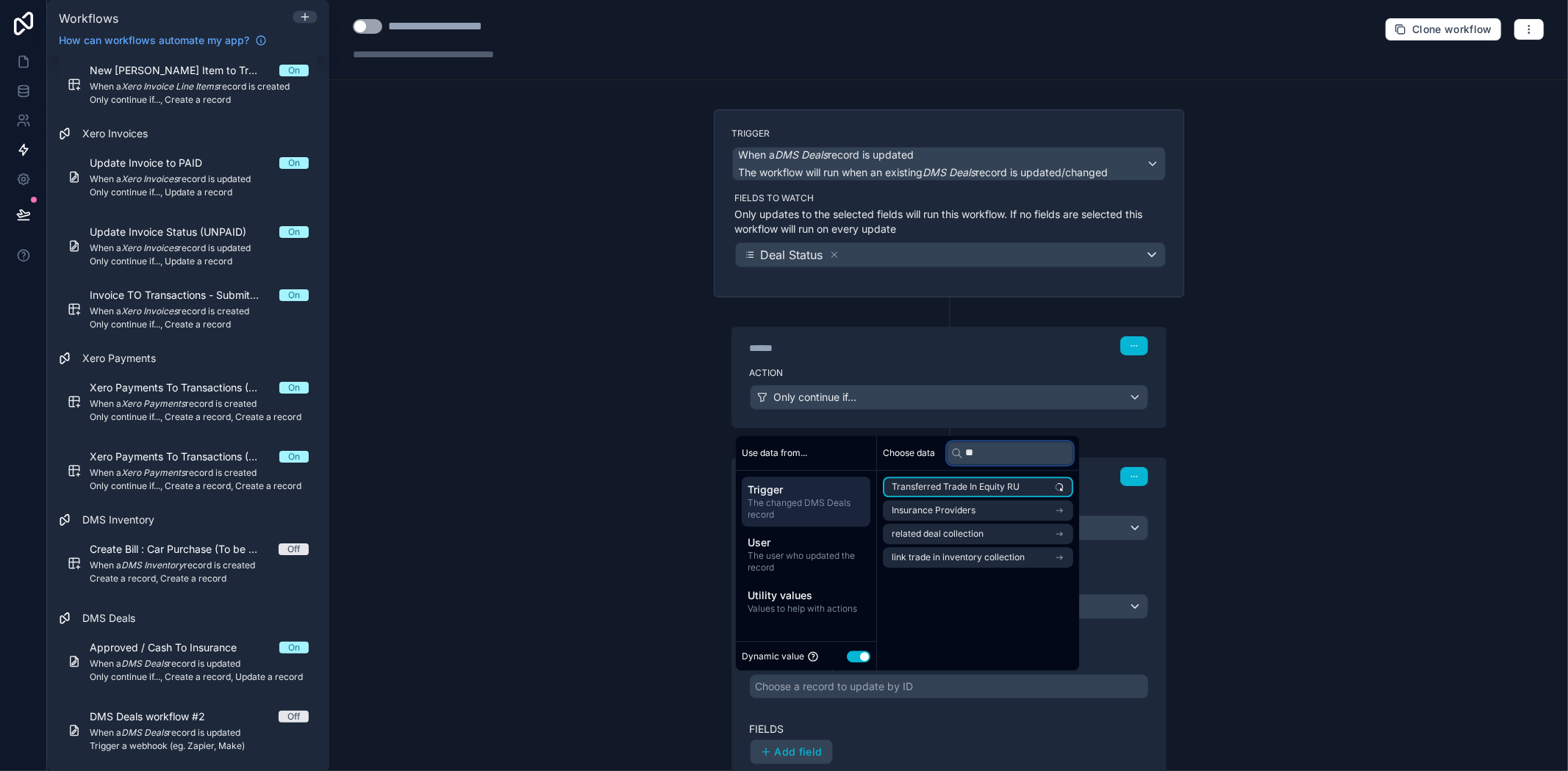
type input "*"
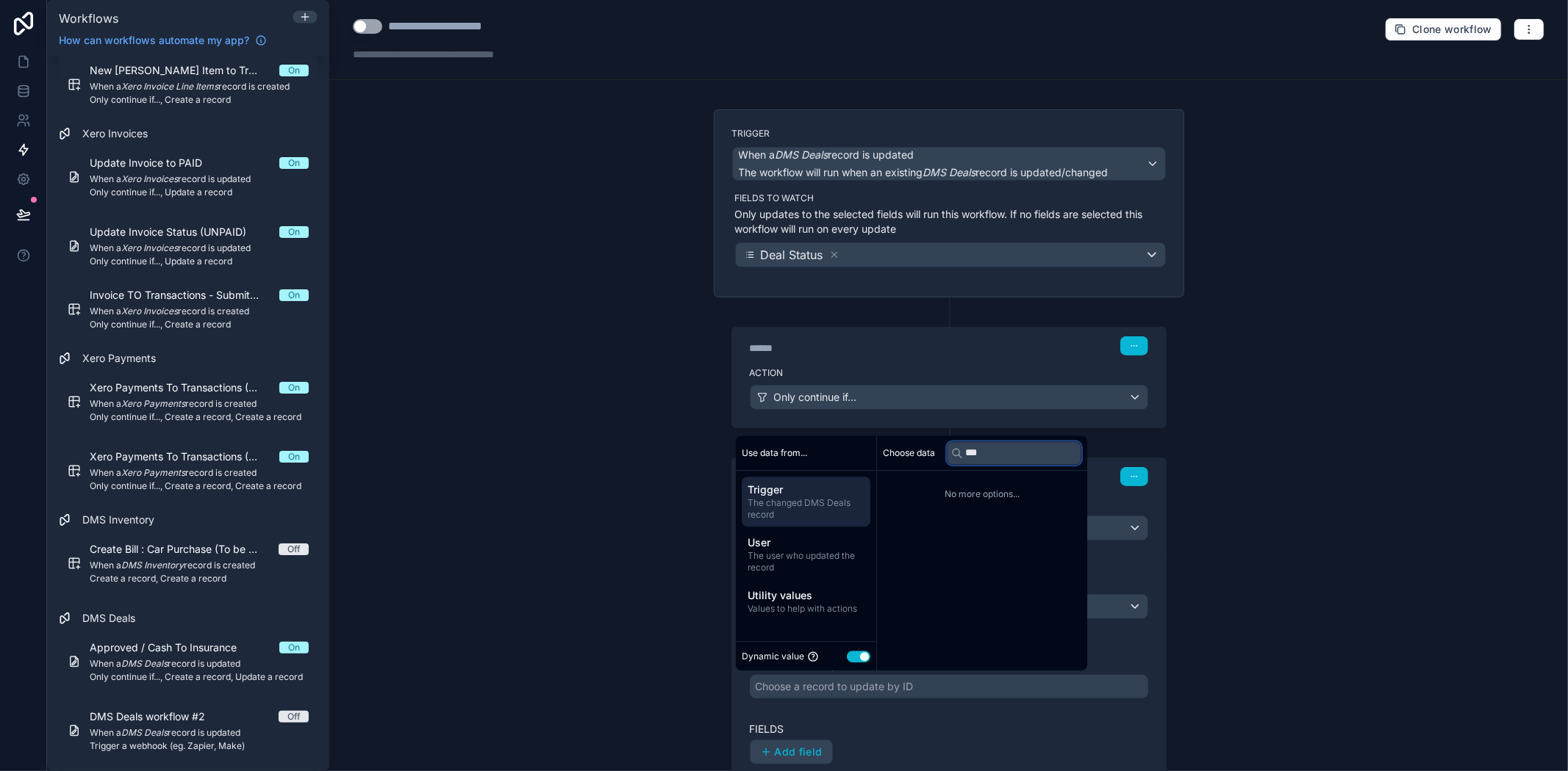
type input "****"
click at [1005, 720] on div "Table DMS Deals Record ID ID of the record to update. Choose a record to update…" at bounding box center [948, 703] width 399 height 253
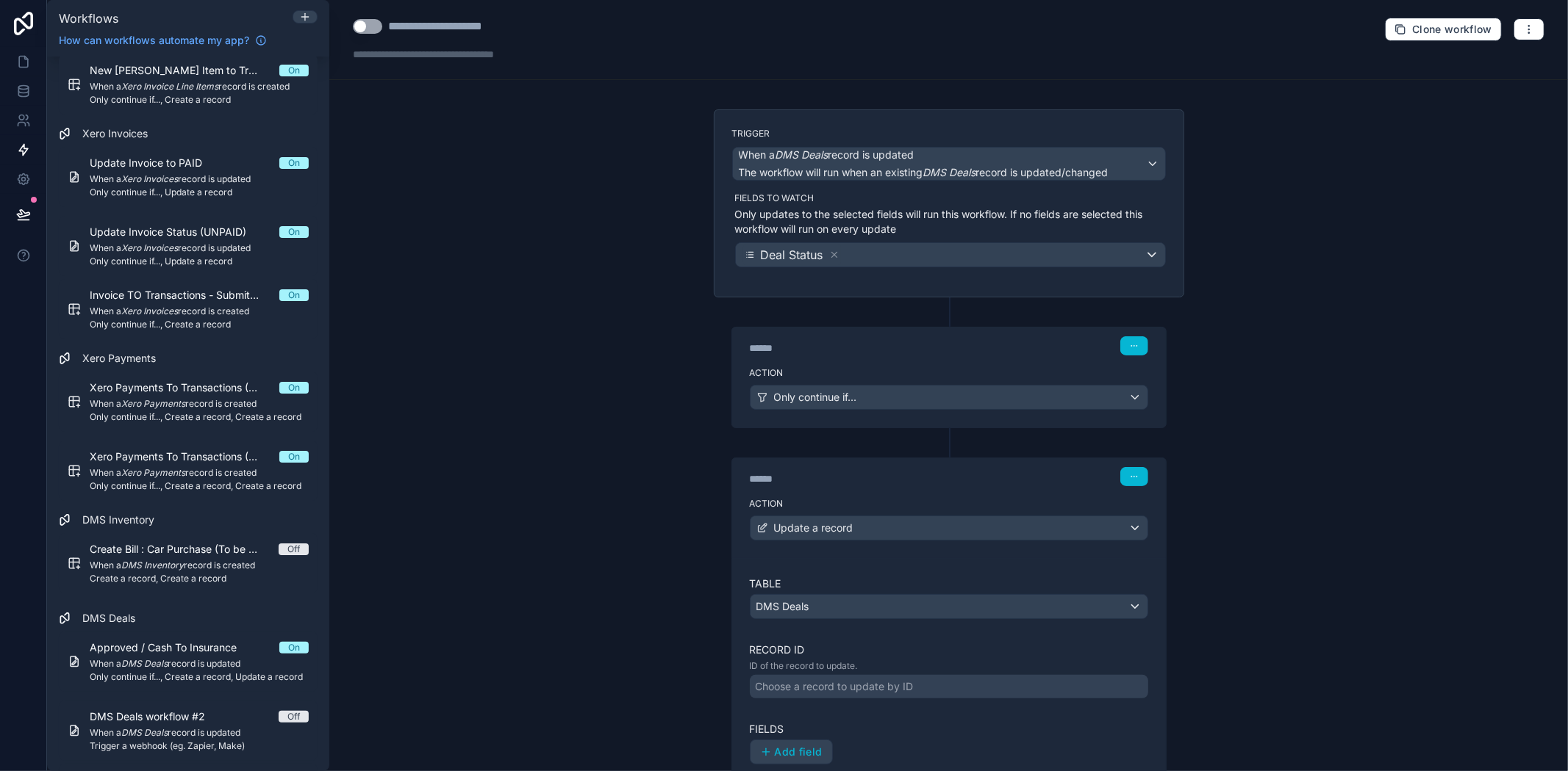
click at [813, 694] on div "Choose a record to update by ID" at bounding box center [835, 687] width 158 height 15
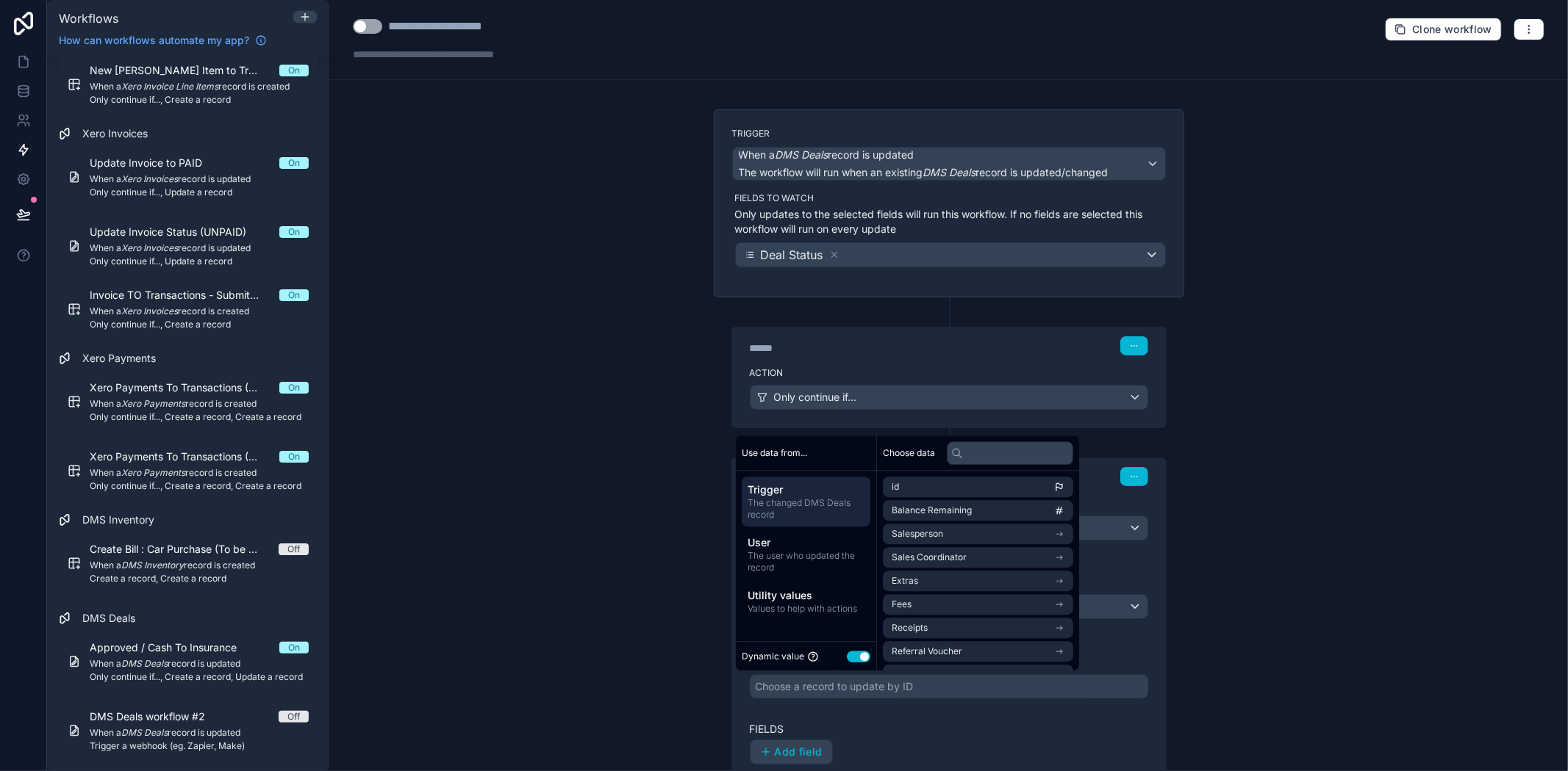
click at [824, 509] on span "The changed DMS Deals record" at bounding box center [806, 509] width 117 height 24
click at [920, 488] on li "id" at bounding box center [978, 487] width 190 height 20
click at [868, 729] on label "Fields" at bounding box center [948, 729] width 399 height 15
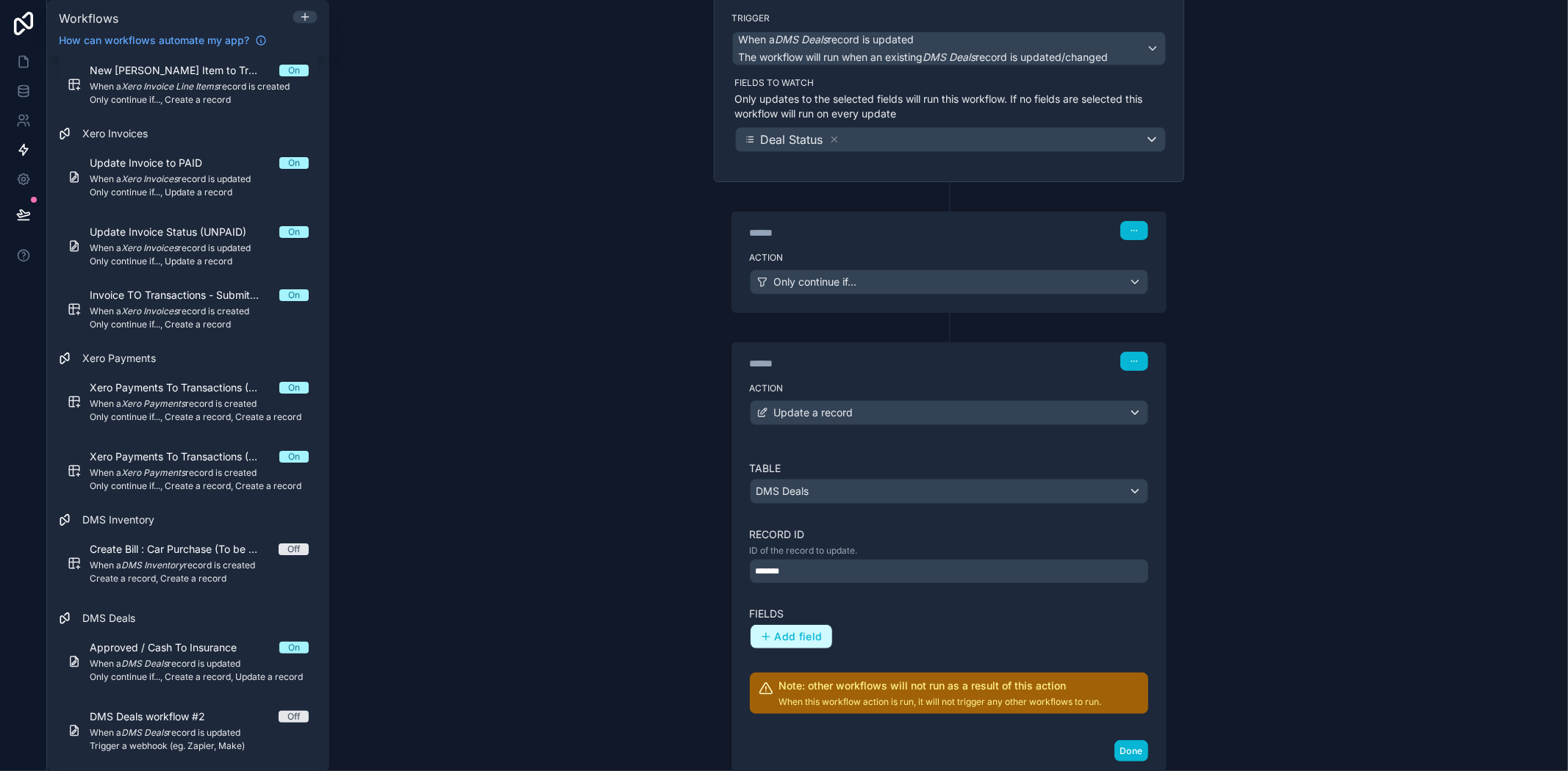
scroll to position [163, 0]
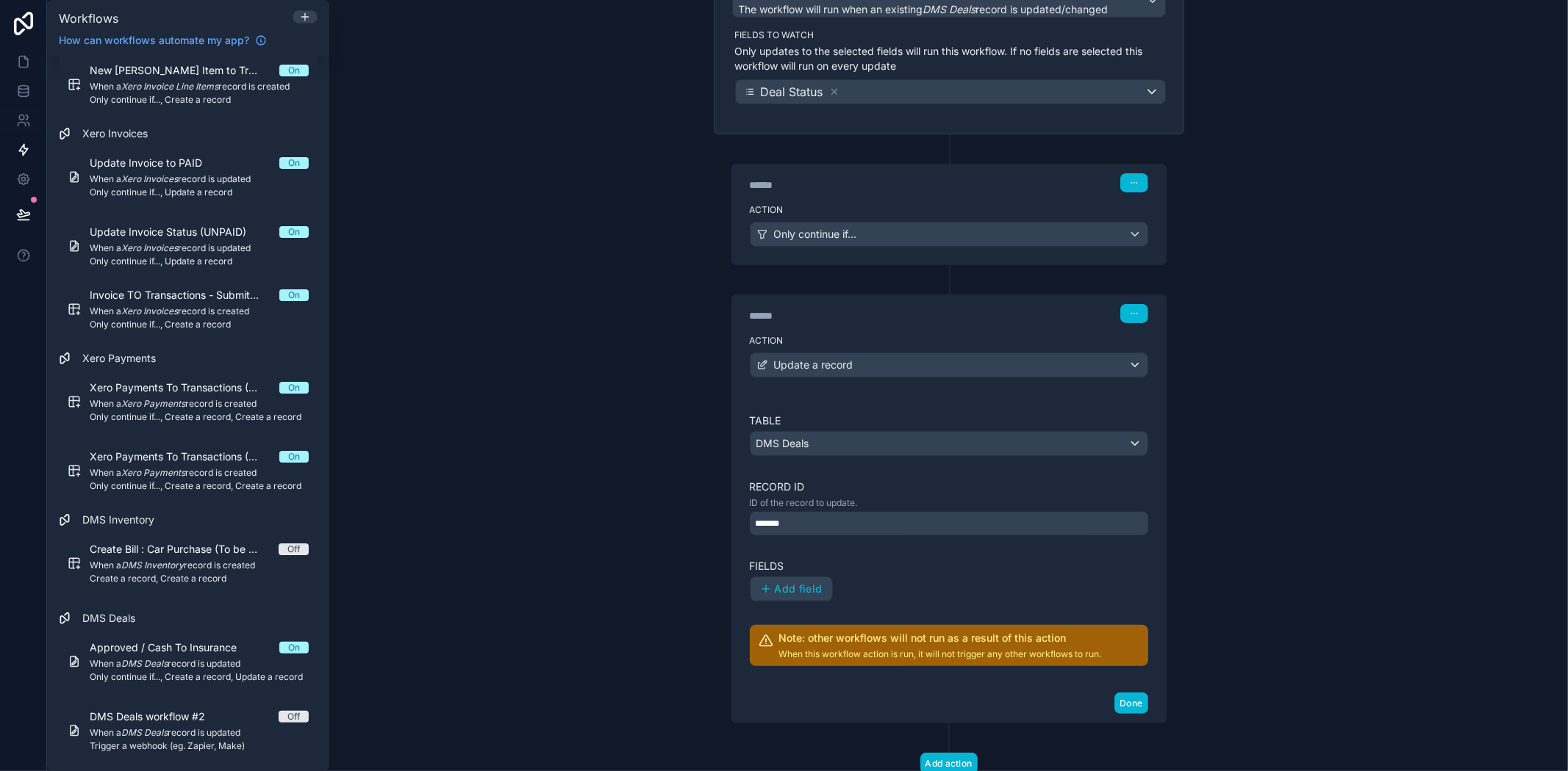
click at [813, 531] on div "*******" at bounding box center [948, 523] width 399 height 24
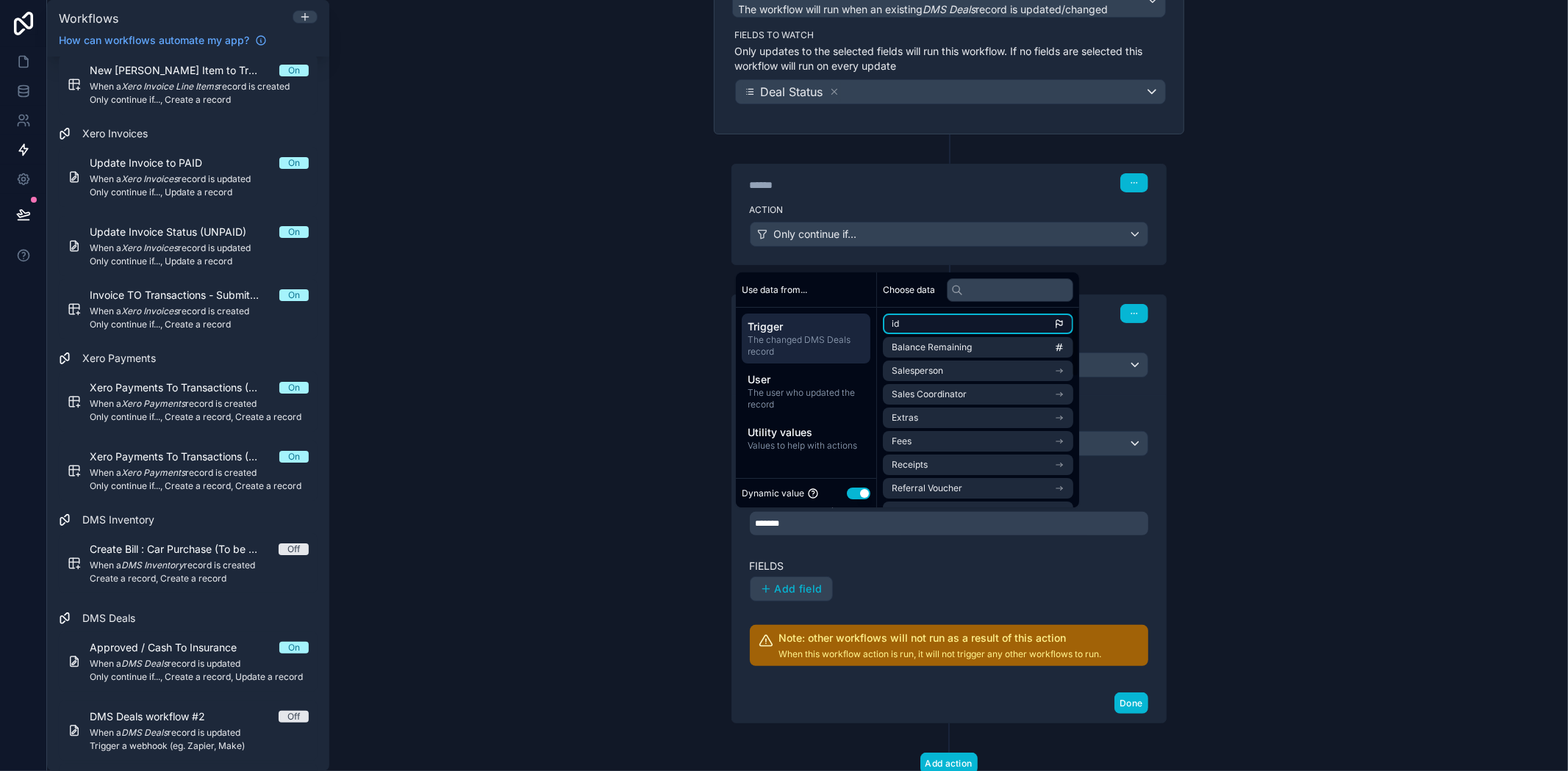
click at [996, 324] on li "id" at bounding box center [978, 324] width 190 height 20
click at [924, 327] on li "id" at bounding box center [978, 324] width 190 height 20
click at [839, 309] on div "Trigger The changed DMS Deals record User The user who updated the record Utili…" at bounding box center [806, 386] width 140 height 156
click at [841, 338] on span "The changed DMS Deals record" at bounding box center [806, 346] width 117 height 24
click at [926, 324] on li "id" at bounding box center [978, 324] width 190 height 20
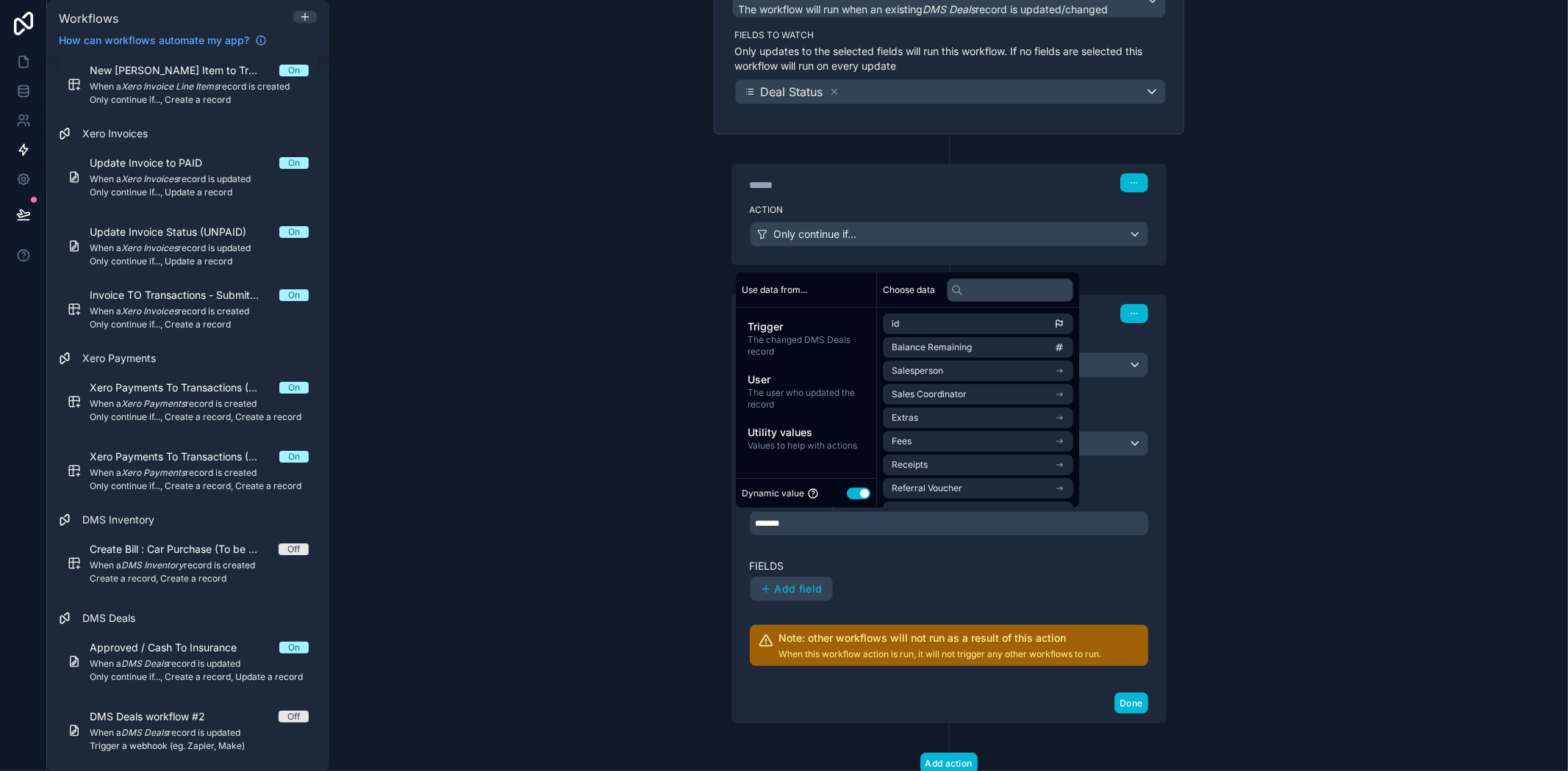
click at [935, 575] on div "Fields Add field" at bounding box center [948, 580] width 399 height 42
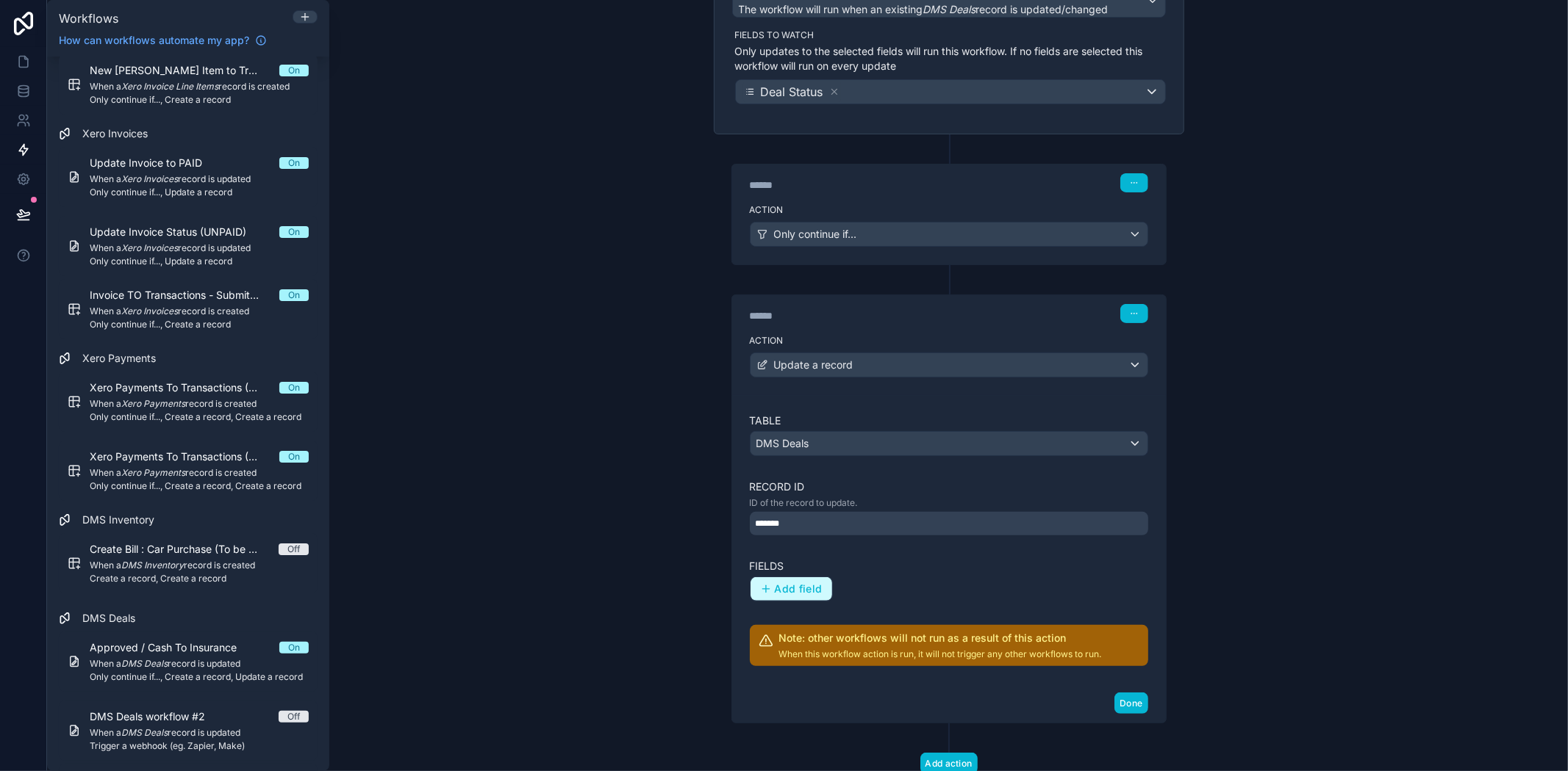
click at [790, 586] on span "Add field" at bounding box center [798, 589] width 48 height 13
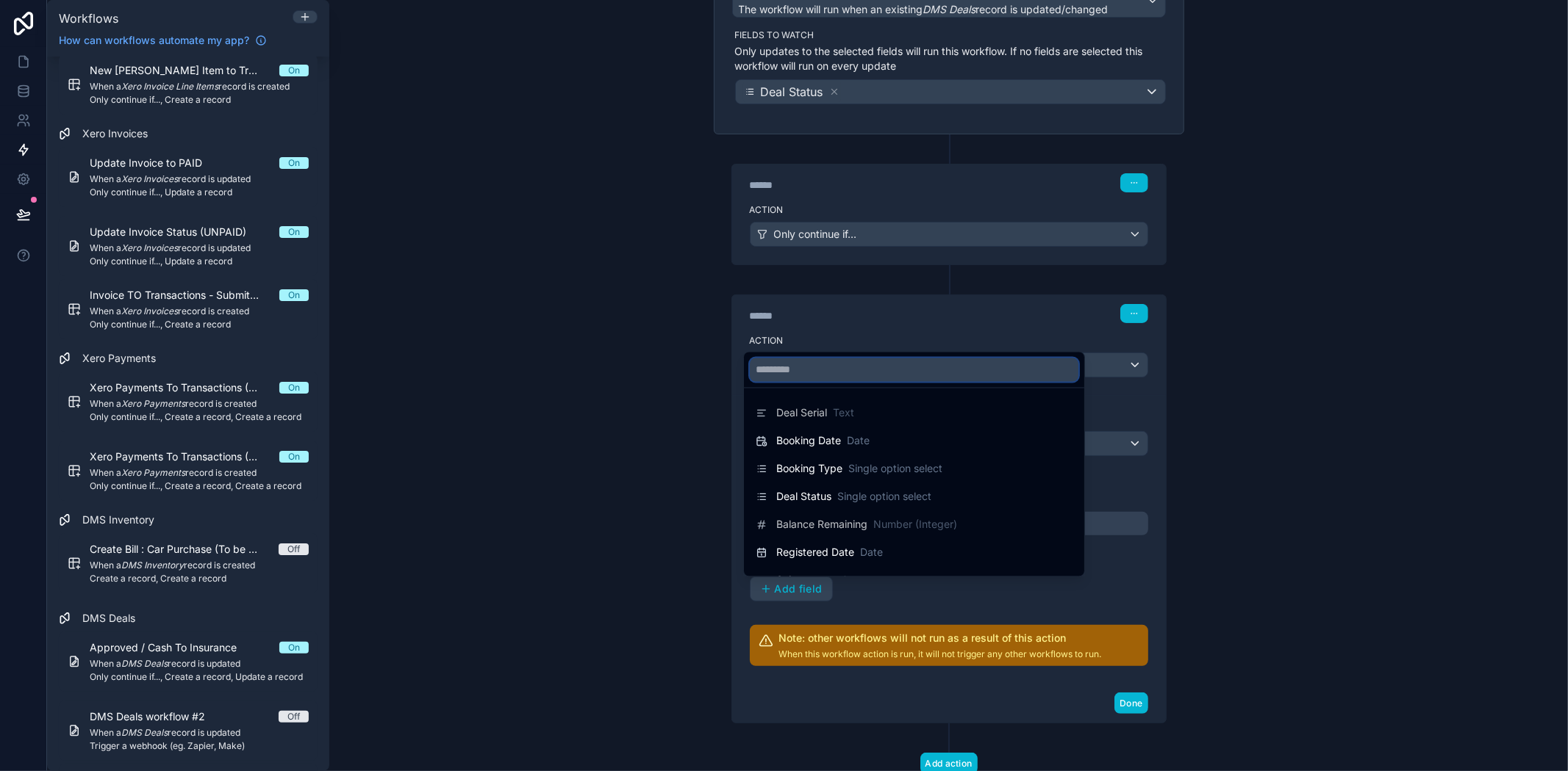
click at [833, 368] on input "text" at bounding box center [913, 370] width 329 height 24
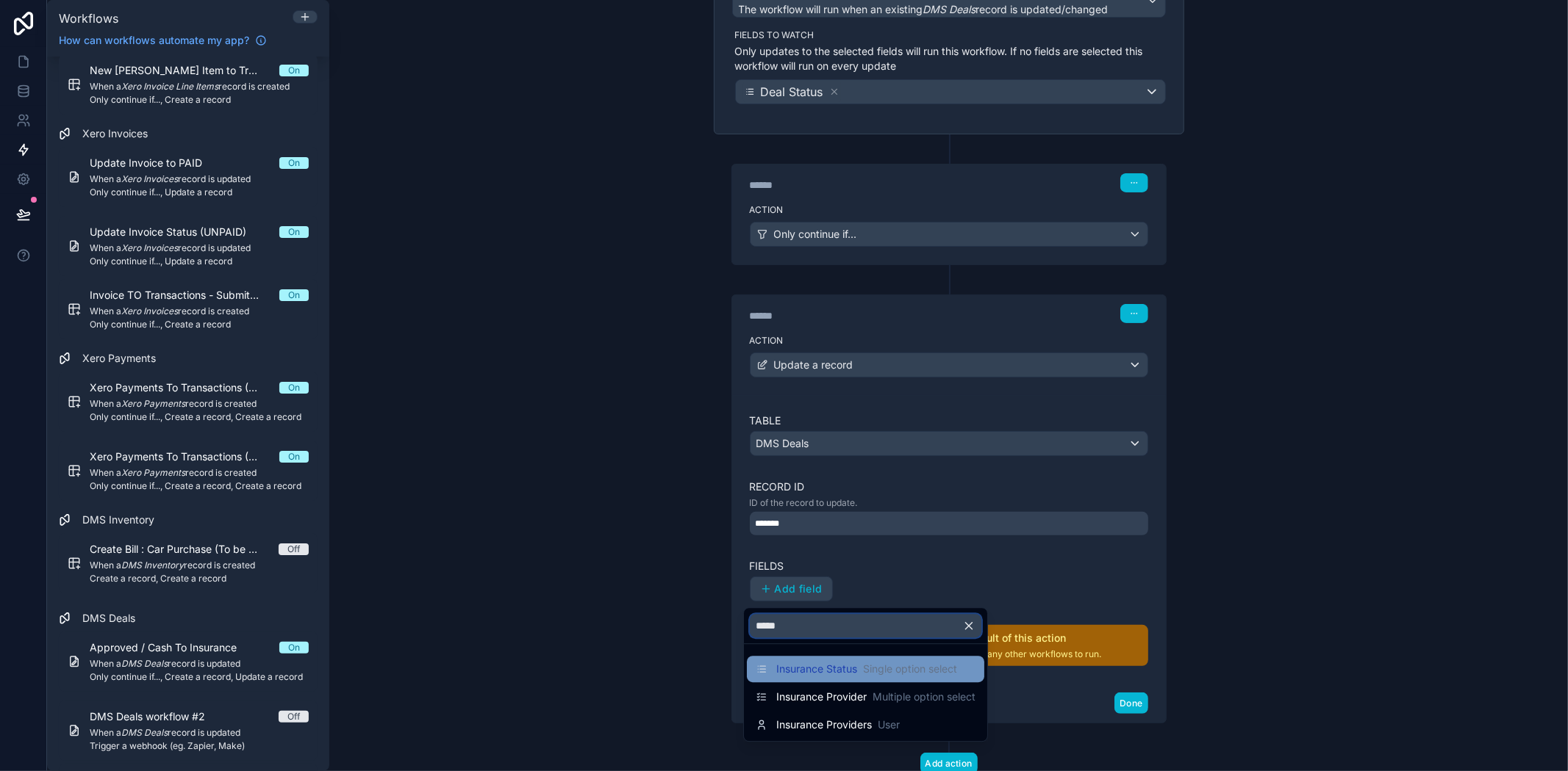
type input "*****"
click at [828, 674] on span "Insurance Status" at bounding box center [816, 669] width 81 height 15
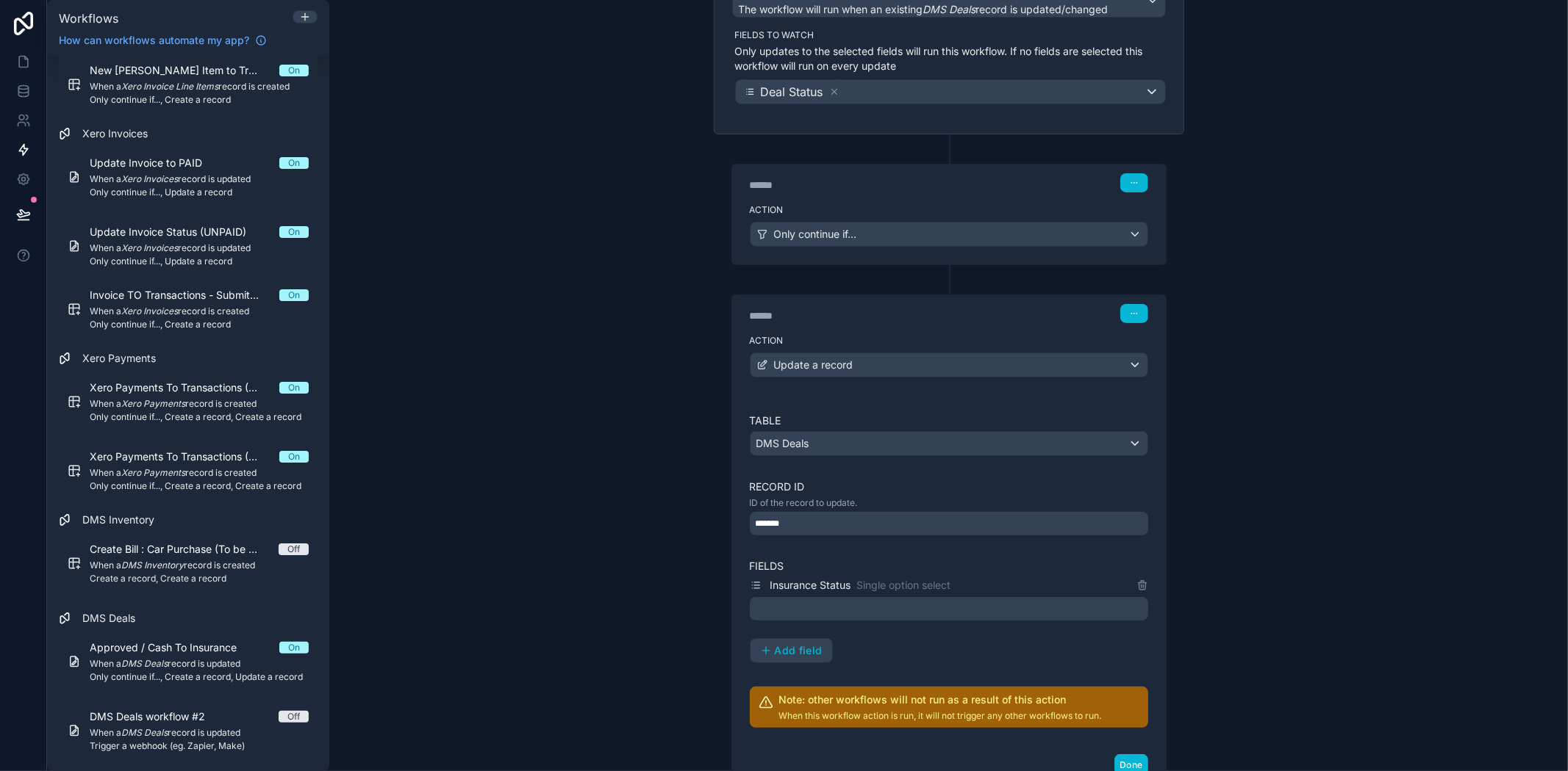
click at [903, 619] on div at bounding box center [948, 609] width 399 height 24
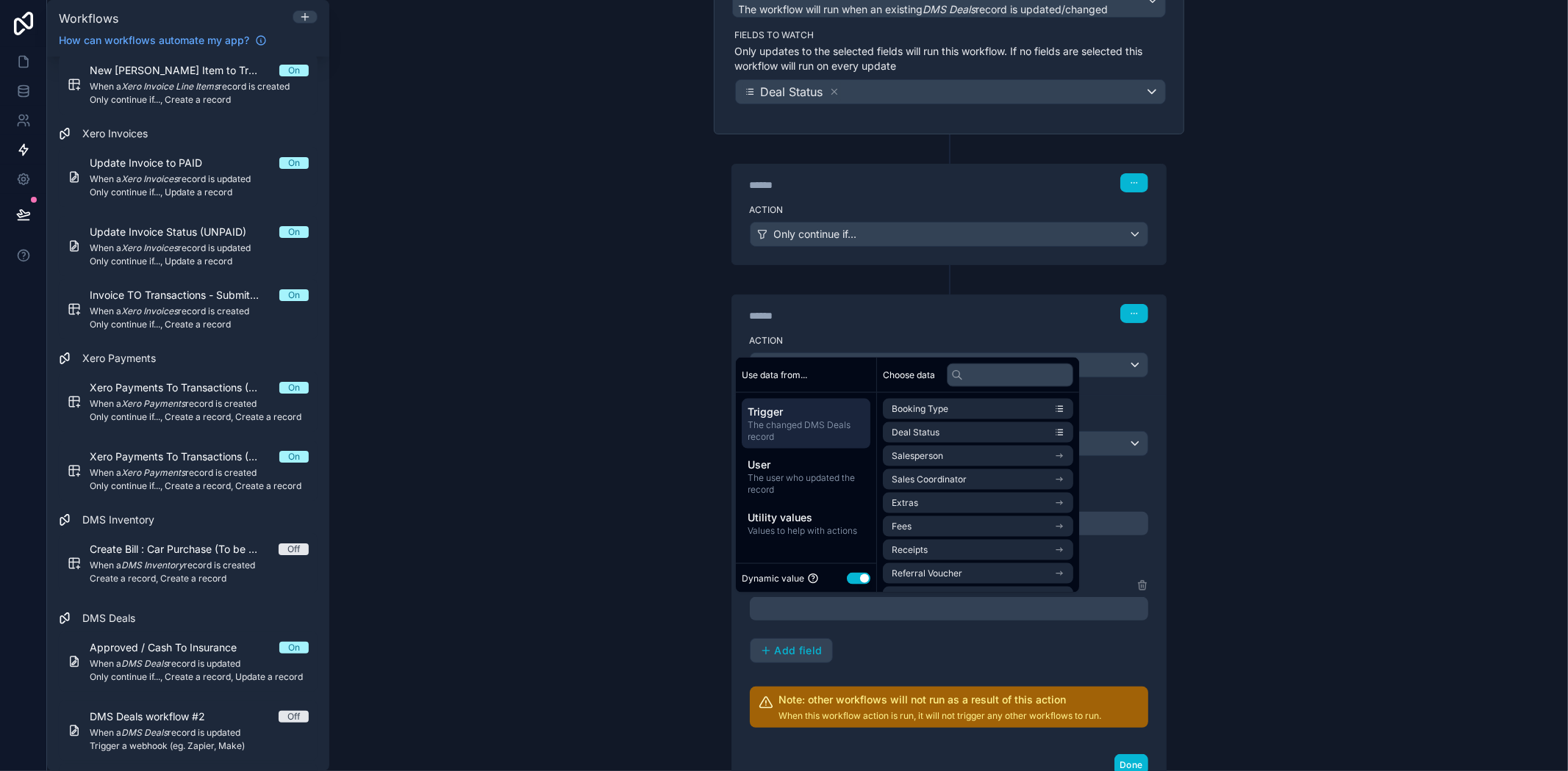
click at [856, 574] on button "Use setting" at bounding box center [858, 578] width 24 height 11
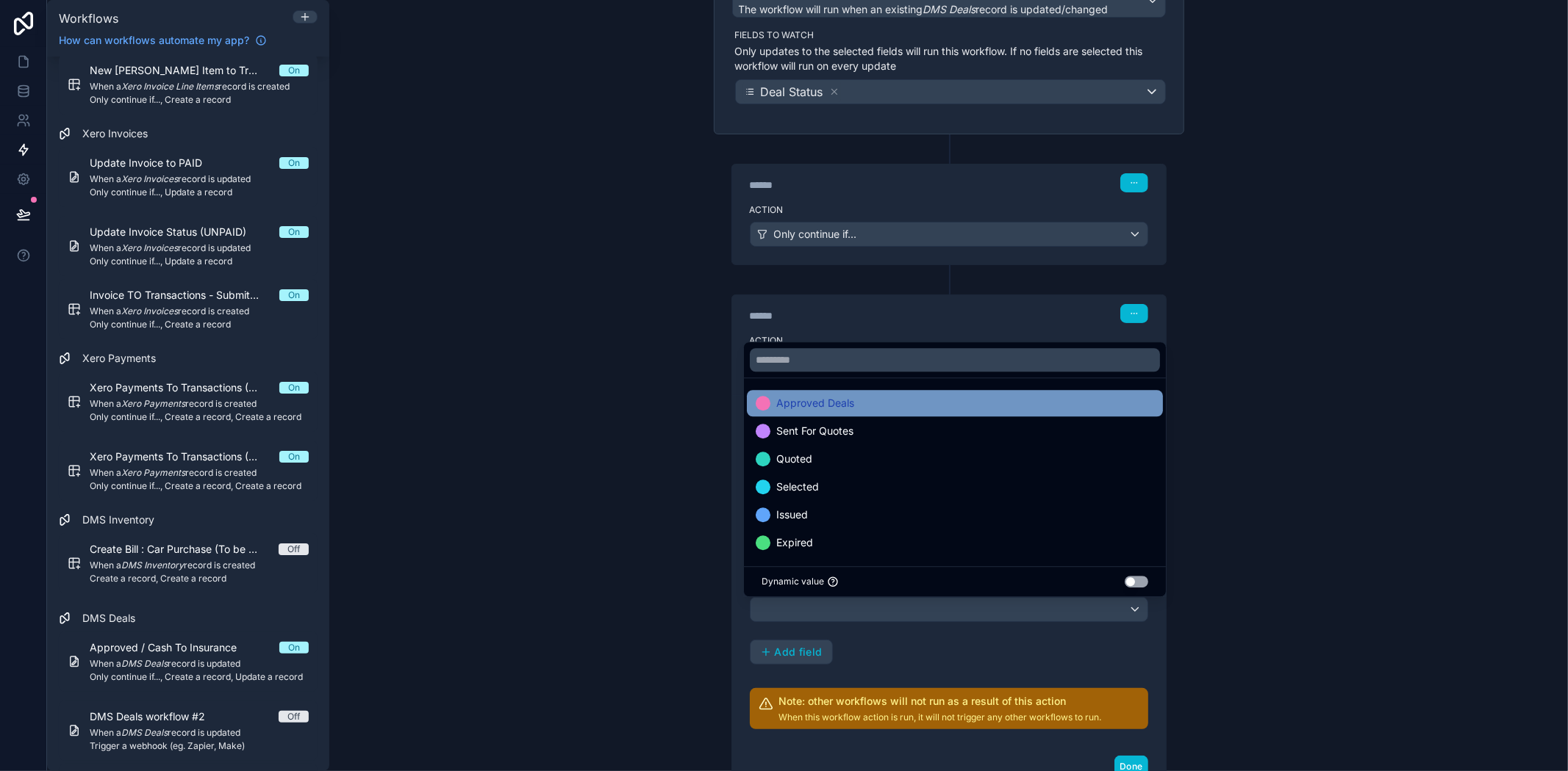
click at [820, 399] on span "Approved Deals" at bounding box center [815, 403] width 78 height 18
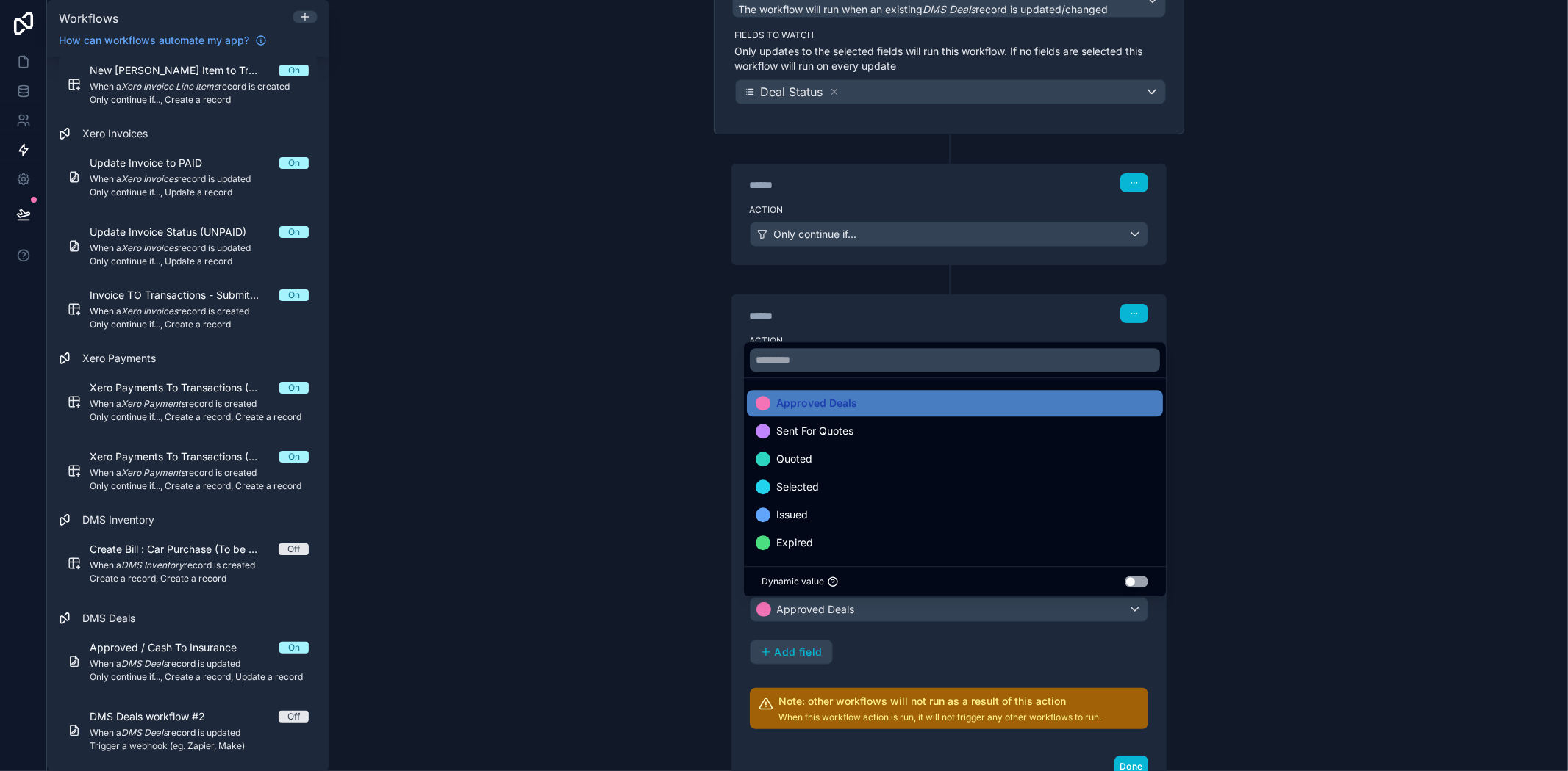
scroll to position [2, 0]
click at [892, 644] on div "Insurance Status Single option select Approved Deals Add field" at bounding box center [948, 621] width 399 height 88
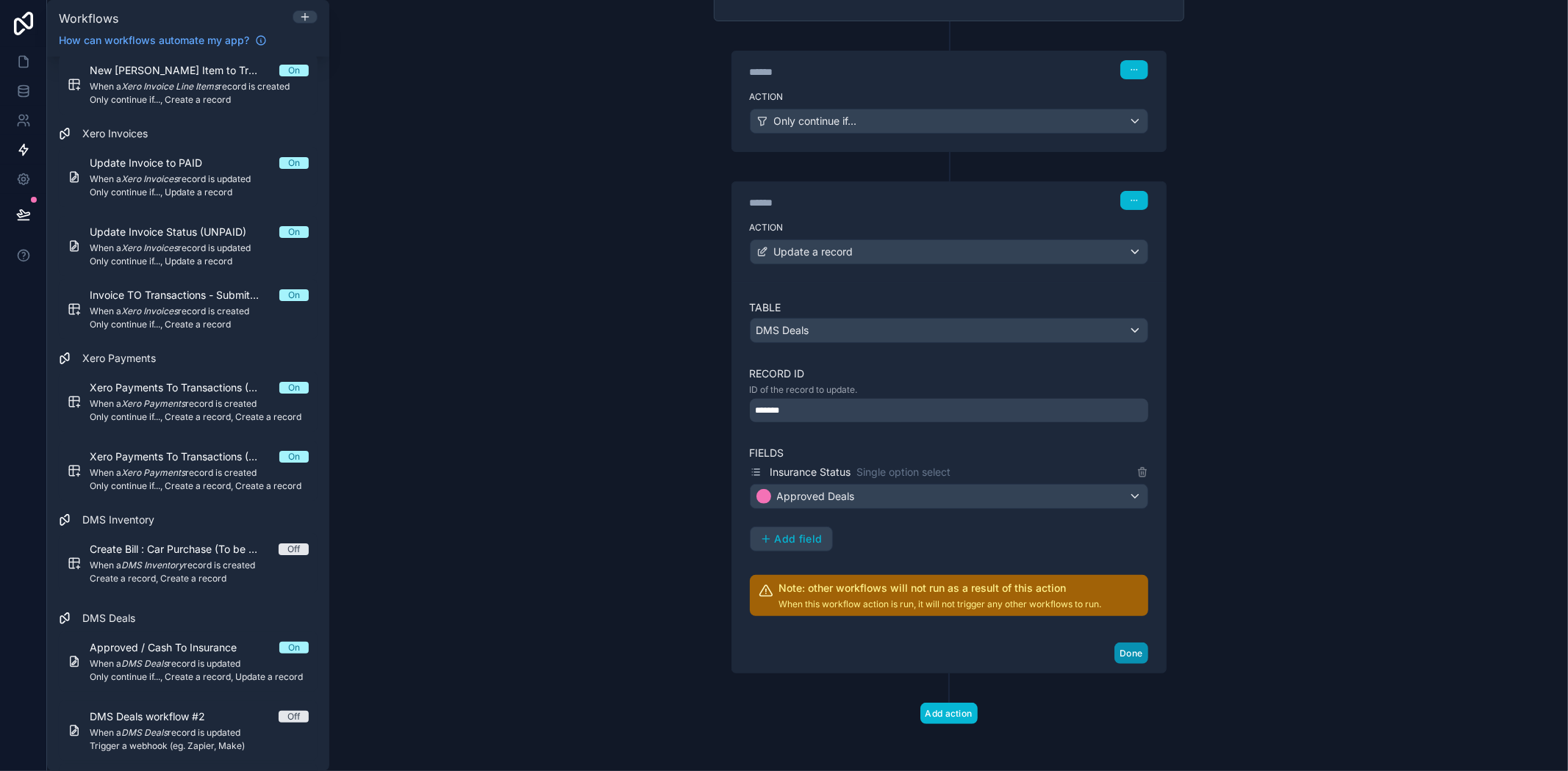
scroll to position [278, 0]
click at [1119, 652] on button "Done" at bounding box center [1131, 654] width 33 height 21
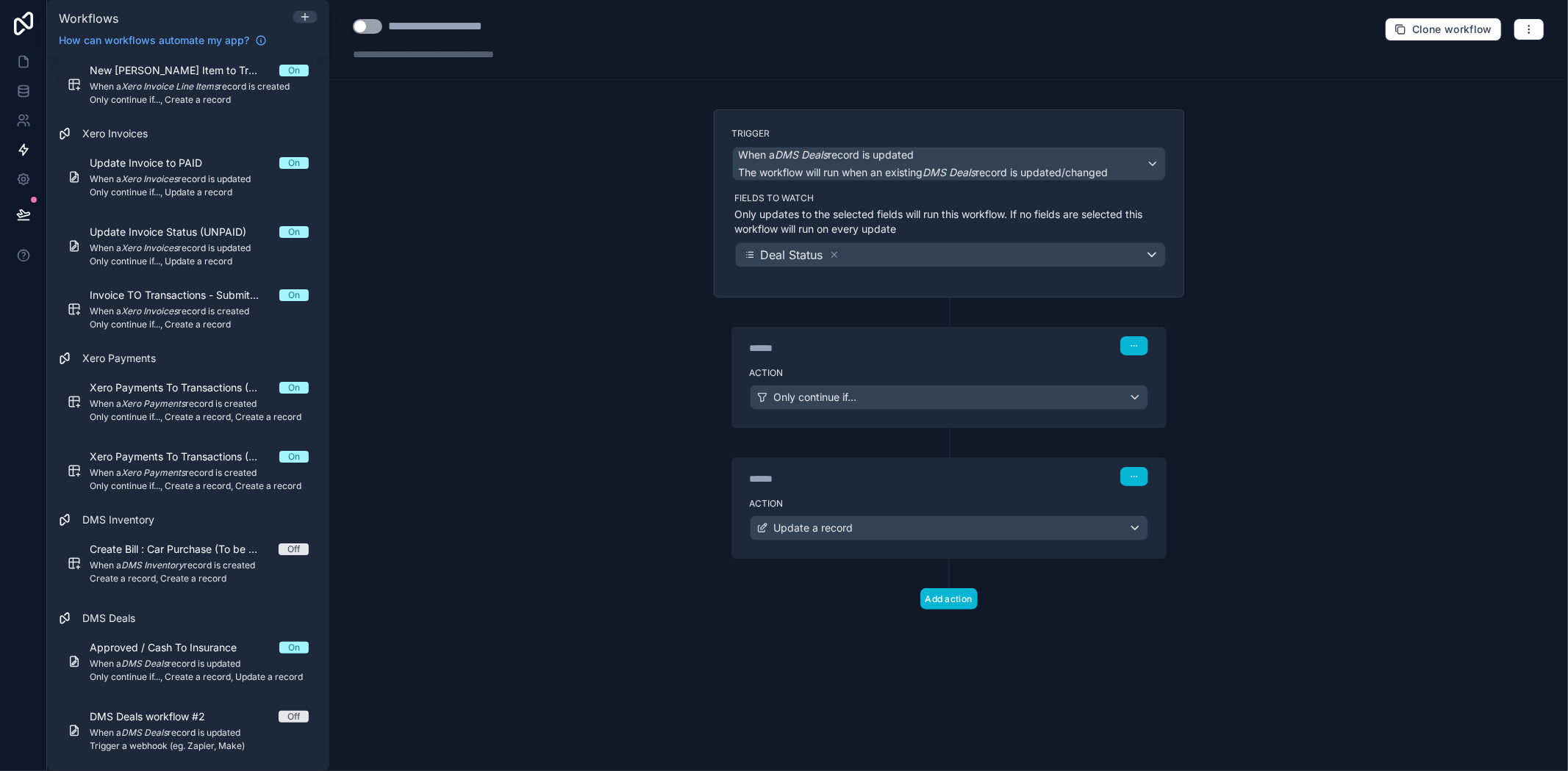
scroll to position [0, 0]
click at [585, 245] on div "**********" at bounding box center [948, 386] width 1239 height 771
click at [361, 20] on button "Use setting" at bounding box center [368, 26] width 29 height 15
drag, startPoint x: 369, startPoint y: 25, endPoint x: 391, endPoint y: 38, distance: 25.6
click at [371, 25] on button "Use setting" at bounding box center [368, 26] width 29 height 15
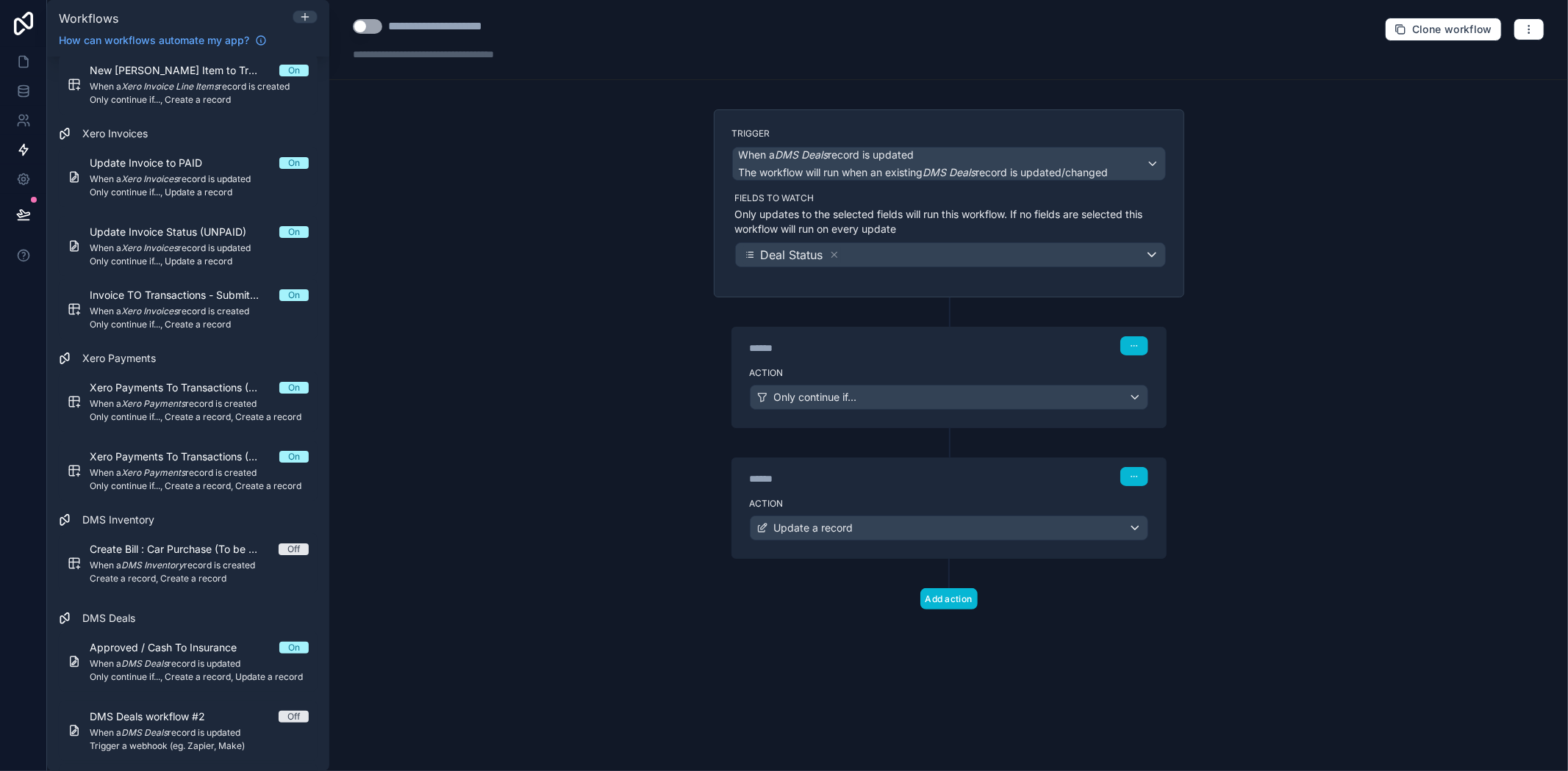
click at [373, 27] on button "Use setting" at bounding box center [368, 26] width 29 height 15
drag, startPoint x: 533, startPoint y: 259, endPoint x: 530, endPoint y: 269, distance: 10.4
click at [532, 271] on div "**********" at bounding box center [948, 386] width 1239 height 771
click at [509, 29] on div "**********" at bounding box center [461, 27] width 145 height 18
drag, startPoint x: 528, startPoint y: 25, endPoint x: 391, endPoint y: 34, distance: 137.3
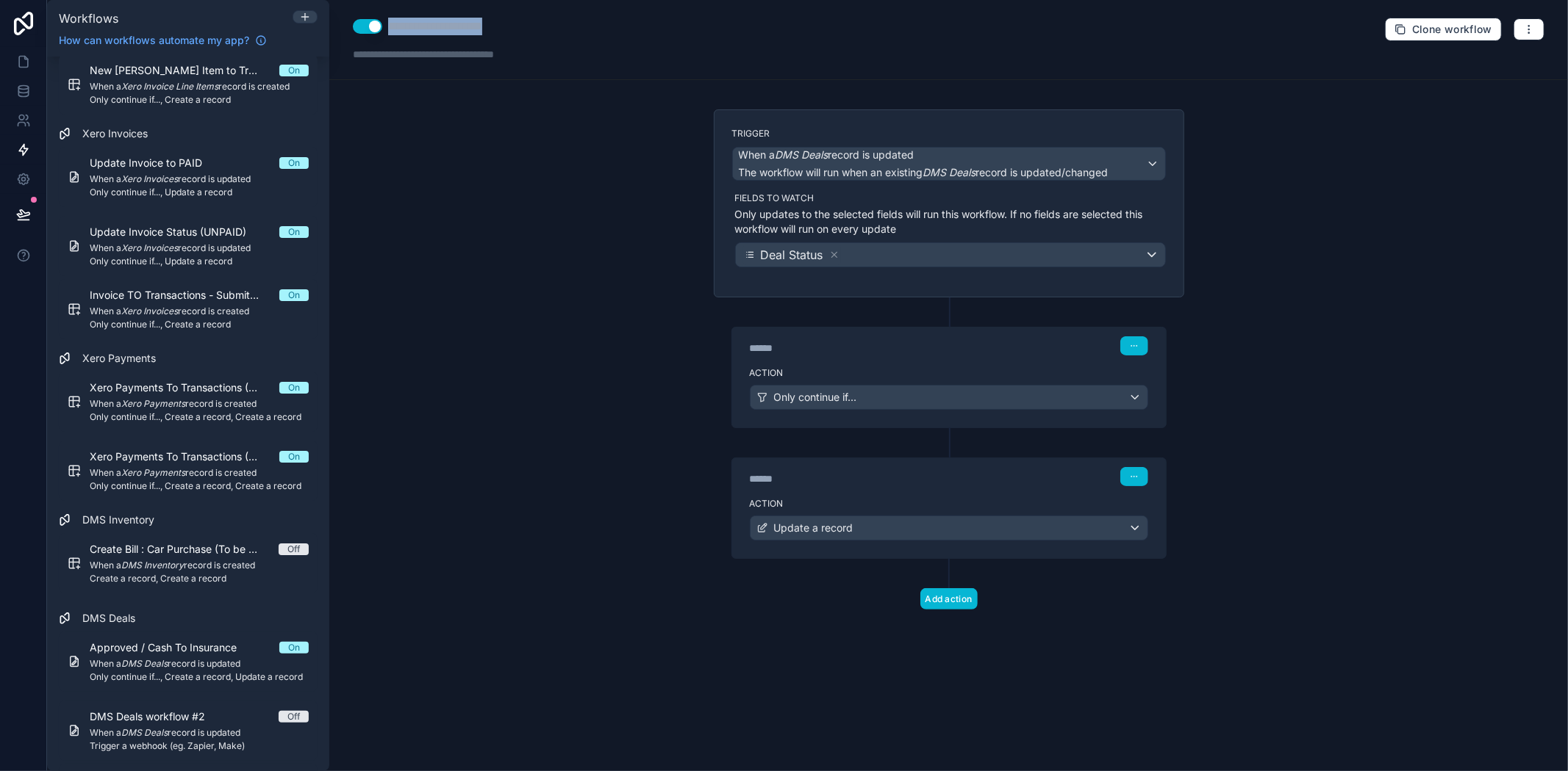
click at [391, 34] on div "**********" at bounding box center [461, 27] width 145 height 18
type div "**********"
click at [1450, 245] on div "**********" at bounding box center [948, 386] width 1239 height 771
click at [634, 610] on div "**********" at bounding box center [948, 386] width 1239 height 771
click at [1340, 552] on div "**********" at bounding box center [948, 386] width 1239 height 771
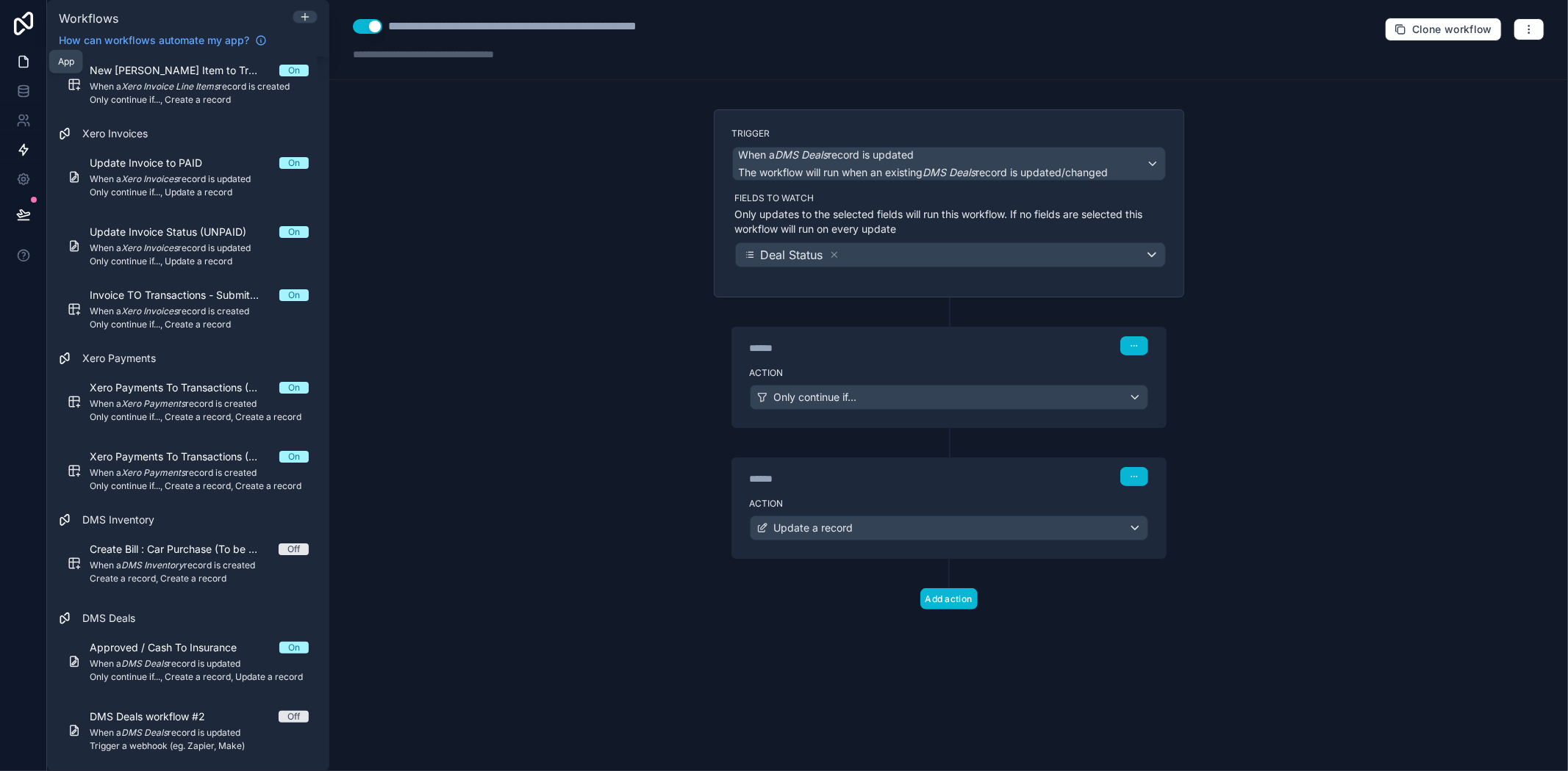
click at [23, 59] on icon at bounding box center [24, 62] width 15 height 15
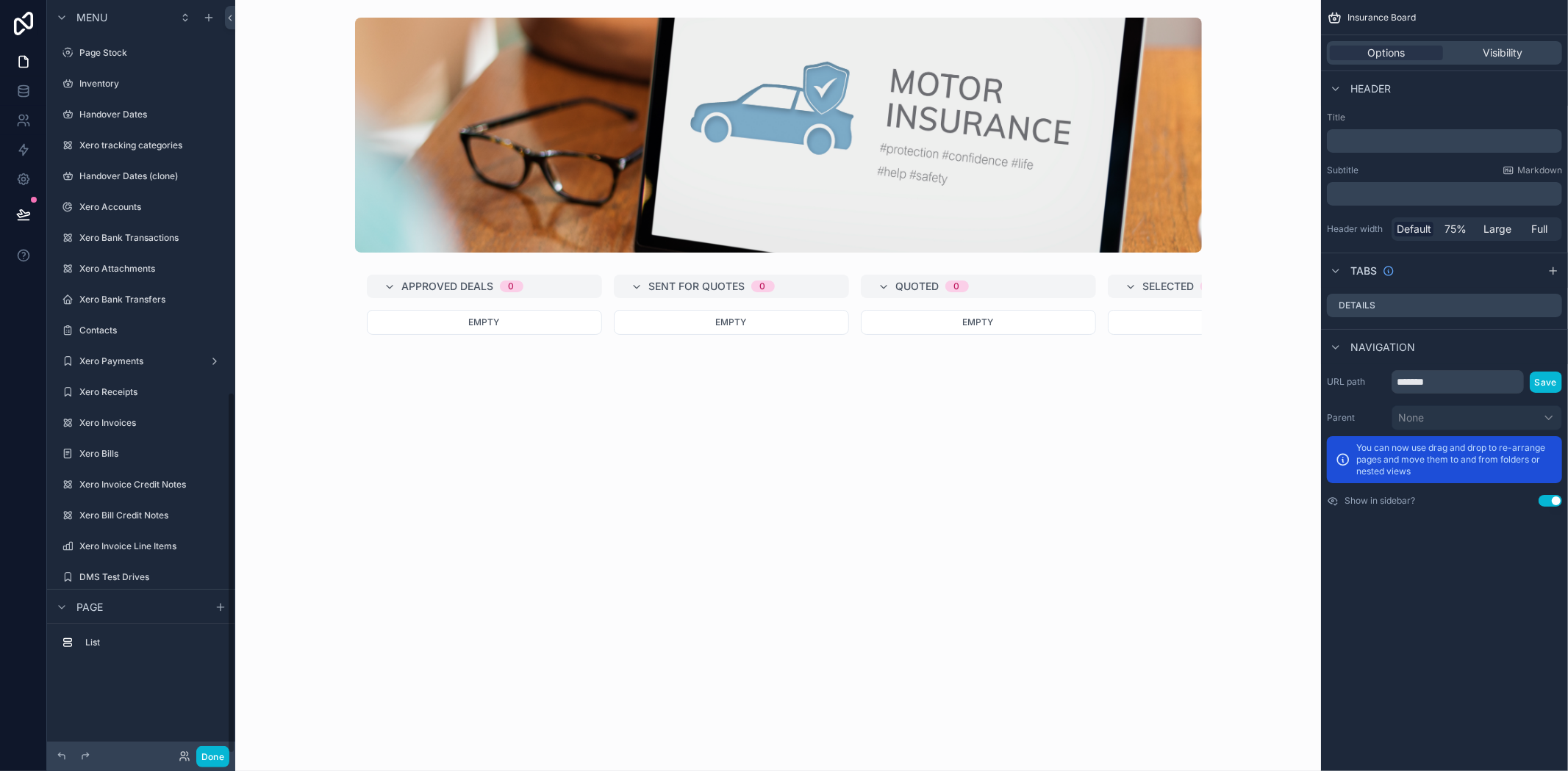
scroll to position [817, 0]
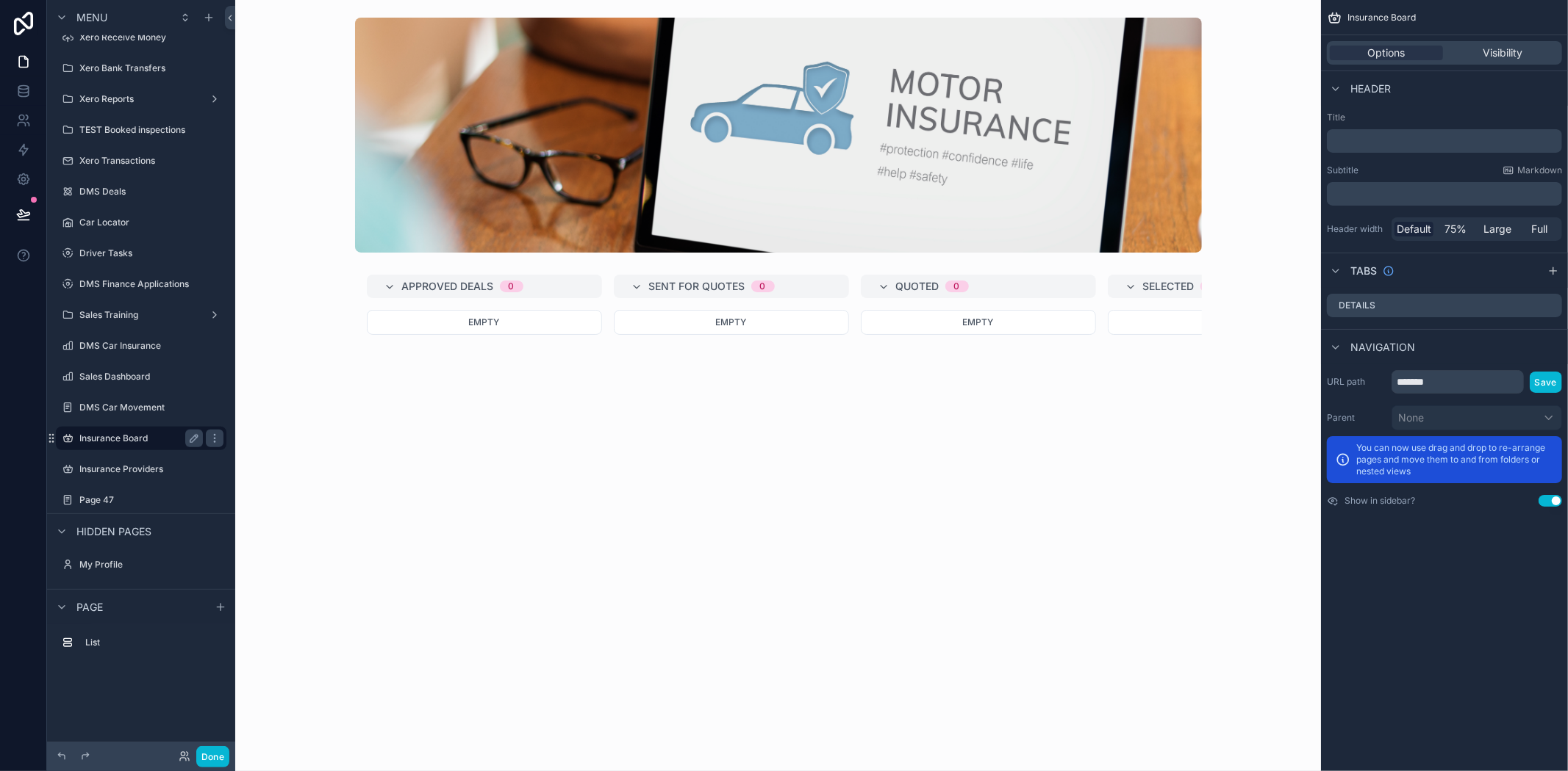
click at [132, 437] on label "Insurance Board" at bounding box center [138, 438] width 117 height 11
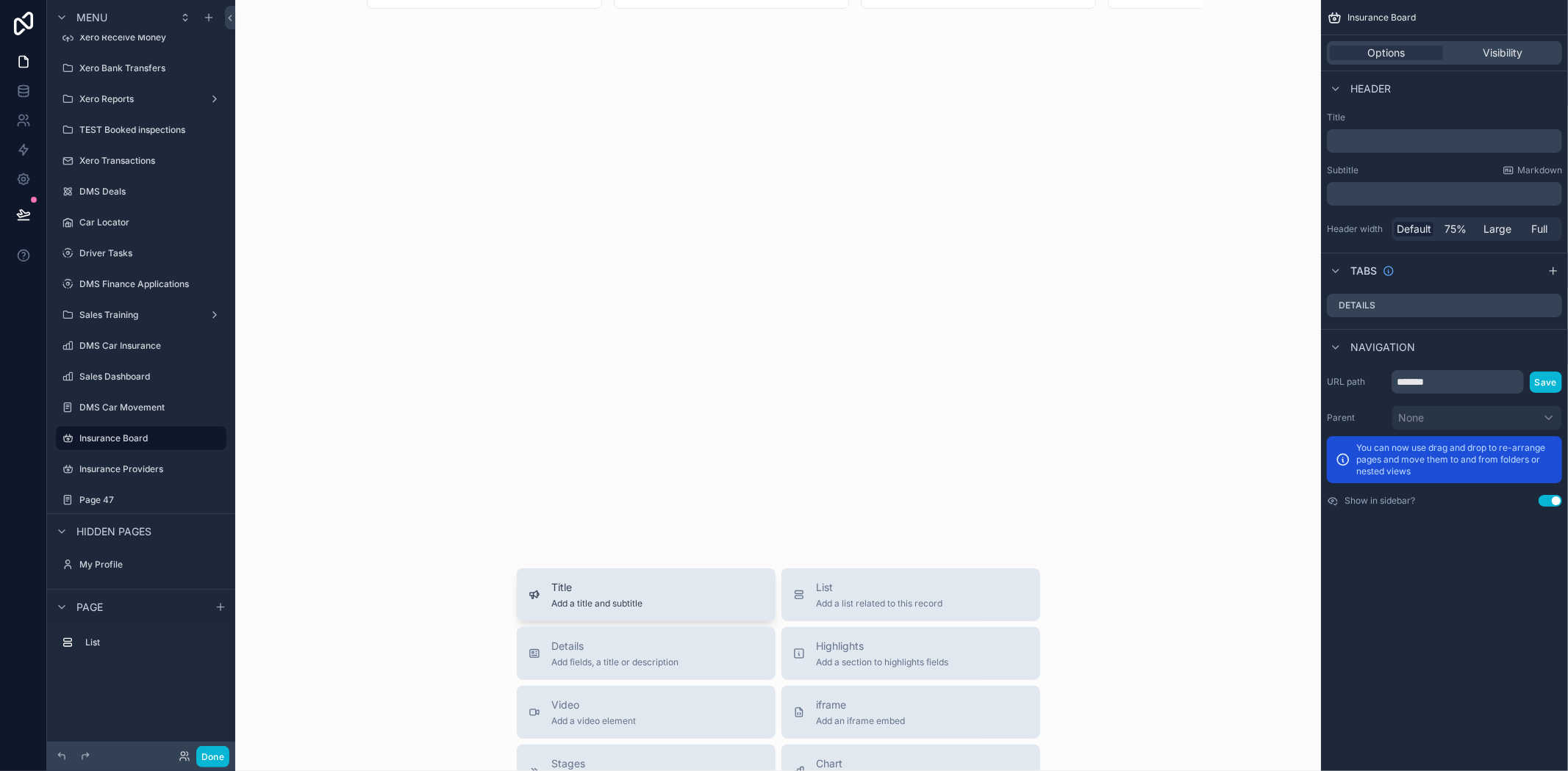
scroll to position [163, 0]
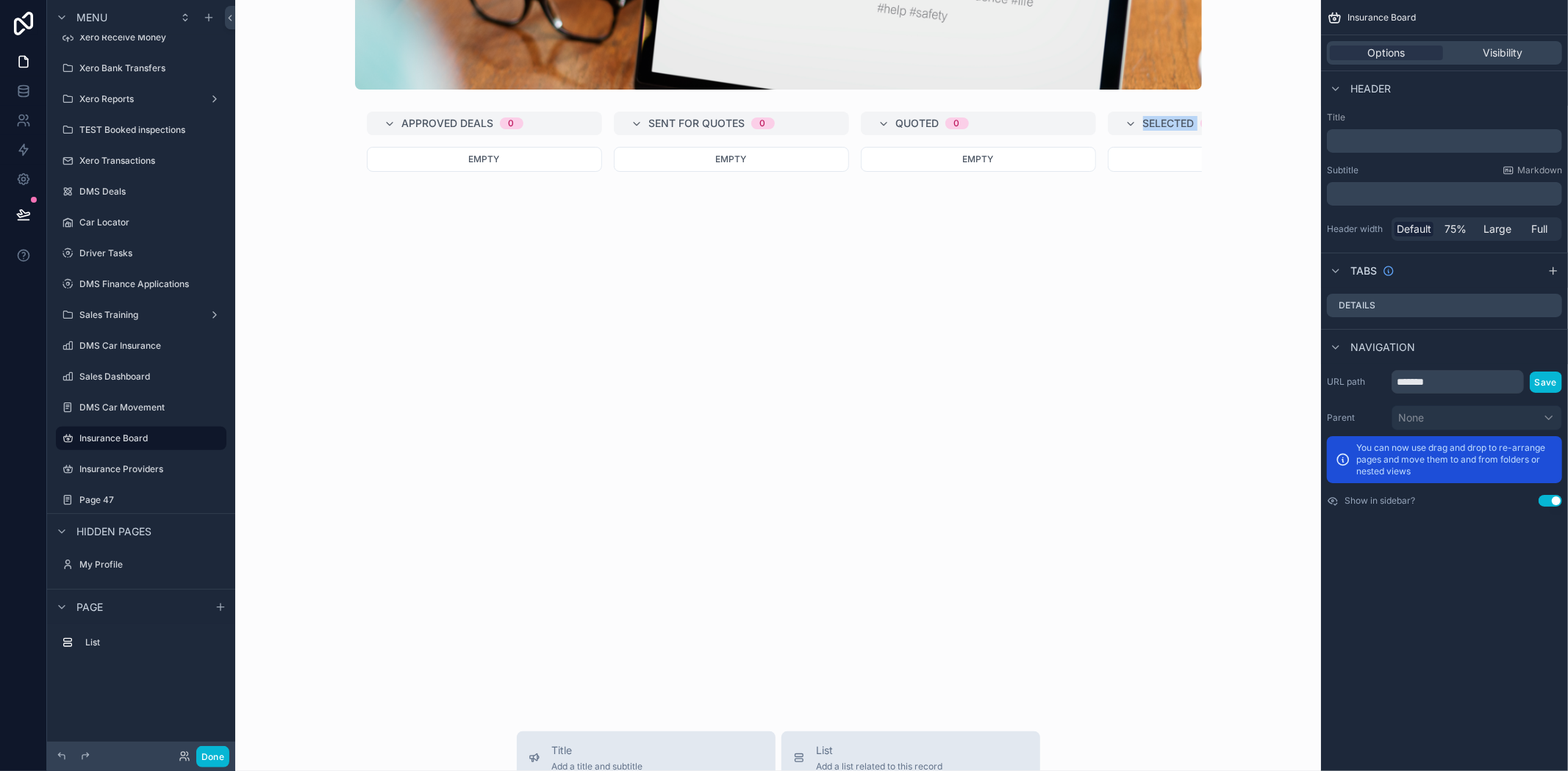
drag, startPoint x: 628, startPoint y: 691, endPoint x: 1034, endPoint y: 720, distance: 407.0
click at [1034, 720] on div "Approved Deals 0 Empty Sent For Quotes 0 Empty Quoted 0 Empty Selected 0 Empty …" at bounding box center [777, 605] width 1085 height 1535
click at [26, 82] on link at bounding box center [23, 91] width 46 height 29
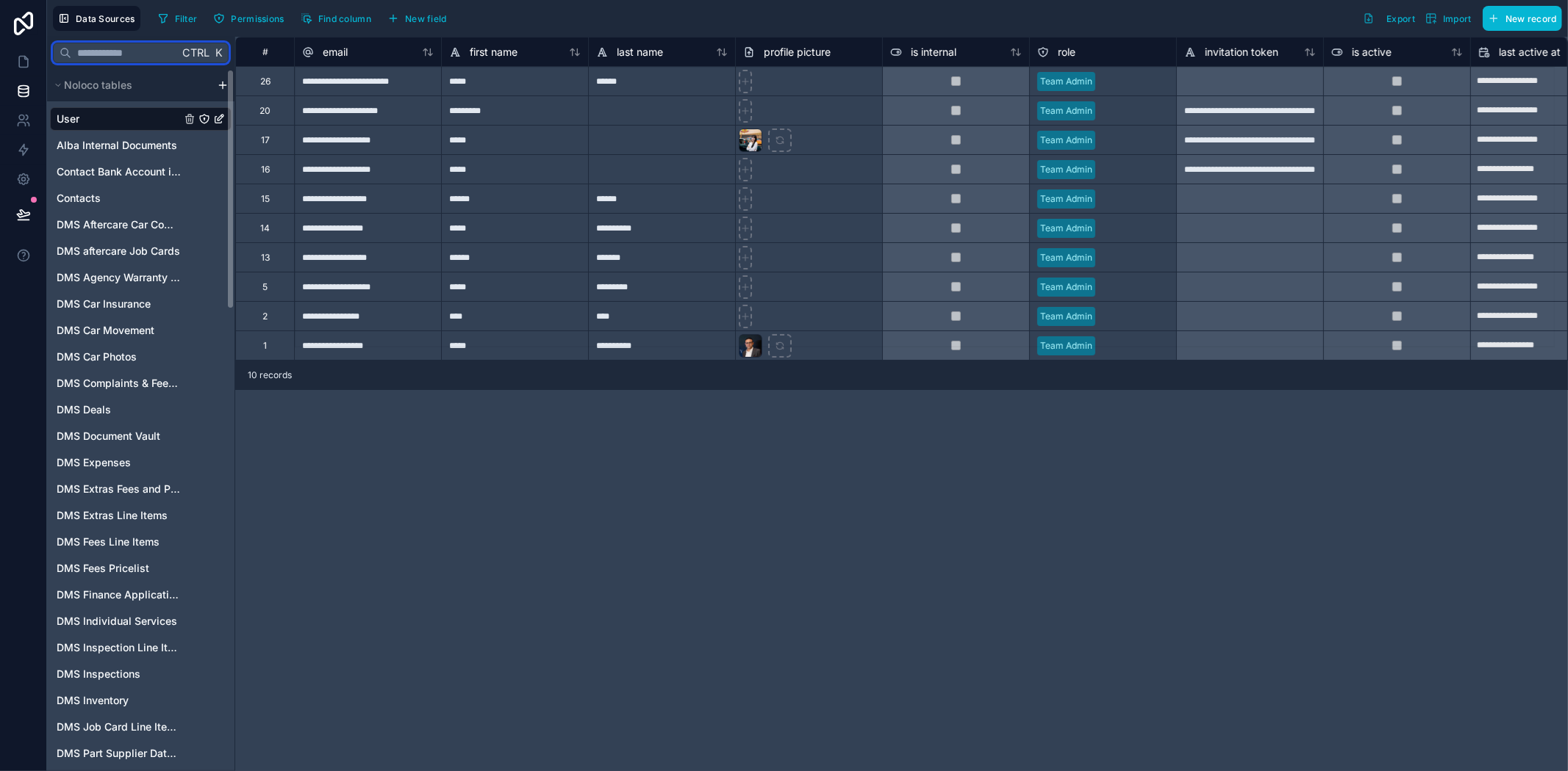
click at [114, 59] on input "text" at bounding box center [125, 53] width 108 height 26
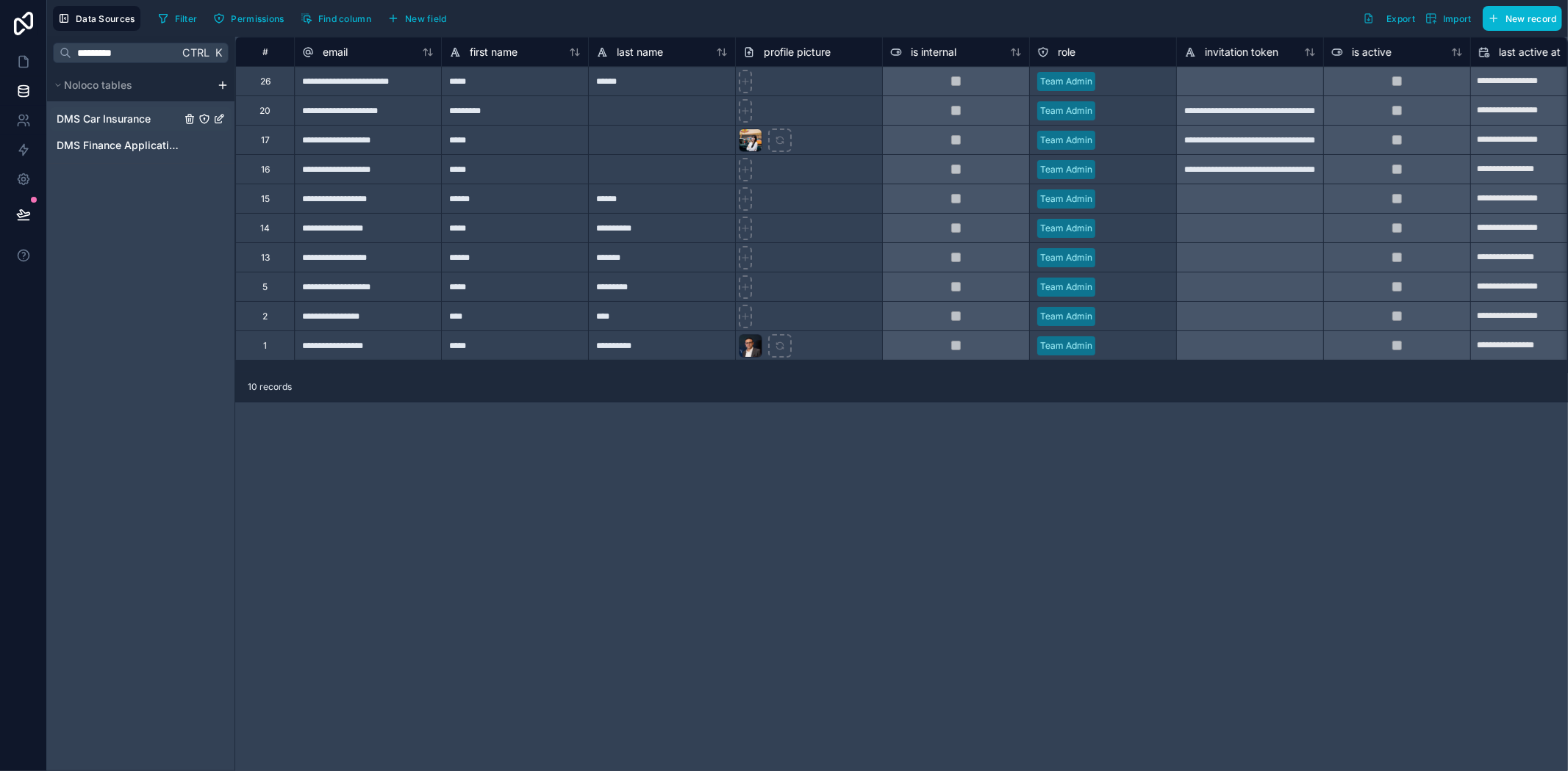
click at [110, 113] on span "DMS Car Insurance" at bounding box center [103, 119] width 94 height 15
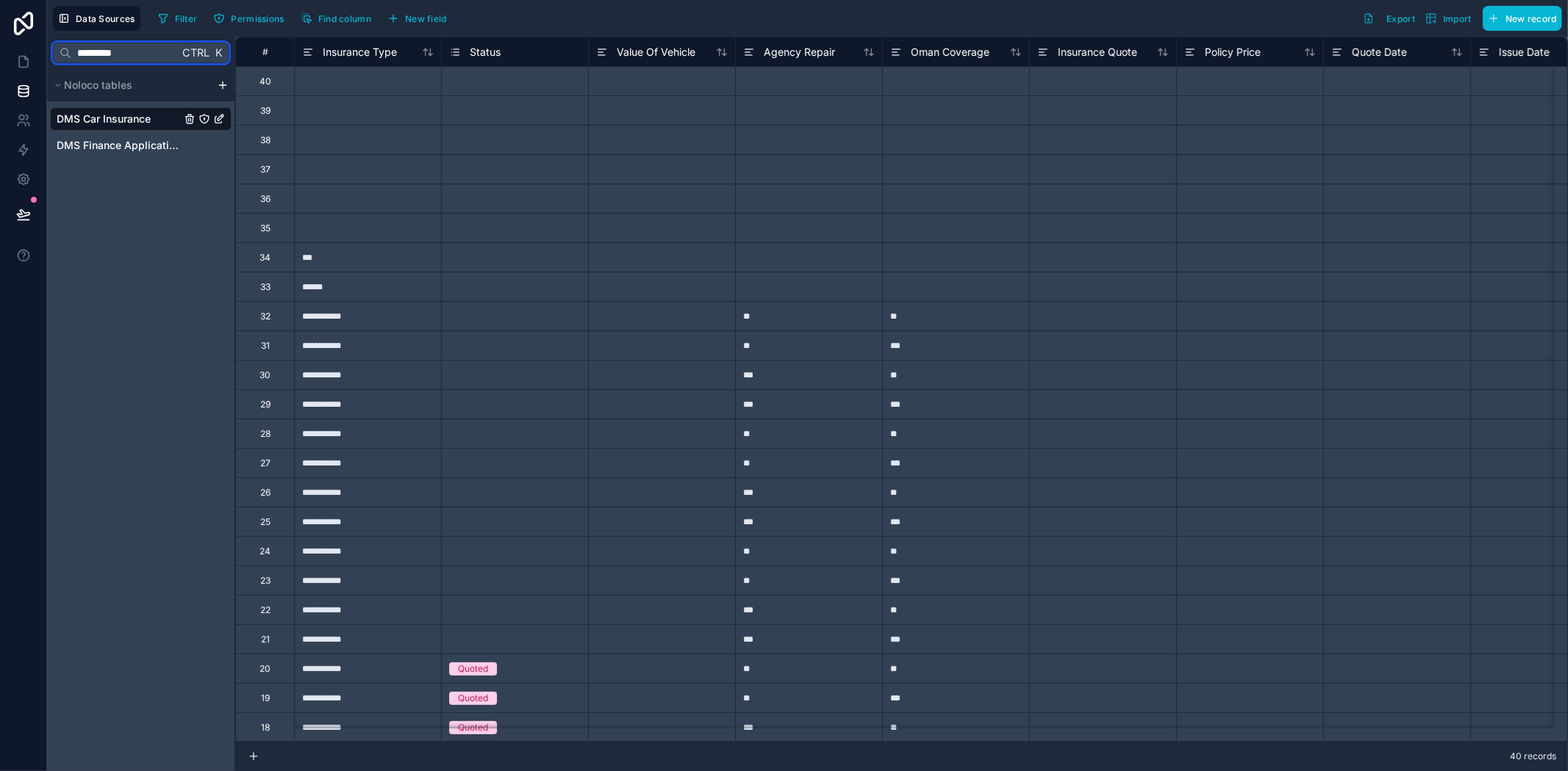
drag, startPoint x: 142, startPoint y: 47, endPoint x: 0, endPoint y: 46, distance: 142.0
click at [0, 46] on div "**********" at bounding box center [784, 386] width 1568 height 771
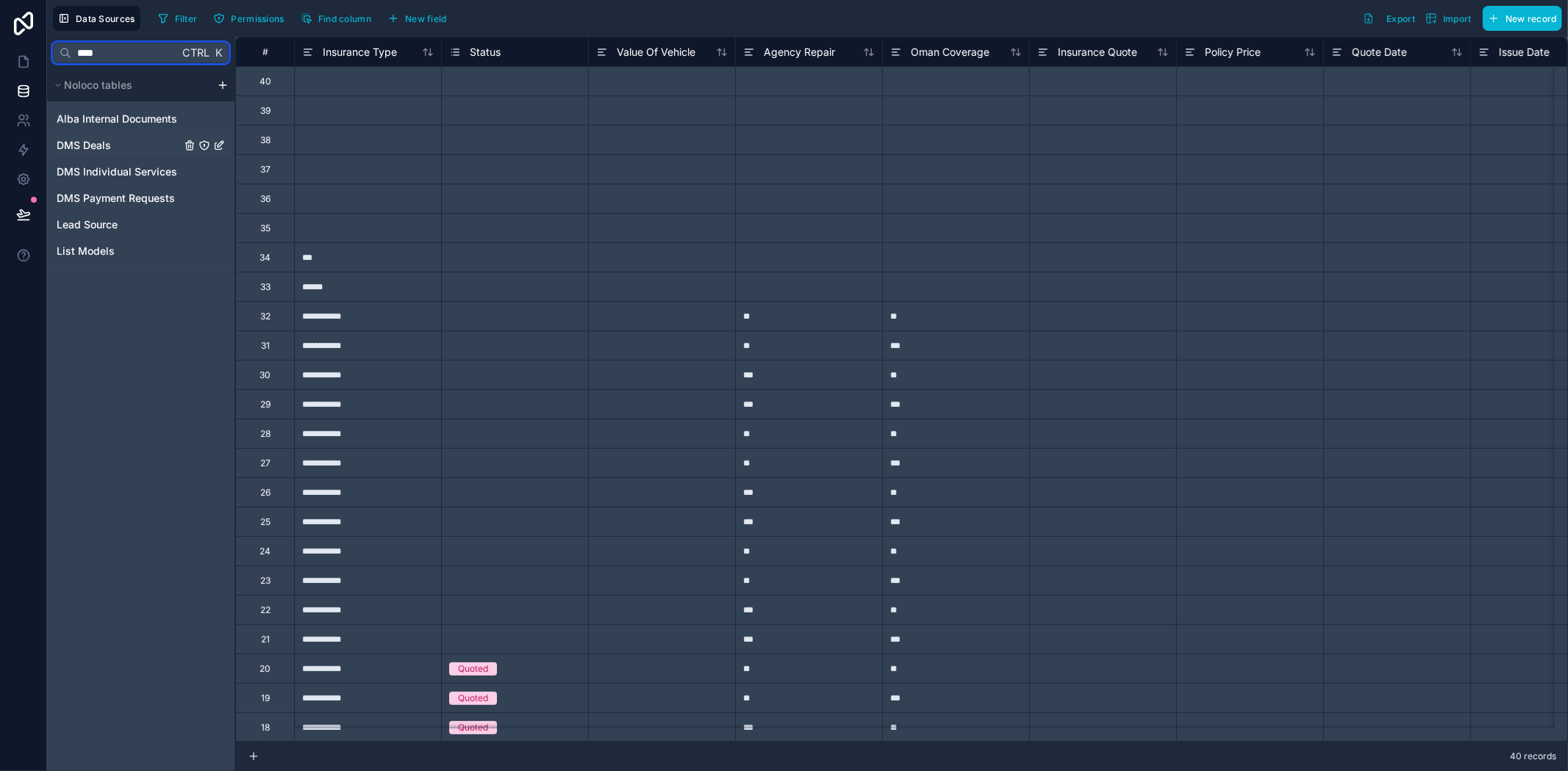
type input "****"
click at [97, 141] on span "DMS Deals" at bounding box center [83, 145] width 55 height 15
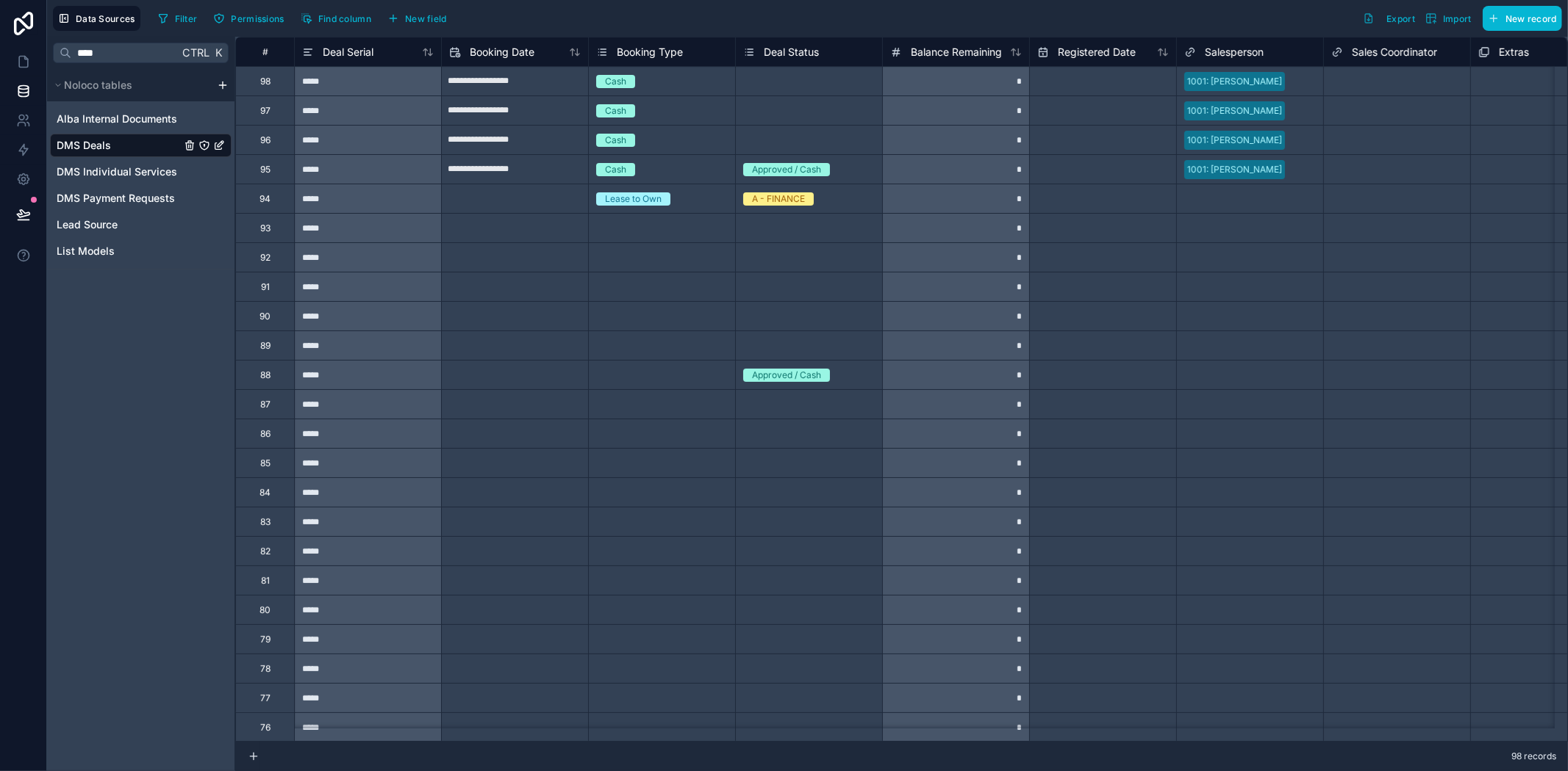
click at [763, 222] on div "Select a Deal Status" at bounding box center [784, 228] width 84 height 11
click at [764, 222] on div "Select a Deal Status" at bounding box center [784, 228] width 84 height 11
click at [766, 225] on div "Select a Deal Status" at bounding box center [784, 228] width 84 height 11
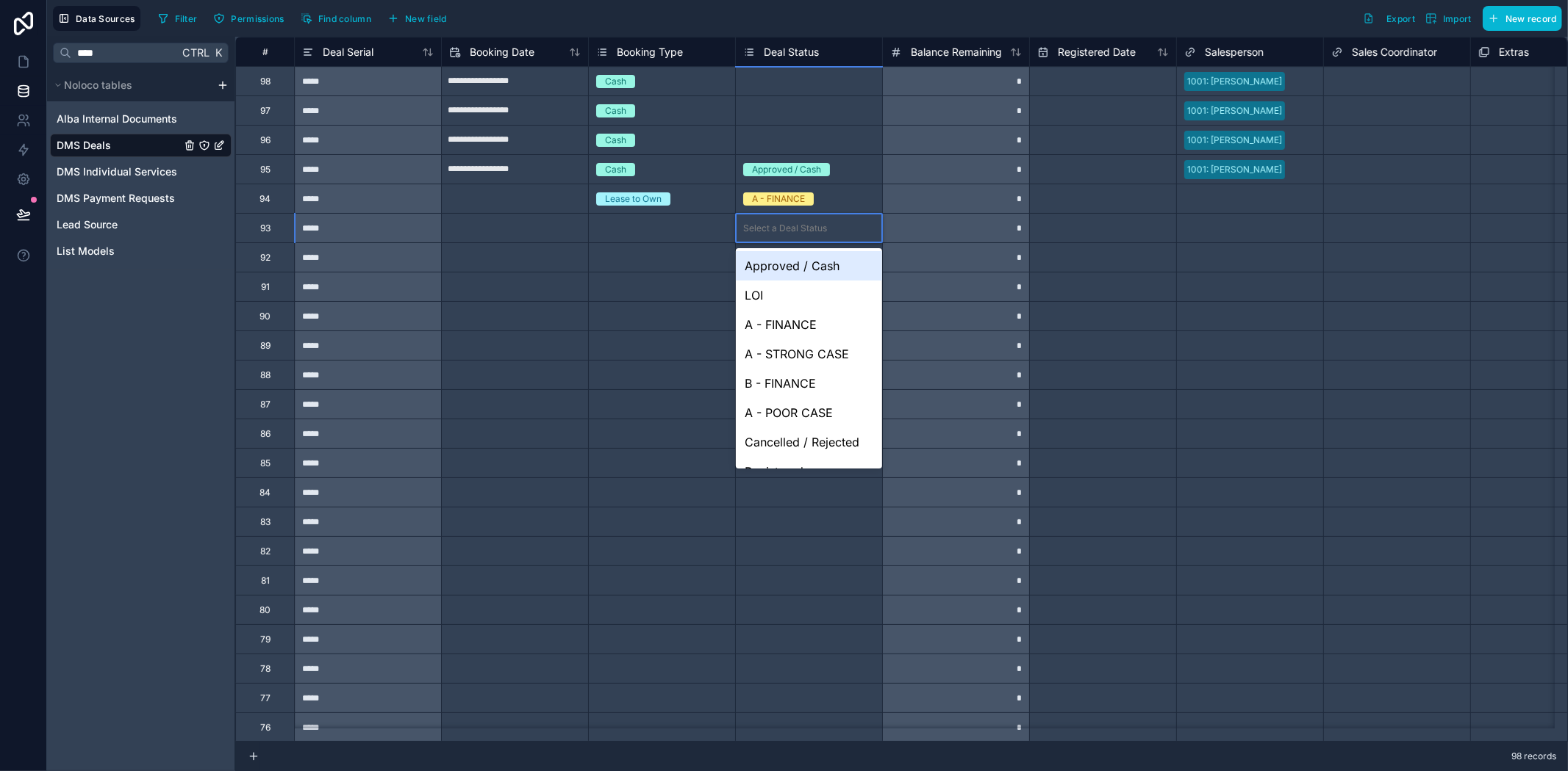
click at [770, 271] on div "Approved / Cash" at bounding box center [808, 266] width 146 height 29
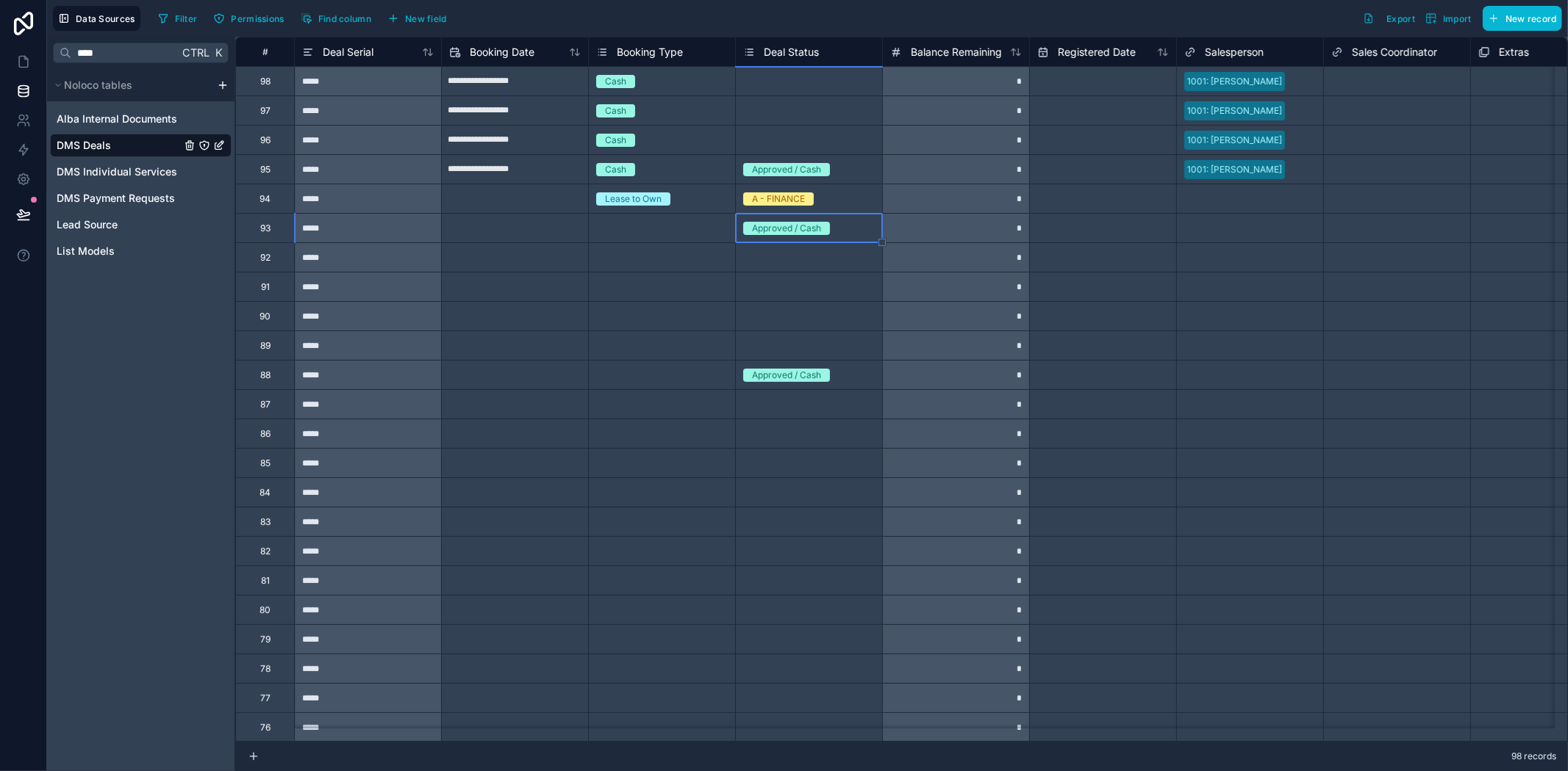
click at [1310, 457] on div "Select a Salesperson" at bounding box center [1249, 464] width 146 height 15
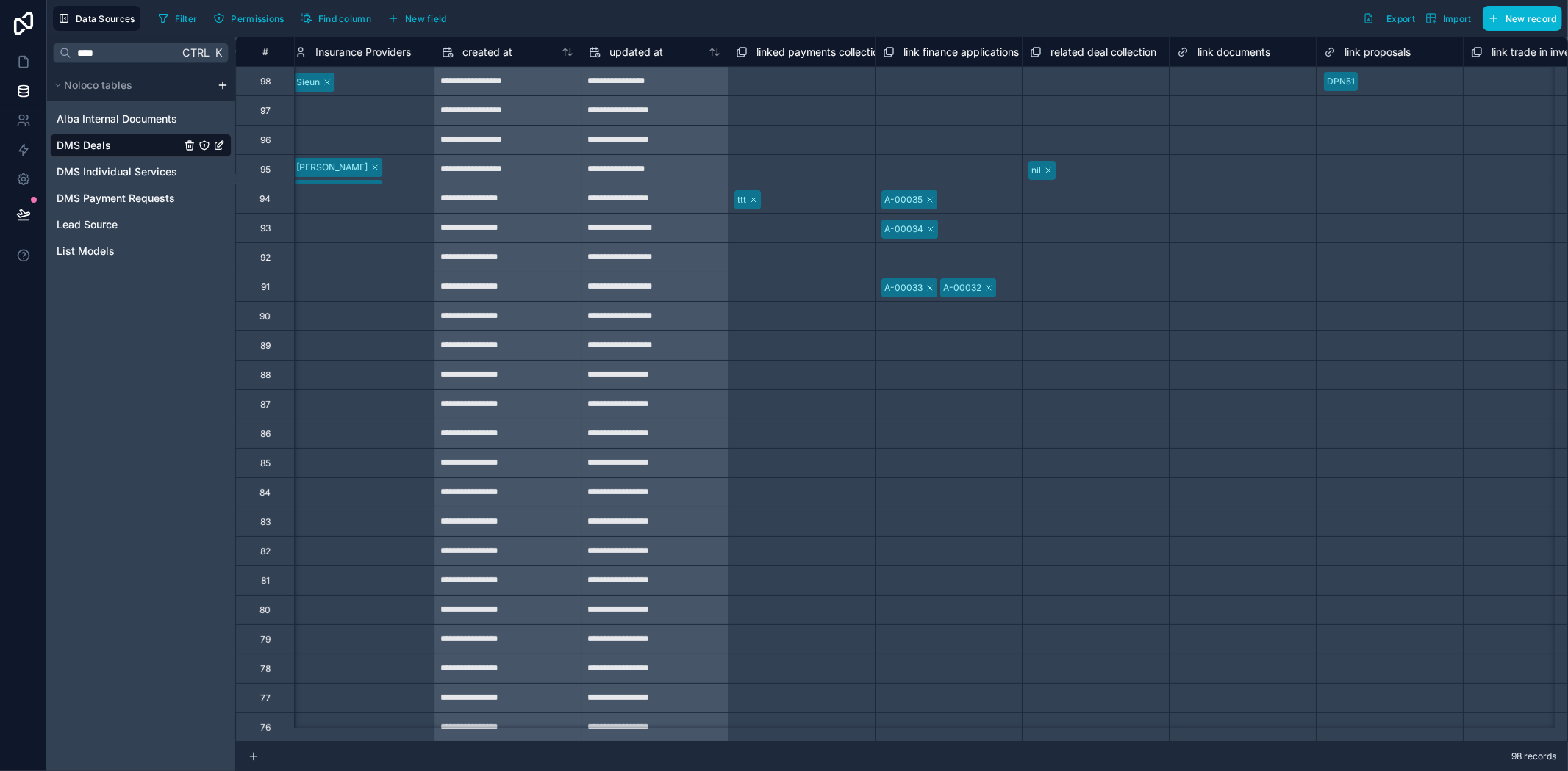
scroll to position [0, 4472]
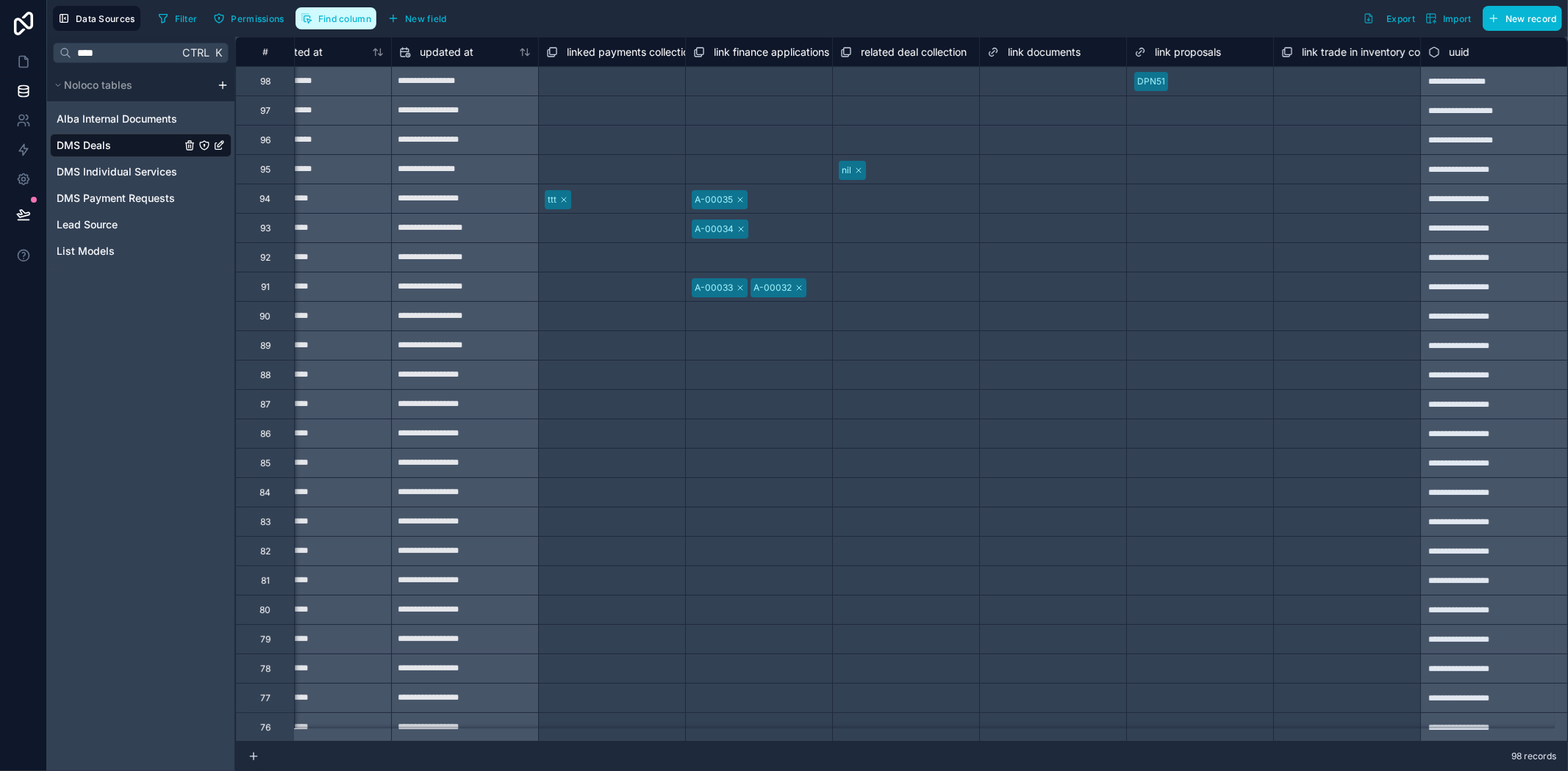
click at [348, 20] on span "Find column" at bounding box center [344, 19] width 53 height 11
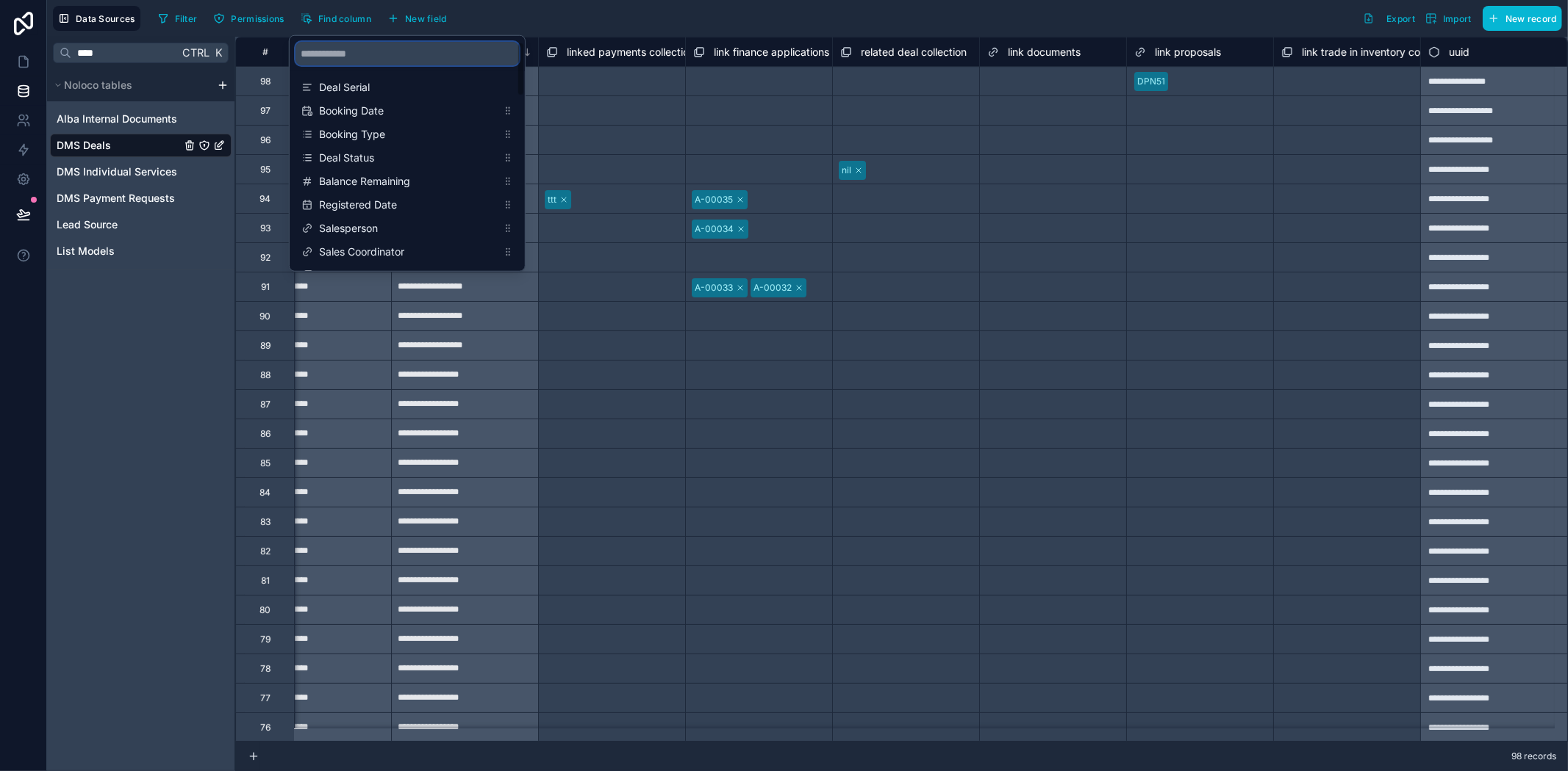
click at [398, 53] on input "scrollable content" at bounding box center [407, 53] width 223 height 24
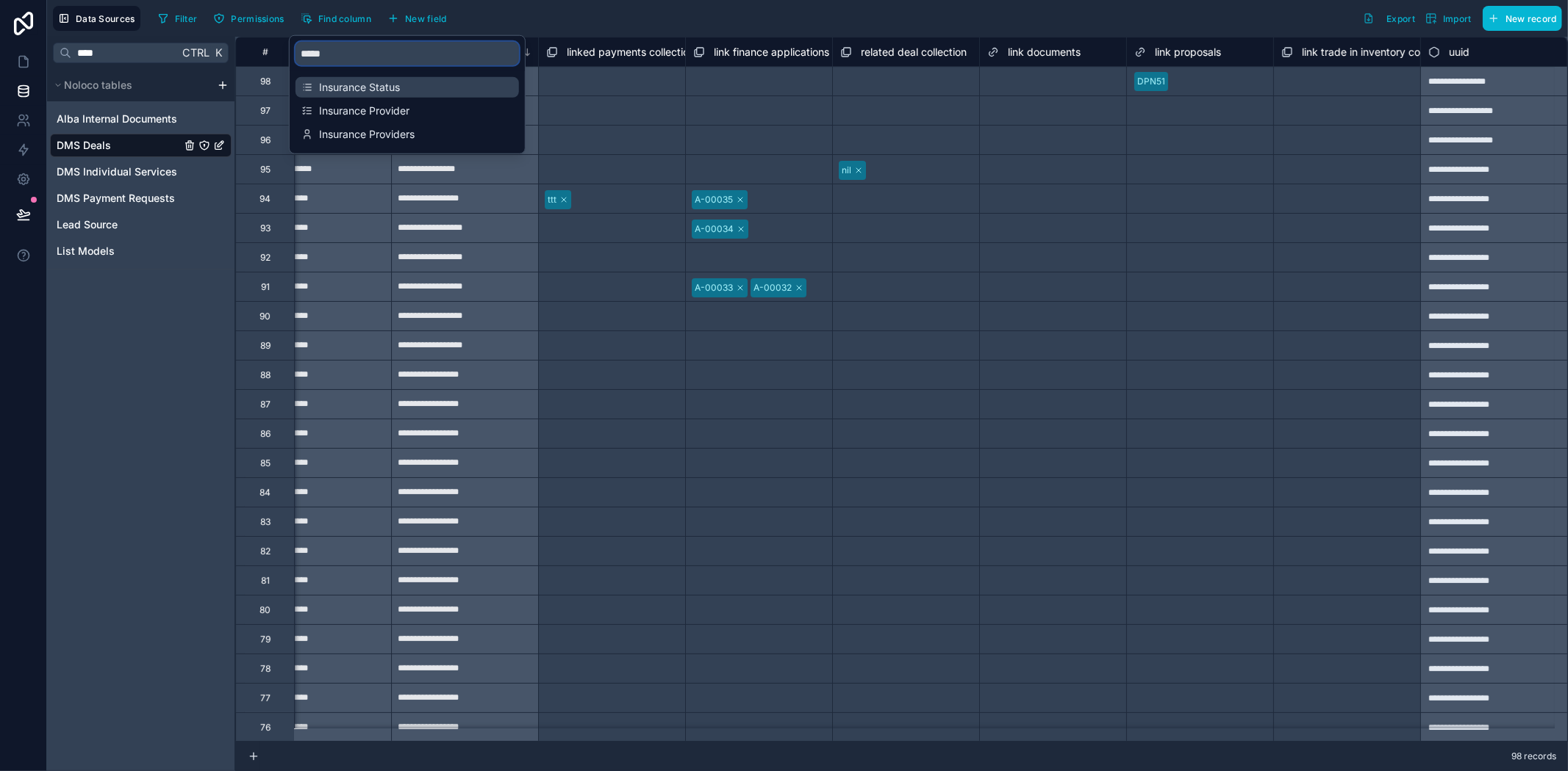
type input "*****"
click at [391, 89] on span "Insurance Status" at bounding box center [408, 87] width 178 height 15
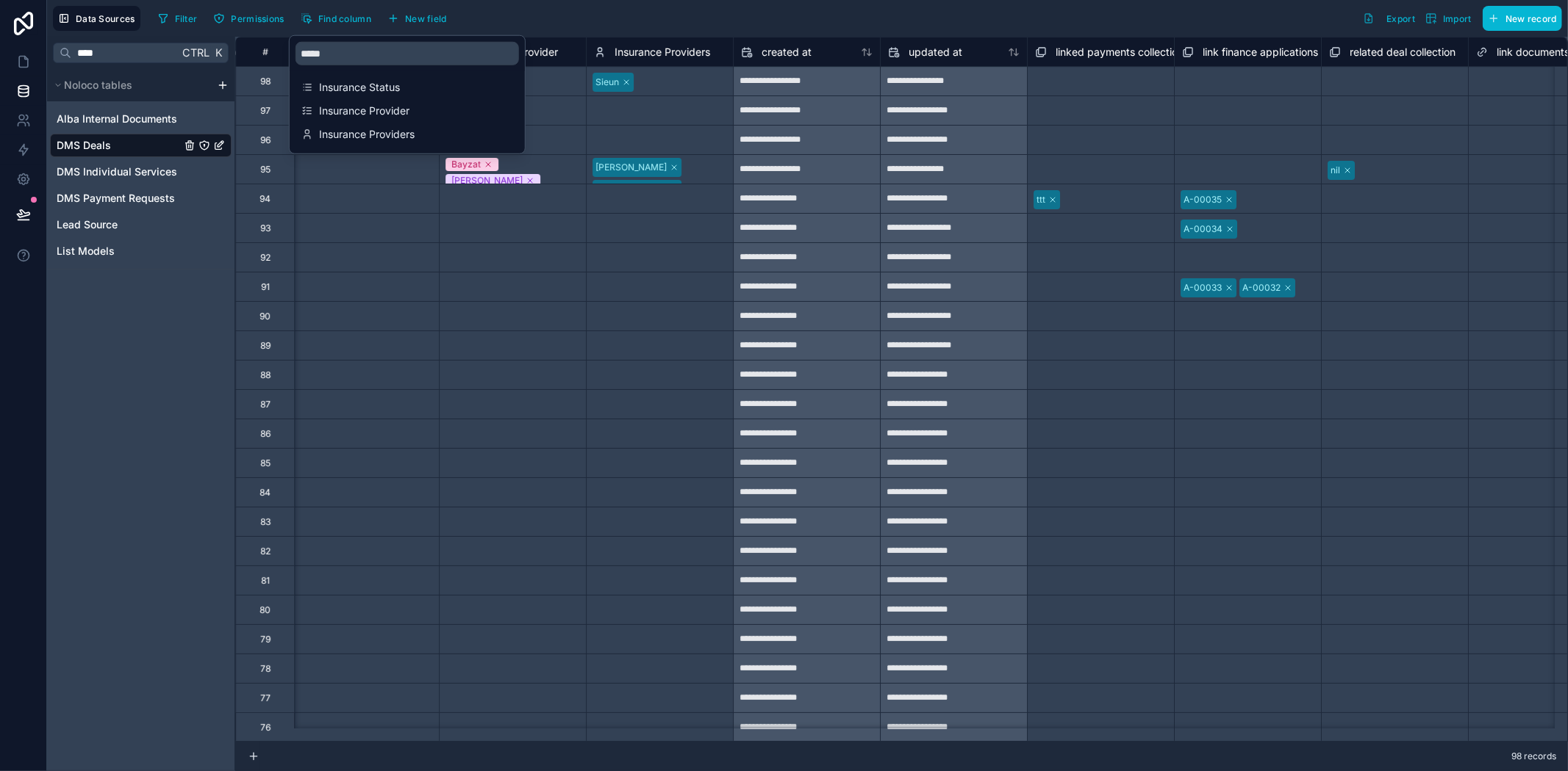
scroll to position [0, 3969]
click at [569, 197] on div "Select a Insurance Provider" at bounding box center [515, 199] width 146 height 16
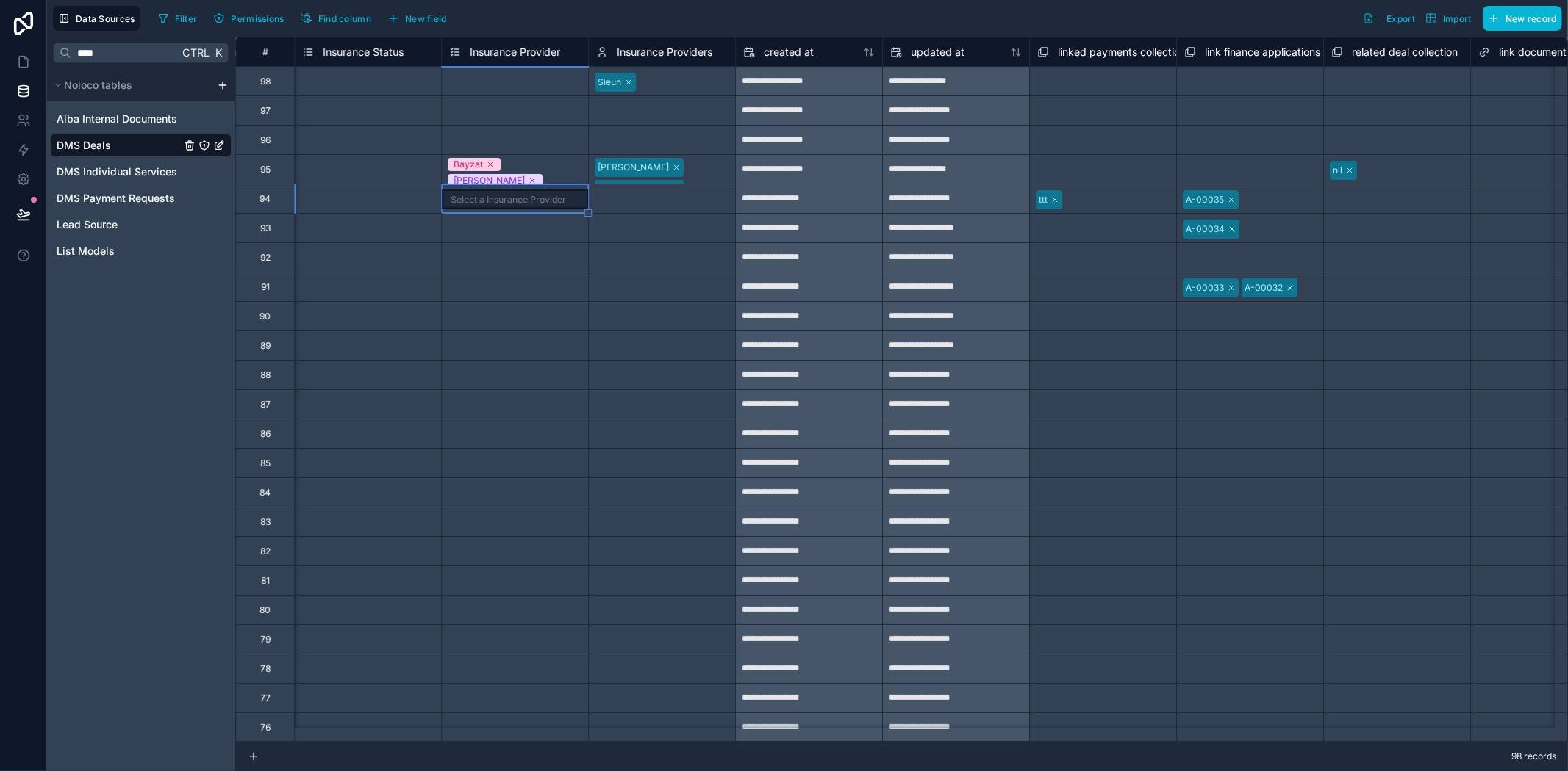
click at [356, 164] on div "Select a Insurance Status" at bounding box center [355, 170] width 106 height 11
click at [358, 164] on div "Select a Insurance Status" at bounding box center [355, 170] width 106 height 11
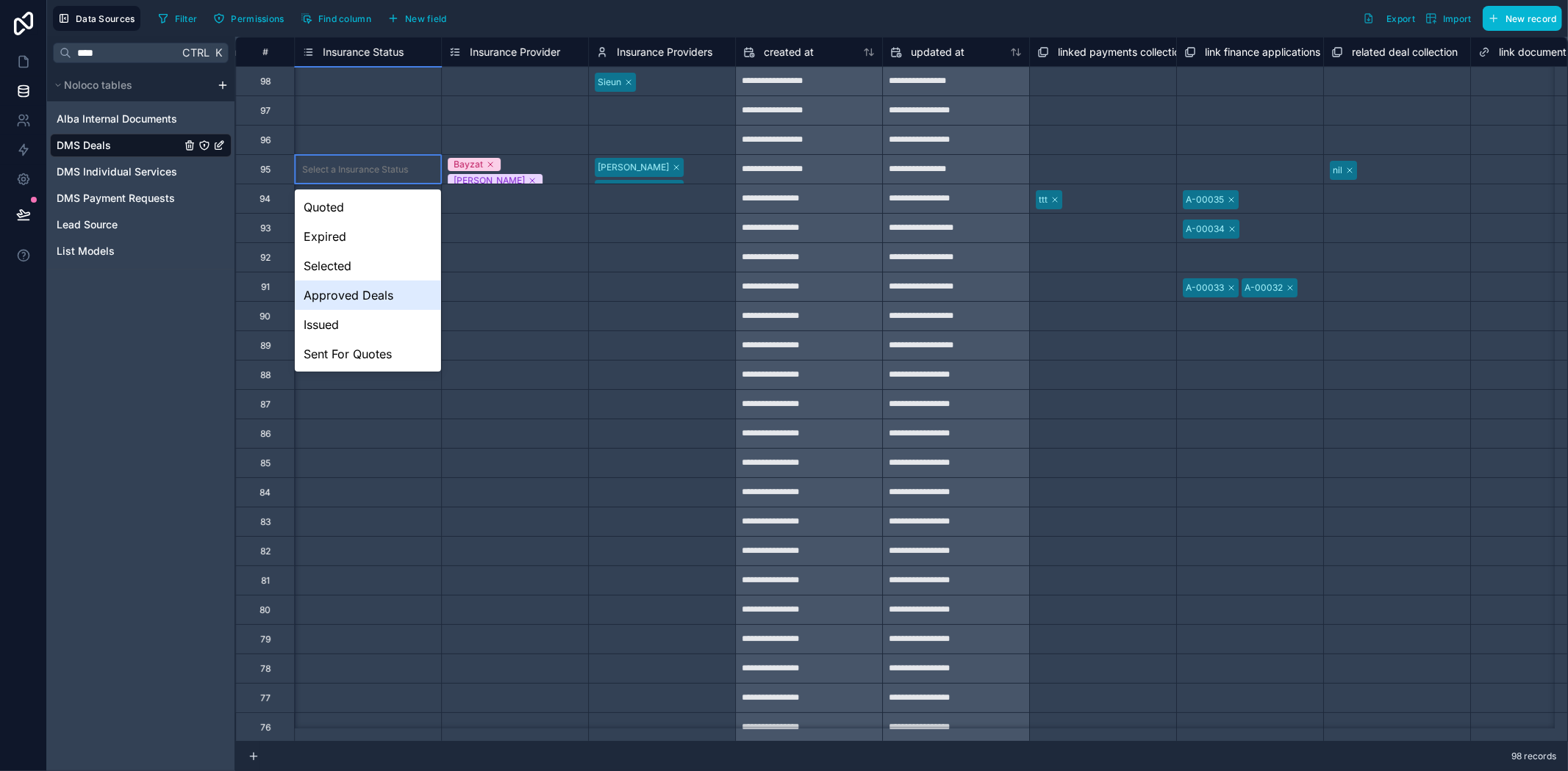
click at [364, 298] on div "Approved Deals" at bounding box center [367, 295] width 146 height 29
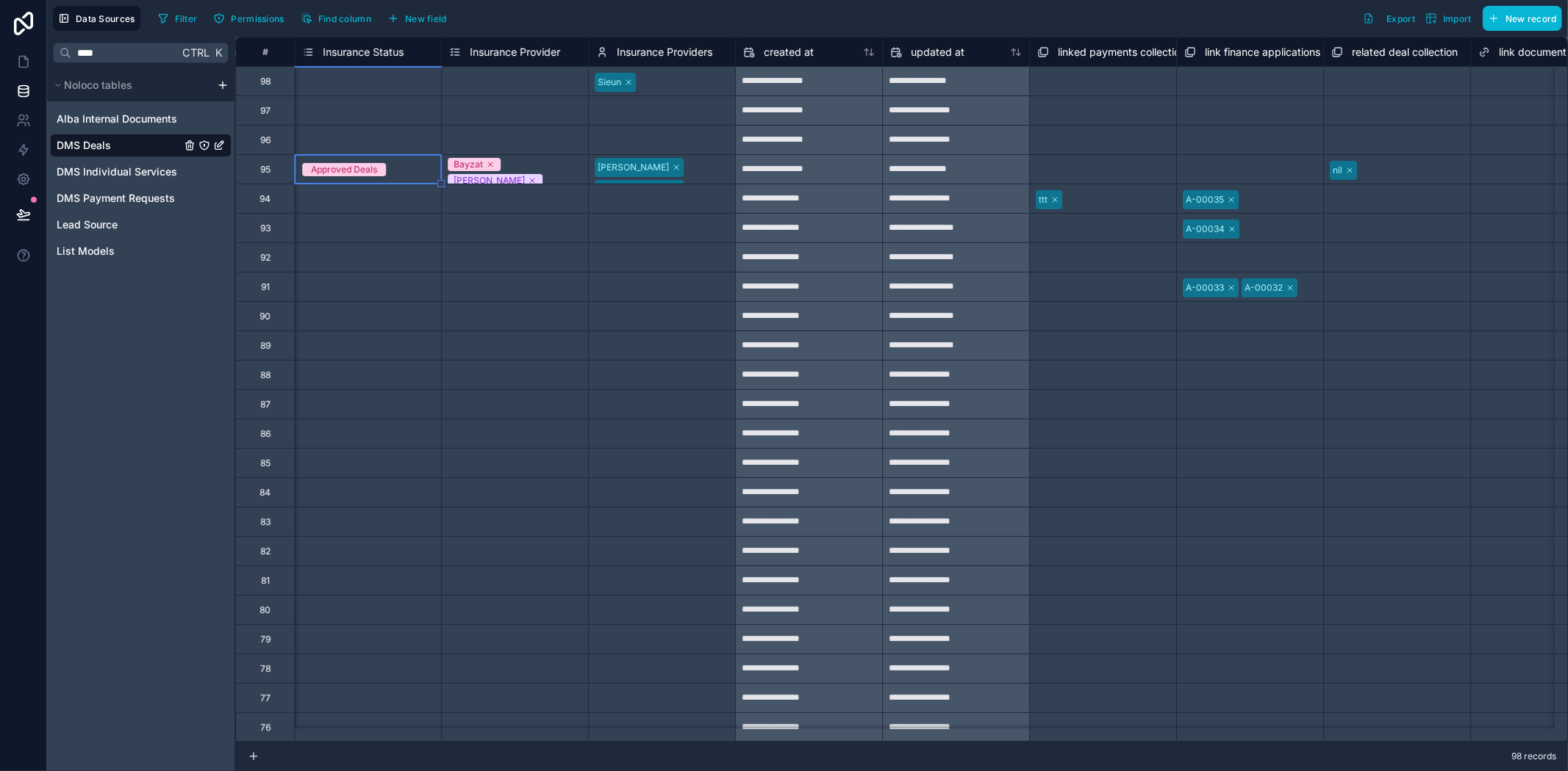
click at [364, 130] on div "Select a Insurance Status" at bounding box center [367, 139] width 146 height 29
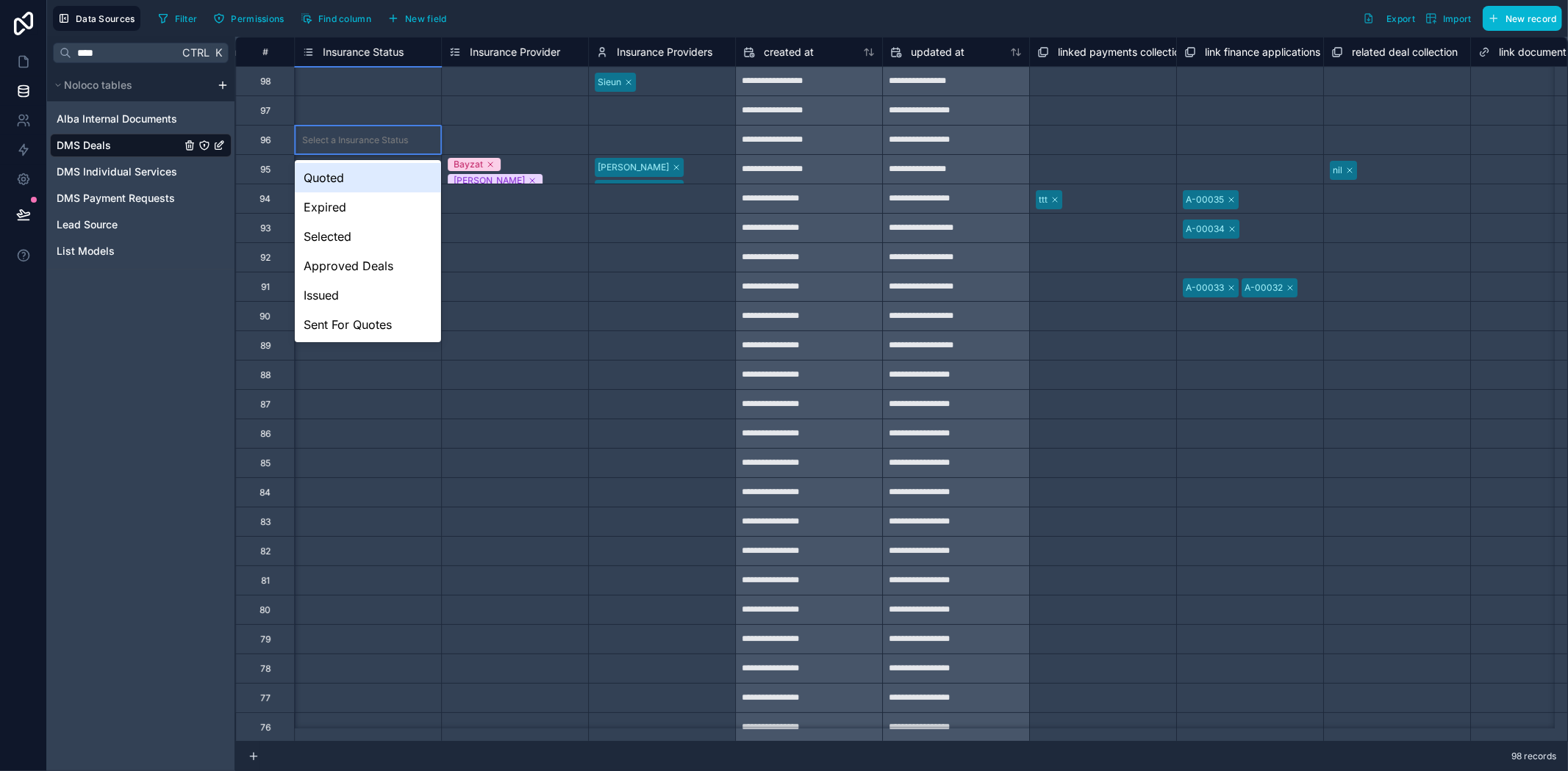
click at [364, 130] on div "Select a Insurance Status" at bounding box center [367, 139] width 146 height 29
click at [377, 267] on div "Approved Deals" at bounding box center [367, 266] width 146 height 29
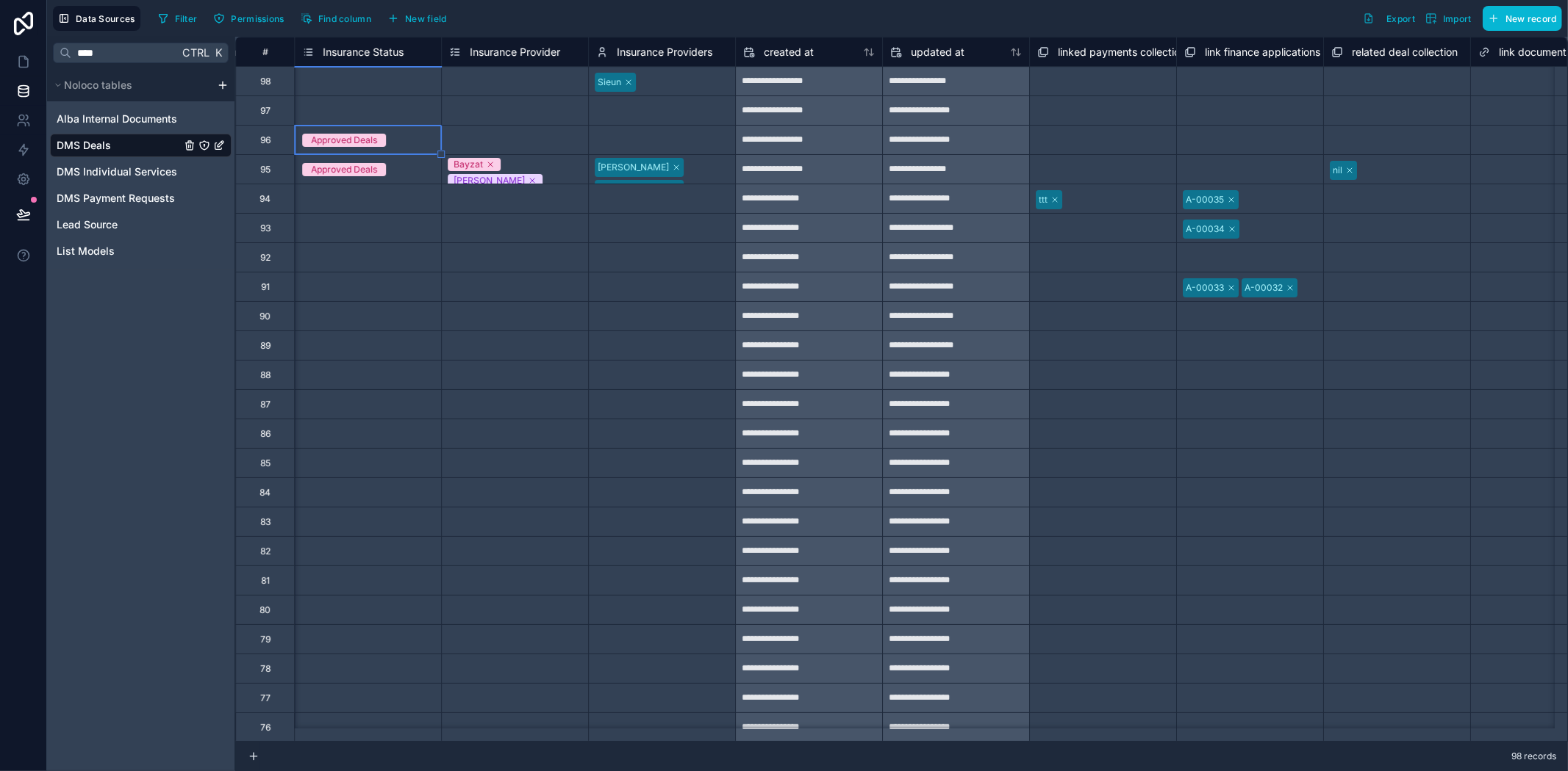
click at [354, 106] on div "Select a Insurance Status" at bounding box center [355, 111] width 106 height 11
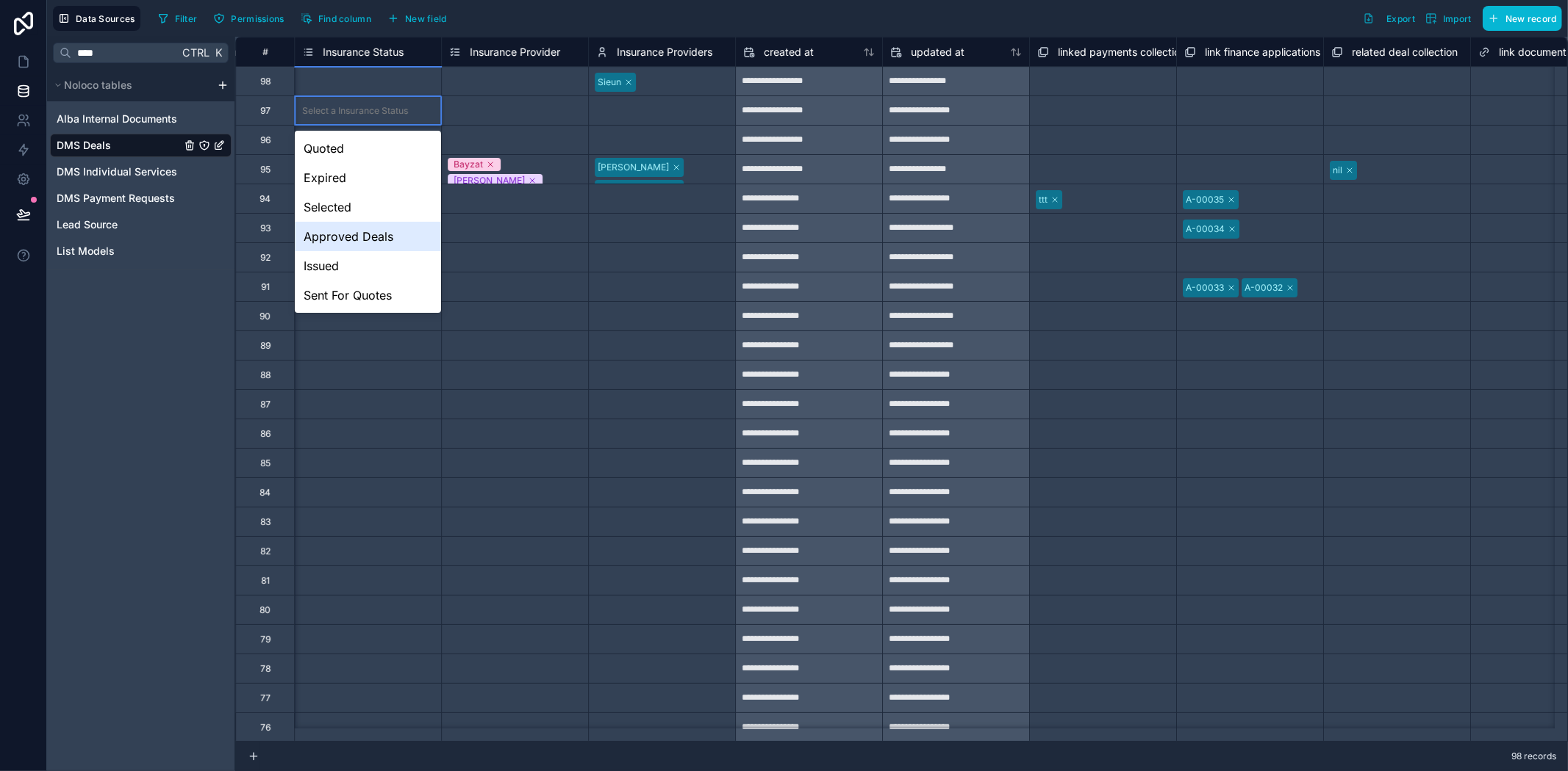
click at [359, 241] on div "Approved Deals" at bounding box center [367, 236] width 146 height 29
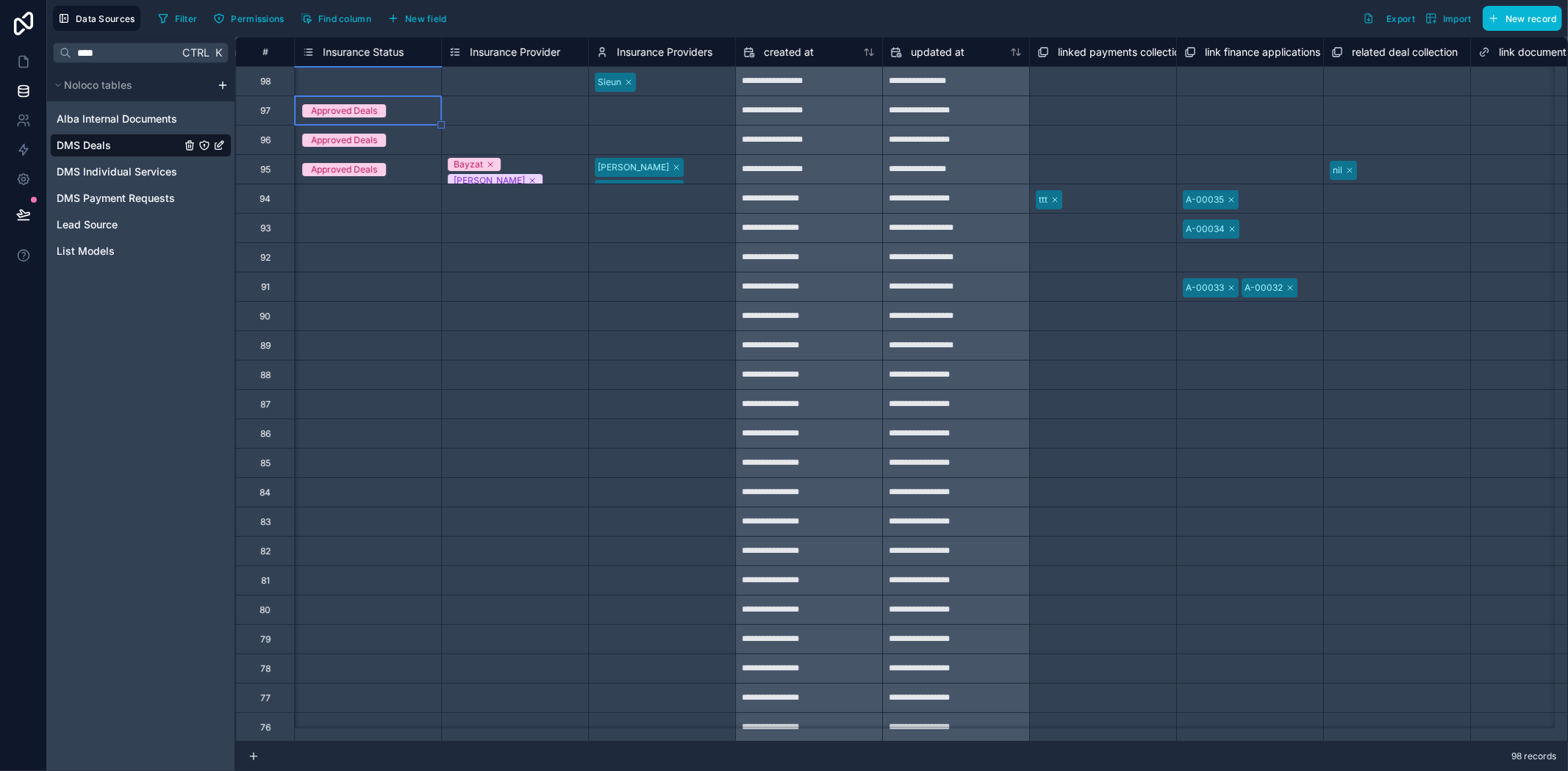
click at [349, 186] on div "Select a Insurance Status" at bounding box center [367, 198] width 146 height 29
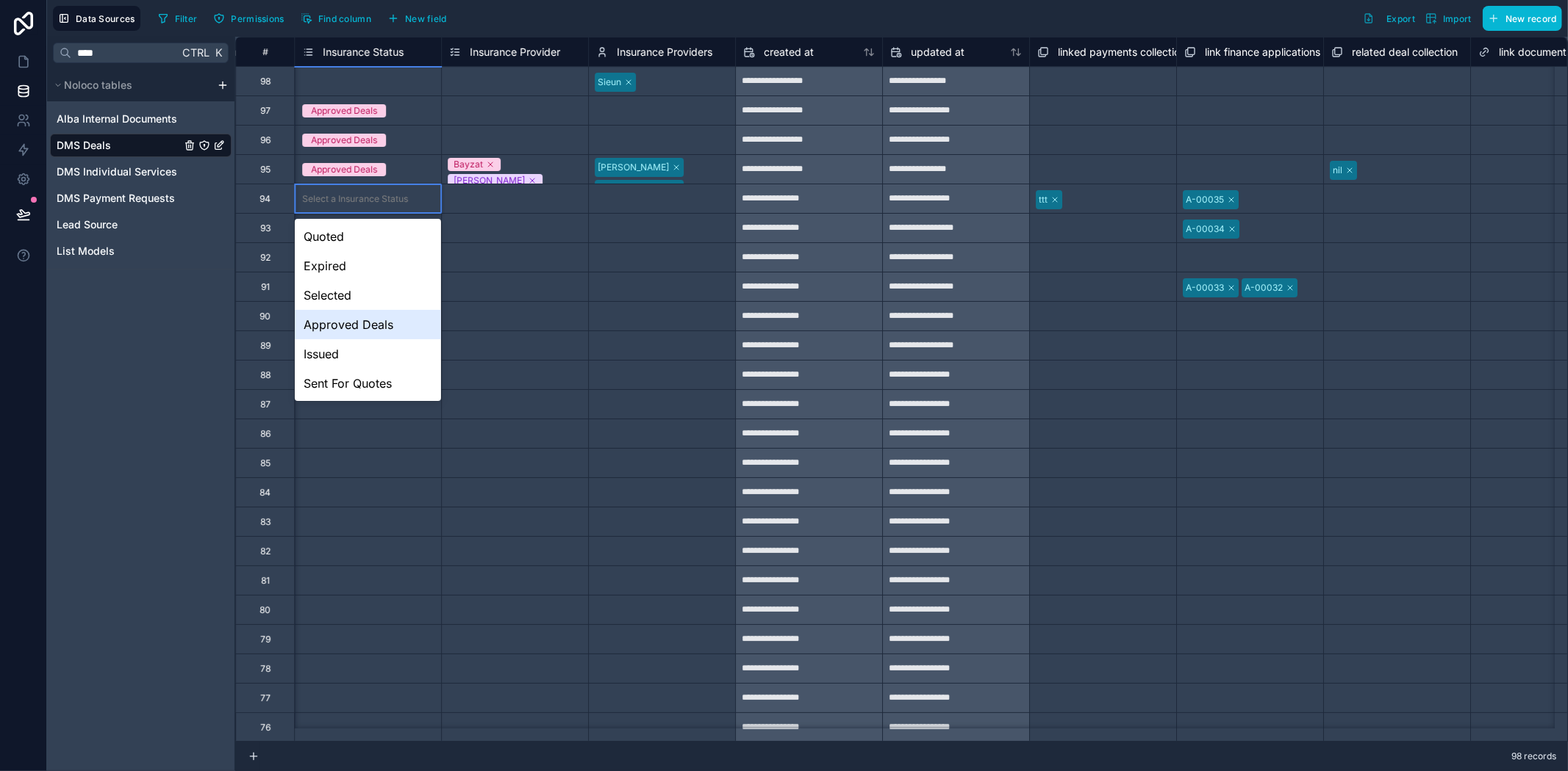
drag, startPoint x: 349, startPoint y: 318, endPoint x: 348, endPoint y: 354, distance: 36.0
click at [350, 318] on div "Approved Deals" at bounding box center [367, 324] width 146 height 29
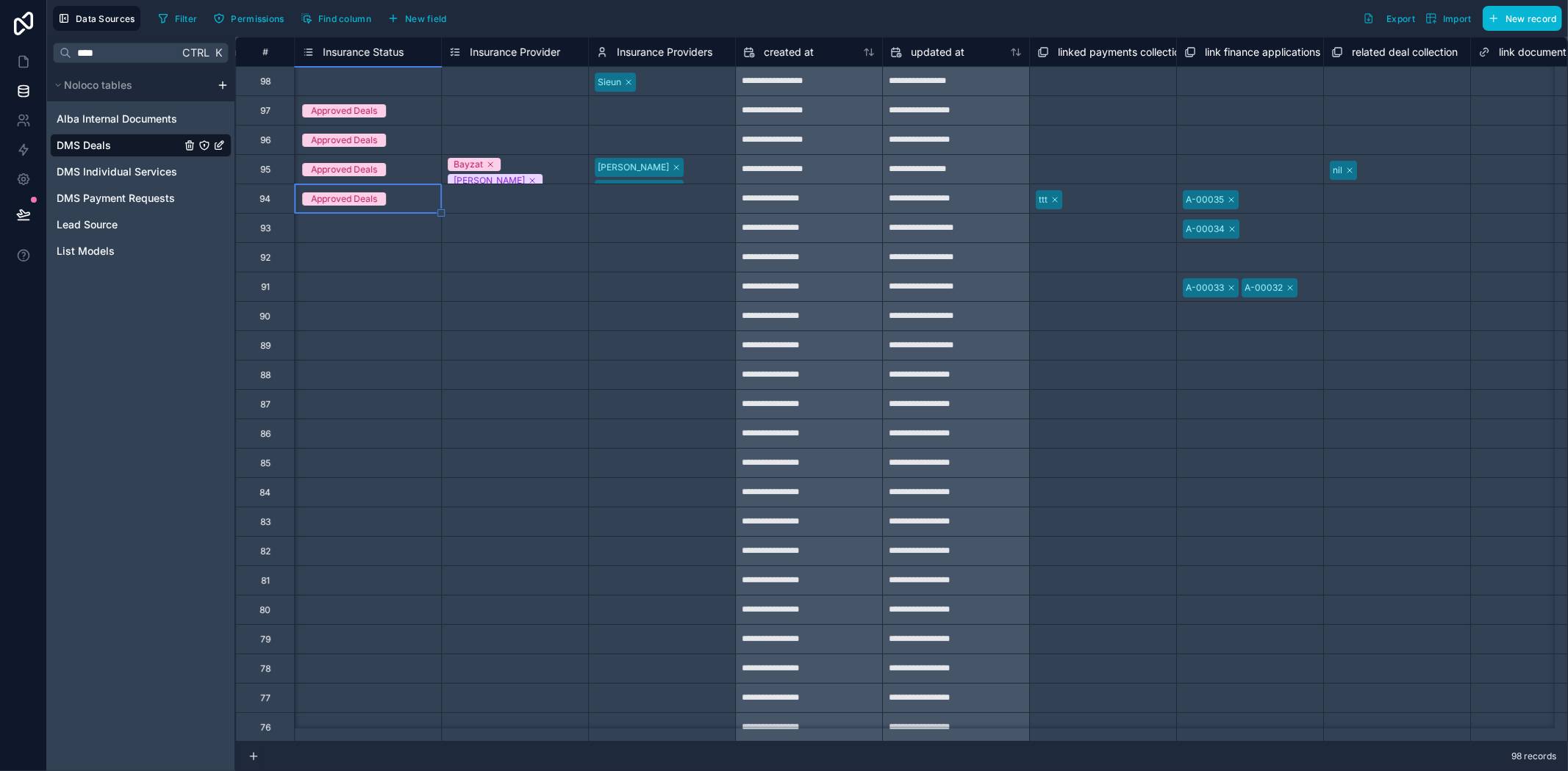
click at [508, 510] on div "Select a Insurance Provider" at bounding box center [515, 522] width 146 height 29
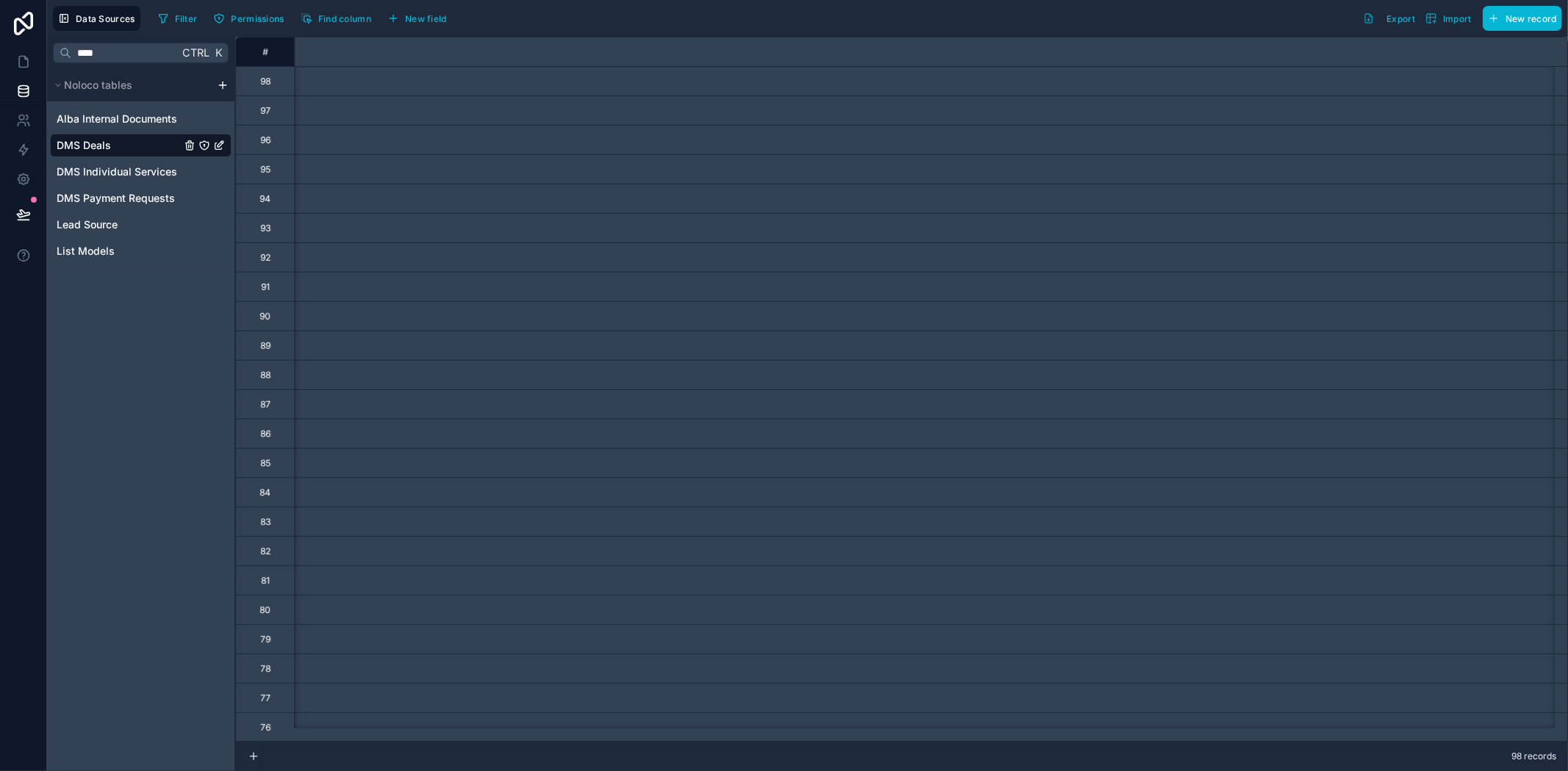
scroll to position [0, 0]
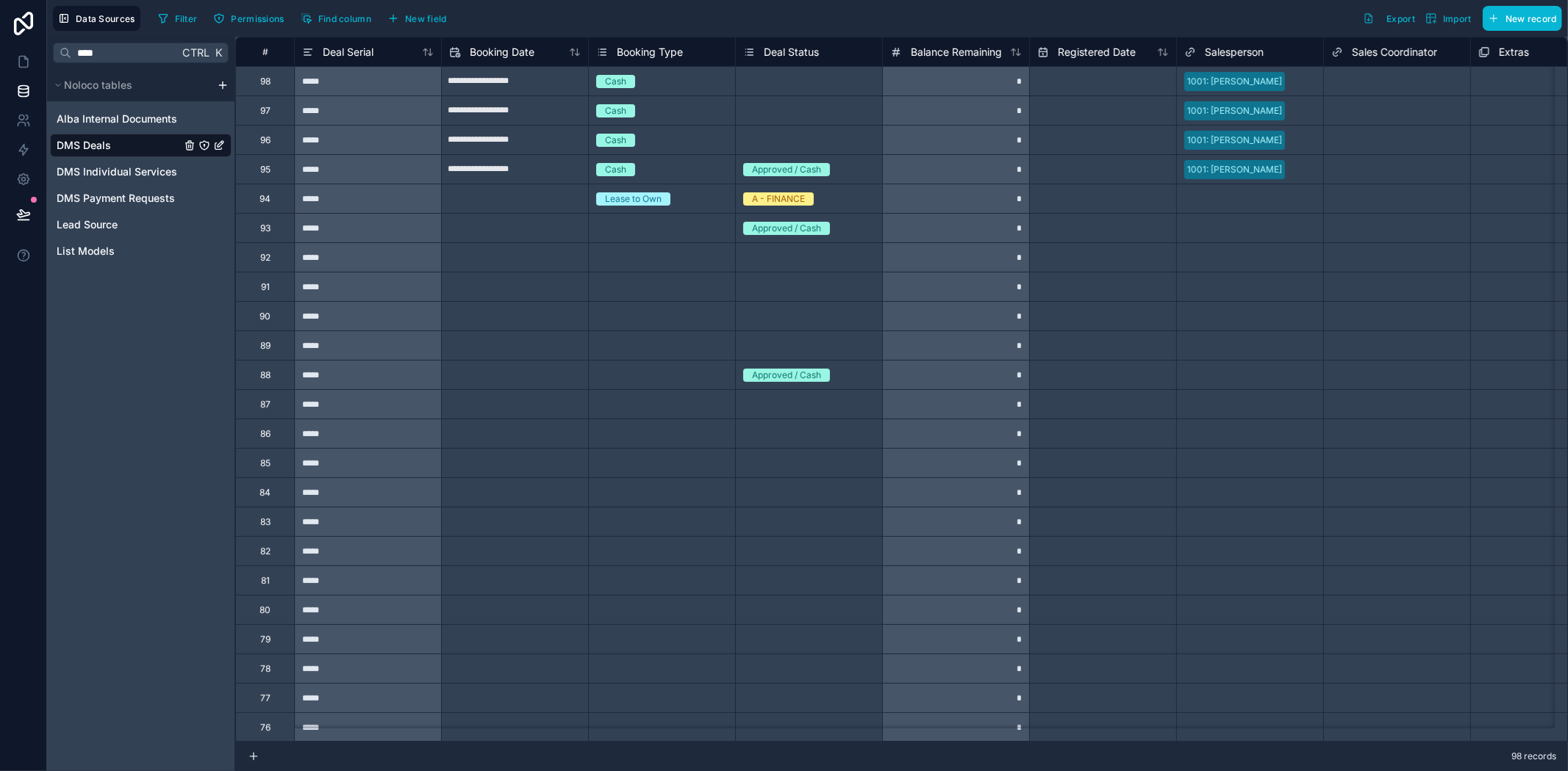
click at [0, 563] on div at bounding box center [24, 386] width 47 height 771
click at [108, 569] on div "**** Ctrl K Noloco tables Alba Internal Documents DMS Deals DMS Individual Serv…" at bounding box center [141, 403] width 188 height 734
click at [20, 49] on link at bounding box center [23, 62] width 46 height 29
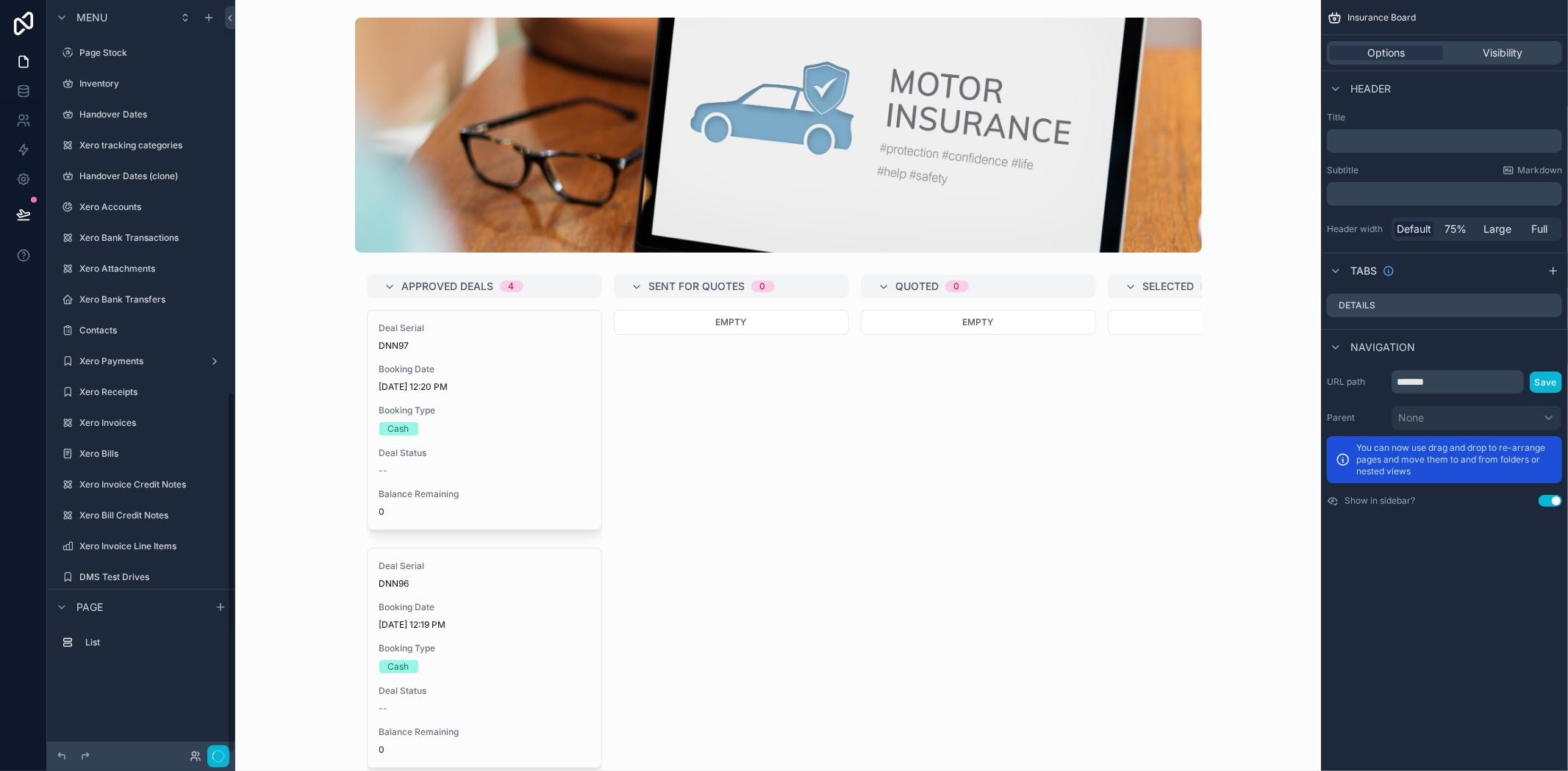
scroll to position [817, 0]
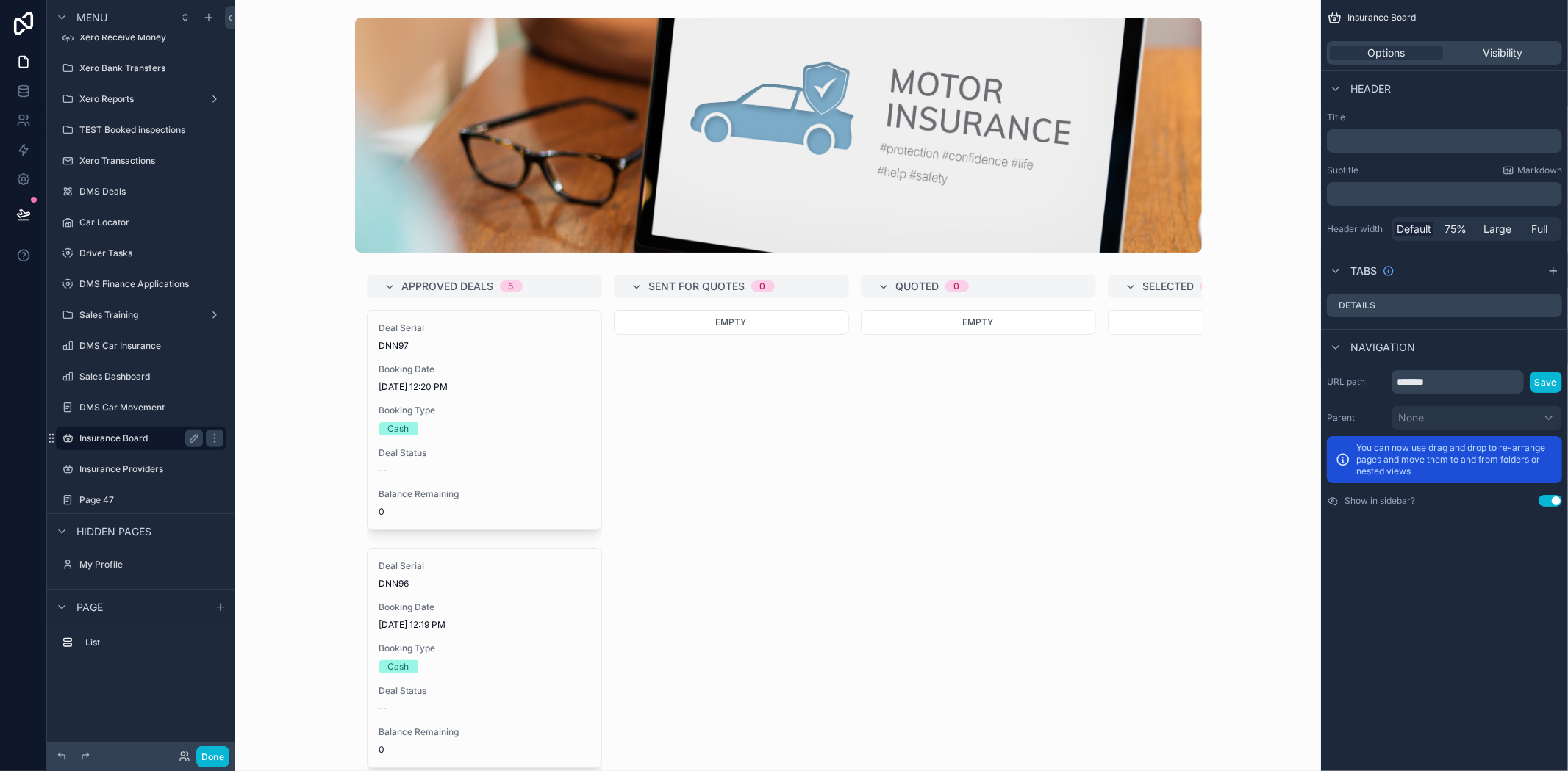
click at [108, 439] on label "Insurance Board" at bounding box center [138, 438] width 117 height 11
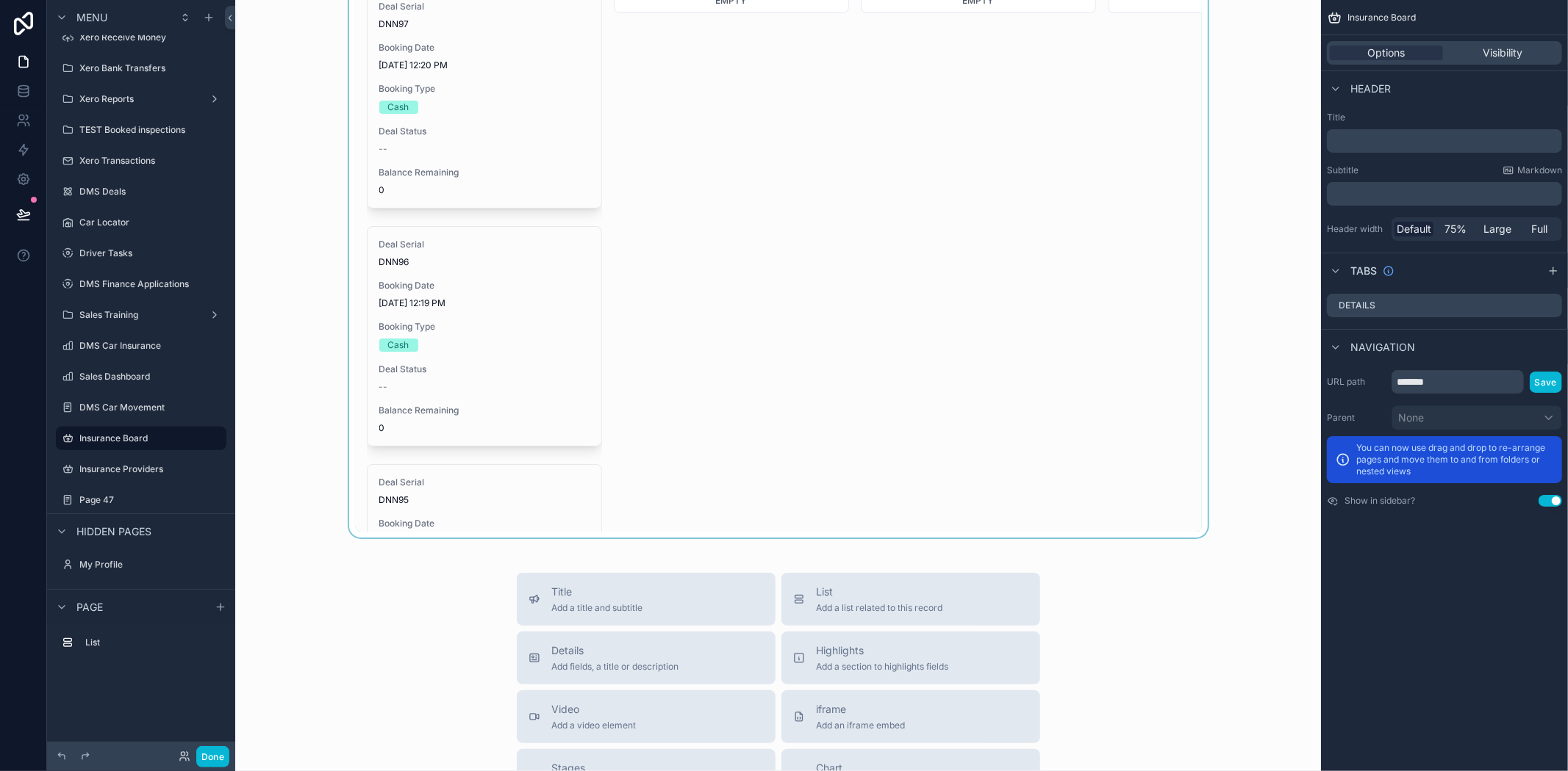
scroll to position [326, 0]
drag, startPoint x: 563, startPoint y: 534, endPoint x: 743, endPoint y: 547, distance: 180.5
click at [913, 551] on div "Approved Deals 5 Deal Serial DNN97 Booking Date [DATE] 12:20 PM Booking Type Ca…" at bounding box center [777, 442] width 1085 height 1535
click at [211, 757] on button "Done" at bounding box center [213, 757] width 33 height 21
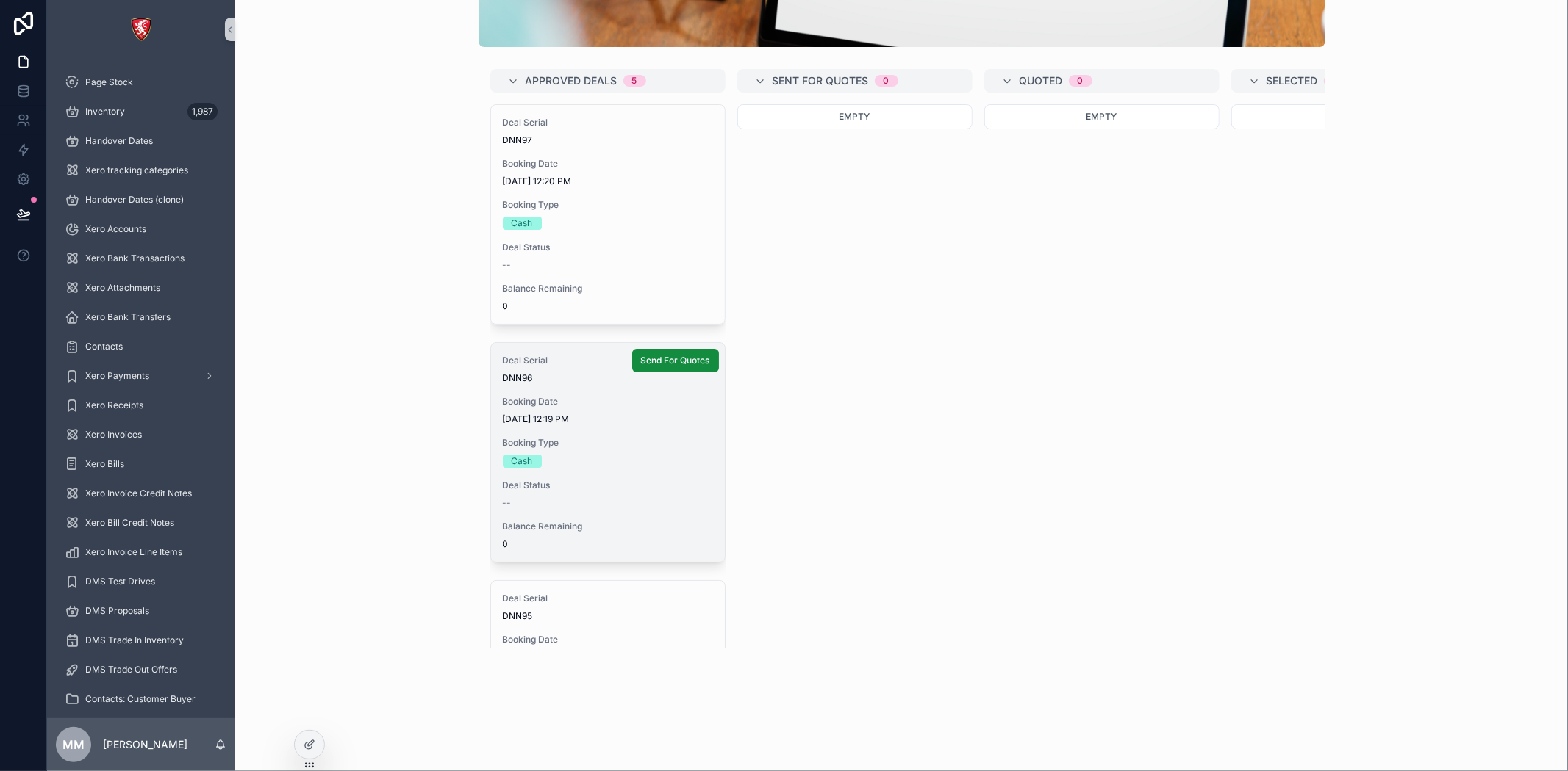
scroll to position [217, 0]
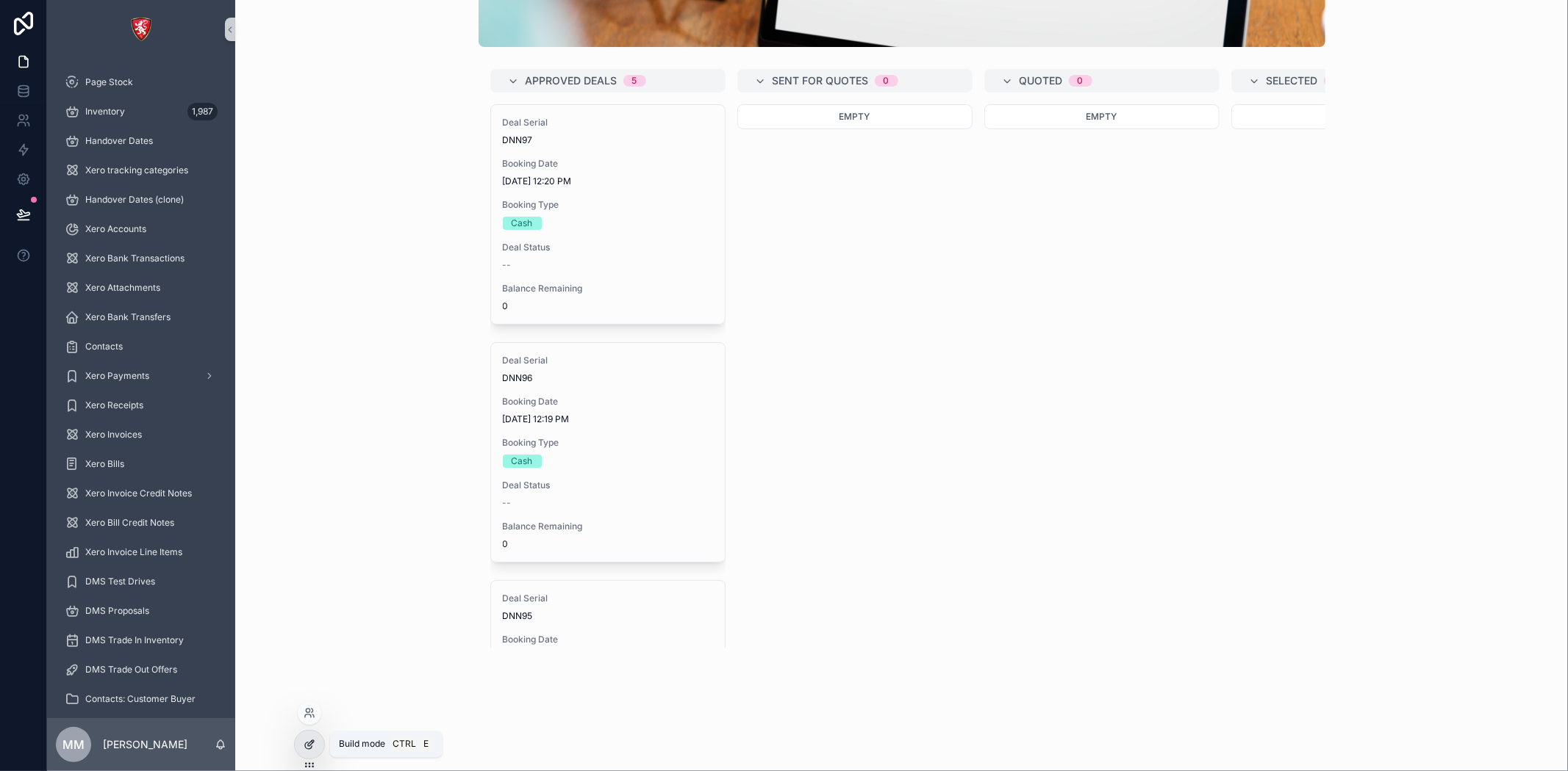
click at [309, 743] on icon at bounding box center [311, 743] width 6 height 6
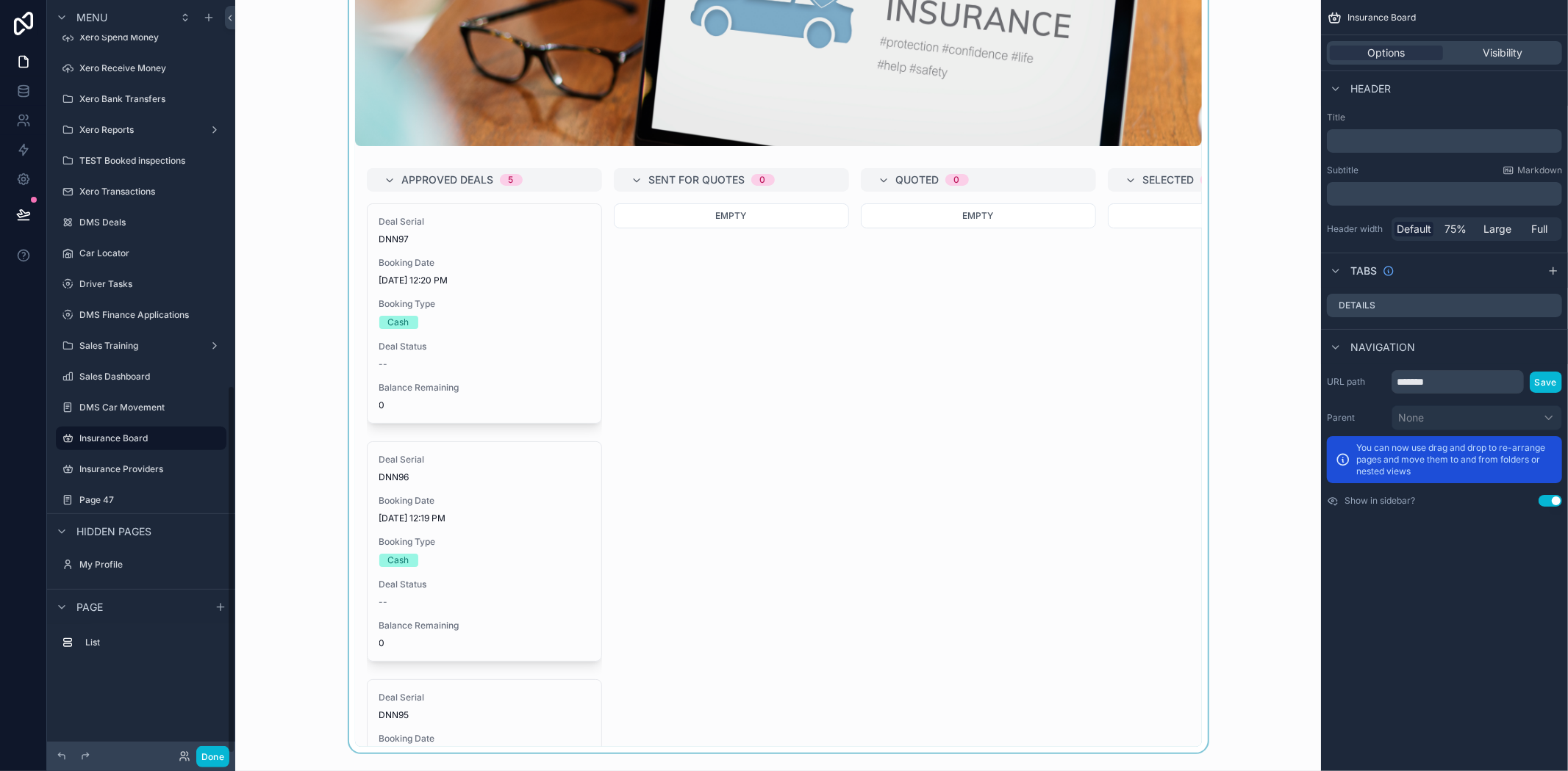
scroll to position [0, 0]
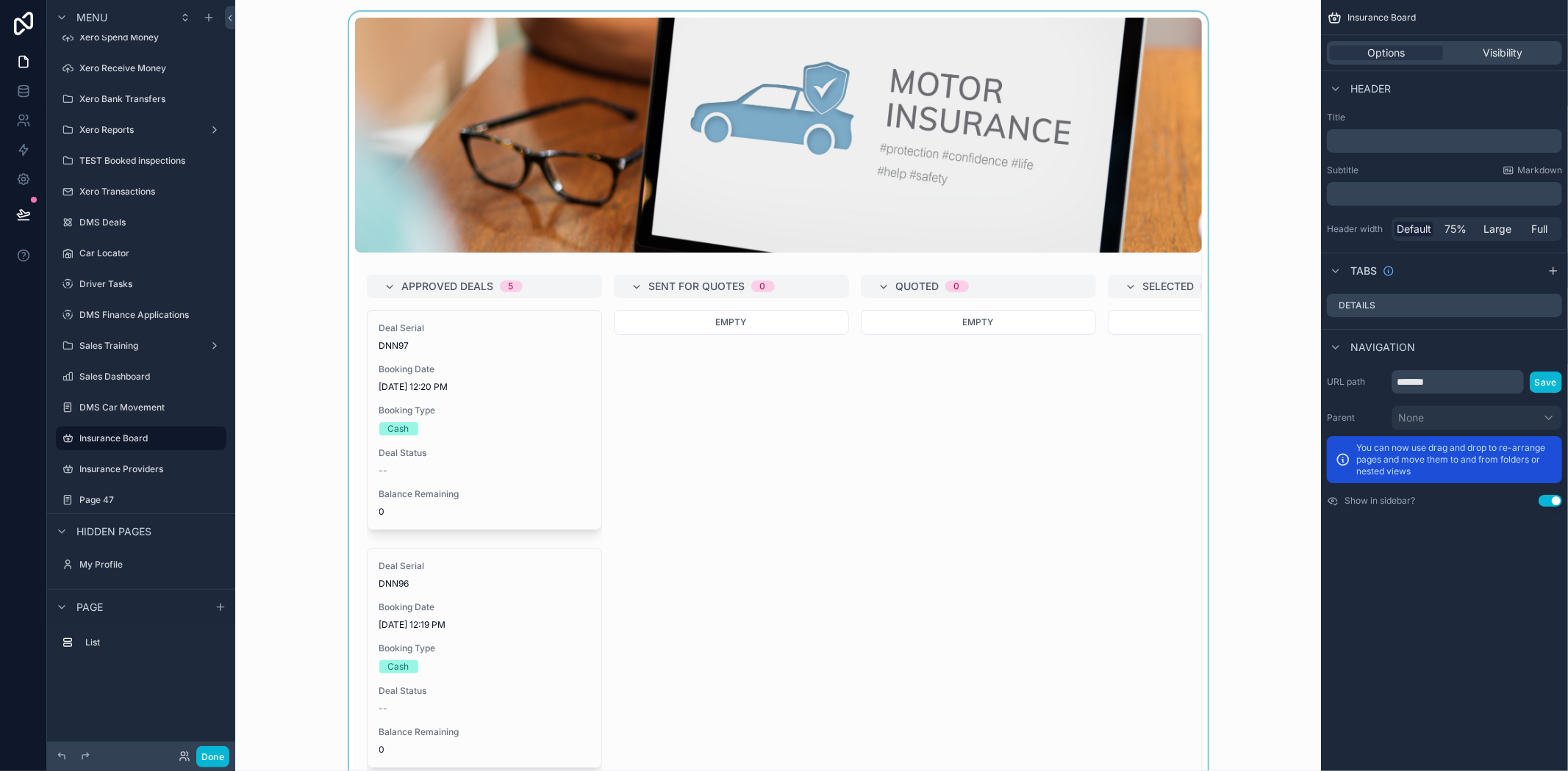
click at [980, 566] on div "scrollable content" at bounding box center [778, 435] width 1062 height 848
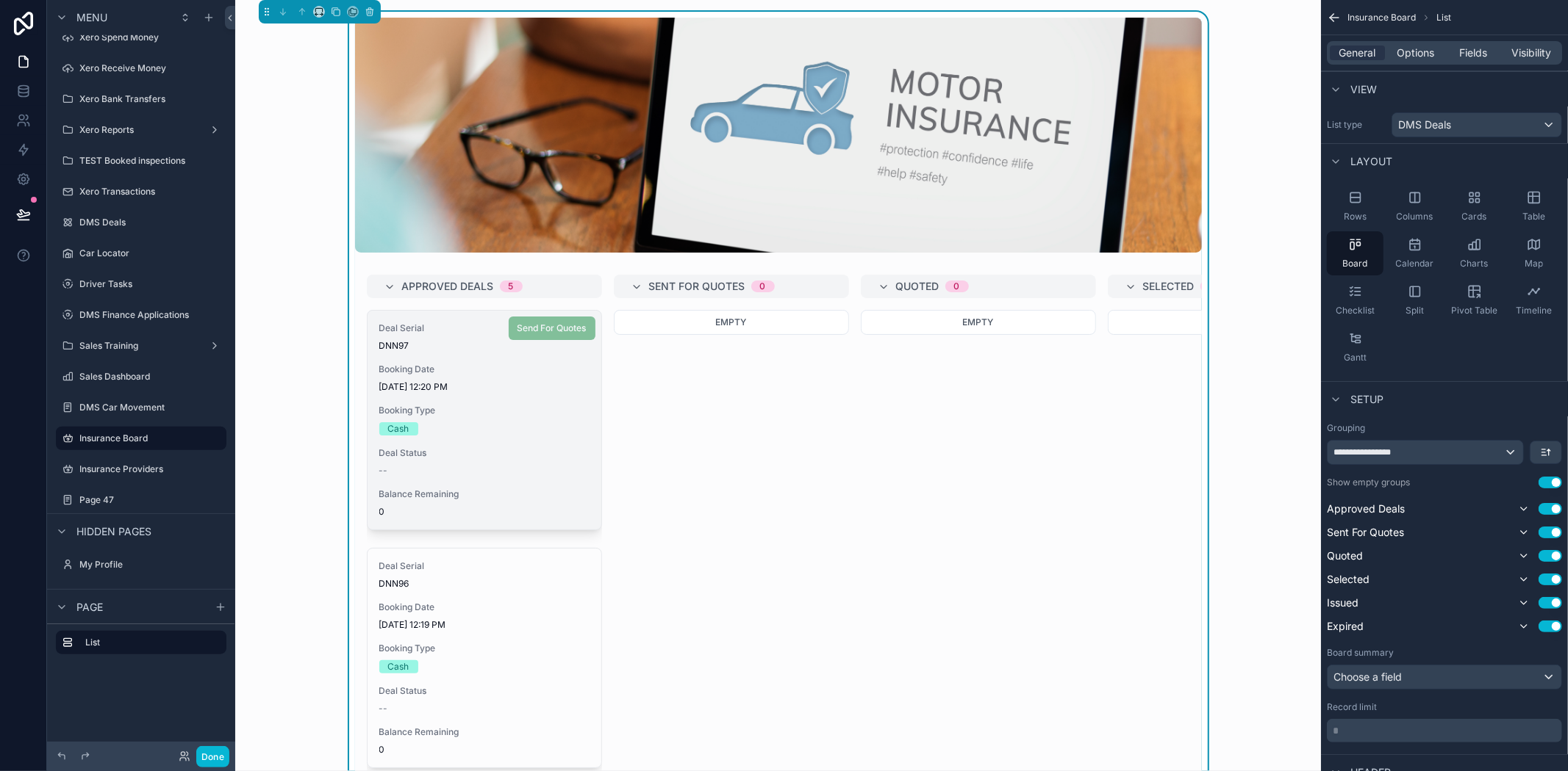
click at [444, 434] on div "Cash" at bounding box center [484, 429] width 210 height 13
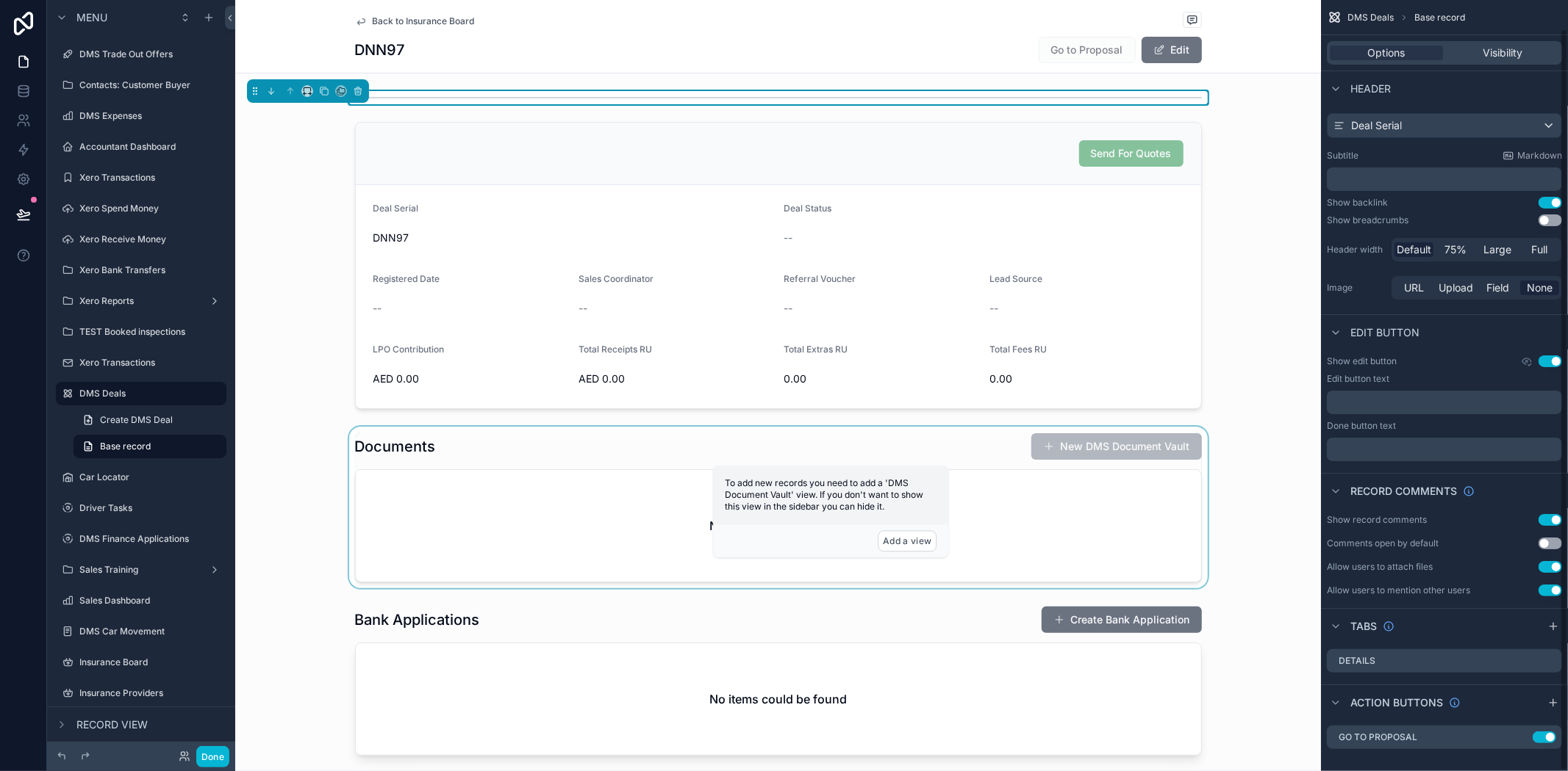
scroll to position [29, 0]
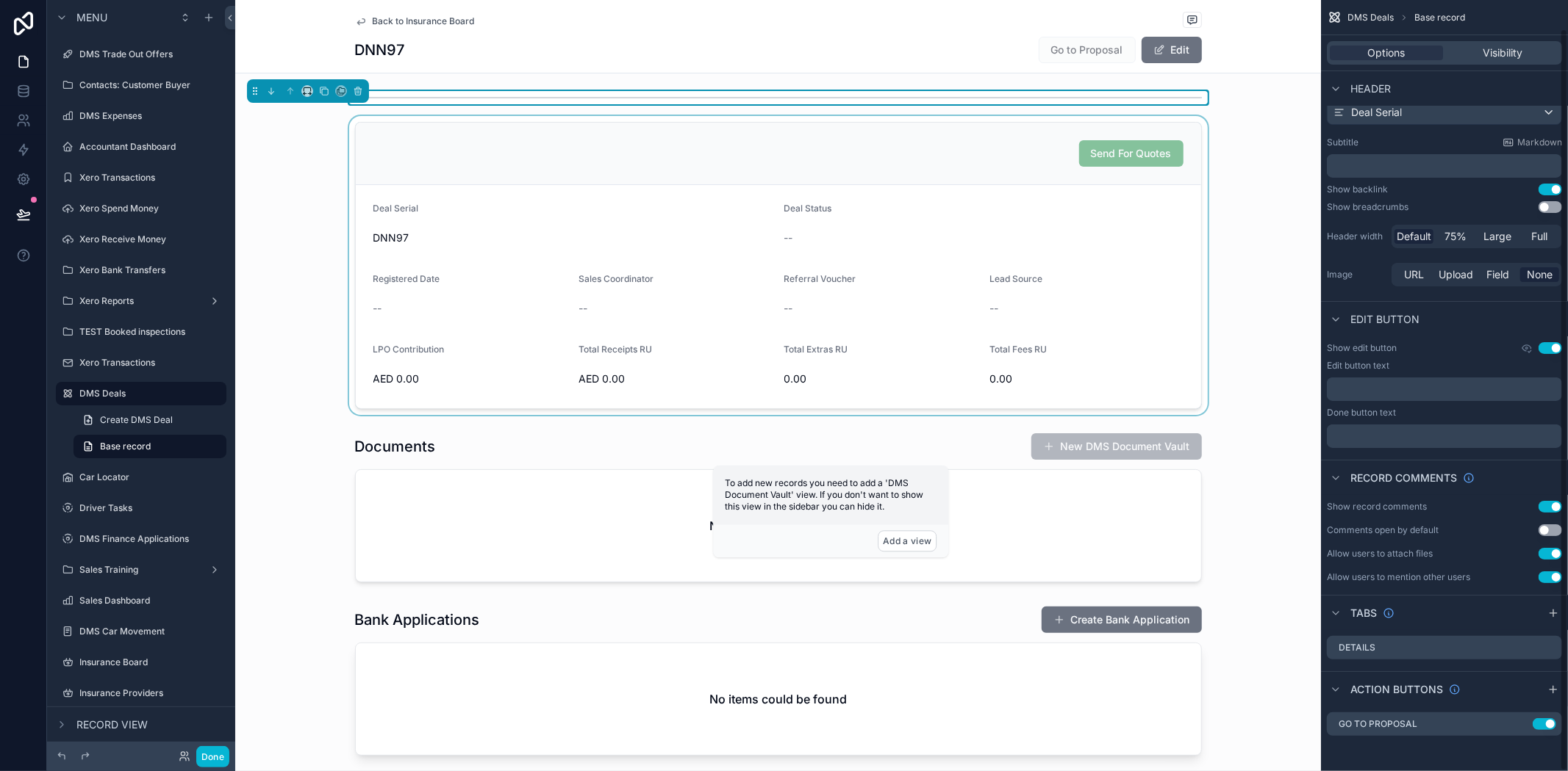
click at [1020, 325] on div "scrollable content" at bounding box center [777, 265] width 1085 height 299
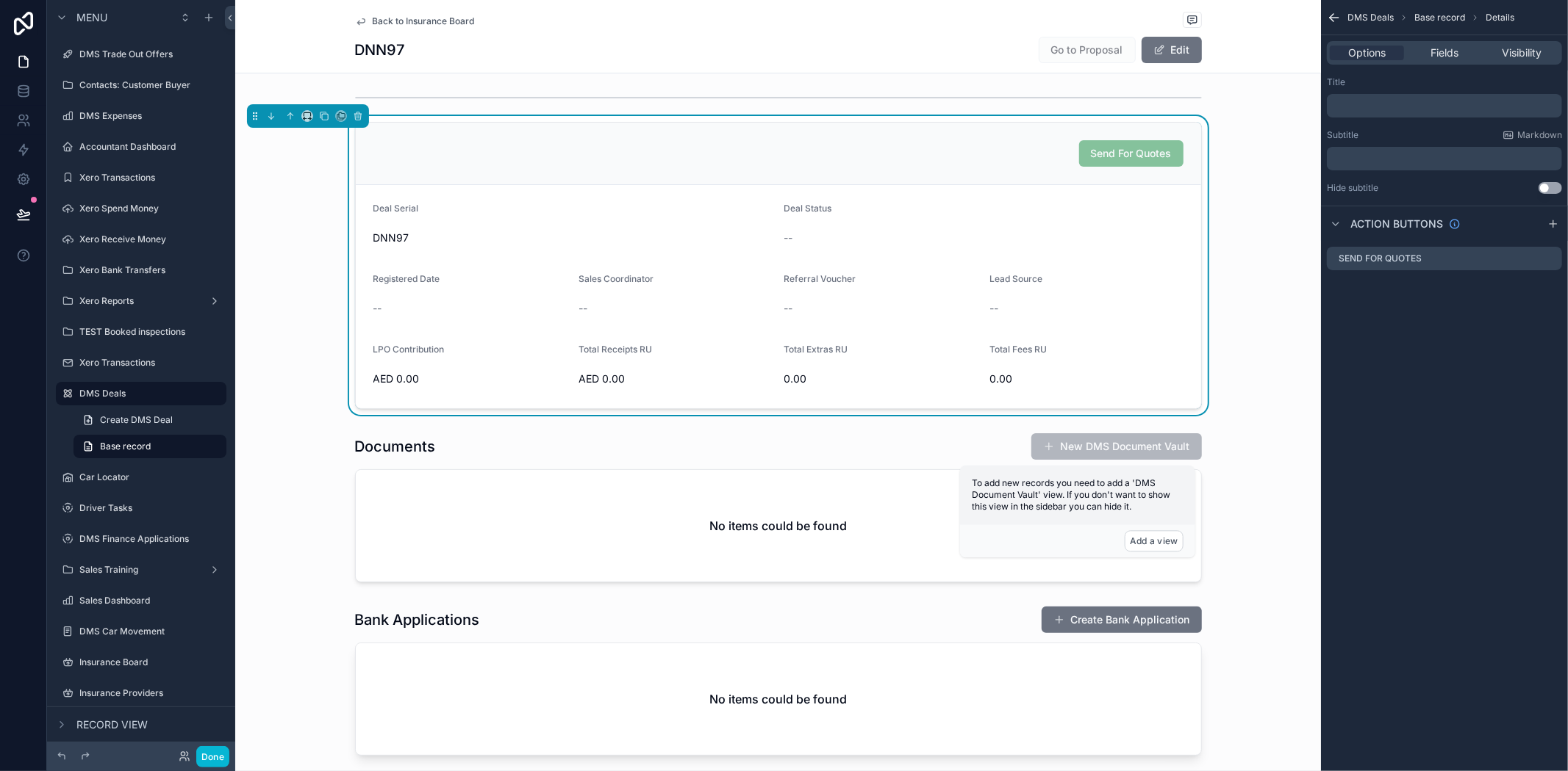
scroll to position [0, 0]
